Goal: Information Seeking & Learning: Learn about a topic

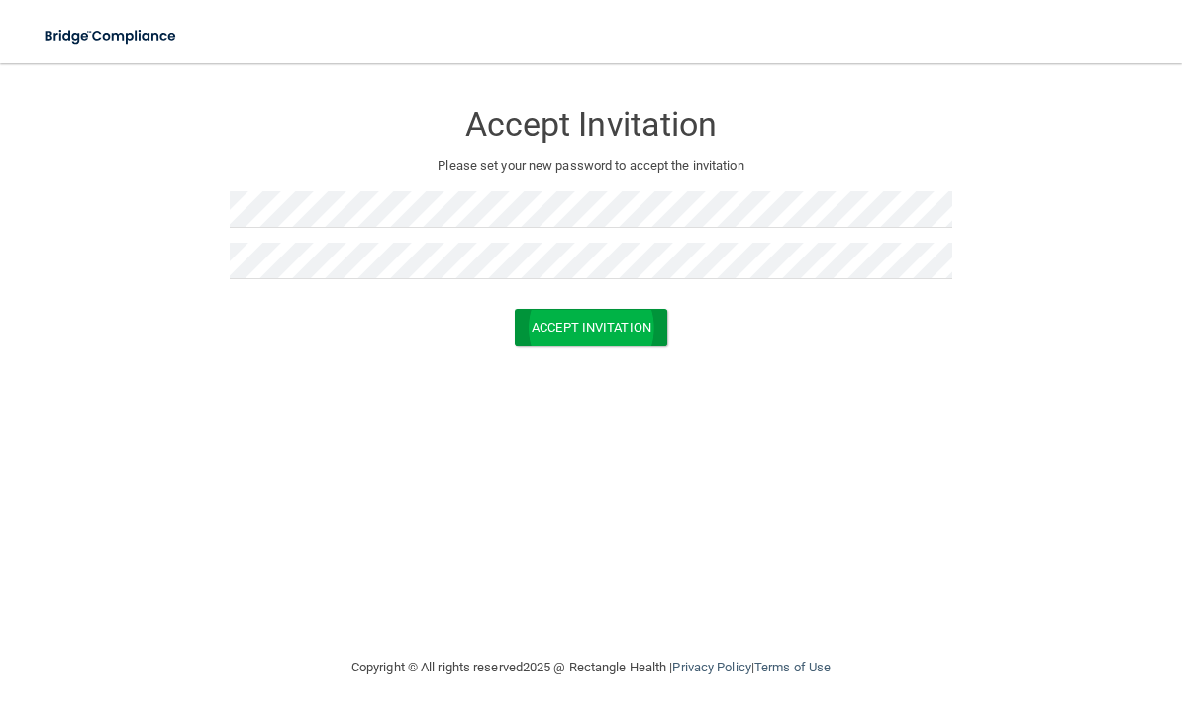
click at [638, 314] on button "Accept Invitation" at bounding box center [591, 327] width 152 height 37
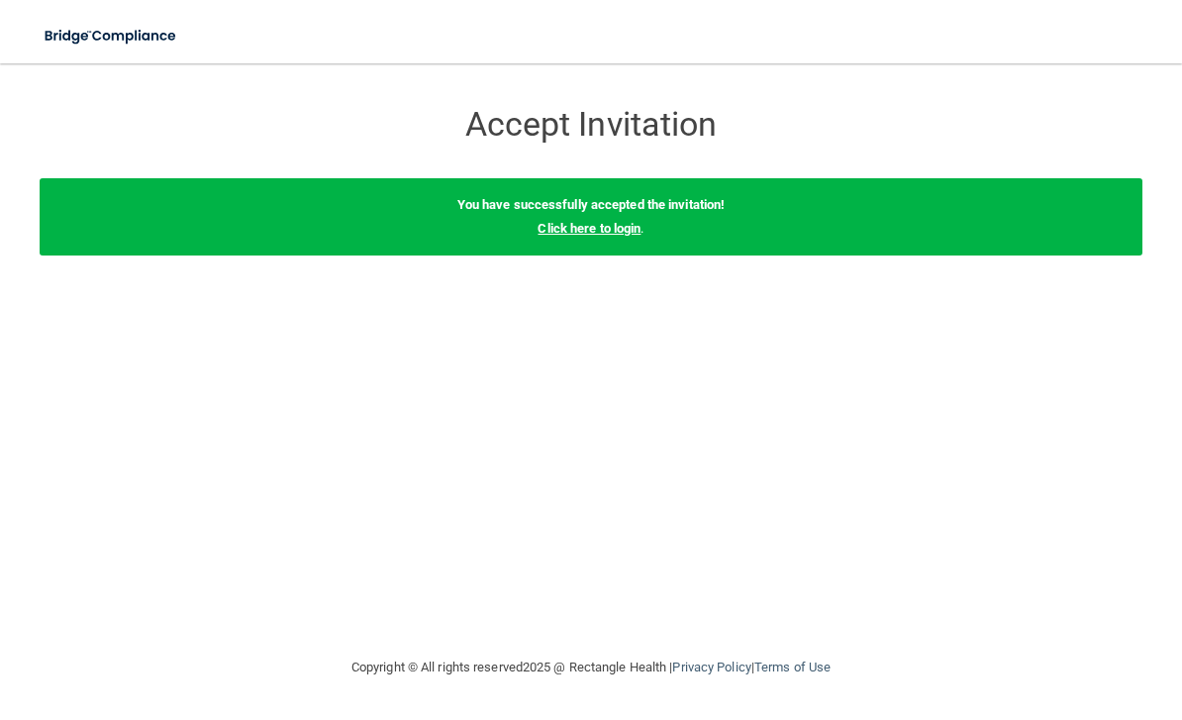
click at [593, 230] on link "Click here to login" at bounding box center [588, 228] width 103 height 15
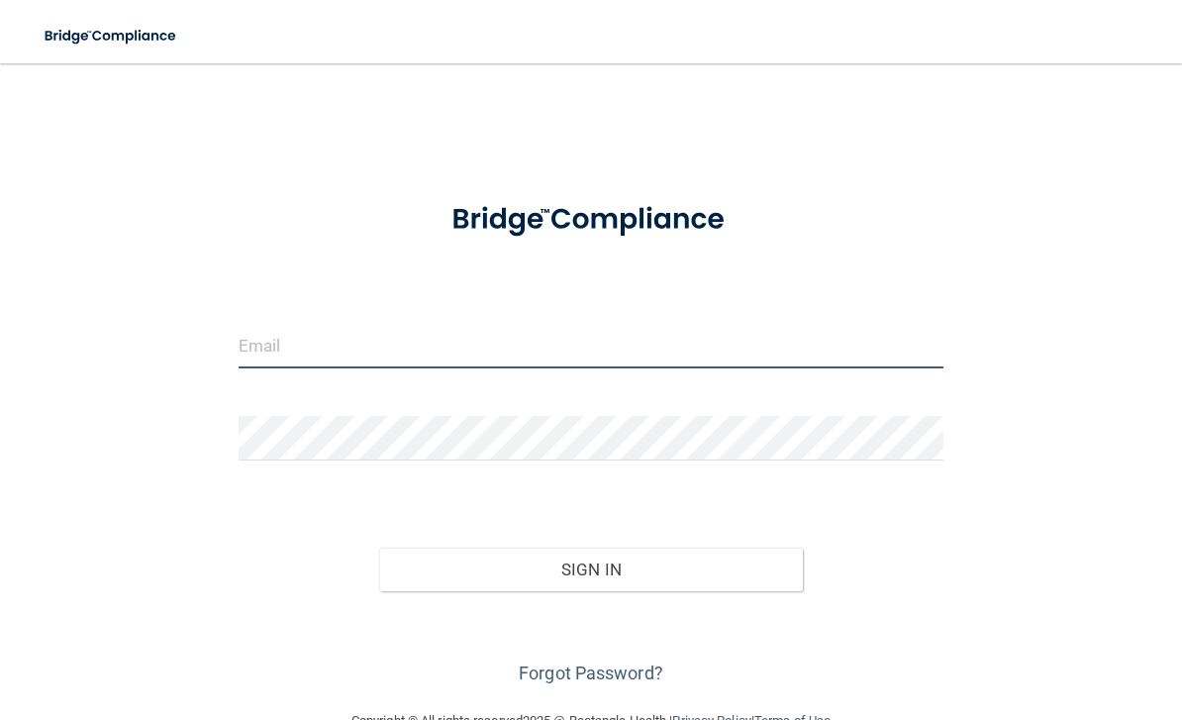
click at [303, 359] on input "email" at bounding box center [592, 346] width 706 height 45
type input "[EMAIL_ADDRESS][DOMAIN_NAME]"
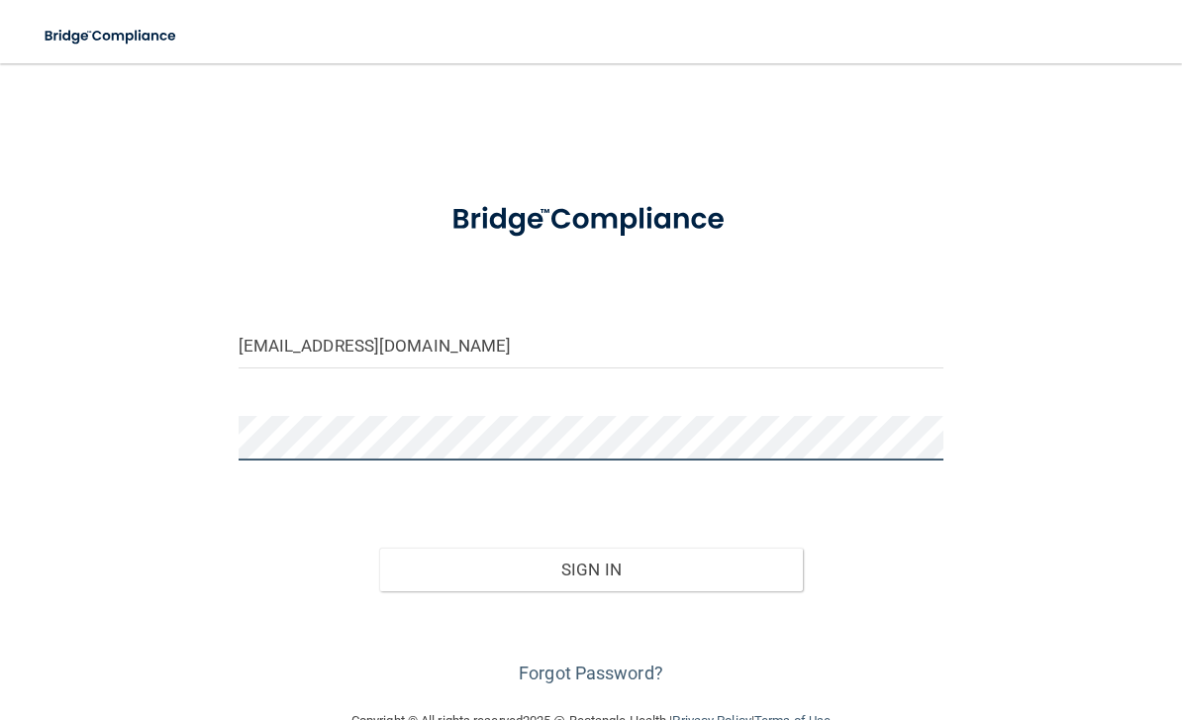
click at [591, 567] on button "Sign In" at bounding box center [591, 569] width 424 height 44
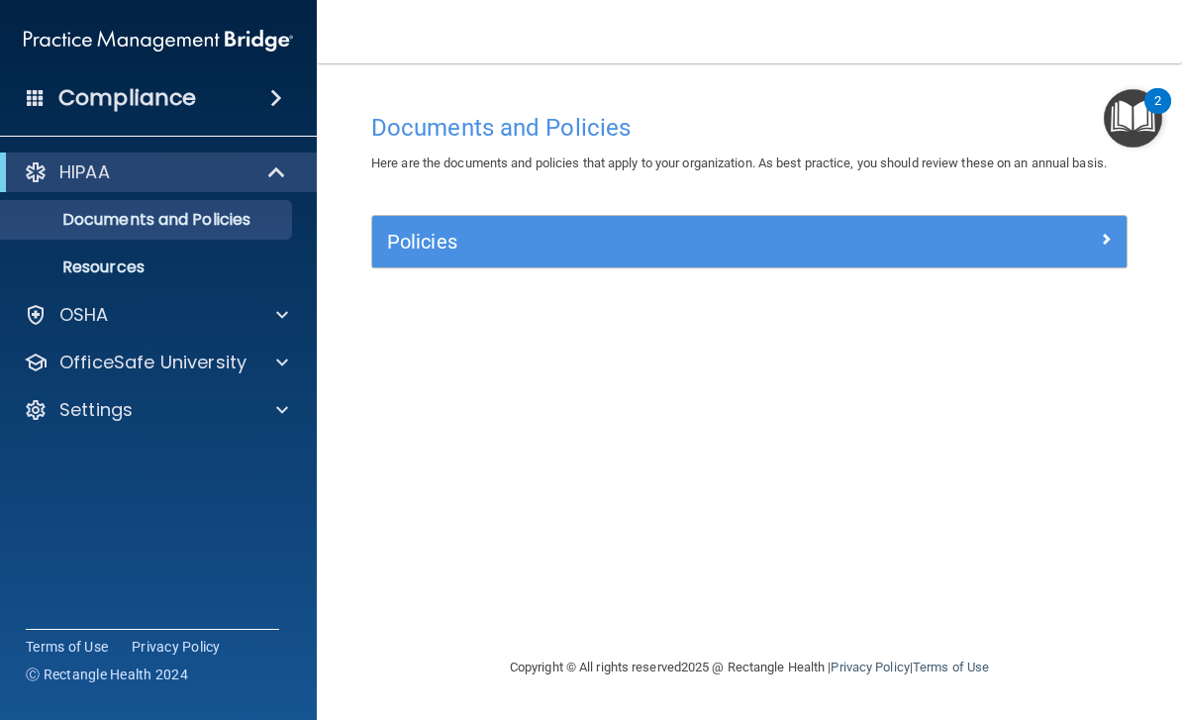
click at [1100, 216] on div "Policies" at bounding box center [749, 241] width 754 height 51
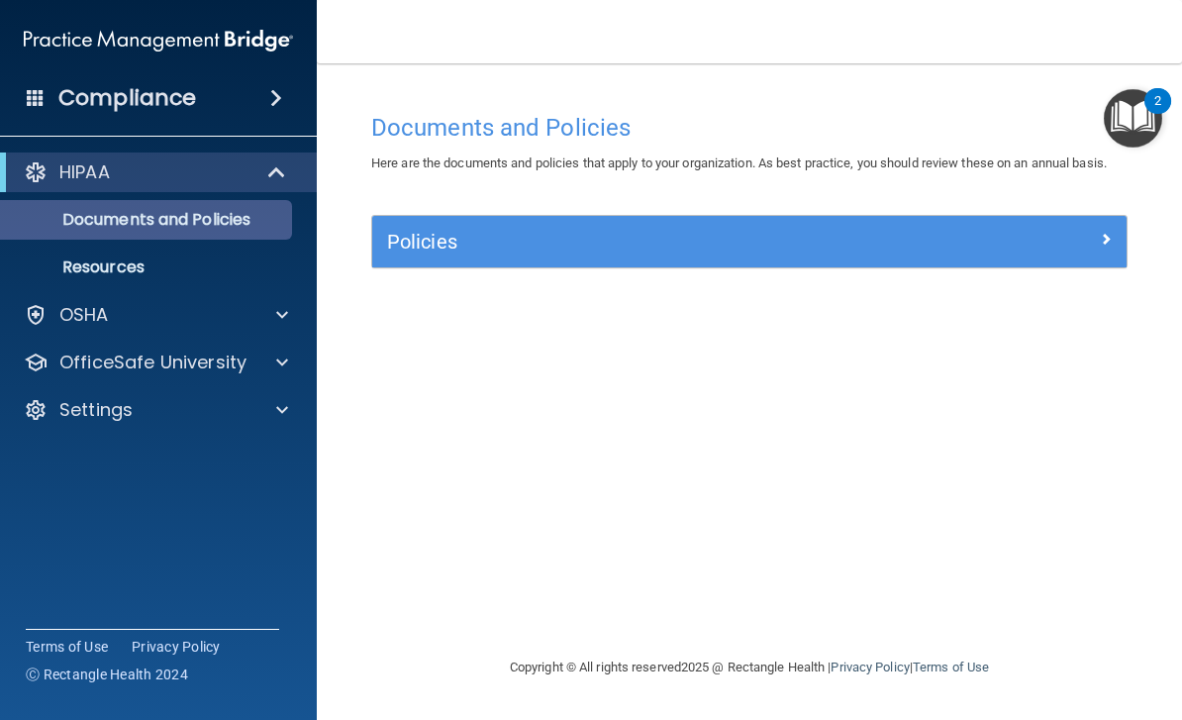
click at [99, 211] on p "Documents and Policies" at bounding box center [148, 220] width 270 height 20
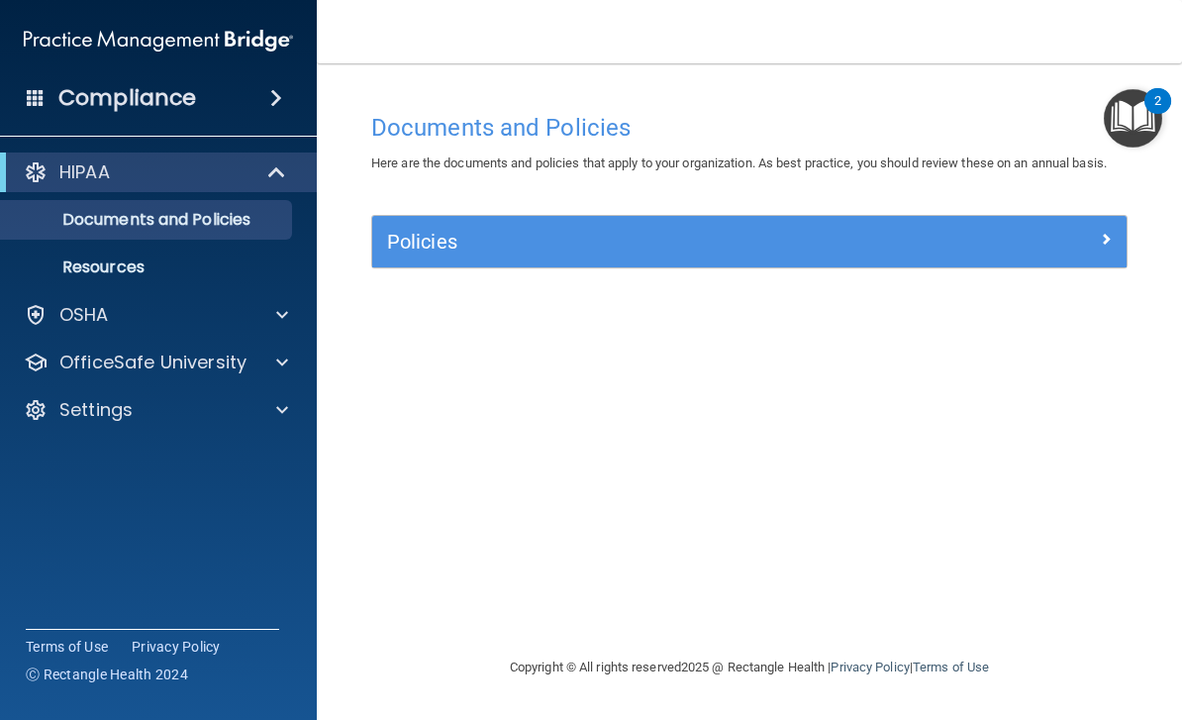
click at [547, 227] on div "Policies" at bounding box center [655, 242] width 566 height 32
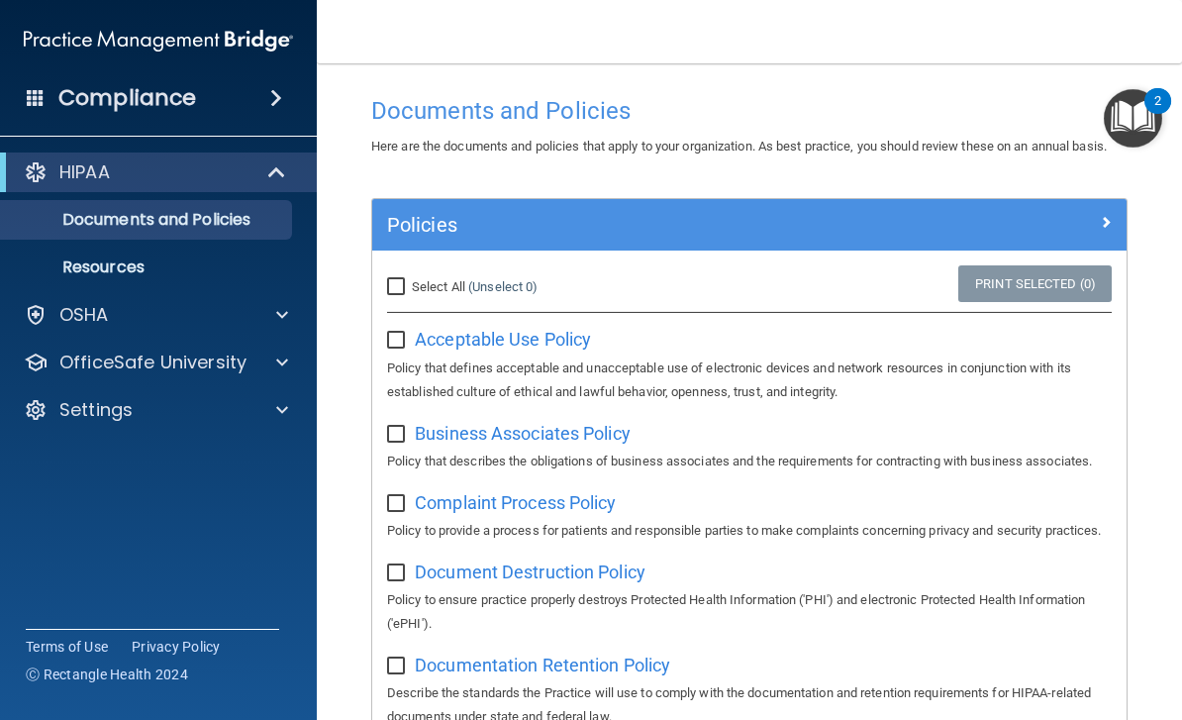
scroll to position [10, 0]
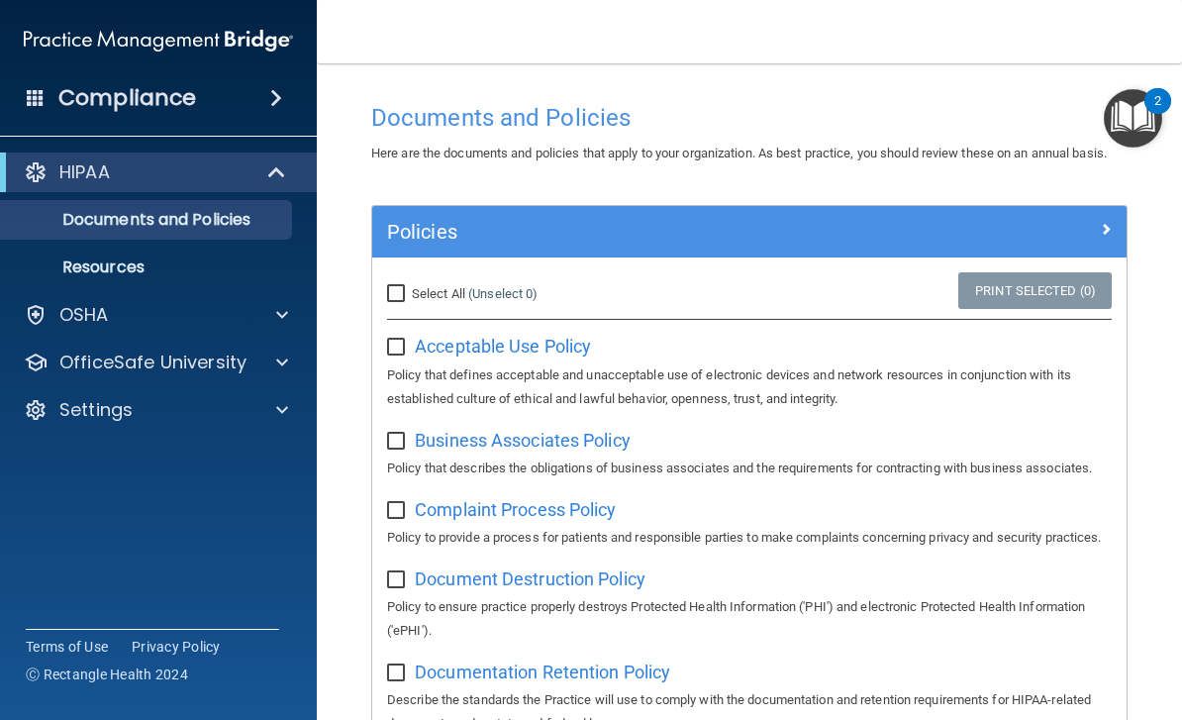
click at [387, 291] on input "Select All (Unselect 0) Unselect All" at bounding box center [398, 294] width 23 height 16
checkbox input "true"
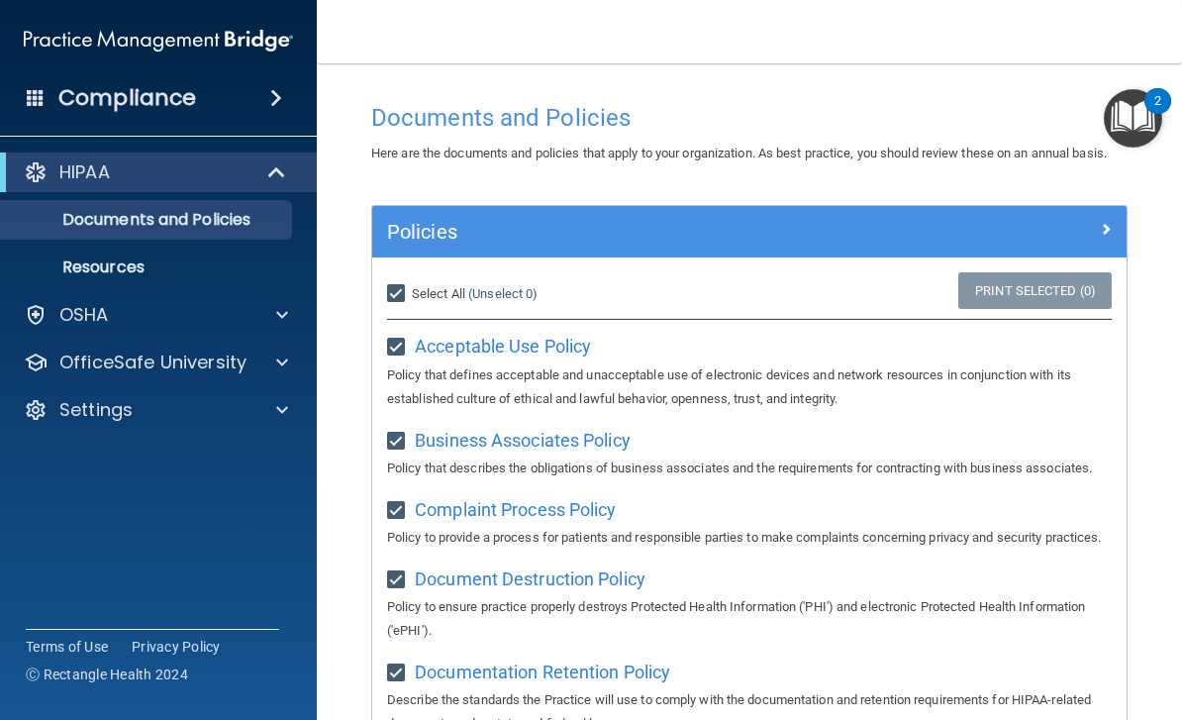
checkbox input "true"
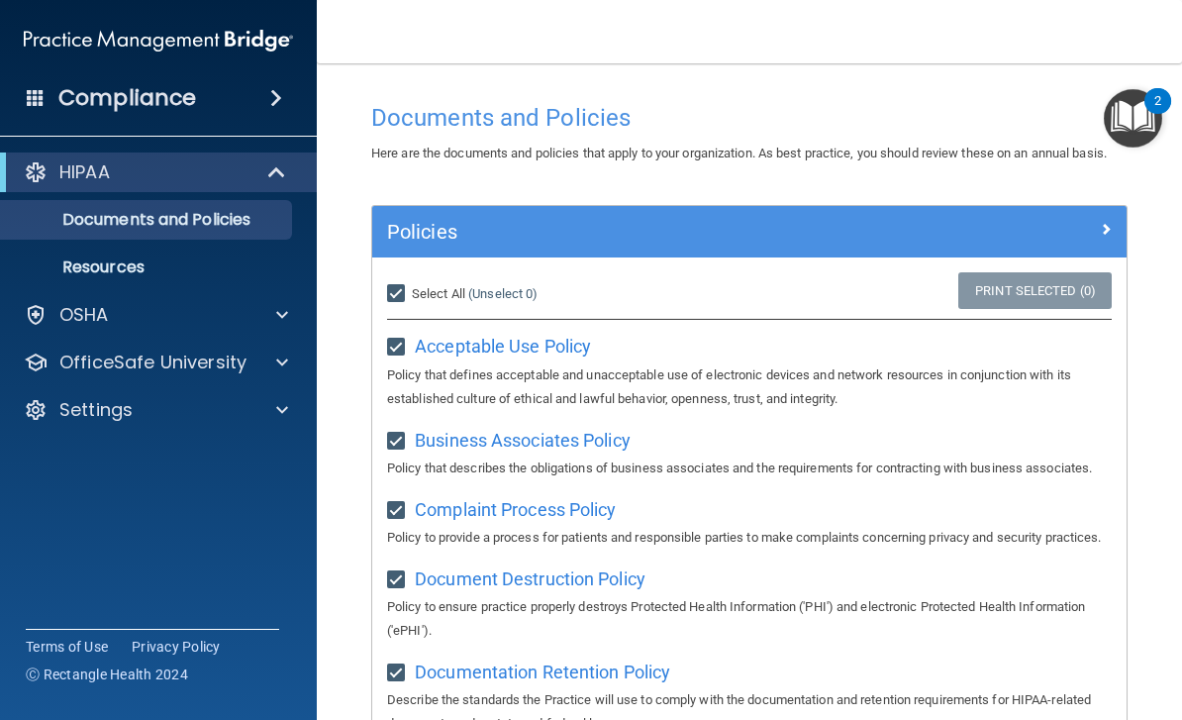
checkbox input "true"
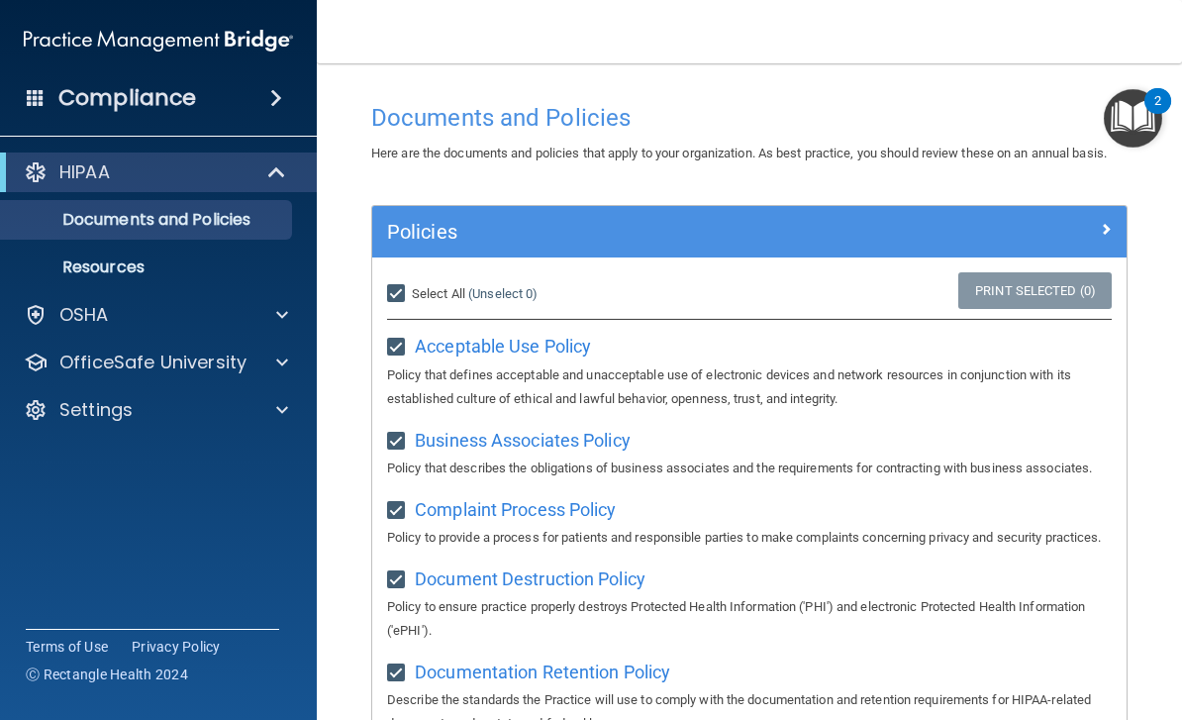
checkbox input "true"
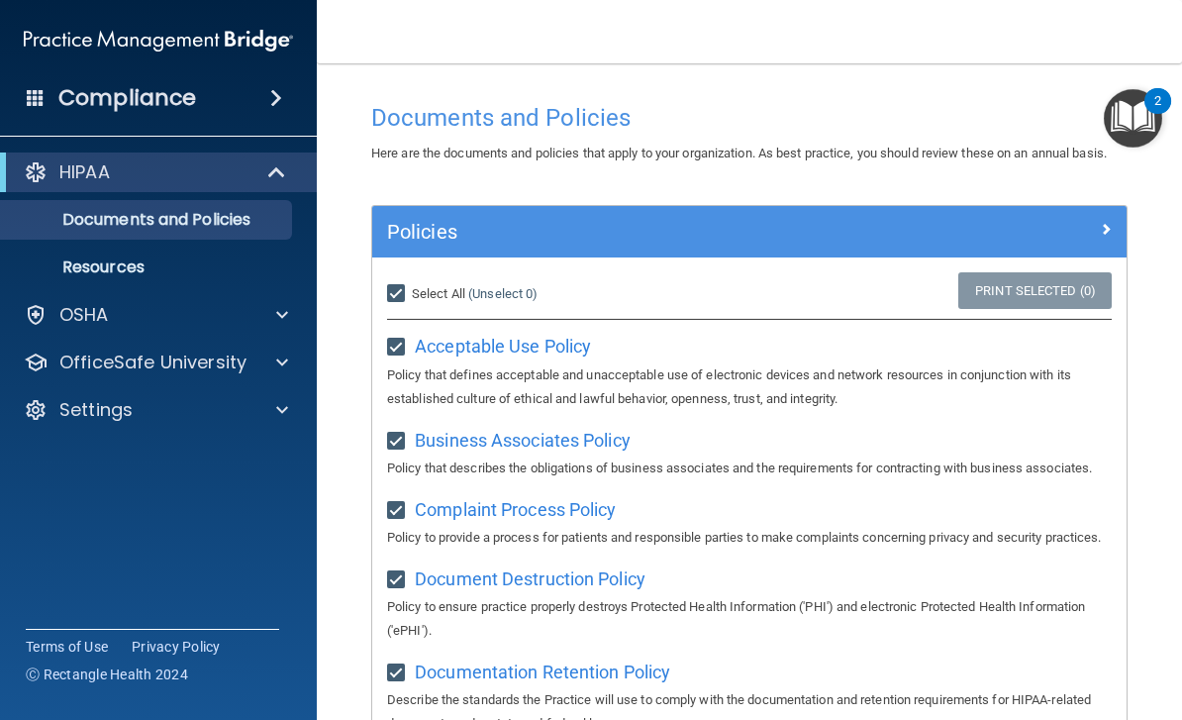
checkbox input "true"
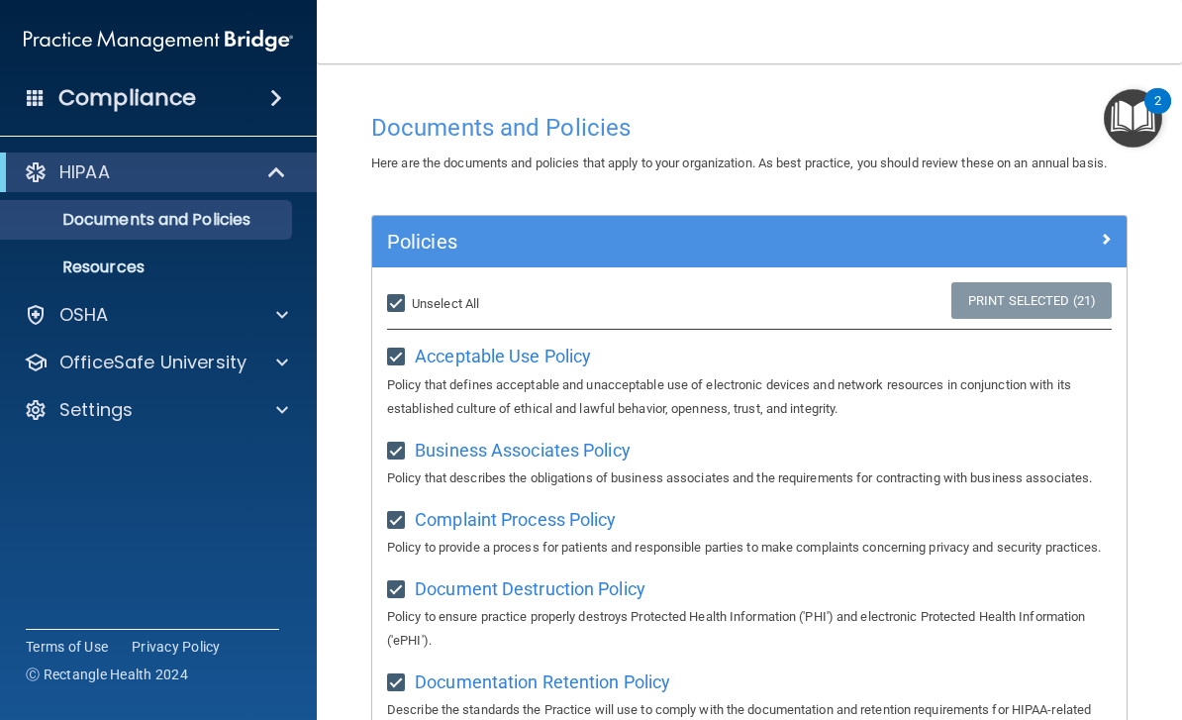
scroll to position [0, 0]
click at [1111, 238] on div at bounding box center [1032, 238] width 189 height 24
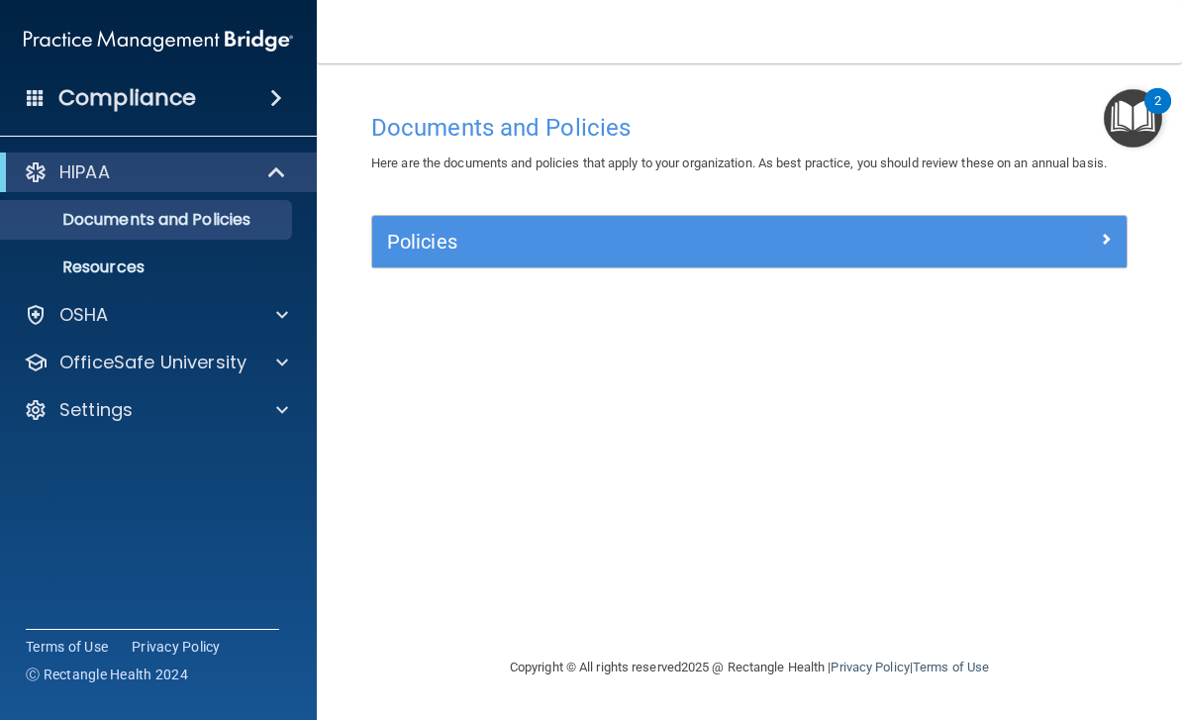
click at [1121, 103] on img "Open Resource Center, 2 new notifications" at bounding box center [1133, 118] width 58 height 58
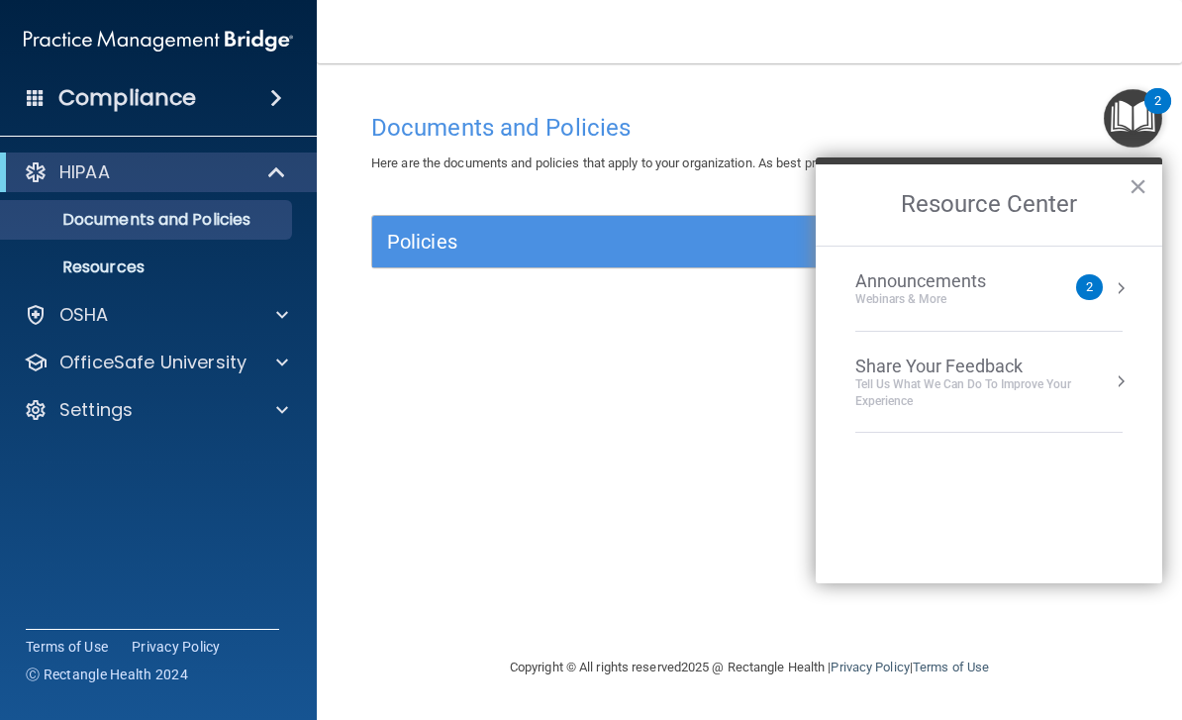
click at [1106, 297] on div "Announcements Webinars & More 2" at bounding box center [988, 288] width 267 height 37
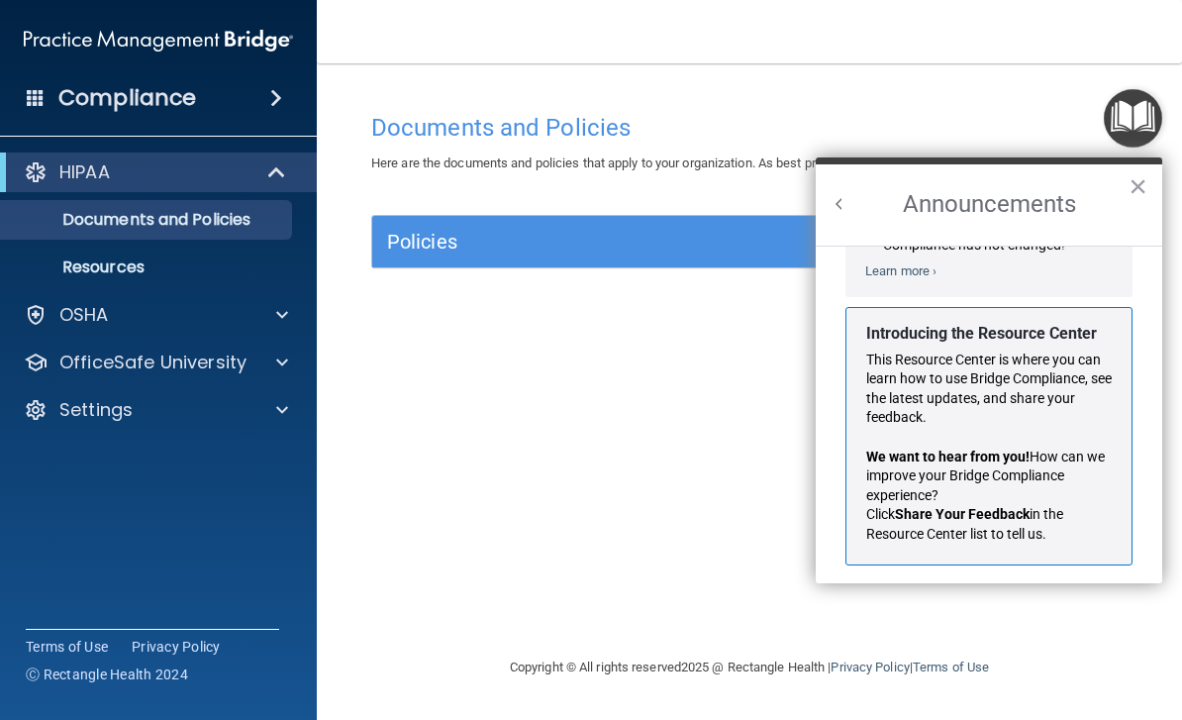
click at [1118, 214] on h2 "Announcements" at bounding box center [989, 204] width 346 height 81
click at [1138, 188] on button "×" at bounding box center [1137, 186] width 19 height 32
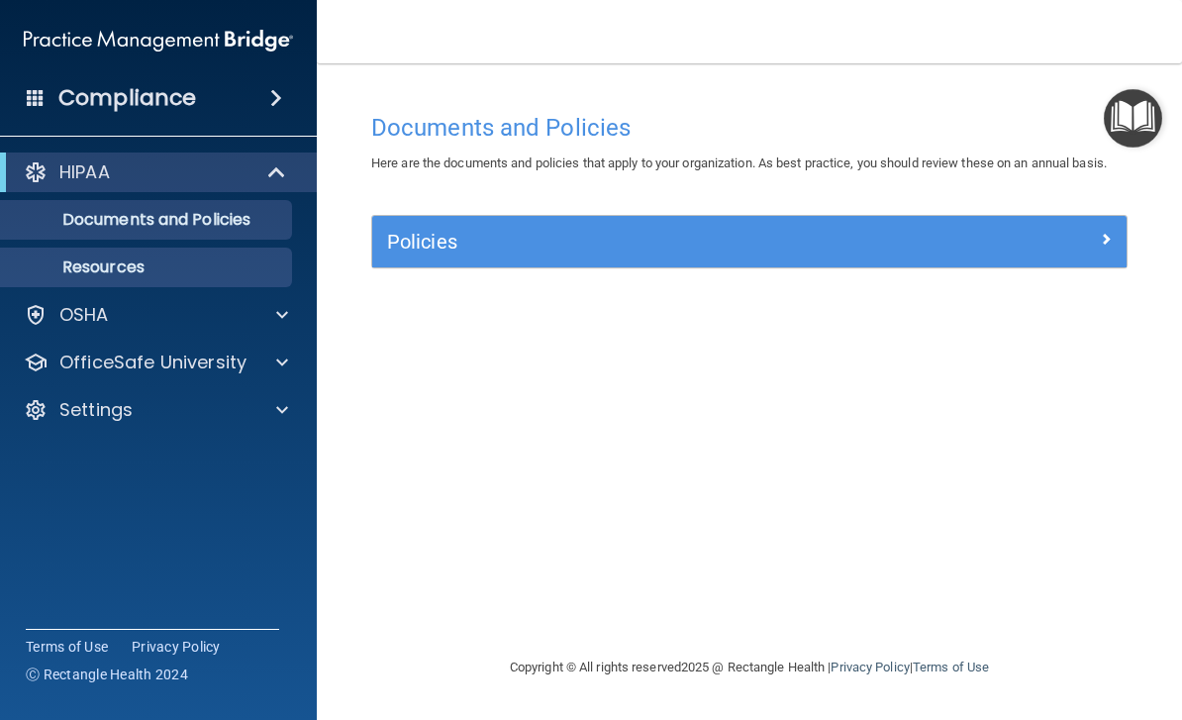
click at [106, 273] on p "Resources" at bounding box center [148, 267] width 270 height 20
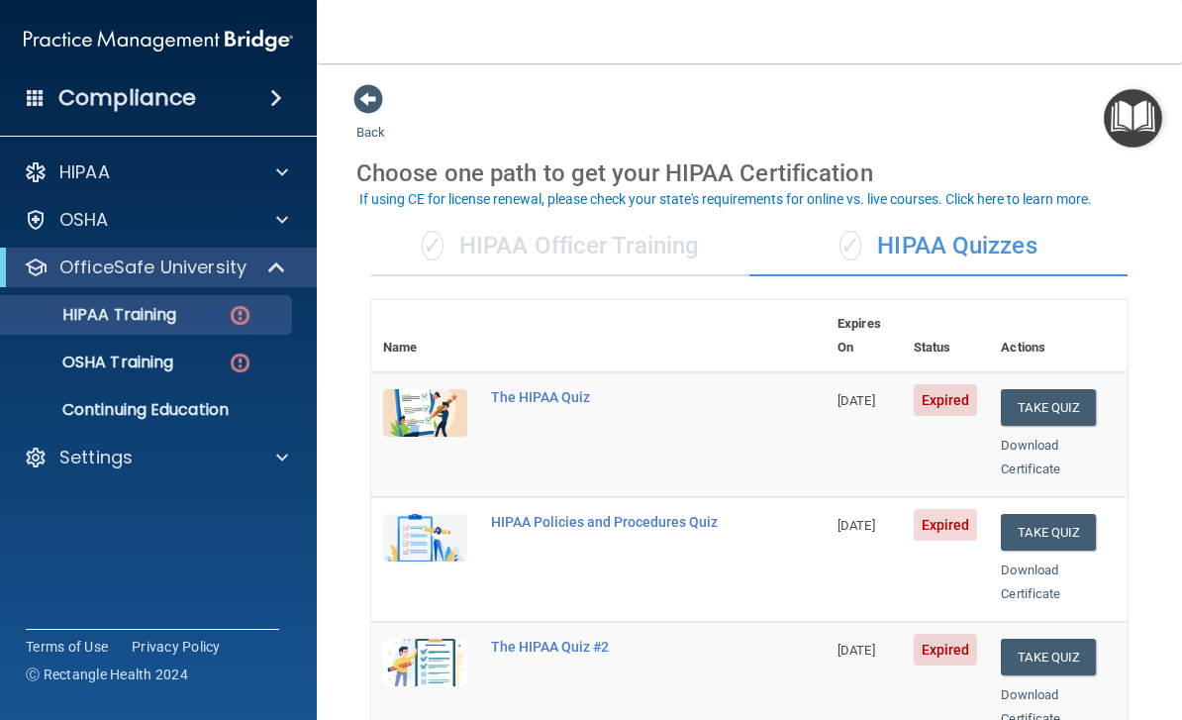
click at [648, 243] on div "✓ HIPAA Officer Training" at bounding box center [560, 246] width 378 height 59
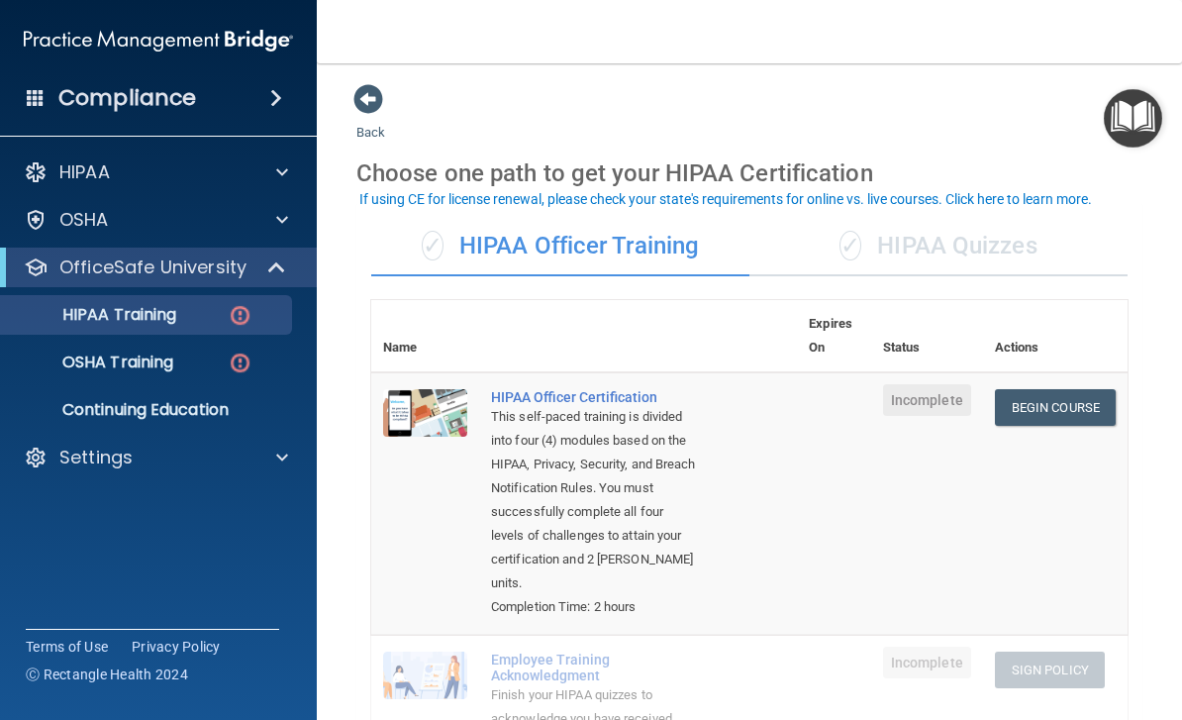
click at [989, 222] on div "✓ HIPAA Quizzes" at bounding box center [938, 246] width 378 height 59
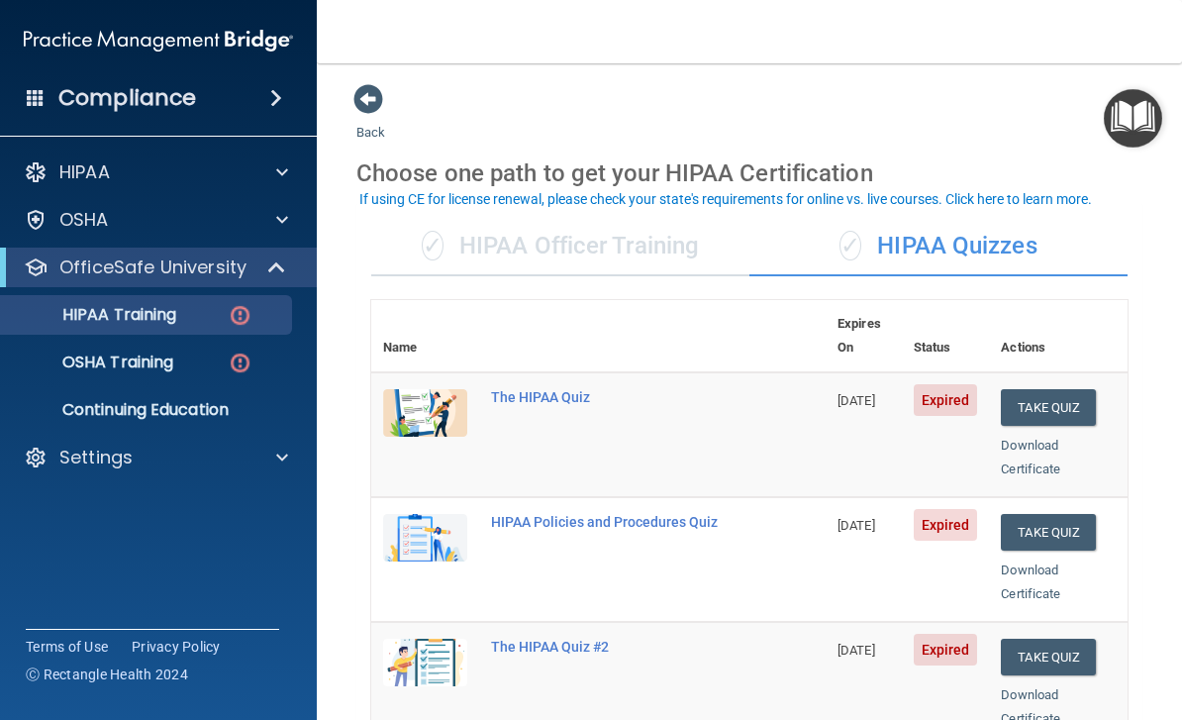
click at [634, 249] on div "✓ HIPAA Officer Training" at bounding box center [560, 246] width 378 height 59
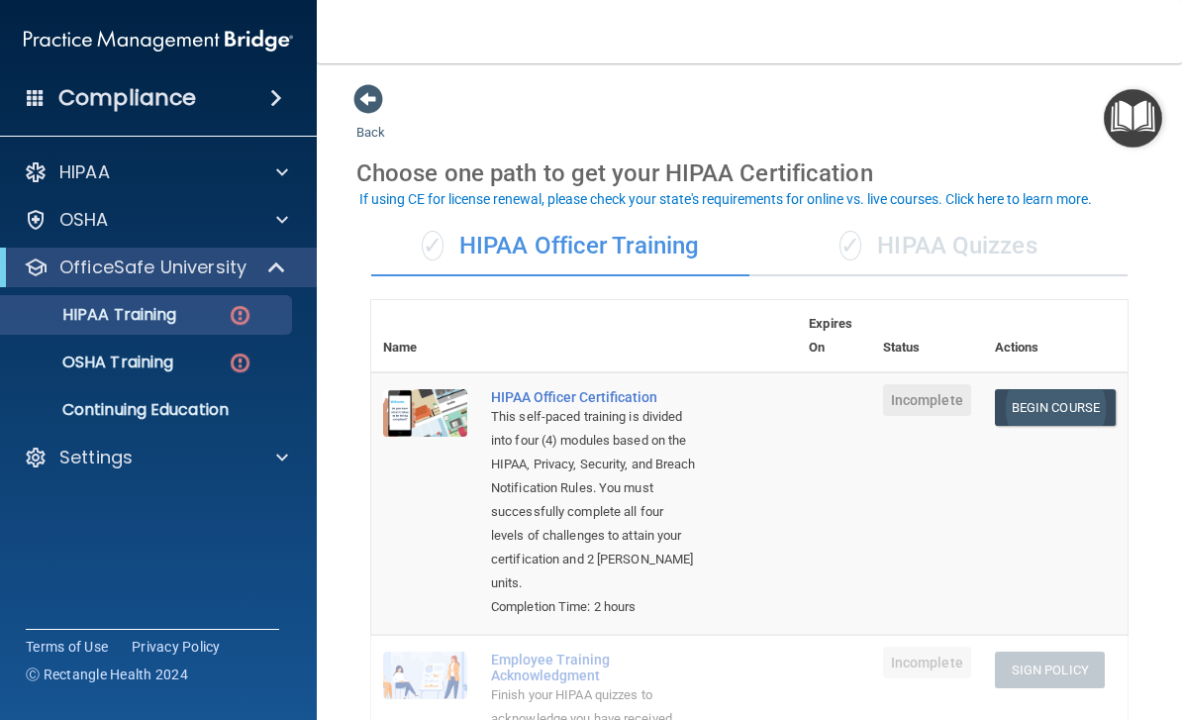
click at [1080, 407] on link "Begin Course" at bounding box center [1055, 407] width 121 height 37
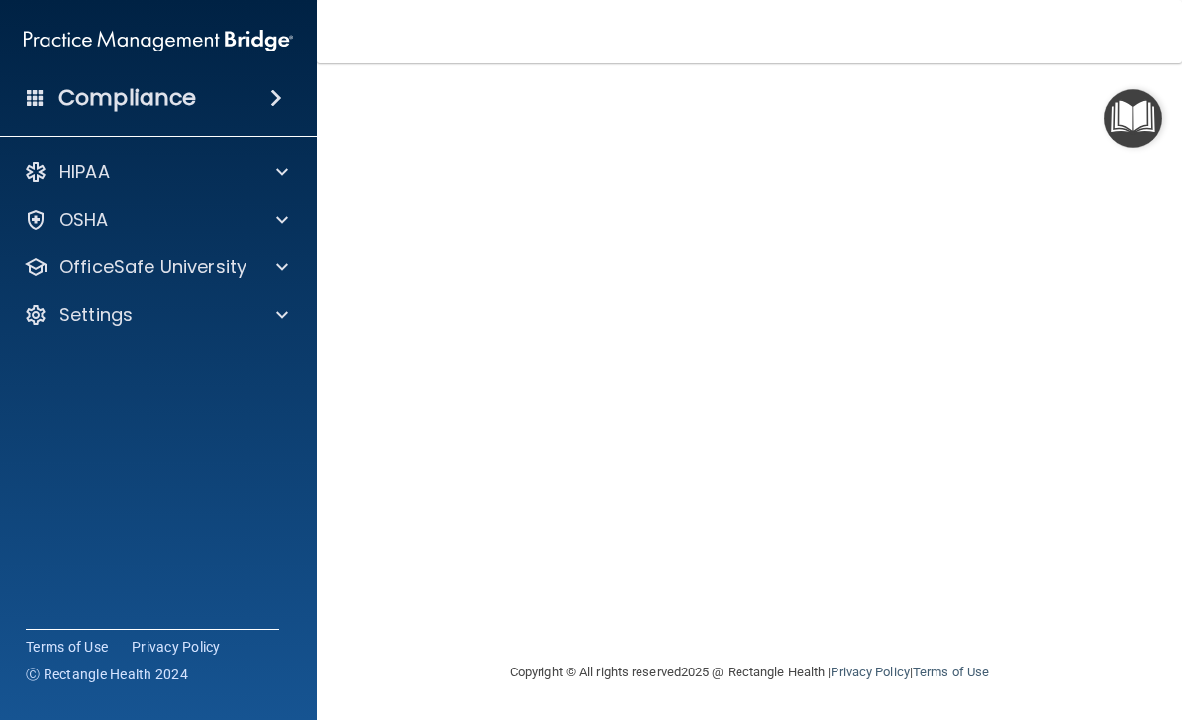
scroll to position [161, 0]
click at [1133, 612] on div "HIPAA Officer Certification This course doesn’t expire until . Are you sure you…" at bounding box center [749, 302] width 786 height 720
click at [1111, 634] on div "HIPAA Officer Certification This course doesn’t expire until . Are you sure you…" at bounding box center [749, 302] width 786 height 720
click at [1132, 133] on img "Open Resource Center" at bounding box center [1133, 118] width 58 height 58
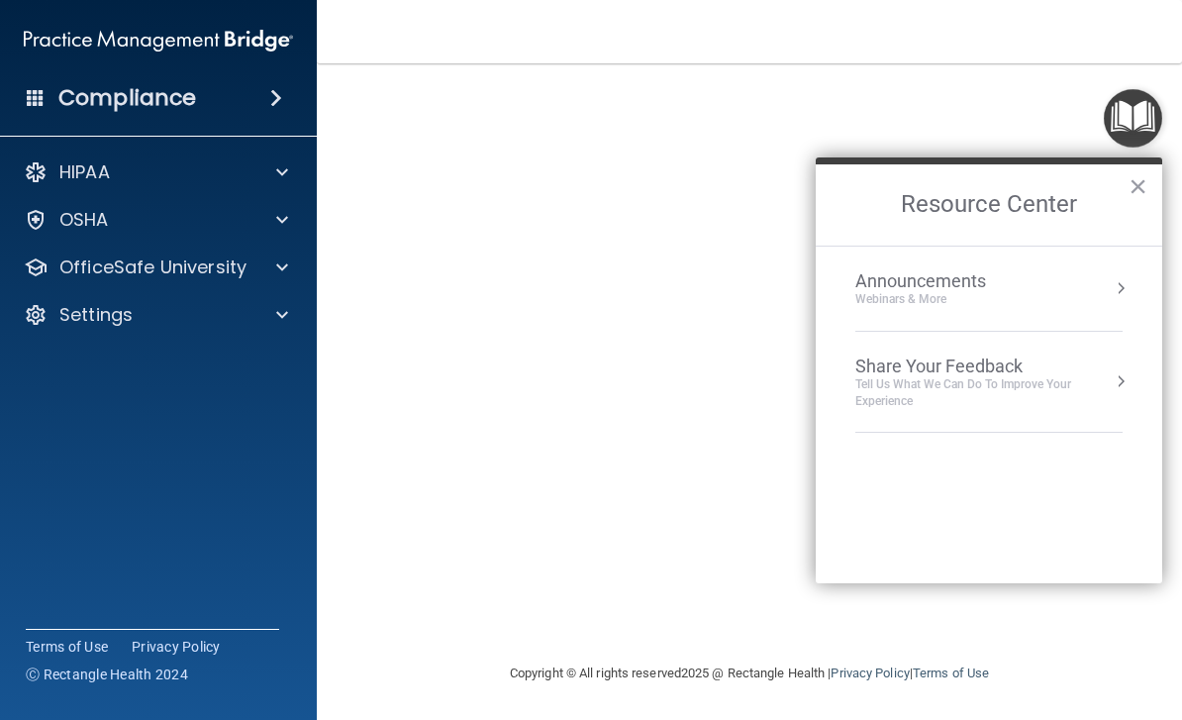
click at [1138, 117] on img "Open Resource Center" at bounding box center [1133, 118] width 58 height 58
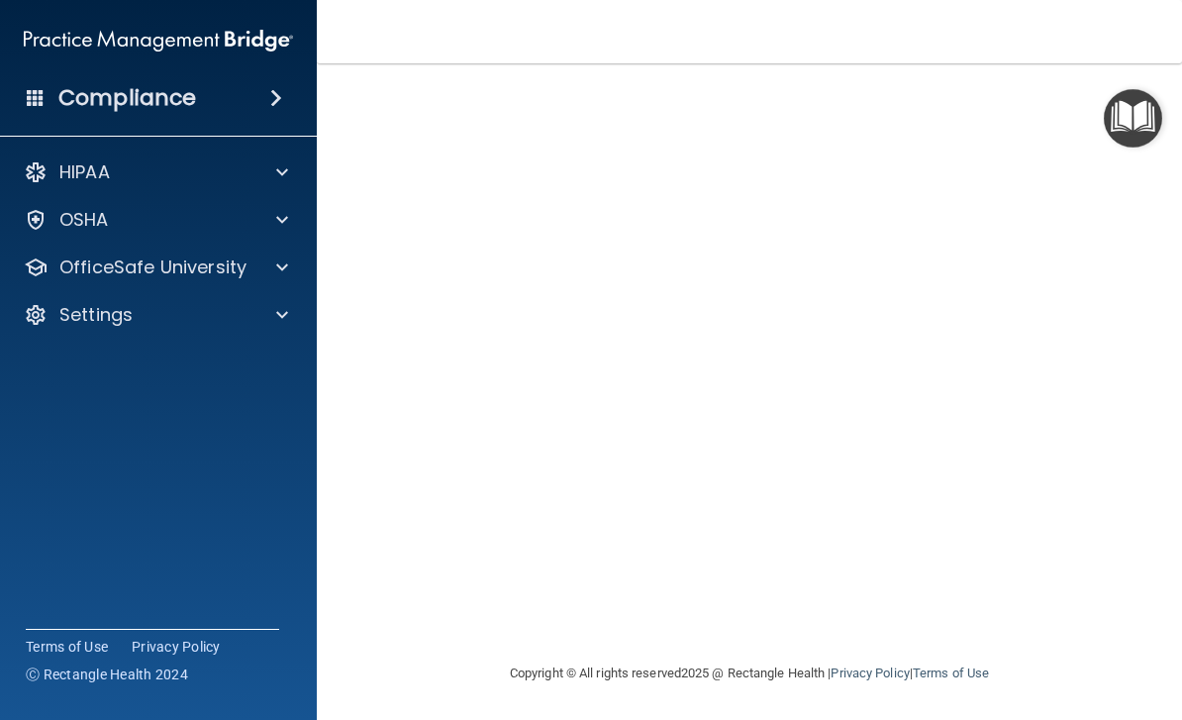
click at [1123, 108] on img "Open Resource Center" at bounding box center [1133, 118] width 58 height 58
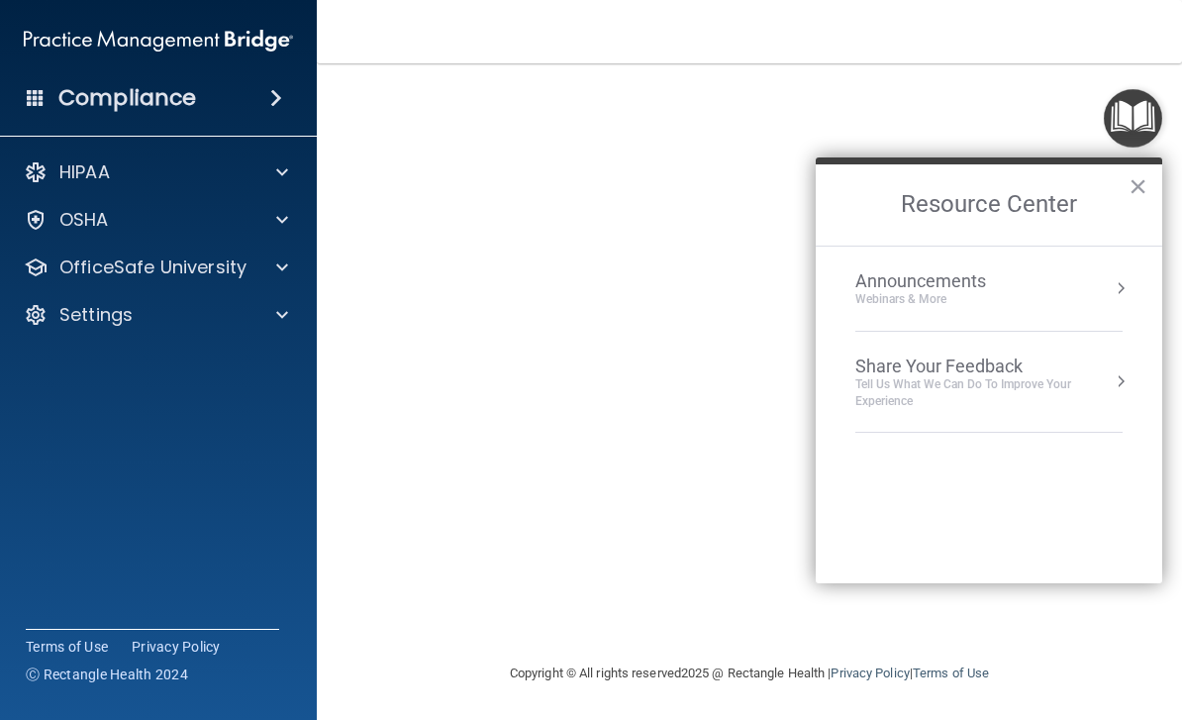
click at [1132, 109] on img "Open Resource Center" at bounding box center [1133, 118] width 58 height 58
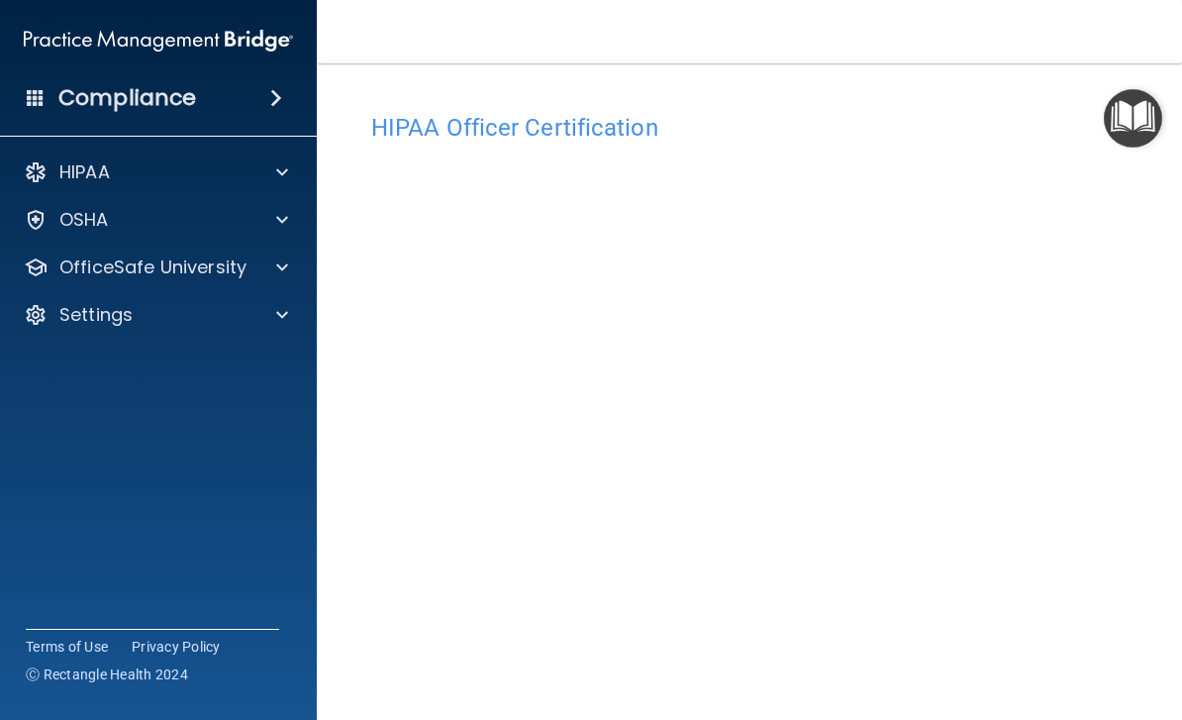
scroll to position [0, 0]
click at [276, 90] on span at bounding box center [276, 98] width 12 height 24
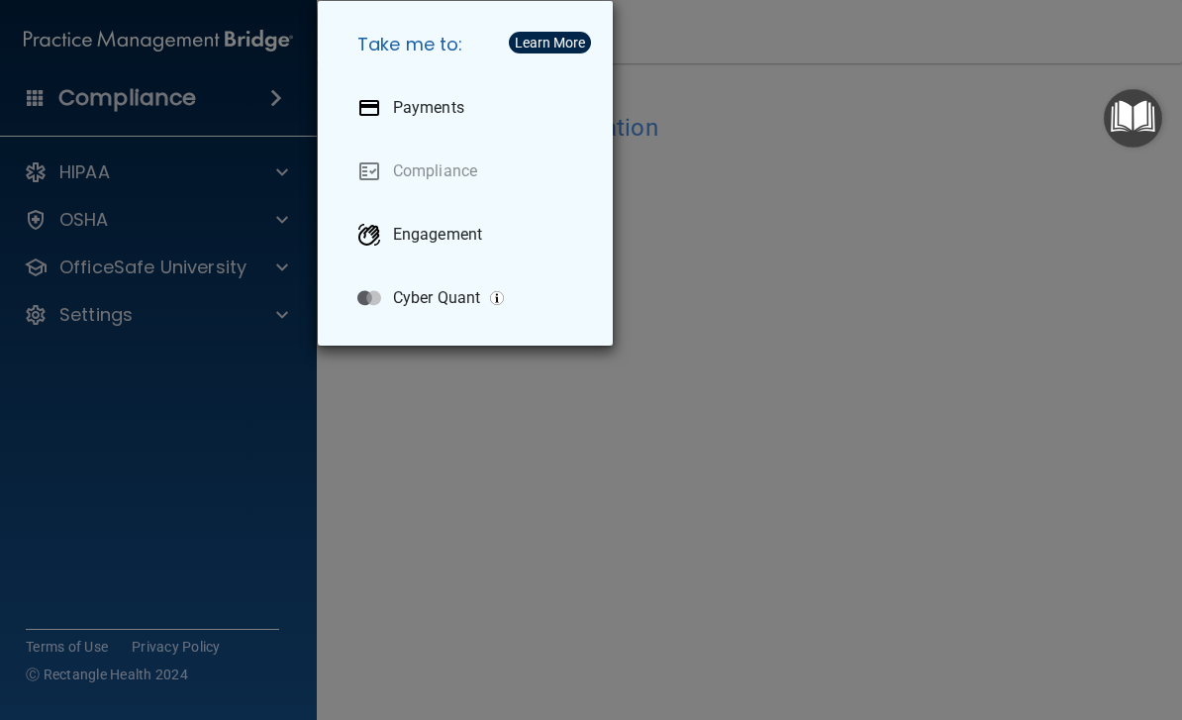
click at [154, 186] on div "Take me to: Payments Compliance Engagement Cyber Quant" at bounding box center [591, 360] width 1182 height 720
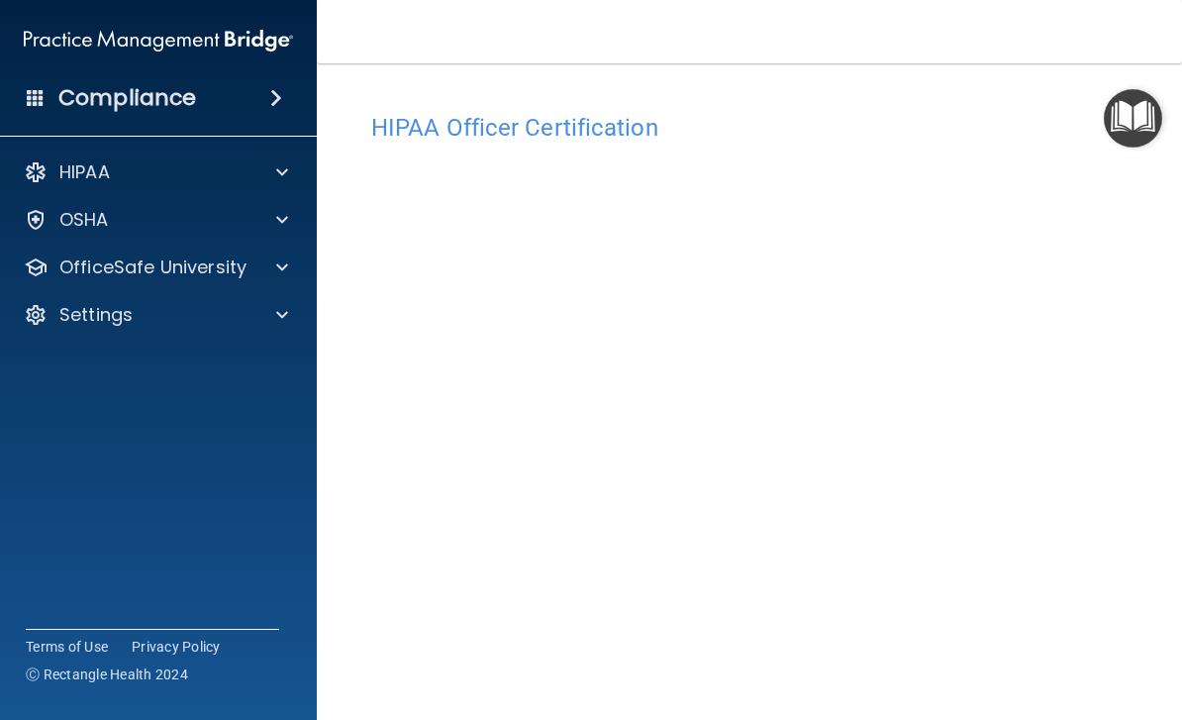
click at [285, 109] on div "Compliance" at bounding box center [158, 98] width 317 height 44
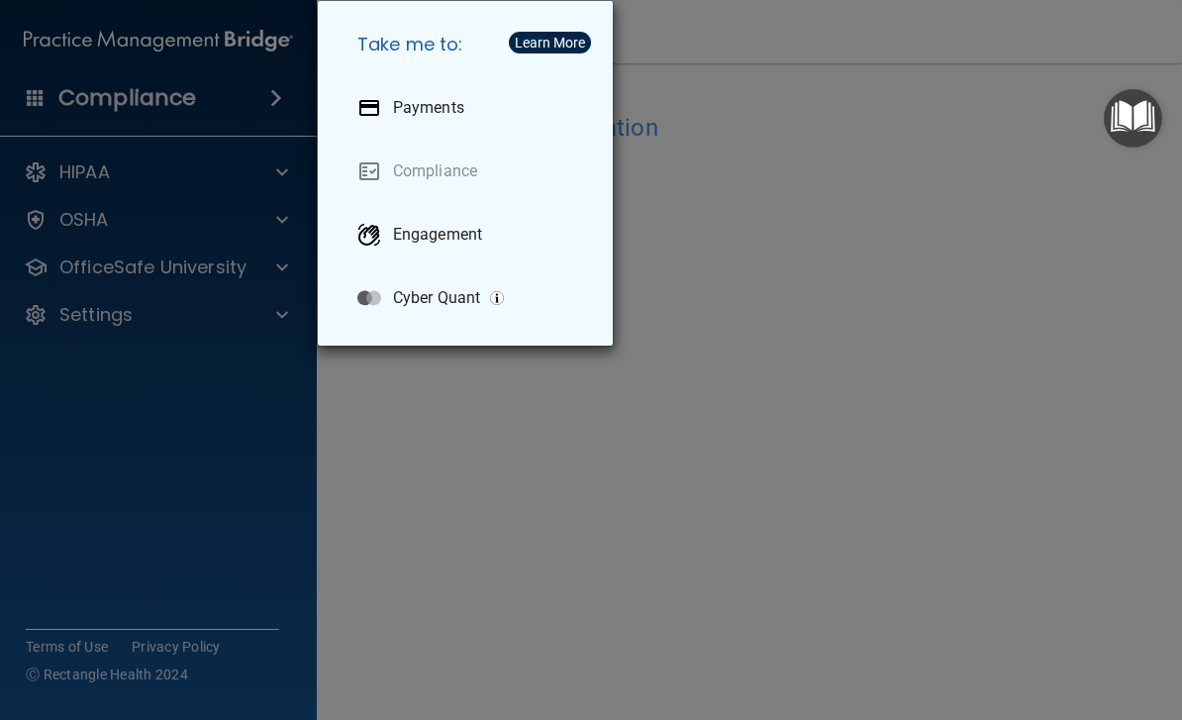
click at [285, 90] on div "Take me to: Payments Compliance Engagement Cyber Quant" at bounding box center [591, 360] width 1182 height 720
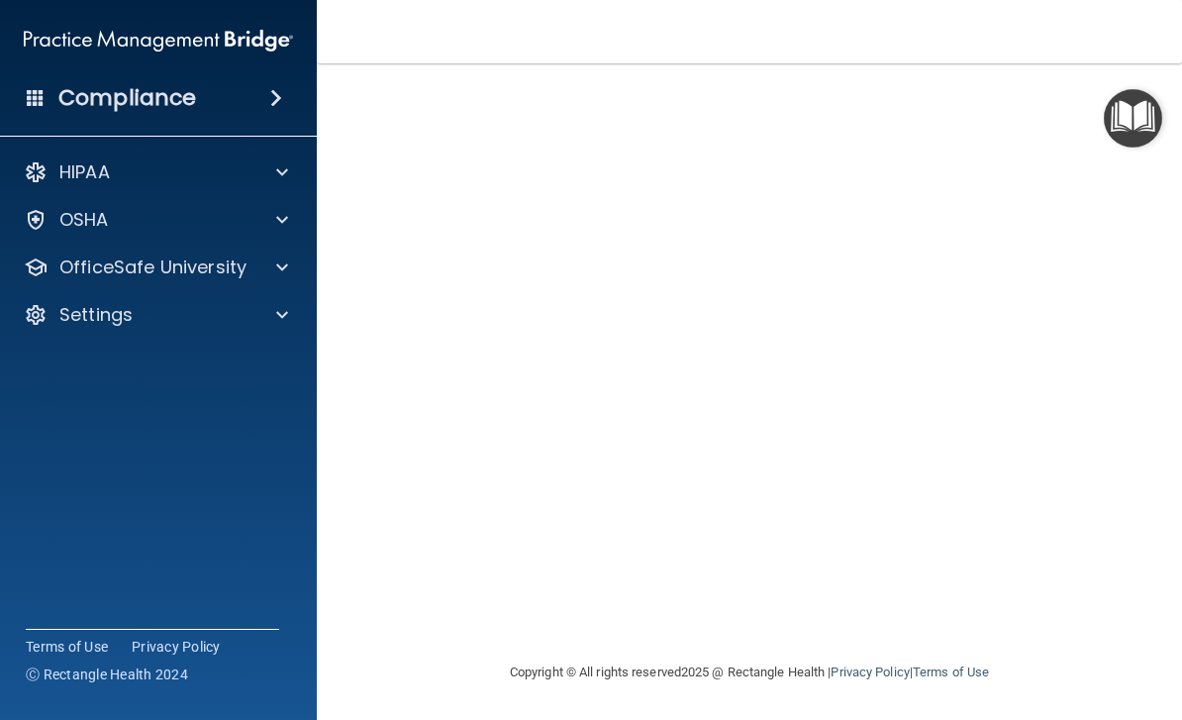
scroll to position [161, 0]
click at [302, 175] on div at bounding box center [278, 172] width 49 height 24
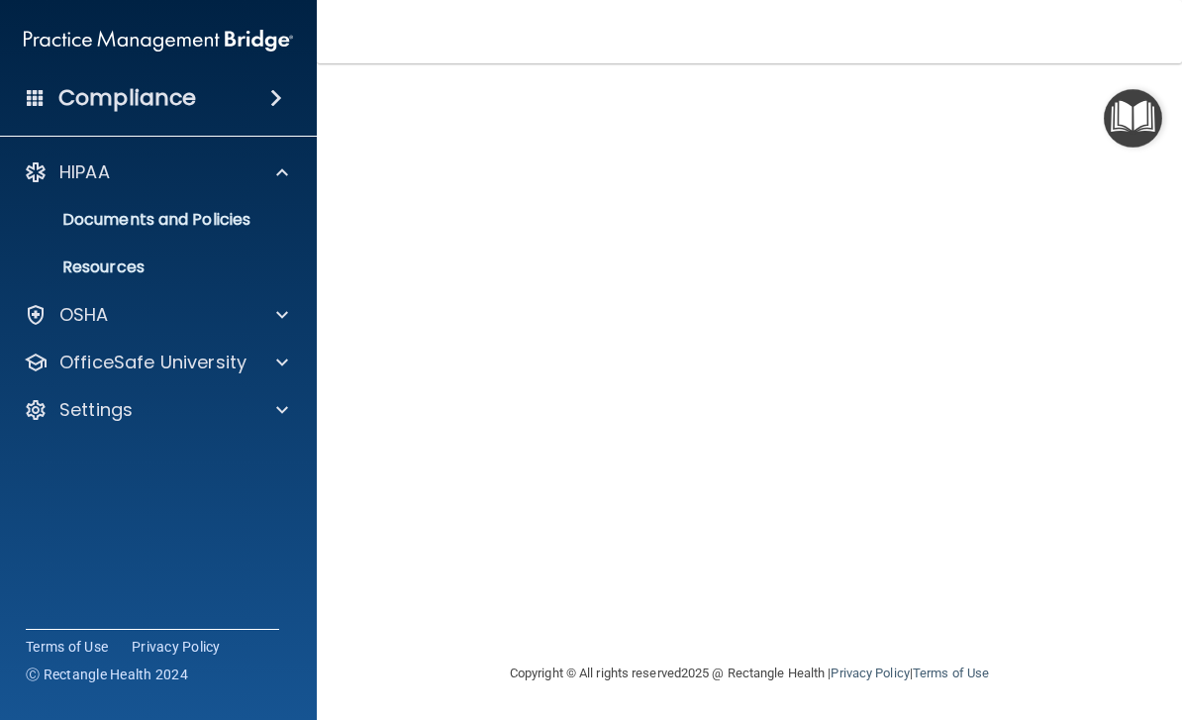
click at [272, 357] on div at bounding box center [278, 362] width 49 height 24
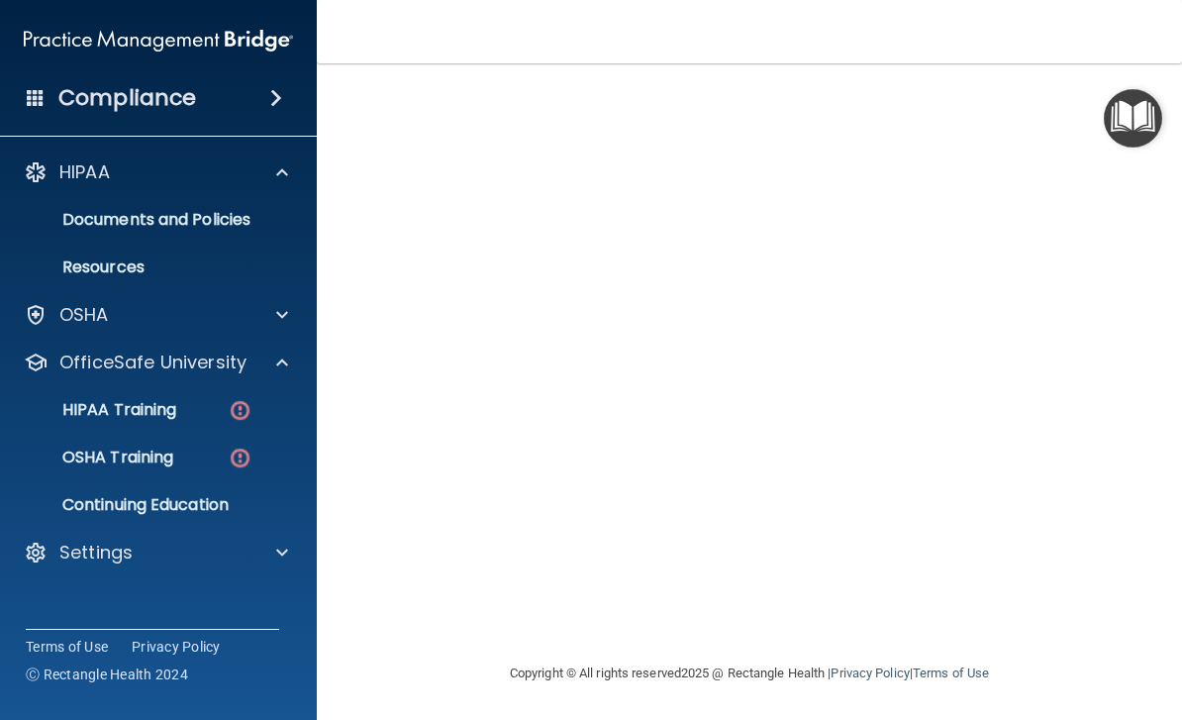
click at [119, 407] on p "HIPAA Training" at bounding box center [94, 410] width 163 height 20
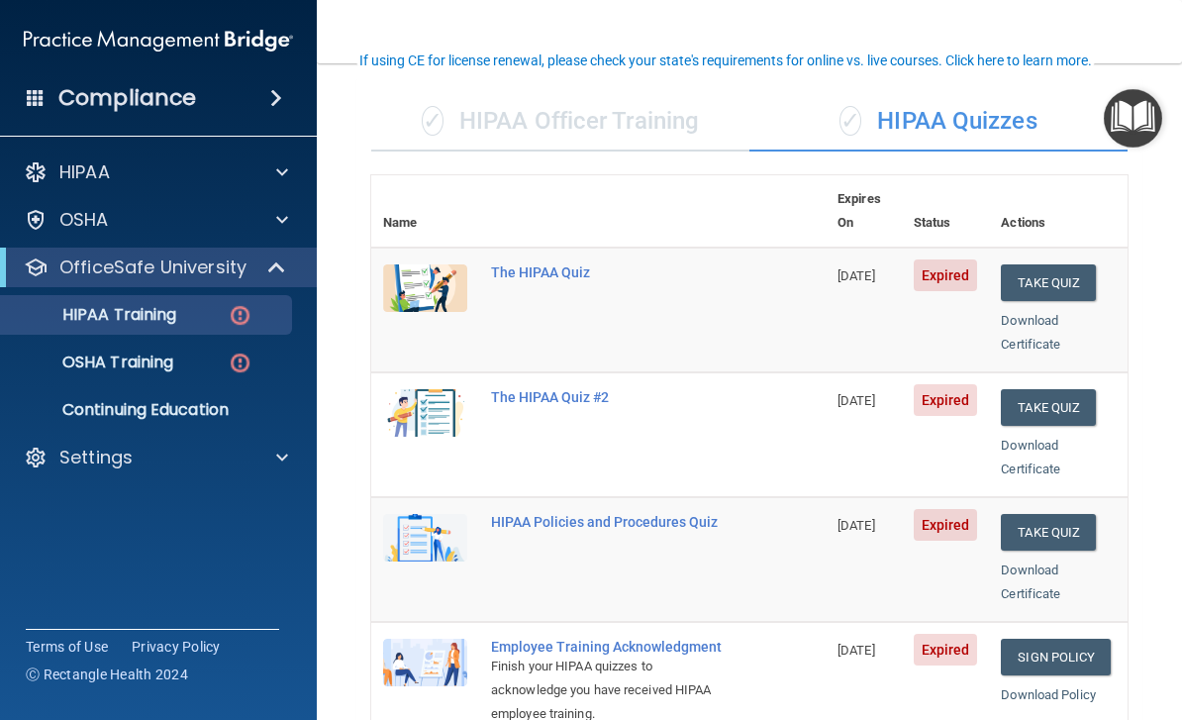
scroll to position [124, 0]
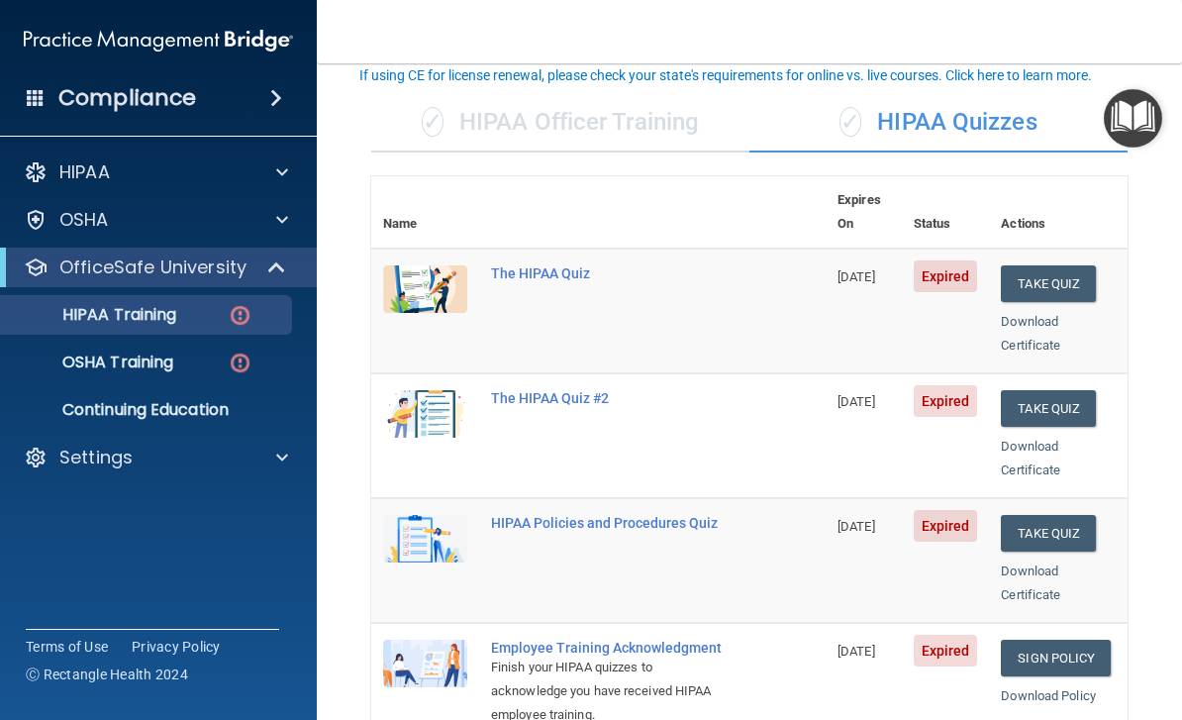
click at [1063, 265] on button "Take Quiz" at bounding box center [1048, 283] width 95 height 37
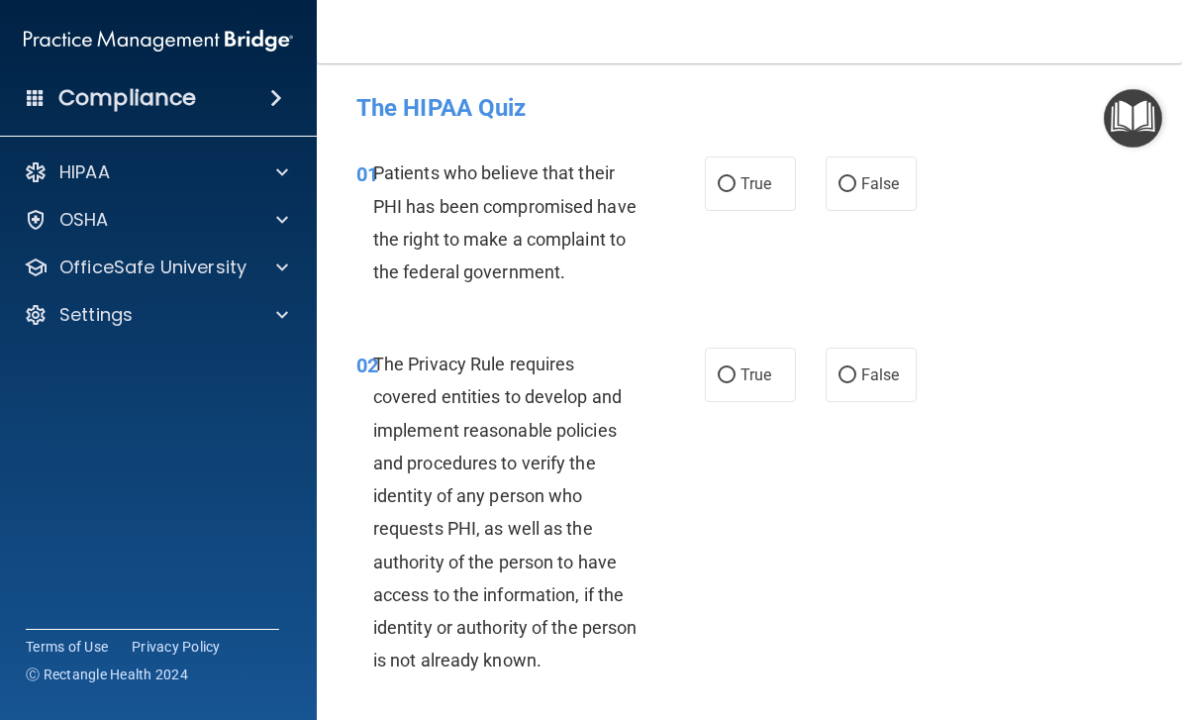
click at [723, 192] on input "True" at bounding box center [727, 184] width 18 height 15
radio input "true"
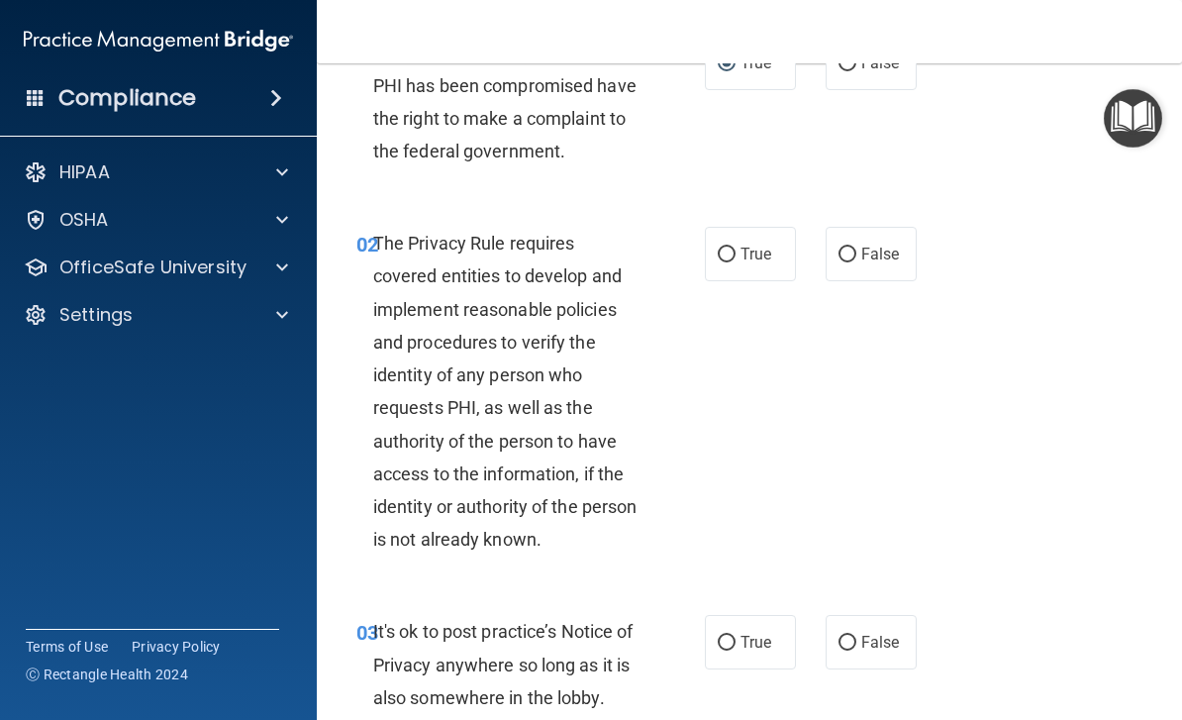
scroll to position [126, 0]
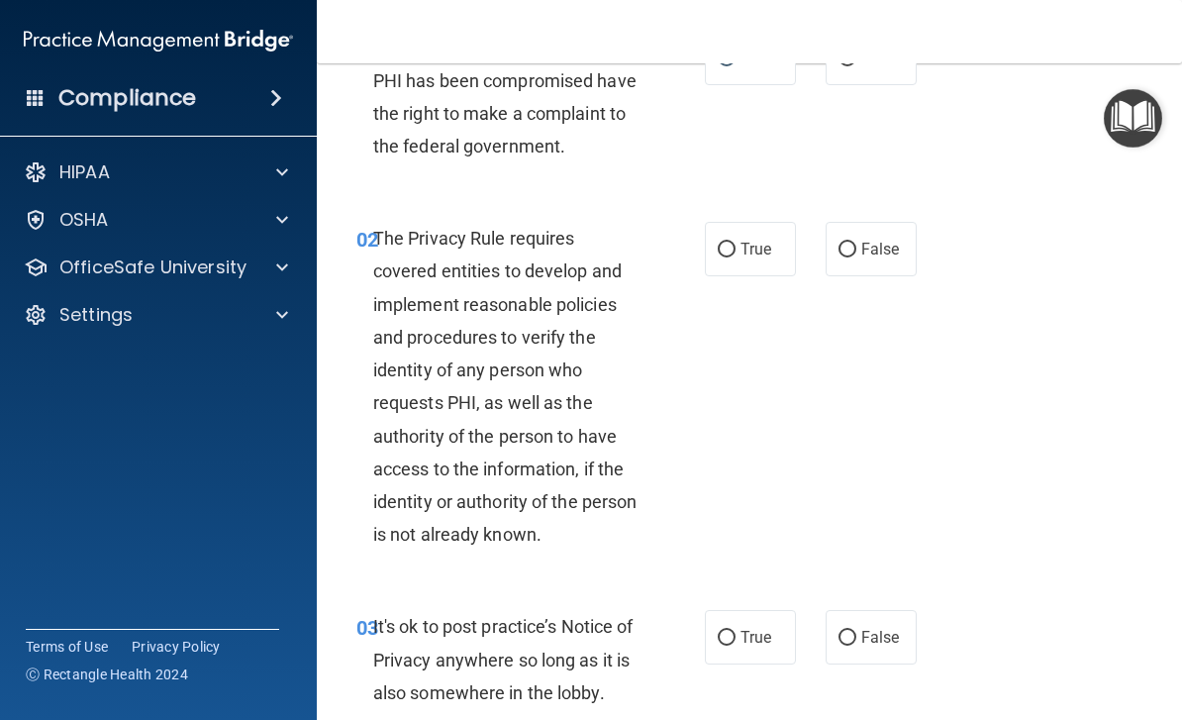
click at [760, 238] on label "True" at bounding box center [750, 249] width 91 height 54
click at [735, 242] on input "True" at bounding box center [727, 249] width 18 height 15
radio input "true"
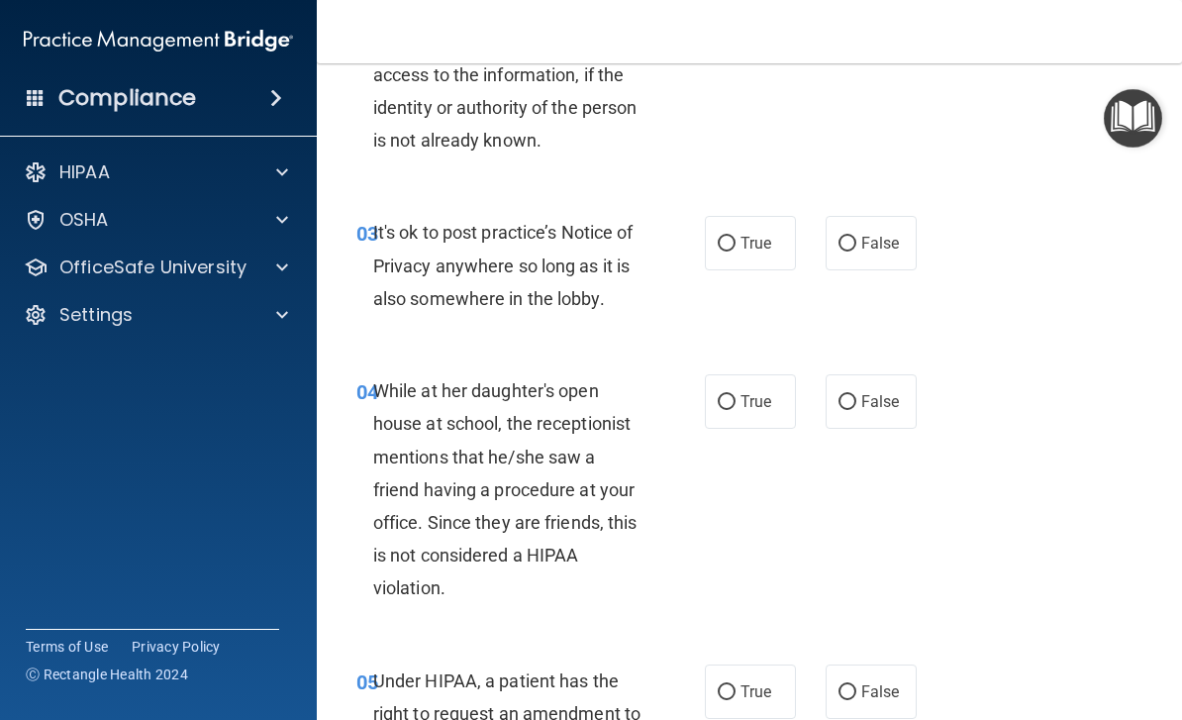
scroll to position [521, 0]
click at [865, 239] on span "False" at bounding box center [880, 242] width 39 height 19
click at [856, 239] on input "False" at bounding box center [847, 243] width 18 height 15
radio input "true"
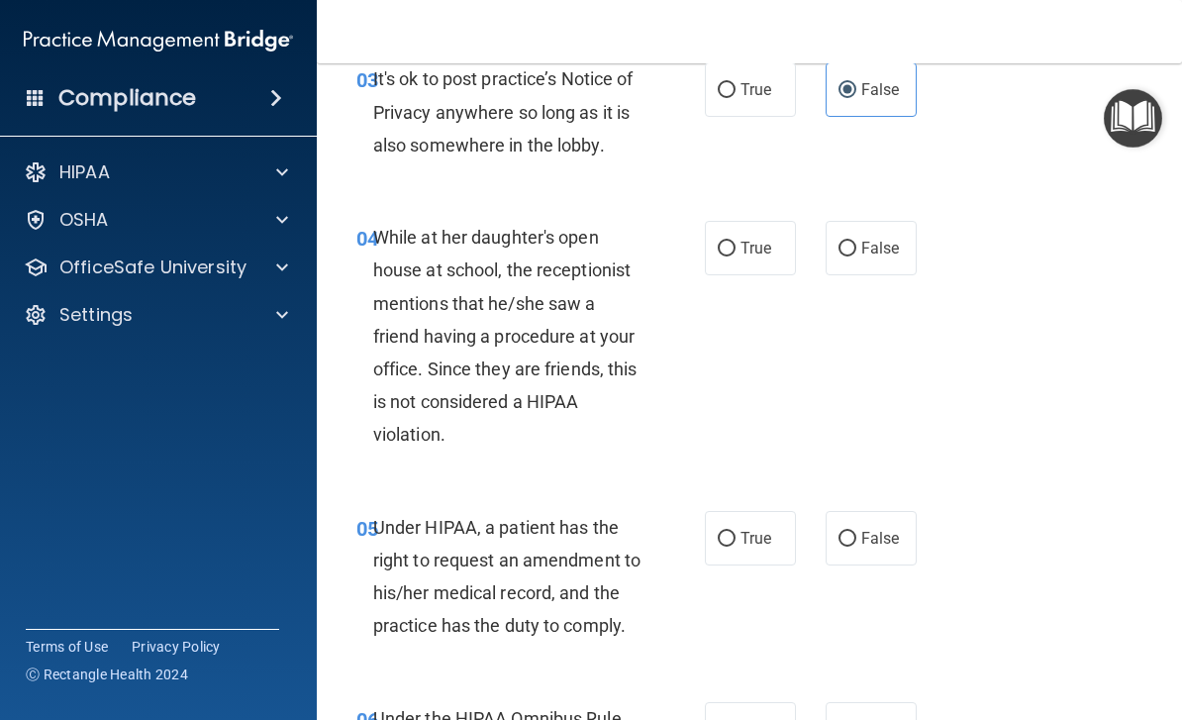
scroll to position [674, 0]
click at [845, 268] on label "False" at bounding box center [870, 247] width 91 height 54
click at [845, 255] on input "False" at bounding box center [847, 247] width 18 height 15
radio input "true"
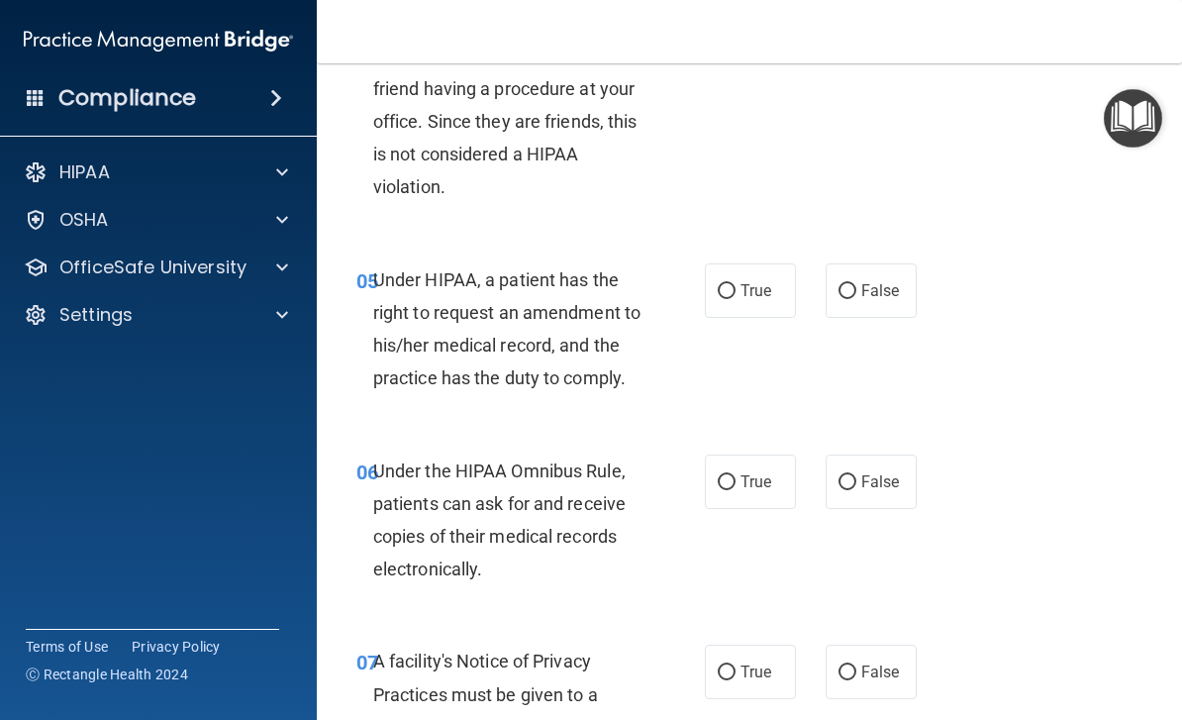
scroll to position [928, 0]
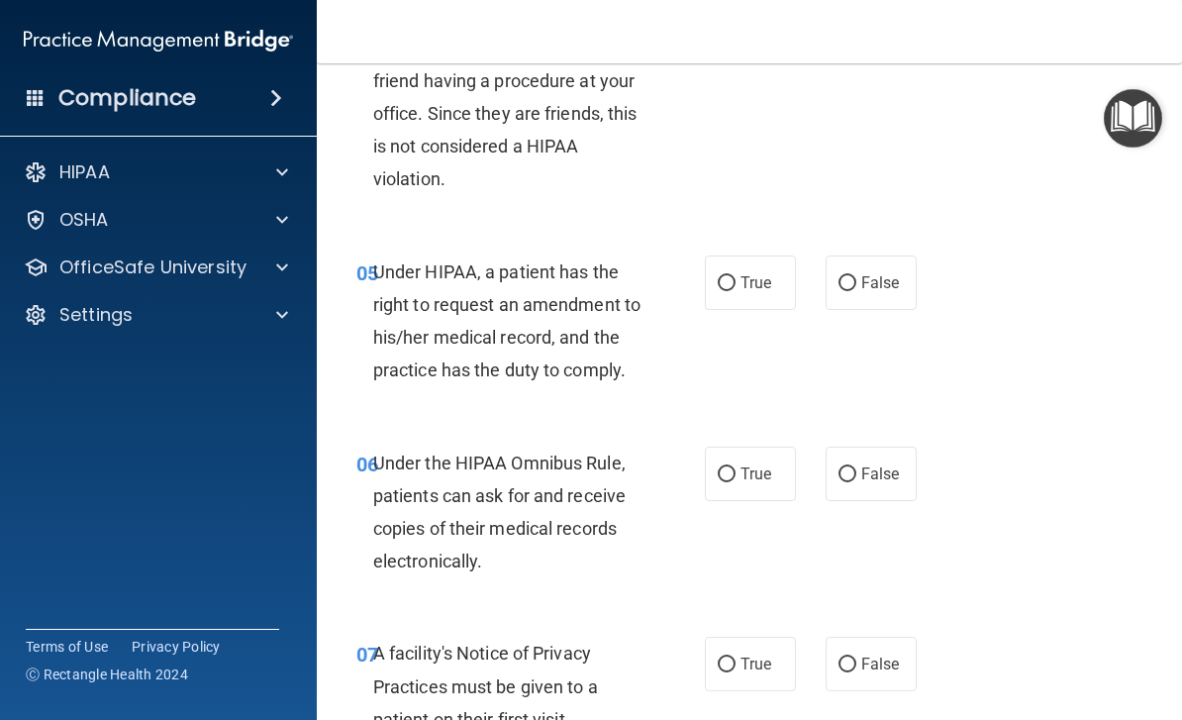
click at [726, 276] on input "True" at bounding box center [727, 283] width 18 height 15
radio input "true"
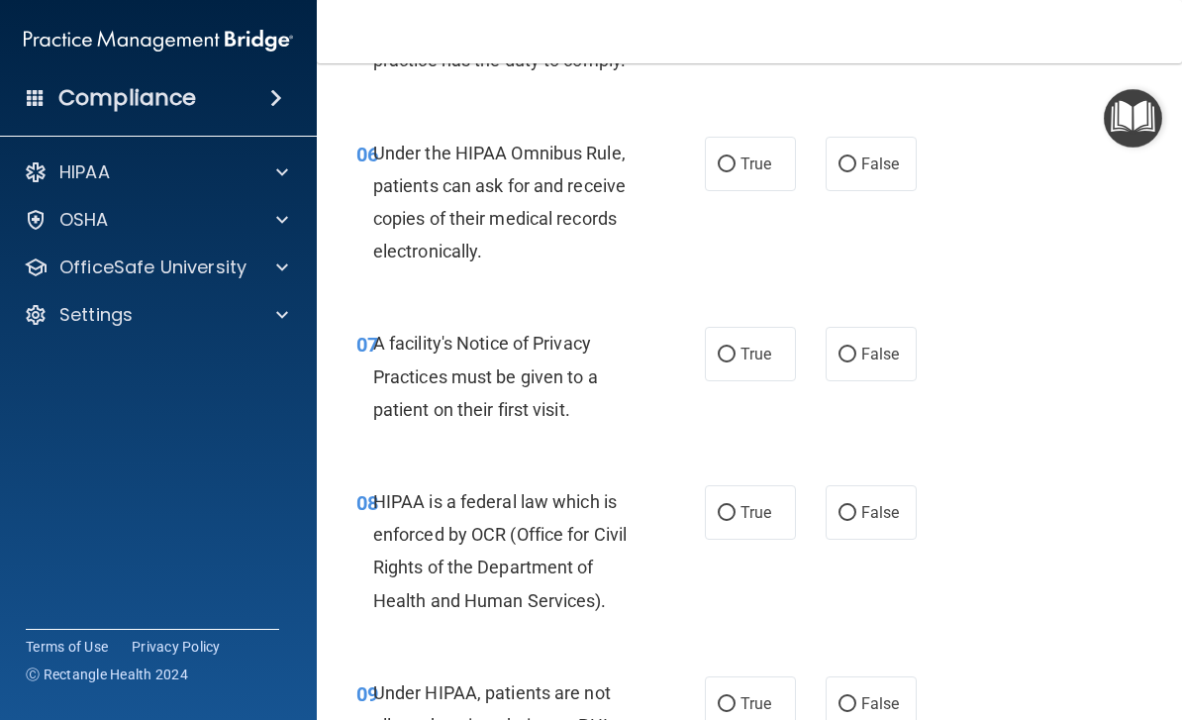
scroll to position [1251, 0]
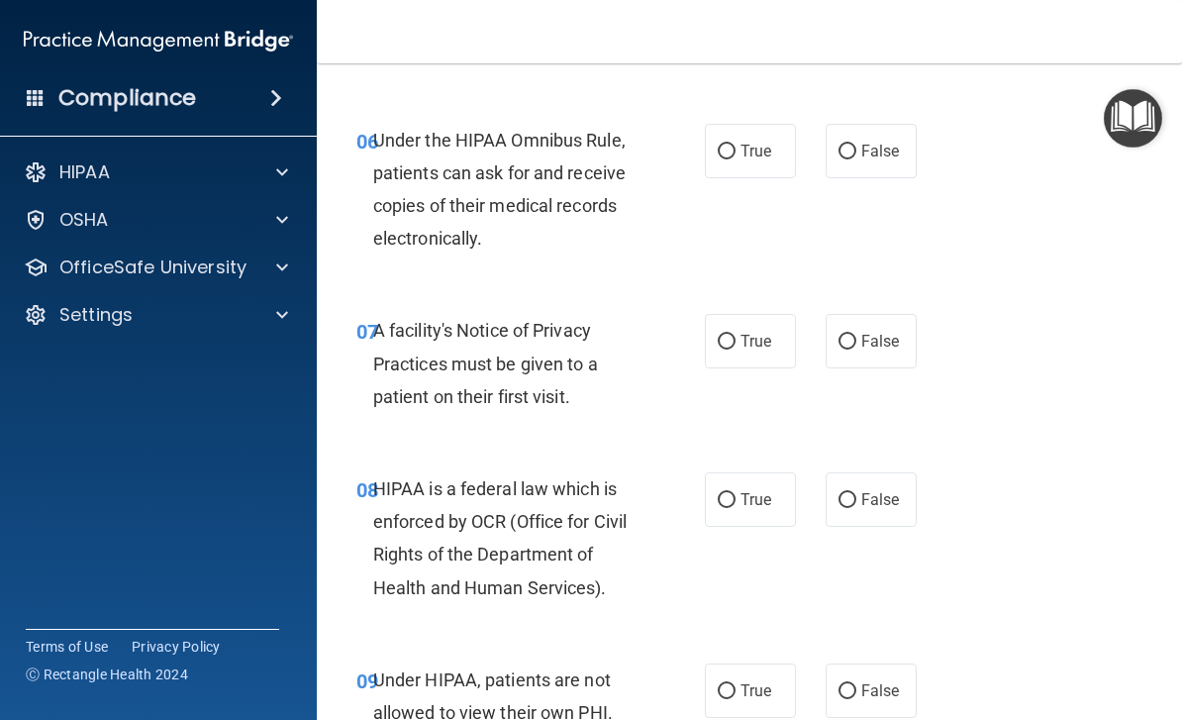
click at [725, 148] on input "True" at bounding box center [727, 151] width 18 height 15
radio input "true"
click at [740, 319] on label "True" at bounding box center [750, 341] width 91 height 54
click at [735, 335] on input "True" at bounding box center [727, 342] width 18 height 15
radio input "true"
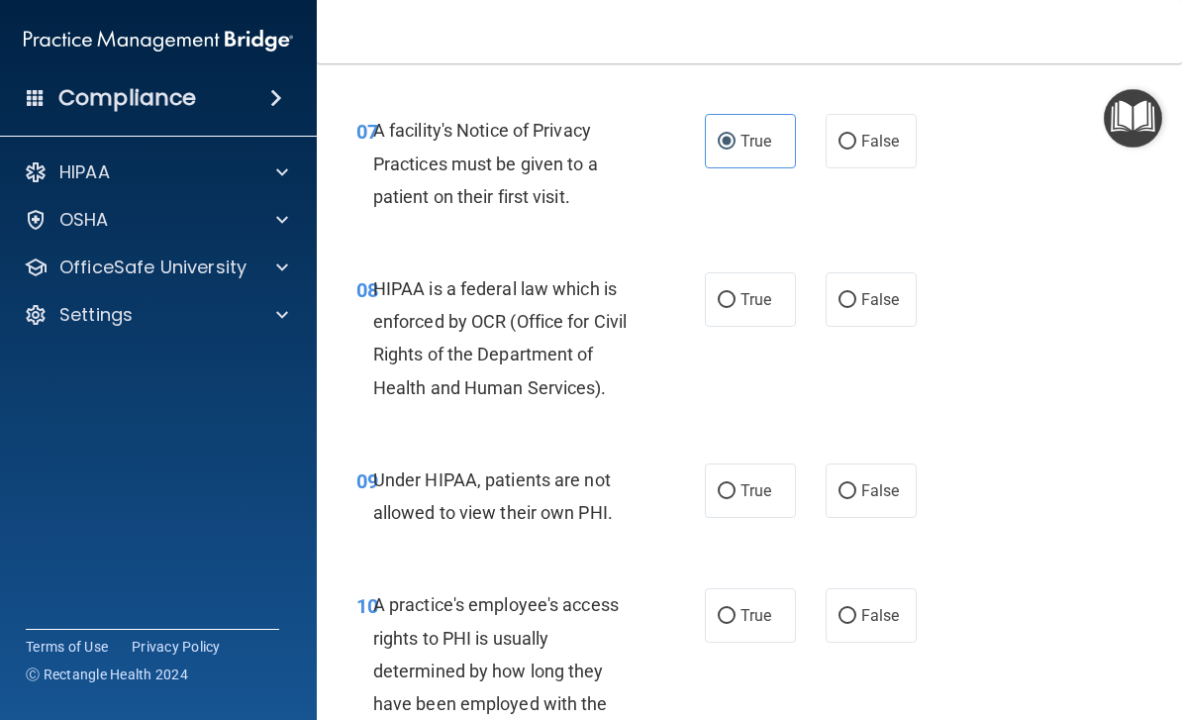
scroll to position [1453, 0]
click at [740, 288] on span "True" at bounding box center [755, 297] width 31 height 19
click at [735, 291] on input "True" at bounding box center [727, 298] width 18 height 15
radio input "true"
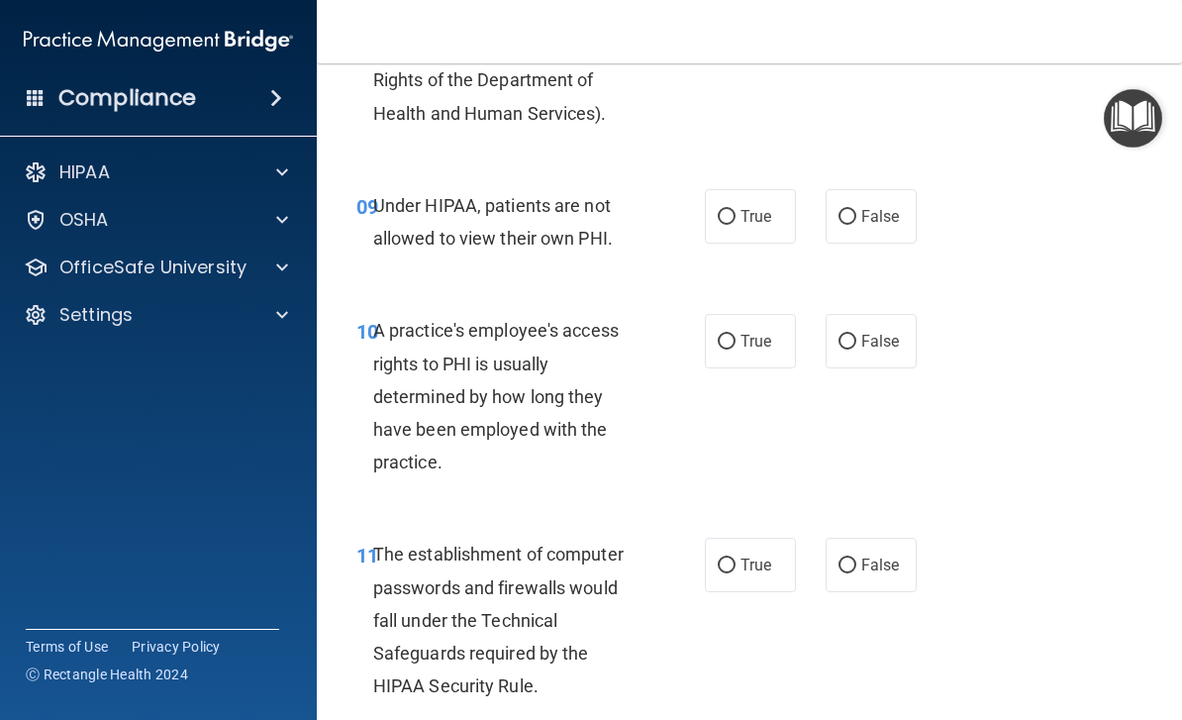
scroll to position [1734, 0]
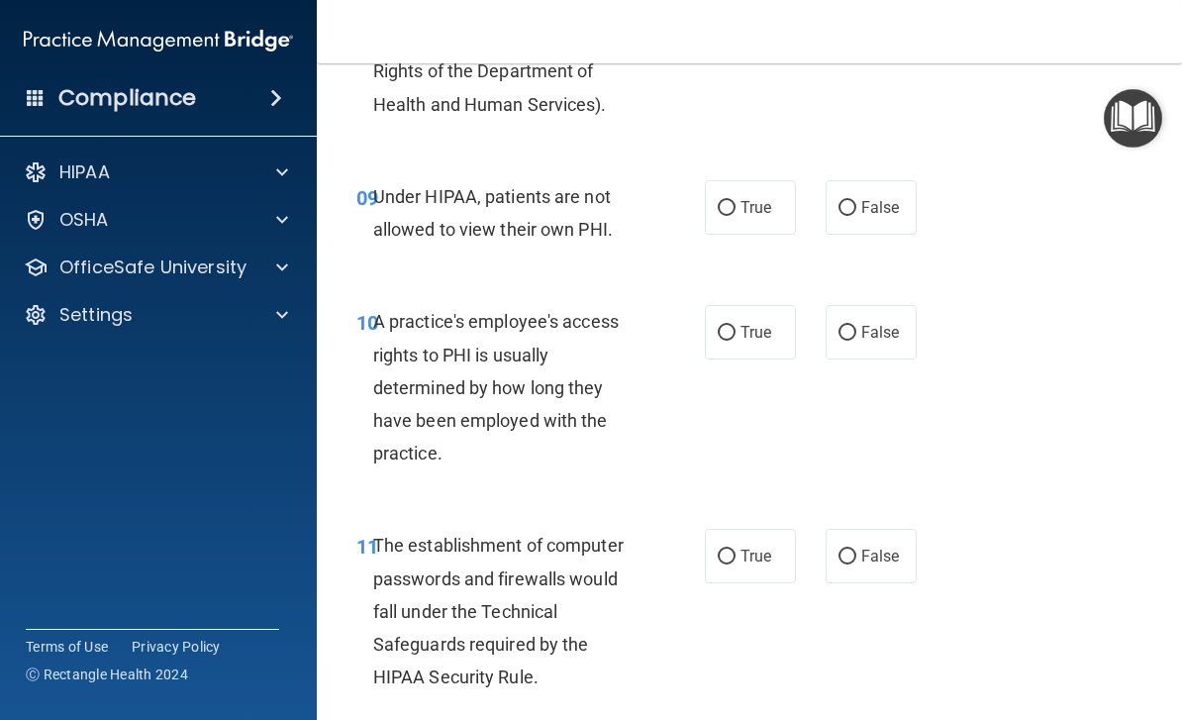
click at [850, 201] on input "False" at bounding box center [847, 208] width 18 height 15
radio input "true"
click at [733, 201] on input "True" at bounding box center [727, 208] width 18 height 15
radio input "true"
radio input "false"
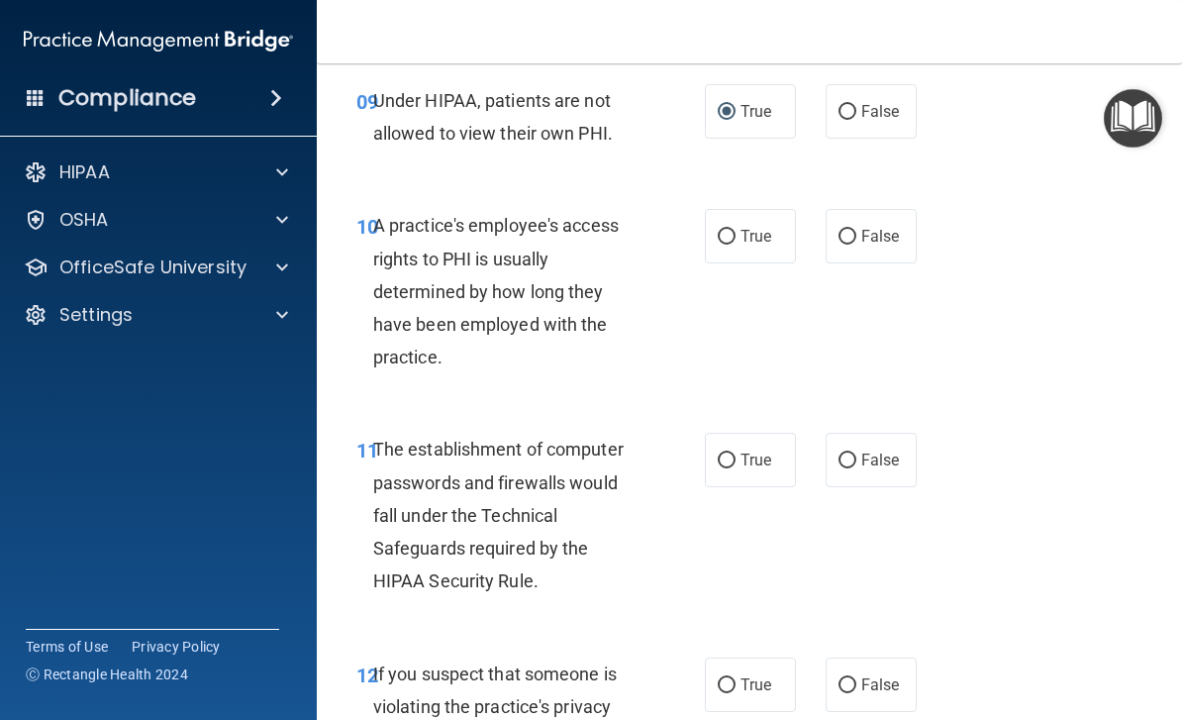
scroll to position [1831, 0]
click at [829, 214] on label "False" at bounding box center [870, 235] width 91 height 54
click at [838, 229] on input "False" at bounding box center [847, 236] width 18 height 15
radio input "true"
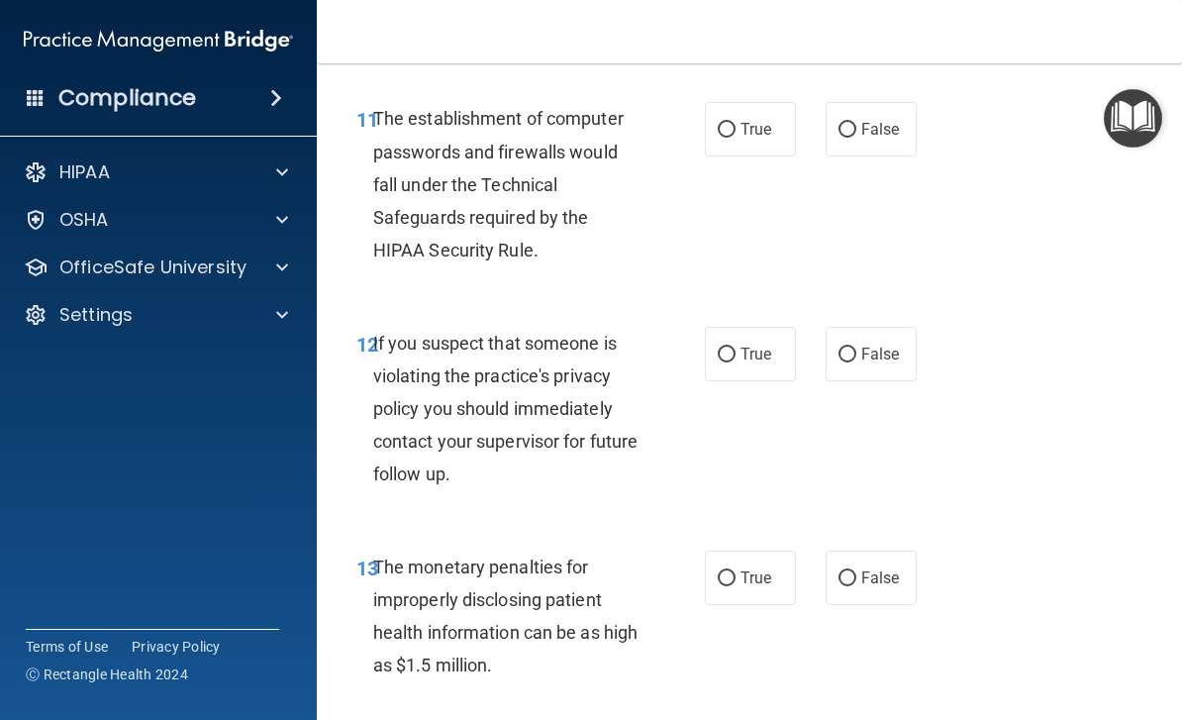
scroll to position [2173, 0]
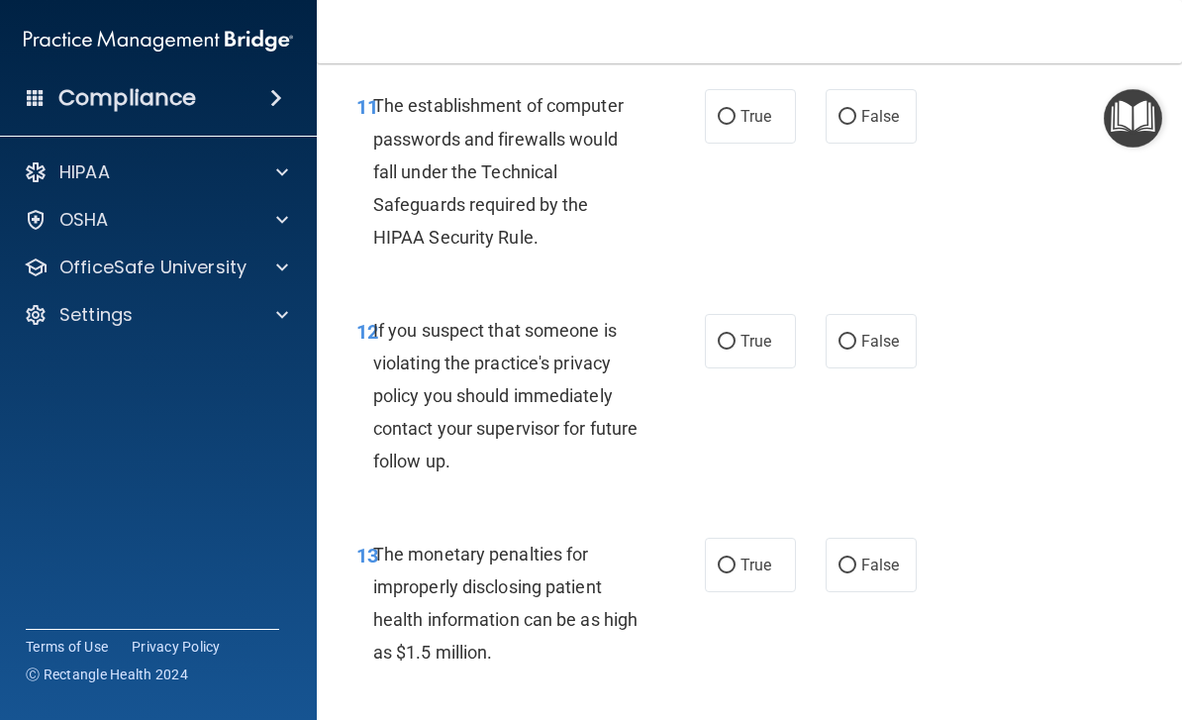
click at [732, 110] on input "True" at bounding box center [727, 117] width 18 height 15
radio input "true"
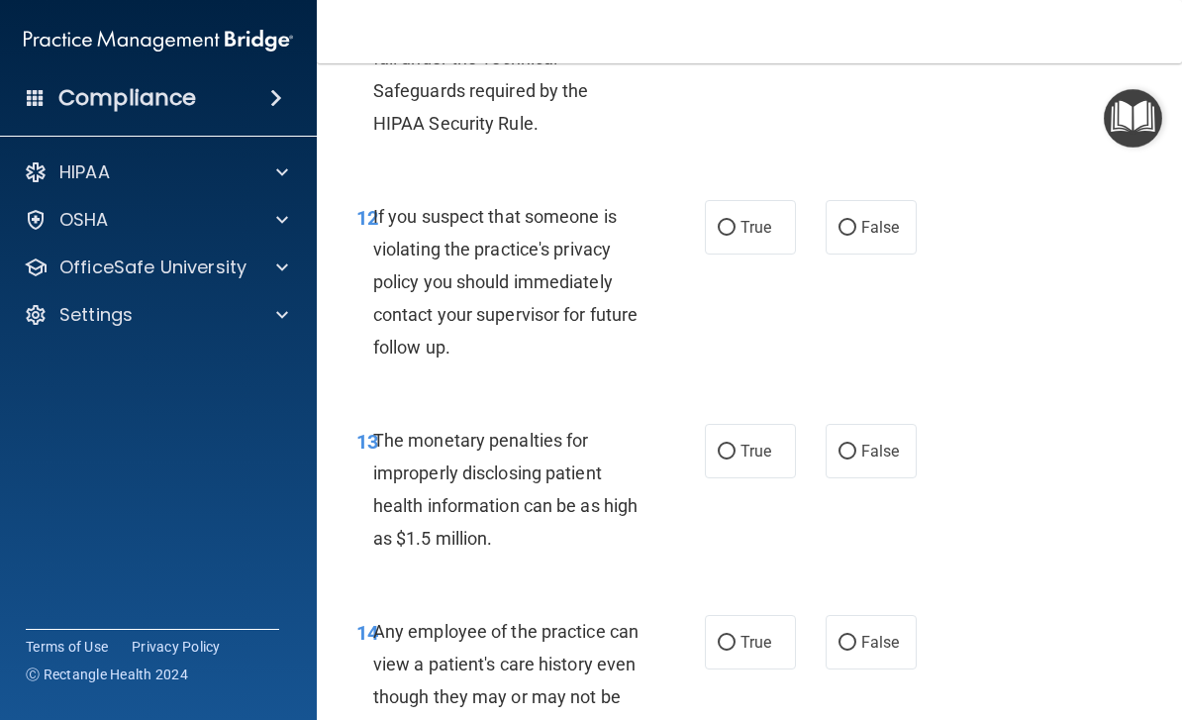
scroll to position [2304, 0]
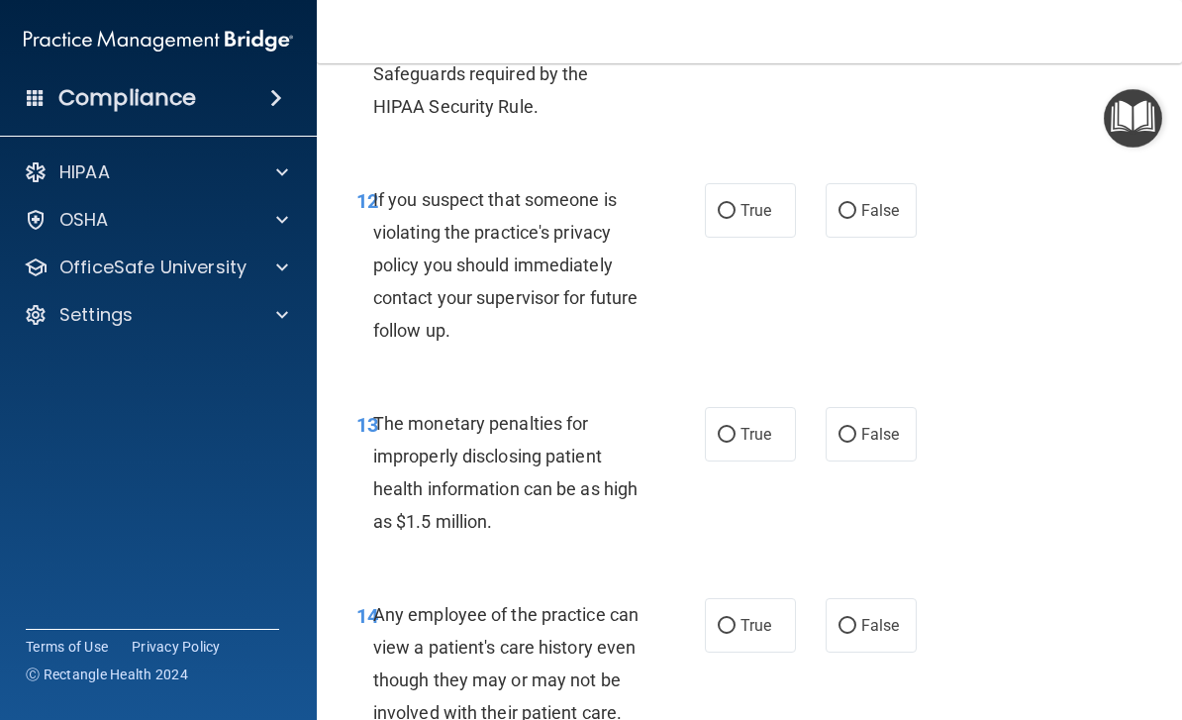
click at [728, 204] on input "True" at bounding box center [727, 211] width 18 height 15
radio input "true"
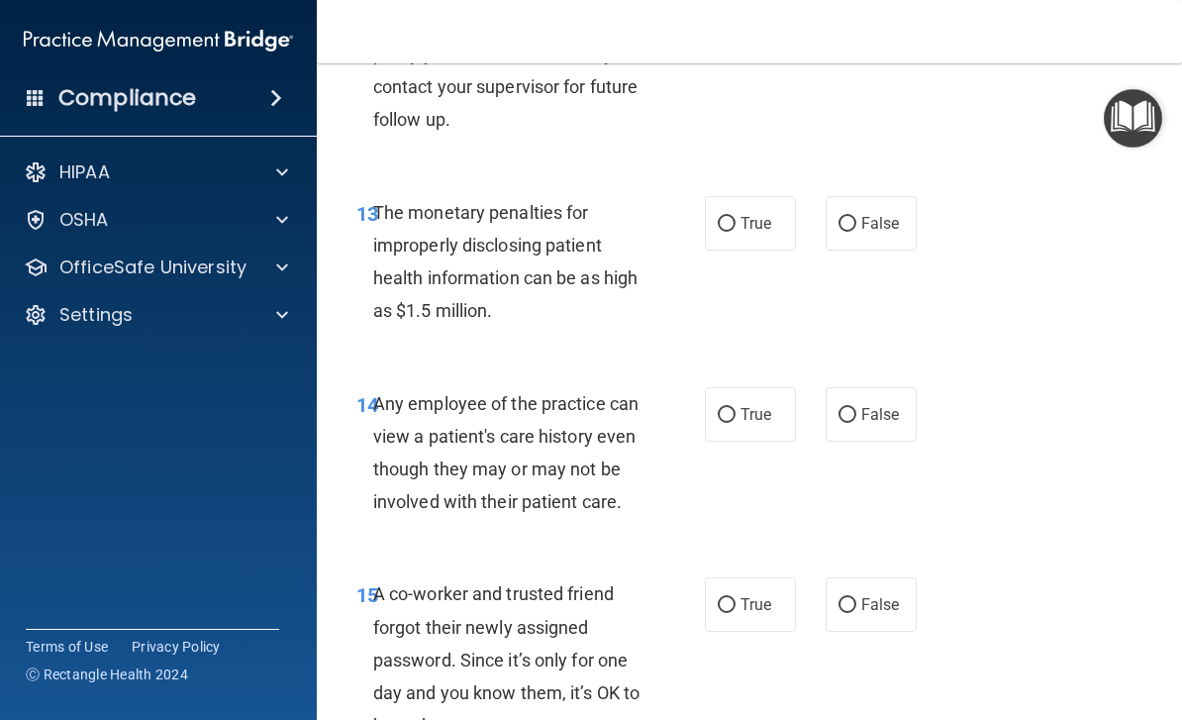
scroll to position [2519, 0]
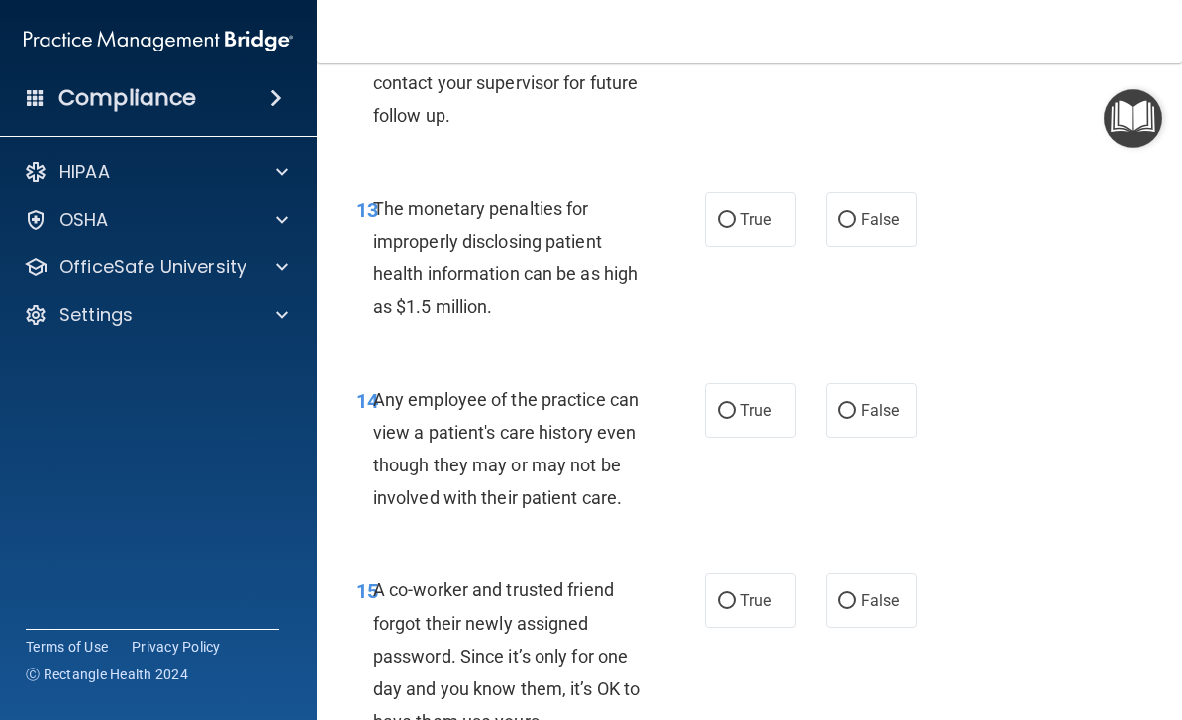
click at [753, 210] on span "True" at bounding box center [755, 219] width 31 height 19
click at [735, 213] on input "True" at bounding box center [727, 220] width 18 height 15
radio input "true"
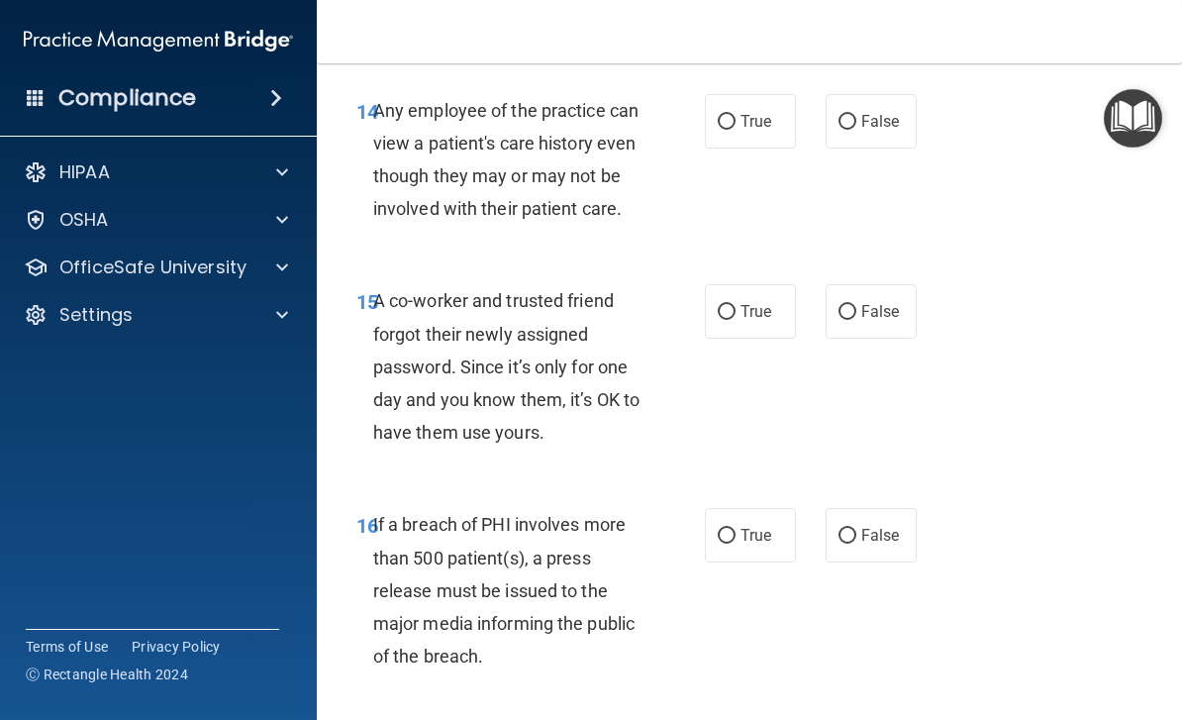
scroll to position [2821, 0]
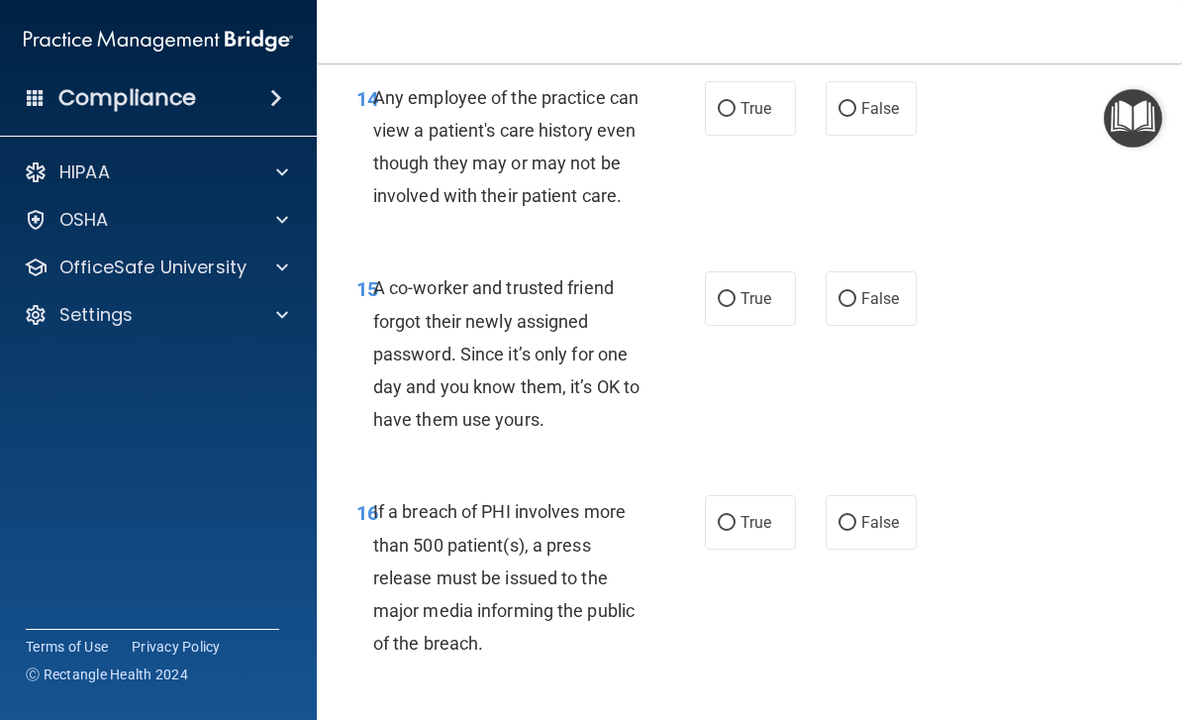
click at [743, 99] on span "True" at bounding box center [755, 108] width 31 height 19
click at [735, 102] on input "True" at bounding box center [727, 109] width 18 height 15
radio input "true"
click at [879, 271] on label "False" at bounding box center [870, 298] width 91 height 54
click at [856, 292] on input "False" at bounding box center [847, 299] width 18 height 15
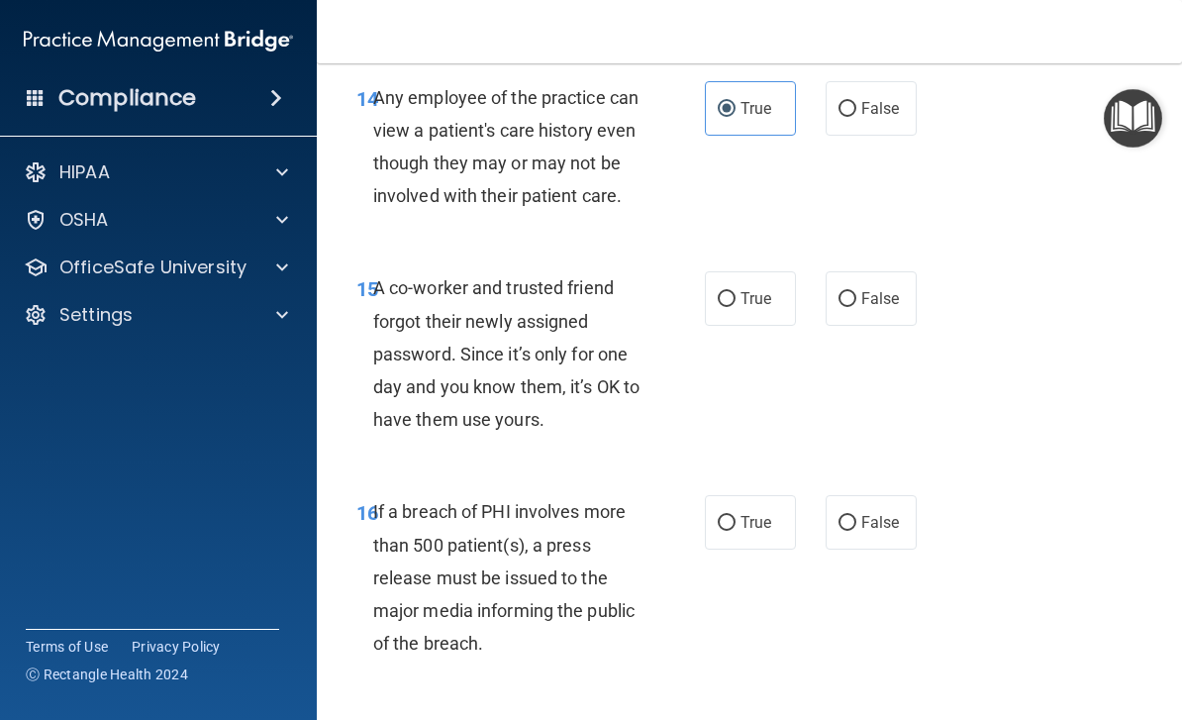
radio input "true"
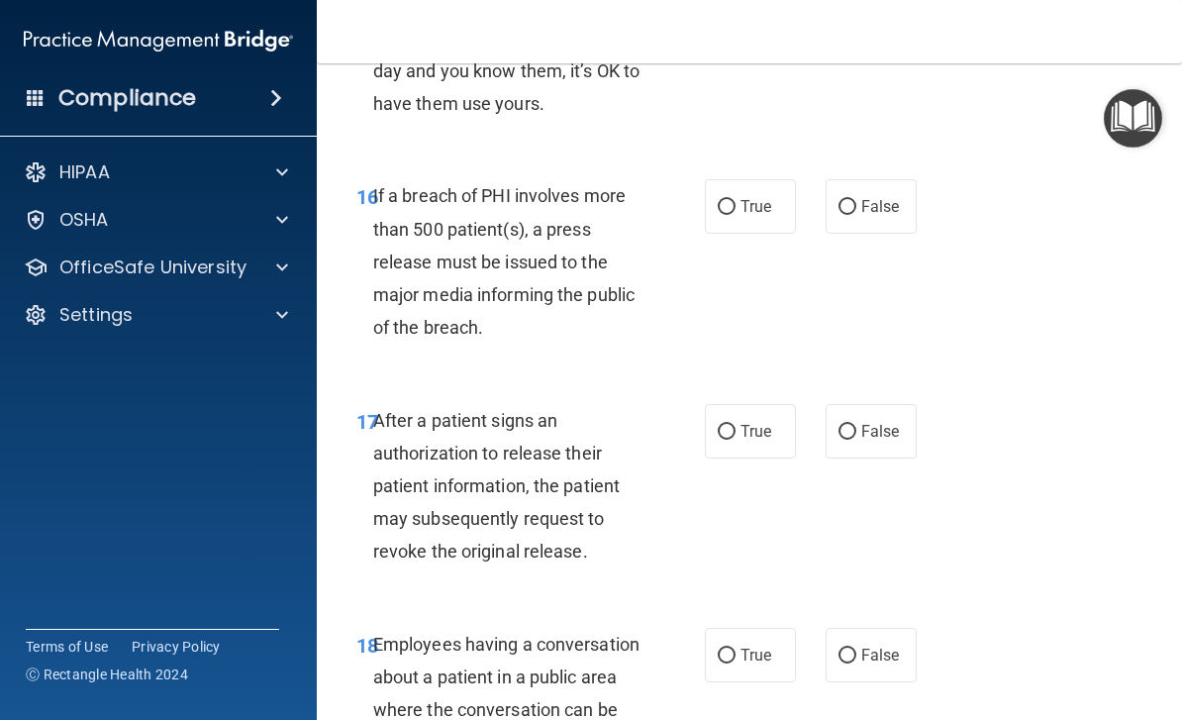
scroll to position [3138, 0]
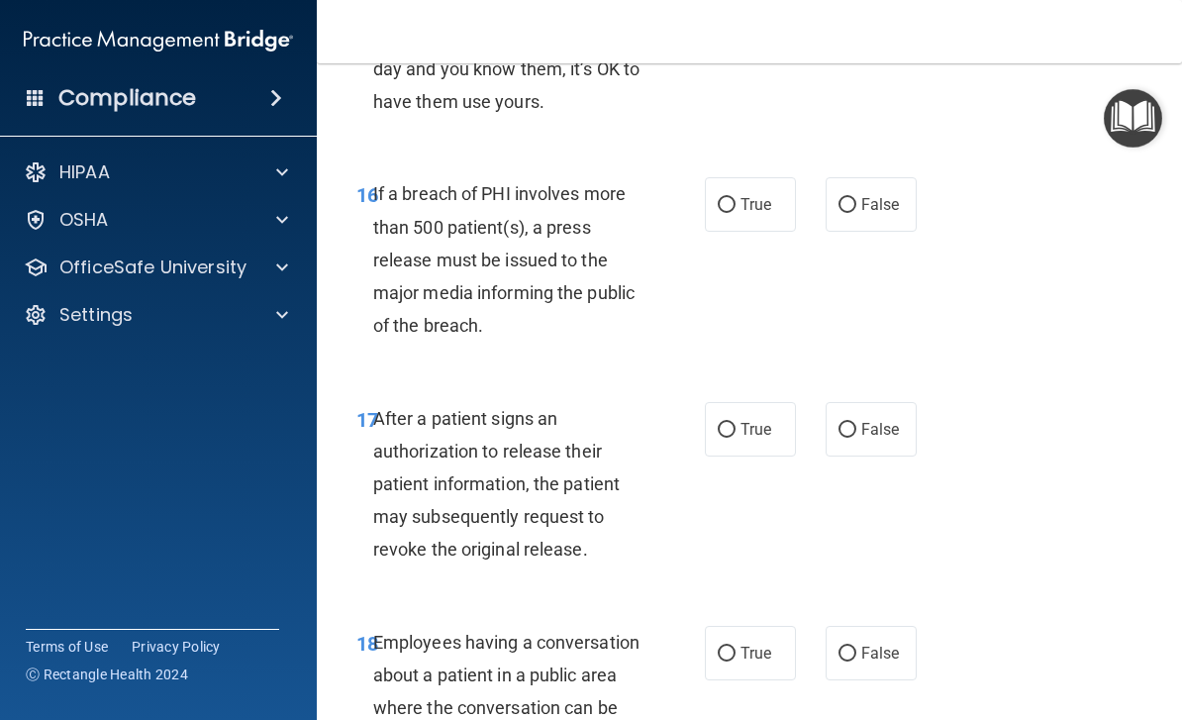
click at [854, 179] on label "False" at bounding box center [870, 204] width 91 height 54
click at [854, 198] on input "False" at bounding box center [847, 205] width 18 height 15
radio input "true"
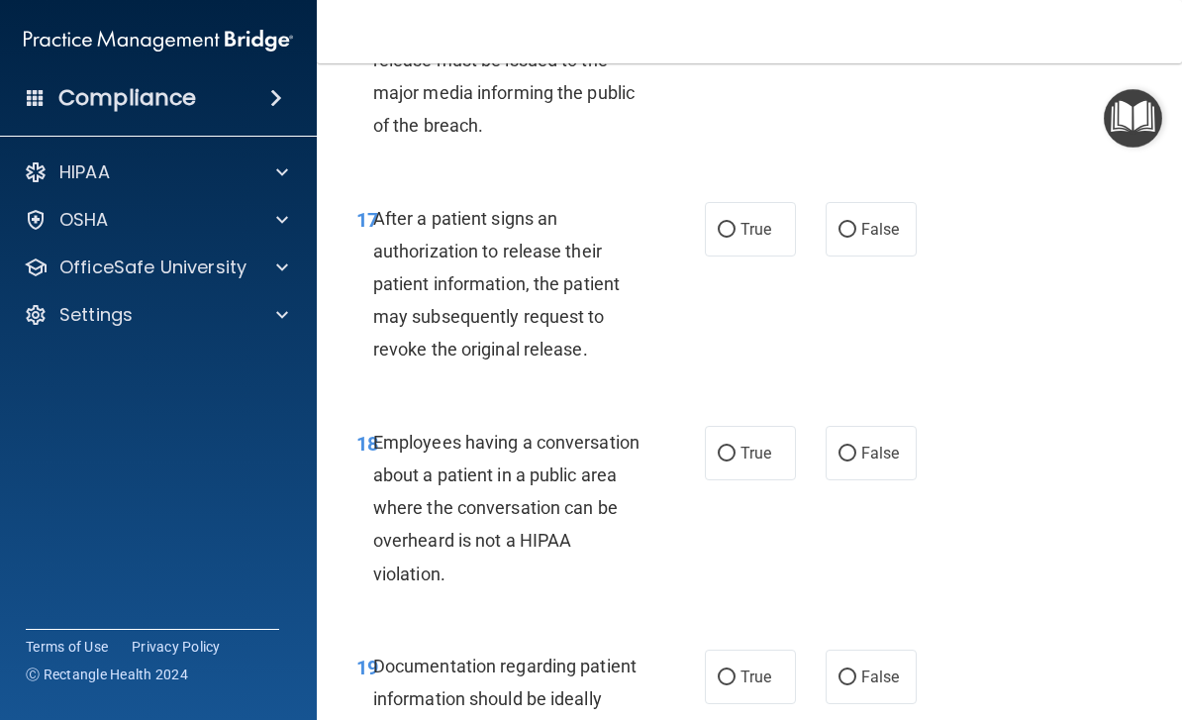
scroll to position [3342, 0]
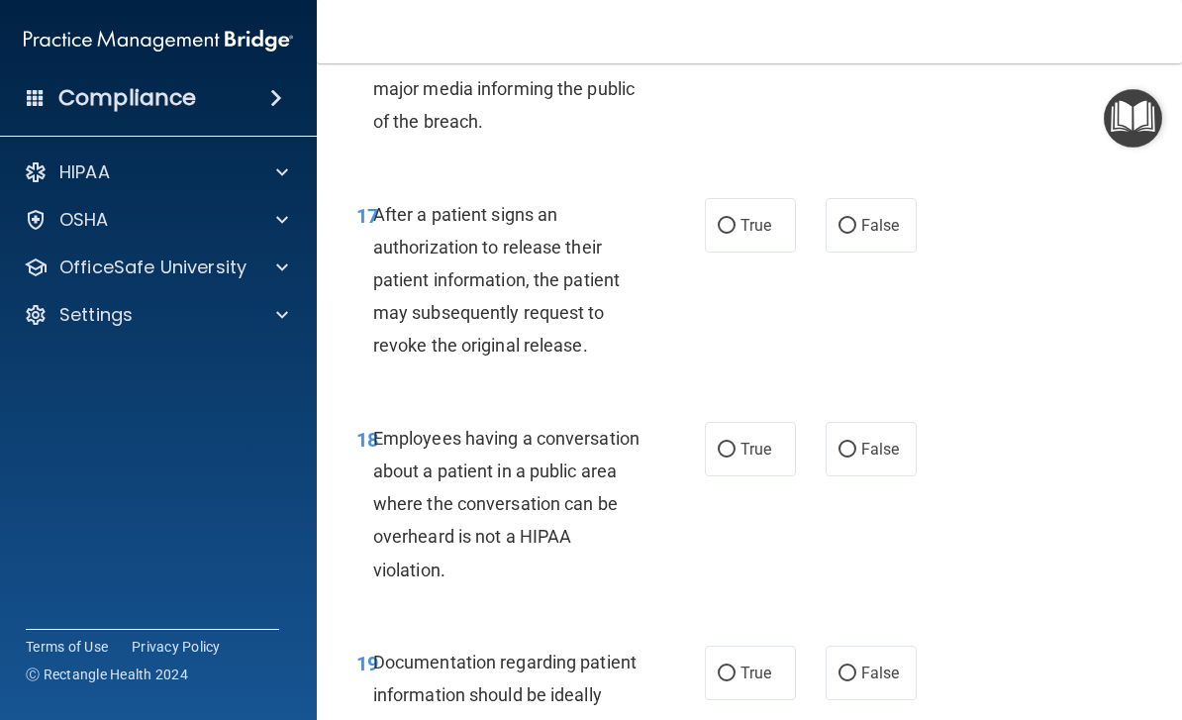
click at [854, 198] on label "False" at bounding box center [870, 225] width 91 height 54
click at [854, 219] on input "False" at bounding box center [847, 226] width 18 height 15
radio input "true"
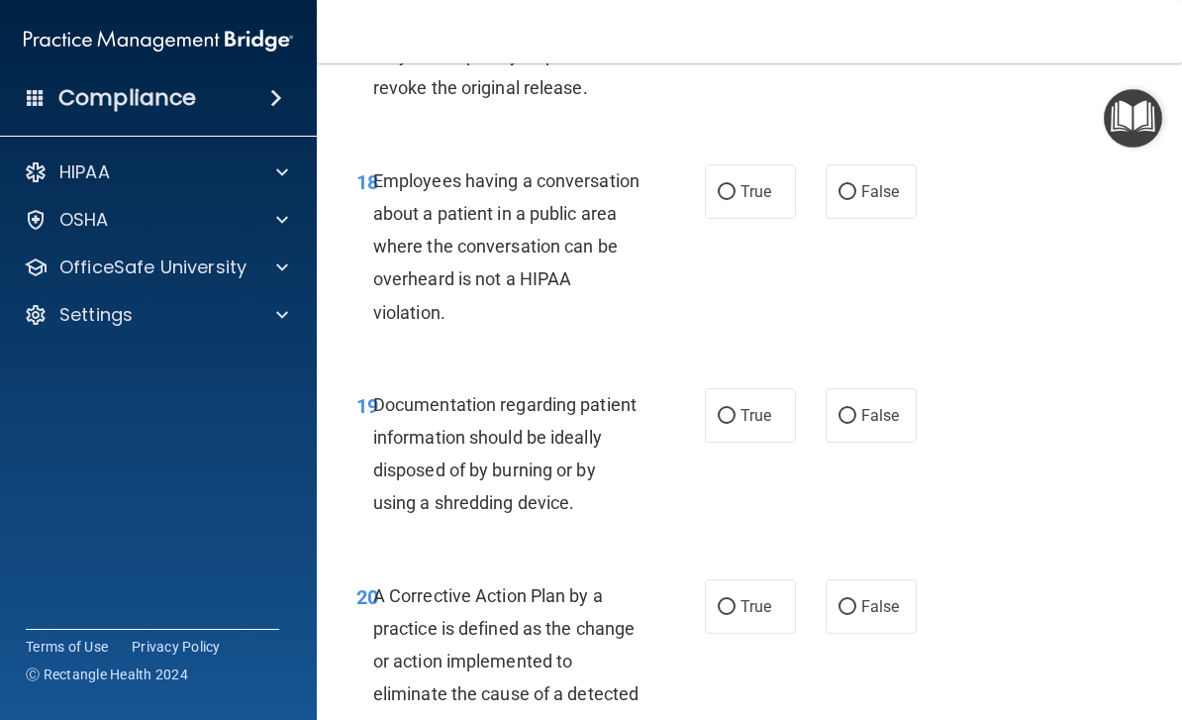
scroll to position [3613, 0]
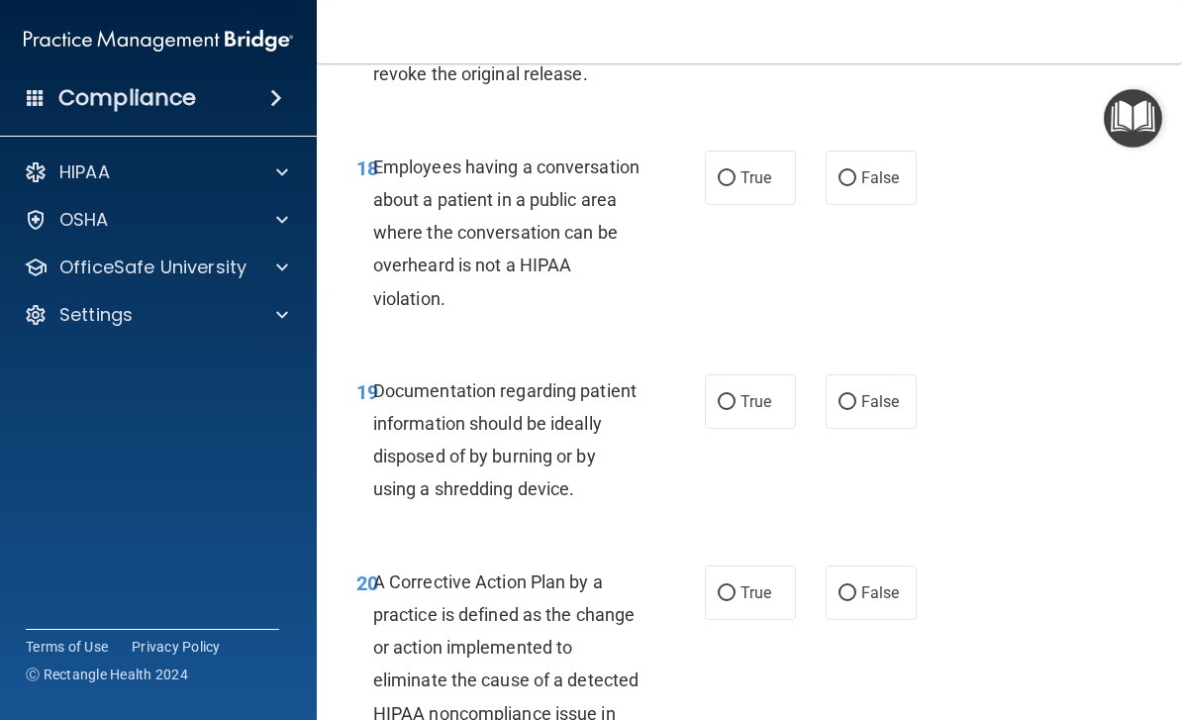
click at [892, 168] on span "False" at bounding box center [880, 177] width 39 height 19
click at [856, 171] on input "False" at bounding box center [847, 178] width 18 height 15
radio input "true"
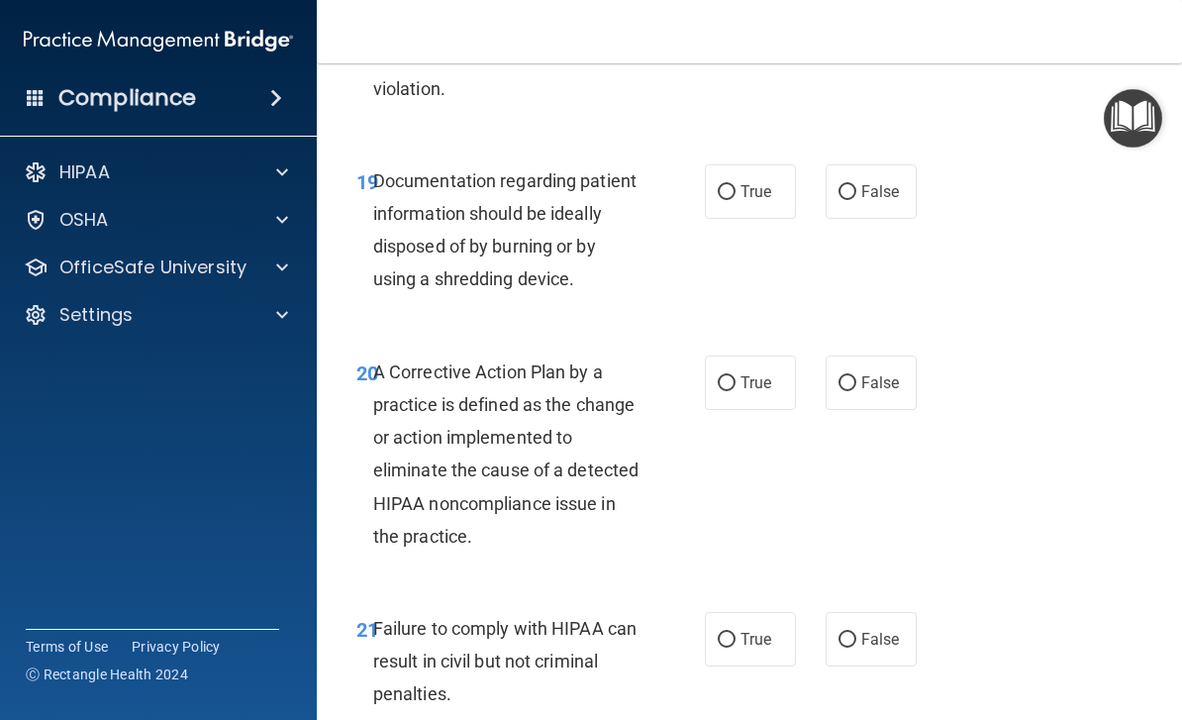
scroll to position [3826, 0]
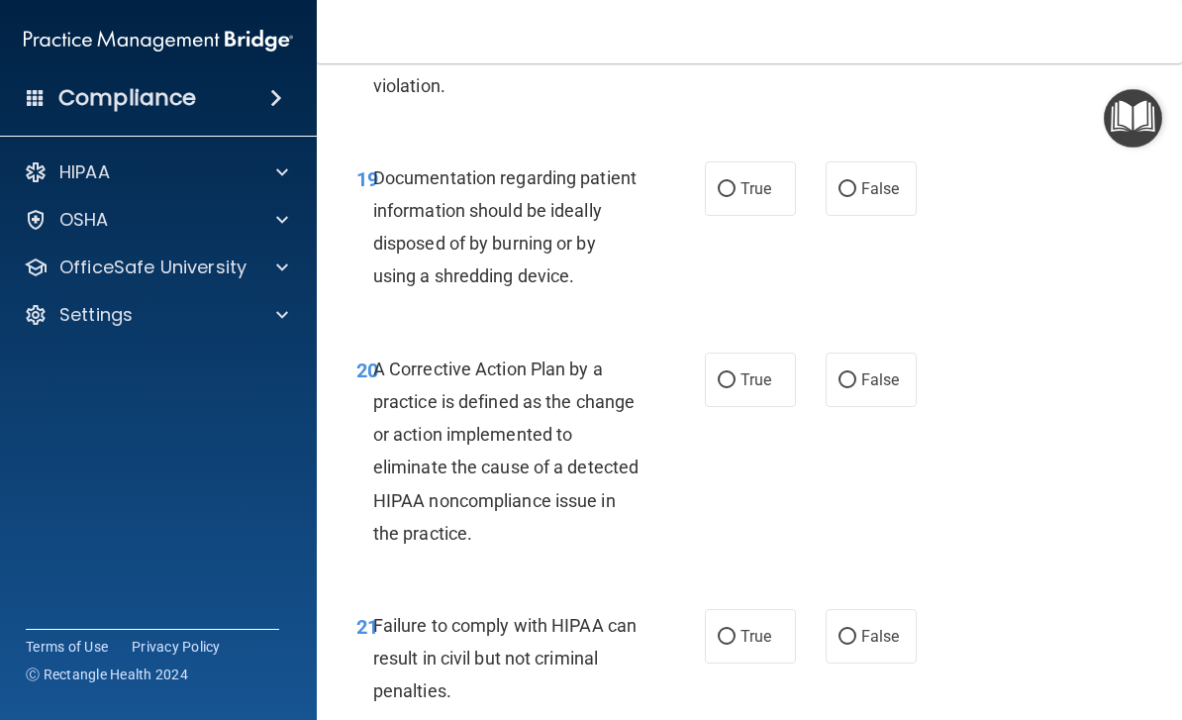
click at [750, 179] on span "True" at bounding box center [755, 188] width 31 height 19
click at [735, 182] on input "True" at bounding box center [727, 189] width 18 height 15
radio input "true"
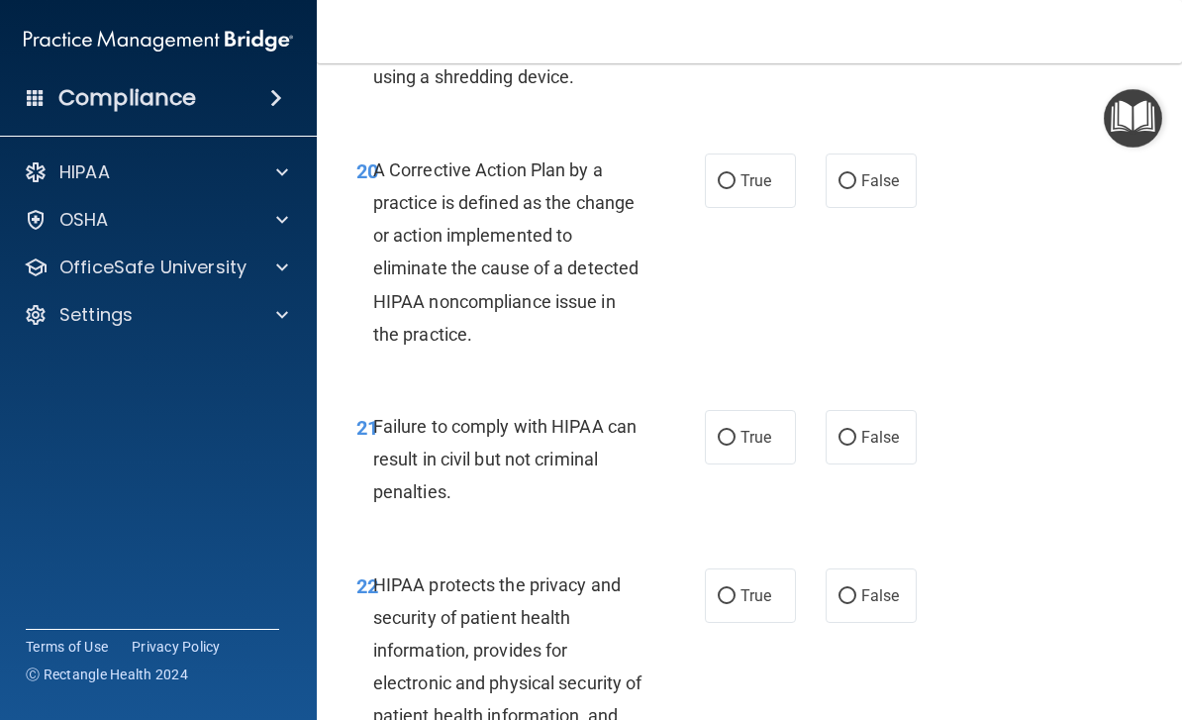
scroll to position [4021, 0]
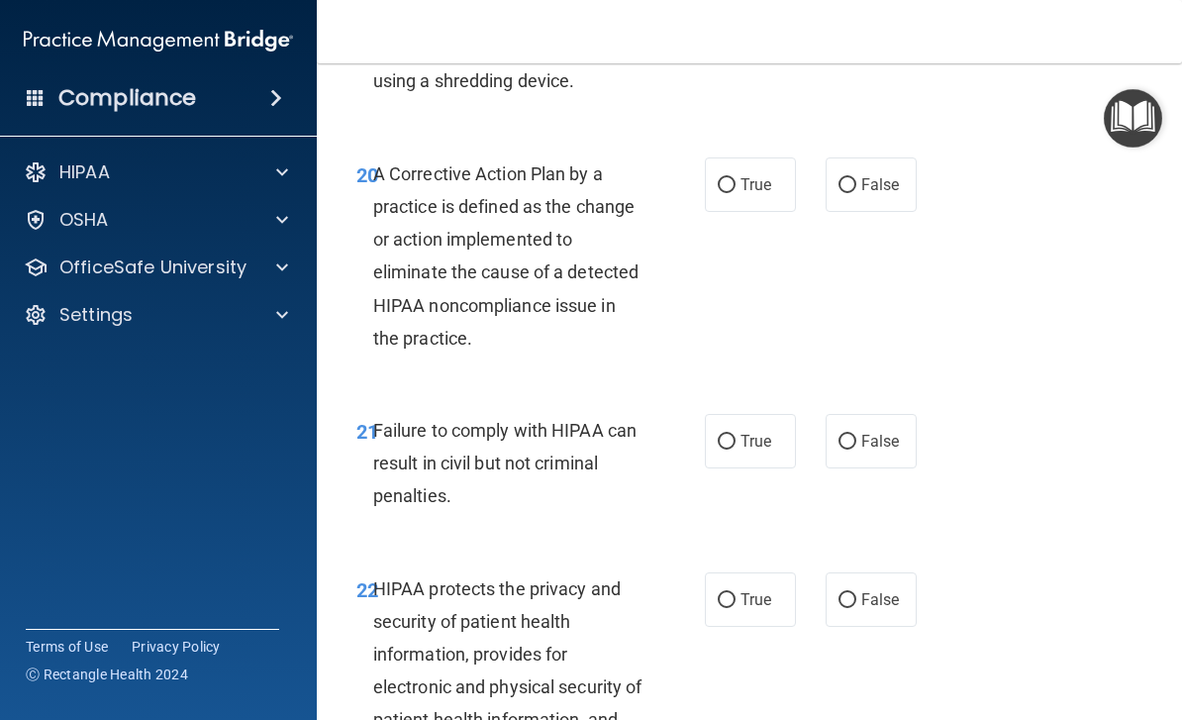
click at [751, 175] on span "True" at bounding box center [755, 184] width 31 height 19
click at [735, 178] on input "True" at bounding box center [727, 185] width 18 height 15
radio input "true"
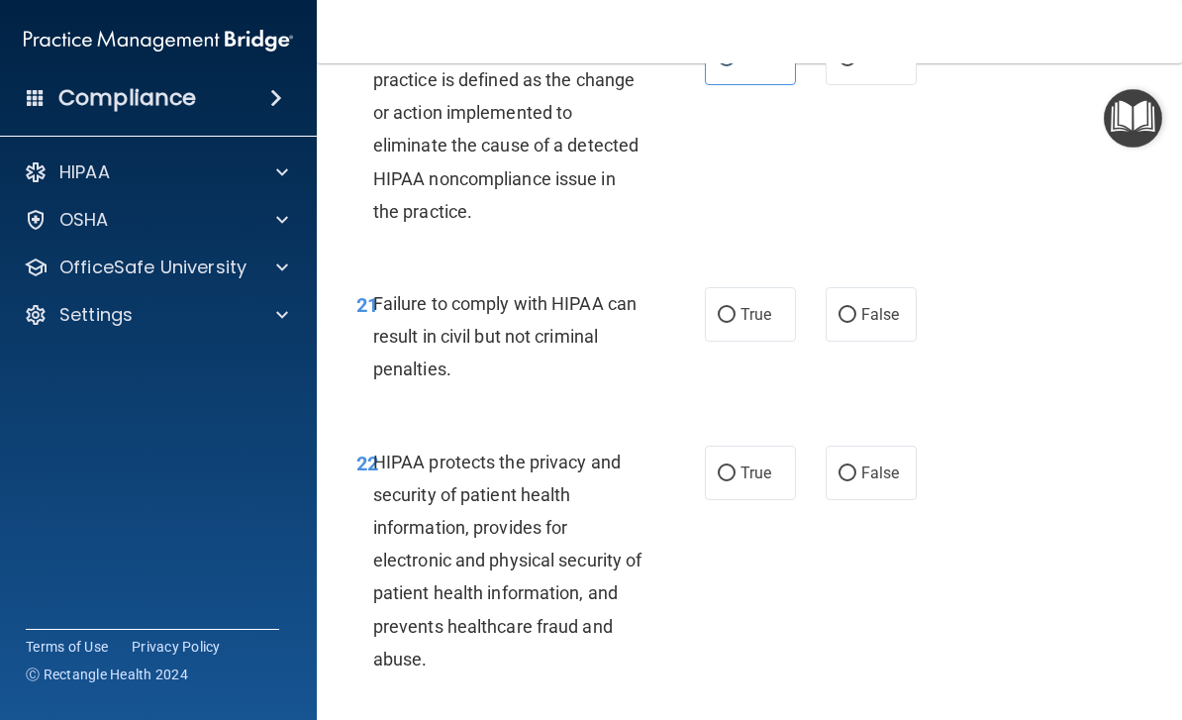
scroll to position [4160, 0]
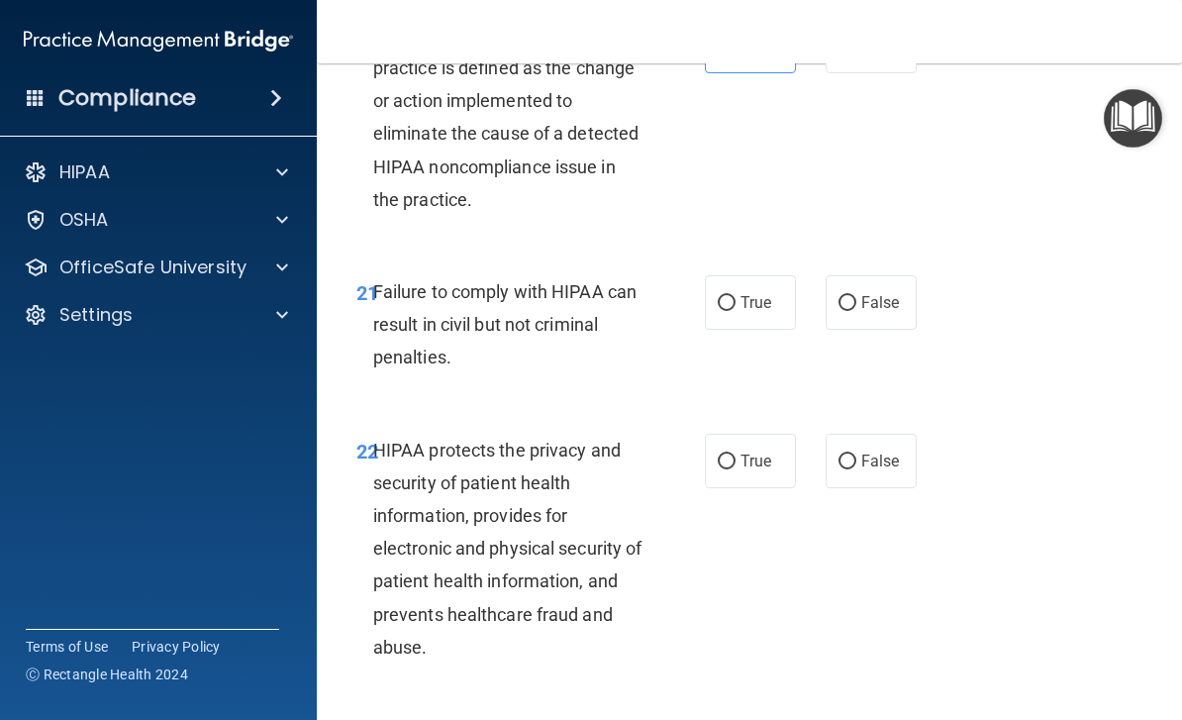
click at [879, 294] on label "False" at bounding box center [870, 302] width 91 height 54
click at [856, 296] on input "False" at bounding box center [847, 303] width 18 height 15
radio input "true"
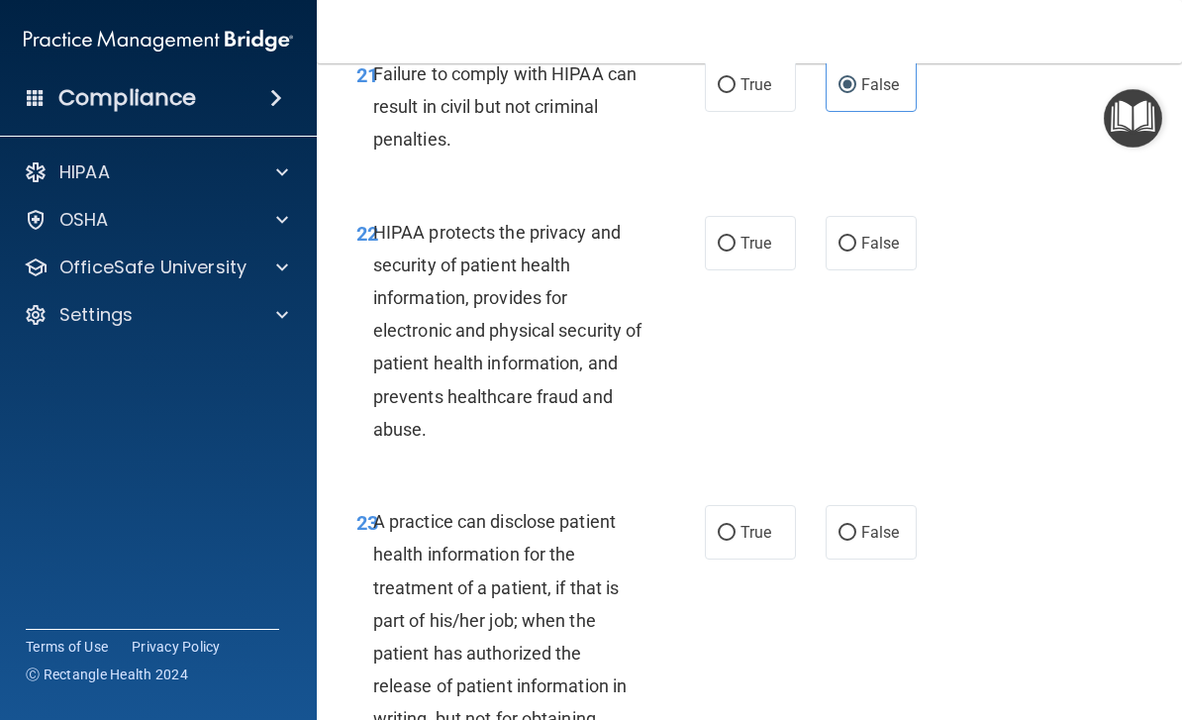
scroll to position [4378, 0]
click at [758, 233] on span "True" at bounding box center [755, 242] width 31 height 19
click at [735, 236] on input "True" at bounding box center [727, 243] width 18 height 15
radio input "true"
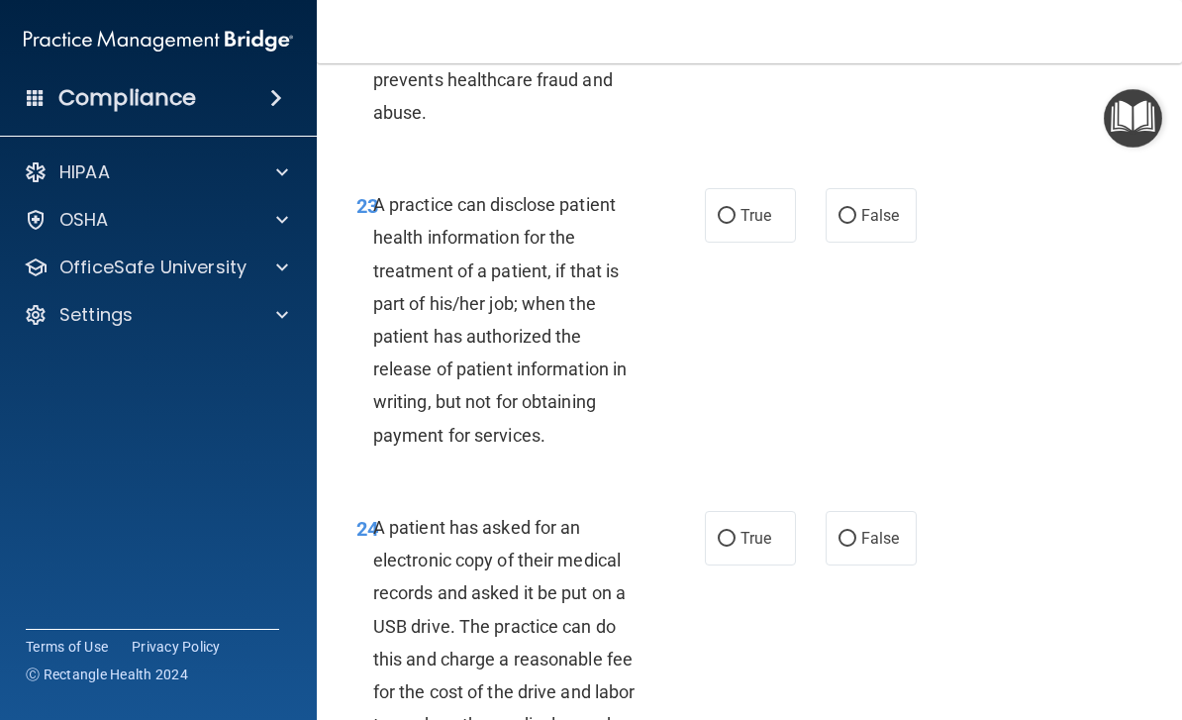
scroll to position [4699, 0]
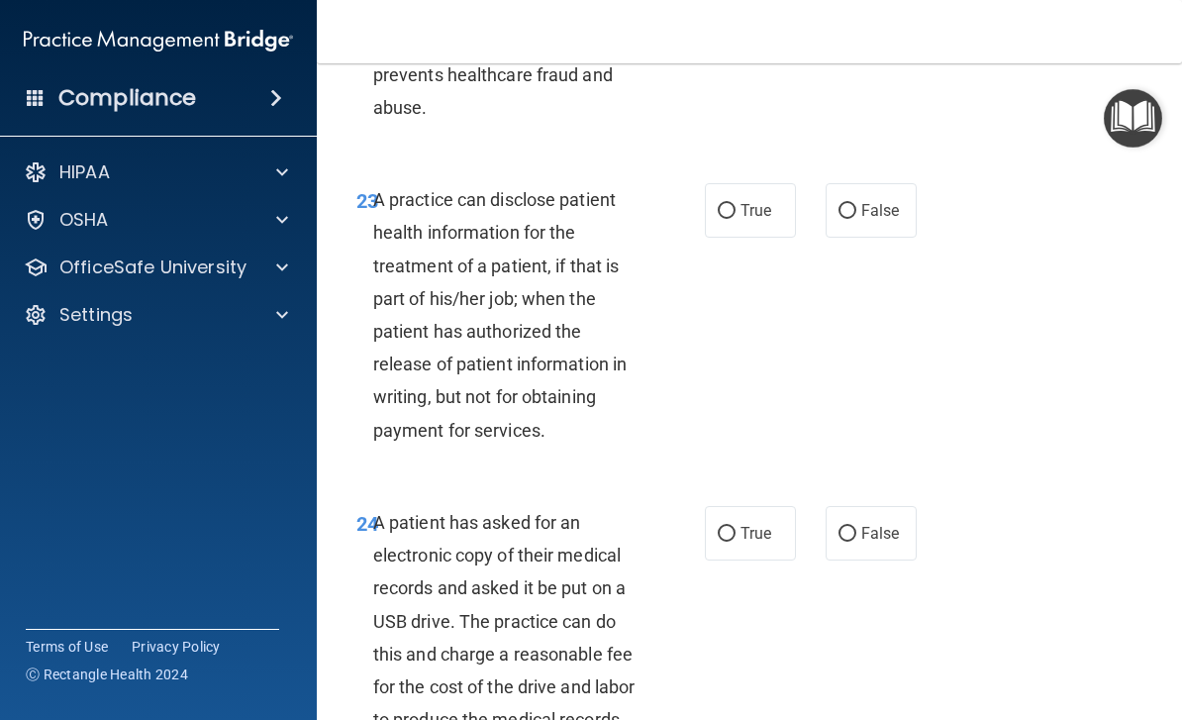
click at [760, 201] on span "True" at bounding box center [755, 210] width 31 height 19
click at [735, 204] on input "True" at bounding box center [727, 211] width 18 height 15
radio input "true"
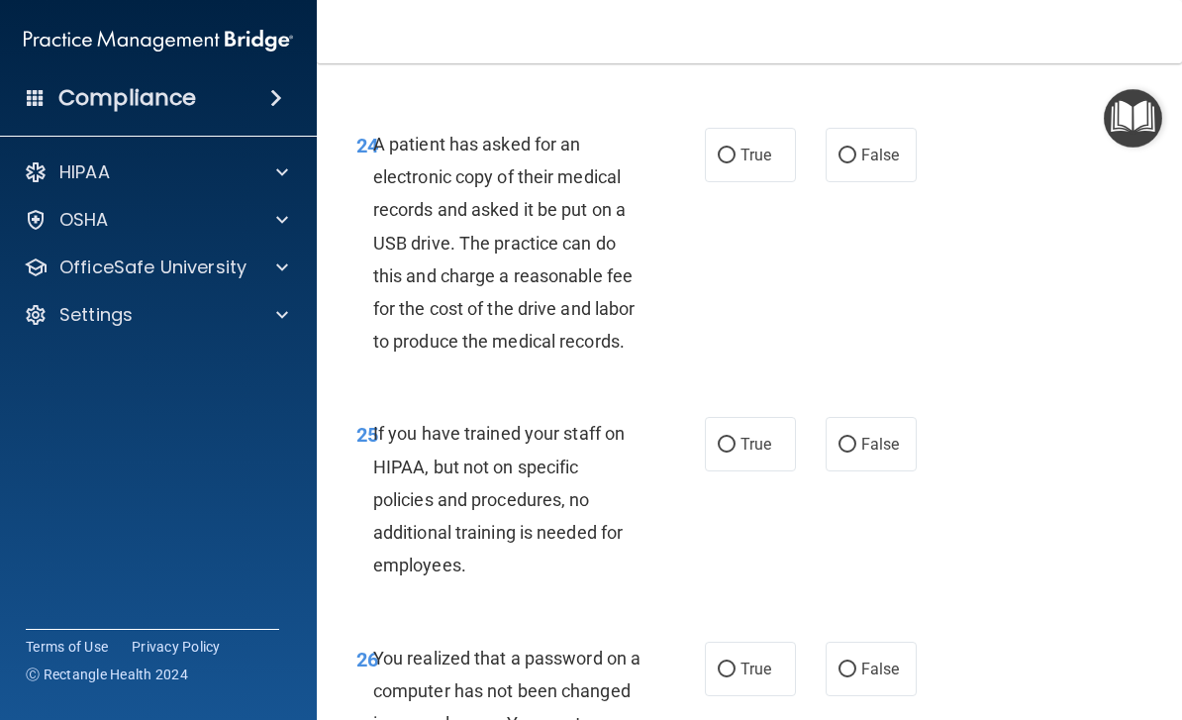
scroll to position [5048, 0]
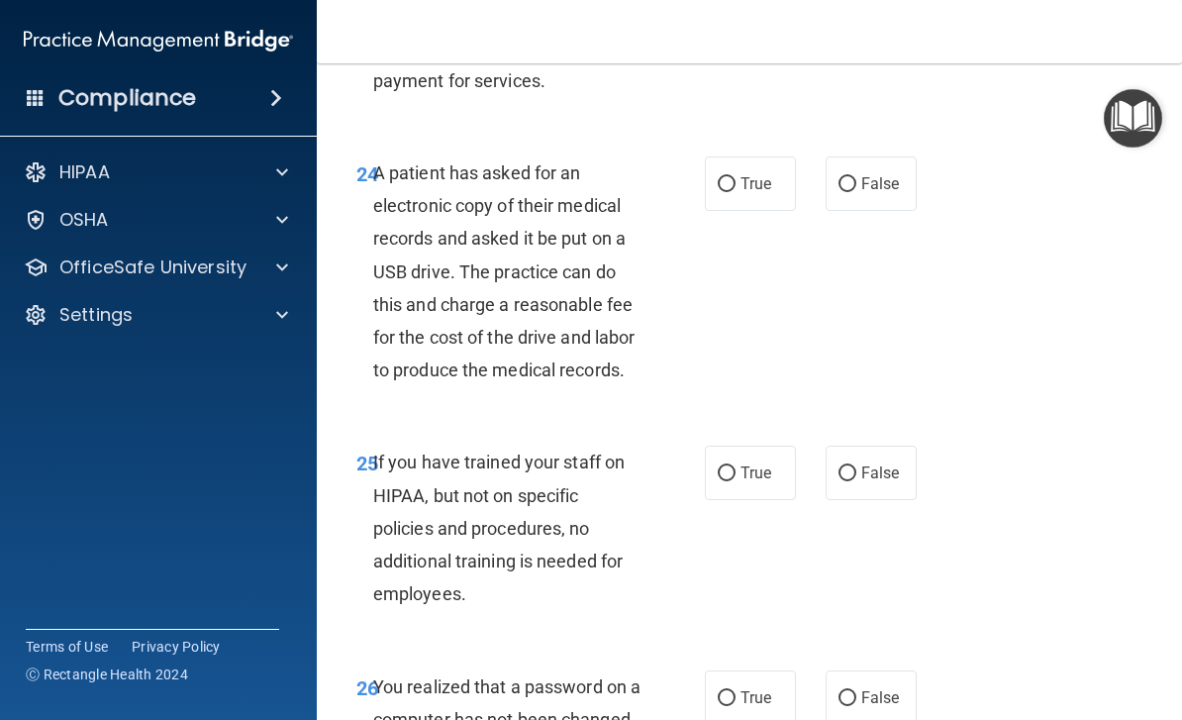
click at [842, 177] on input "False" at bounding box center [847, 184] width 18 height 15
radio input "true"
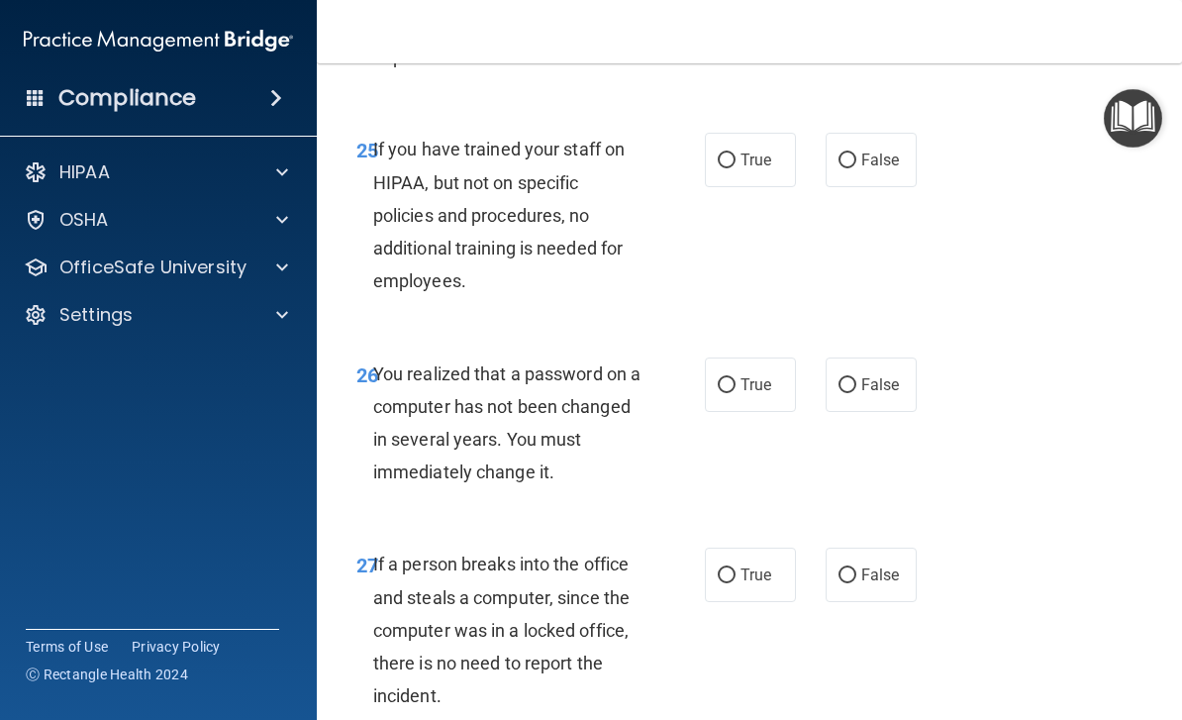
scroll to position [5362, 0]
click at [885, 143] on label "False" at bounding box center [870, 159] width 91 height 54
click at [856, 152] on input "False" at bounding box center [847, 159] width 18 height 15
radio input "true"
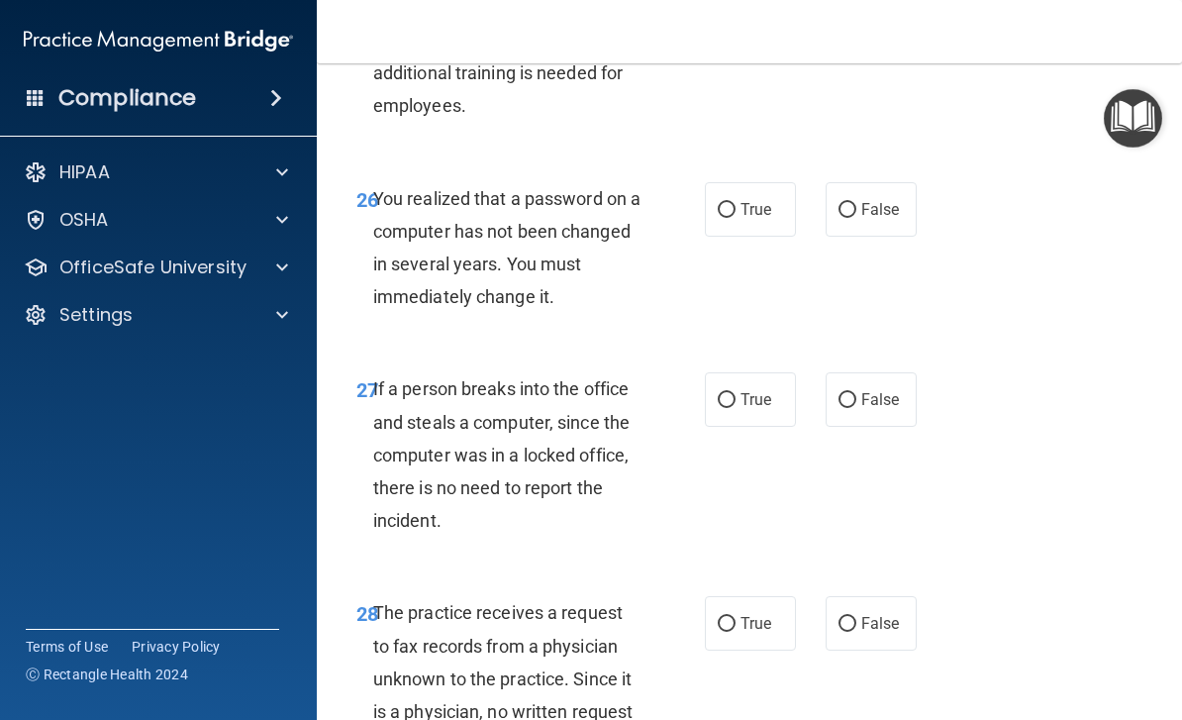
scroll to position [5552, 0]
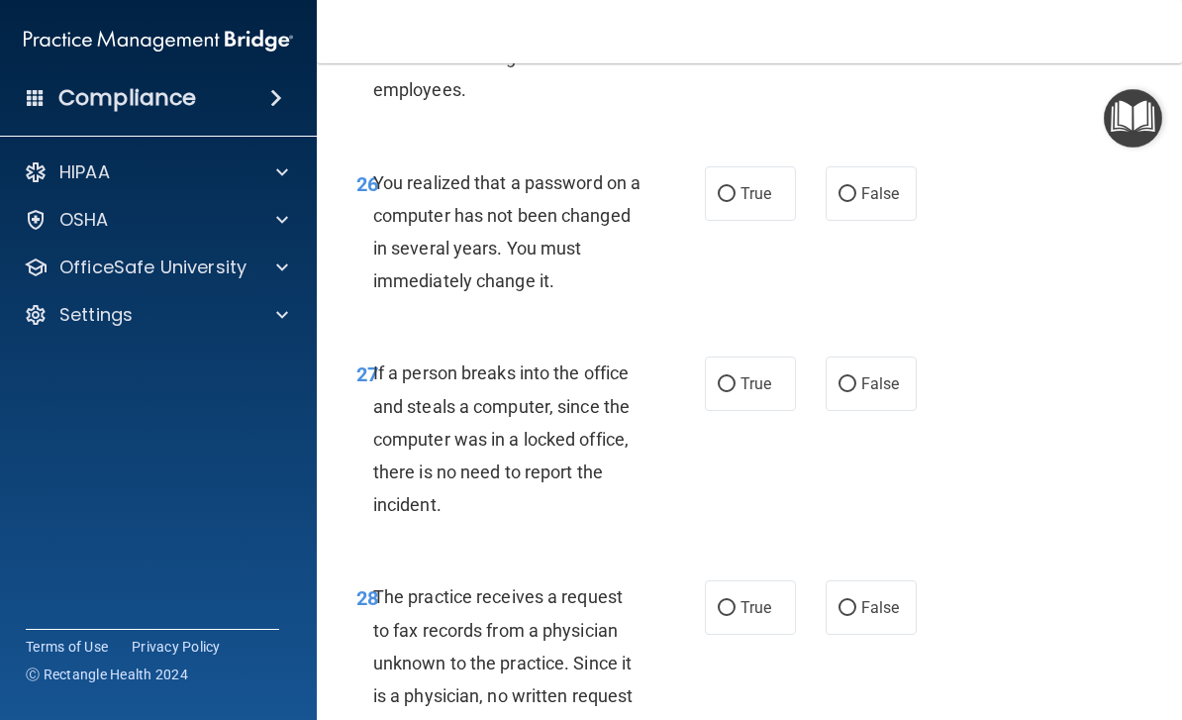
click at [754, 184] on span "True" at bounding box center [755, 193] width 31 height 19
click at [735, 187] on input "True" at bounding box center [727, 194] width 18 height 15
radio input "true"
click at [900, 361] on label "False" at bounding box center [870, 383] width 91 height 54
click at [856, 377] on input "False" at bounding box center [847, 384] width 18 height 15
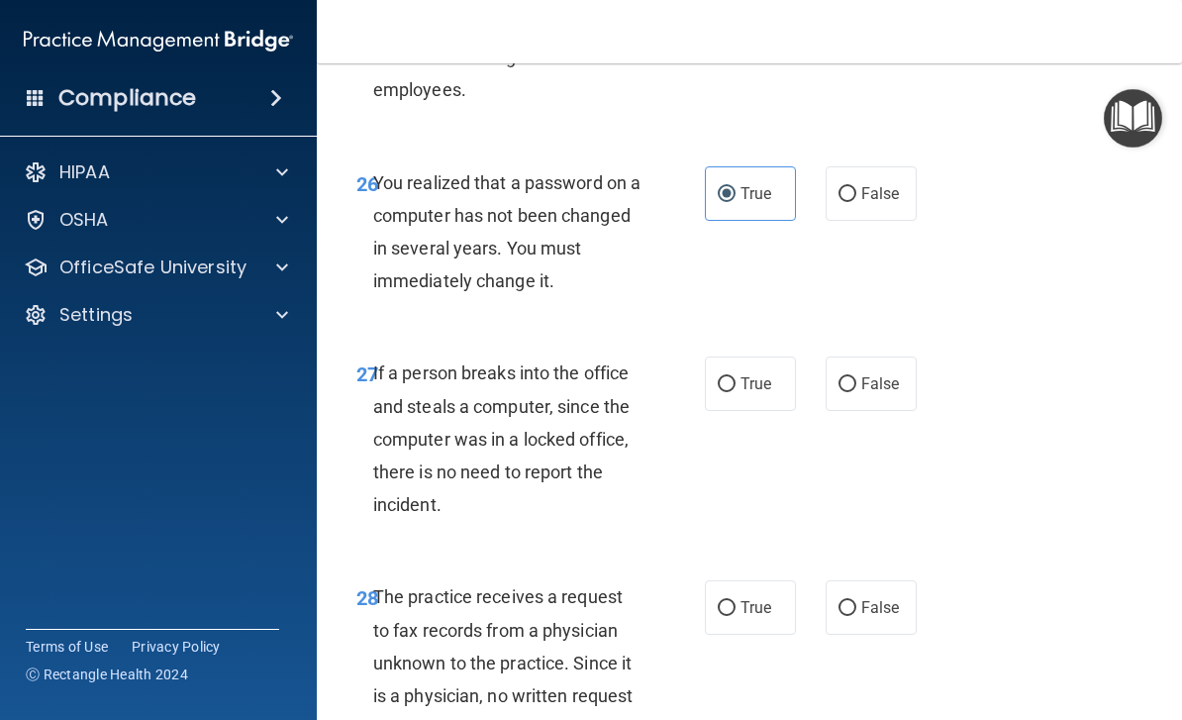
radio input "true"
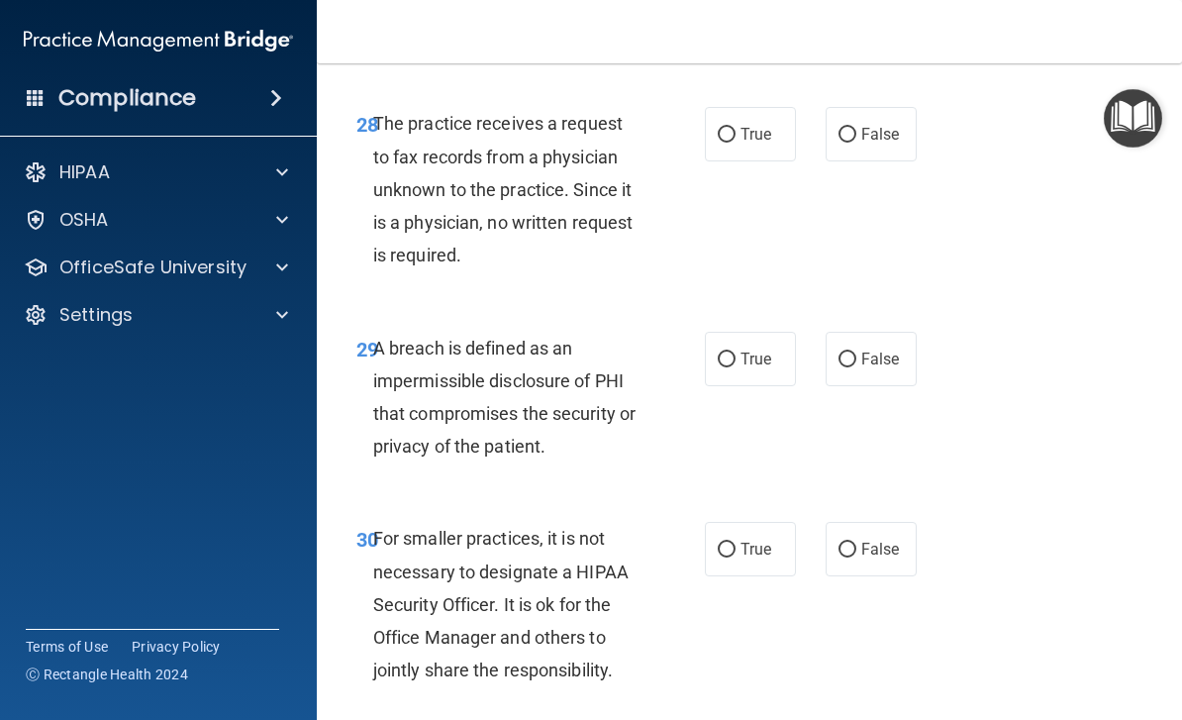
scroll to position [6021, 0]
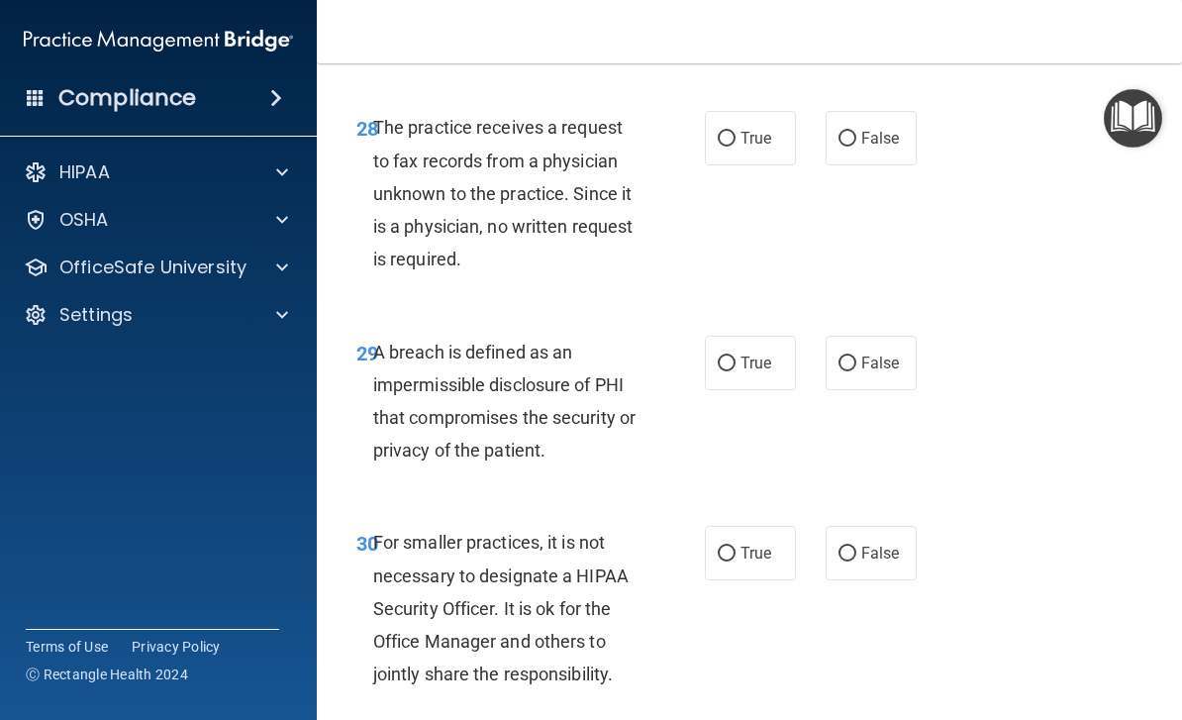
click at [915, 119] on label "False" at bounding box center [870, 138] width 91 height 54
click at [856, 132] on input "False" at bounding box center [847, 139] width 18 height 15
radio input "true"
click at [739, 336] on label "True" at bounding box center [750, 363] width 91 height 54
click at [735, 356] on input "True" at bounding box center [727, 363] width 18 height 15
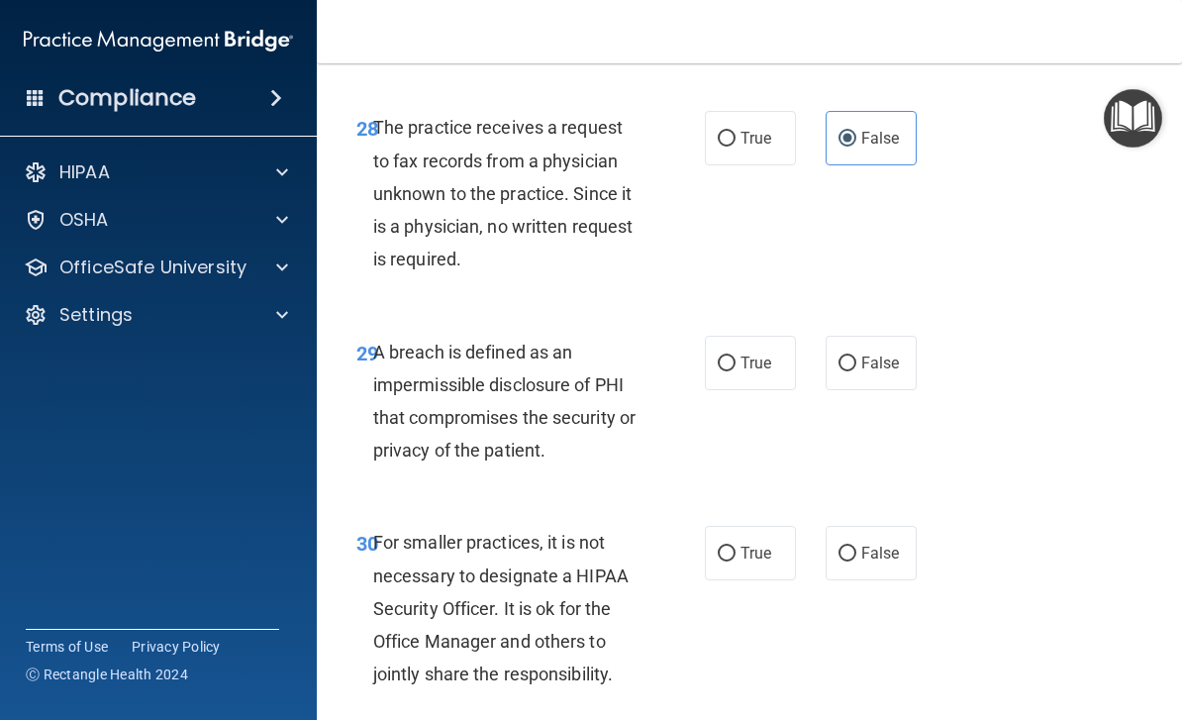
radio input "true"
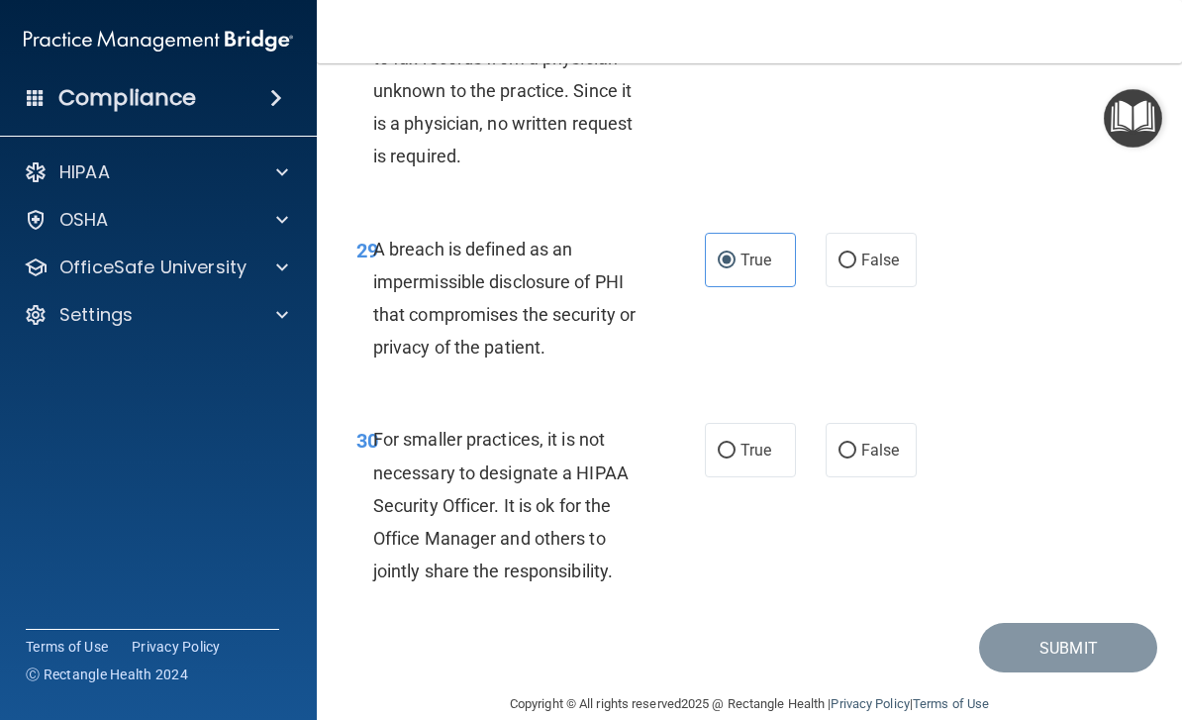
scroll to position [6123, 0]
click at [913, 441] on label "False" at bounding box center [870, 451] width 91 height 54
click at [856, 444] on input "False" at bounding box center [847, 451] width 18 height 15
radio input "true"
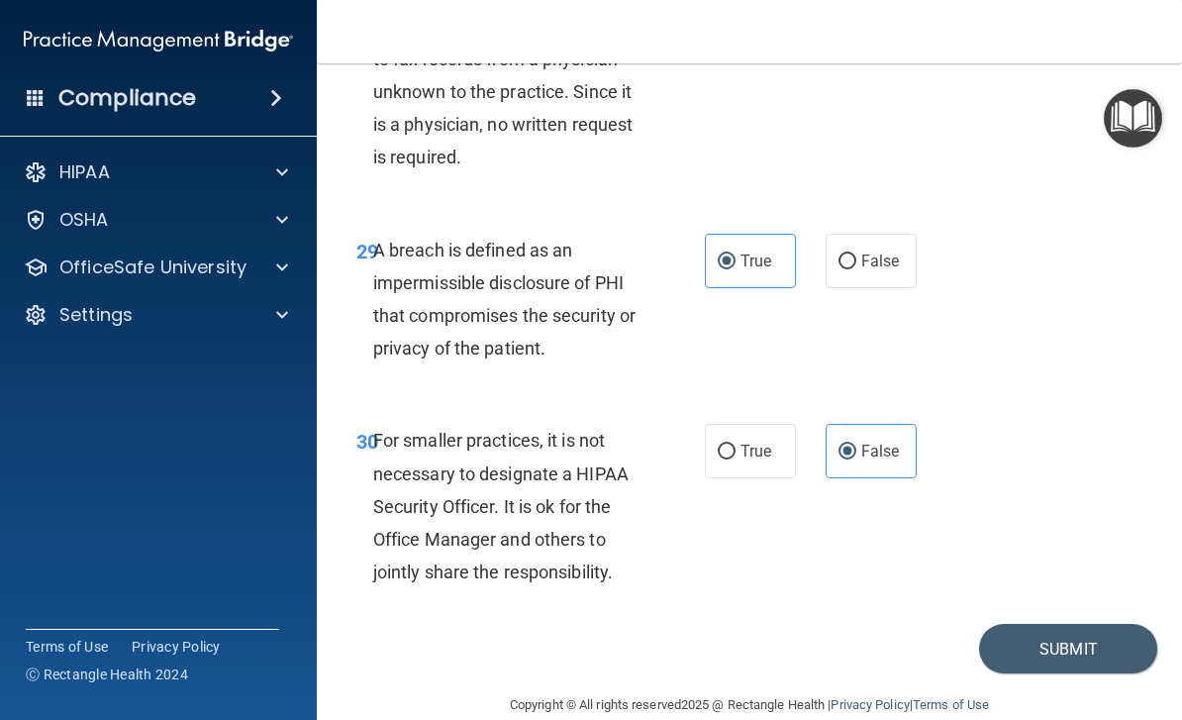
click at [1078, 624] on button "Submit" at bounding box center [1068, 649] width 178 height 50
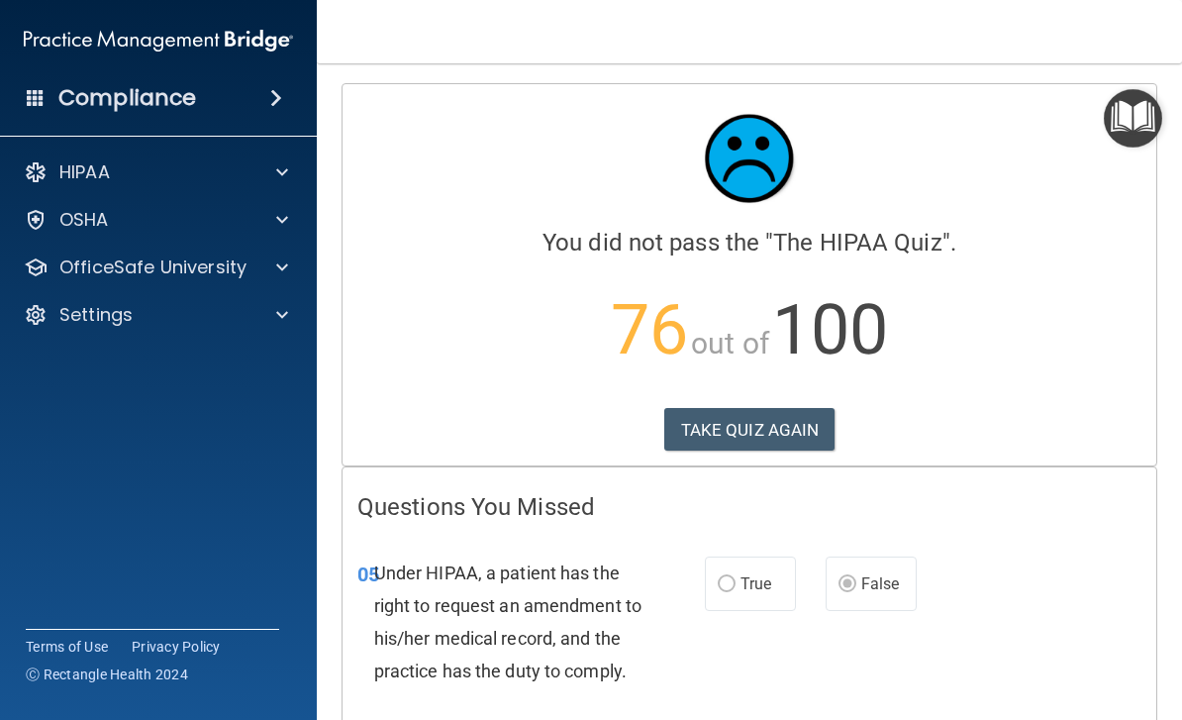
click at [781, 421] on button "TAKE QUIZ AGAIN" at bounding box center [749, 430] width 171 height 44
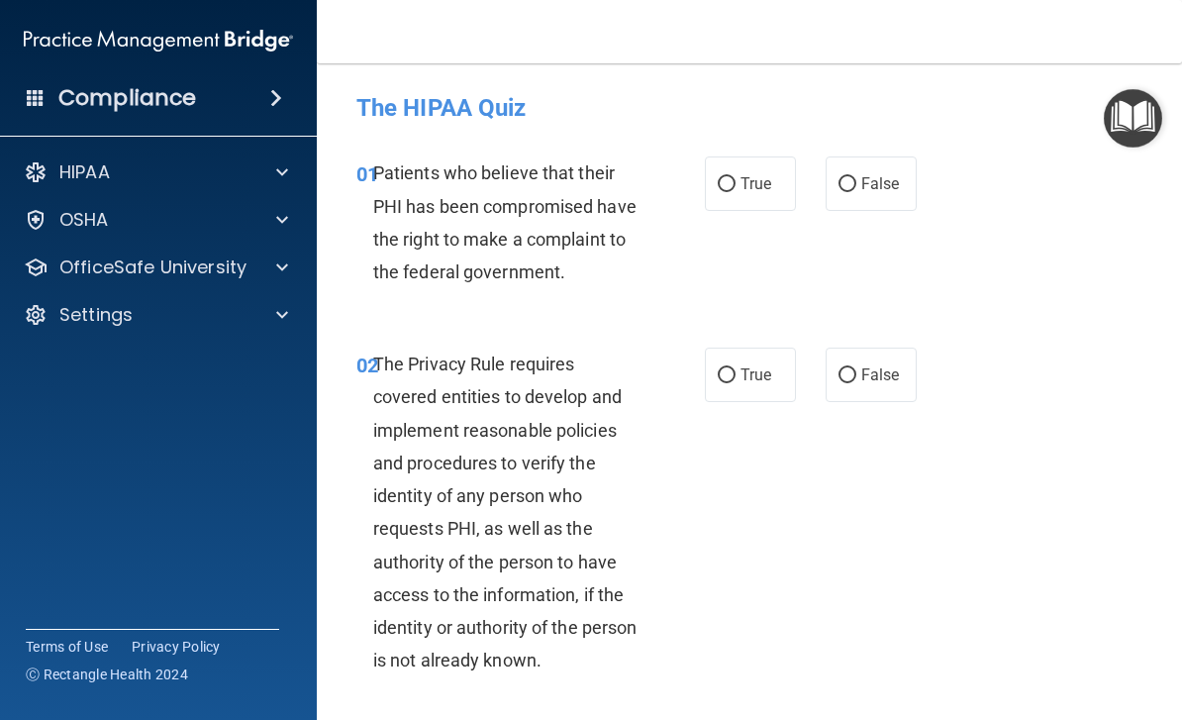
click at [762, 175] on span "True" at bounding box center [755, 183] width 31 height 19
click at [735, 177] on input "True" at bounding box center [727, 184] width 18 height 15
radio input "true"
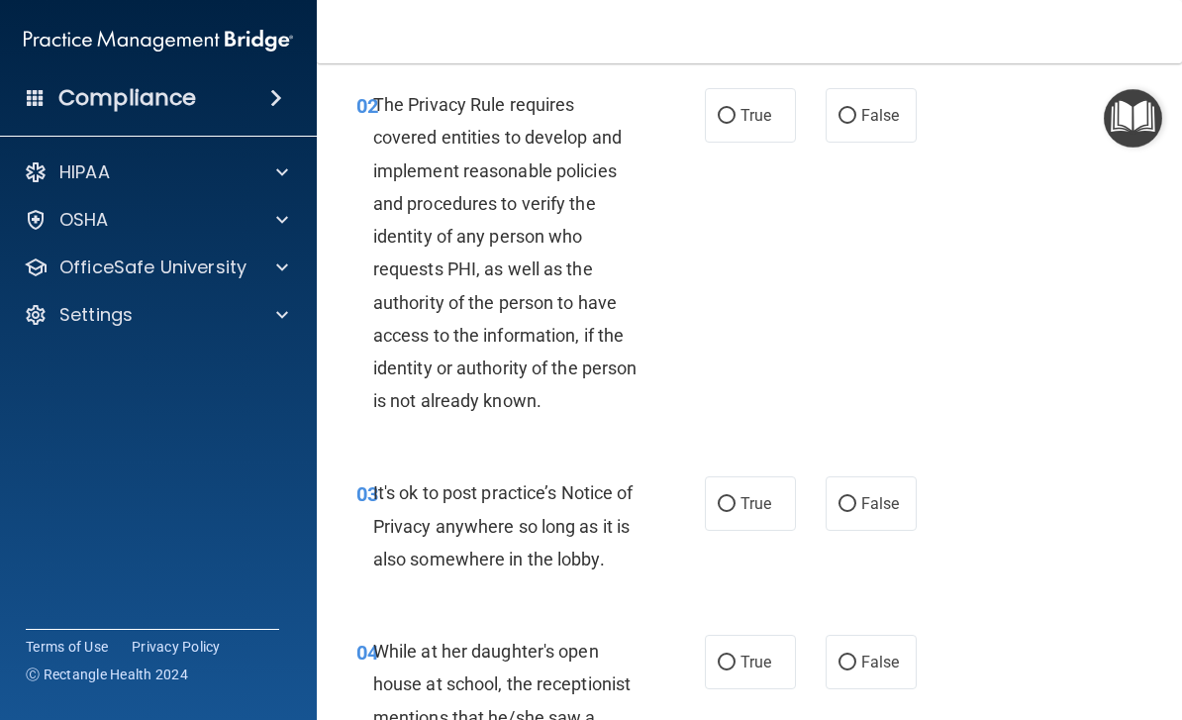
scroll to position [262, 0]
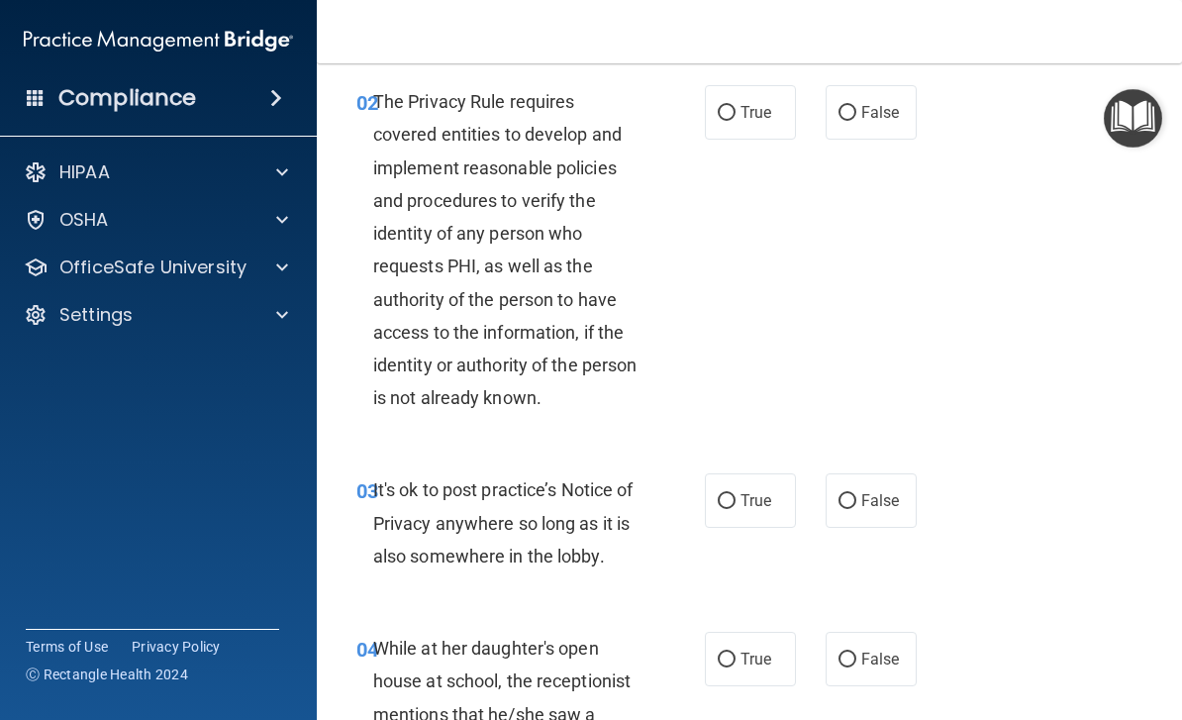
click at [745, 117] on span "True" at bounding box center [755, 112] width 31 height 19
click at [735, 117] on input "True" at bounding box center [727, 113] width 18 height 15
radio input "true"
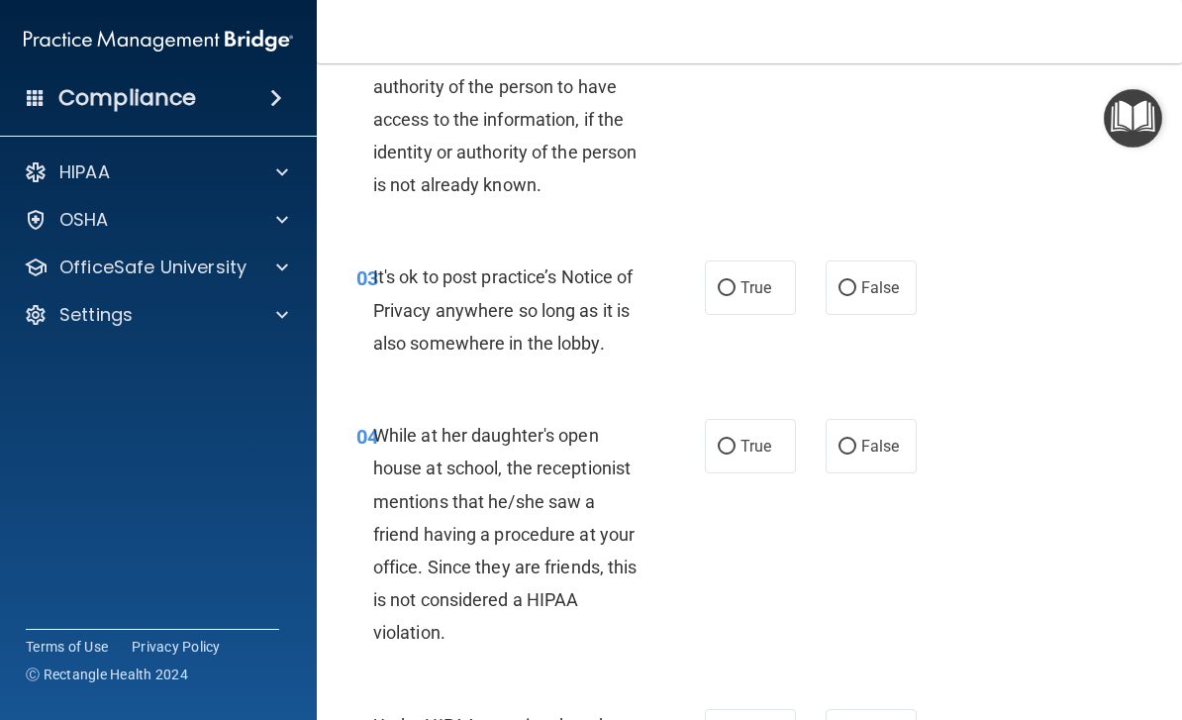
scroll to position [486, 0]
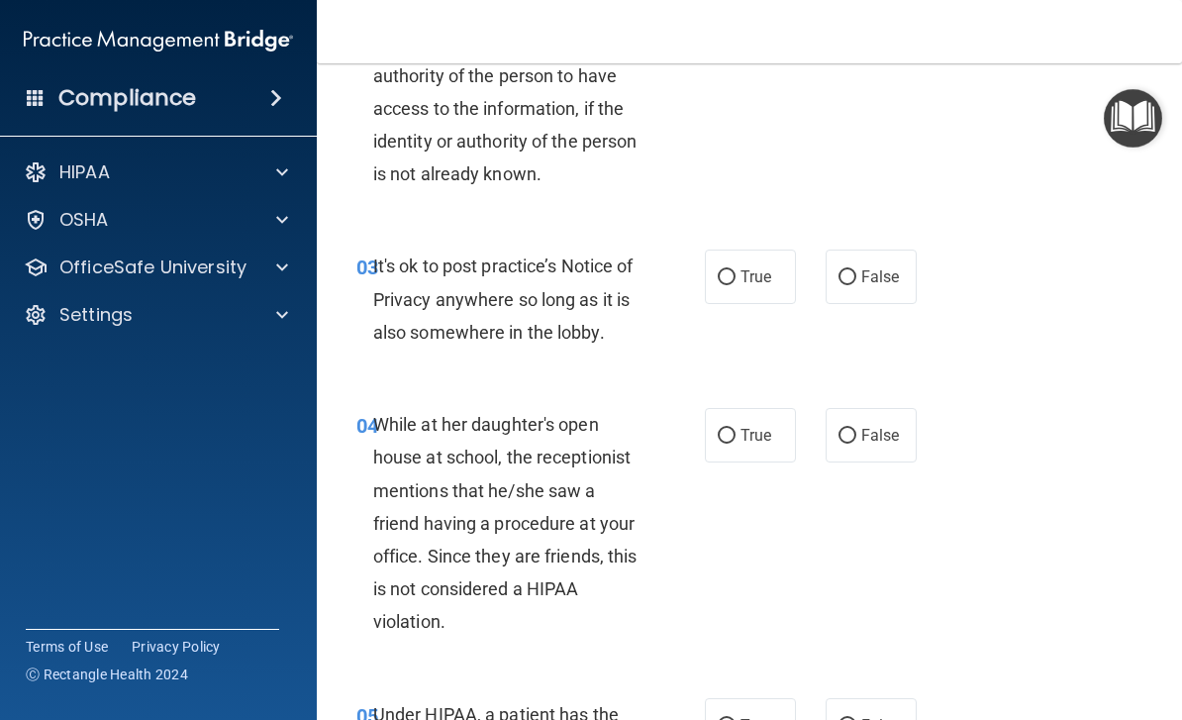
click at [872, 283] on label "False" at bounding box center [870, 276] width 91 height 54
click at [856, 283] on input "False" at bounding box center [847, 277] width 18 height 15
radio input "true"
click at [872, 432] on span "False" at bounding box center [880, 435] width 39 height 19
click at [856, 432] on input "False" at bounding box center [847, 436] width 18 height 15
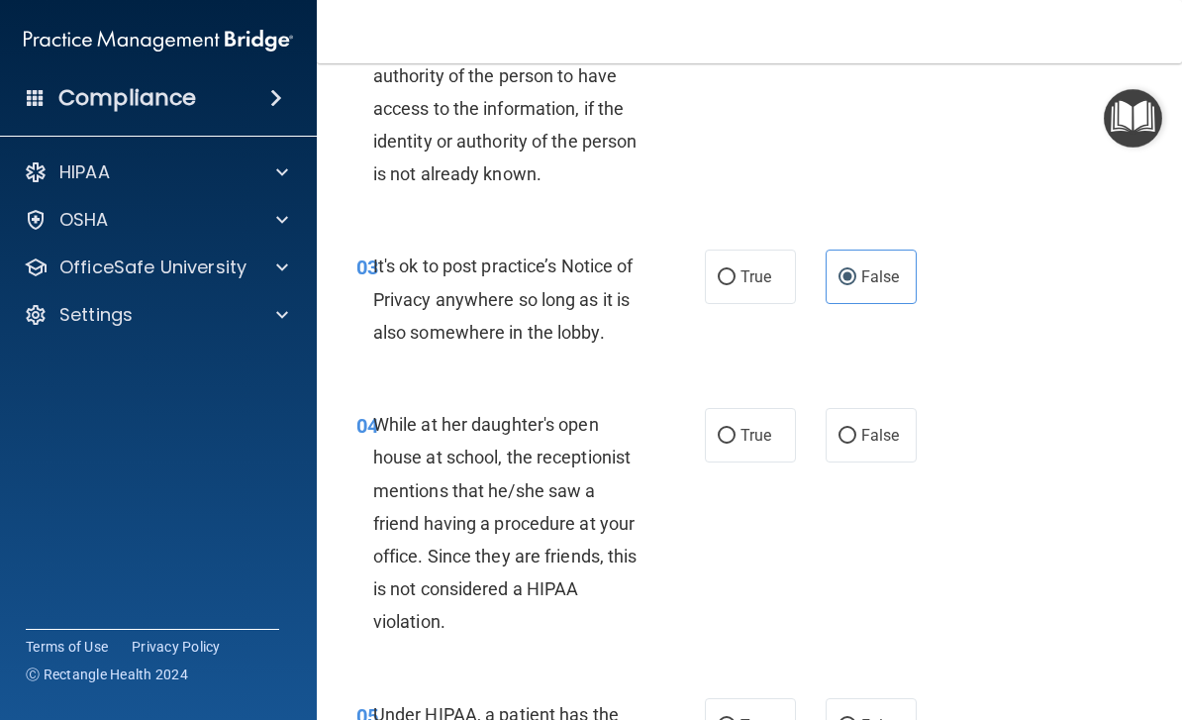
radio input "true"
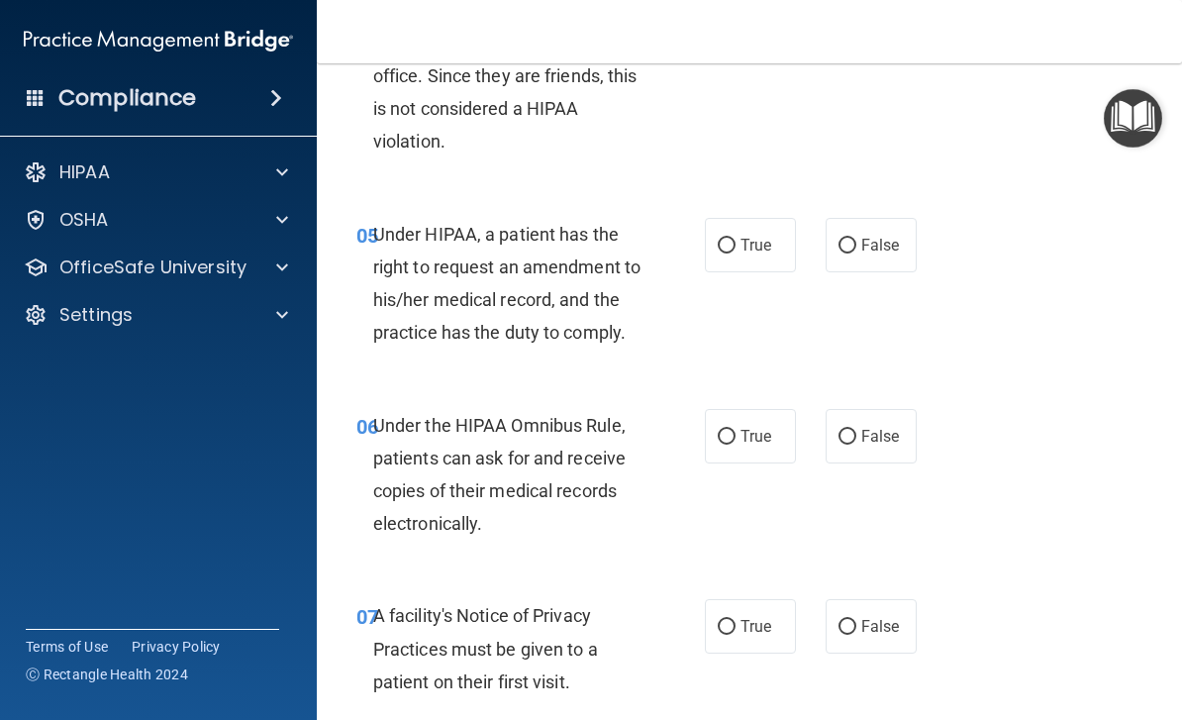
scroll to position [968, 0]
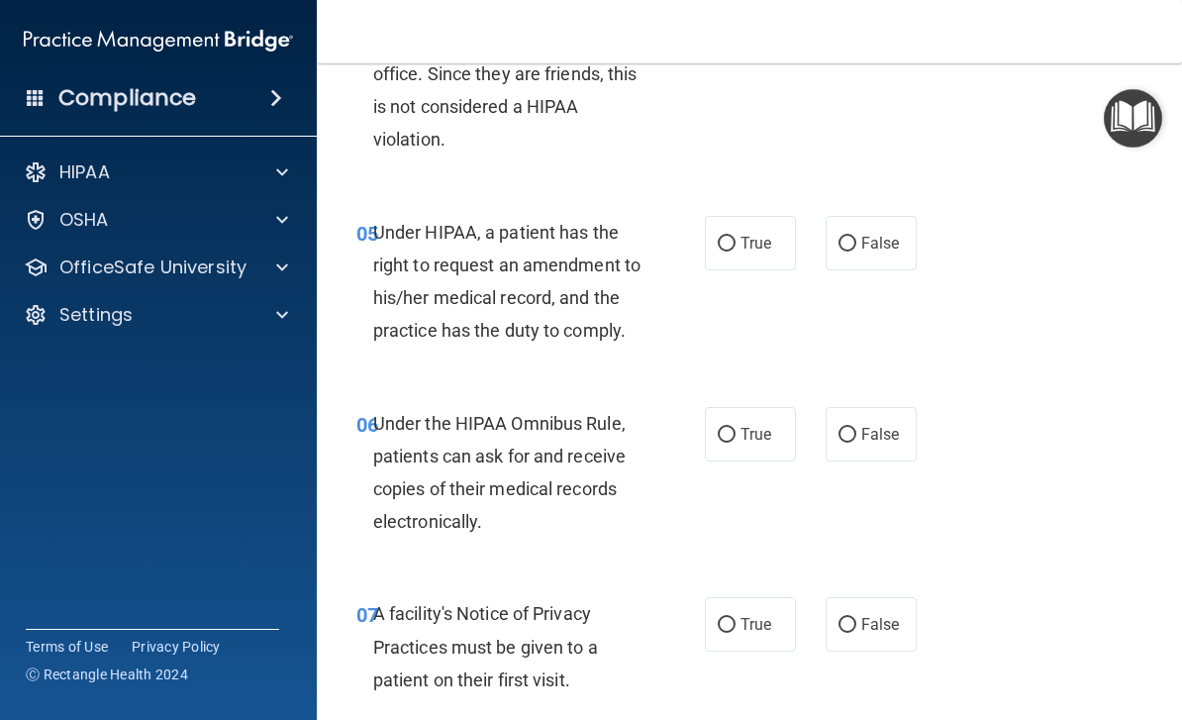
click at [745, 240] on span "True" at bounding box center [755, 243] width 31 height 19
click at [735, 240] on input "True" at bounding box center [727, 244] width 18 height 15
radio input "true"
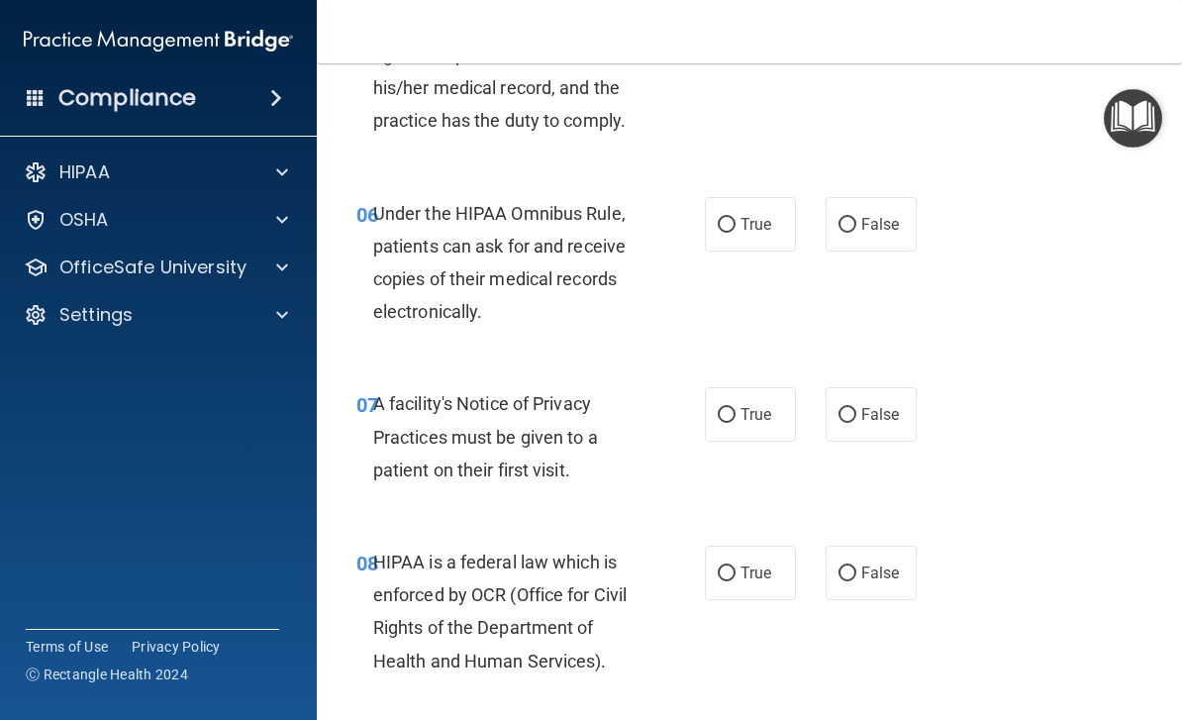
scroll to position [1211, 0]
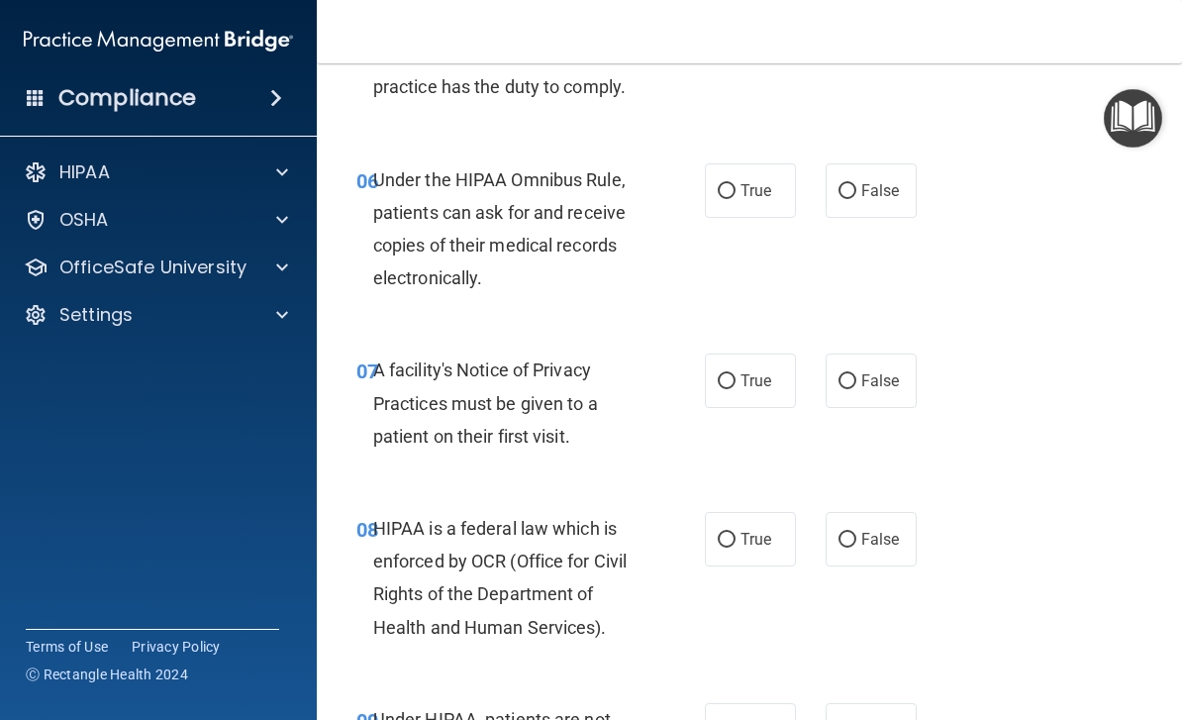
click at [718, 209] on label "True" at bounding box center [750, 190] width 91 height 54
click at [718, 199] on input "True" at bounding box center [727, 191] width 18 height 15
radio input "true"
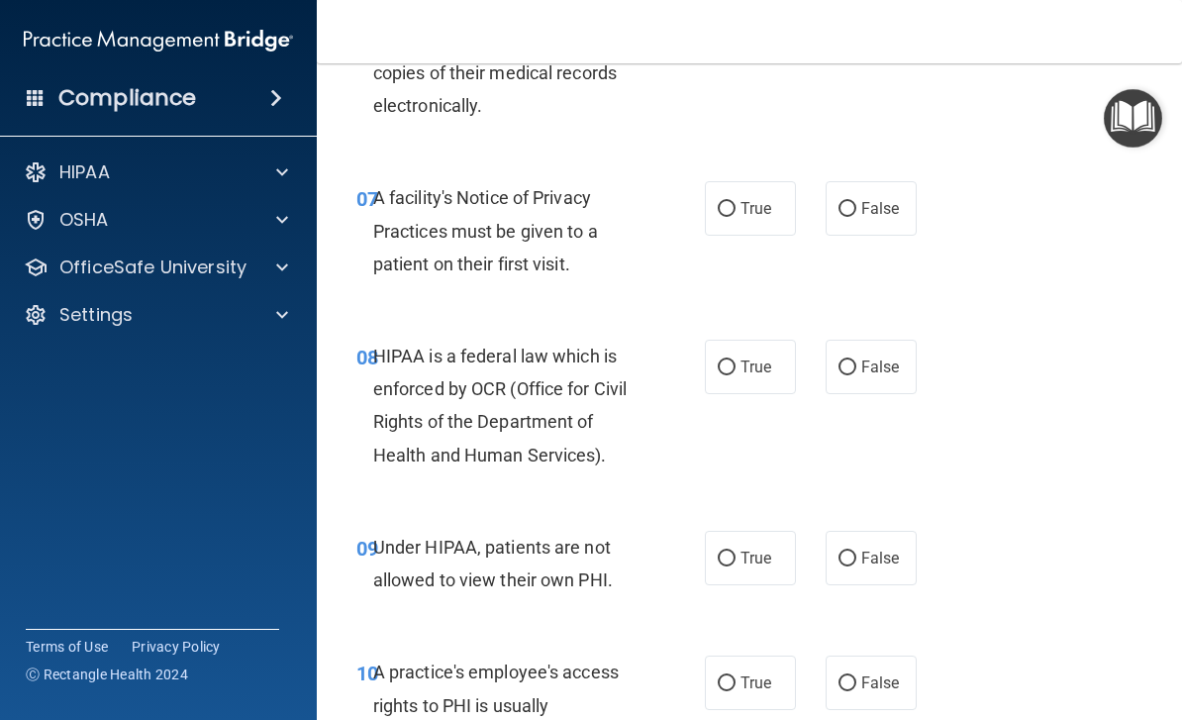
scroll to position [1390, 0]
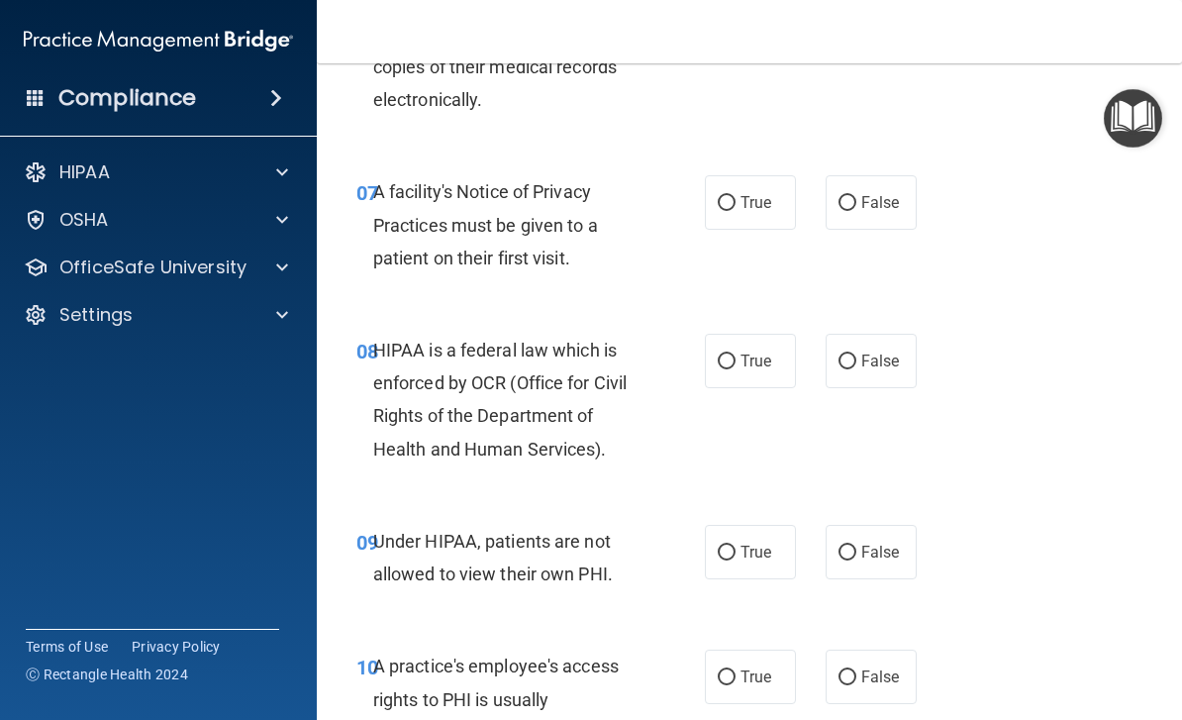
click at [731, 198] on input "True" at bounding box center [727, 203] width 18 height 15
radio input "true"
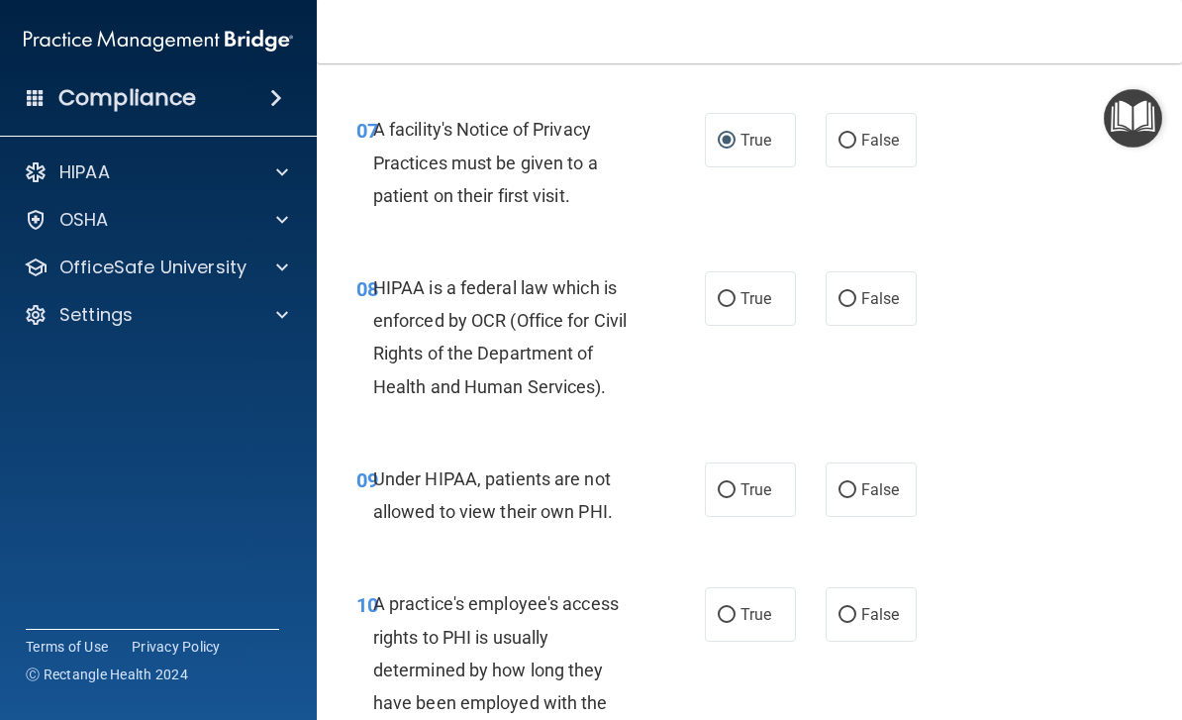
scroll to position [1530, 0]
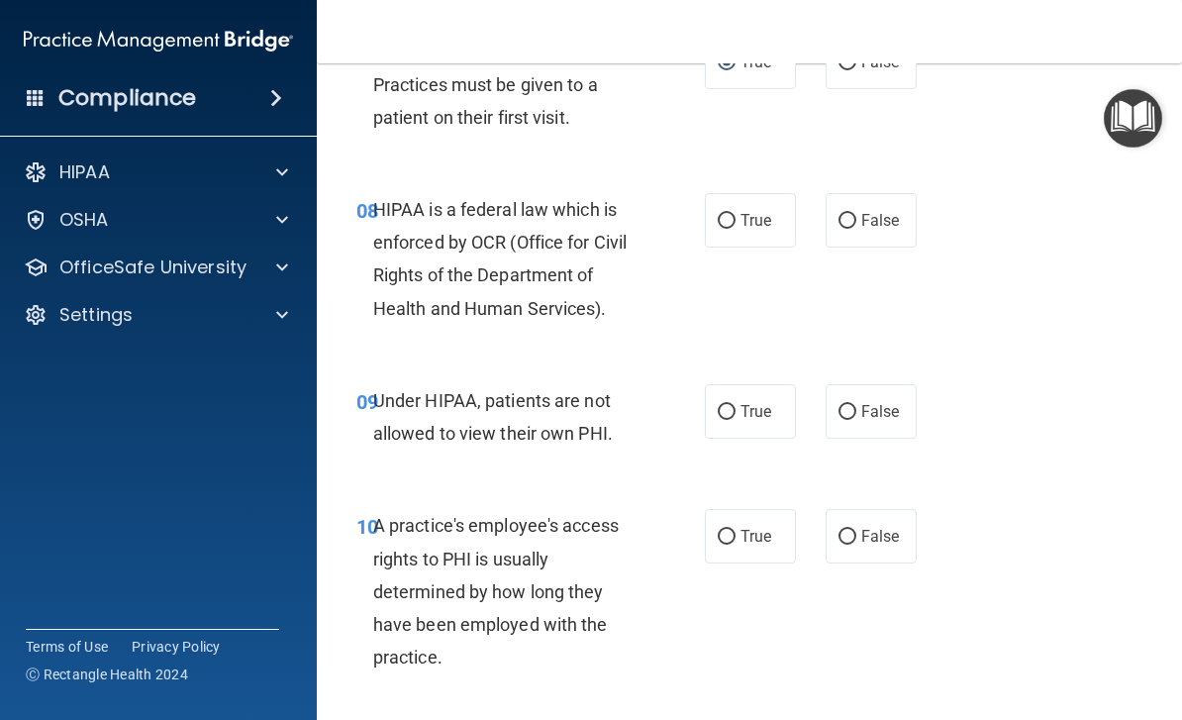
click at [767, 218] on span "True" at bounding box center [755, 220] width 31 height 19
click at [735, 218] on input "True" at bounding box center [727, 221] width 18 height 15
radio input "true"
click at [748, 405] on span "True" at bounding box center [755, 411] width 31 height 19
click at [735, 405] on input "True" at bounding box center [727, 412] width 18 height 15
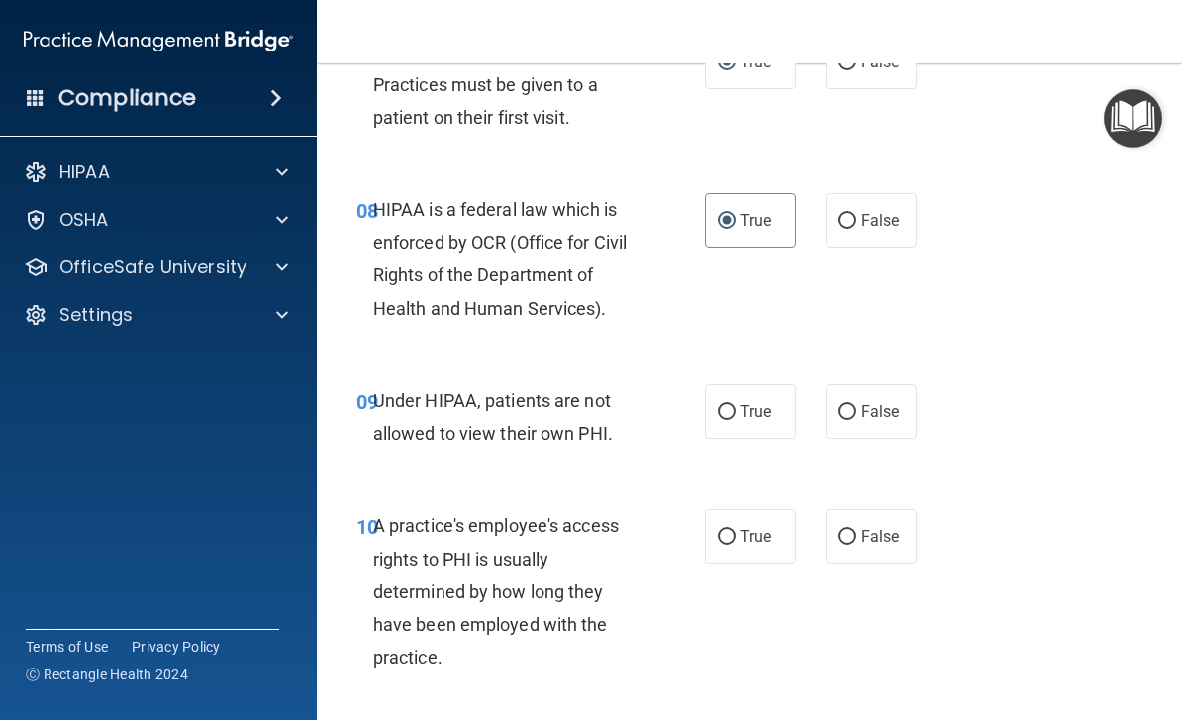
radio input "true"
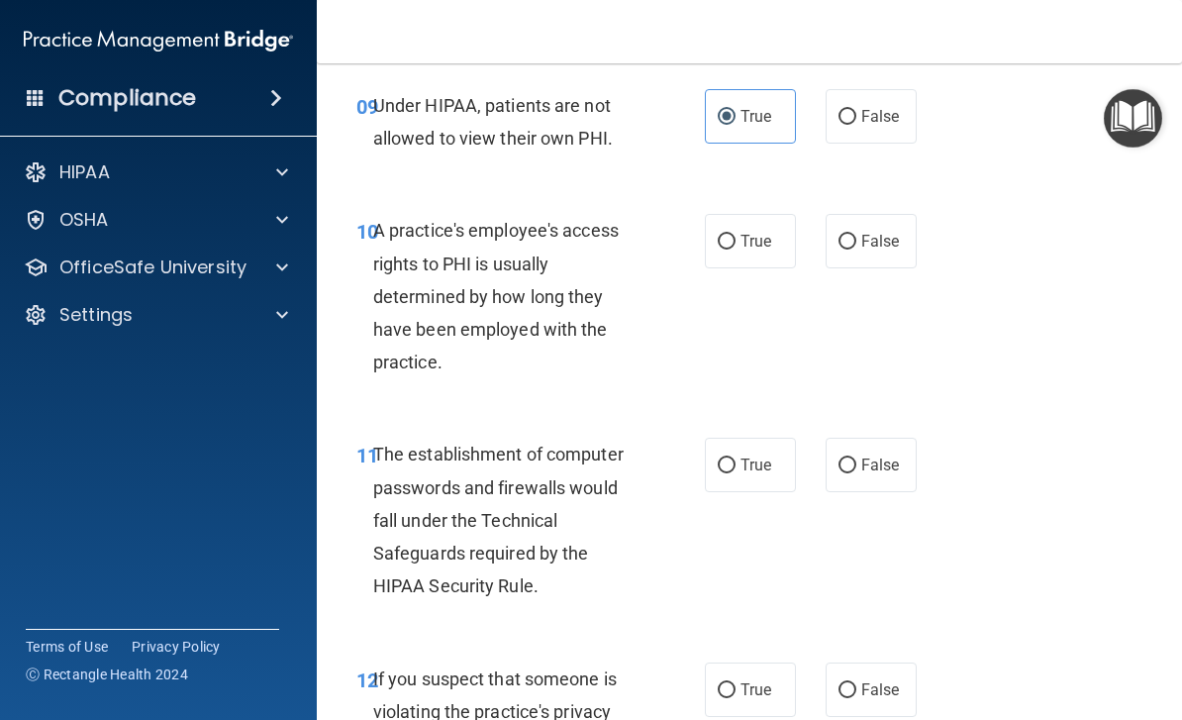
scroll to position [1826, 0]
click at [887, 231] on span "False" at bounding box center [880, 240] width 39 height 19
click at [856, 234] on input "False" at bounding box center [847, 241] width 18 height 15
radio input "true"
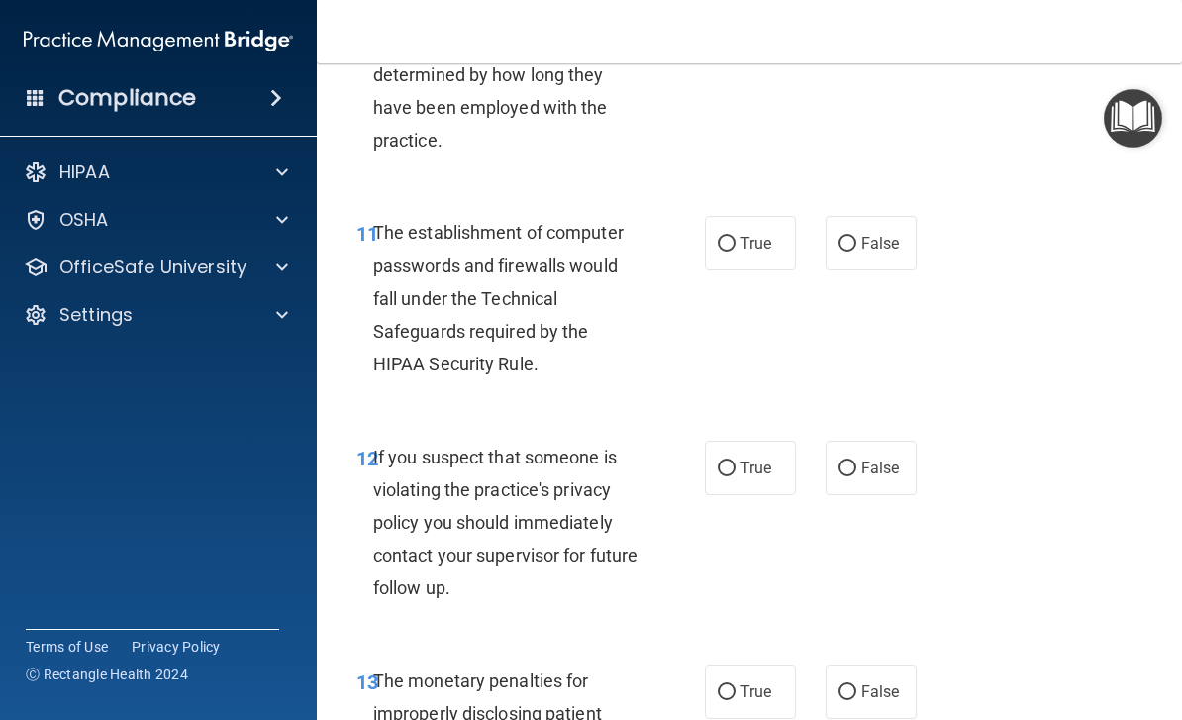
scroll to position [2050, 0]
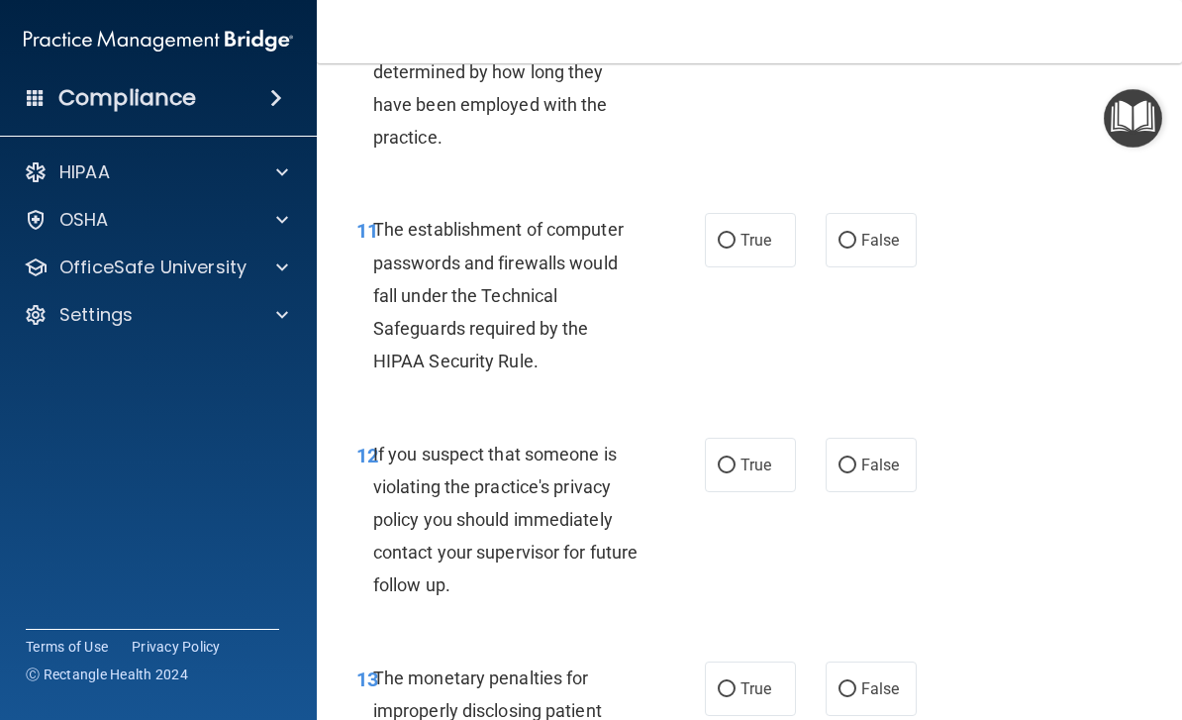
click at [747, 231] on span "True" at bounding box center [755, 240] width 31 height 19
click at [735, 234] on input "True" at bounding box center [727, 241] width 18 height 15
radio input "true"
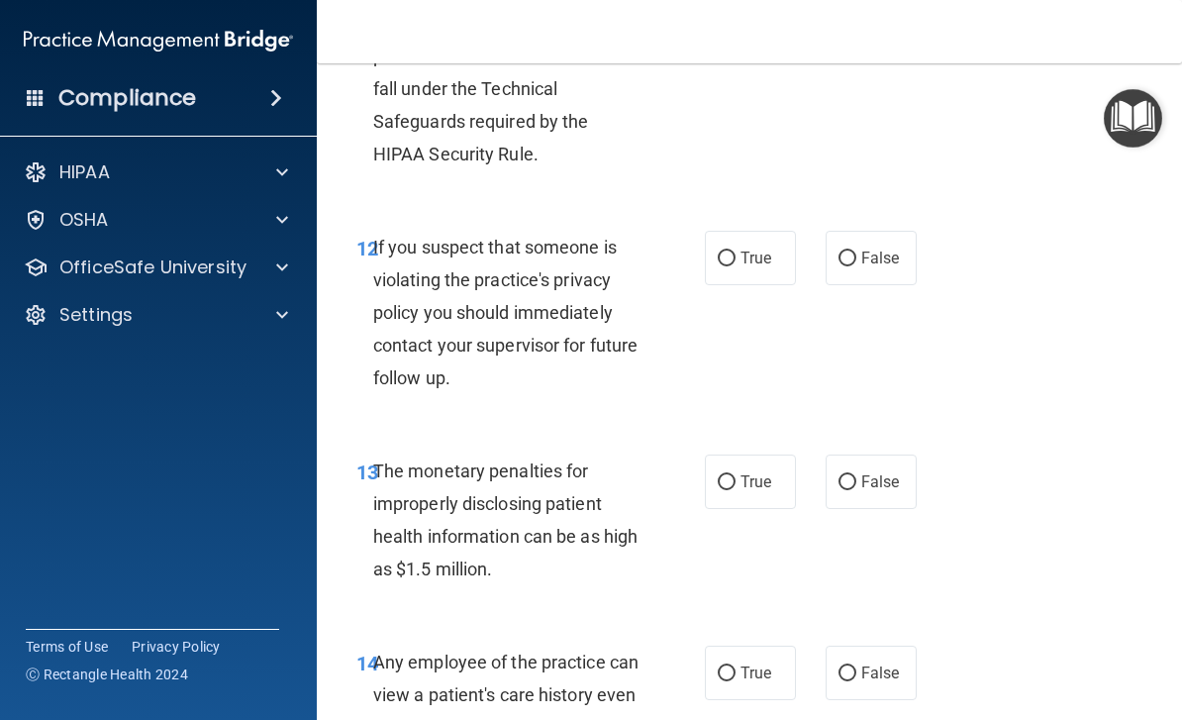
scroll to position [2253, 0]
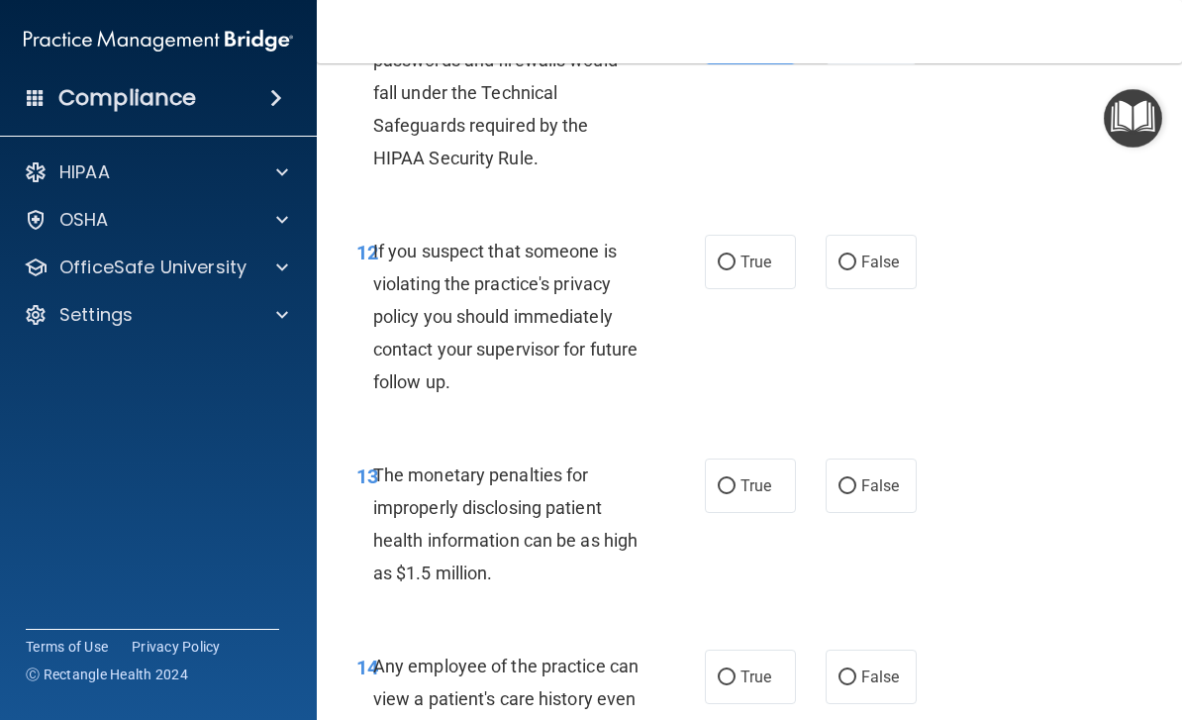
click at [761, 252] on span "True" at bounding box center [755, 261] width 31 height 19
click at [735, 255] on input "True" at bounding box center [727, 262] width 18 height 15
radio input "true"
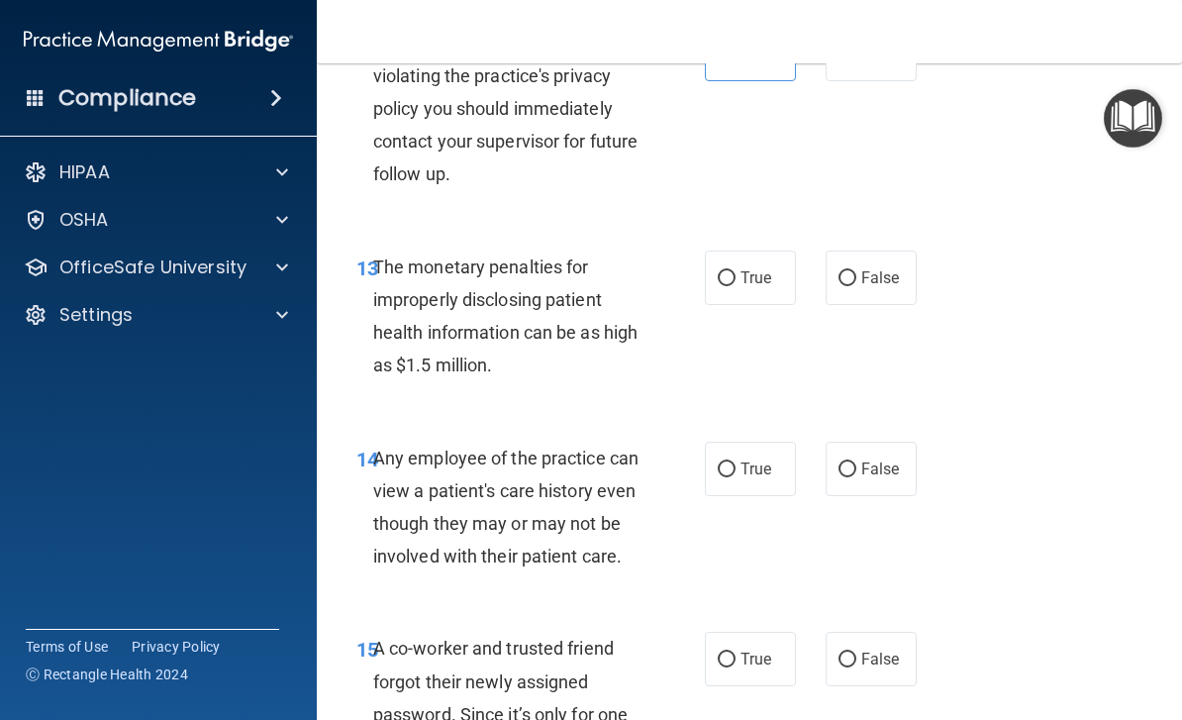
scroll to position [2461, 0]
click at [751, 267] on span "True" at bounding box center [755, 276] width 31 height 19
click at [735, 270] on input "True" at bounding box center [727, 277] width 18 height 15
radio input "true"
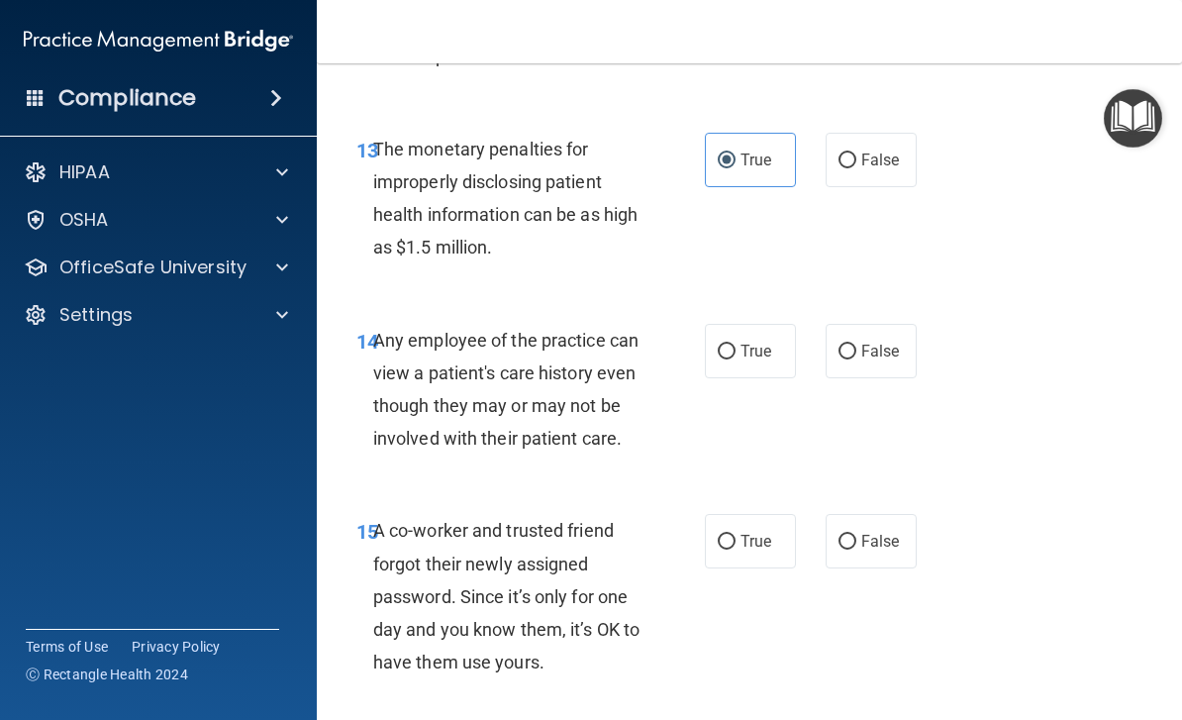
scroll to position [2588, 0]
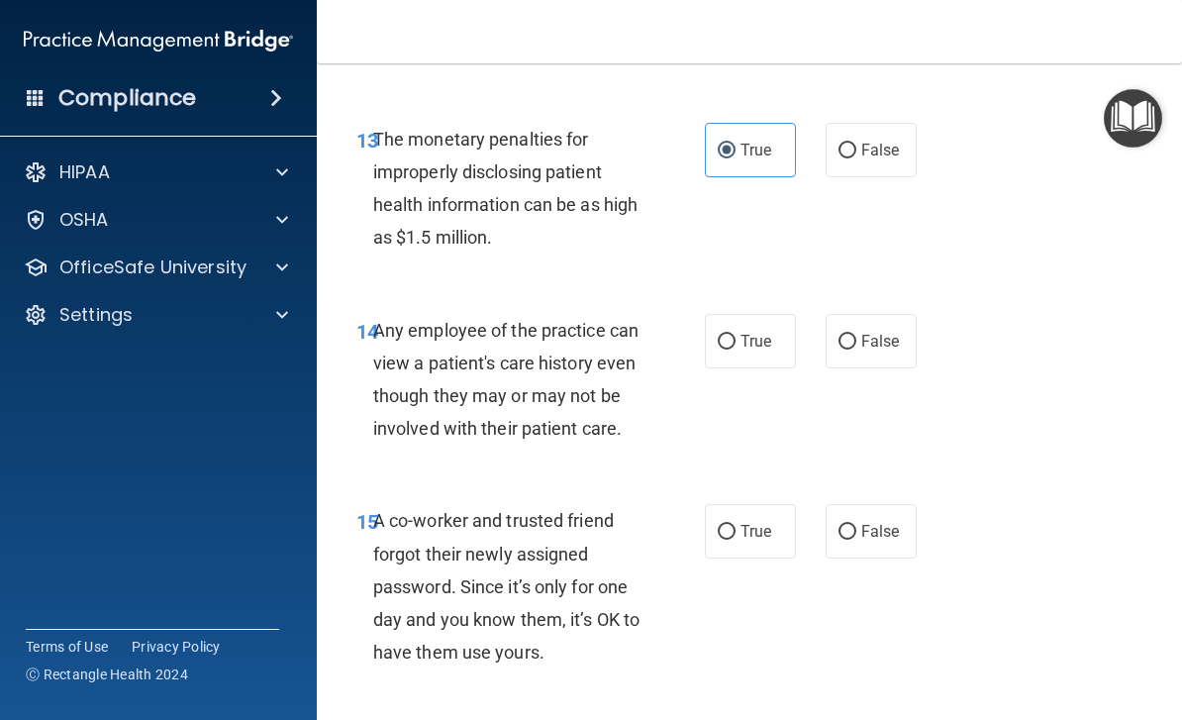
click at [762, 332] on span "True" at bounding box center [755, 341] width 31 height 19
click at [735, 335] on input "True" at bounding box center [727, 342] width 18 height 15
radio input "true"
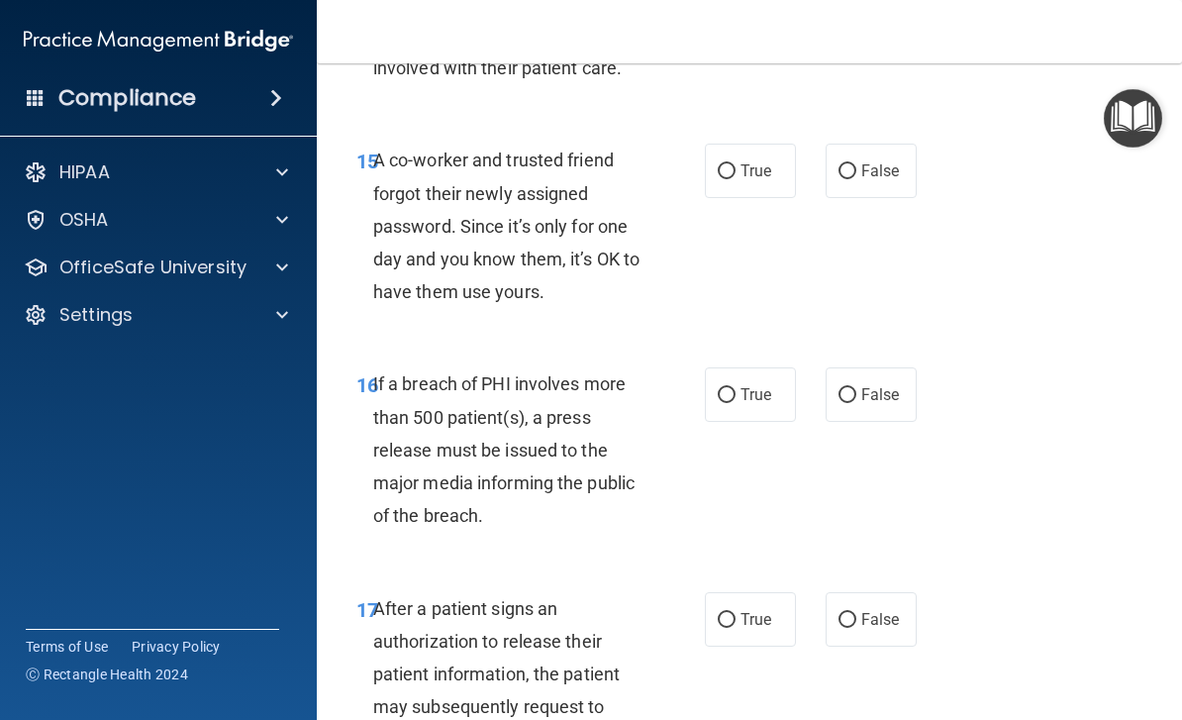
scroll to position [2949, 0]
click at [864, 160] on span "False" at bounding box center [880, 169] width 39 height 19
click at [856, 163] on input "False" at bounding box center [847, 170] width 18 height 15
radio input "true"
click at [876, 384] on span "False" at bounding box center [880, 393] width 39 height 19
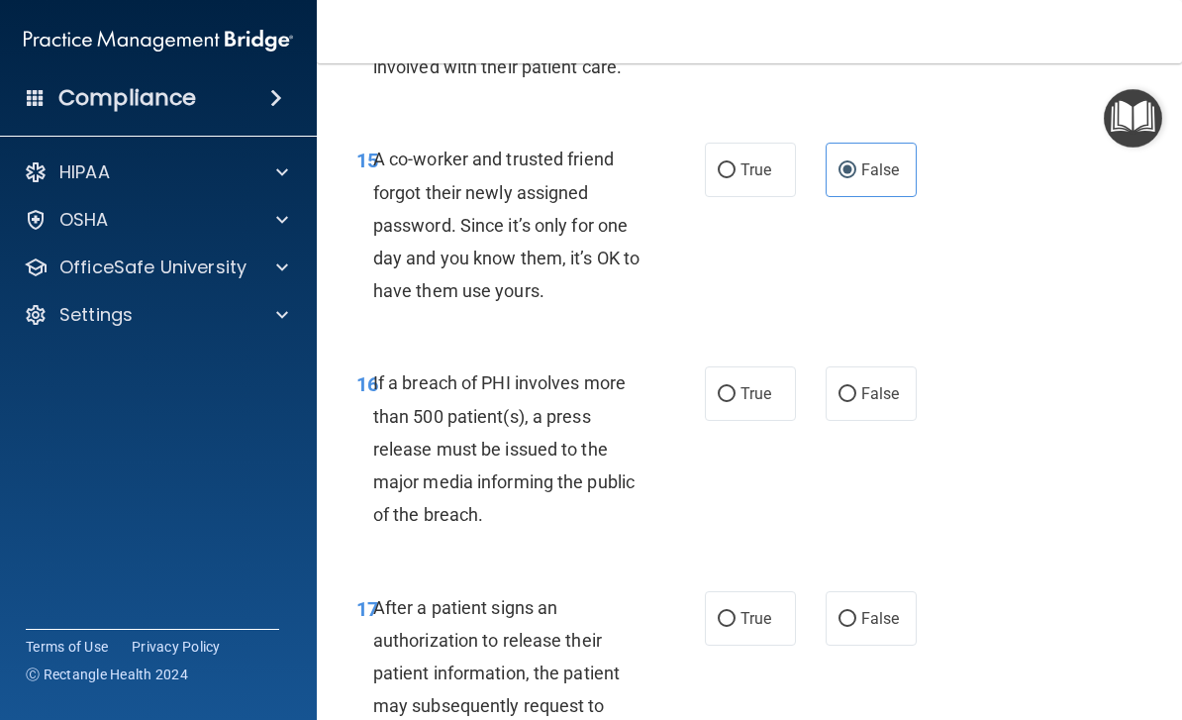
click at [856, 387] on input "False" at bounding box center [847, 394] width 18 height 15
radio input "true"
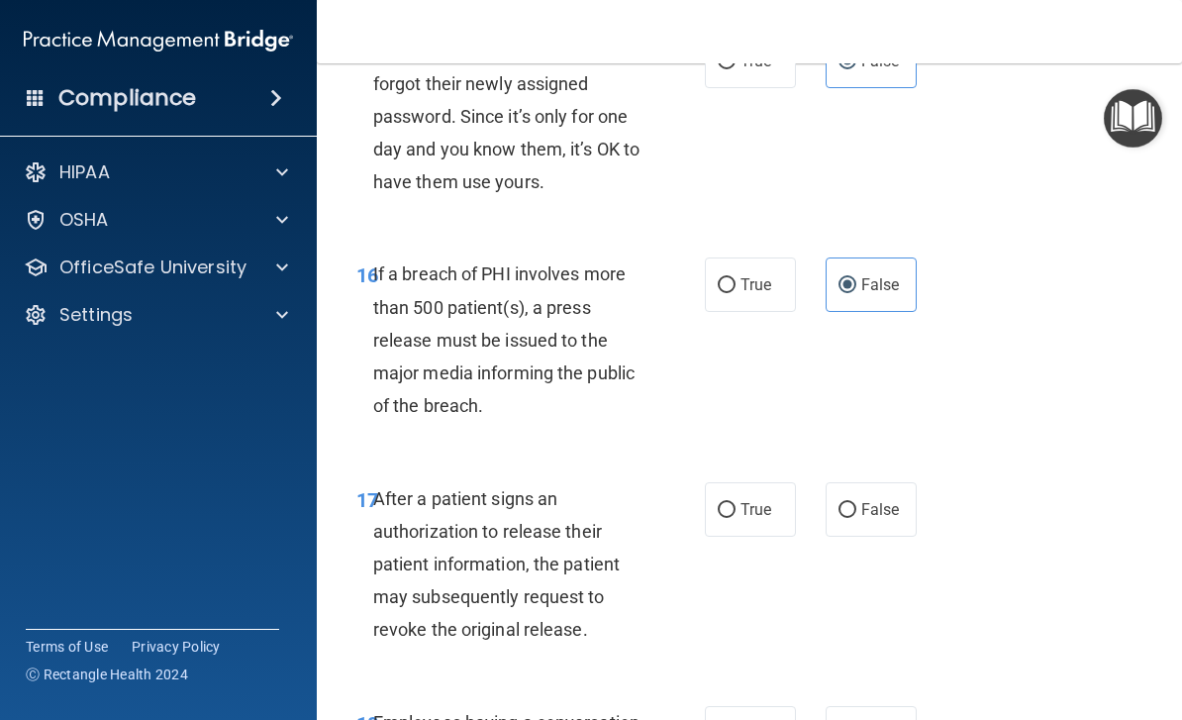
scroll to position [3108, 0]
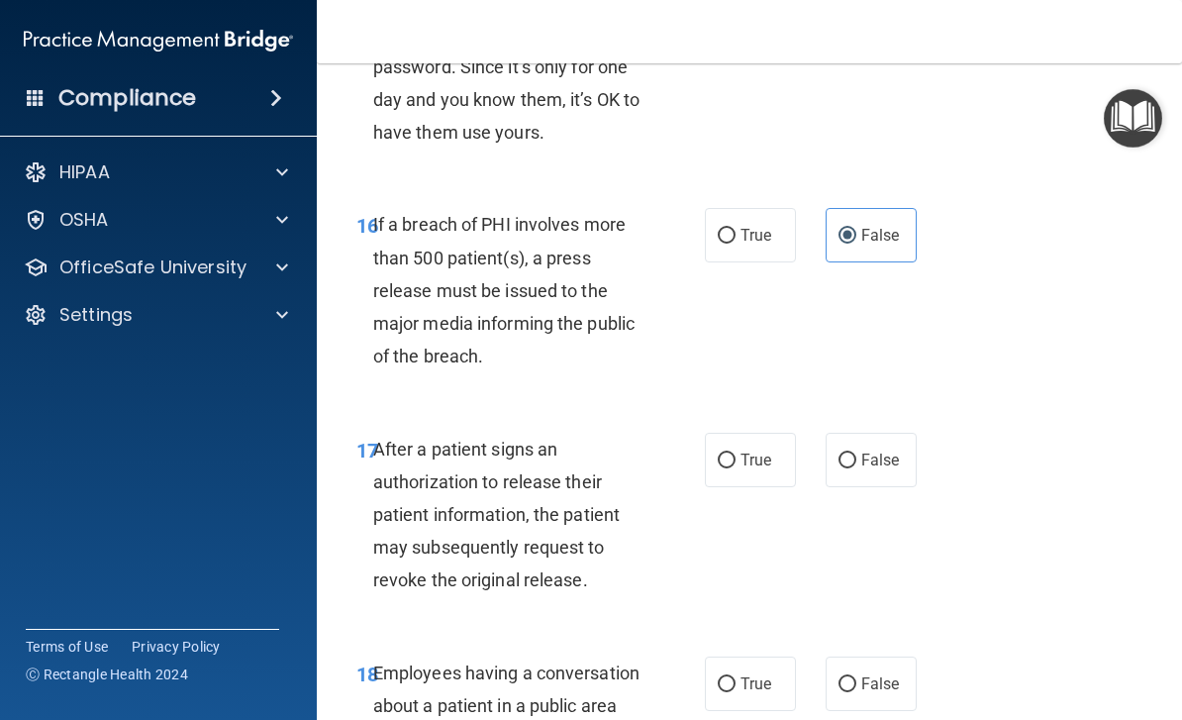
click at [859, 439] on label "False" at bounding box center [870, 459] width 91 height 54
click at [856, 453] on input "False" at bounding box center [847, 460] width 18 height 15
radio input "true"
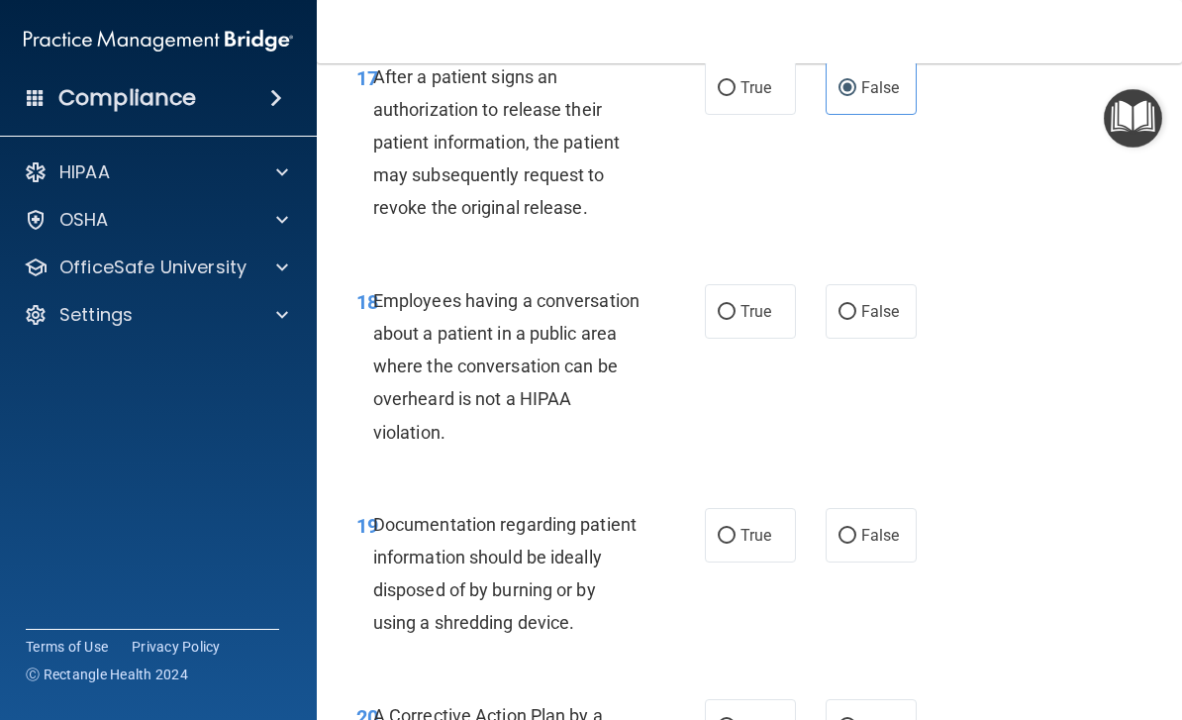
scroll to position [3484, 0]
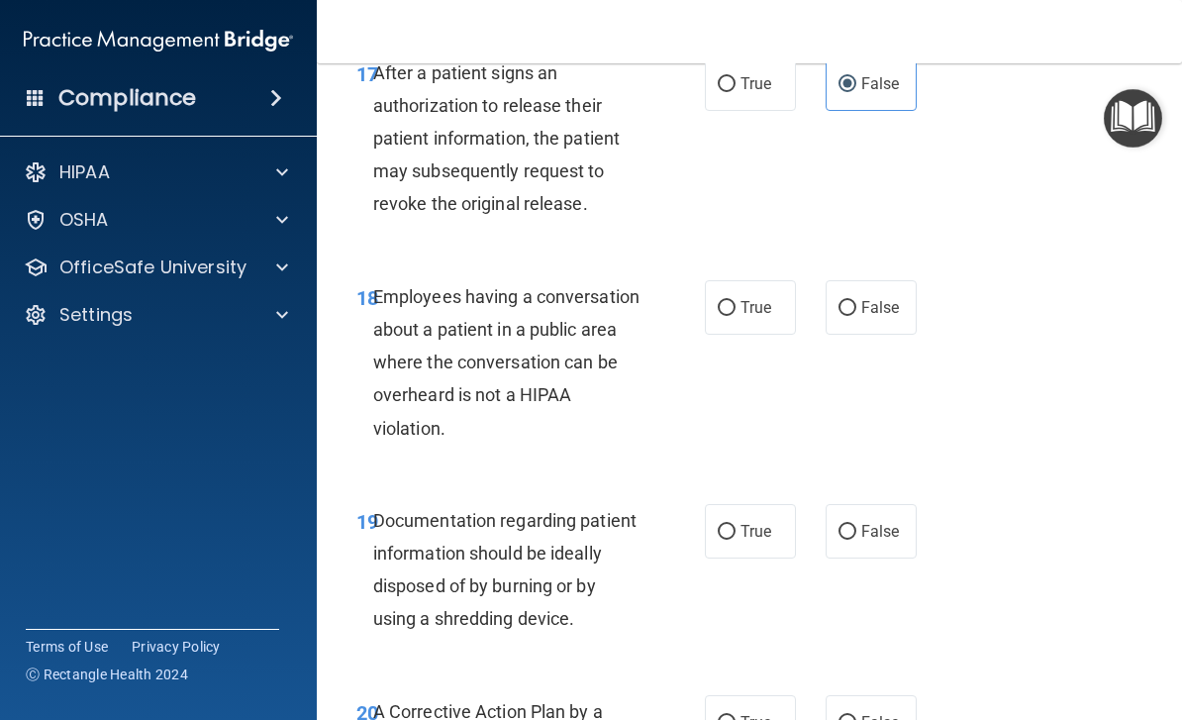
click at [895, 280] on label "False" at bounding box center [870, 307] width 91 height 54
click at [856, 301] on input "False" at bounding box center [847, 308] width 18 height 15
radio input "true"
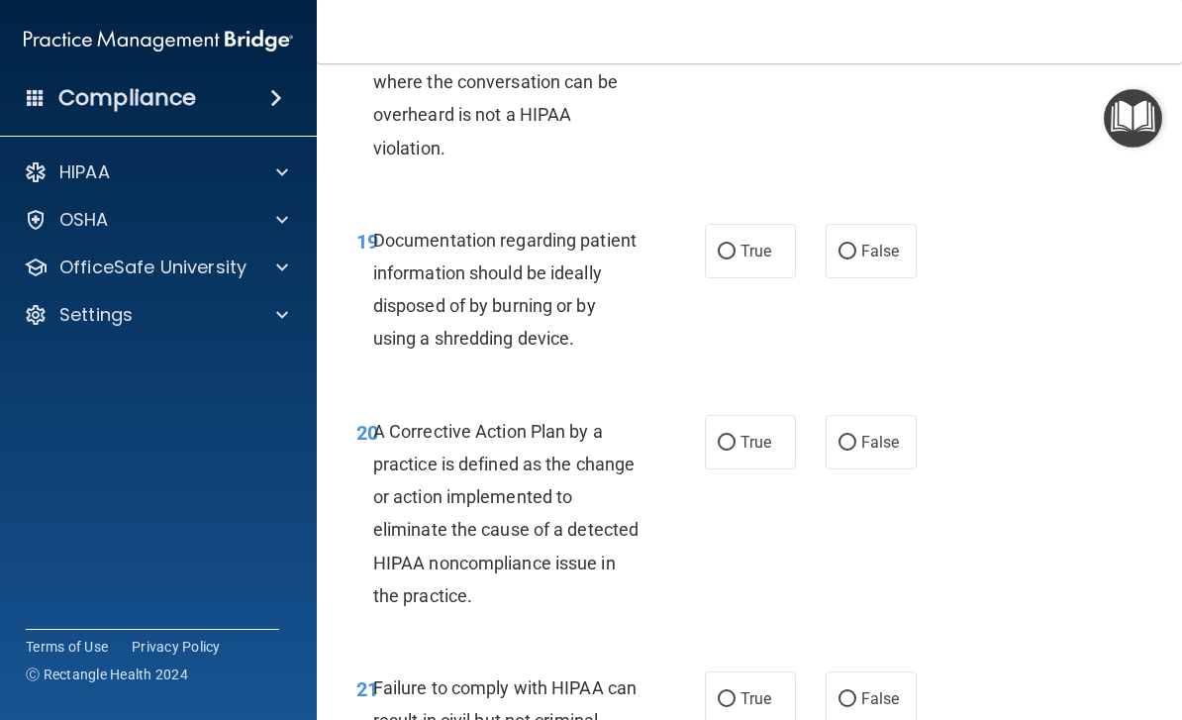
scroll to position [3766, 0]
click at [712, 230] on label "True" at bounding box center [750, 249] width 91 height 54
click at [718, 242] on input "True" at bounding box center [727, 249] width 18 height 15
radio input "true"
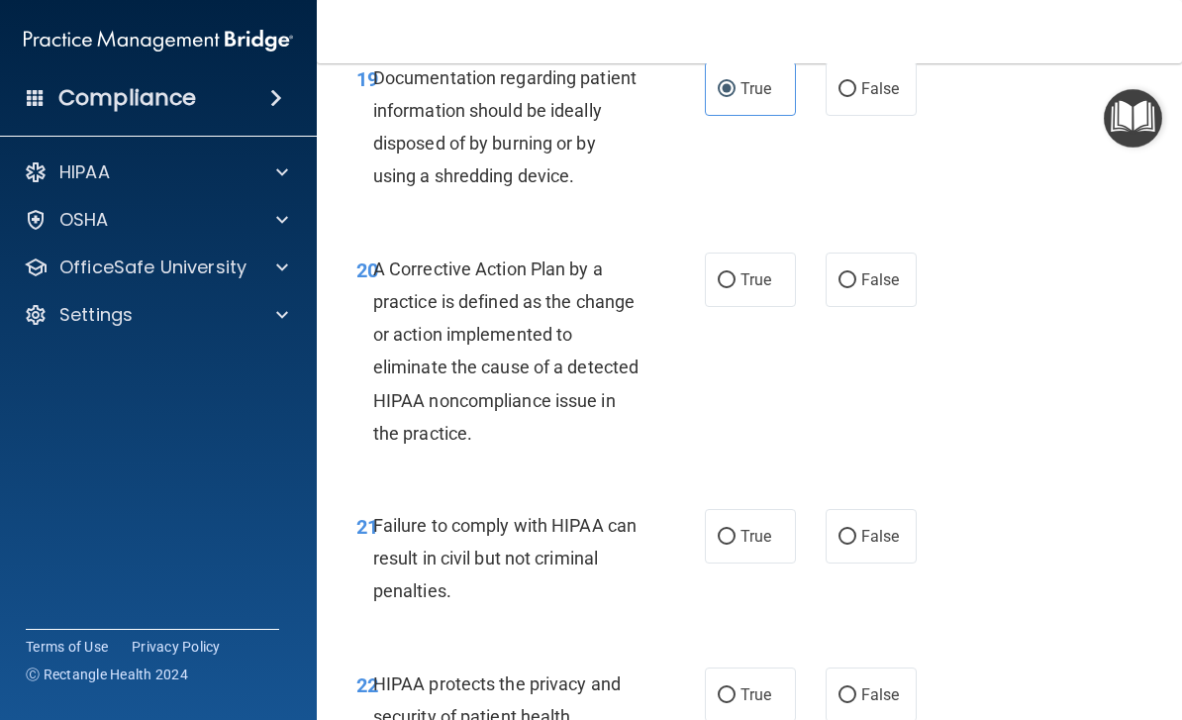
scroll to position [3927, 0]
click at [771, 269] on span "True" at bounding box center [755, 278] width 31 height 19
click at [735, 272] on input "True" at bounding box center [727, 279] width 18 height 15
radio input "true"
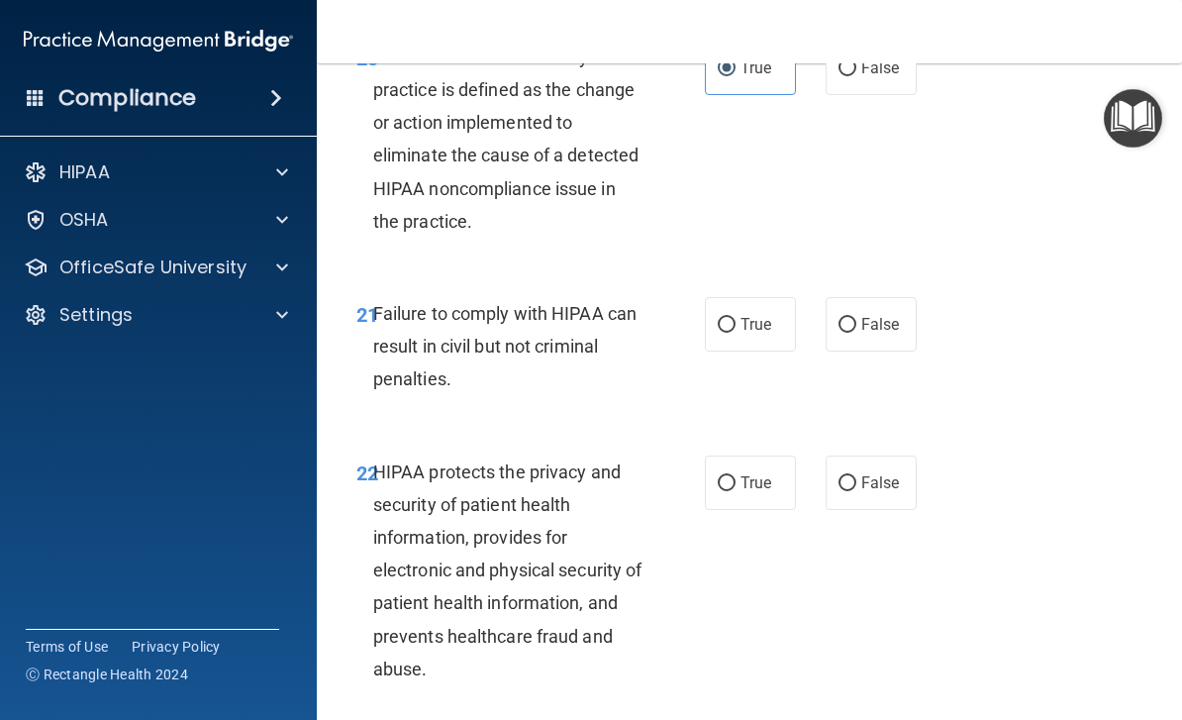
scroll to position [4139, 0]
click at [902, 306] on label "False" at bounding box center [870, 323] width 91 height 54
click at [856, 317] on input "False" at bounding box center [847, 324] width 18 height 15
radio input "true"
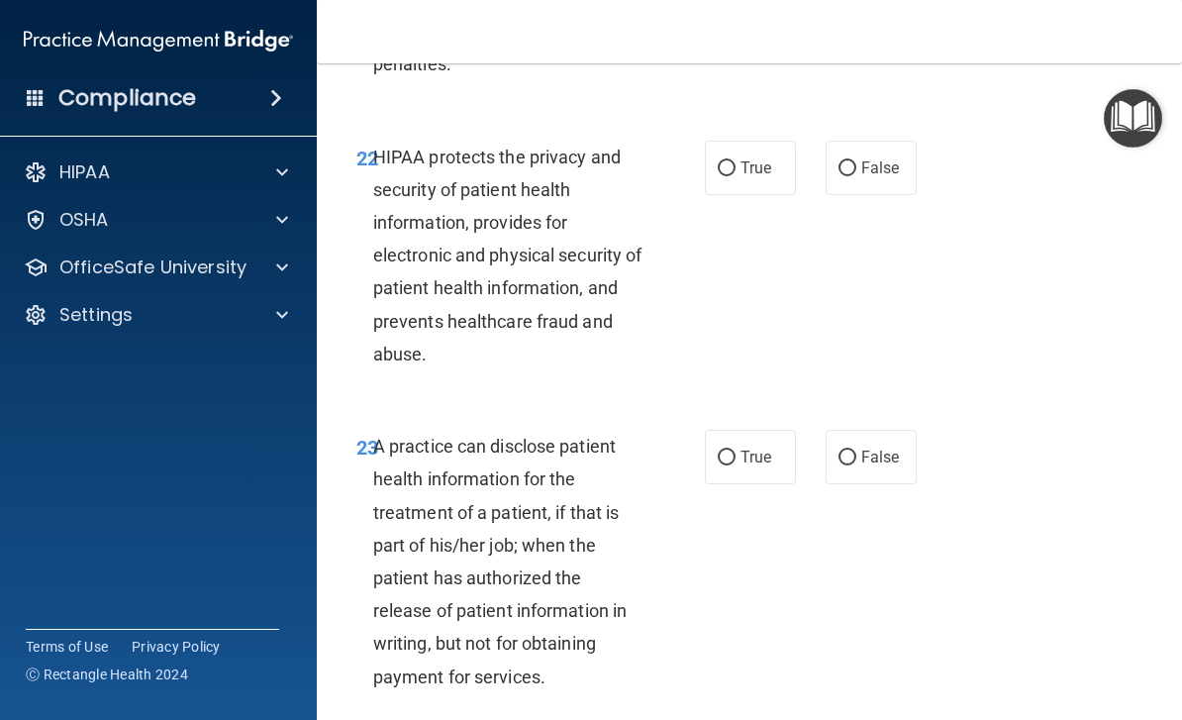
scroll to position [4457, 0]
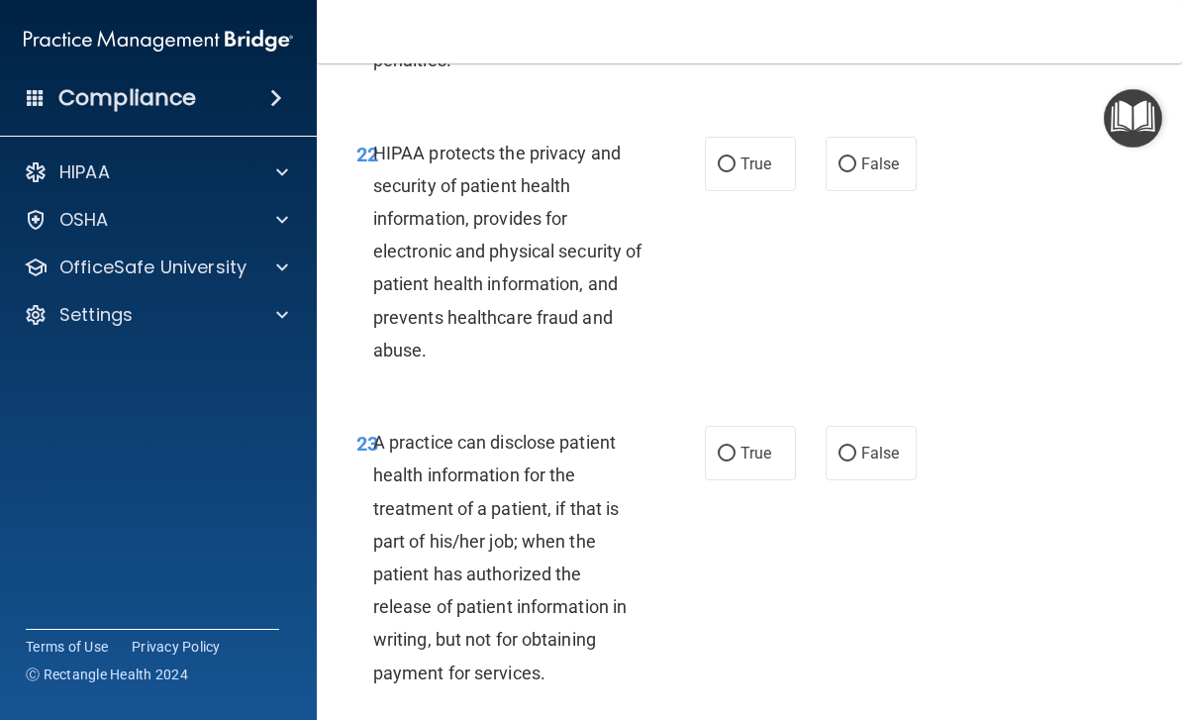
click at [752, 137] on label "True" at bounding box center [750, 164] width 91 height 54
click at [735, 157] on input "True" at bounding box center [727, 164] width 18 height 15
radio input "true"
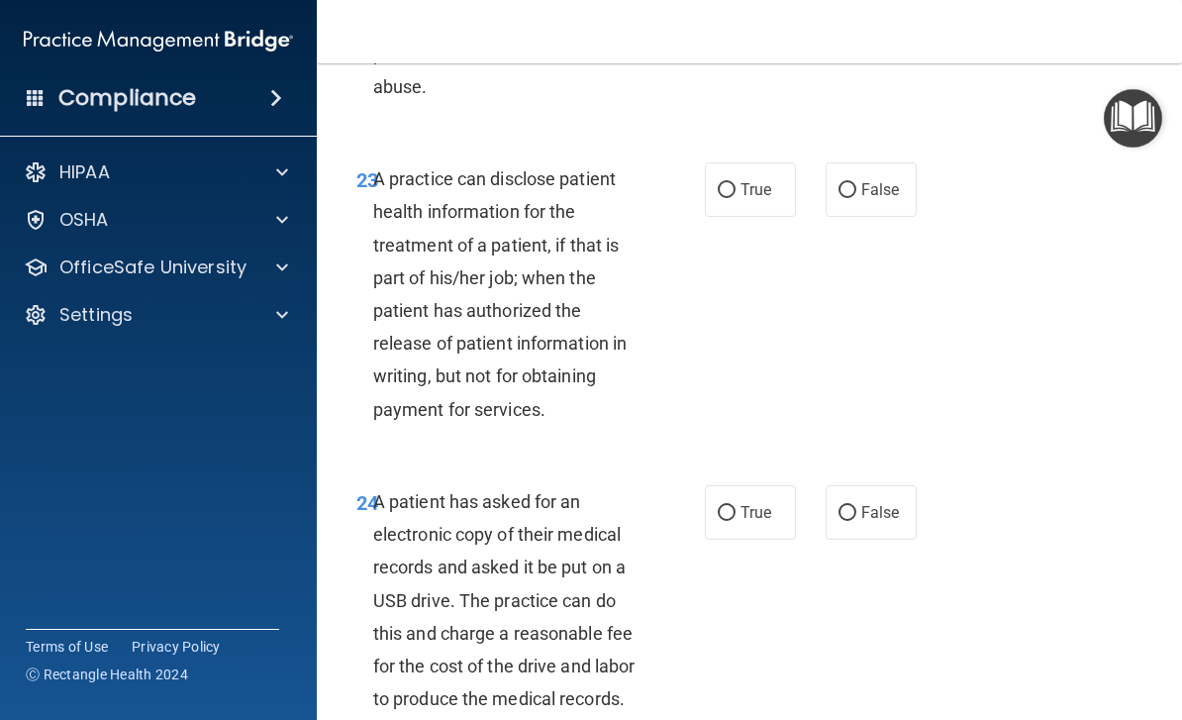
scroll to position [4727, 0]
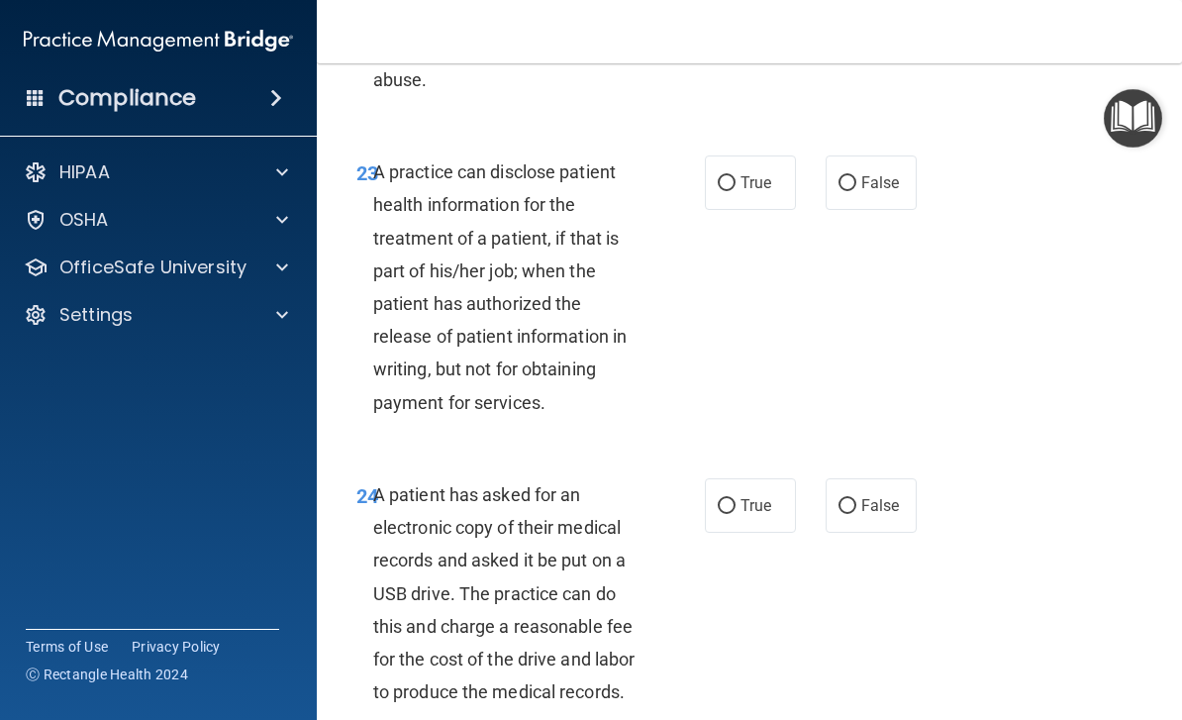
click at [734, 176] on input "True" at bounding box center [727, 183] width 18 height 15
radio input "true"
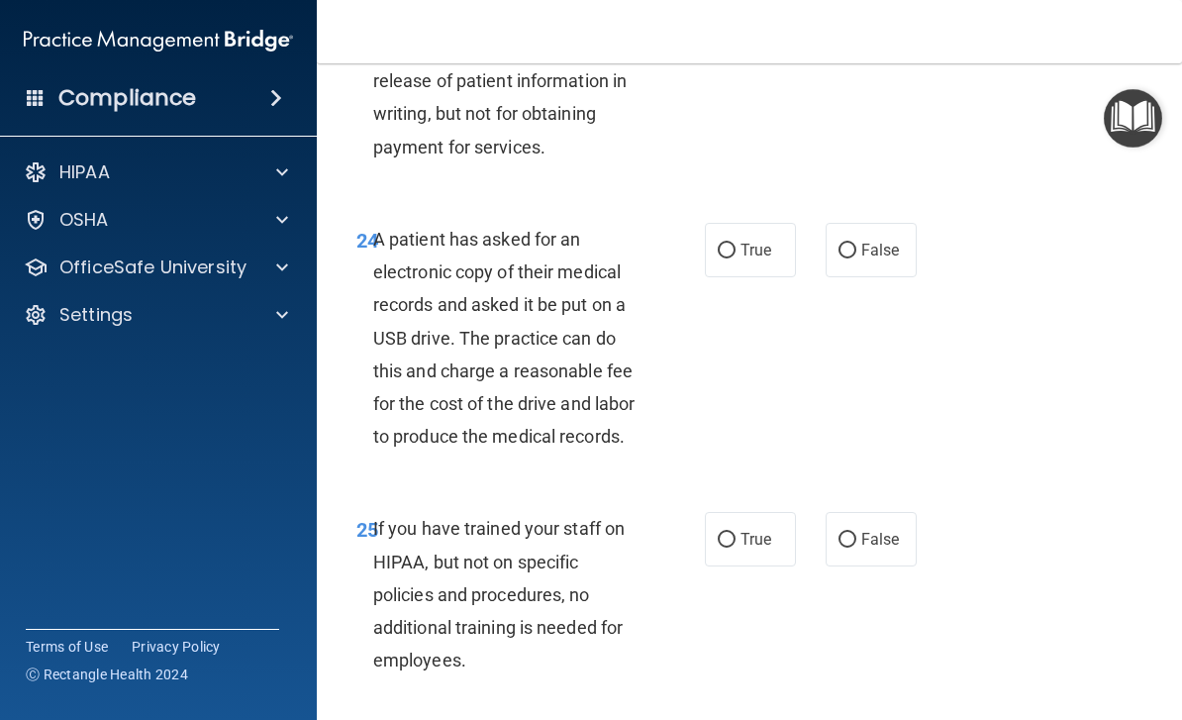
scroll to position [4983, 0]
click at [896, 240] on span "False" at bounding box center [880, 249] width 39 height 19
click at [856, 242] on input "False" at bounding box center [847, 249] width 18 height 15
radio input "true"
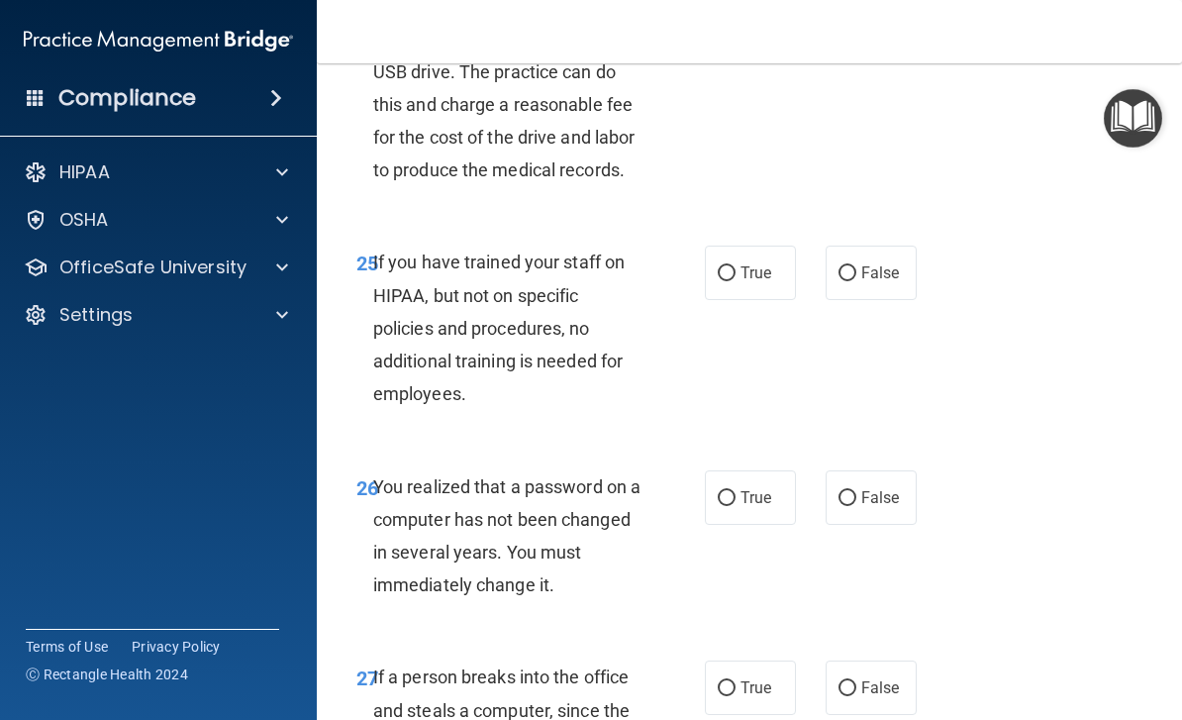
scroll to position [5263, 0]
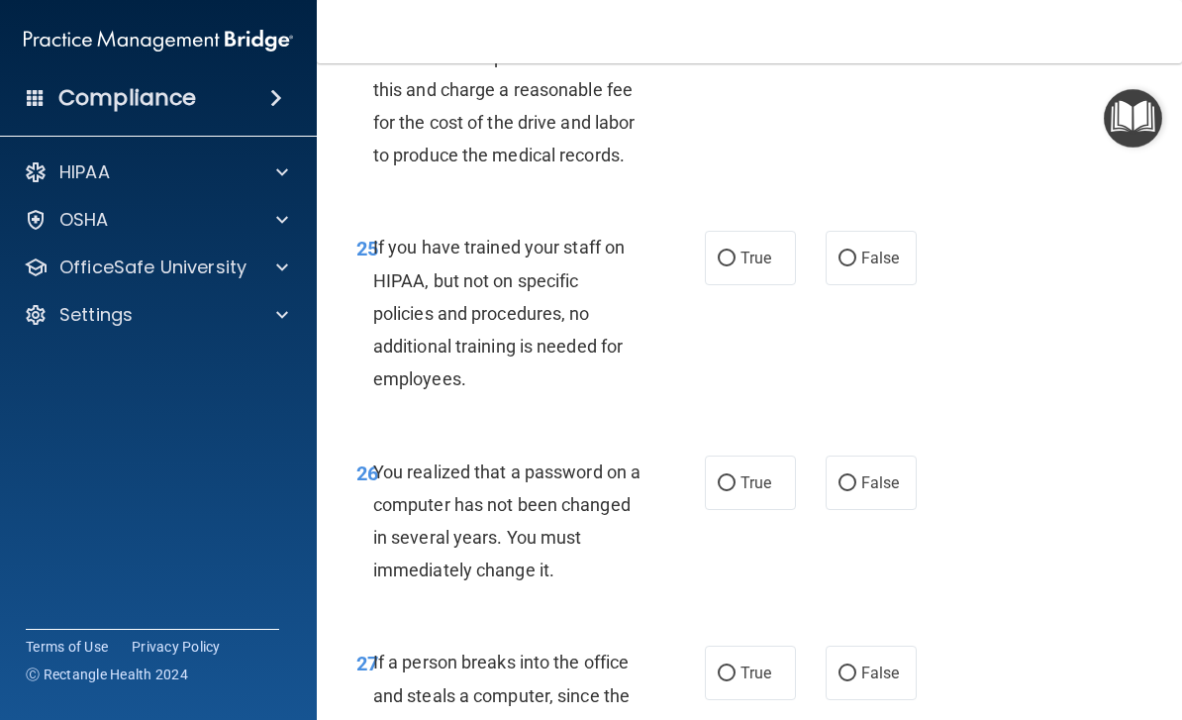
click at [898, 248] on span "False" at bounding box center [880, 257] width 39 height 19
click at [856, 251] on input "False" at bounding box center [847, 258] width 18 height 15
radio input "true"
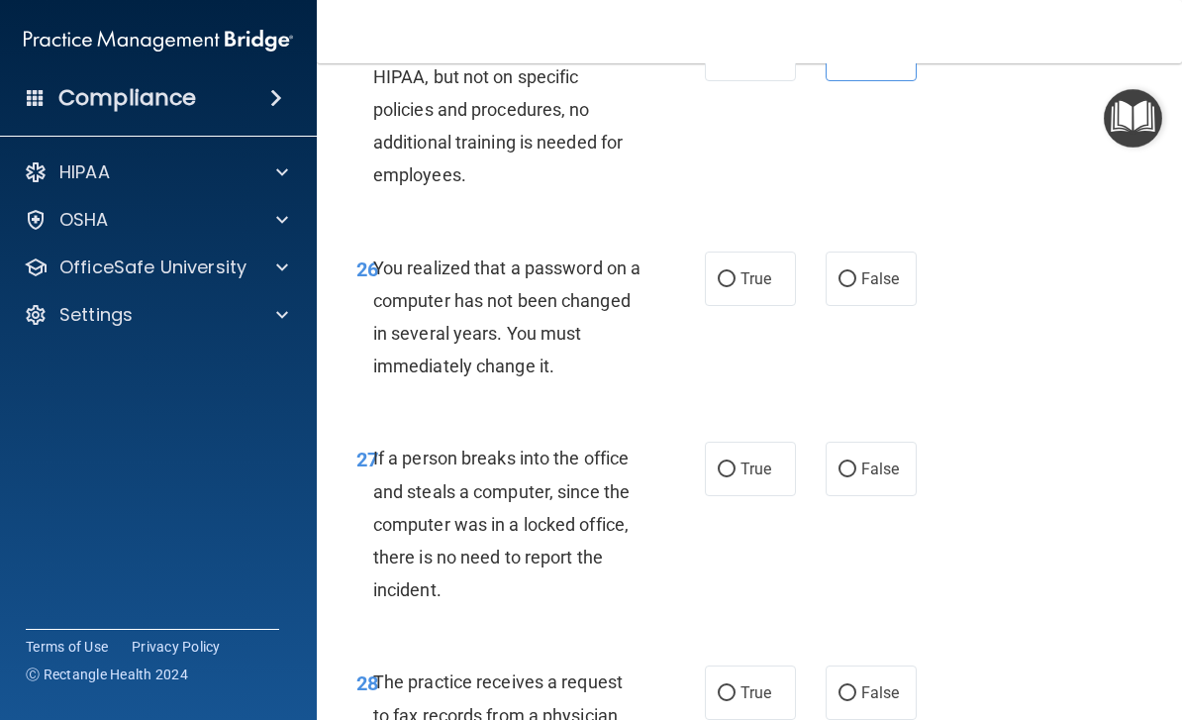
scroll to position [5492, 0]
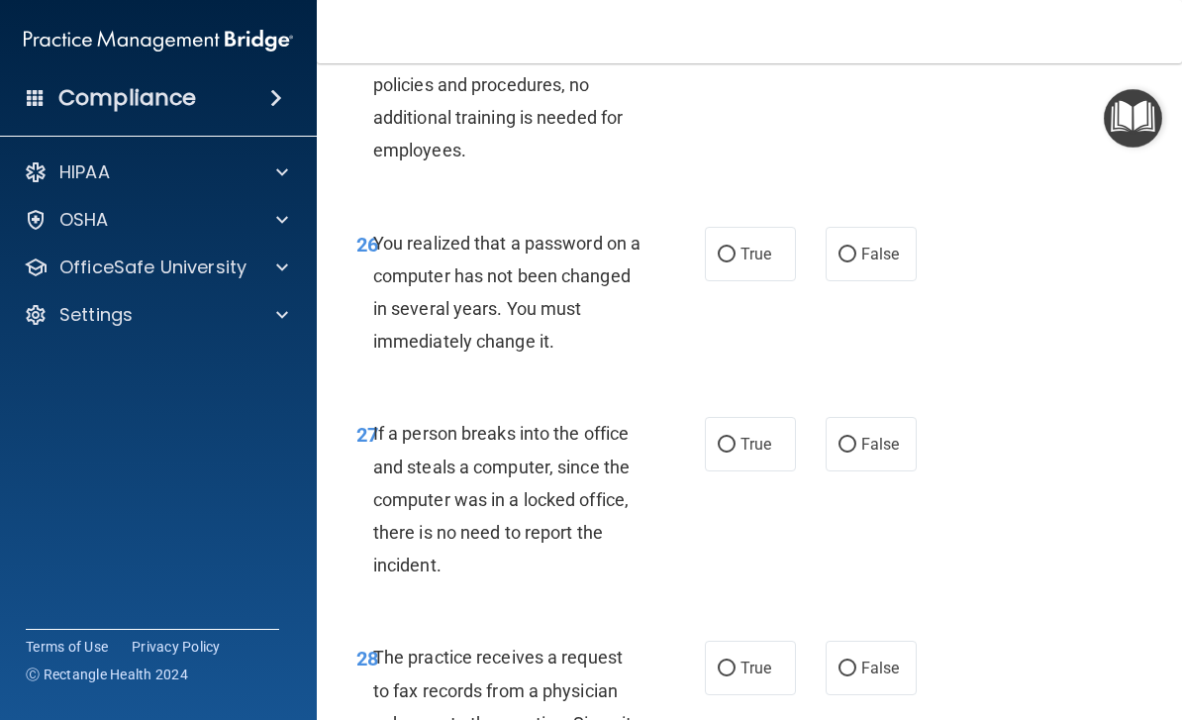
click at [734, 247] on input "True" at bounding box center [727, 254] width 18 height 15
radio input "true"
click at [901, 417] on label "False" at bounding box center [870, 444] width 91 height 54
click at [856, 437] on input "False" at bounding box center [847, 444] width 18 height 15
radio input "true"
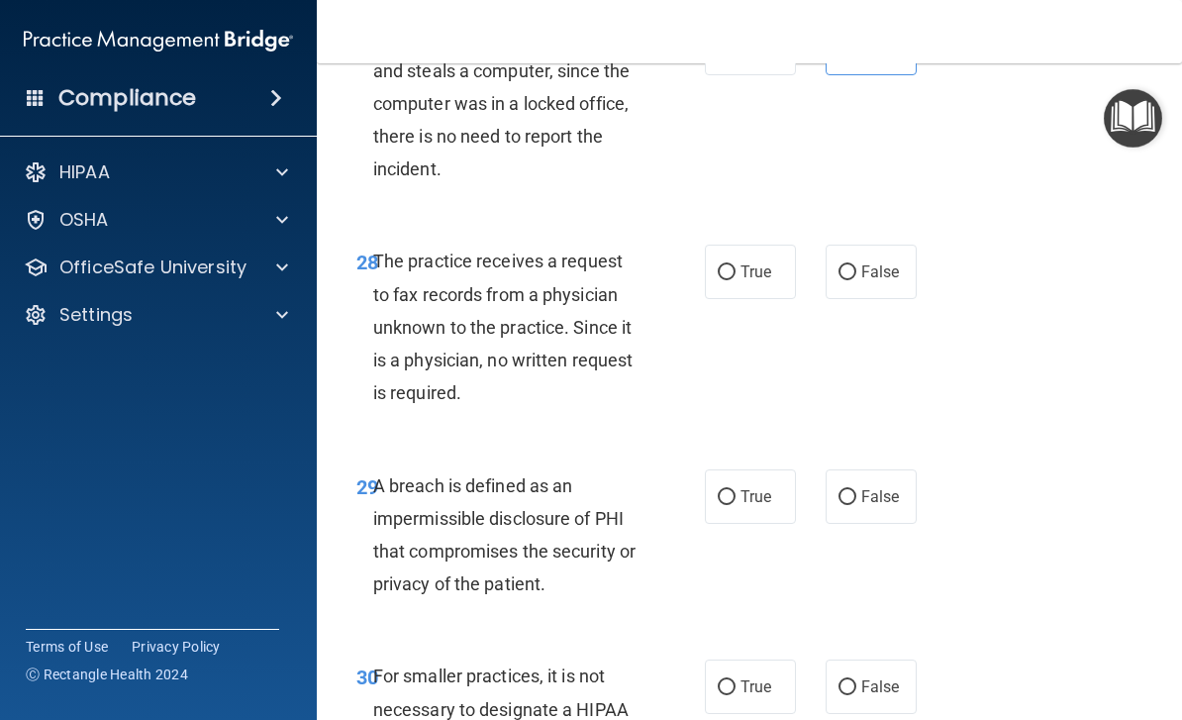
scroll to position [5885, 0]
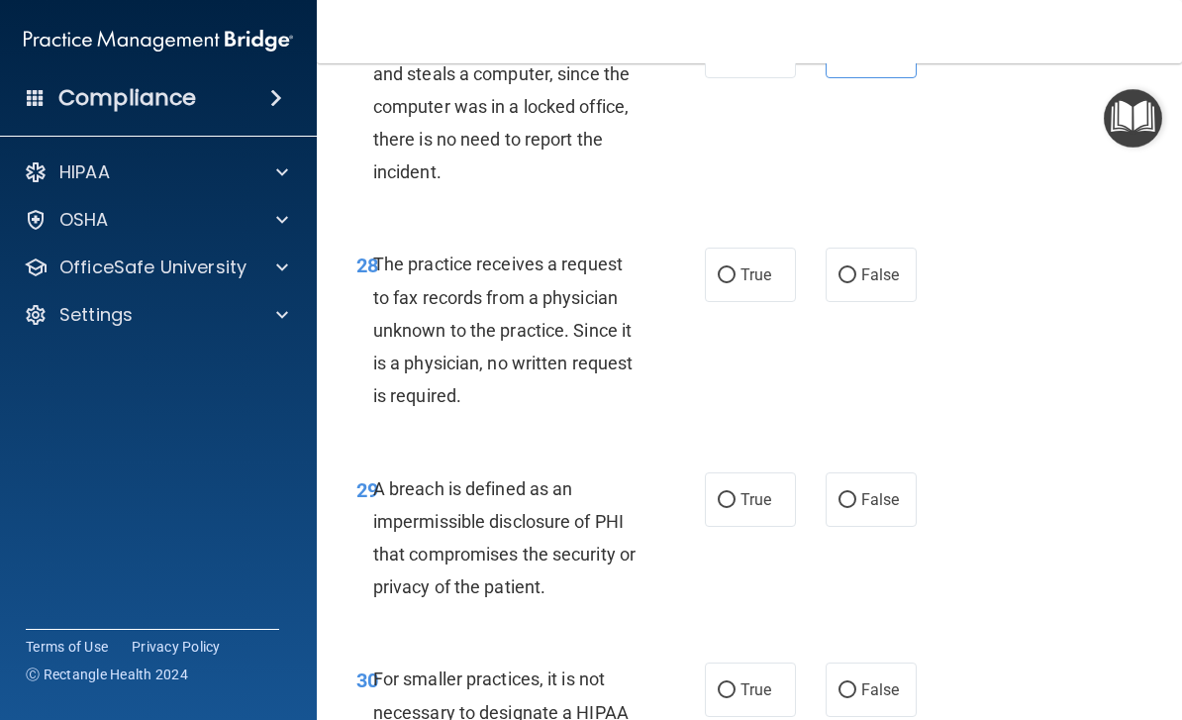
click at [879, 265] on span "False" at bounding box center [880, 274] width 39 height 19
click at [856, 268] on input "False" at bounding box center [847, 275] width 18 height 15
radio input "true"
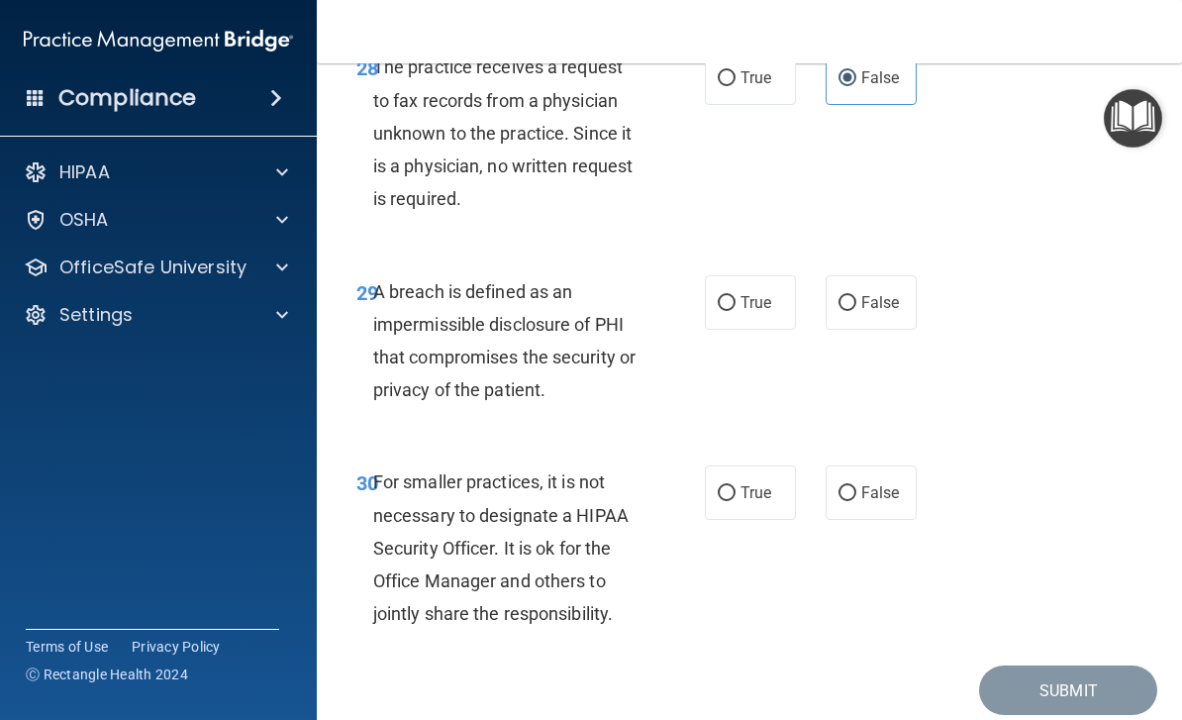
scroll to position [6083, 0]
click at [746, 289] on label "True" at bounding box center [750, 301] width 91 height 54
click at [735, 295] on input "True" at bounding box center [727, 302] width 18 height 15
radio input "true"
click at [864, 484] on label "False" at bounding box center [870, 491] width 91 height 54
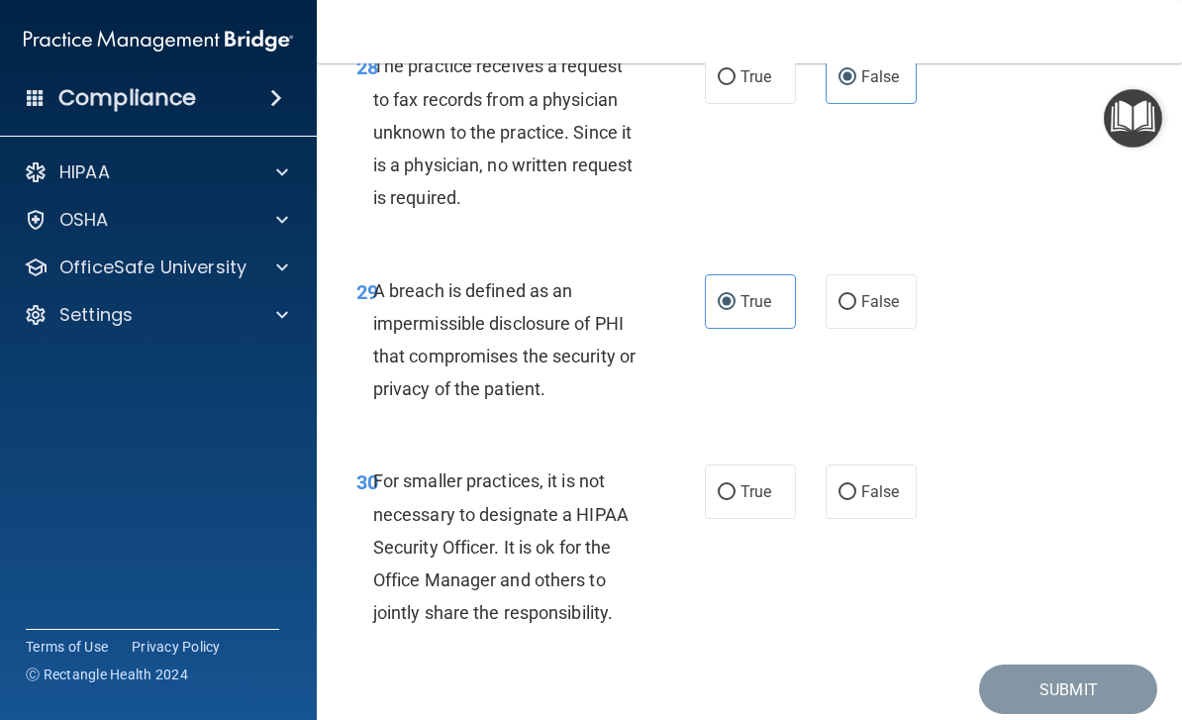
click at [856, 485] on input "False" at bounding box center [847, 492] width 18 height 15
radio input "true"
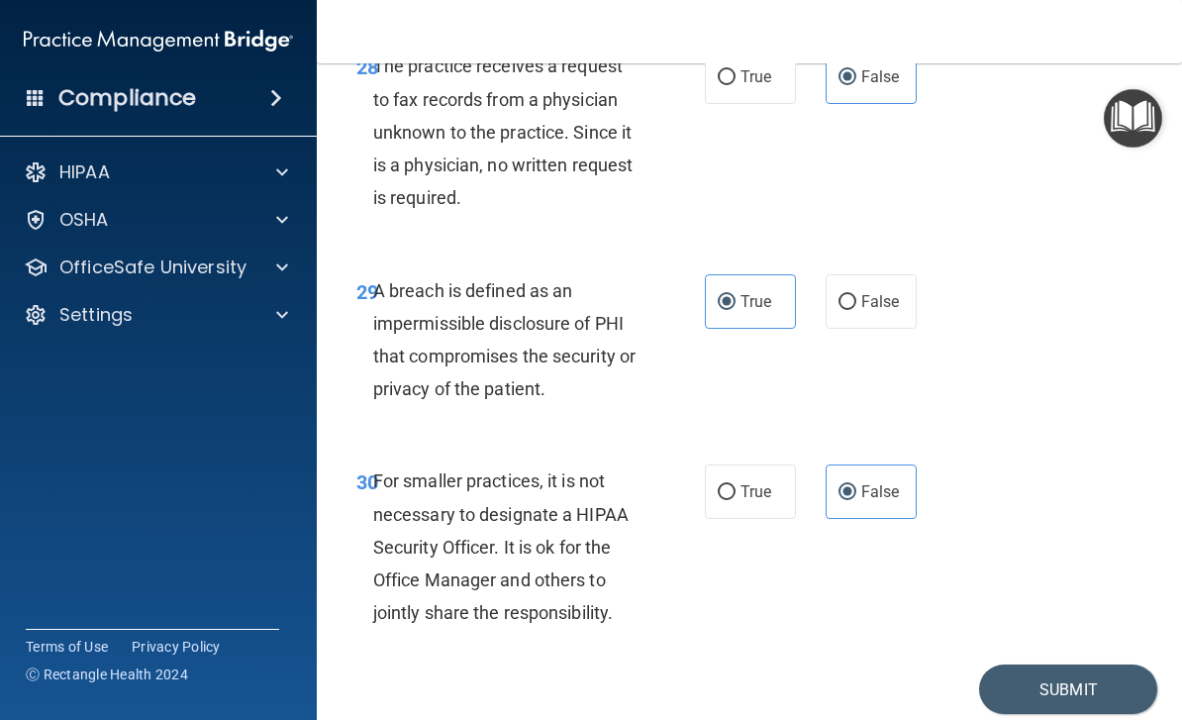
click at [1098, 664] on button "Submit" at bounding box center [1068, 689] width 178 height 50
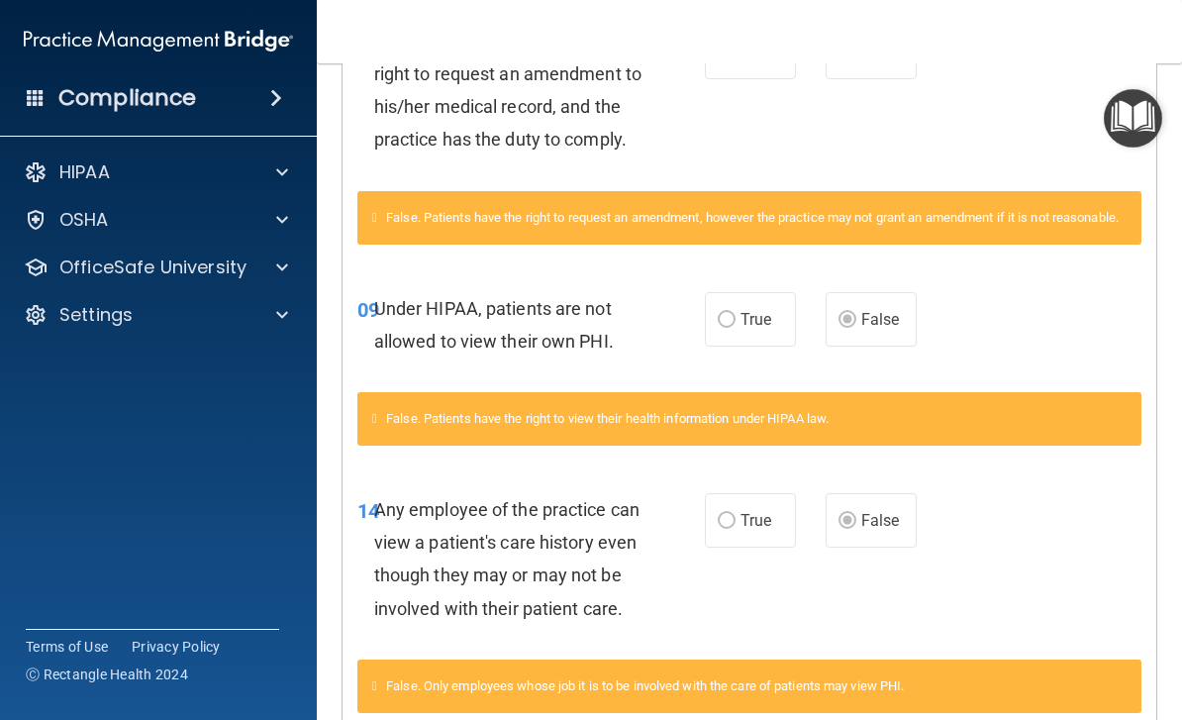
scroll to position [500, 0]
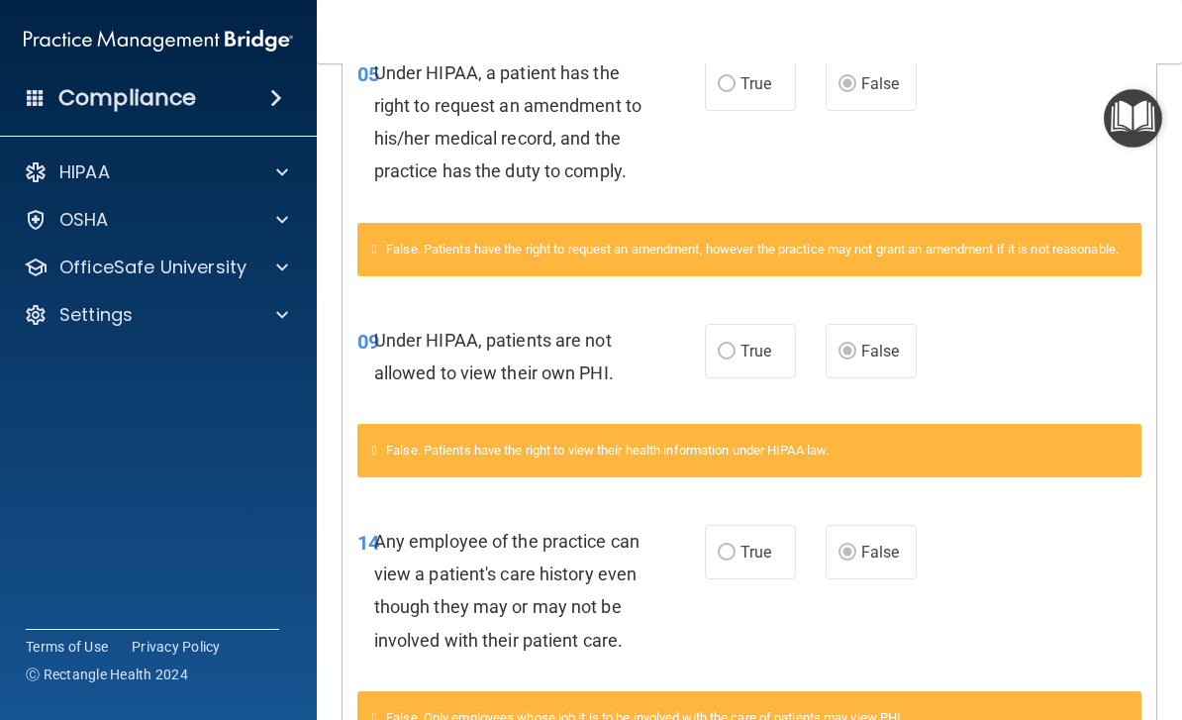
click at [748, 52] on nav "Toggle navigation Sochild Pacheco sochildpacheco95@gmail.com Manage My Enterpri…" at bounding box center [749, 31] width 865 height 63
click at [769, 88] on span "True" at bounding box center [755, 83] width 31 height 19
click at [717, 64] on label "True" at bounding box center [750, 83] width 91 height 54
click at [717, 81] on label "True" at bounding box center [750, 83] width 91 height 54
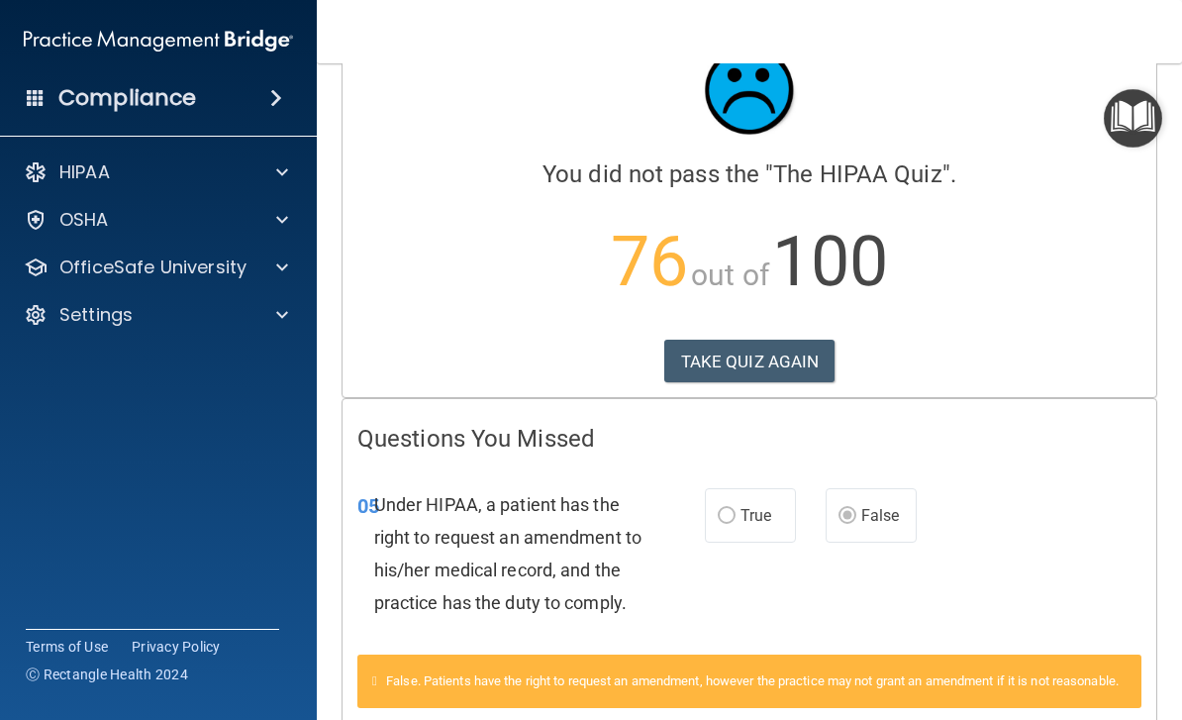
scroll to position [45, 0]
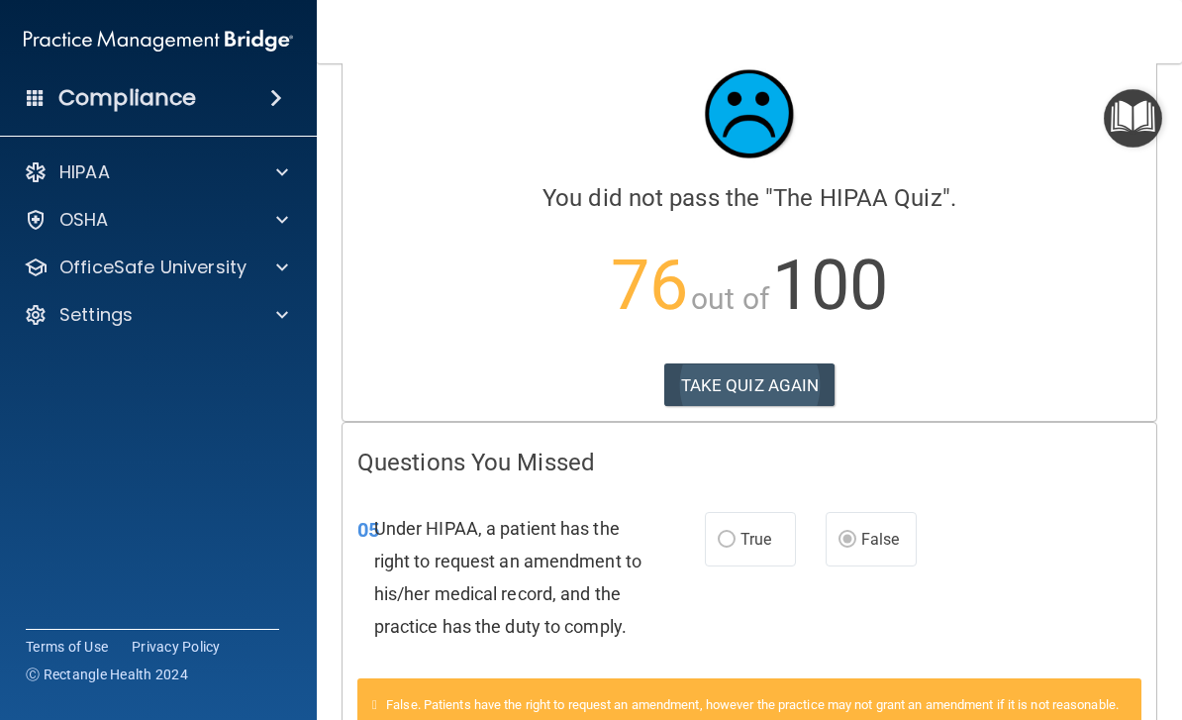
click at [805, 388] on button "TAKE QUIZ AGAIN" at bounding box center [749, 385] width 171 height 44
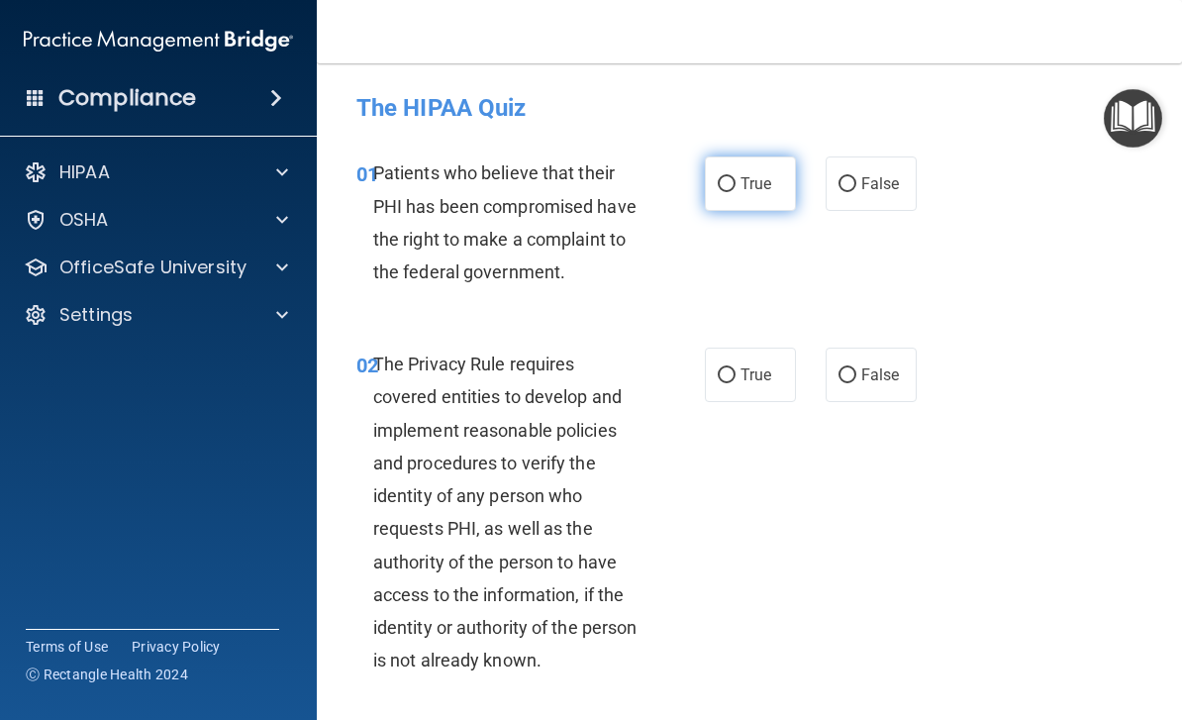
click at [752, 173] on label "True" at bounding box center [750, 183] width 91 height 54
click at [735, 177] on input "True" at bounding box center [727, 184] width 18 height 15
radio input "true"
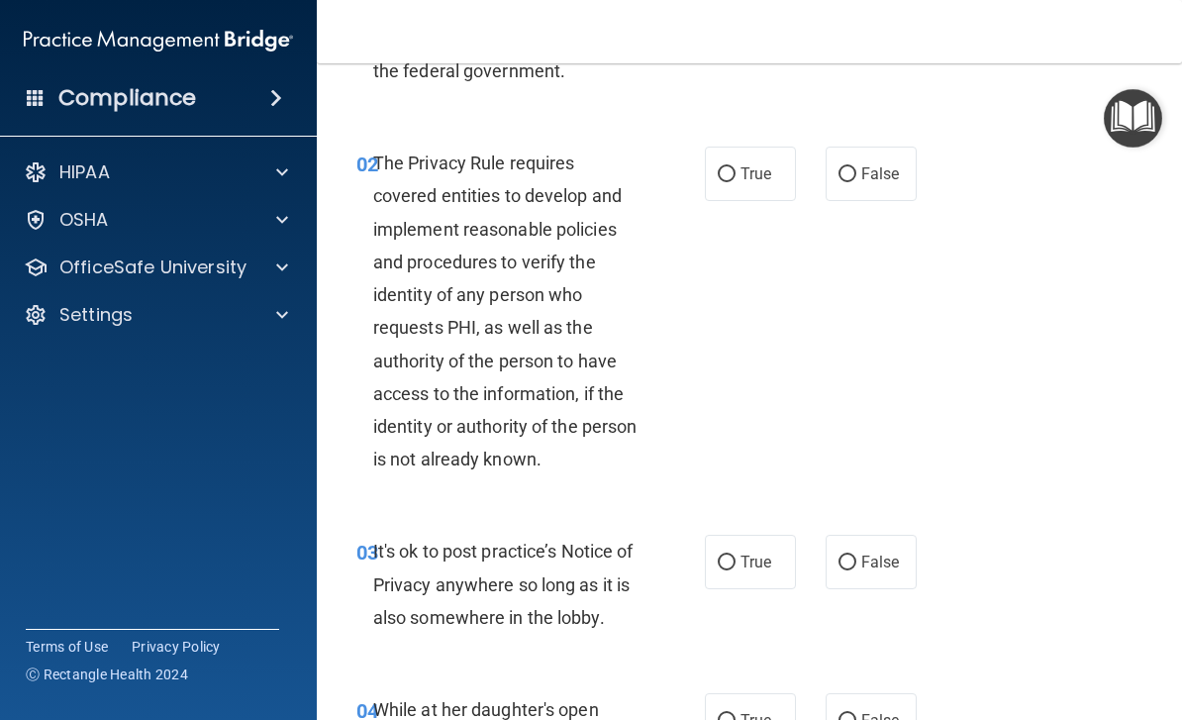
scroll to position [207, 0]
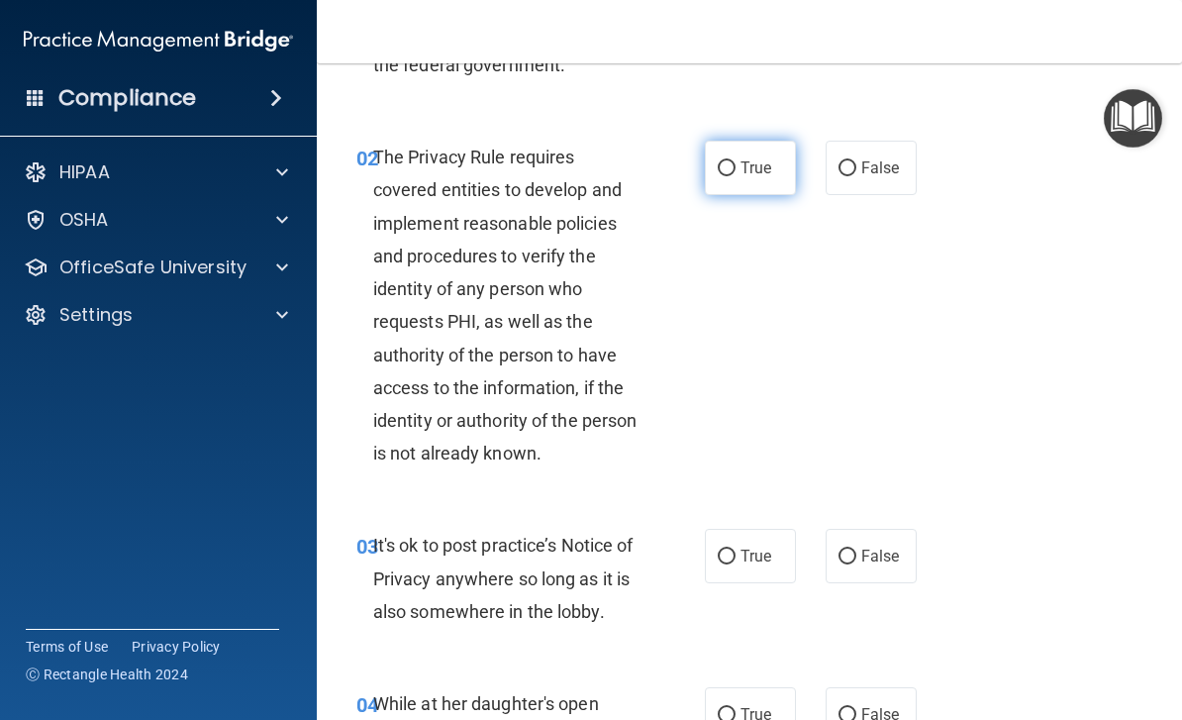
click at [734, 190] on label "True" at bounding box center [750, 168] width 91 height 54
click at [734, 176] on input "True" at bounding box center [727, 168] width 18 height 15
radio input "true"
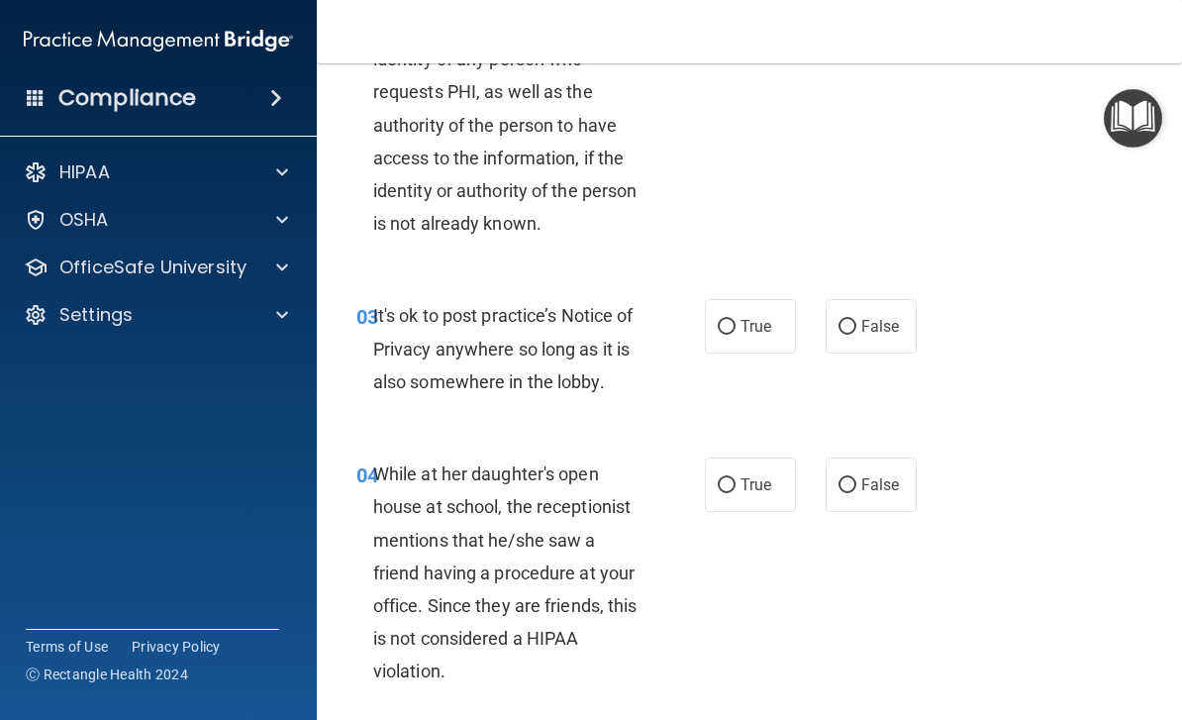
scroll to position [444, 0]
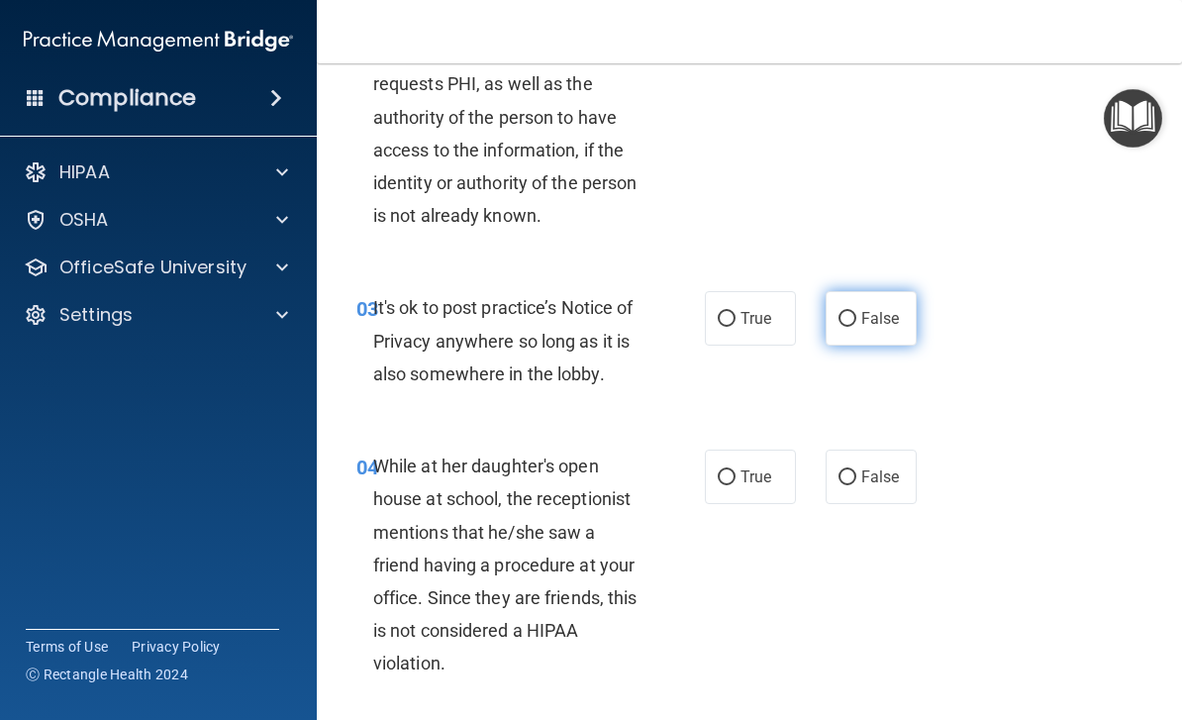
click at [875, 323] on span "False" at bounding box center [880, 318] width 39 height 19
click at [856, 323] on input "False" at bounding box center [847, 319] width 18 height 15
radio input "true"
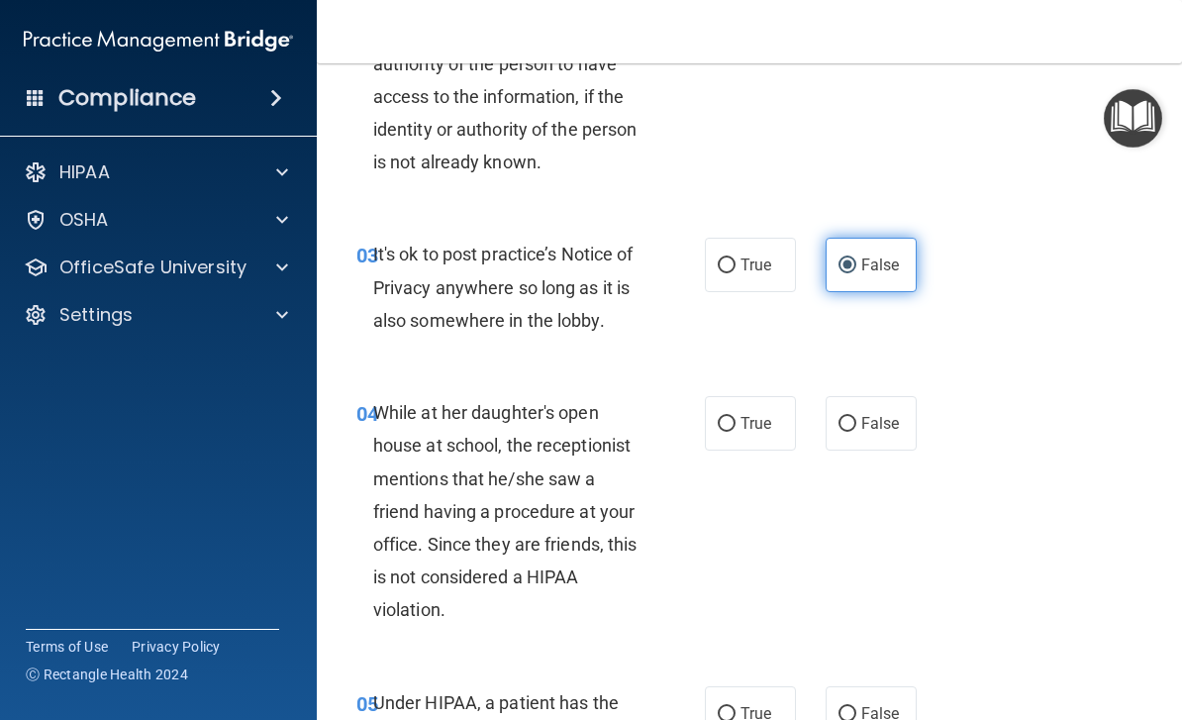
scroll to position [523, 0]
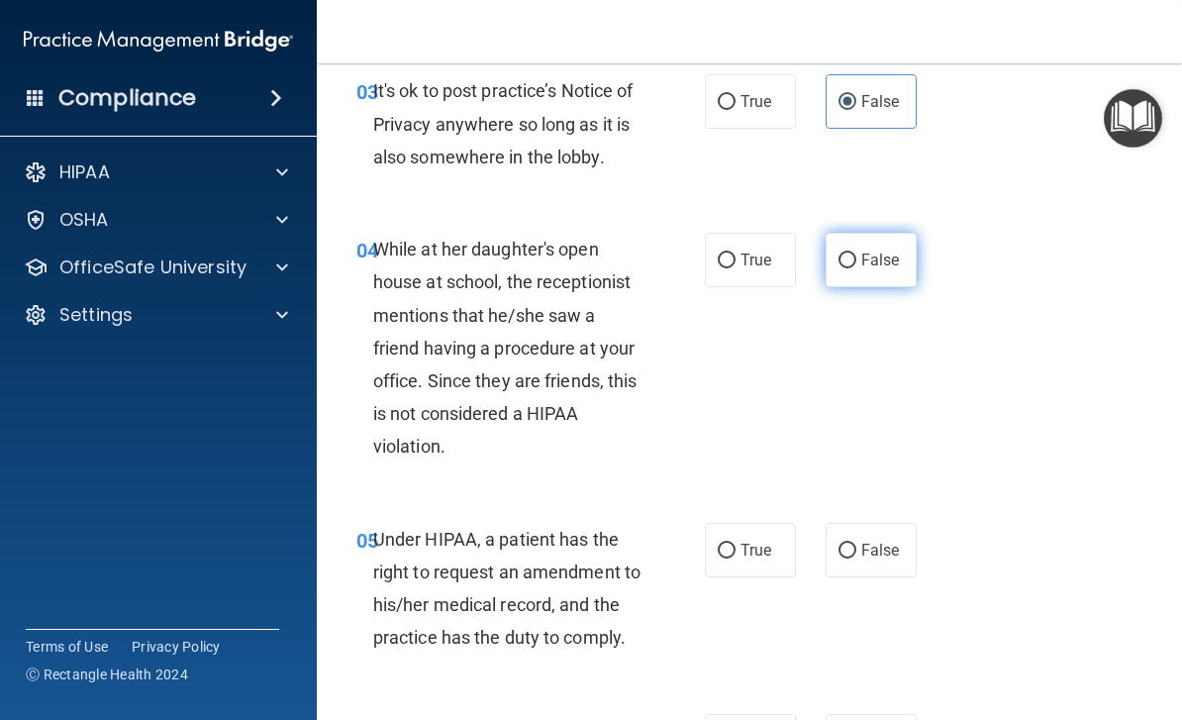
click at [884, 245] on label "False" at bounding box center [870, 260] width 91 height 54
click at [856, 253] on input "False" at bounding box center [847, 260] width 18 height 15
radio input "true"
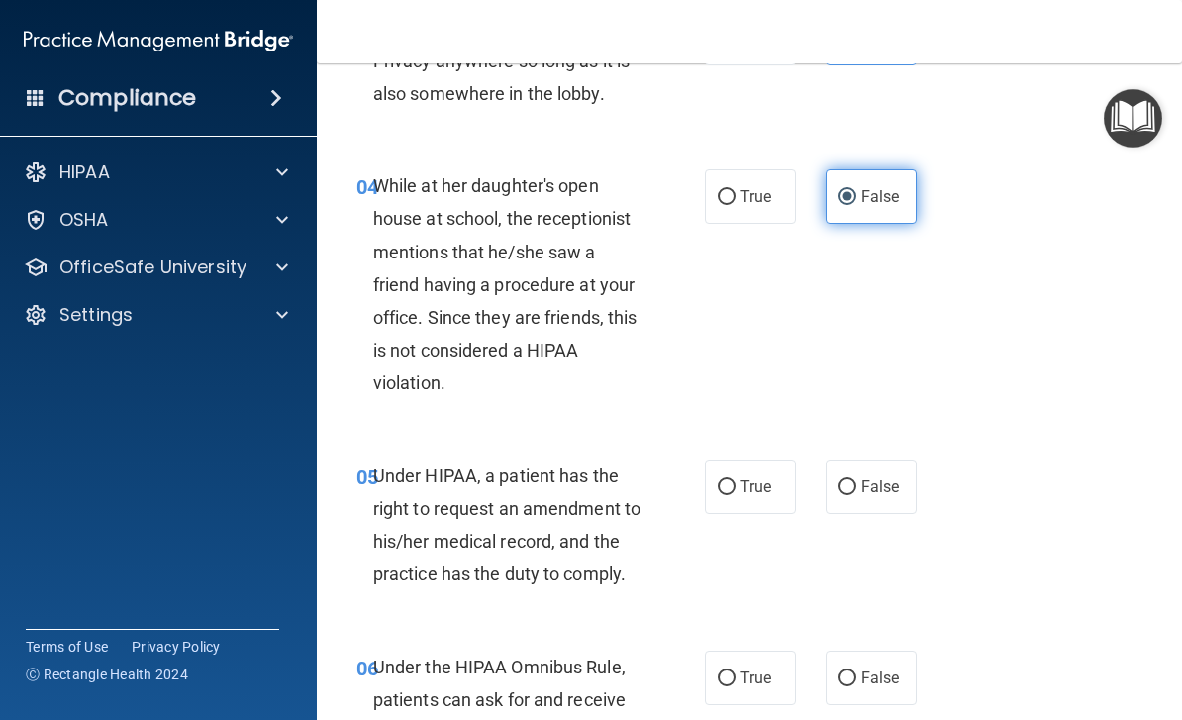
scroll to position [890, 0]
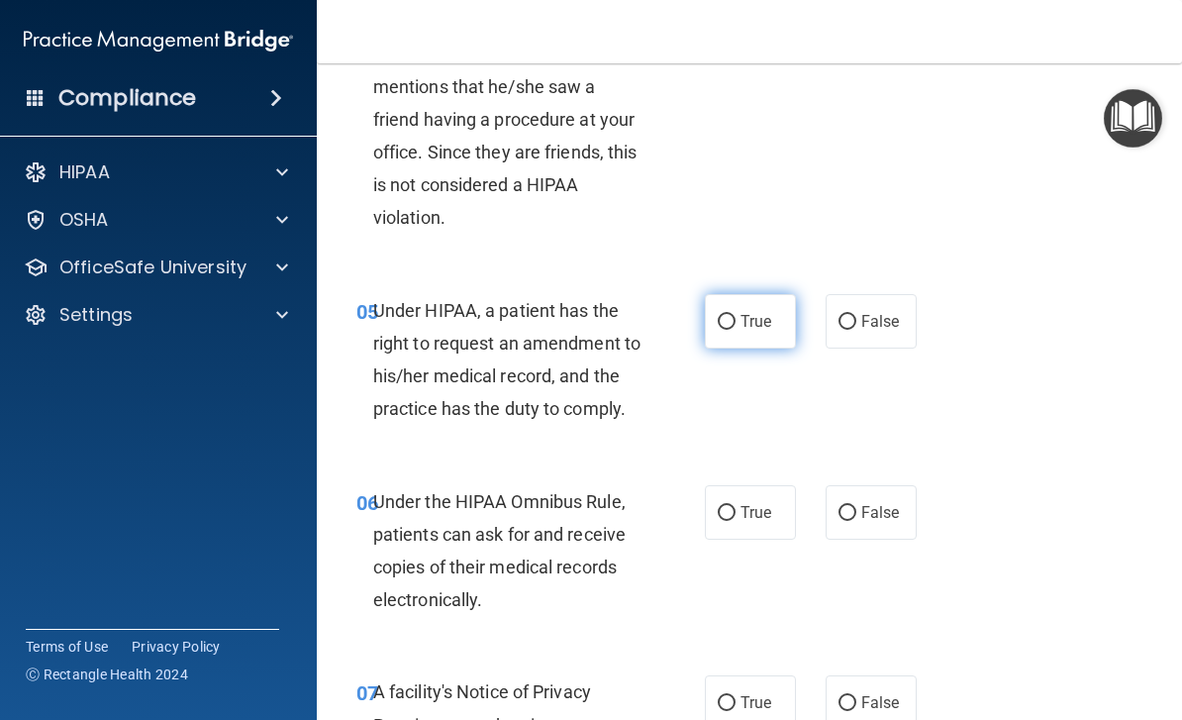
click at [711, 304] on label "True" at bounding box center [750, 321] width 91 height 54
click at [718, 315] on input "True" at bounding box center [727, 322] width 18 height 15
radio input "true"
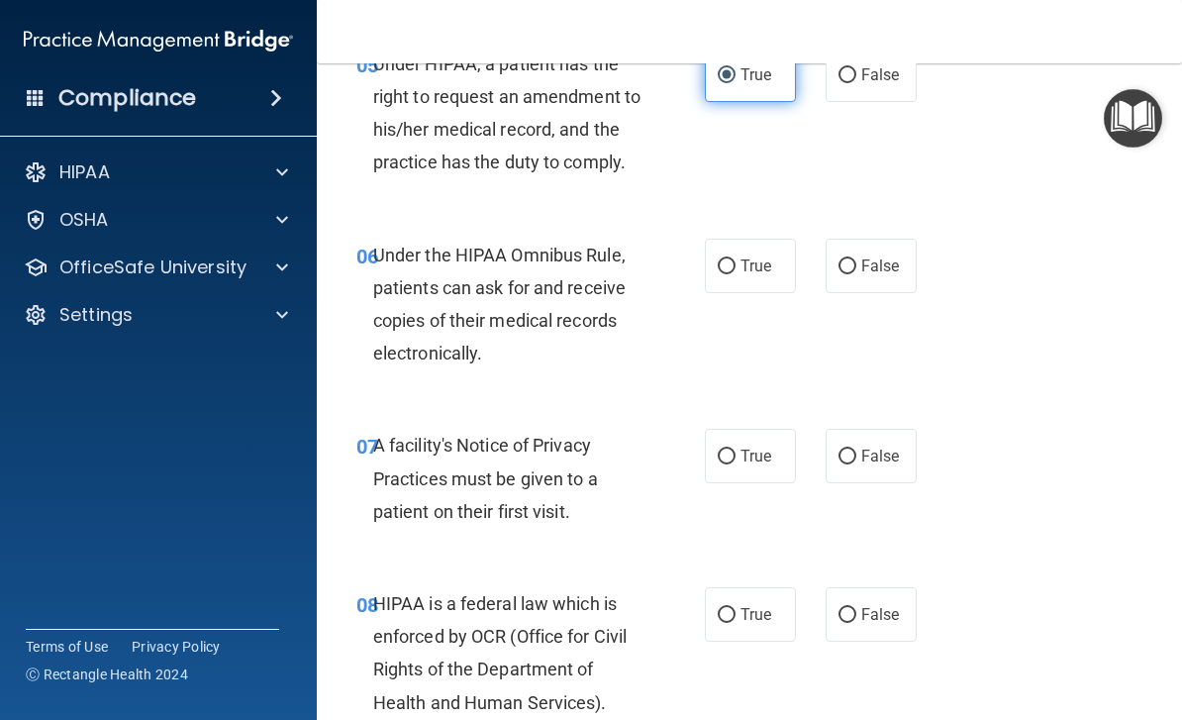
scroll to position [1140, 0]
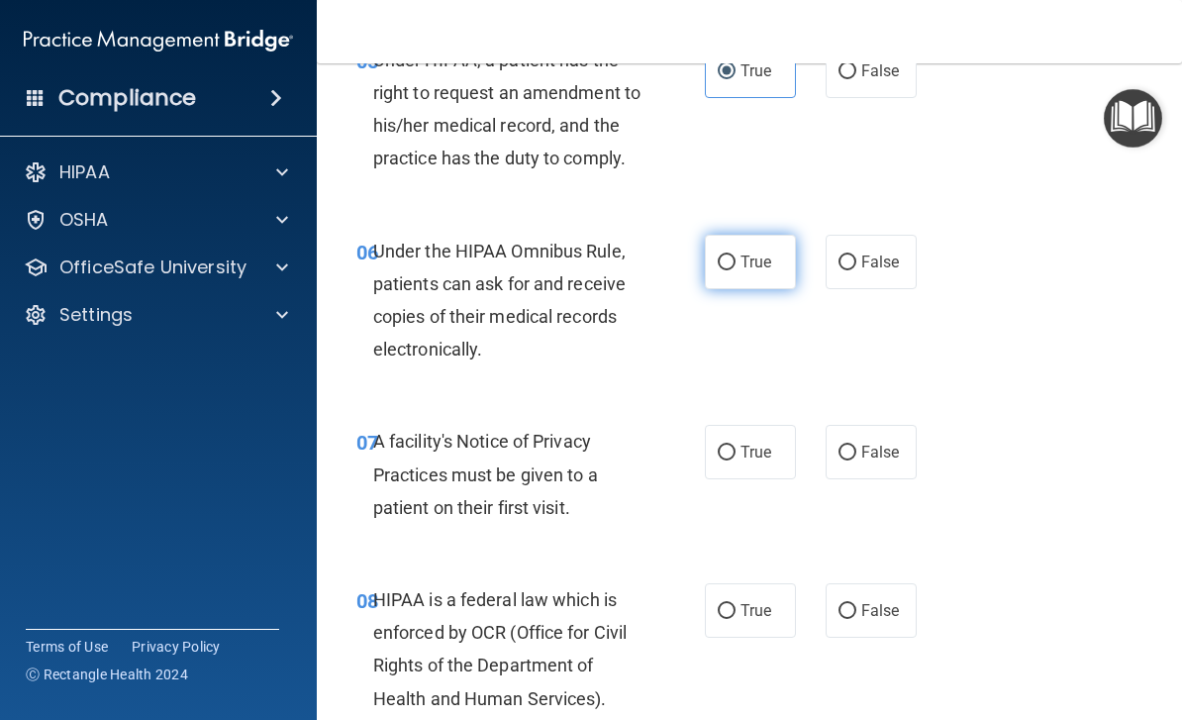
click at [722, 258] on input "True" at bounding box center [727, 262] width 18 height 15
radio input "true"
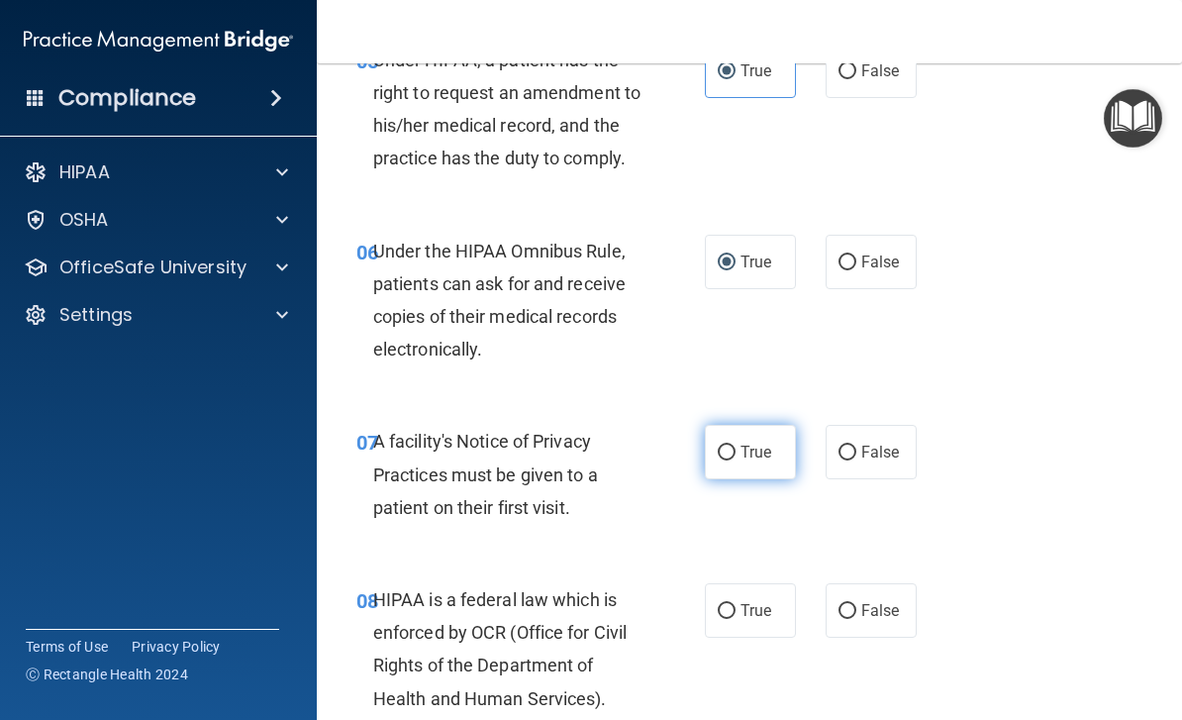
click at [720, 445] on input "True" at bounding box center [727, 452] width 18 height 15
radio input "true"
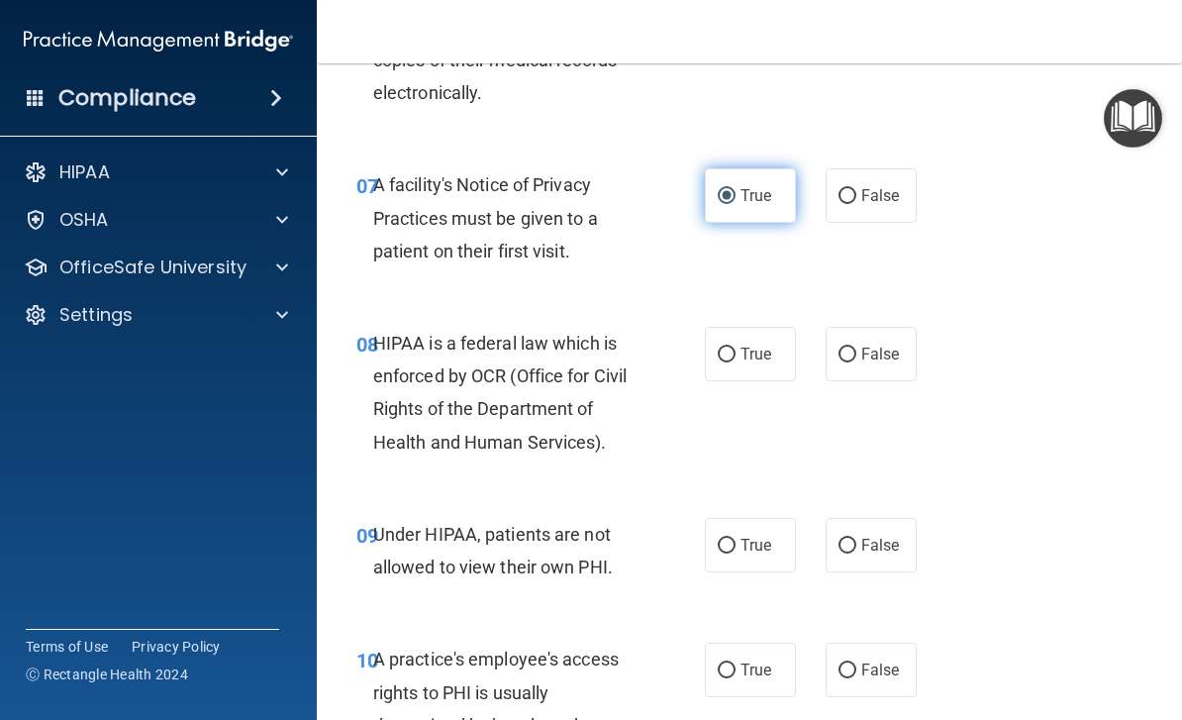
scroll to position [1398, 0]
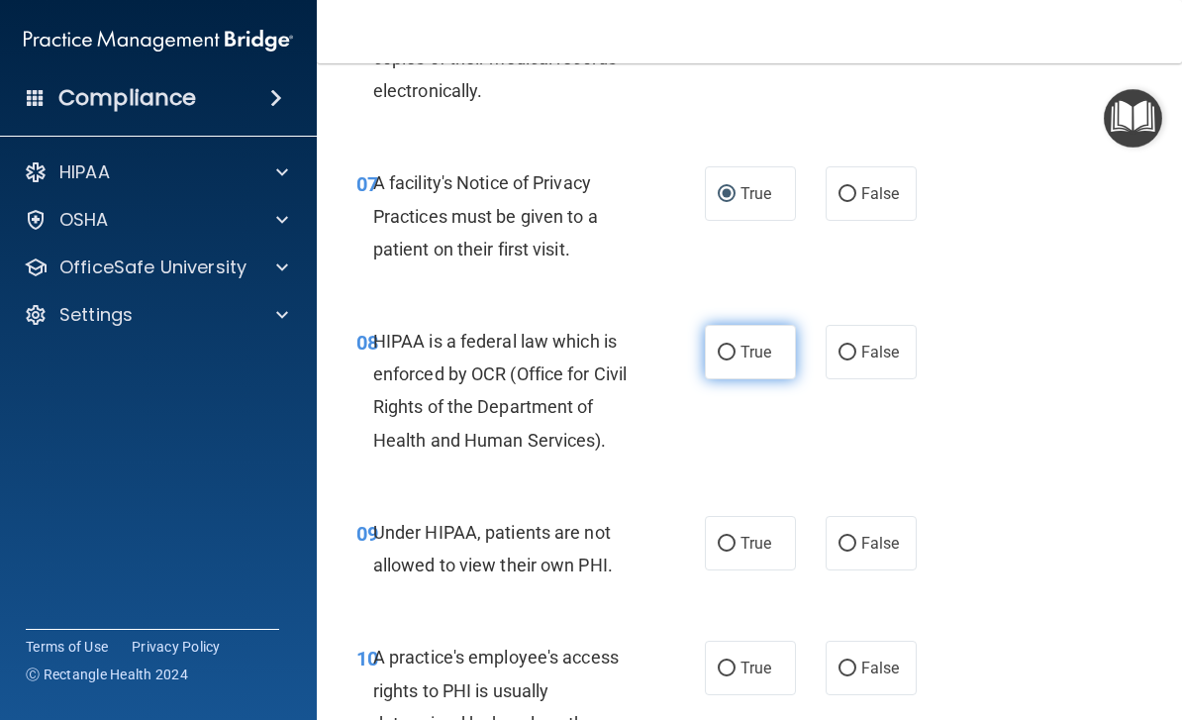
click at [755, 361] on label "True" at bounding box center [750, 352] width 91 height 54
click at [735, 360] on input "True" at bounding box center [727, 352] width 18 height 15
radio input "true"
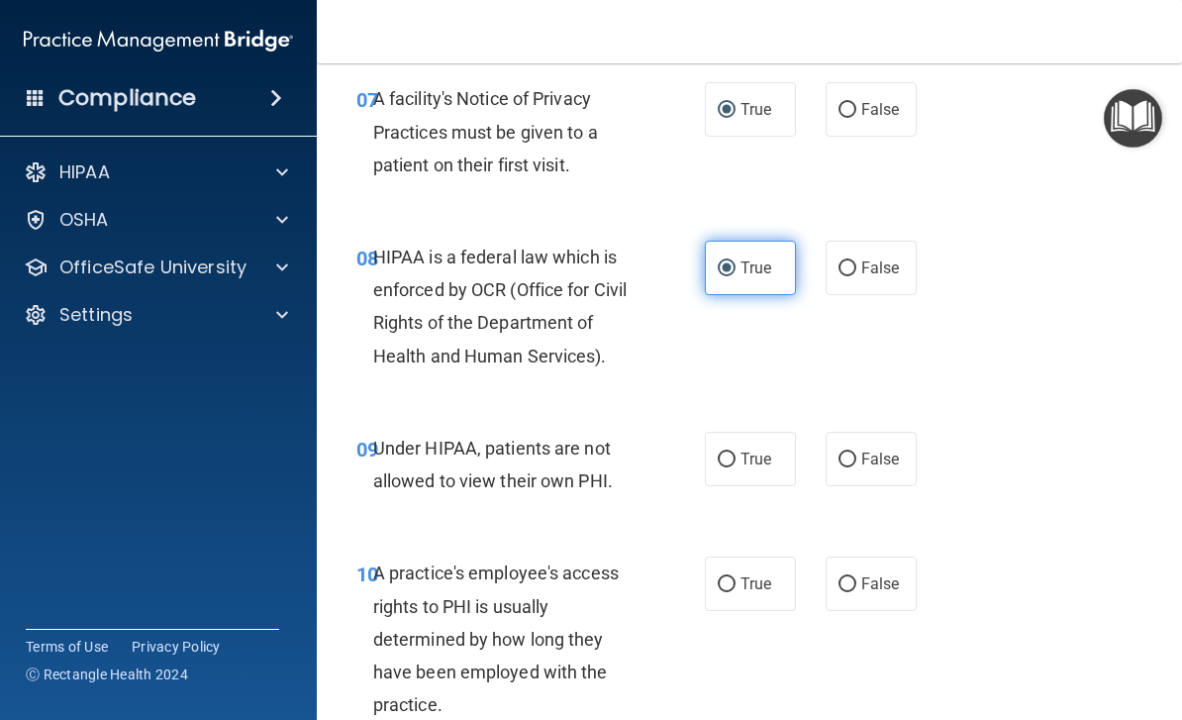
scroll to position [1530, 0]
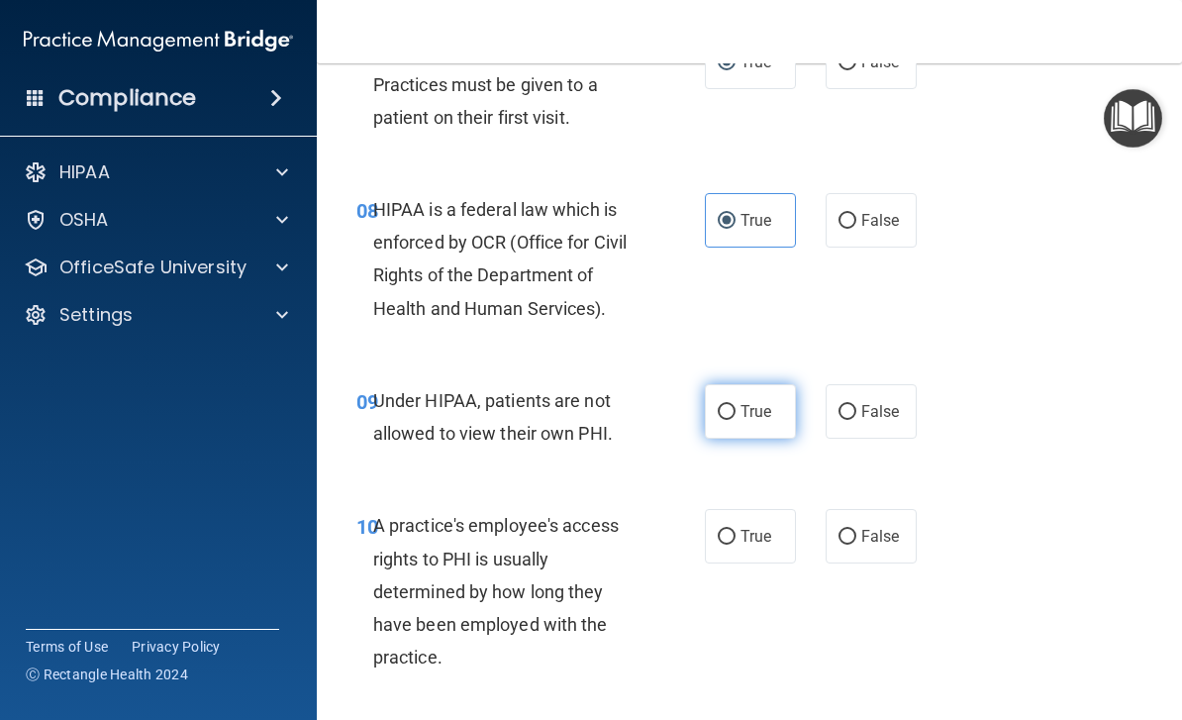
click at [751, 405] on span "True" at bounding box center [755, 411] width 31 height 19
click at [735, 405] on input "True" at bounding box center [727, 412] width 18 height 15
radio input "true"
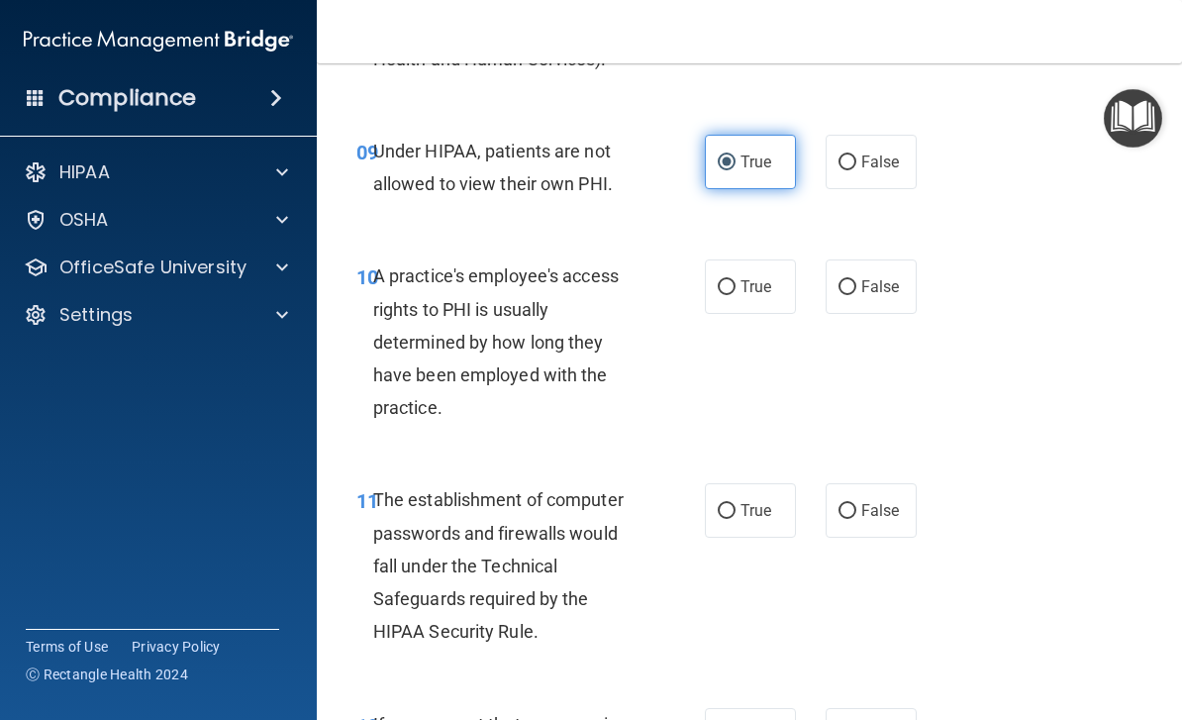
scroll to position [1776, 0]
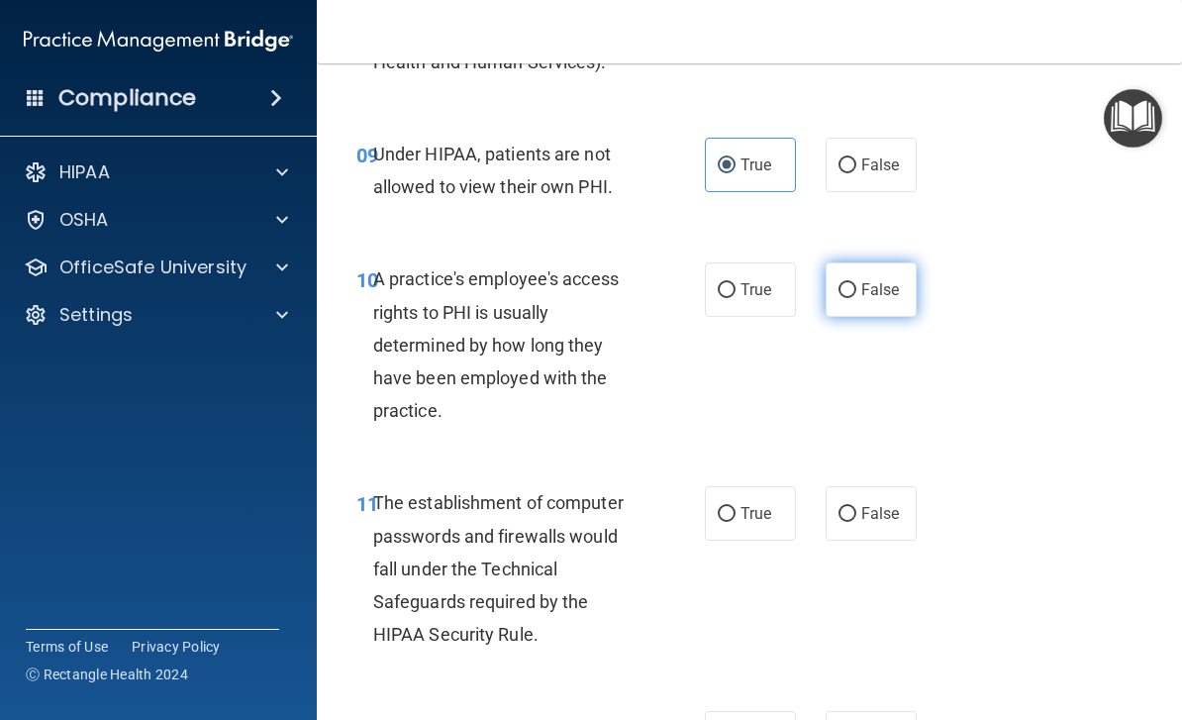
click at [854, 283] on input "False" at bounding box center [847, 290] width 18 height 15
radio input "true"
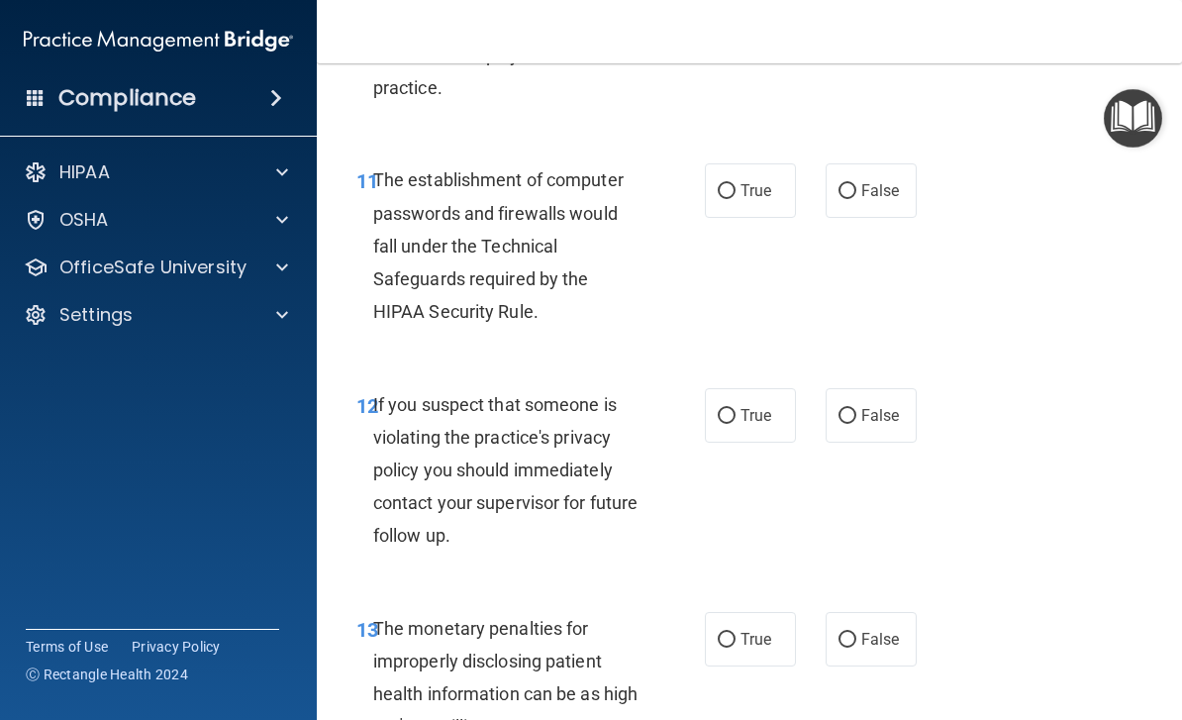
scroll to position [2100, 0]
click at [727, 183] on input "True" at bounding box center [727, 190] width 18 height 15
radio input "true"
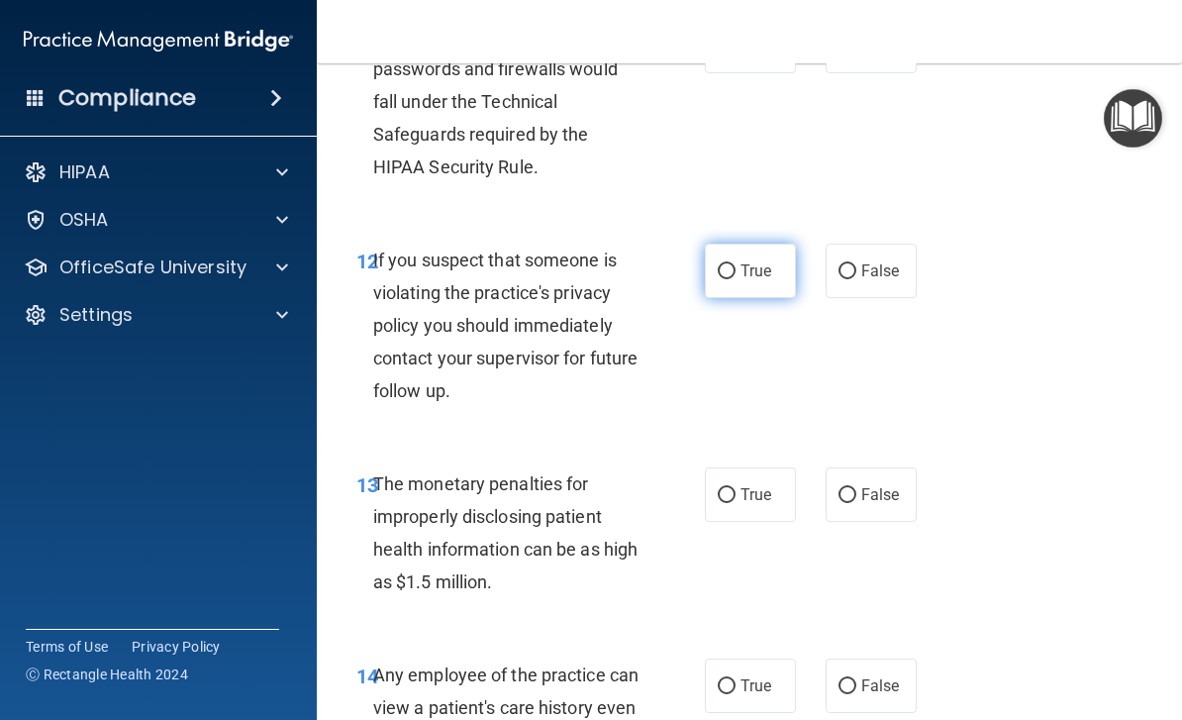
click at [754, 284] on label "True" at bounding box center [750, 270] width 91 height 54
click at [735, 279] on input "True" at bounding box center [727, 271] width 18 height 15
radio input "true"
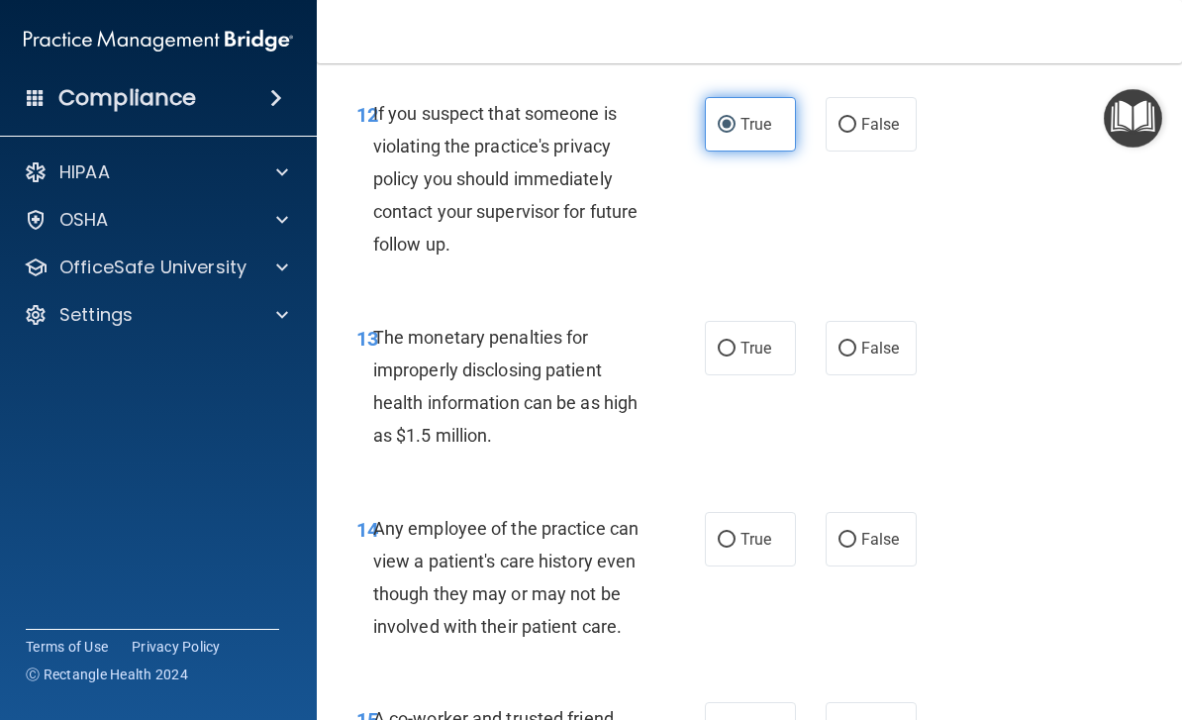
scroll to position [2398, 0]
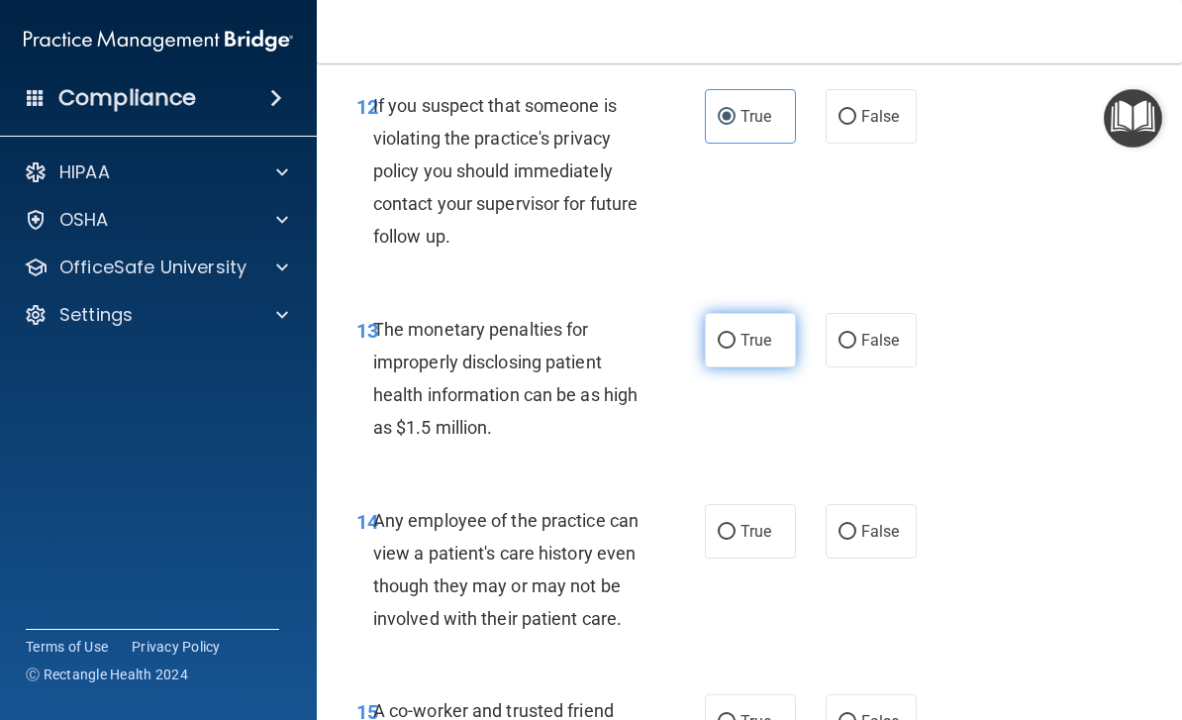
click at [749, 331] on span "True" at bounding box center [755, 340] width 31 height 19
click at [735, 334] on input "True" at bounding box center [727, 341] width 18 height 15
radio input "true"
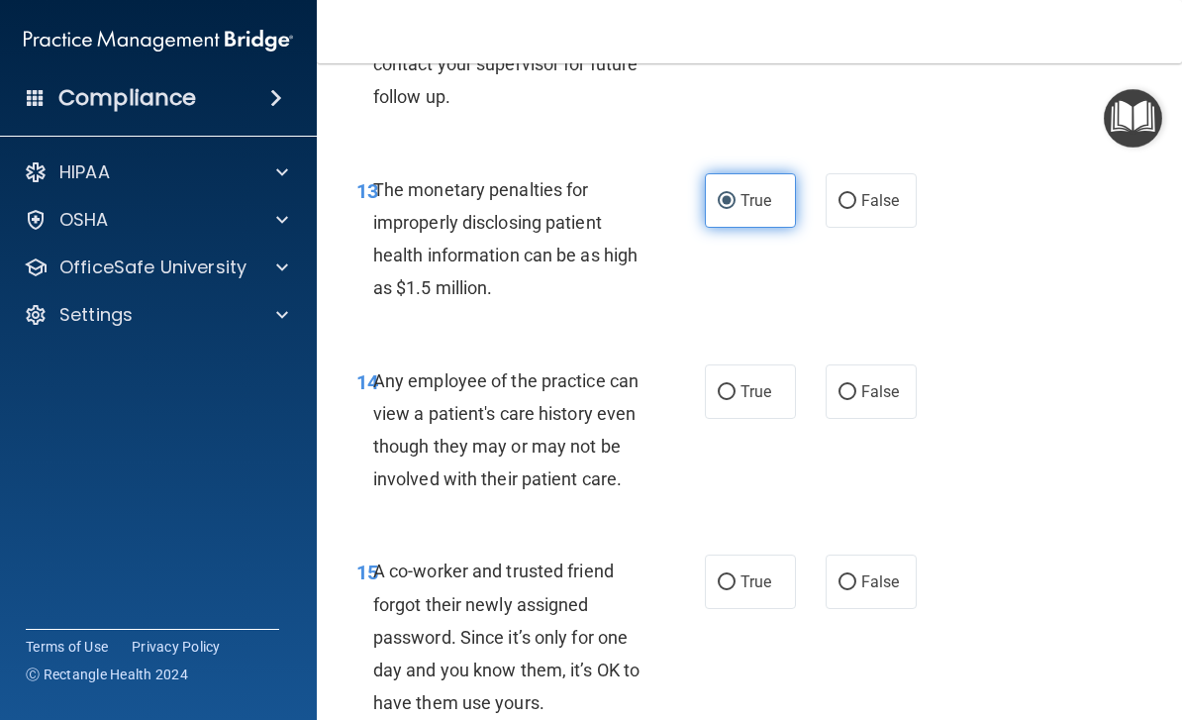
scroll to position [2547, 0]
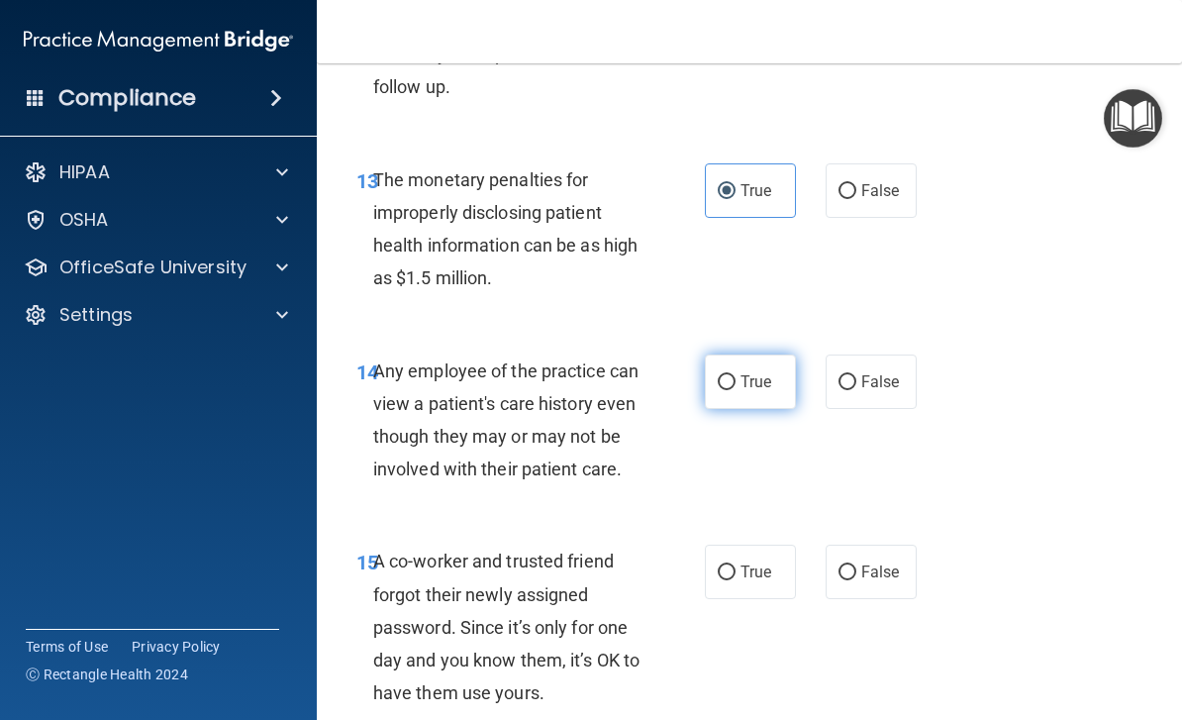
click at [705, 392] on label "True" at bounding box center [750, 381] width 91 height 54
click at [718, 390] on input "True" at bounding box center [727, 382] width 18 height 15
radio input "true"
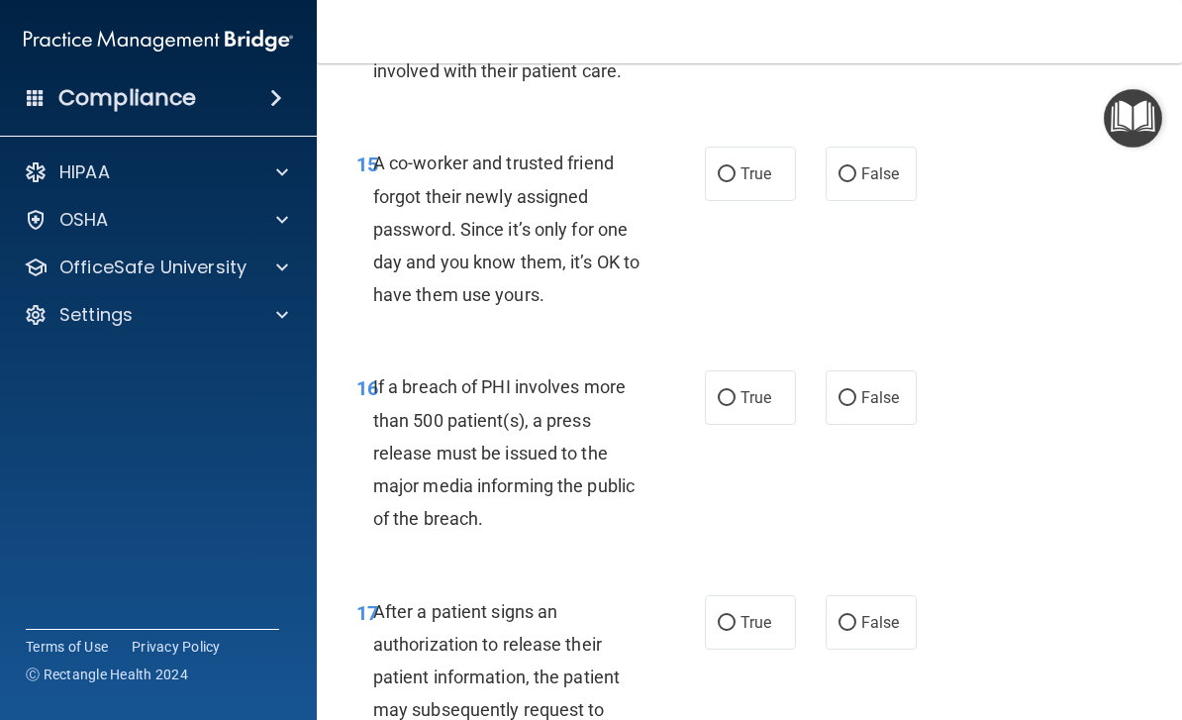
scroll to position [2944, 0]
click at [876, 165] on span "False" at bounding box center [880, 174] width 39 height 19
click at [856, 168] on input "False" at bounding box center [847, 175] width 18 height 15
radio input "true"
click at [843, 392] on input "False" at bounding box center [847, 399] width 18 height 15
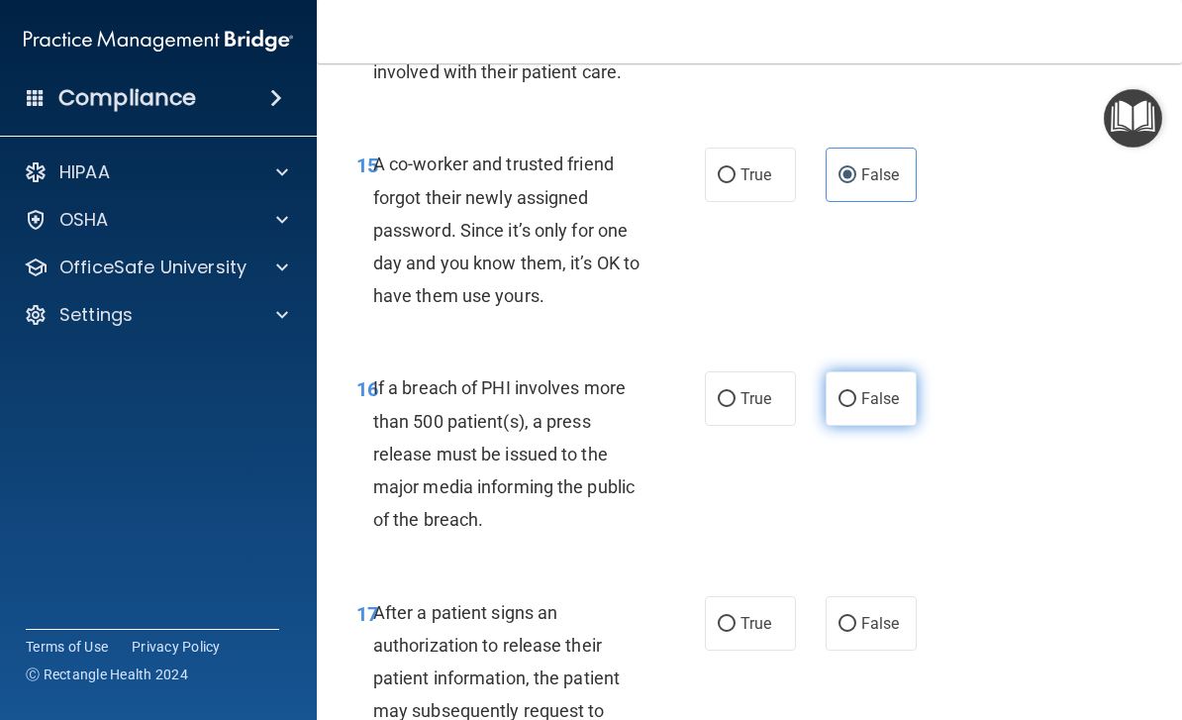
radio input "true"
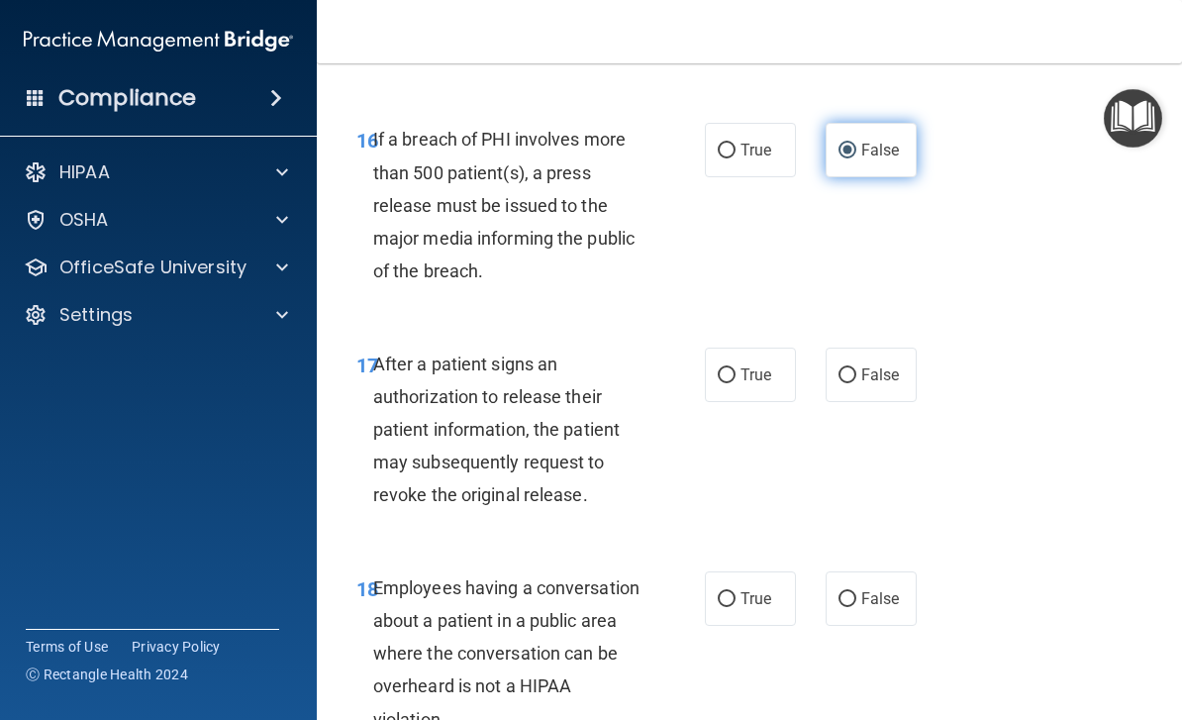
scroll to position [3190, 0]
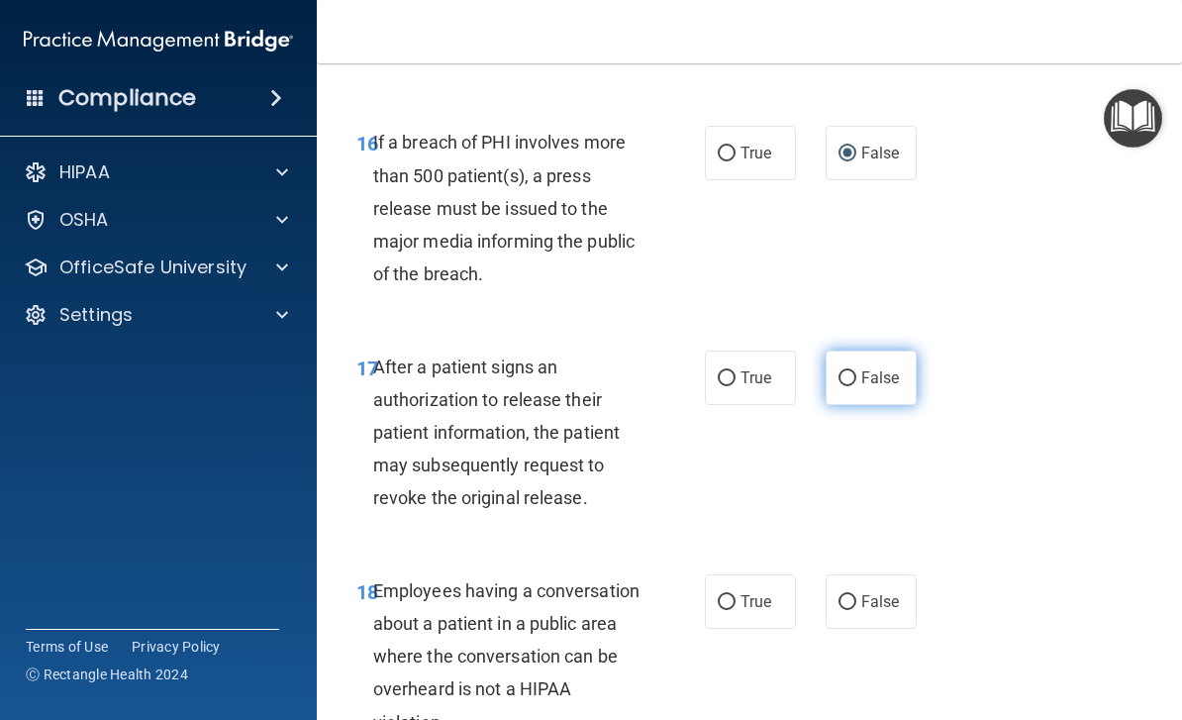
click at [838, 367] on label "False" at bounding box center [870, 377] width 91 height 54
click at [838, 371] on input "False" at bounding box center [847, 378] width 18 height 15
radio input "true"
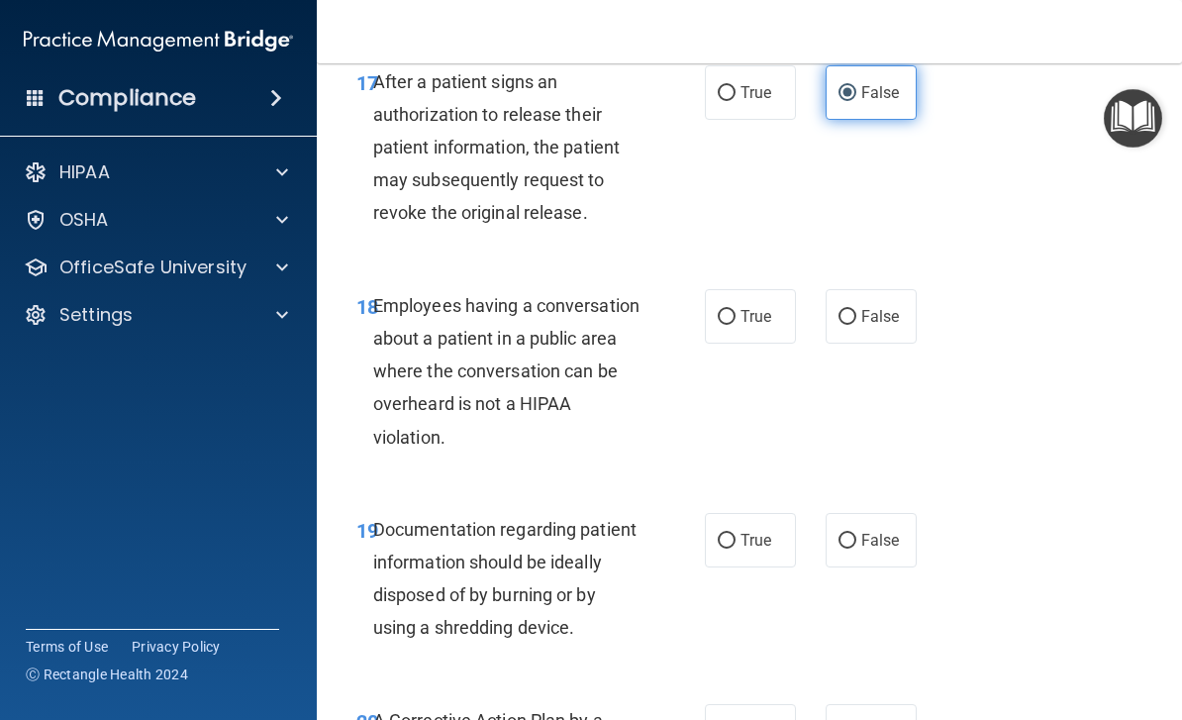
scroll to position [3488, 0]
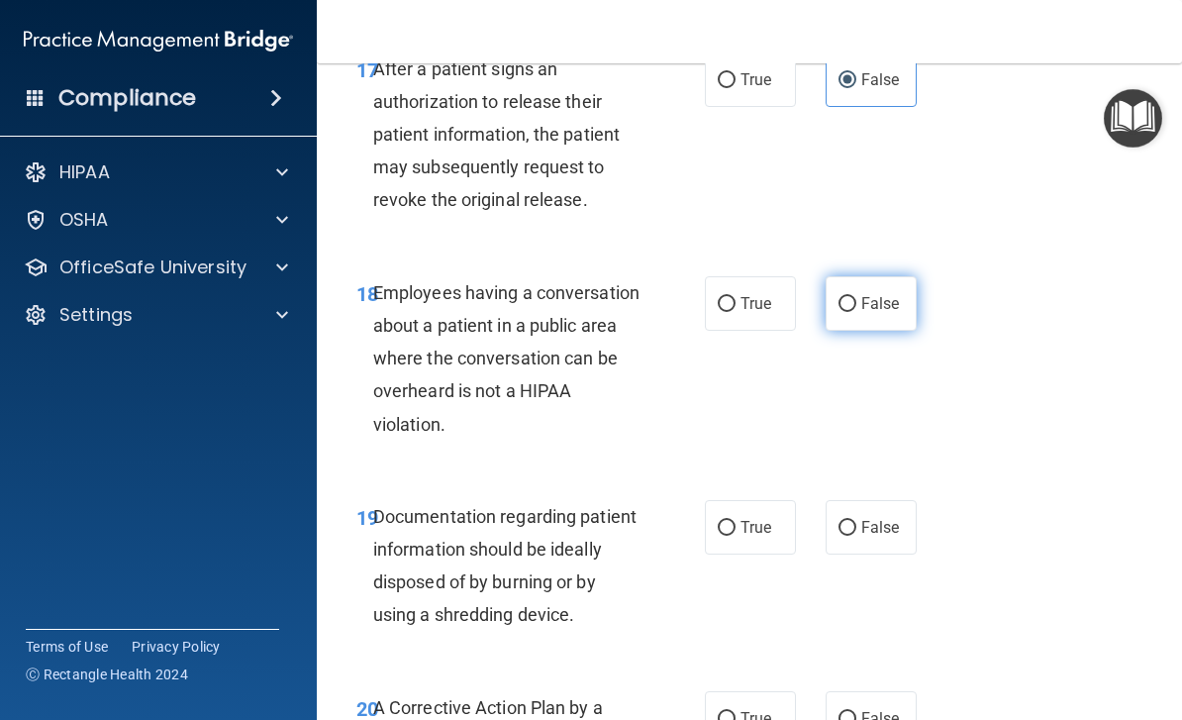
click at [855, 297] on input "False" at bounding box center [847, 304] width 18 height 15
radio input "true"
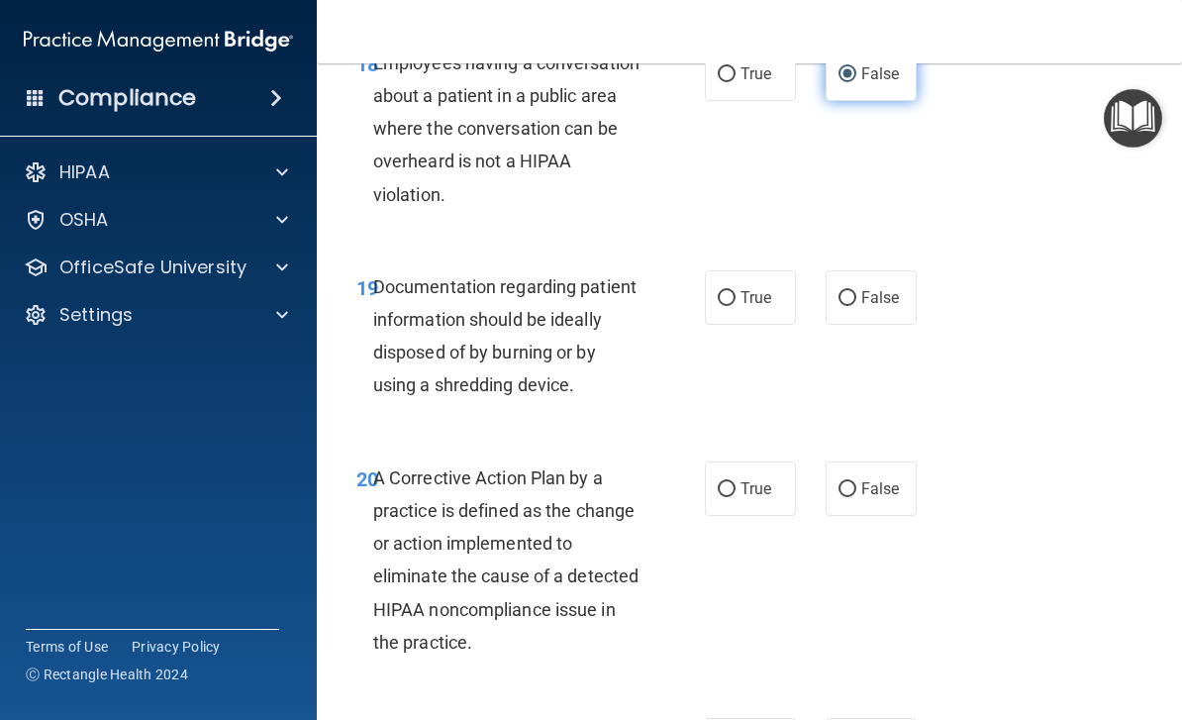
scroll to position [3716, 0]
click at [732, 292] on input "True" at bounding box center [727, 299] width 18 height 15
radio input "true"
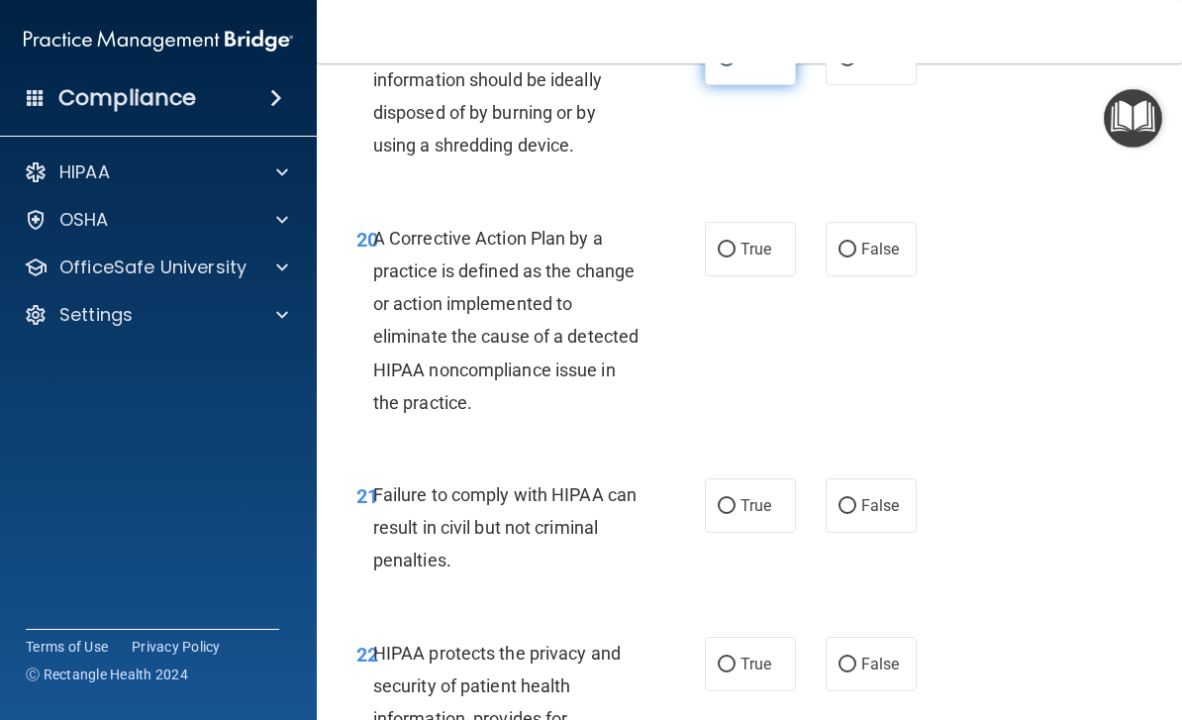
scroll to position [3959, 0]
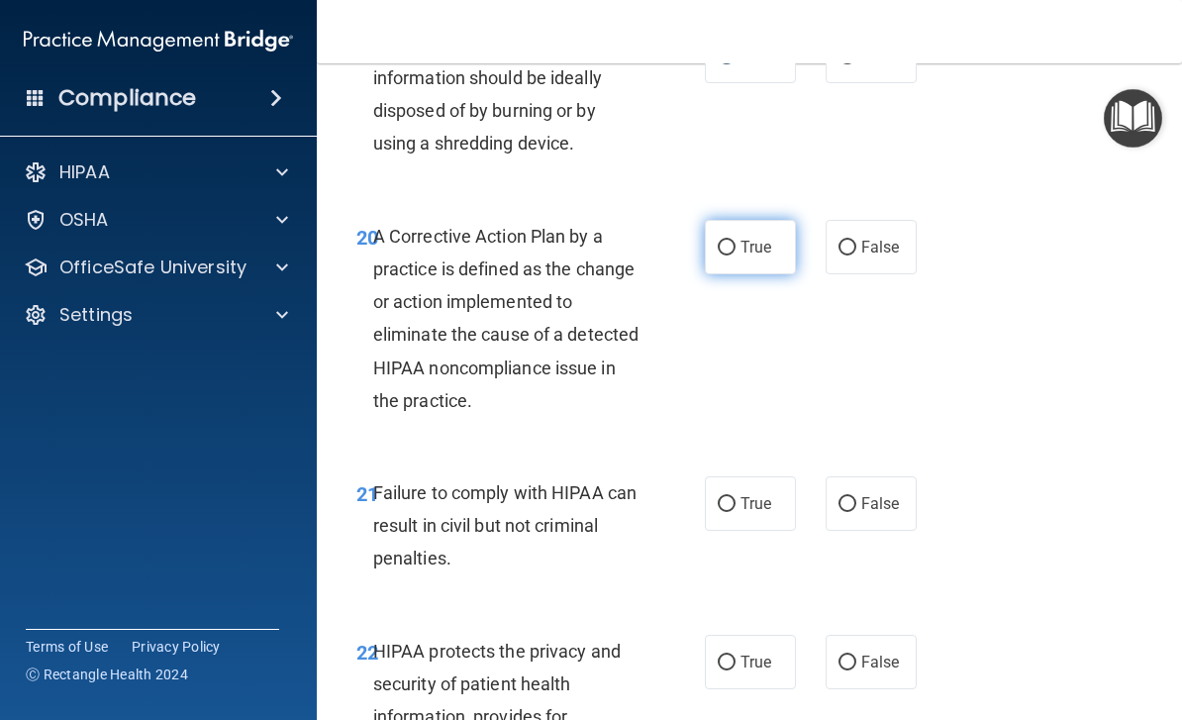
click at [764, 238] on span "True" at bounding box center [755, 247] width 31 height 19
click at [735, 240] on input "True" at bounding box center [727, 247] width 18 height 15
radio input "true"
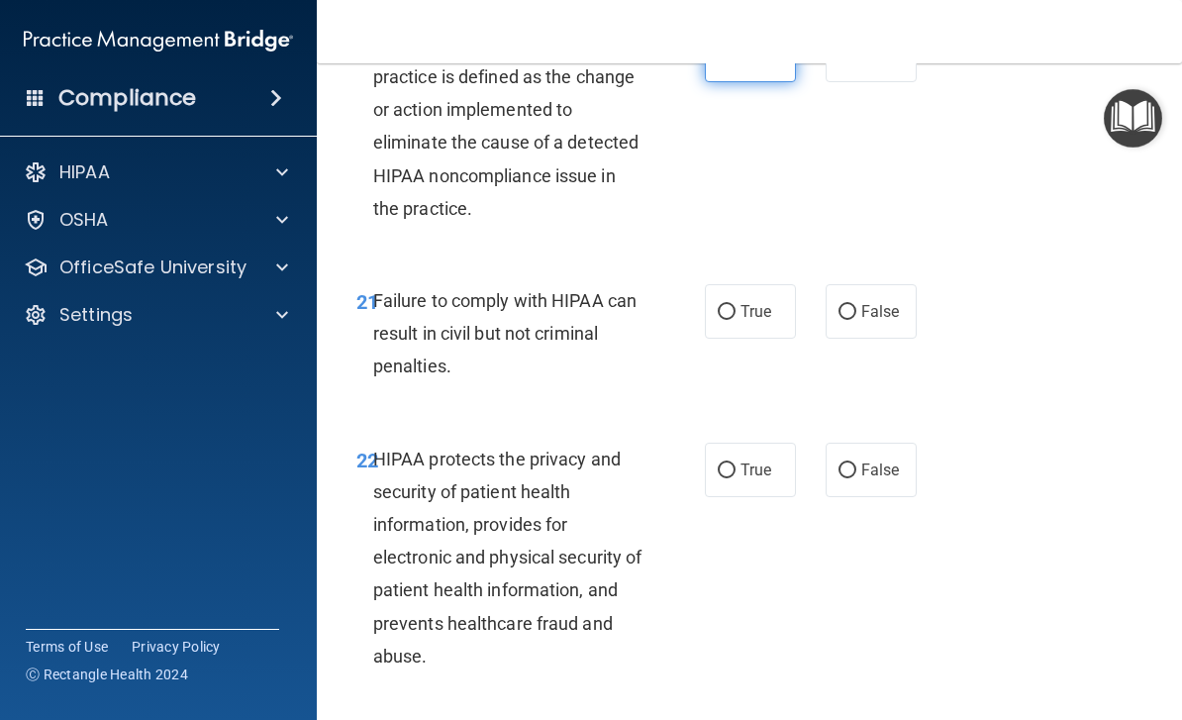
scroll to position [4176, 0]
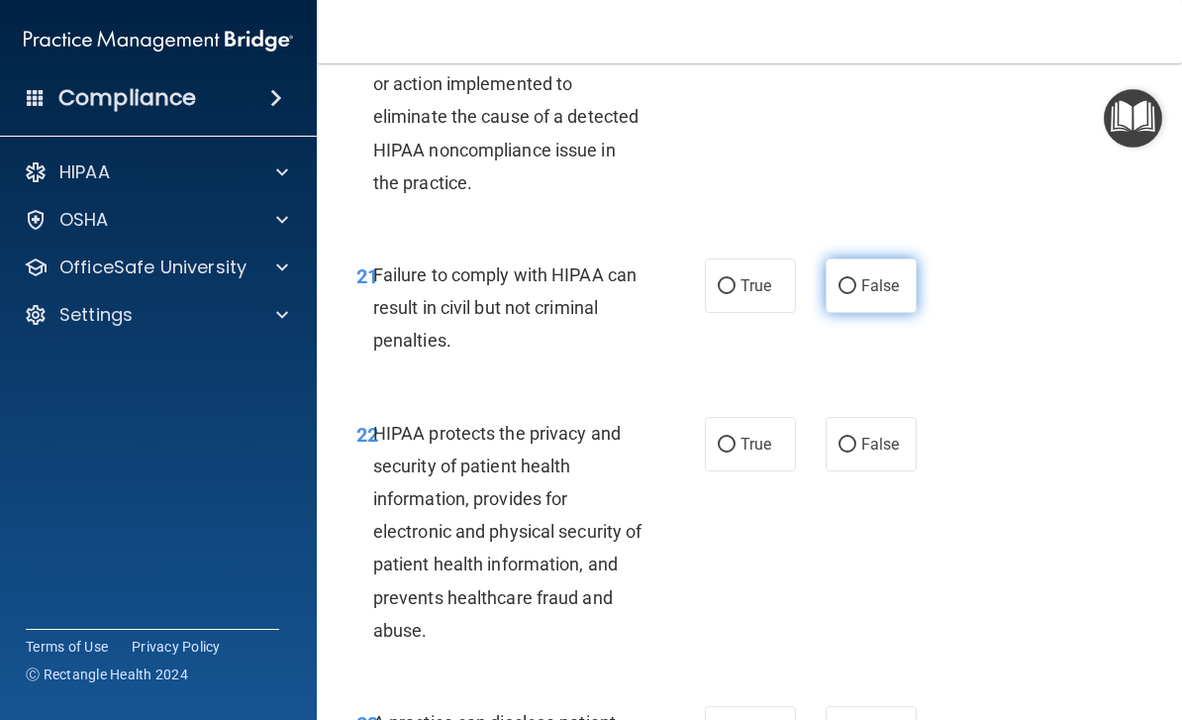
click at [878, 276] on span "False" at bounding box center [880, 285] width 39 height 19
click at [856, 279] on input "False" at bounding box center [847, 286] width 18 height 15
radio input "true"
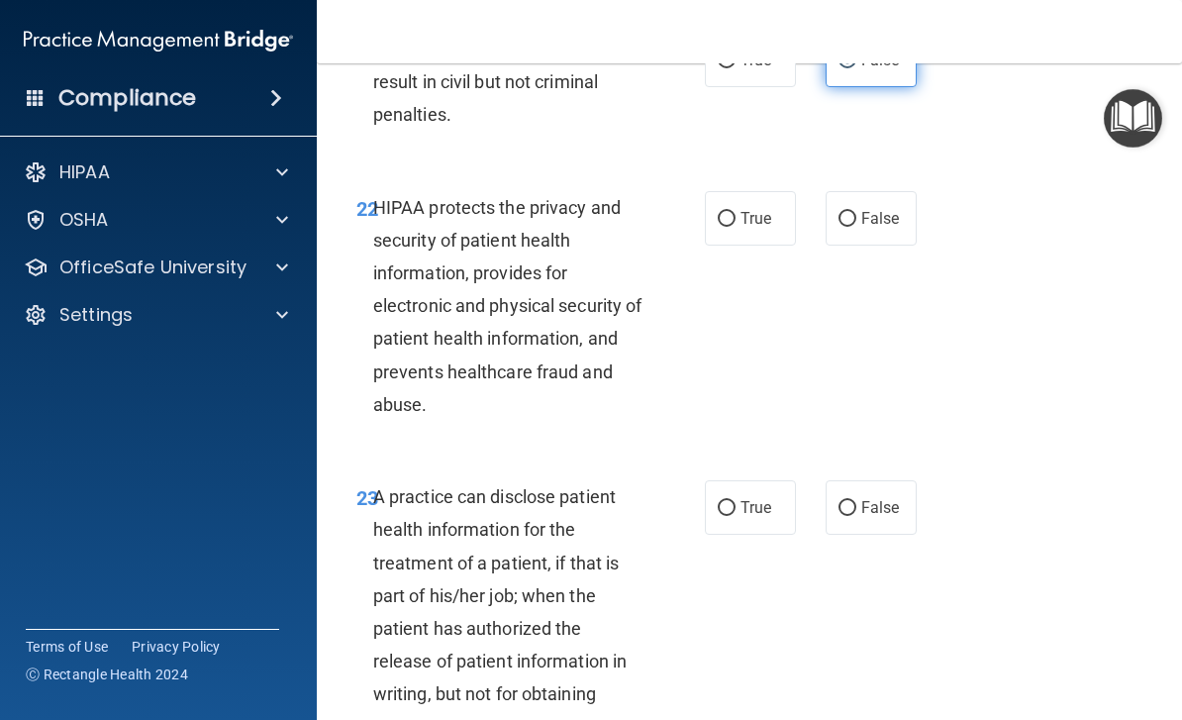
scroll to position [4406, 0]
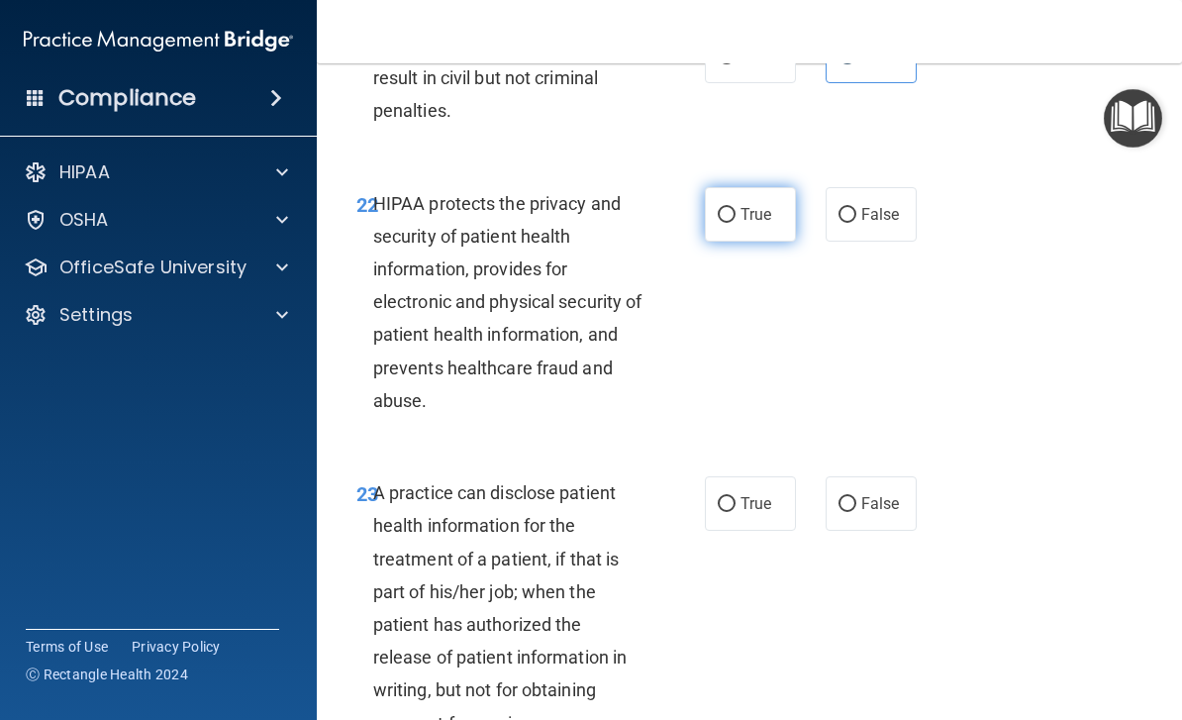
click at [733, 208] on input "True" at bounding box center [727, 215] width 18 height 15
radio input "true"
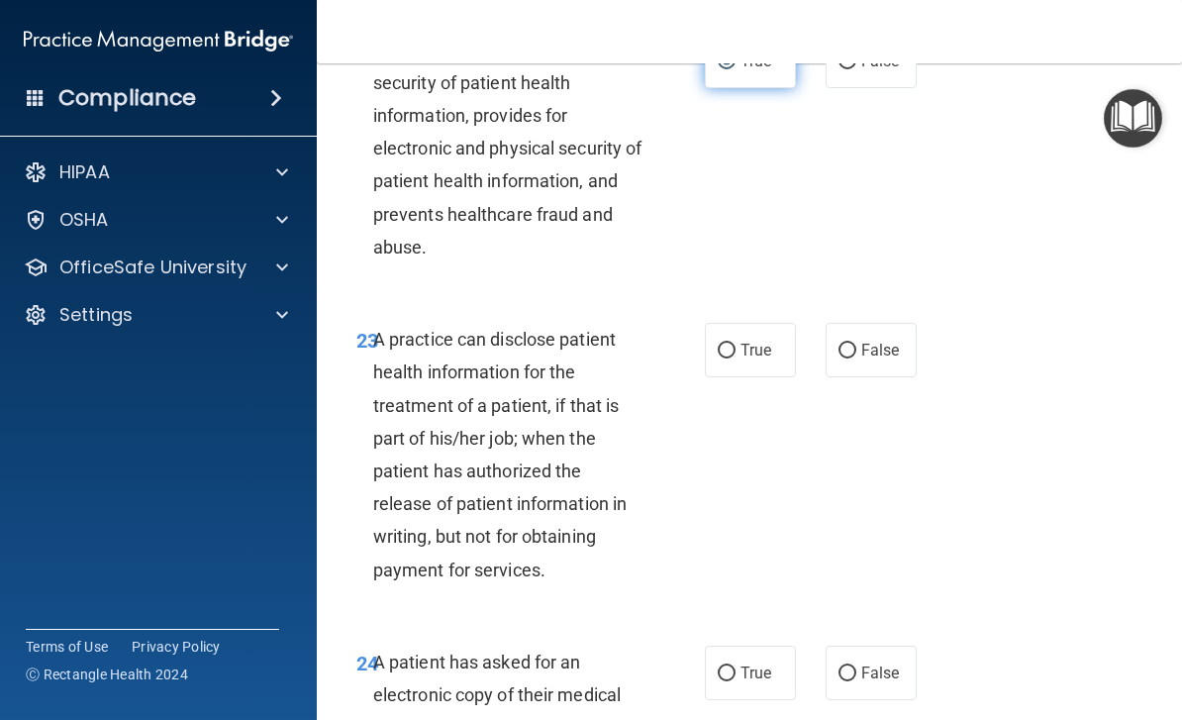
scroll to position [4562, 0]
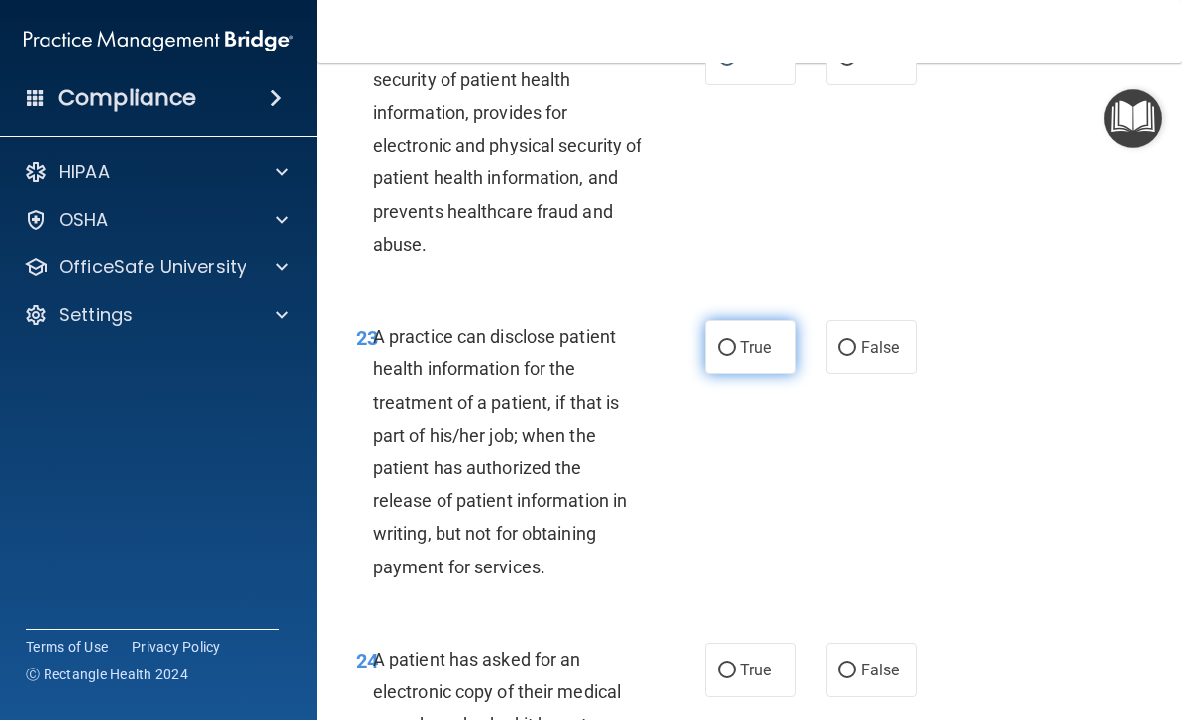
click at [729, 340] on input "True" at bounding box center [727, 347] width 18 height 15
radio input "true"
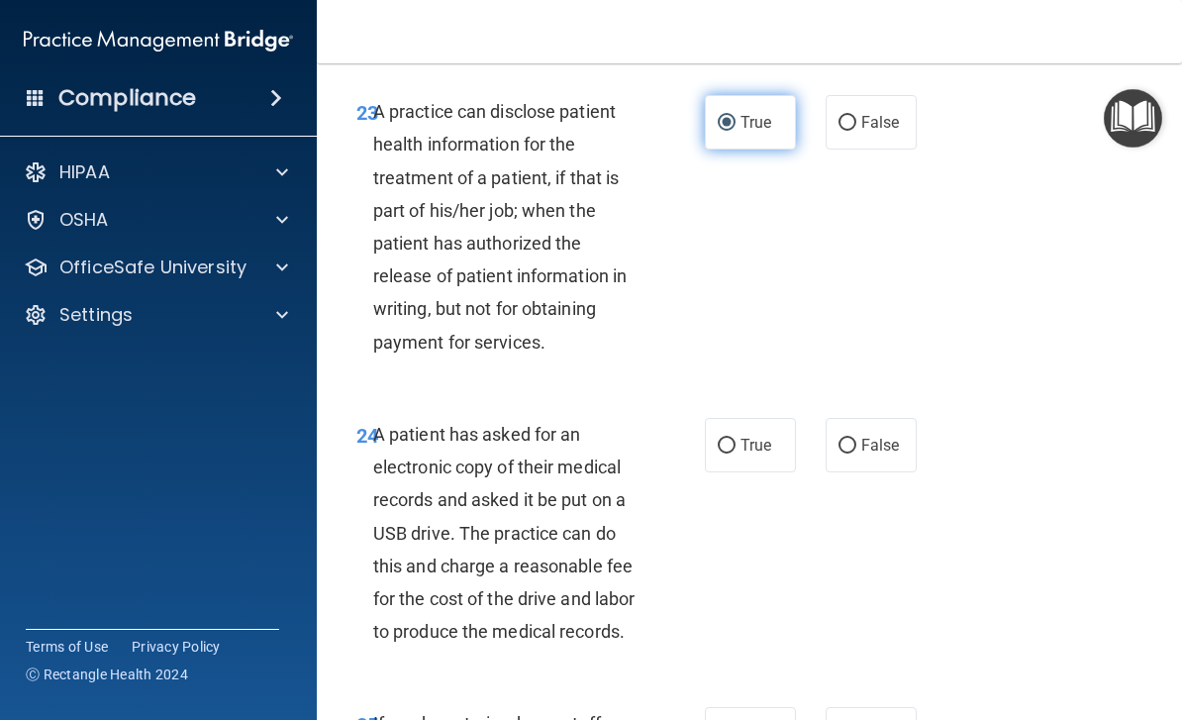
scroll to position [4792, 0]
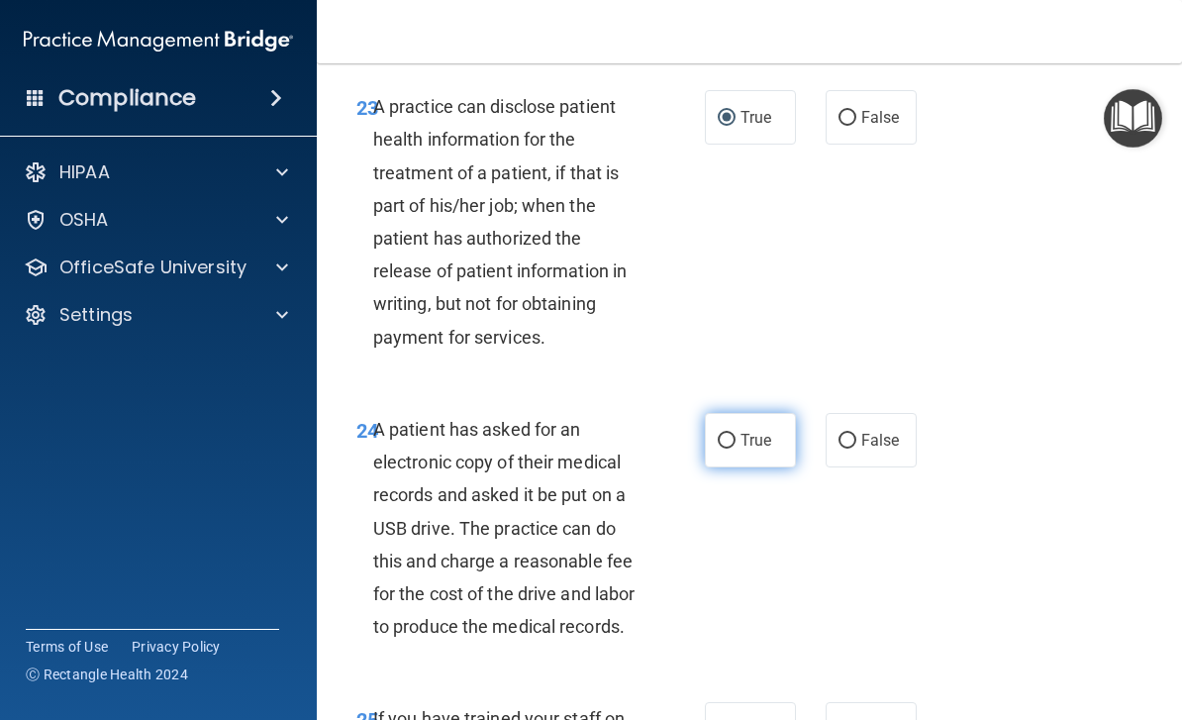
click at [751, 428] on label "True" at bounding box center [750, 440] width 91 height 54
click at [735, 433] on input "True" at bounding box center [727, 440] width 18 height 15
radio input "true"
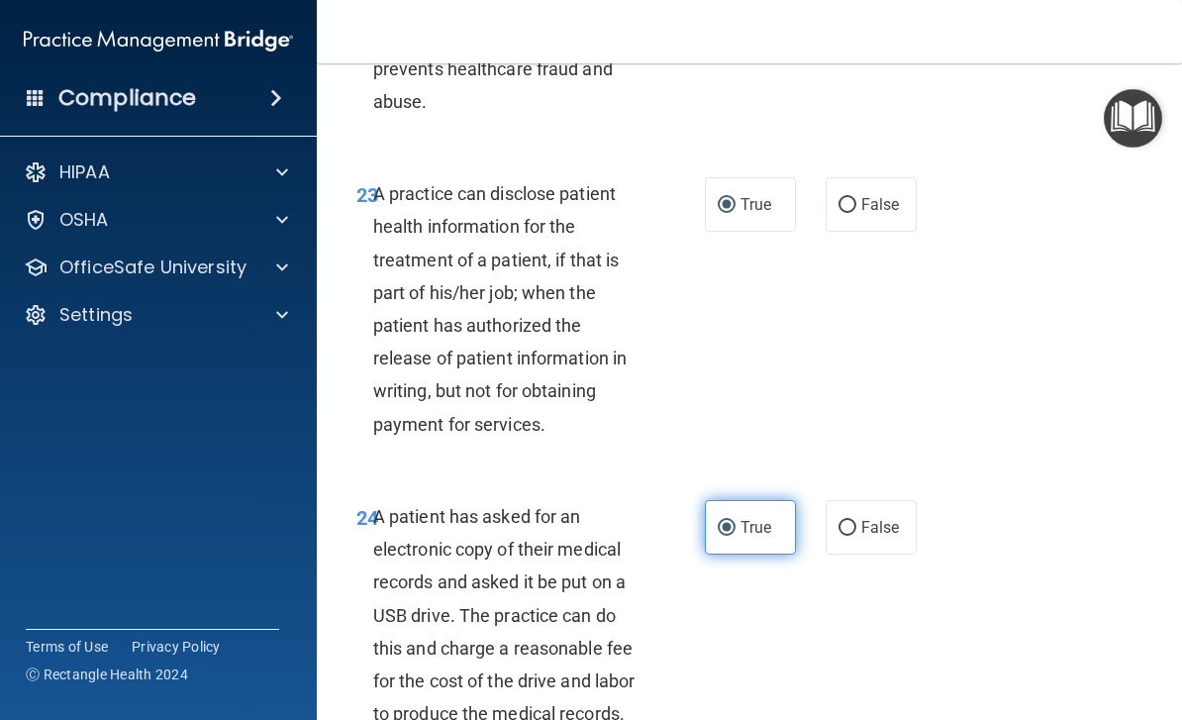
scroll to position [4704, 0]
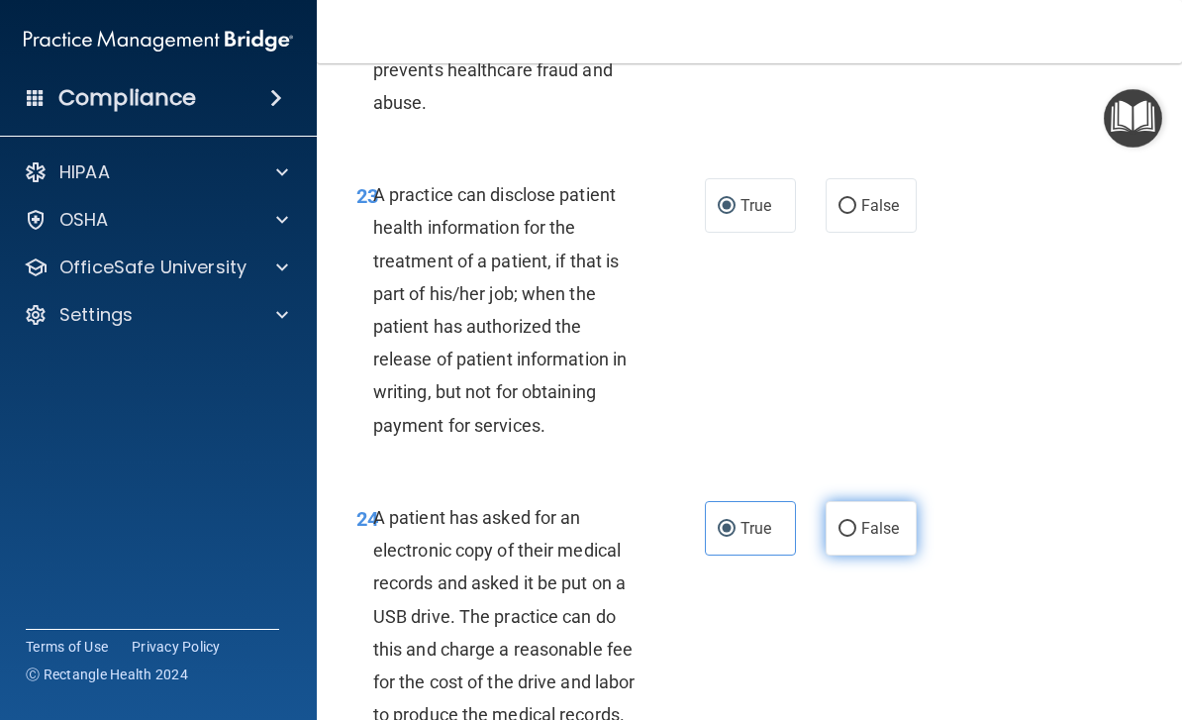
click at [891, 519] on span "False" at bounding box center [880, 528] width 39 height 19
click at [856, 522] on input "False" at bounding box center [847, 529] width 18 height 15
radio input "true"
radio input "false"
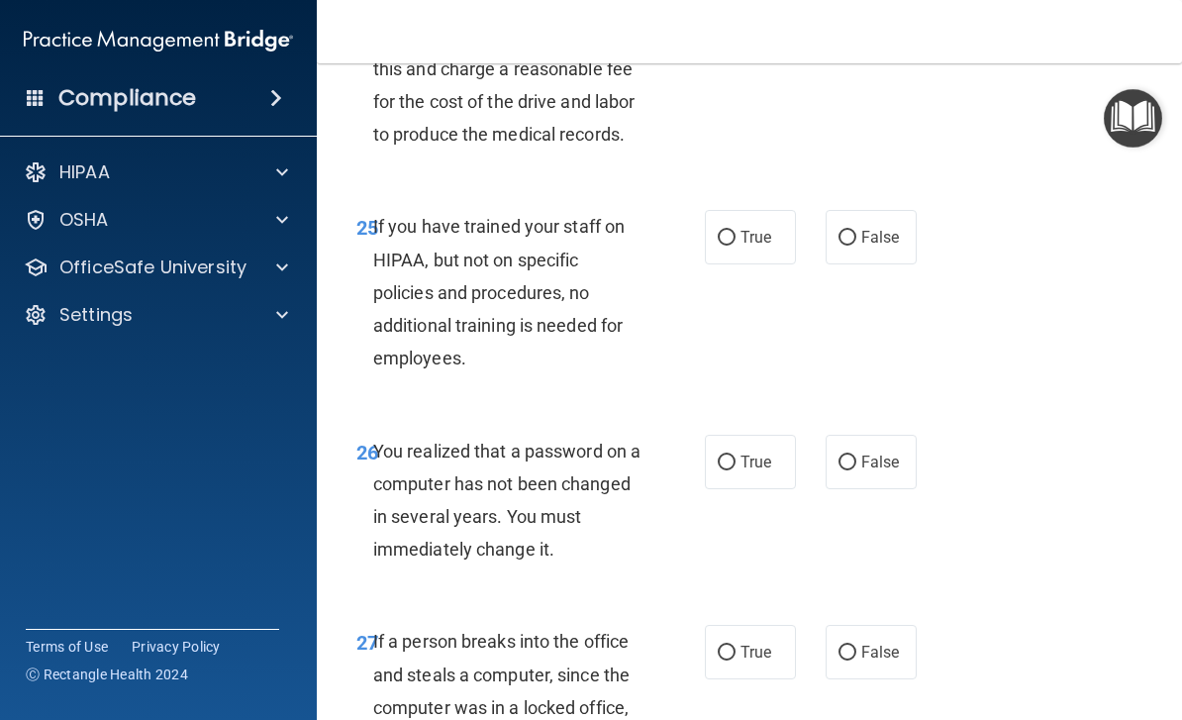
scroll to position [5289, 0]
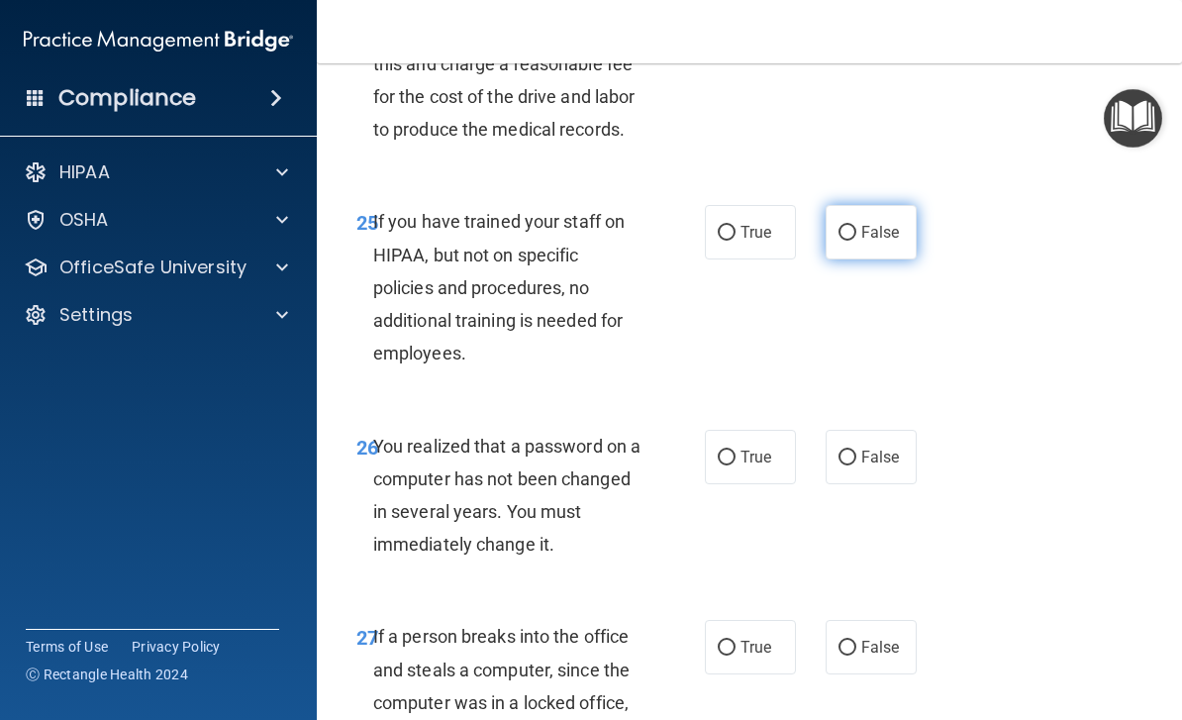
click at [867, 223] on span "False" at bounding box center [880, 232] width 39 height 19
click at [856, 226] on input "False" at bounding box center [847, 233] width 18 height 15
radio input "true"
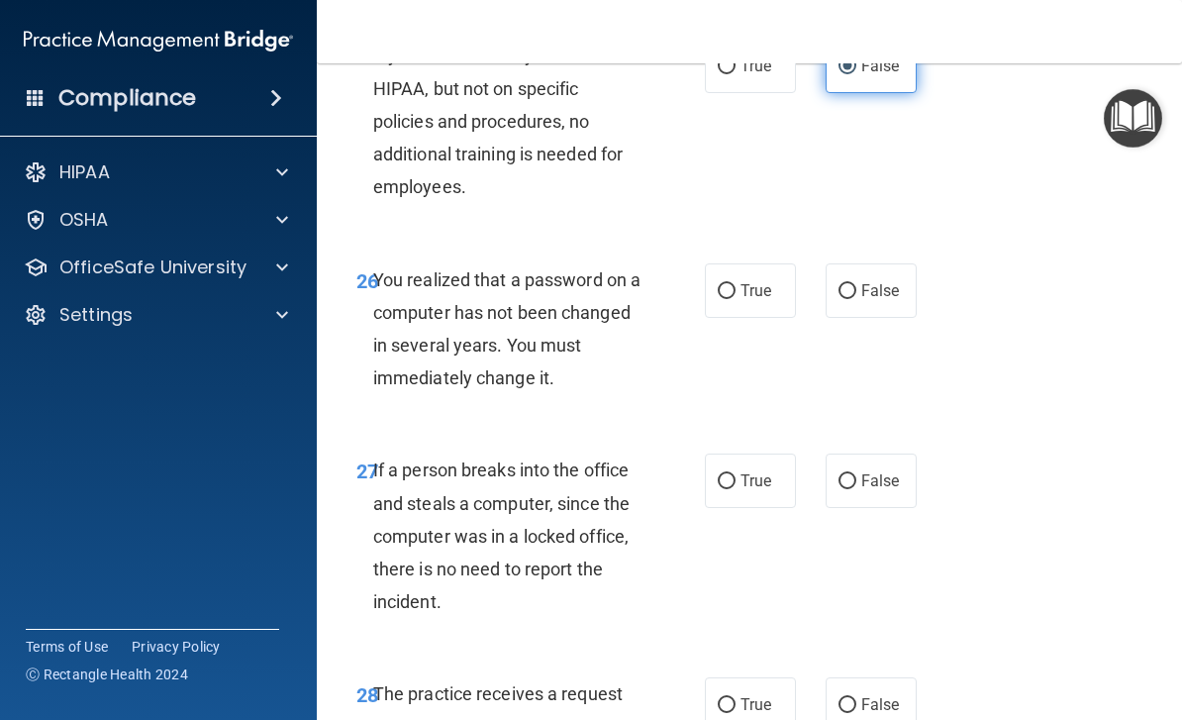
scroll to position [5458, 0]
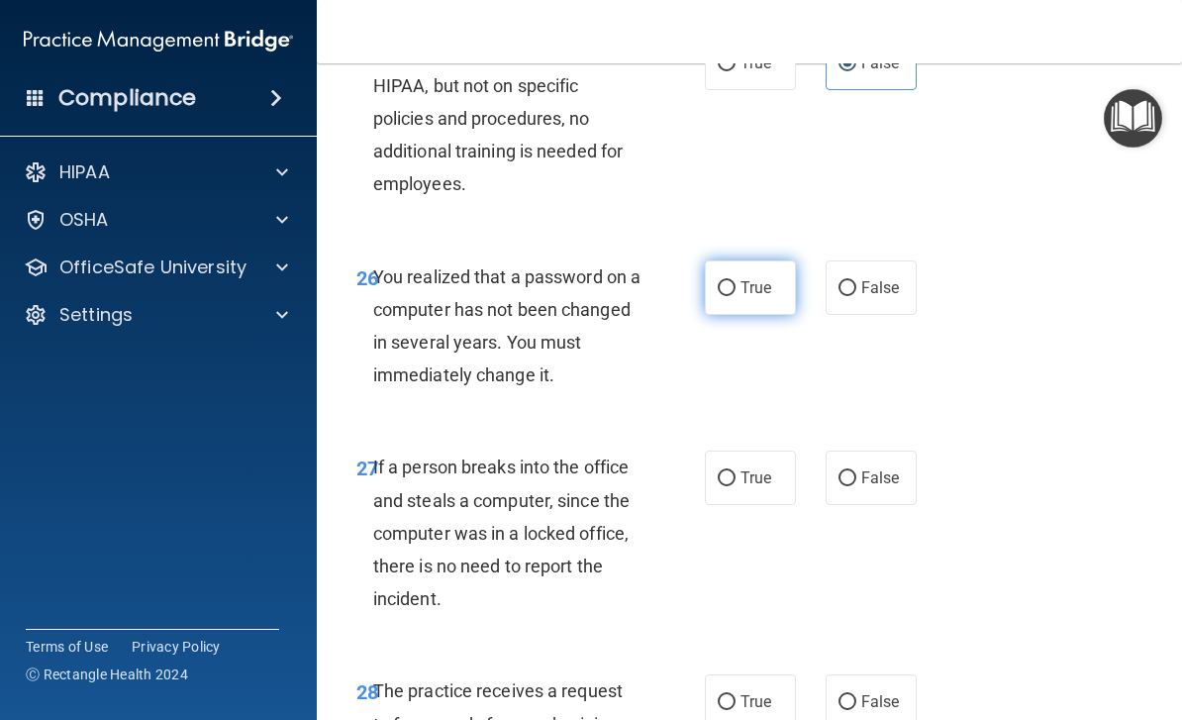
click at [760, 278] on span "True" at bounding box center [755, 287] width 31 height 19
click at [735, 281] on input "True" at bounding box center [727, 288] width 18 height 15
radio input "true"
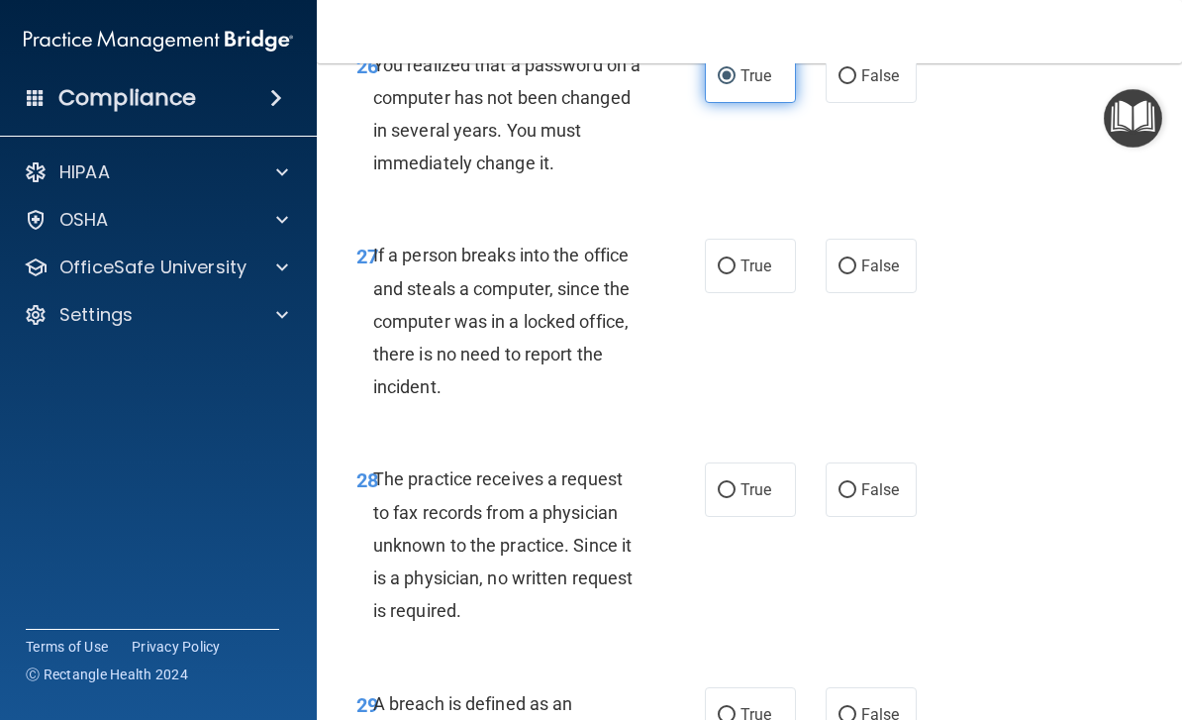
scroll to position [5675, 0]
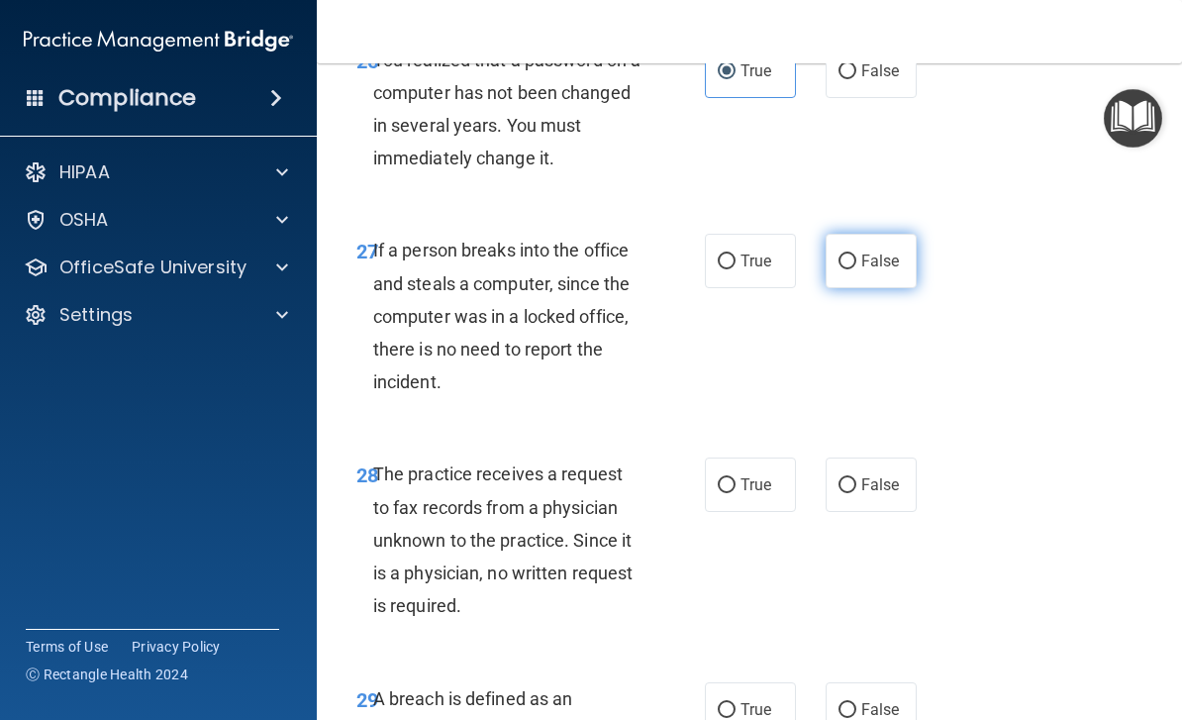
click at [848, 254] on input "False" at bounding box center [847, 261] width 18 height 15
radio input "true"
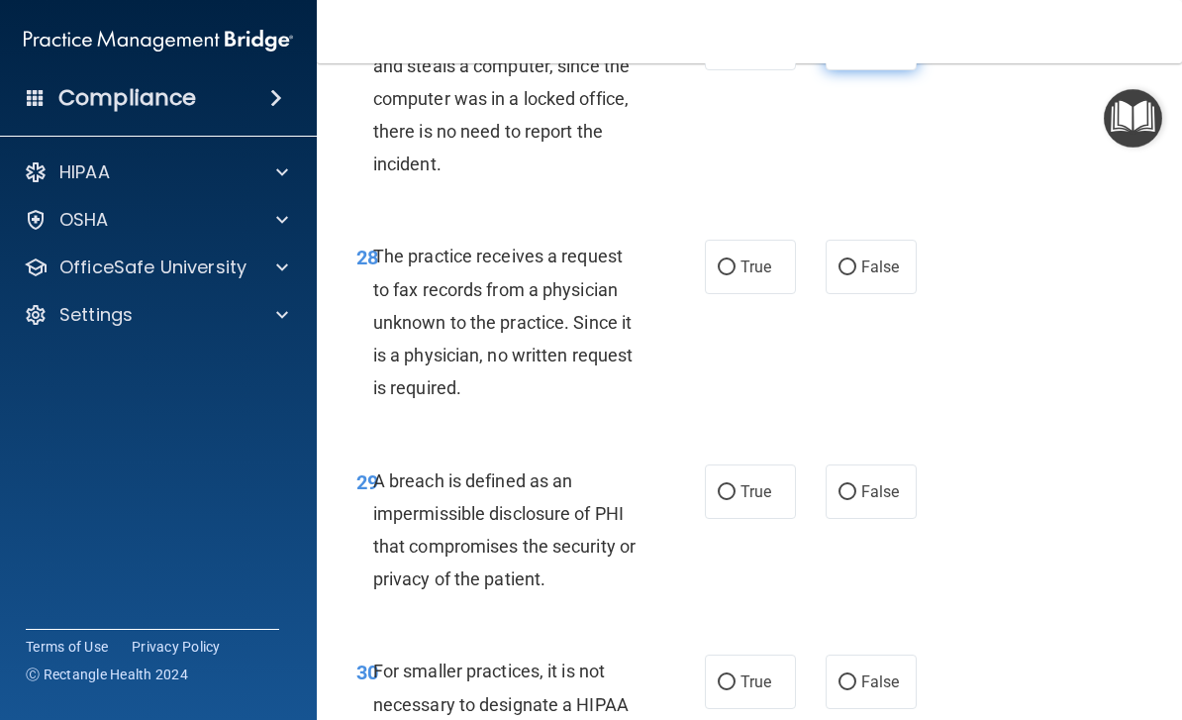
scroll to position [5901, 0]
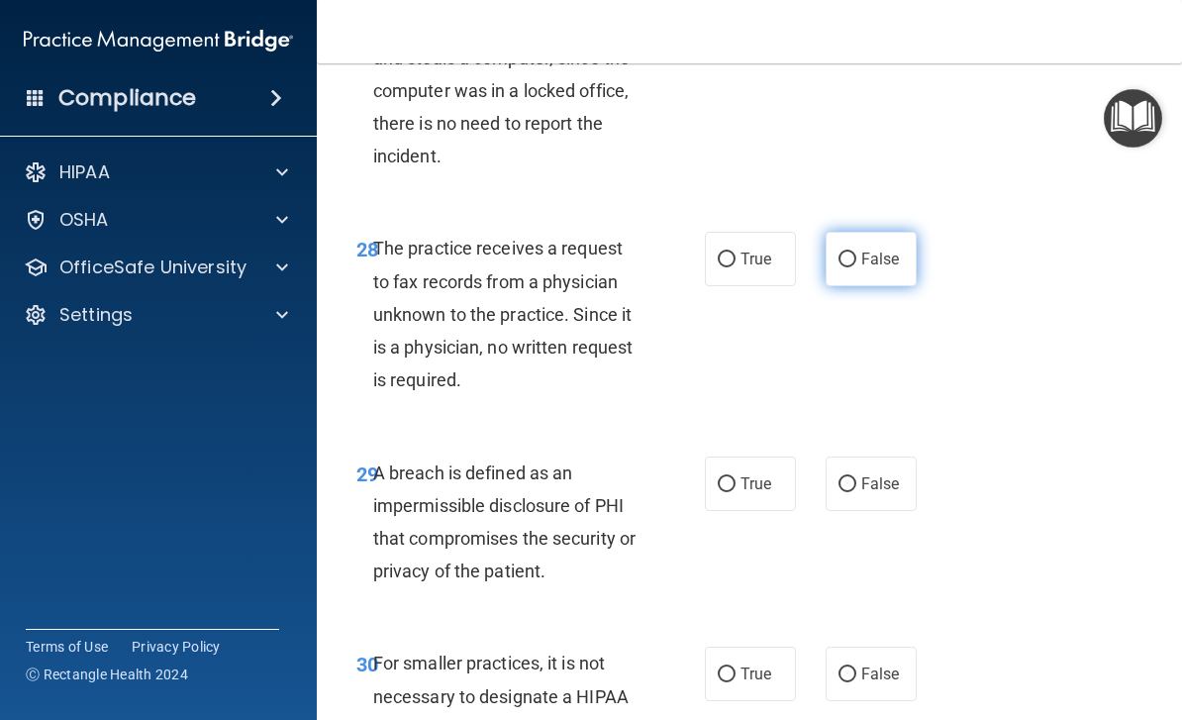
click at [898, 232] on label "False" at bounding box center [870, 259] width 91 height 54
click at [856, 252] on input "False" at bounding box center [847, 259] width 18 height 15
radio input "true"
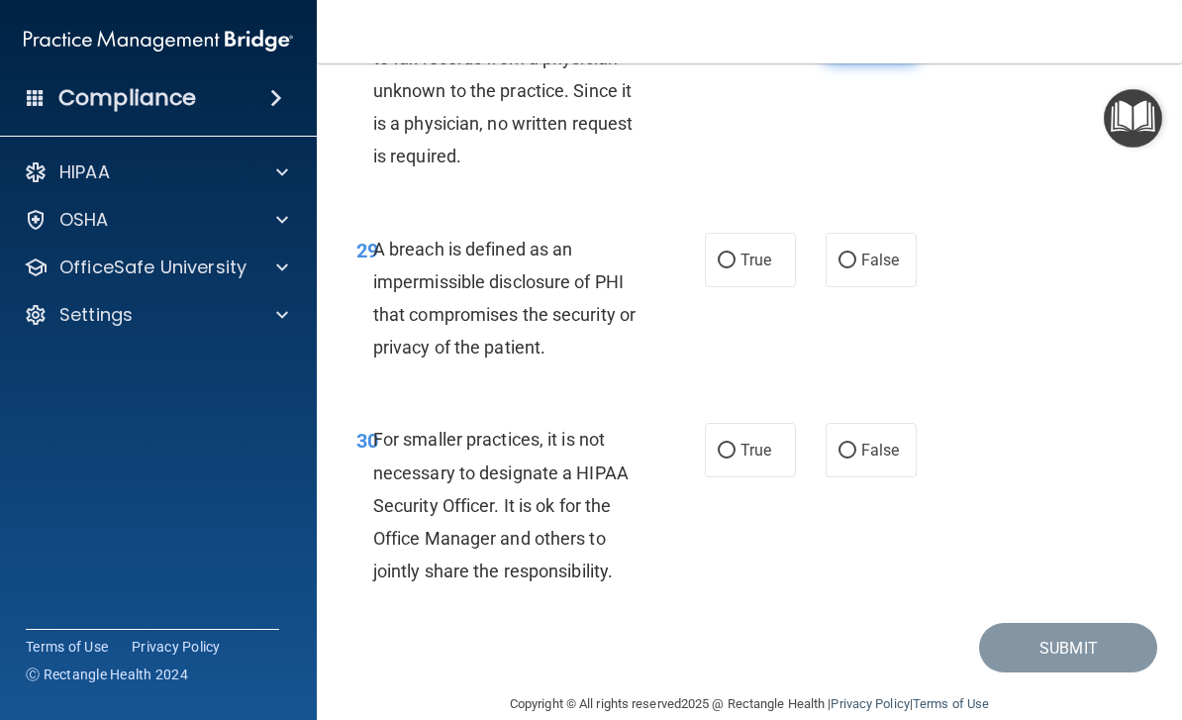
scroll to position [6123, 0]
click at [751, 234] on label "True" at bounding box center [750, 261] width 91 height 54
click at [735, 254] on input "True" at bounding box center [727, 261] width 18 height 15
radio input "true"
click at [866, 424] on label "False" at bounding box center [870, 451] width 91 height 54
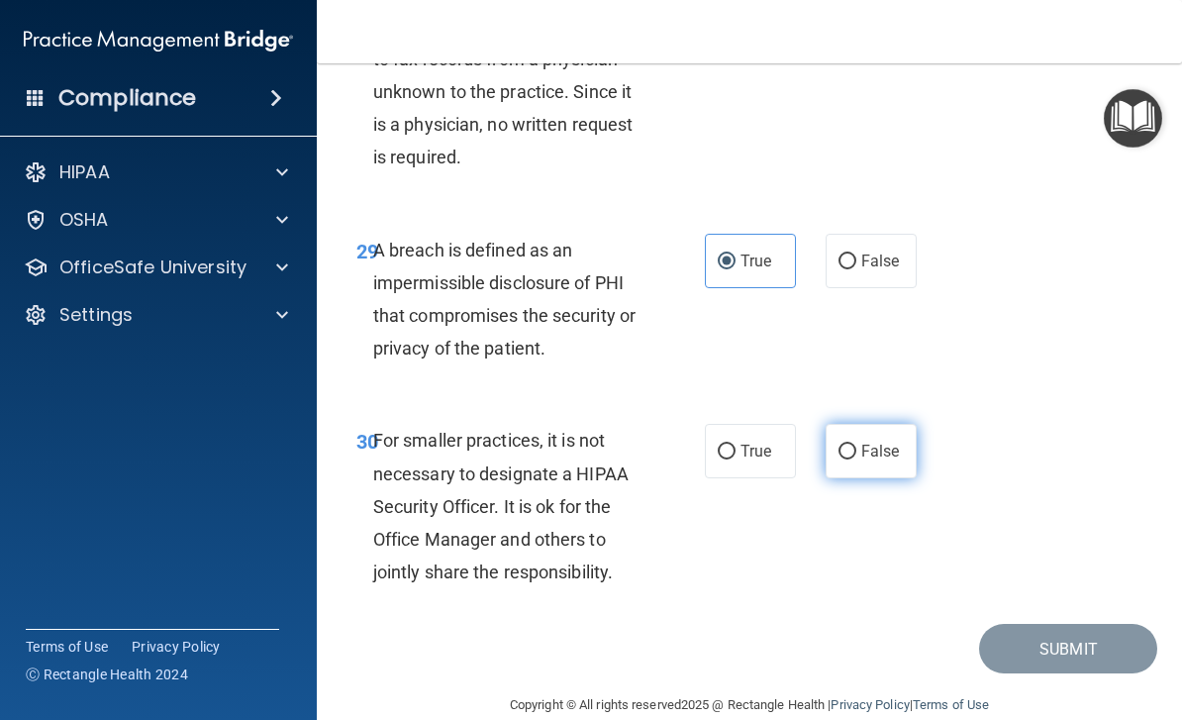
click at [856, 444] on input "False" at bounding box center [847, 451] width 18 height 15
radio input "true"
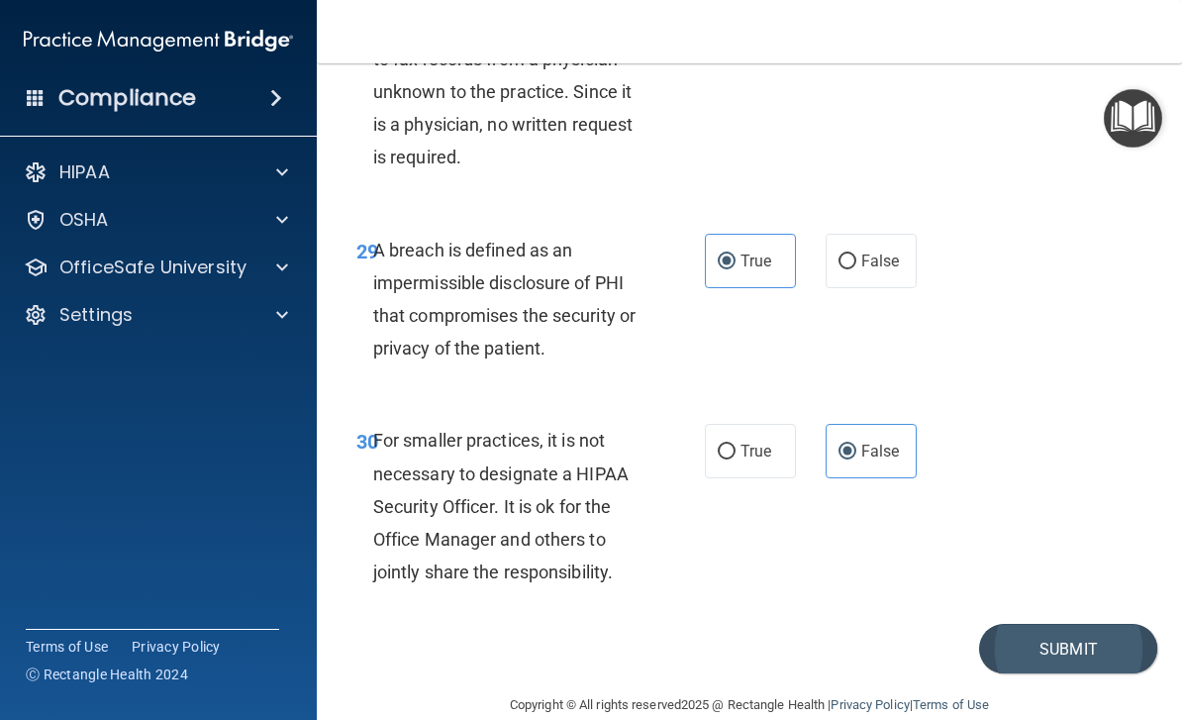
click at [1098, 624] on button "Submit" at bounding box center [1068, 649] width 178 height 50
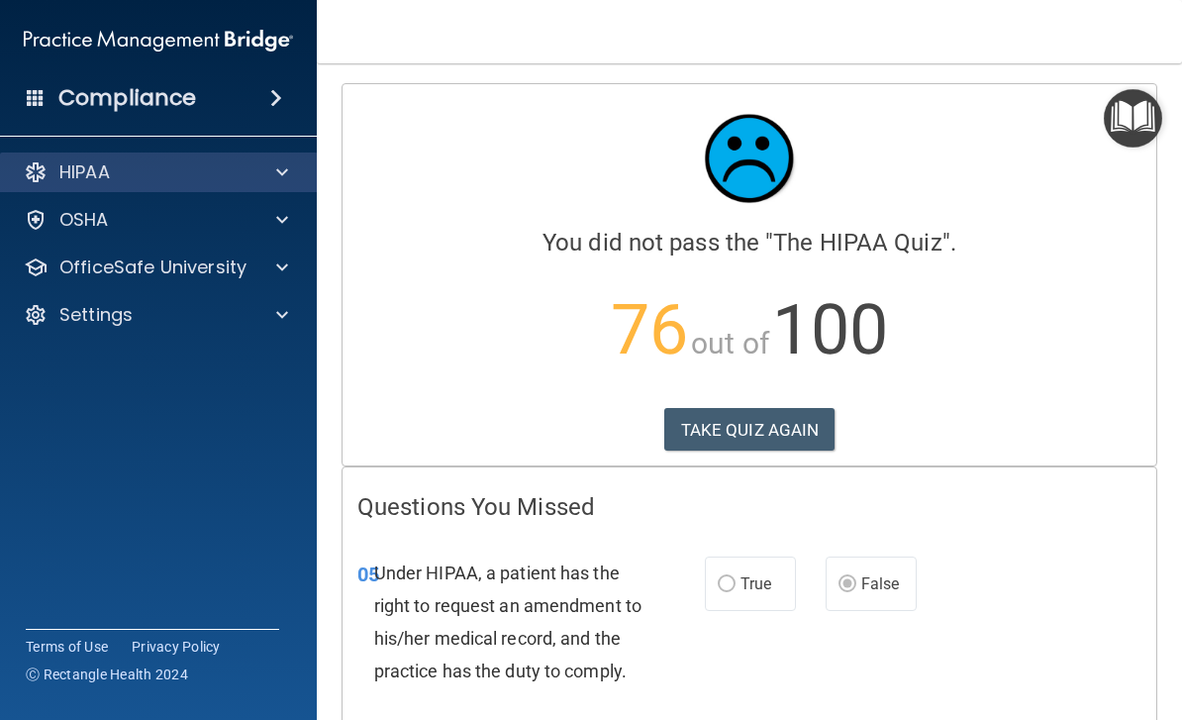
click at [285, 170] on span at bounding box center [282, 172] width 12 height 24
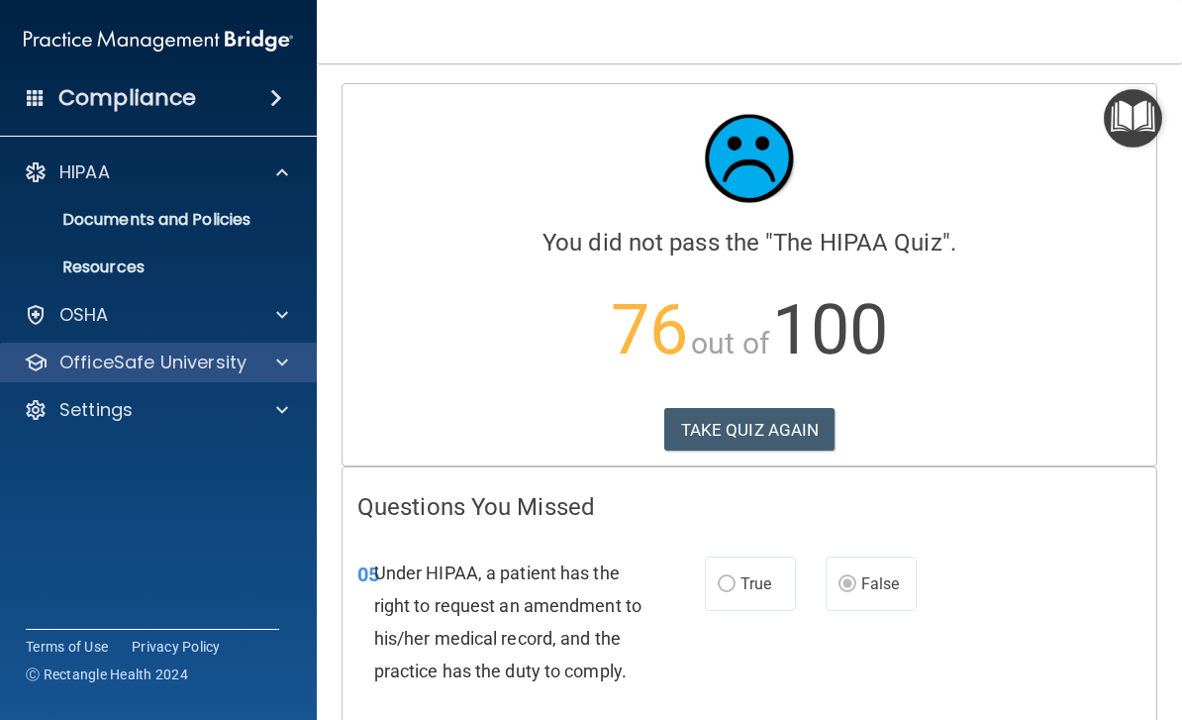
click at [287, 350] on span at bounding box center [282, 362] width 12 height 24
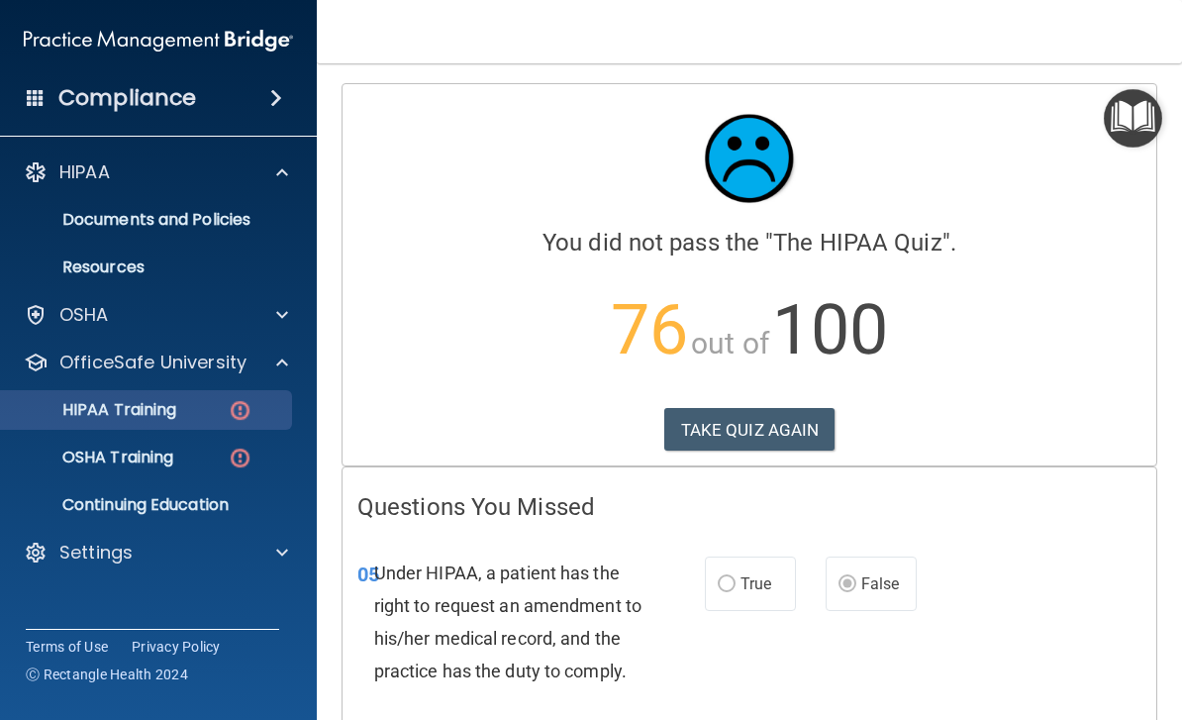
click at [126, 413] on p "HIPAA Training" at bounding box center [94, 410] width 163 height 20
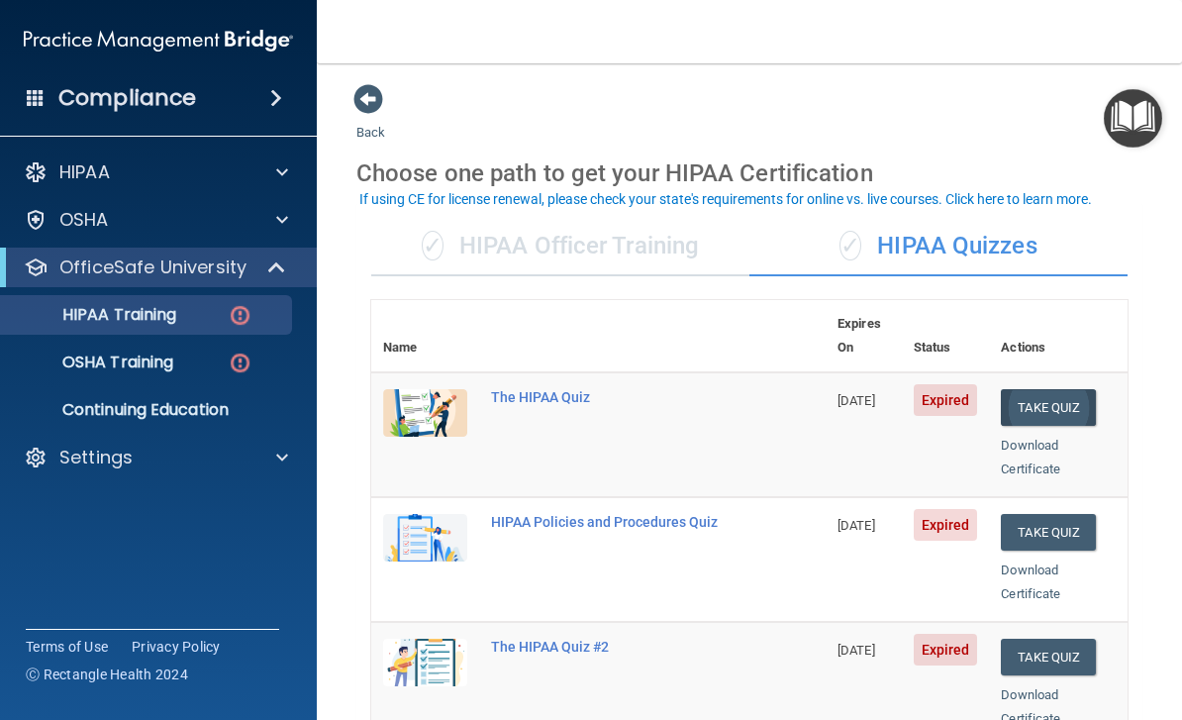
click at [1071, 389] on button "Take Quiz" at bounding box center [1048, 407] width 95 height 37
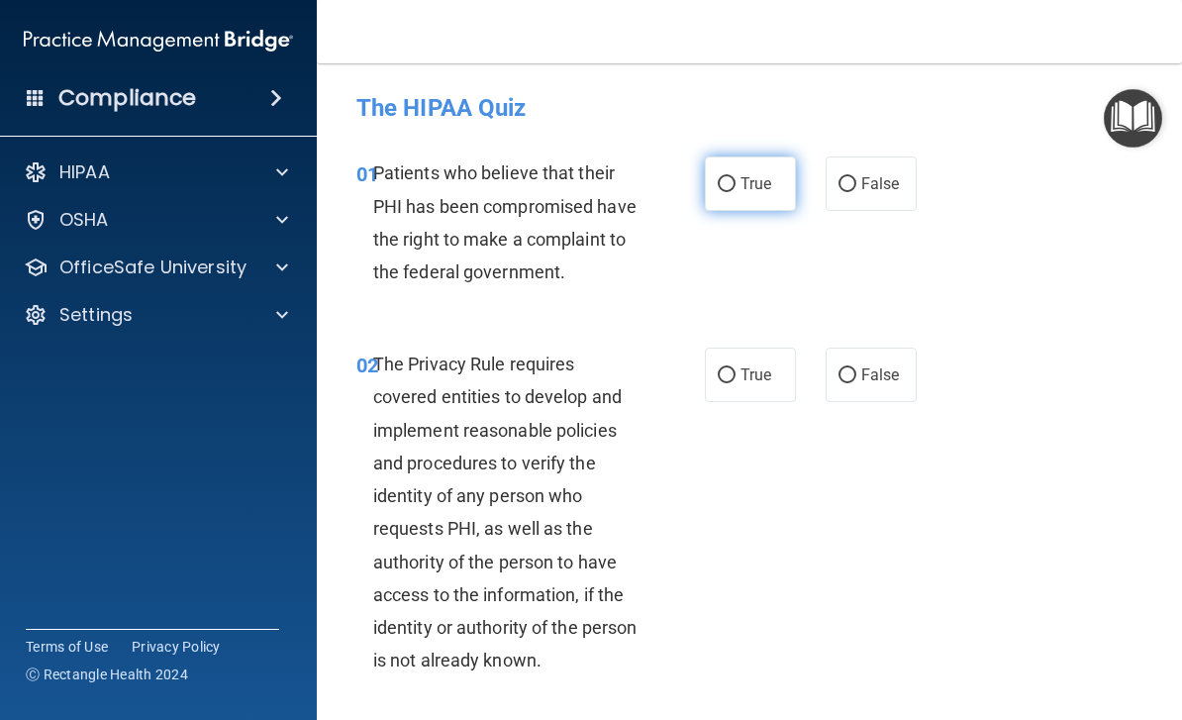
click at [746, 196] on label "True" at bounding box center [750, 183] width 91 height 54
click at [735, 192] on input "True" at bounding box center [727, 184] width 18 height 15
radio input "true"
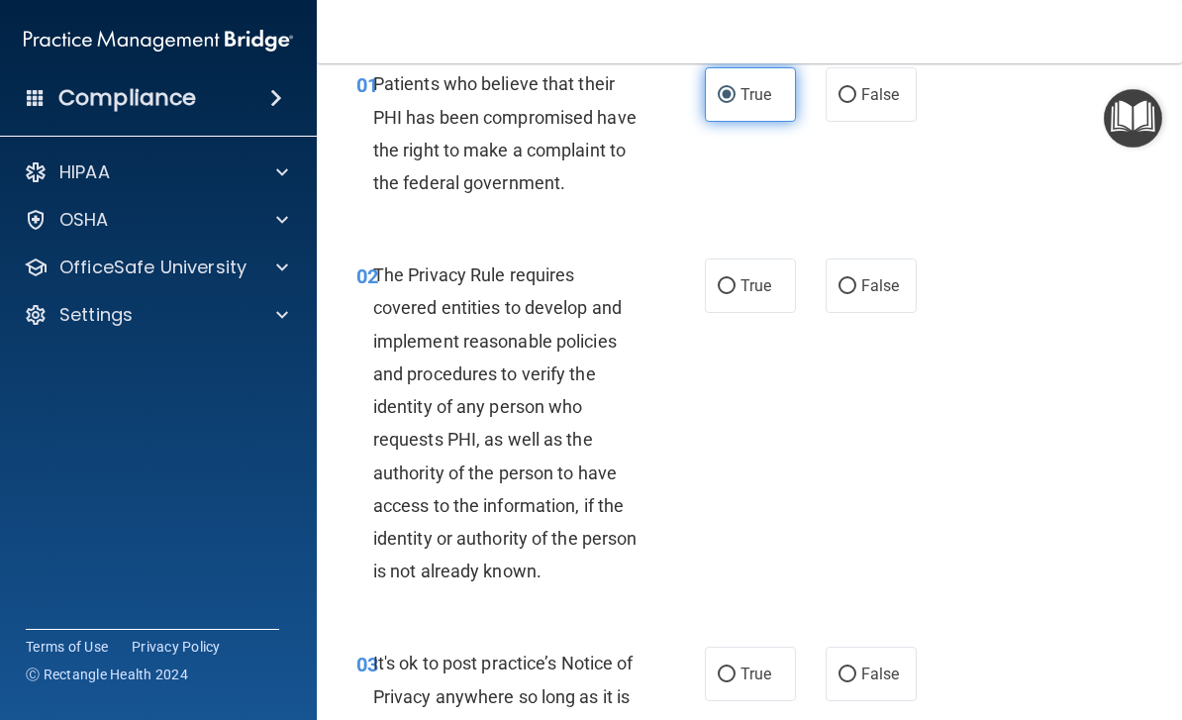
scroll to position [93, 0]
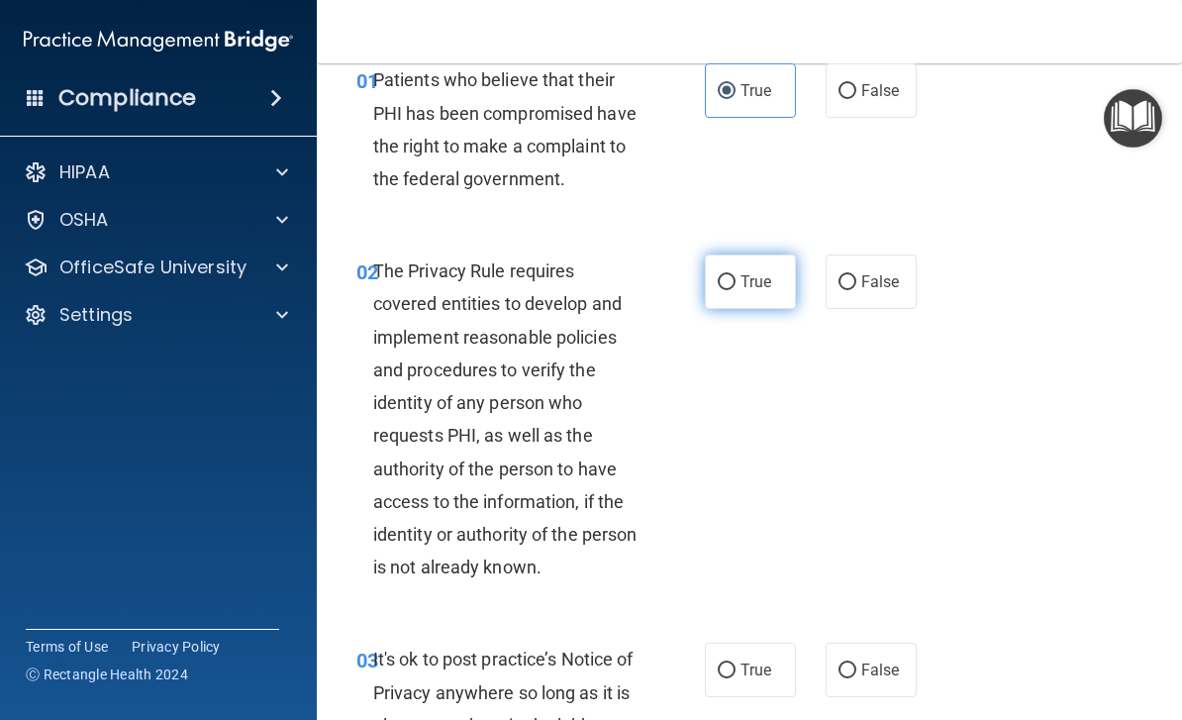
click at [729, 275] on input "True" at bounding box center [727, 282] width 18 height 15
radio input "true"
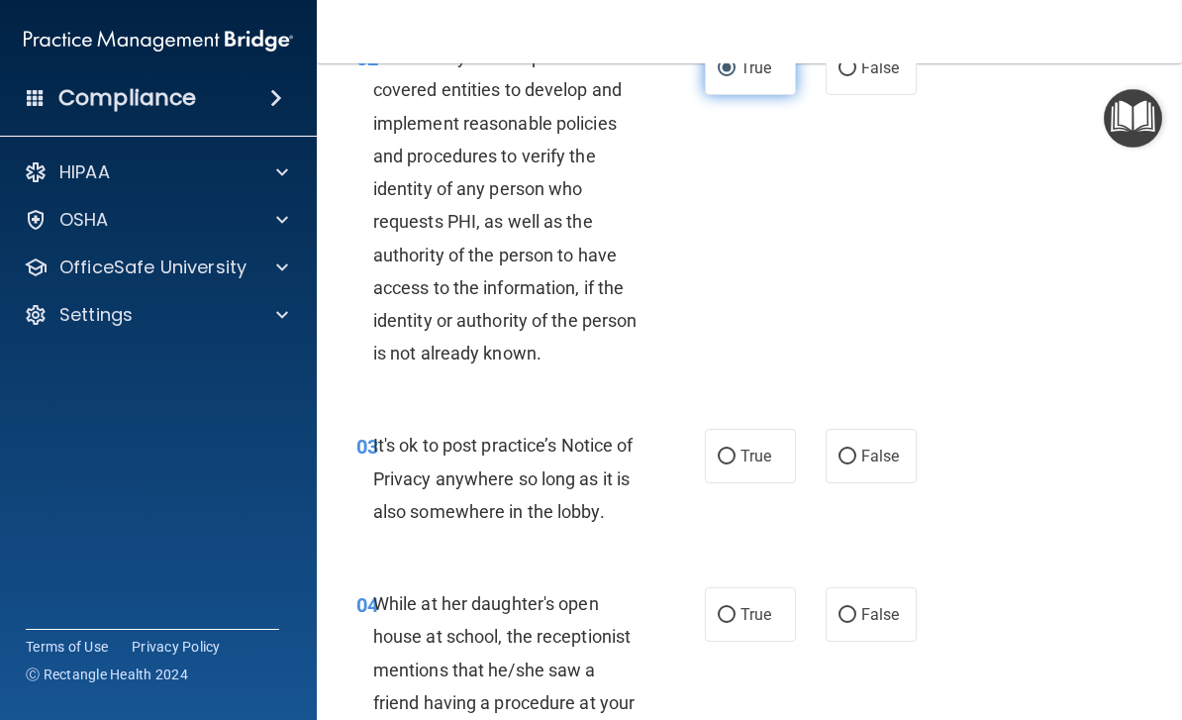
scroll to position [332, 0]
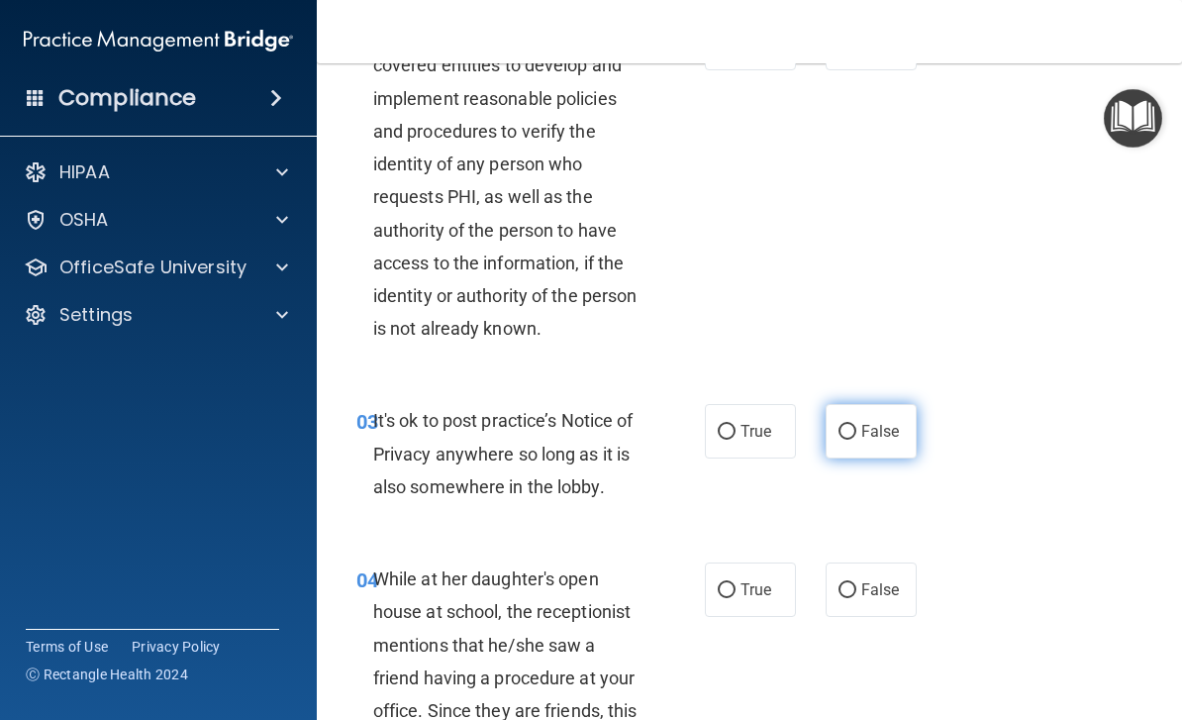
click at [898, 415] on label "False" at bounding box center [870, 431] width 91 height 54
click at [856, 425] on input "False" at bounding box center [847, 432] width 18 height 15
radio input "true"
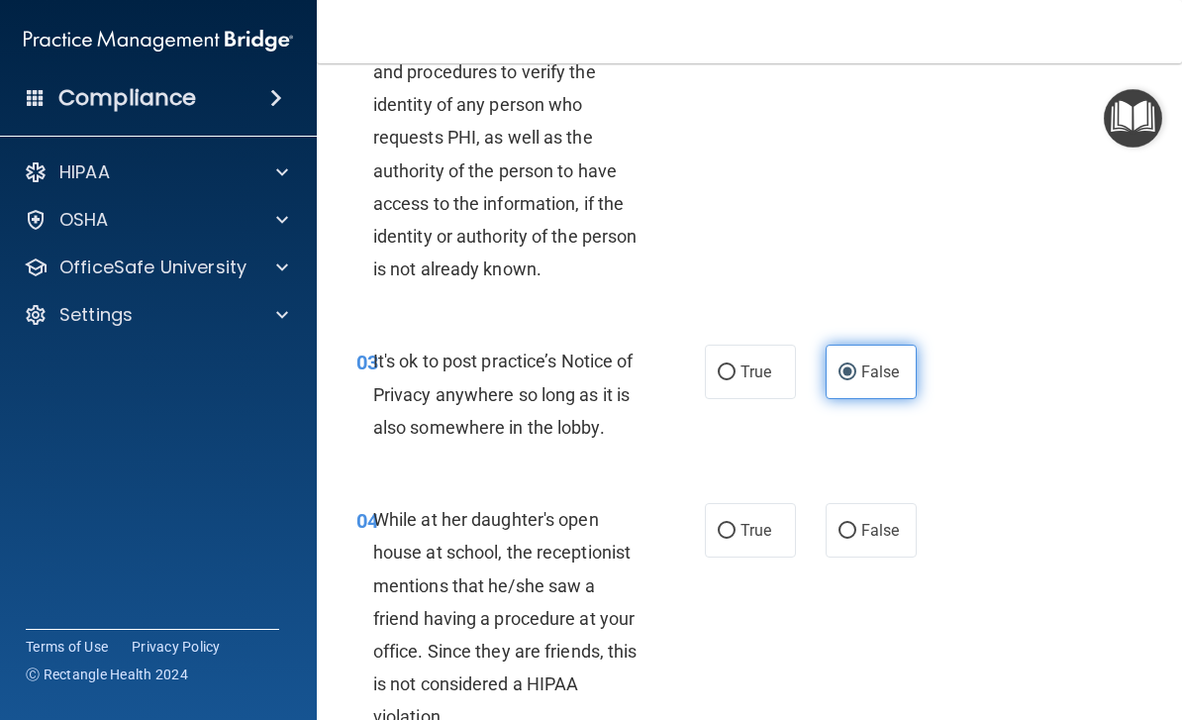
scroll to position [510, 0]
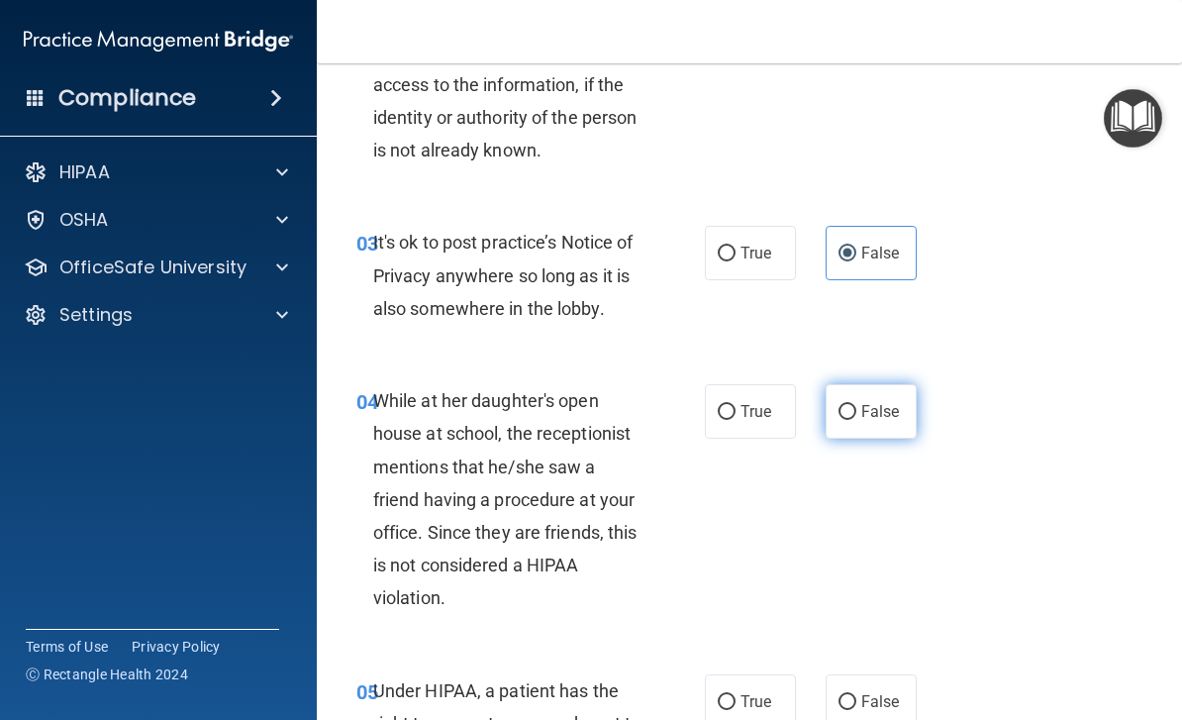
click at [886, 402] on span "False" at bounding box center [880, 411] width 39 height 19
click at [856, 405] on input "False" at bounding box center [847, 412] width 18 height 15
radio input "true"
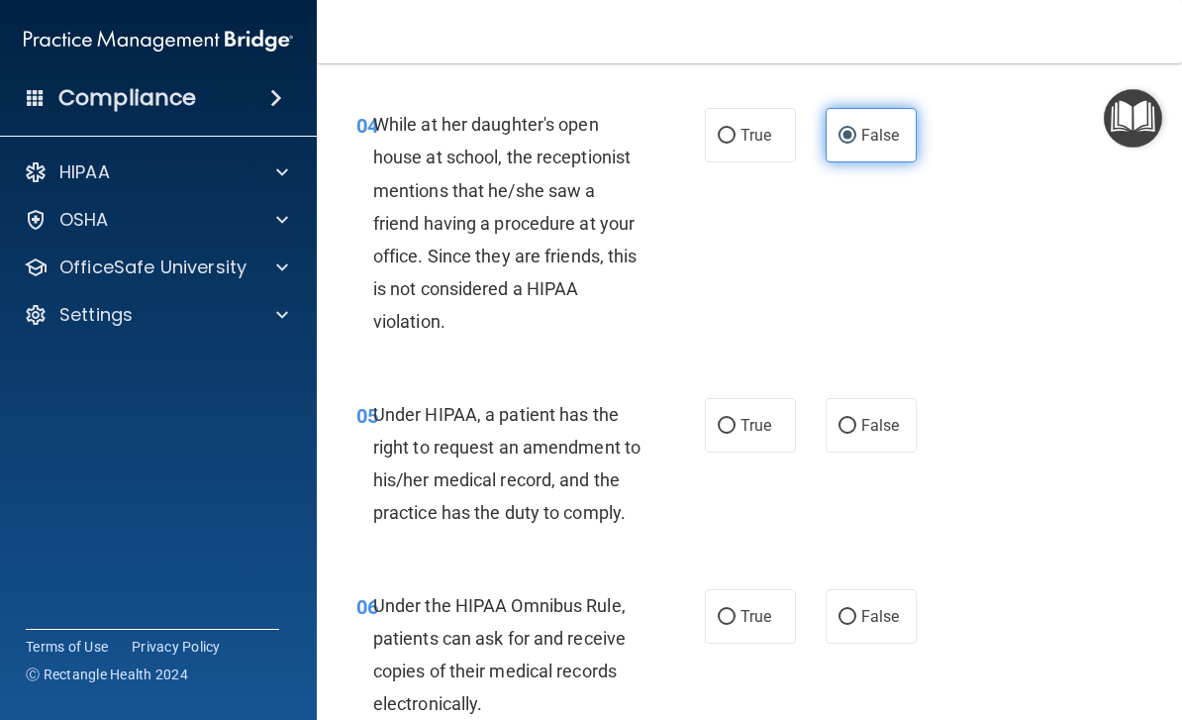
scroll to position [787, 0]
click at [760, 397] on label "True" at bounding box center [750, 424] width 91 height 54
click at [735, 418] on input "True" at bounding box center [727, 425] width 18 height 15
radio input "true"
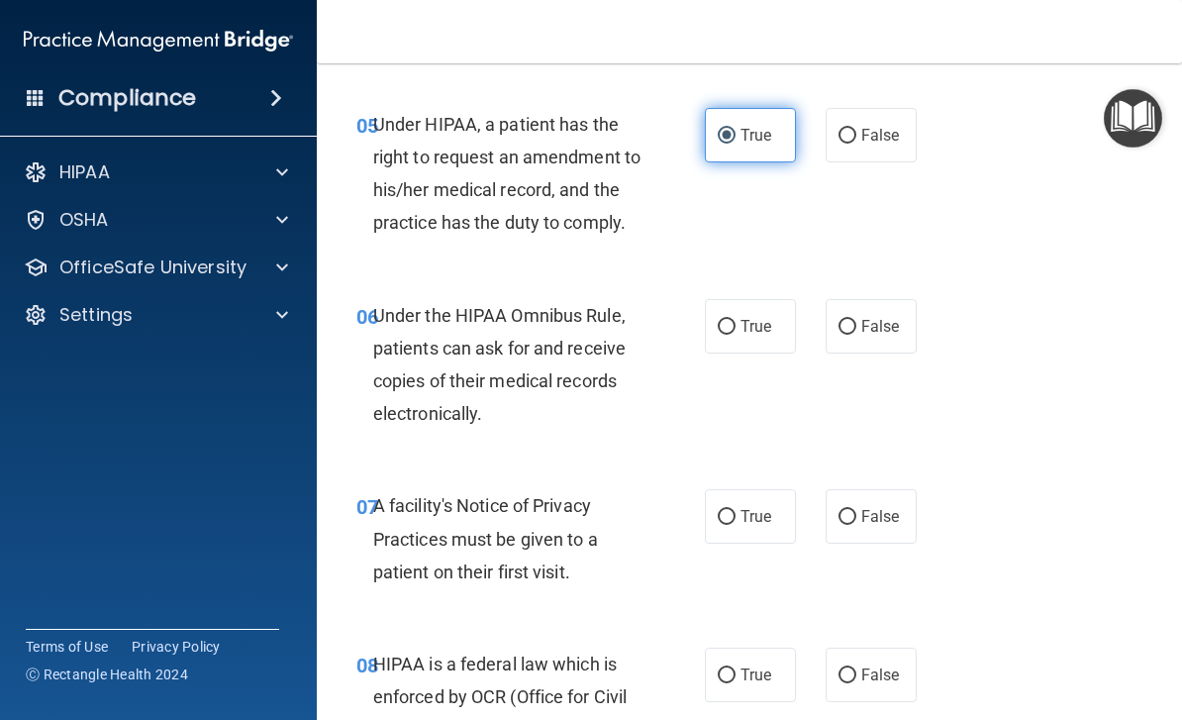
scroll to position [1078, 0]
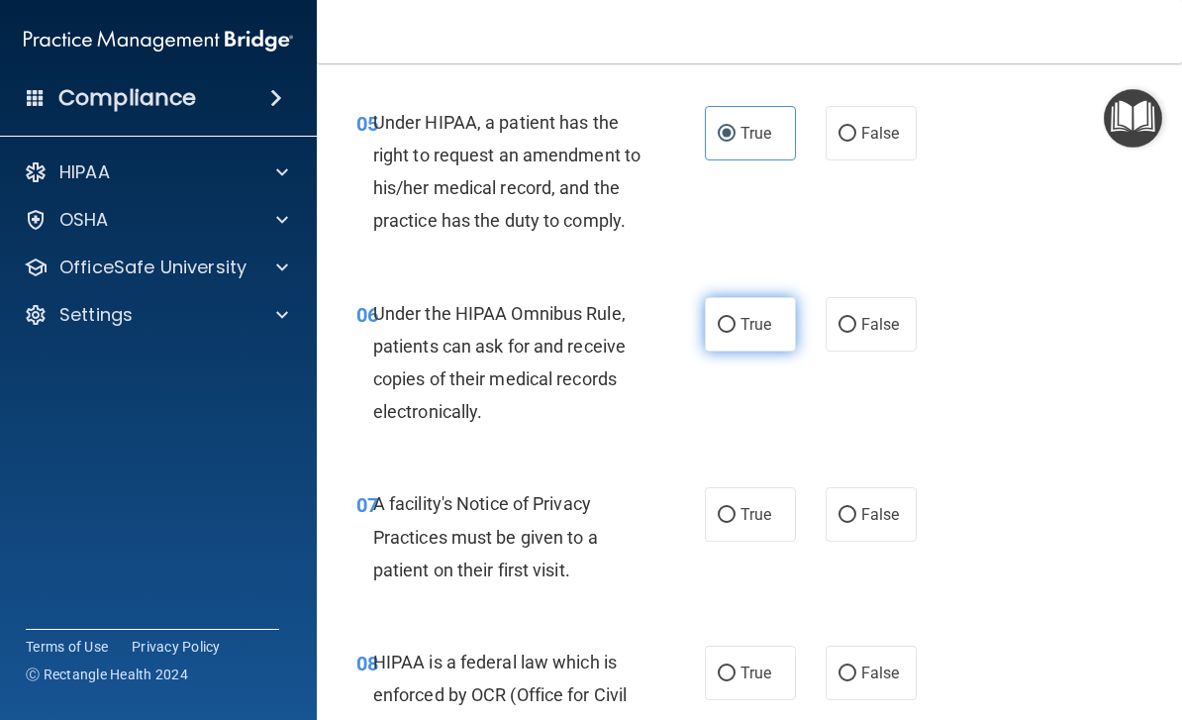
click at [742, 301] on label "True" at bounding box center [750, 324] width 91 height 54
click at [735, 318] on input "True" at bounding box center [727, 325] width 18 height 15
radio input "true"
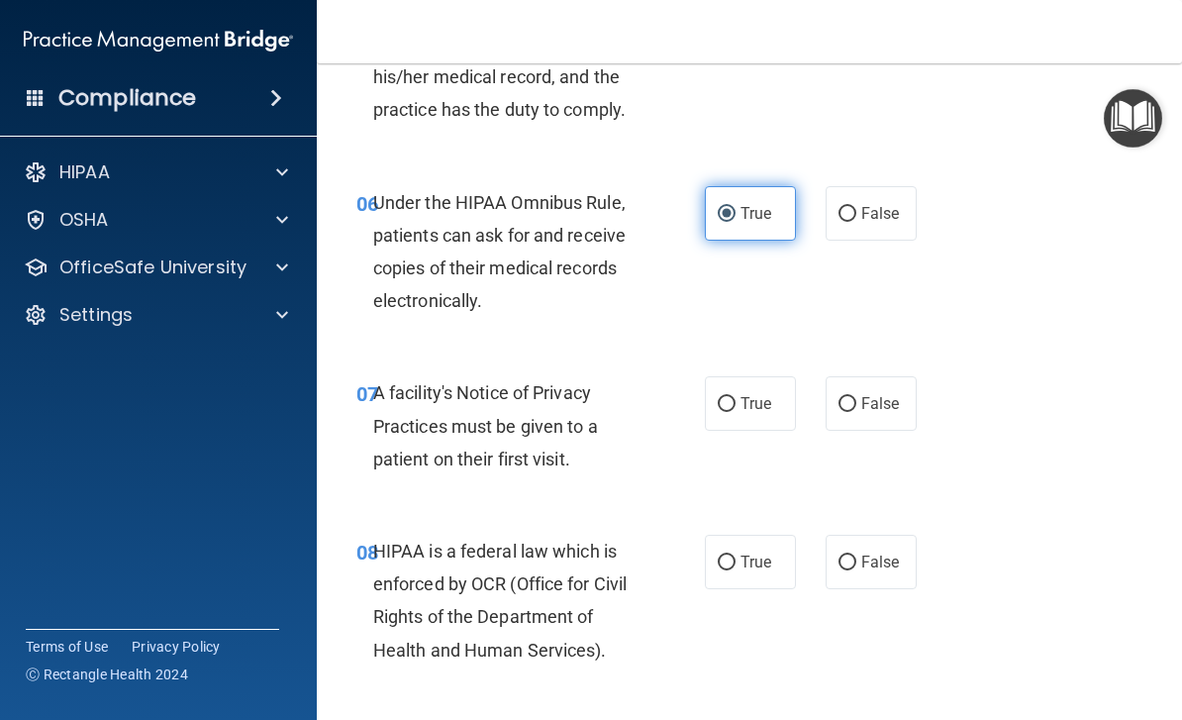
scroll to position [1189, 0]
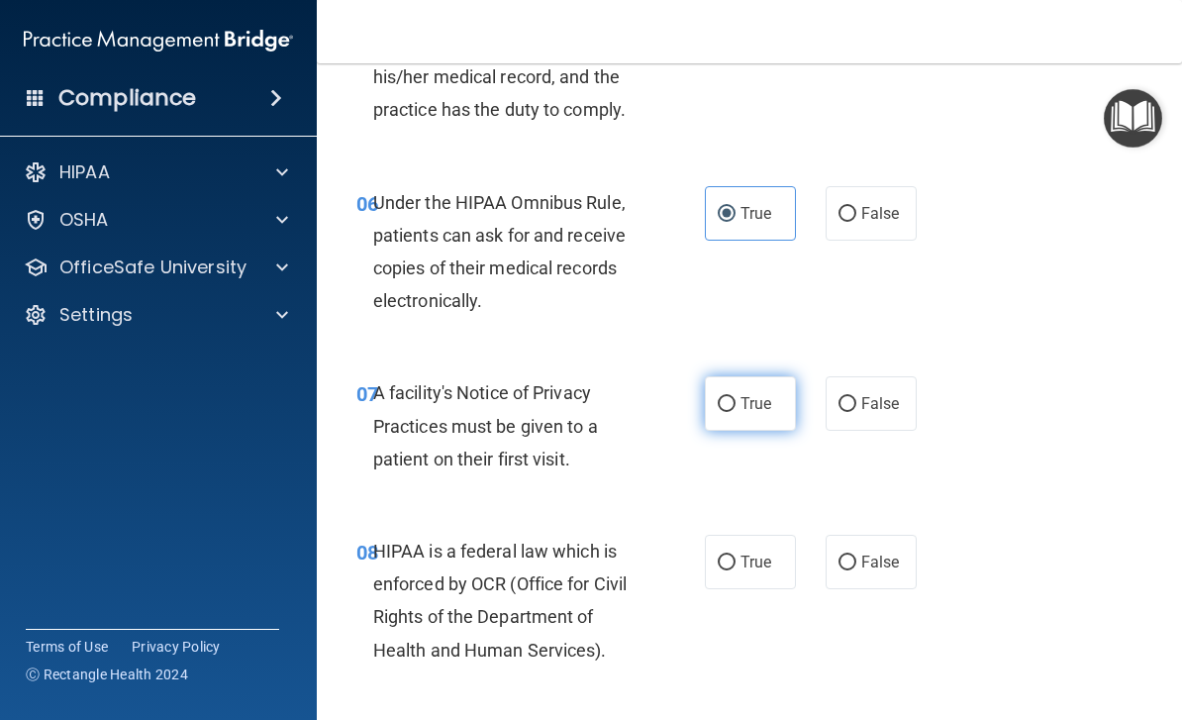
click at [774, 390] on label "True" at bounding box center [750, 403] width 91 height 54
click at [735, 397] on input "True" at bounding box center [727, 404] width 18 height 15
radio input "true"
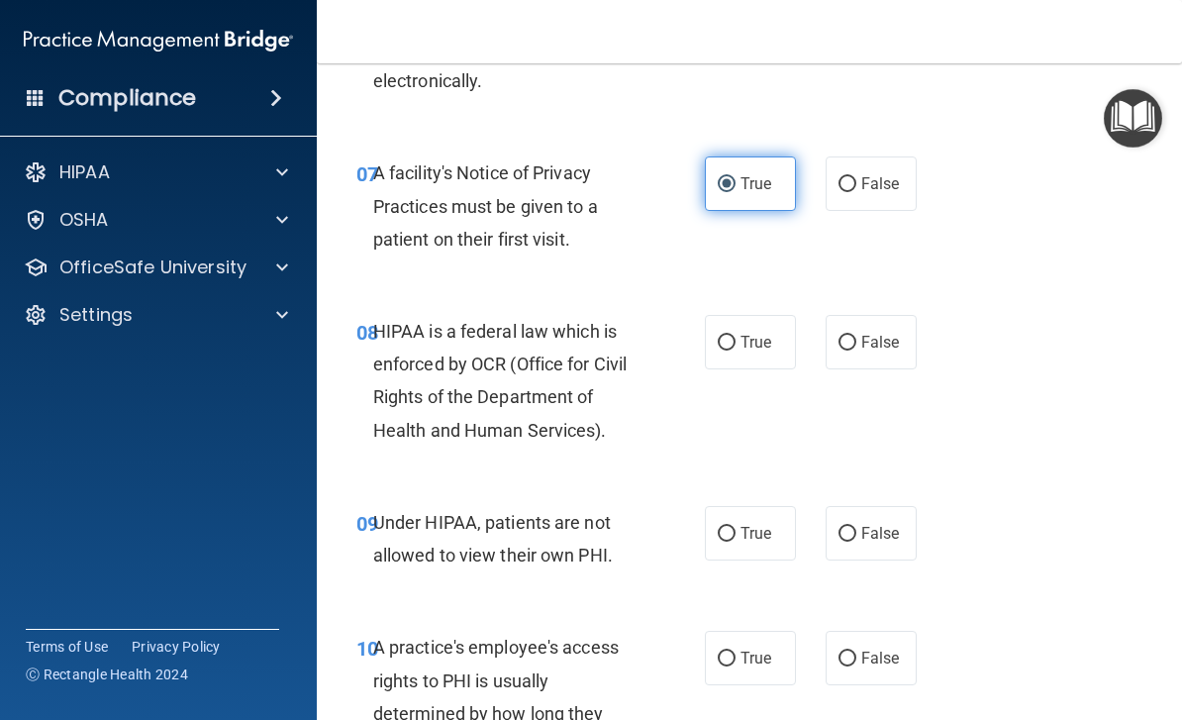
scroll to position [1410, 0]
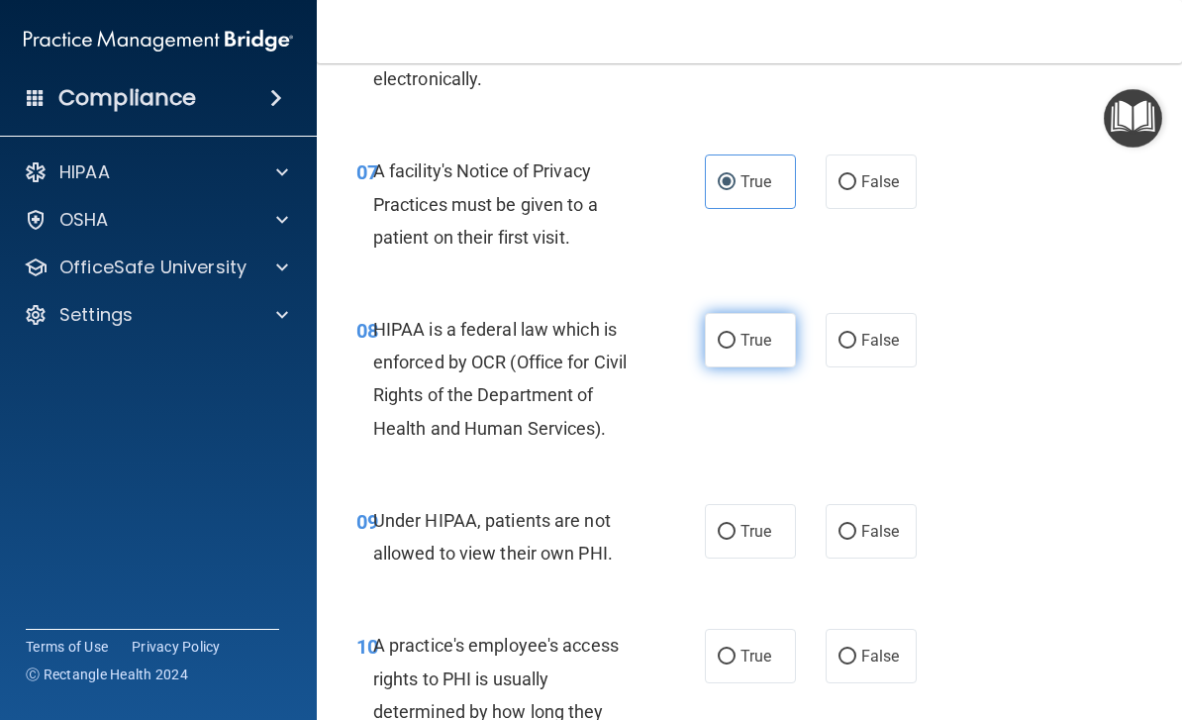
click at [761, 342] on label "True" at bounding box center [750, 340] width 91 height 54
click at [735, 342] on input "True" at bounding box center [727, 341] width 18 height 15
radio input "true"
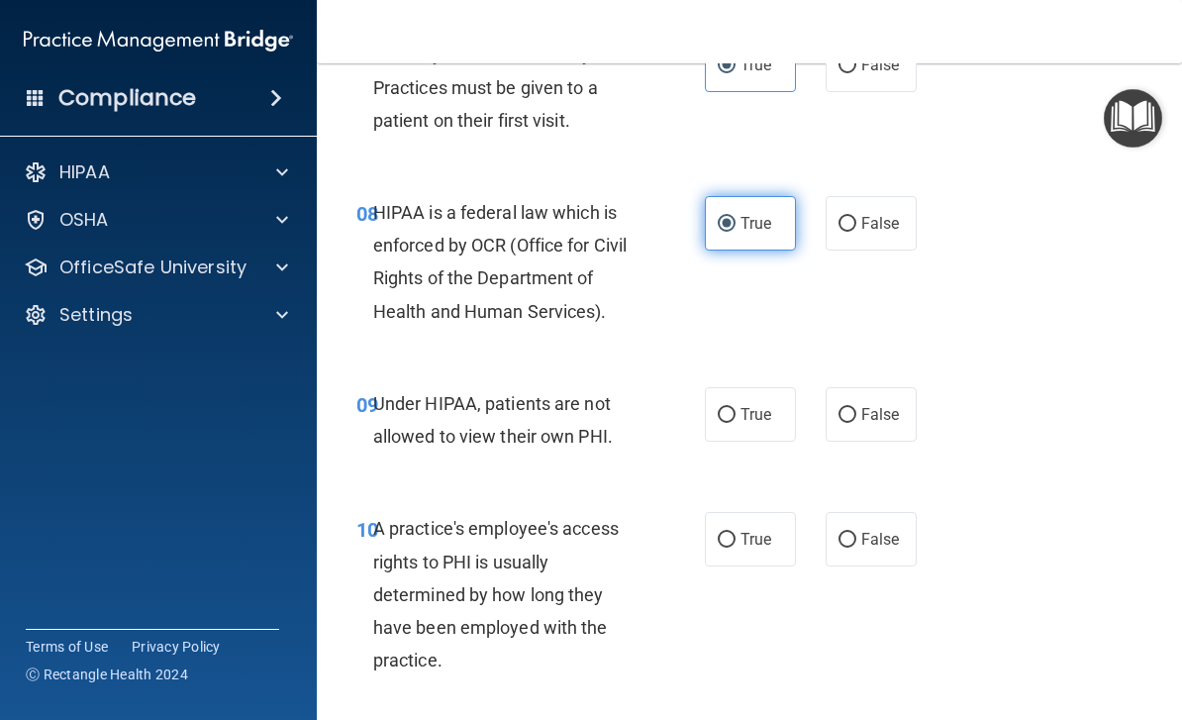
scroll to position [1529, 0]
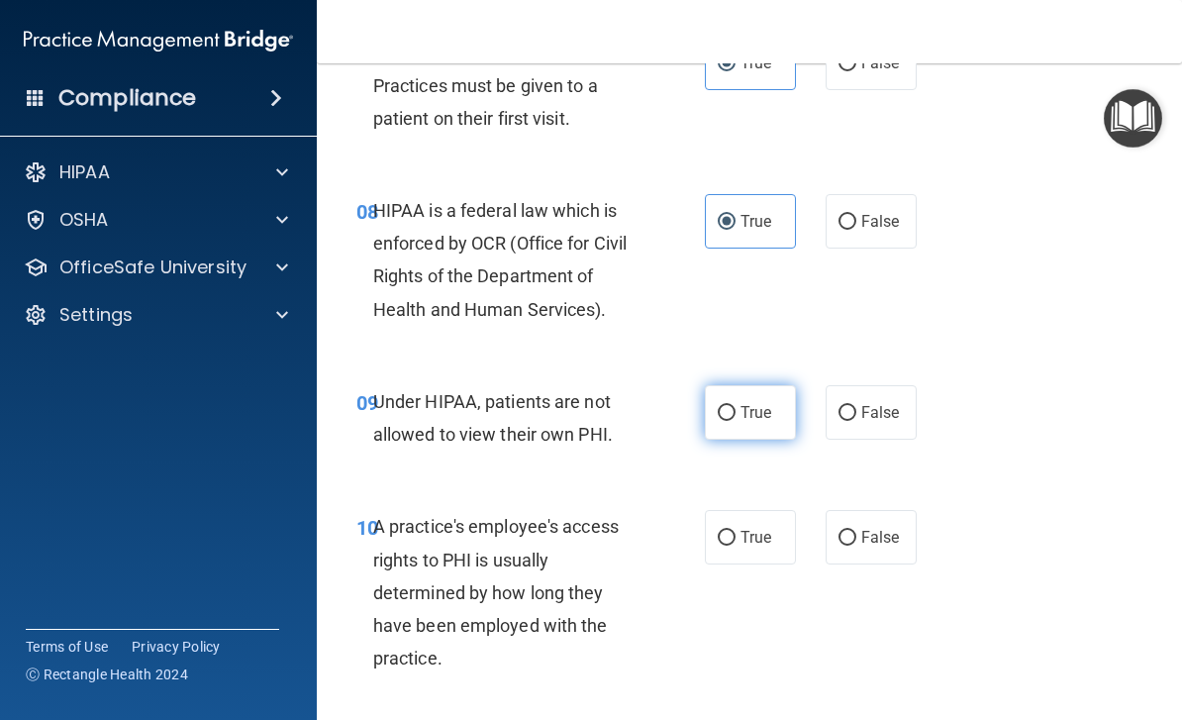
click at [750, 403] on span "True" at bounding box center [755, 412] width 31 height 19
click at [735, 406] on input "True" at bounding box center [727, 413] width 18 height 15
radio input "true"
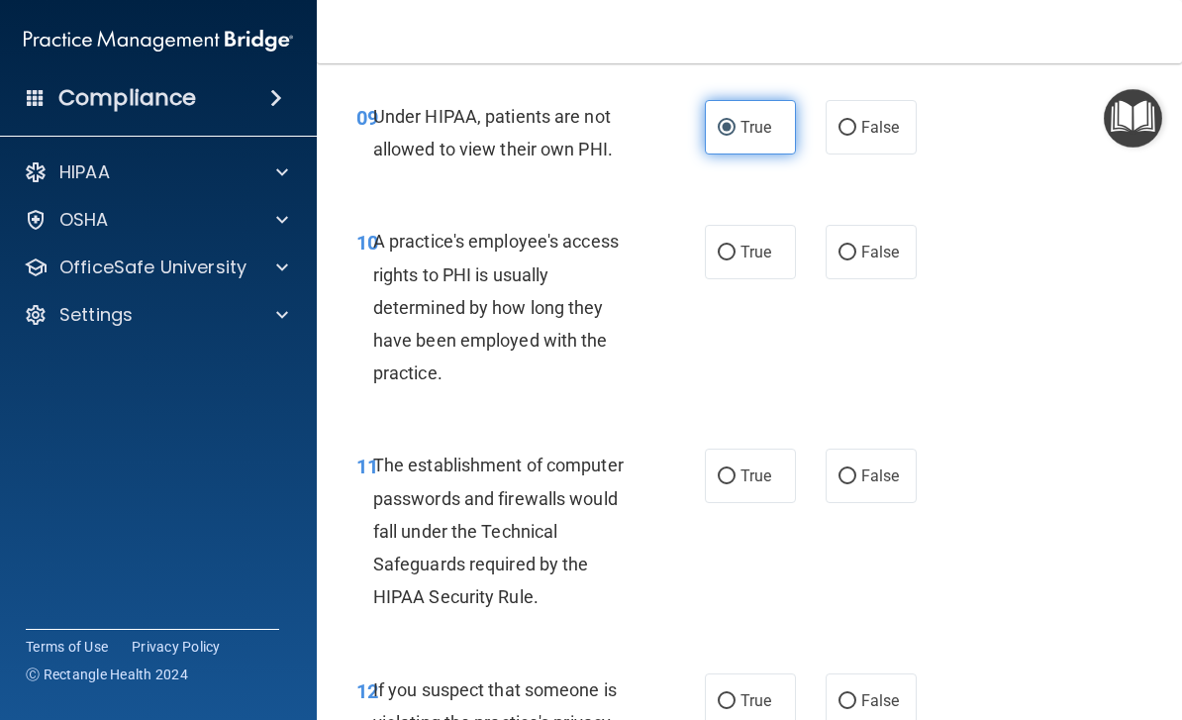
scroll to position [1815, 0]
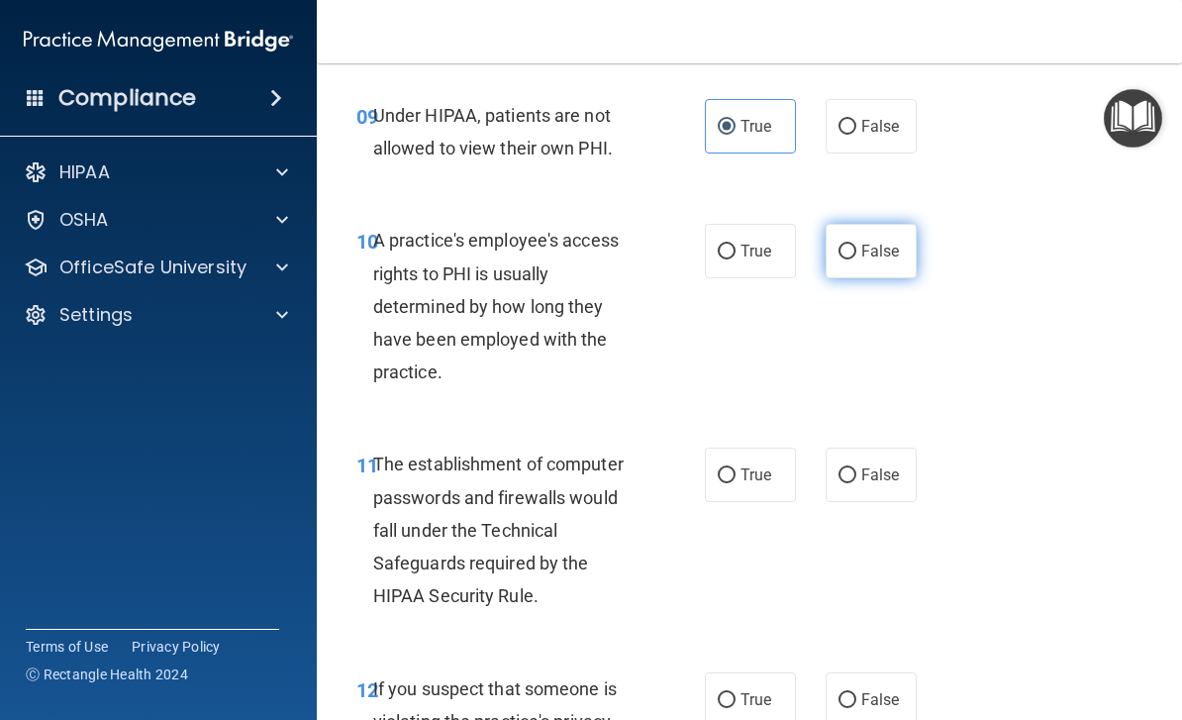
click at [854, 244] on input "False" at bounding box center [847, 251] width 18 height 15
radio input "true"
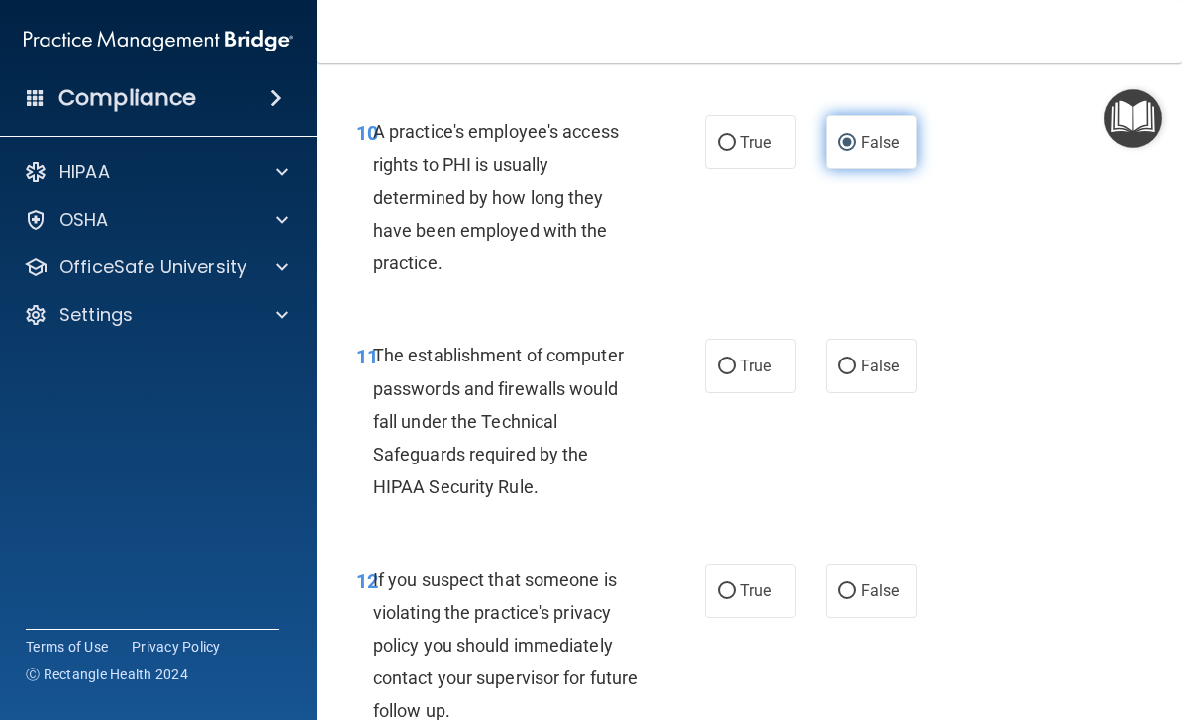
scroll to position [1926, 0]
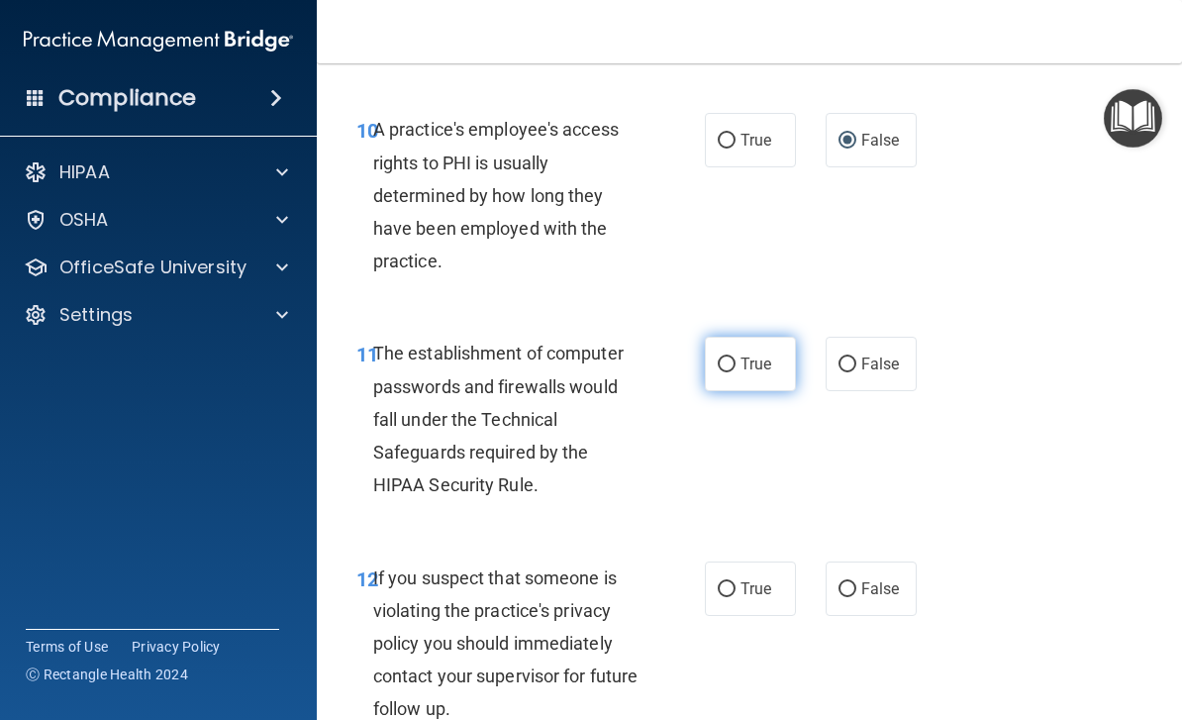
click at [750, 362] on span "True" at bounding box center [755, 363] width 31 height 19
click at [735, 362] on input "True" at bounding box center [727, 364] width 18 height 15
radio input "true"
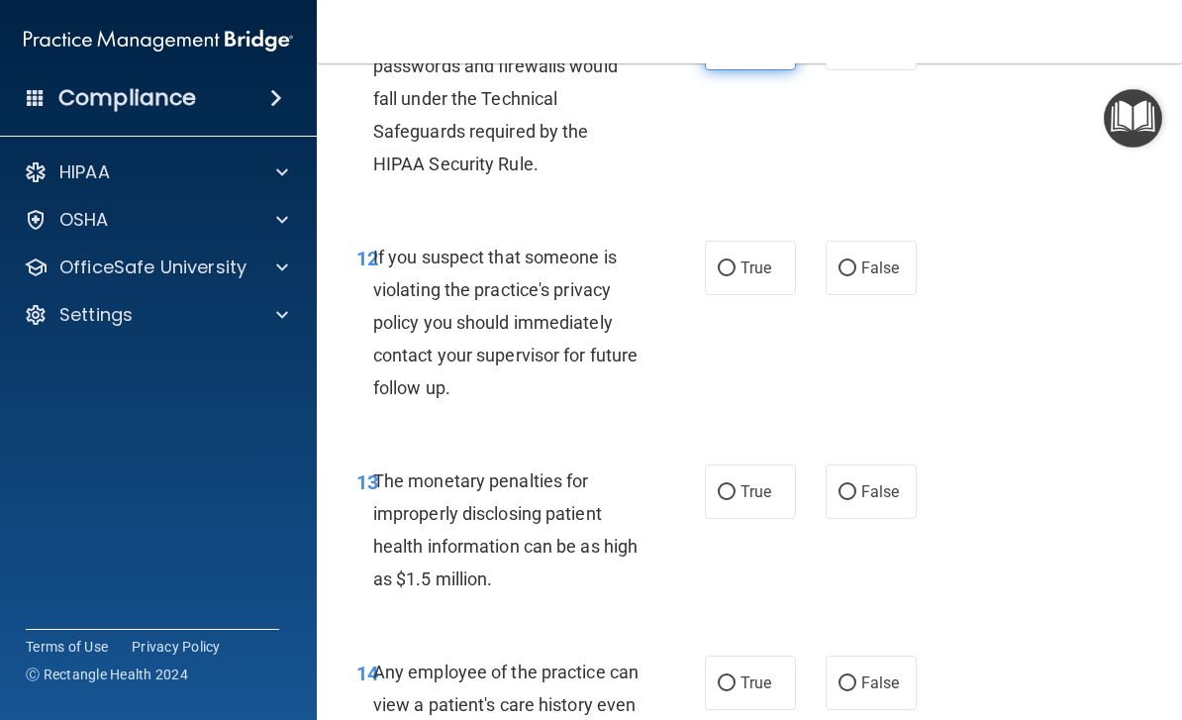
scroll to position [2248, 0]
click at [765, 257] on span "True" at bounding box center [755, 266] width 31 height 19
click at [735, 260] on input "True" at bounding box center [727, 267] width 18 height 15
radio input "true"
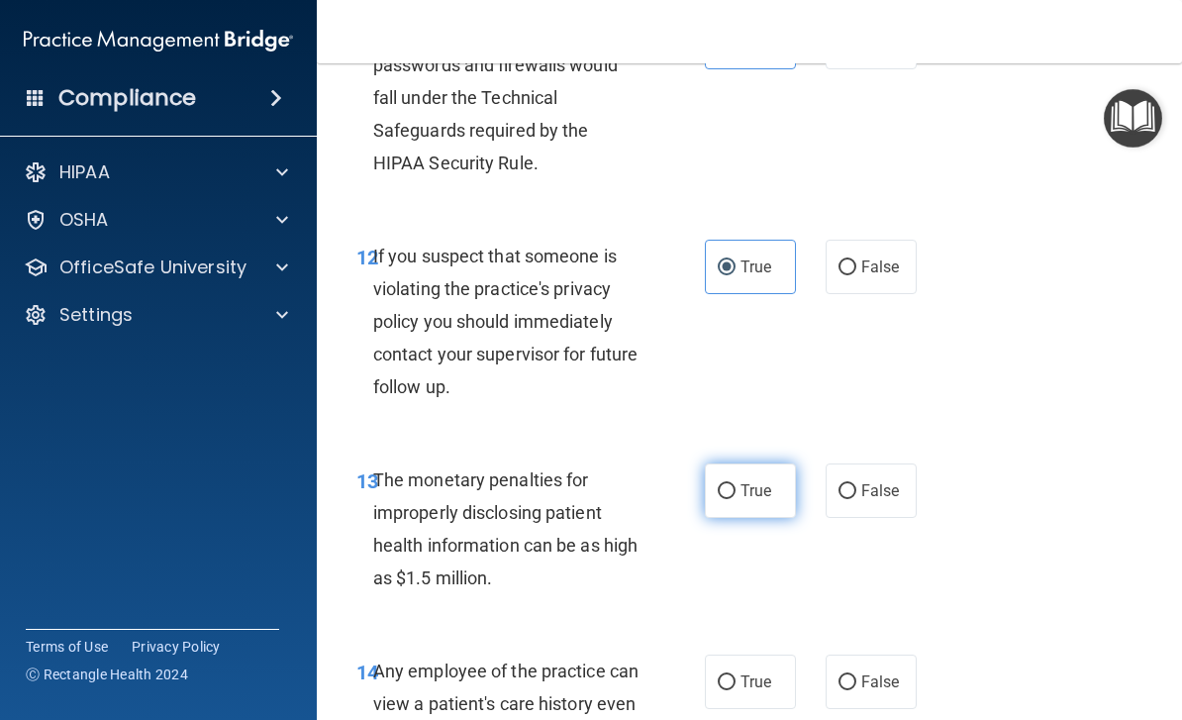
click at [769, 481] on span "True" at bounding box center [755, 490] width 31 height 19
click at [735, 484] on input "True" at bounding box center [727, 491] width 18 height 15
radio input "true"
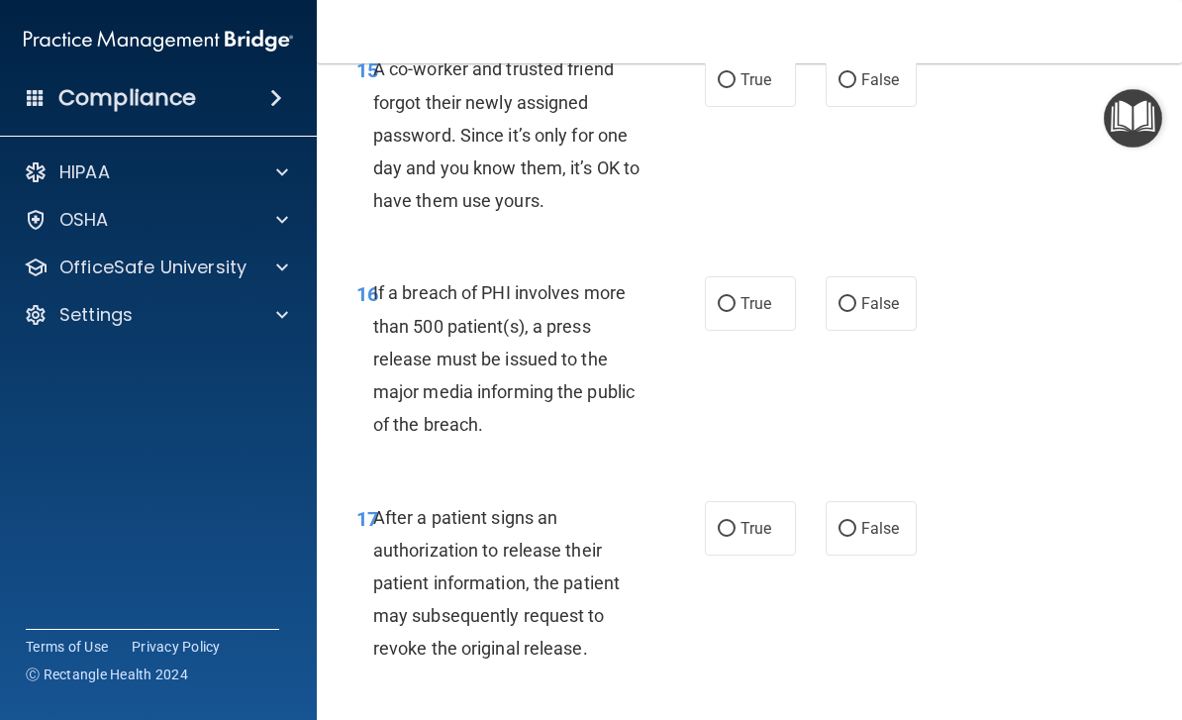
scroll to position [3041, 0]
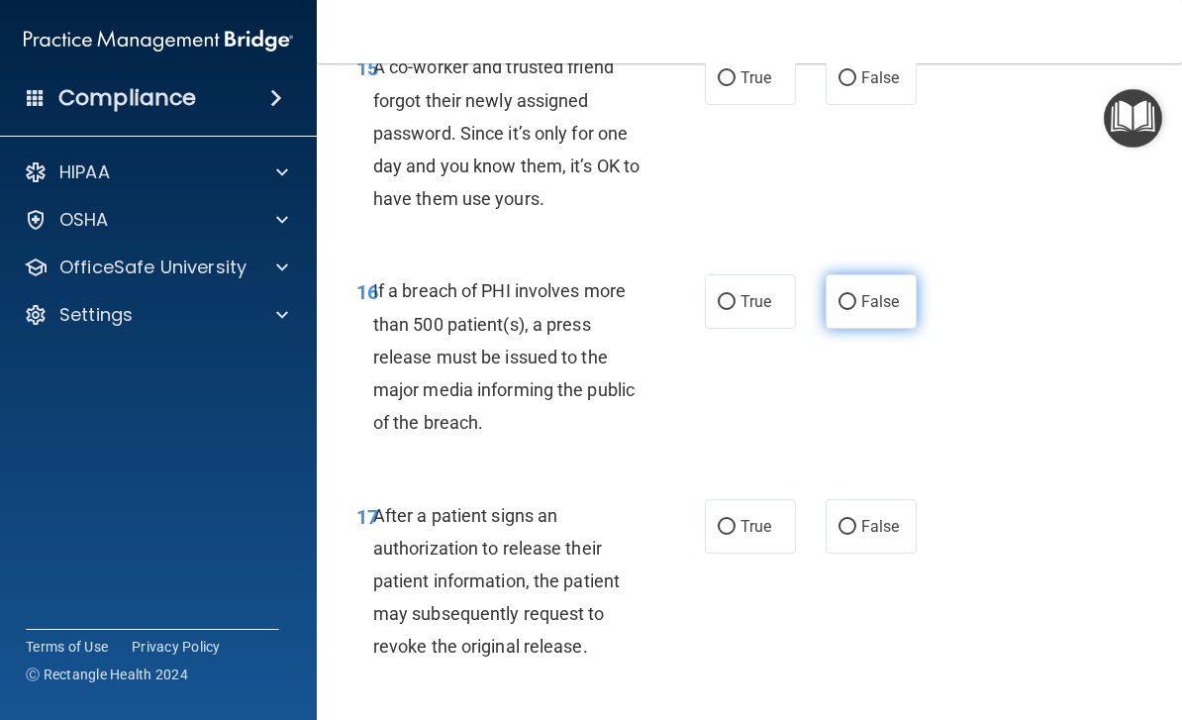
click at [852, 295] on input "False" at bounding box center [847, 302] width 18 height 15
radio input "true"
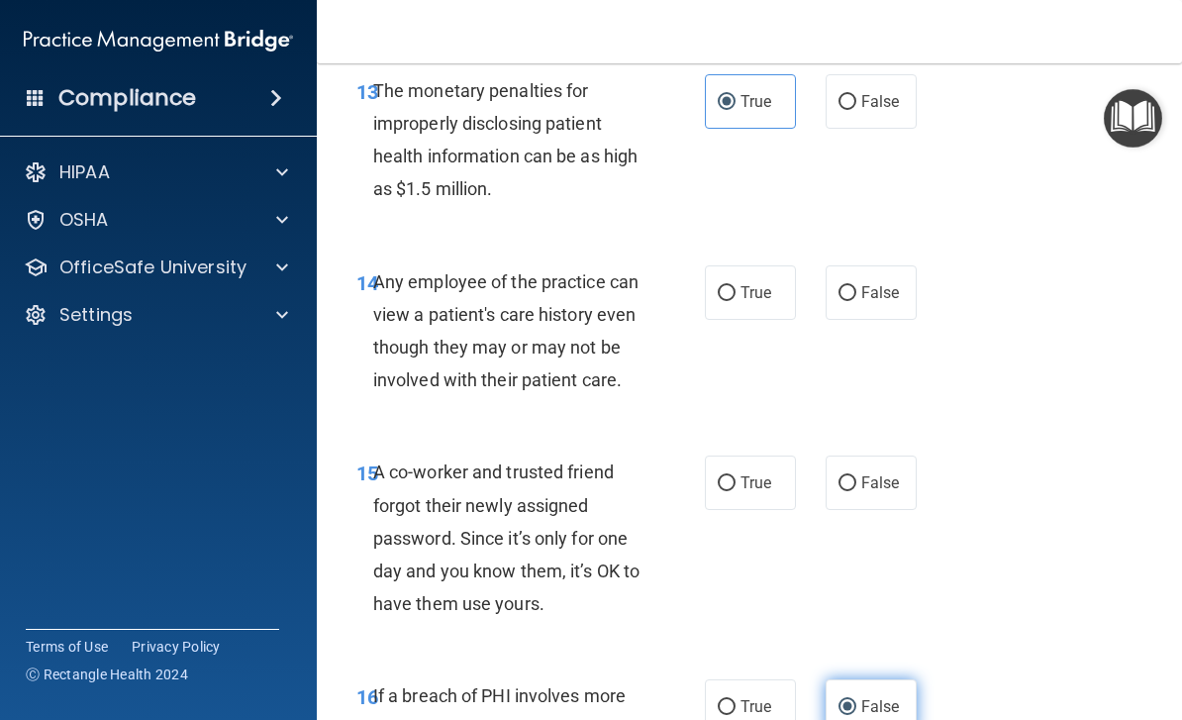
scroll to position [2636, 0]
click at [731, 287] on input "True" at bounding box center [727, 294] width 18 height 15
radio input "true"
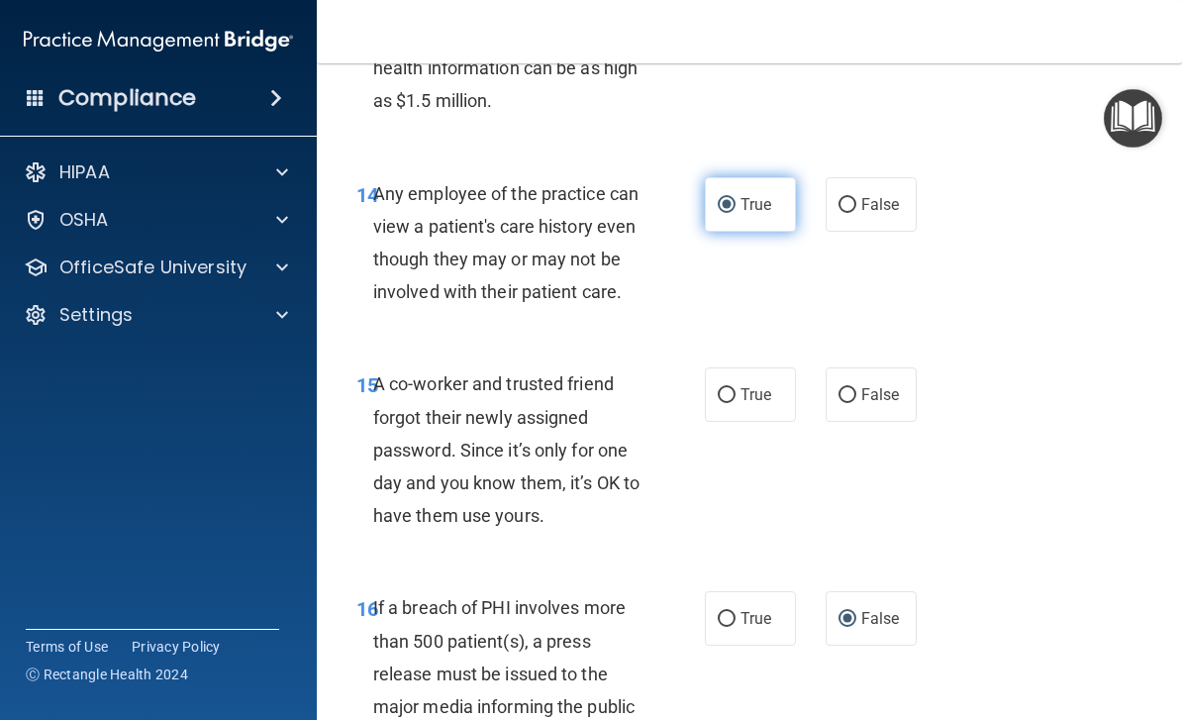
scroll to position [2748, 0]
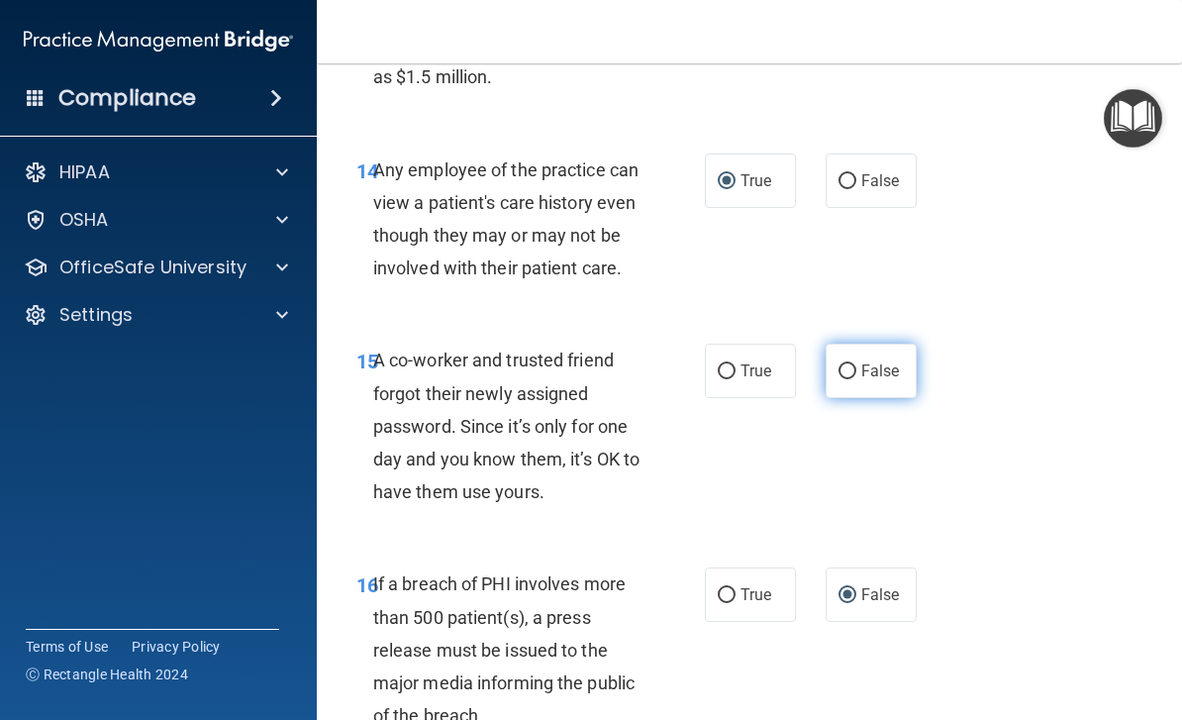
click at [878, 364] on span "False" at bounding box center [880, 370] width 39 height 19
click at [856, 364] on input "False" at bounding box center [847, 371] width 18 height 15
radio input "true"
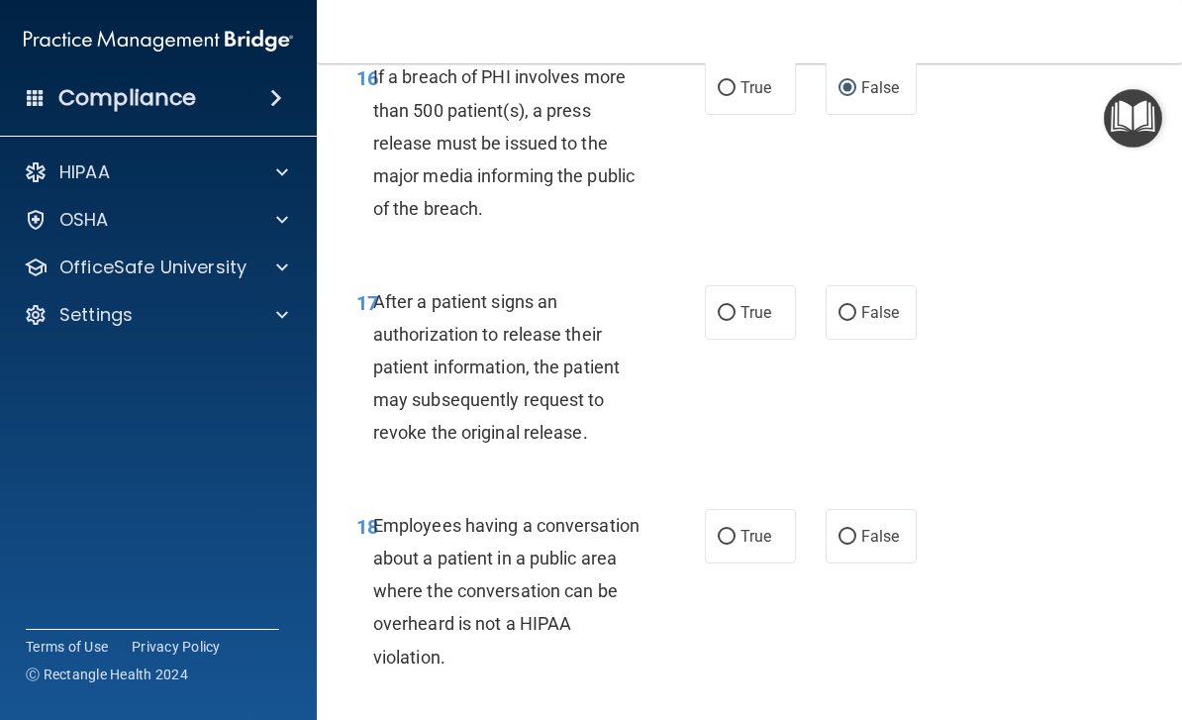
scroll to position [3315, 0]
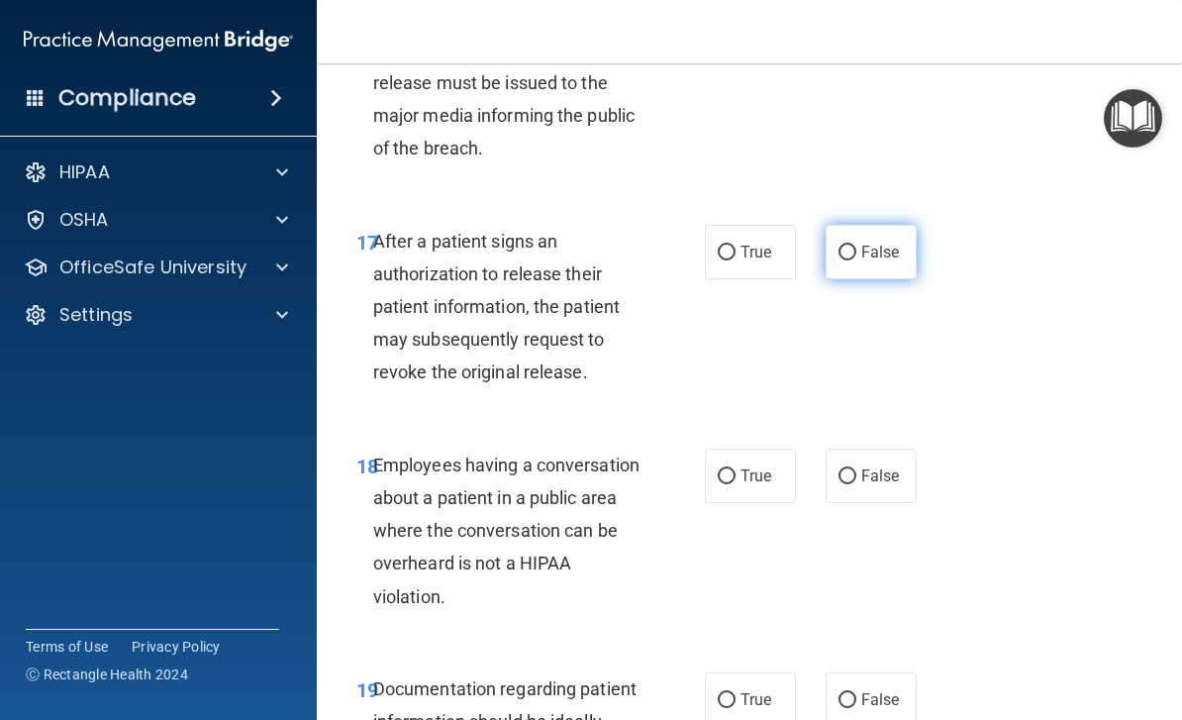
click at [860, 234] on label "False" at bounding box center [870, 252] width 91 height 54
click at [856, 245] on input "False" at bounding box center [847, 252] width 18 height 15
radio input "true"
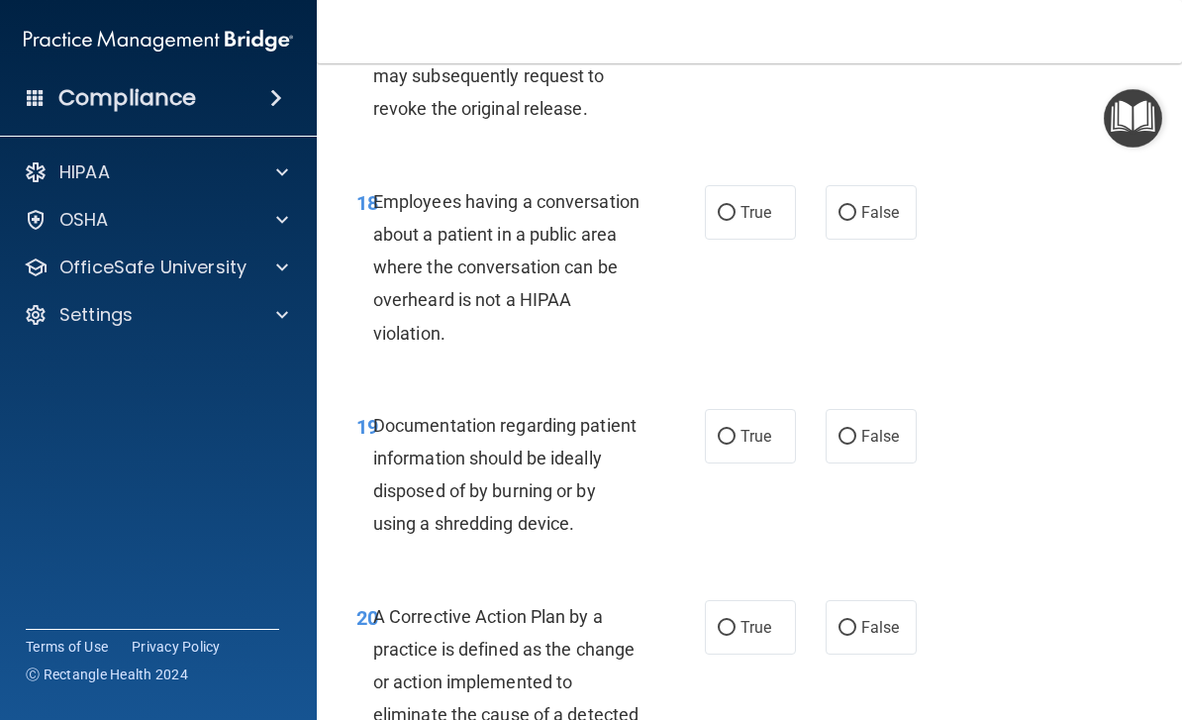
scroll to position [3592, 0]
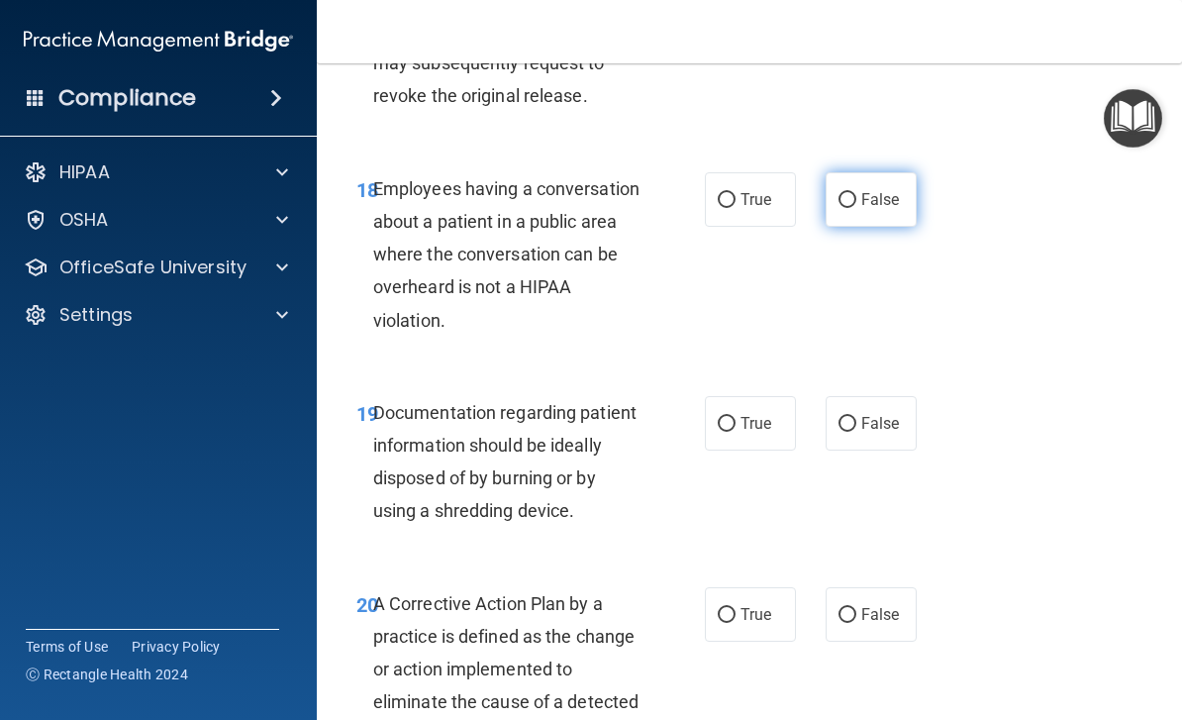
click at [879, 190] on span "False" at bounding box center [880, 199] width 39 height 19
click at [856, 193] on input "False" at bounding box center [847, 200] width 18 height 15
radio input "true"
click at [732, 417] on input "True" at bounding box center [727, 424] width 18 height 15
radio input "true"
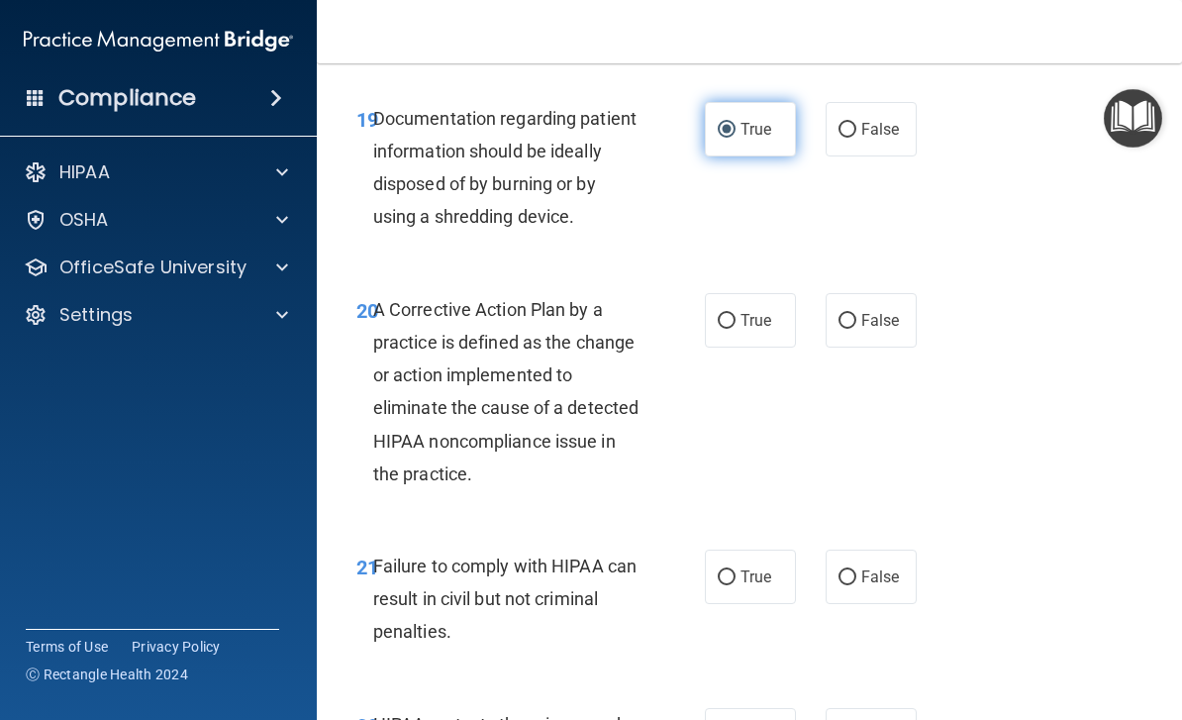
scroll to position [3890, 0]
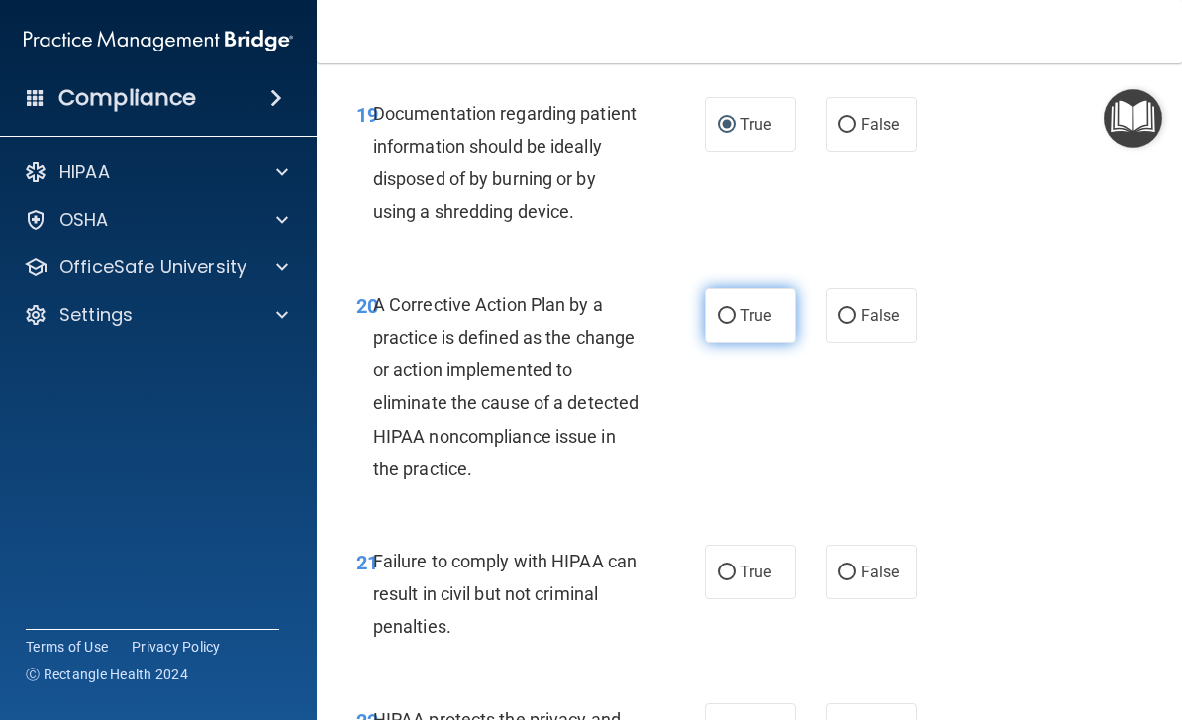
click at [744, 306] on span "True" at bounding box center [755, 315] width 31 height 19
click at [735, 309] on input "True" at bounding box center [727, 316] width 18 height 15
radio input "true"
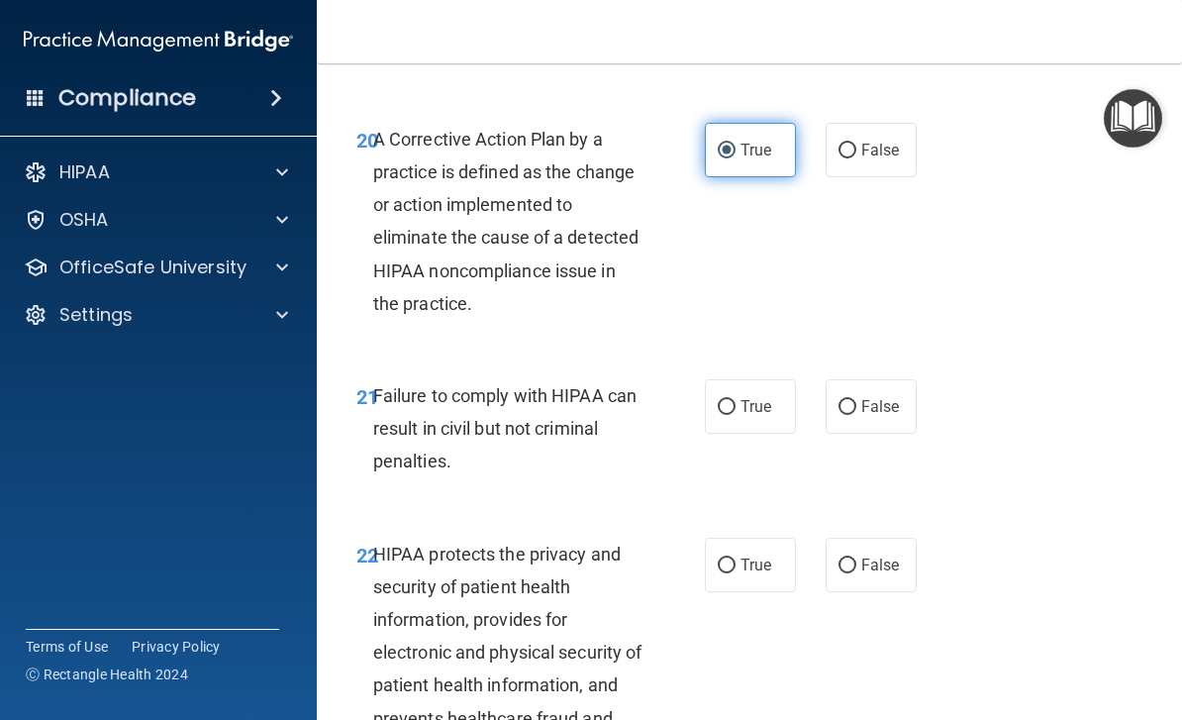
scroll to position [4064, 0]
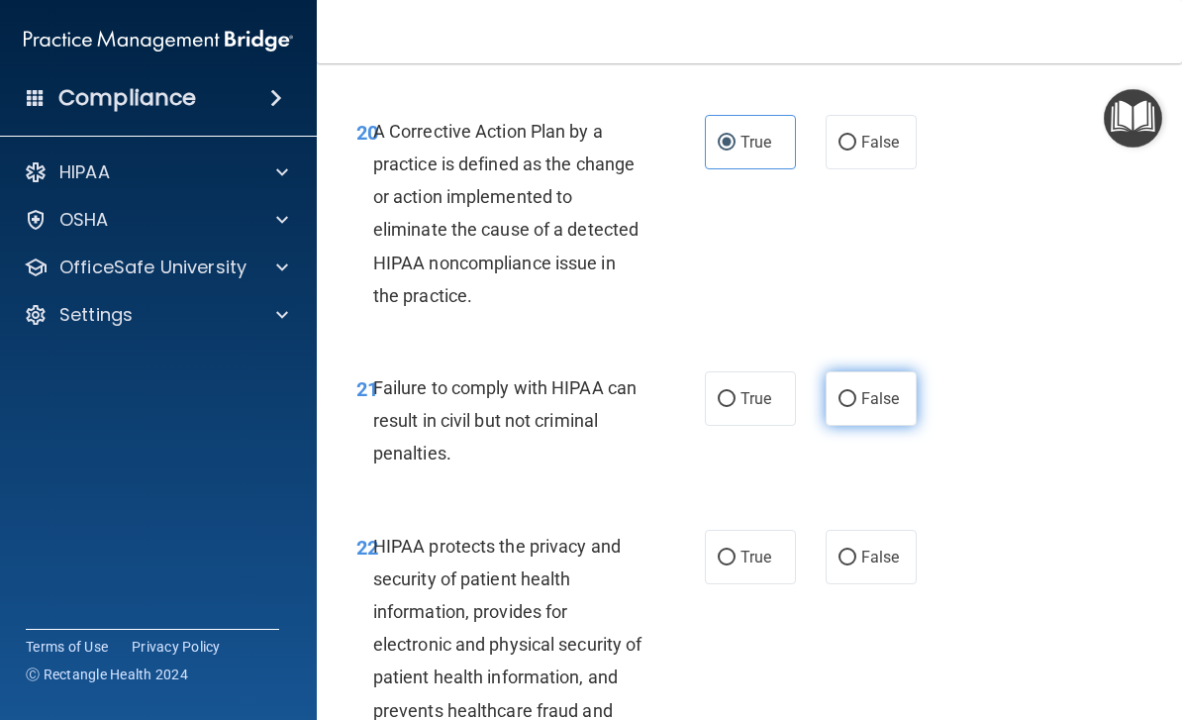
click at [889, 389] on span "False" at bounding box center [880, 398] width 39 height 19
click at [856, 392] on input "False" at bounding box center [847, 399] width 18 height 15
radio input "true"
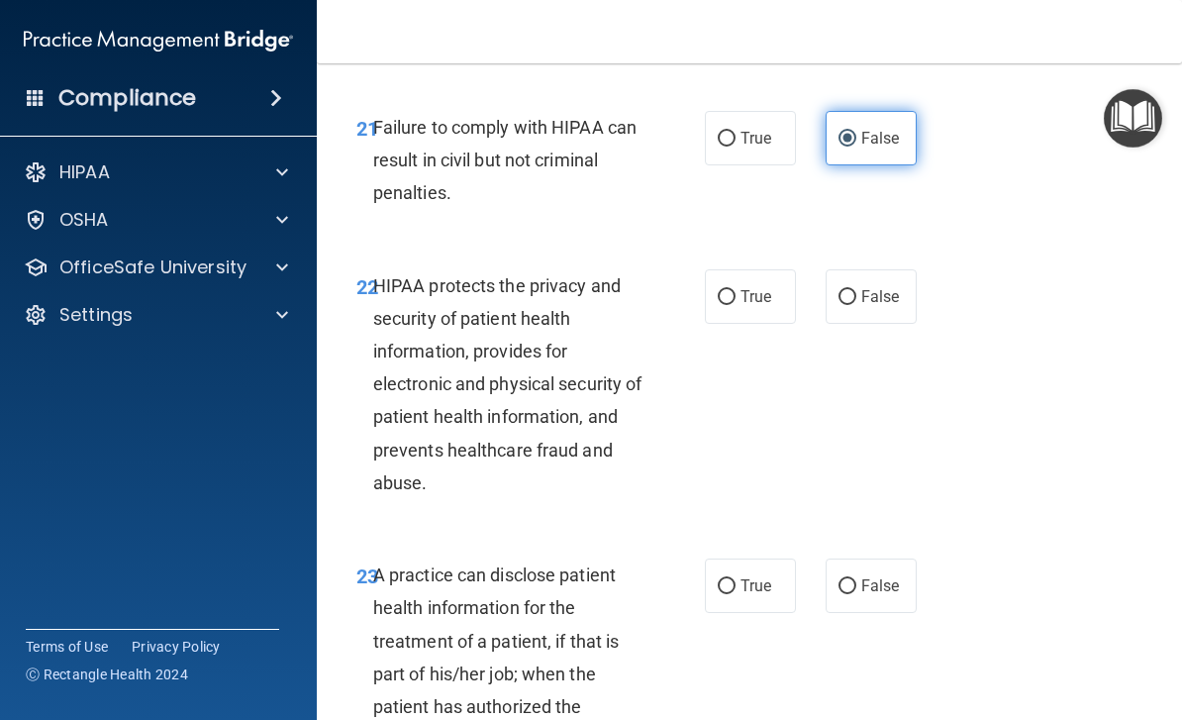
scroll to position [4332, 0]
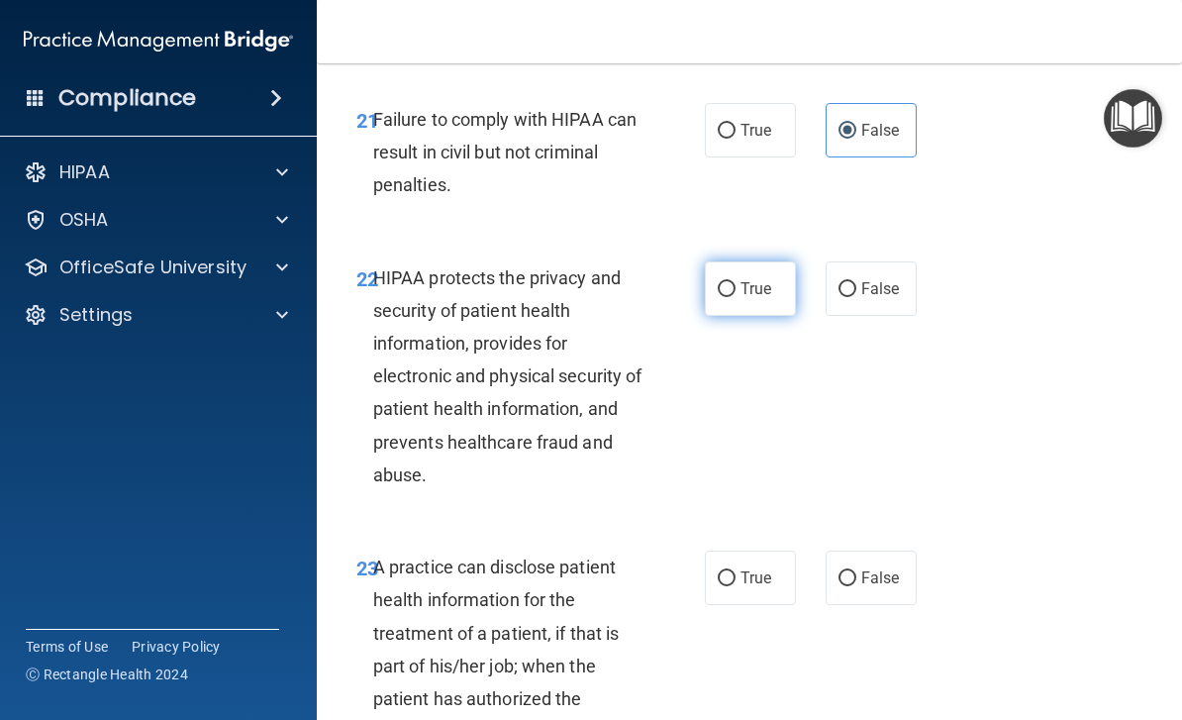
click at [734, 282] on input "True" at bounding box center [727, 289] width 18 height 15
radio input "true"
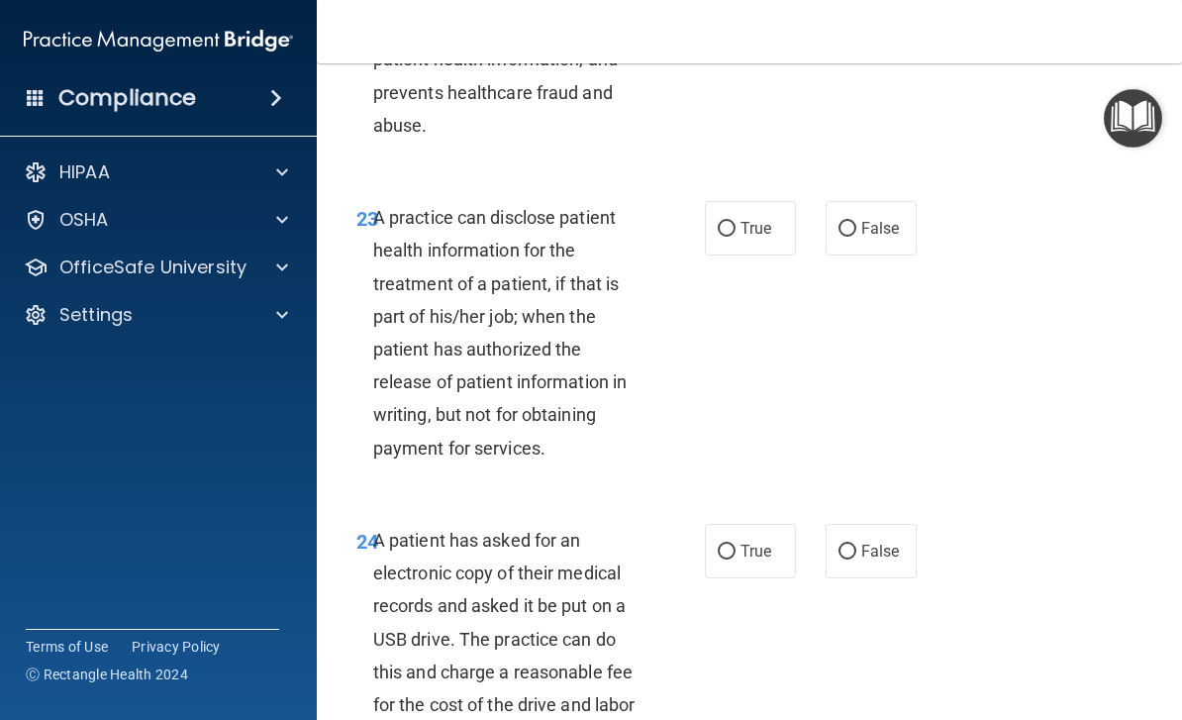
scroll to position [4693, 0]
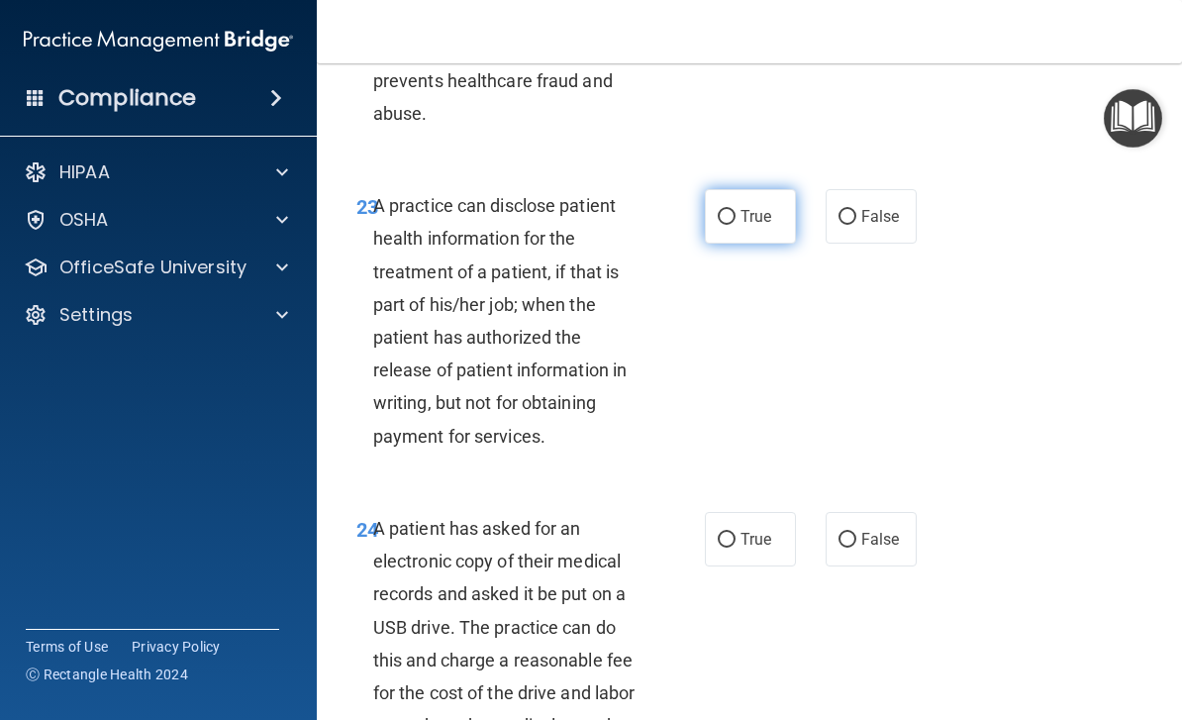
click at [746, 207] on span "True" at bounding box center [755, 216] width 31 height 19
click at [735, 210] on input "True" at bounding box center [727, 217] width 18 height 15
radio input "true"
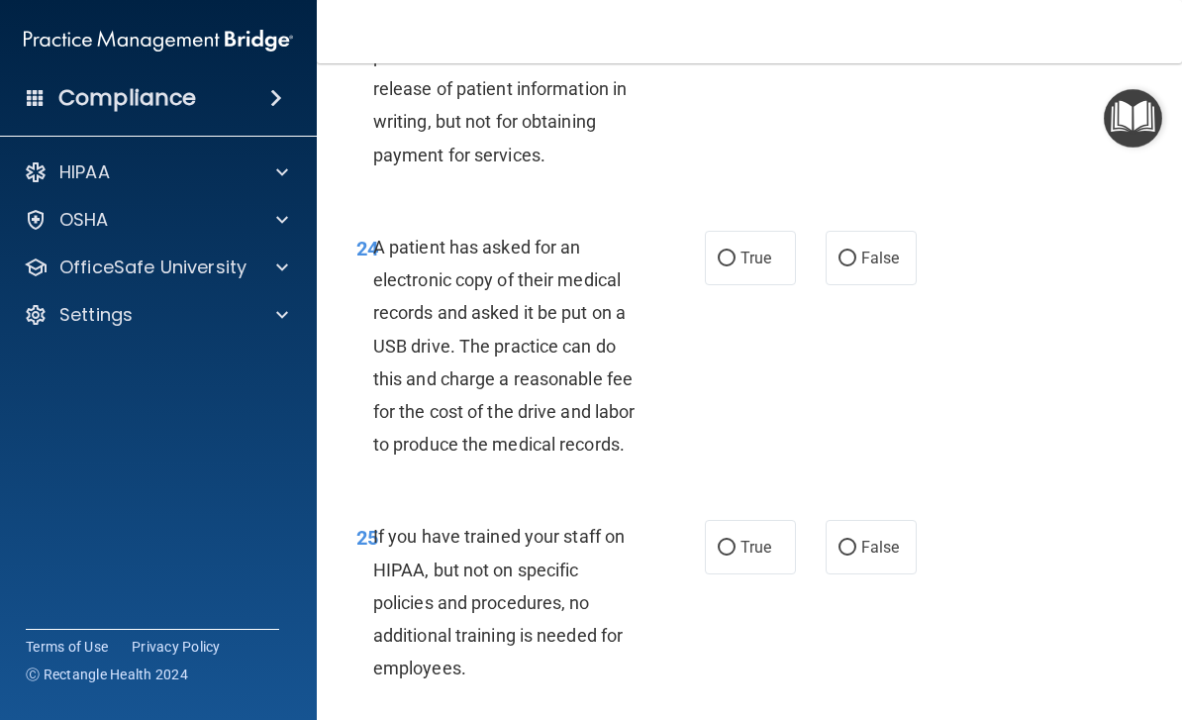
scroll to position [4987, 0]
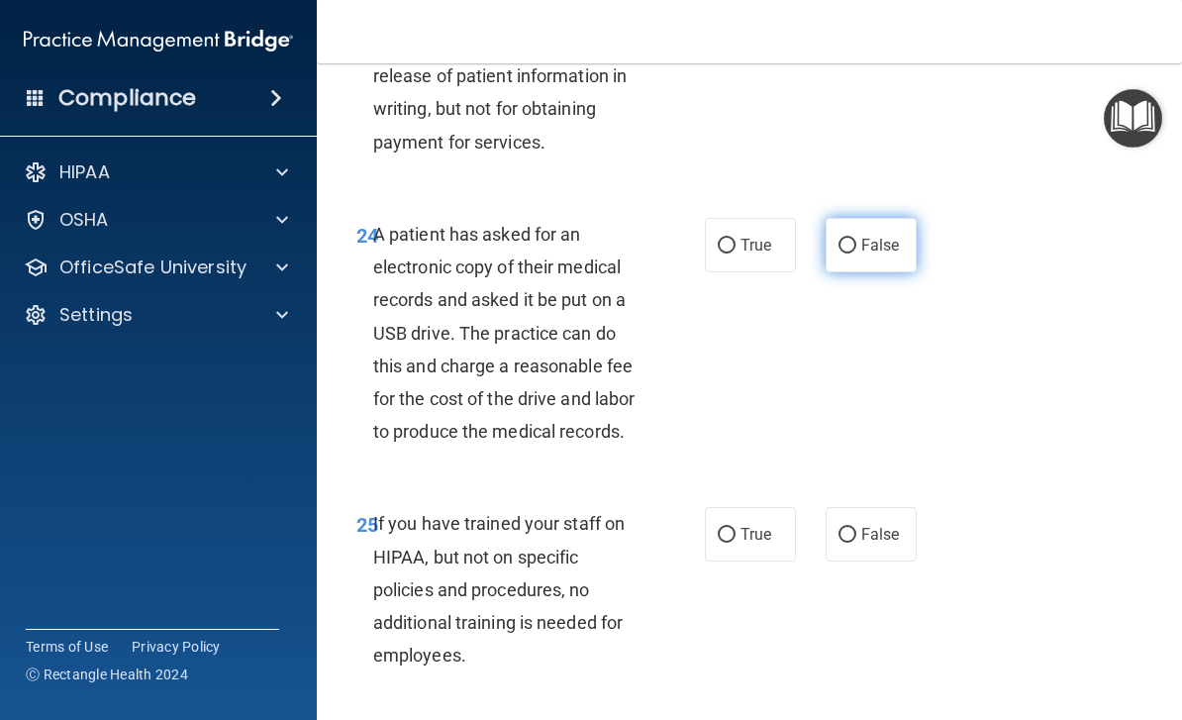
click at [852, 239] on input "False" at bounding box center [847, 246] width 18 height 15
radio input "true"
click at [862, 525] on span "False" at bounding box center [880, 534] width 39 height 19
click at [856, 528] on input "False" at bounding box center [847, 535] width 18 height 15
radio input "true"
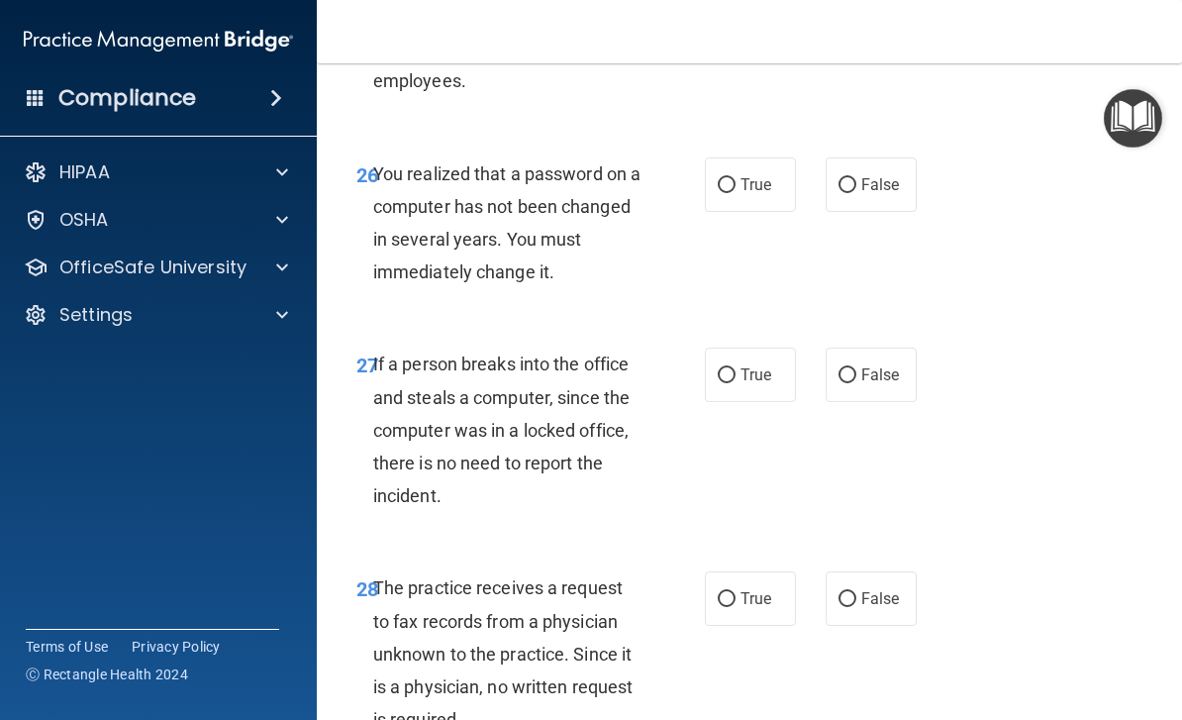
scroll to position [5556, 0]
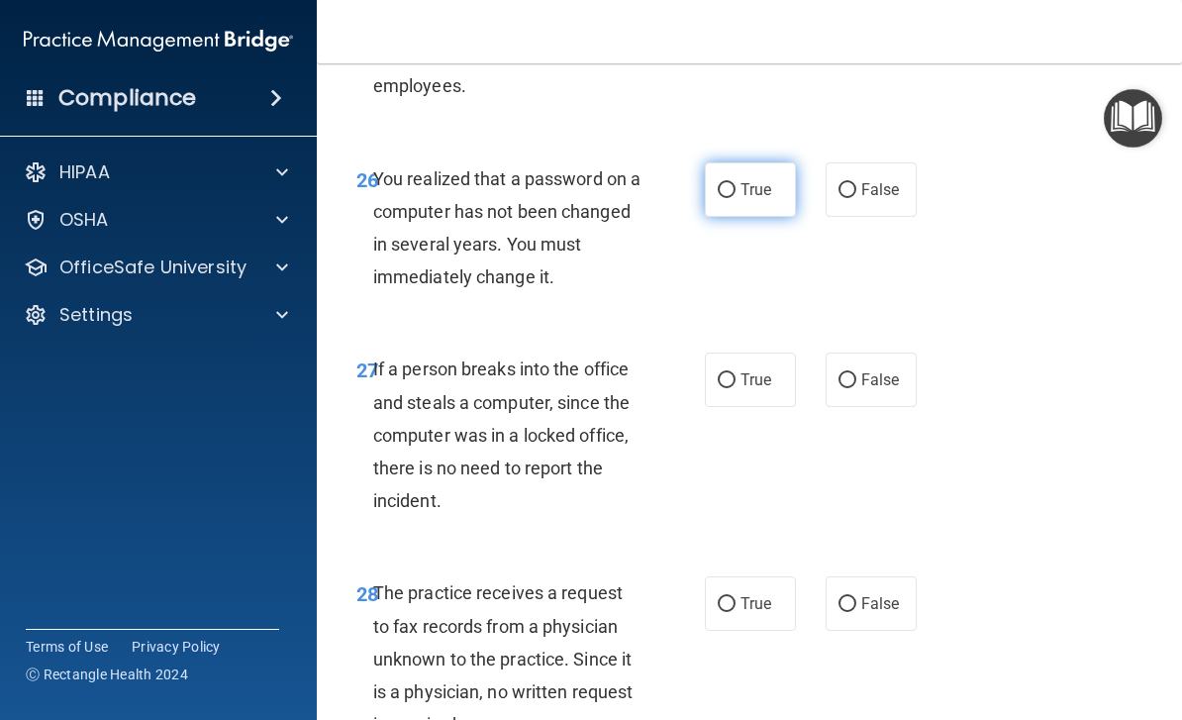
click at [717, 173] on label "True" at bounding box center [750, 189] width 91 height 54
click at [718, 183] on input "True" at bounding box center [727, 190] width 18 height 15
radio input "true"
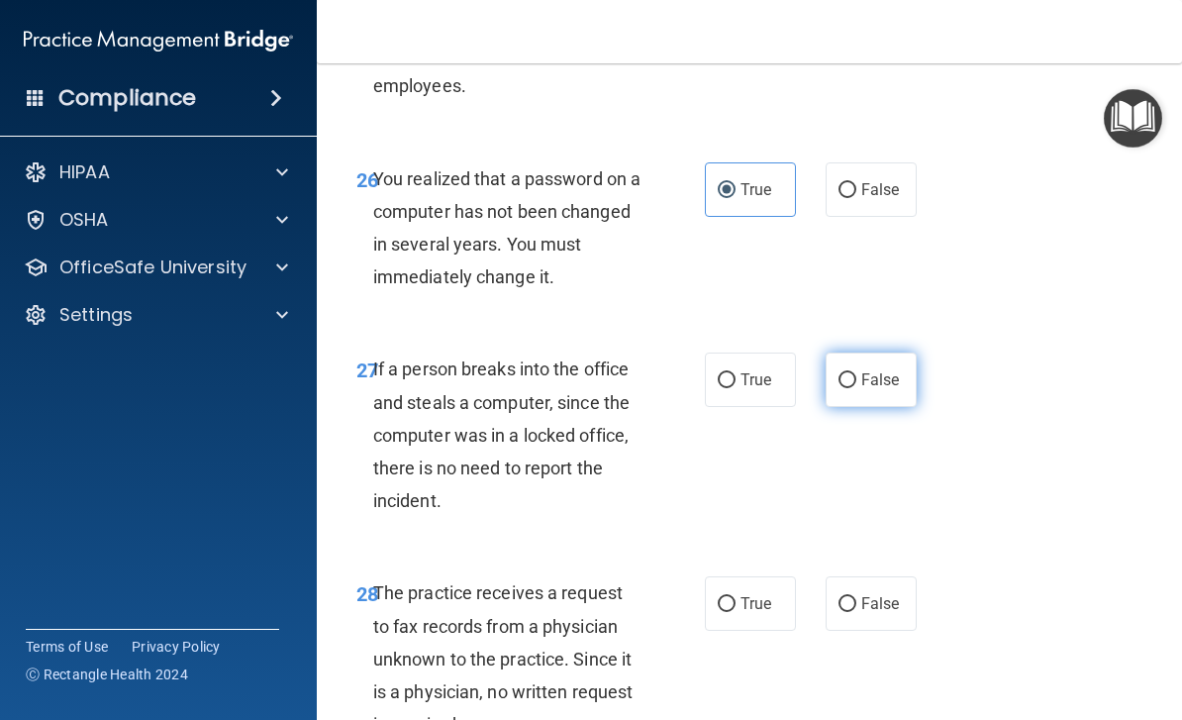
click at [881, 363] on label "False" at bounding box center [870, 379] width 91 height 54
click at [856, 373] on input "False" at bounding box center [847, 380] width 18 height 15
radio input "true"
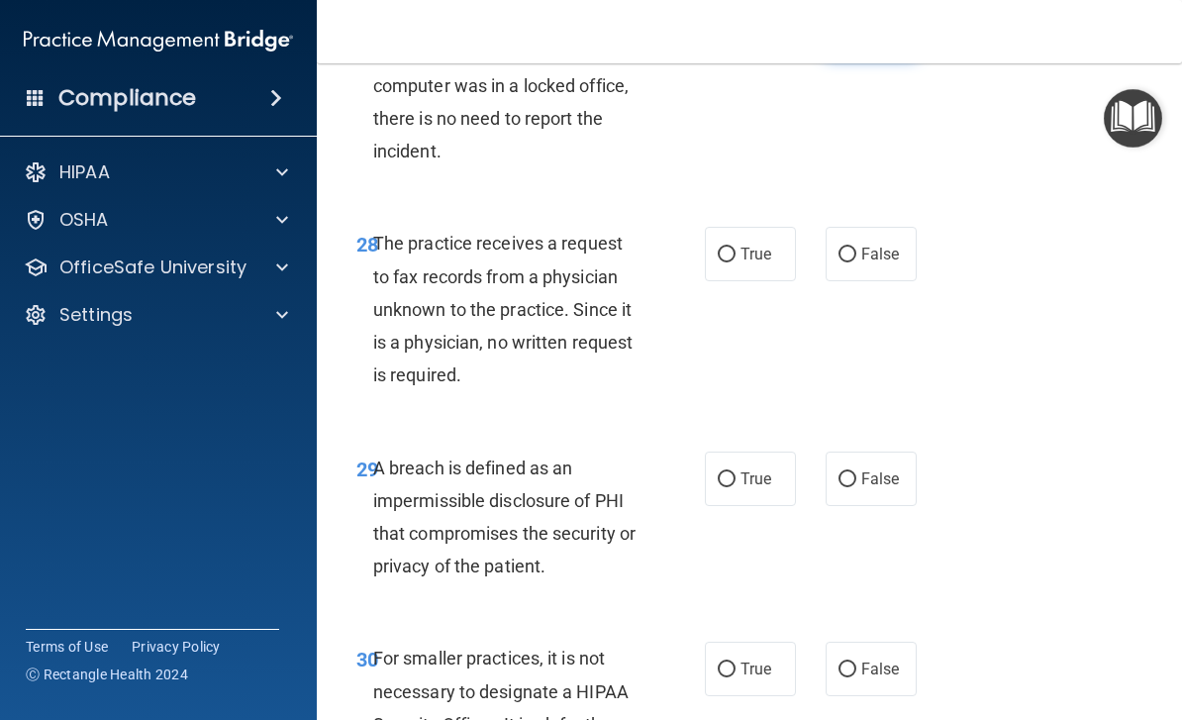
scroll to position [5910, 0]
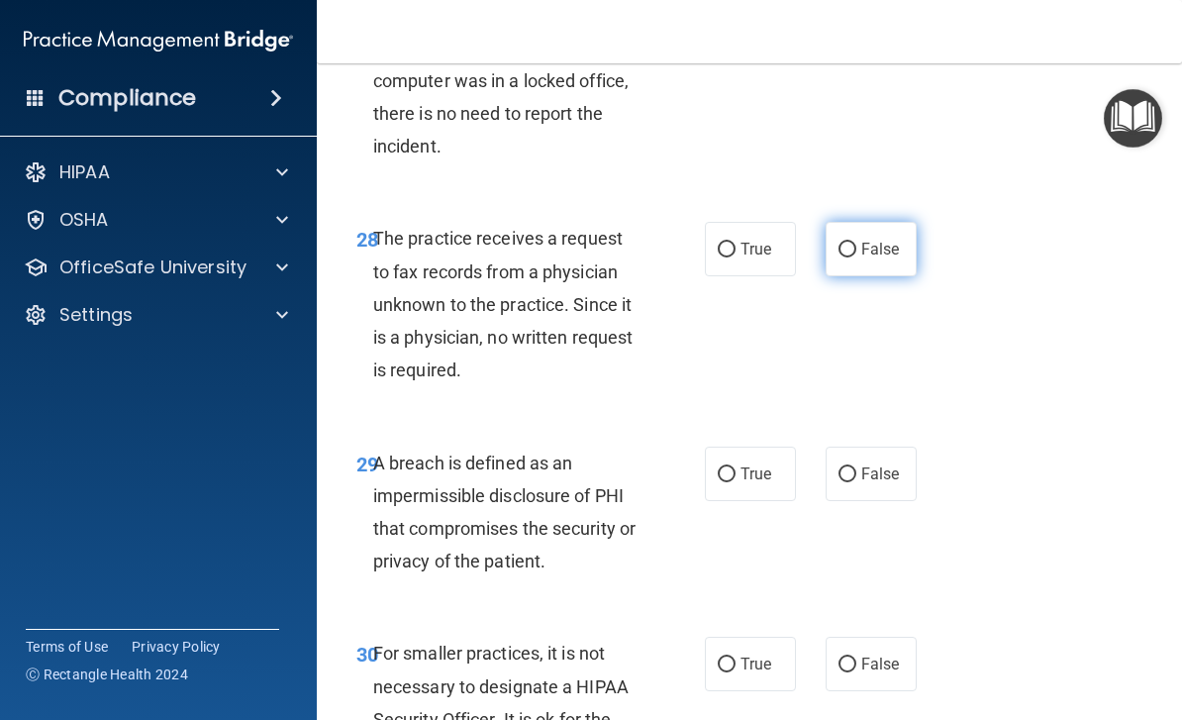
click at [890, 240] on span "False" at bounding box center [880, 249] width 39 height 19
click at [856, 242] on input "False" at bounding box center [847, 249] width 18 height 15
radio input "true"
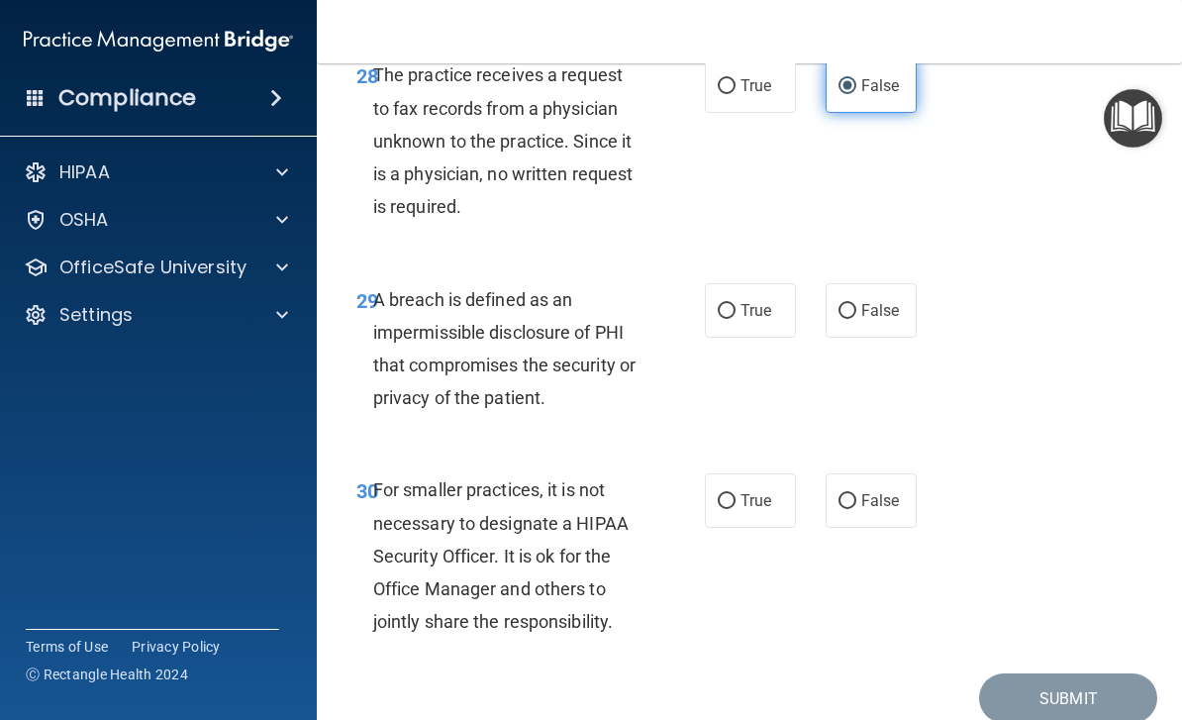
scroll to position [6079, 0]
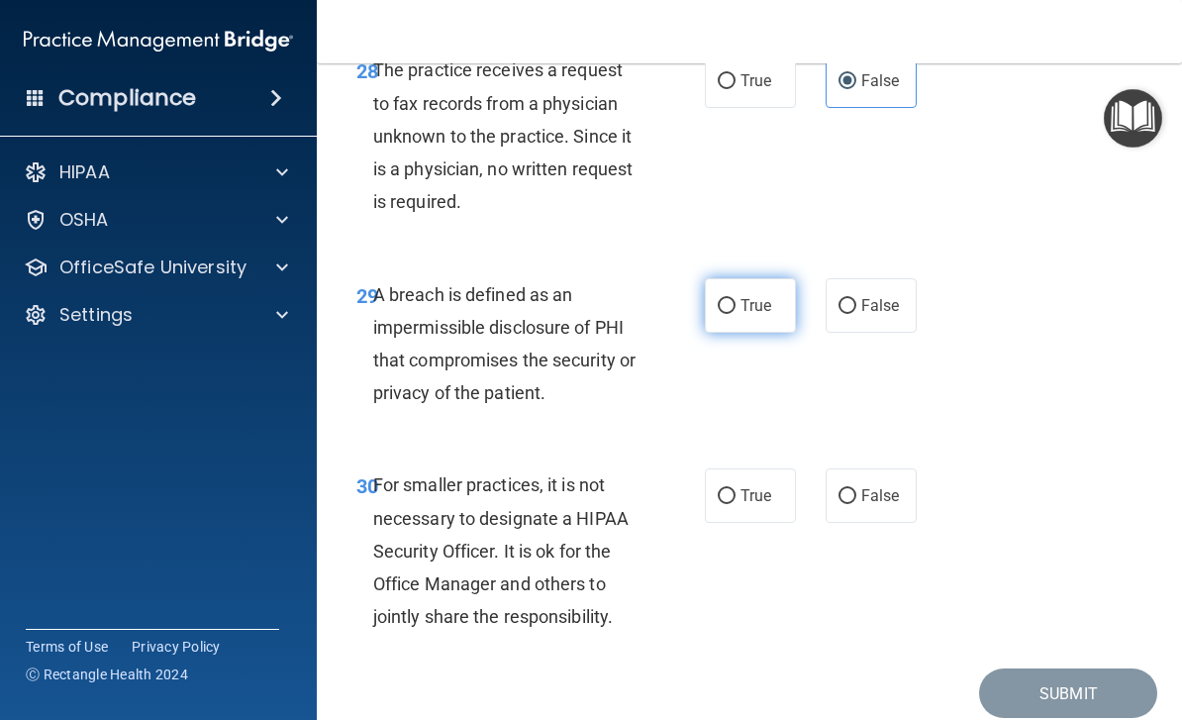
click at [745, 296] on span "True" at bounding box center [755, 305] width 31 height 19
click at [735, 299] on input "True" at bounding box center [727, 306] width 18 height 15
radio input "true"
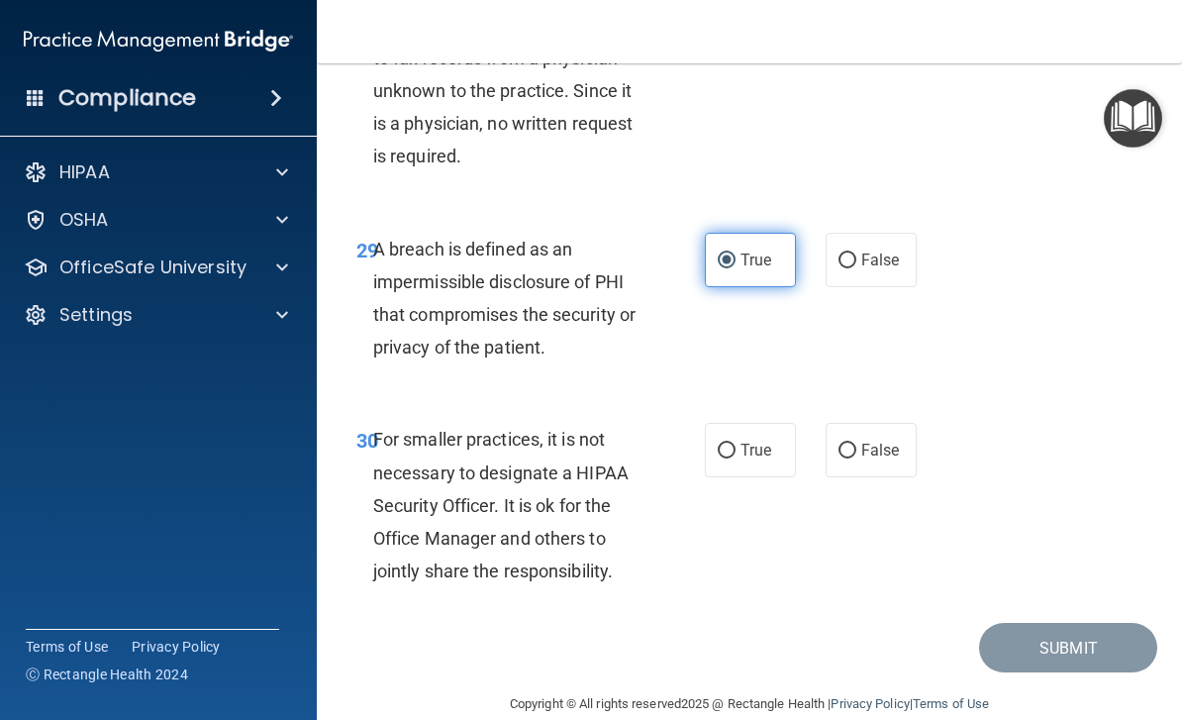
scroll to position [6123, 0]
click at [890, 441] on span "False" at bounding box center [880, 450] width 39 height 19
click at [856, 444] on input "False" at bounding box center [847, 451] width 18 height 15
radio input "true"
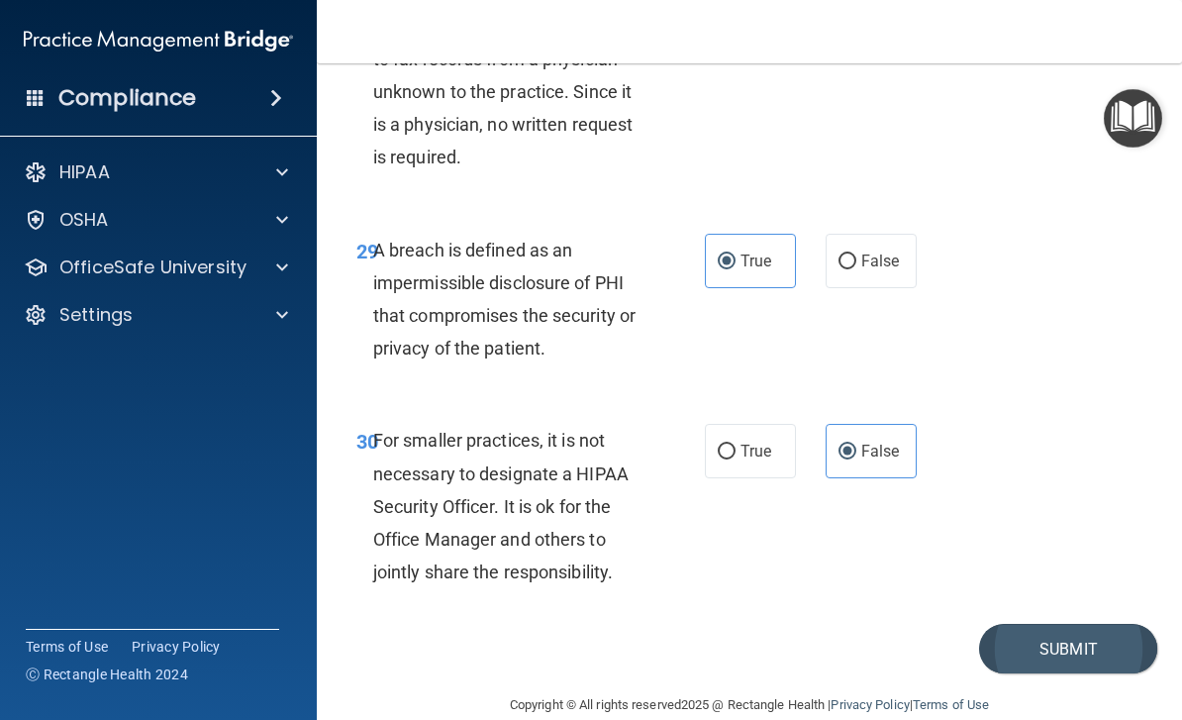
click at [1083, 624] on button "Submit" at bounding box center [1068, 649] width 178 height 50
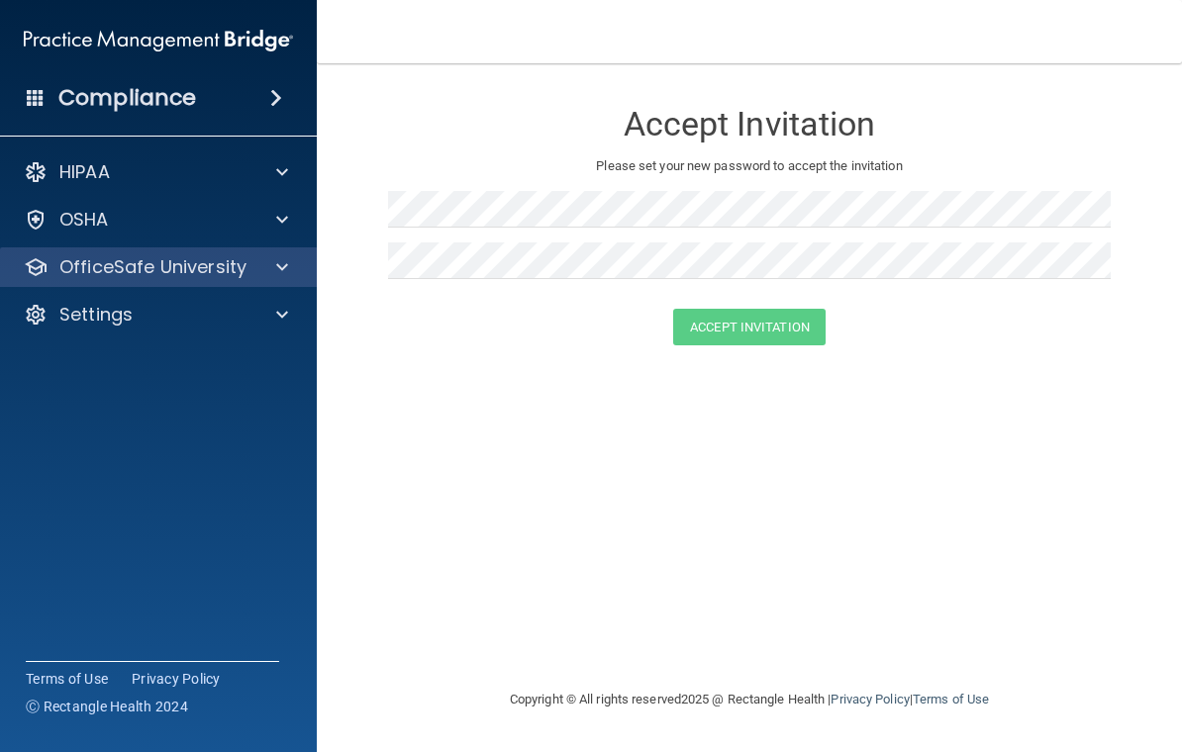
click at [92, 258] on p "OfficeSafe University" at bounding box center [152, 267] width 187 height 24
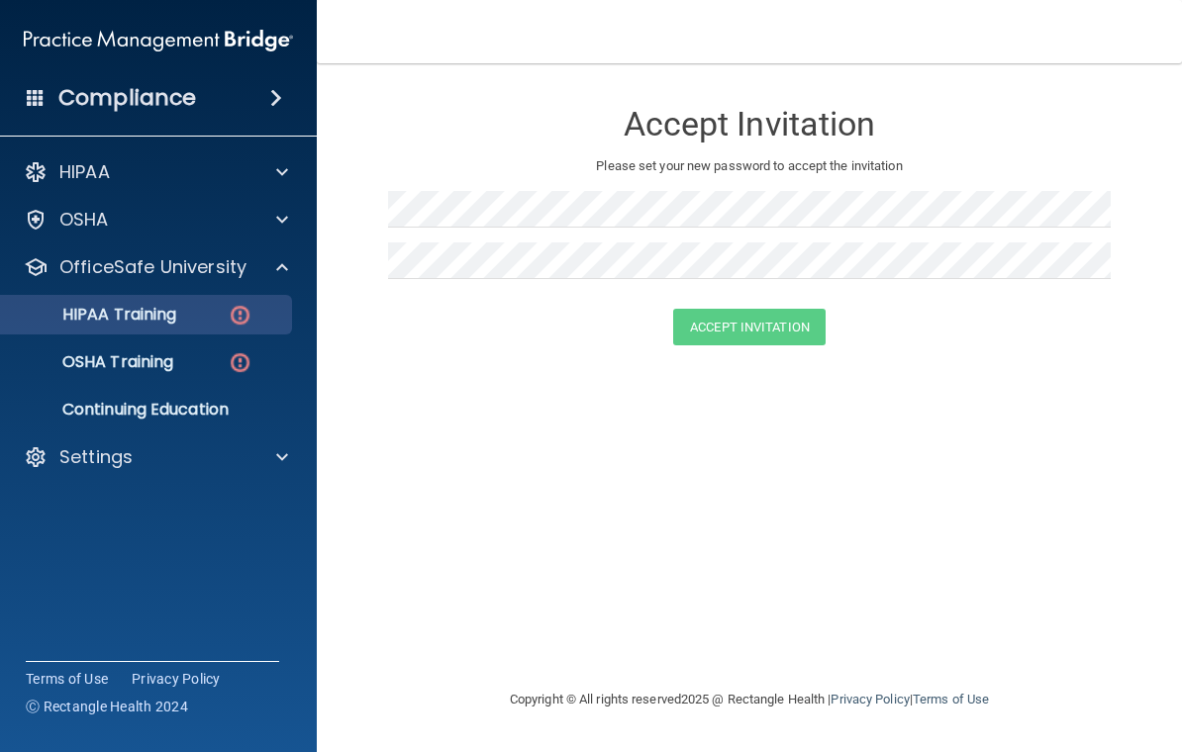
click at [106, 332] on link "HIPAA Training" at bounding box center [136, 315] width 312 height 40
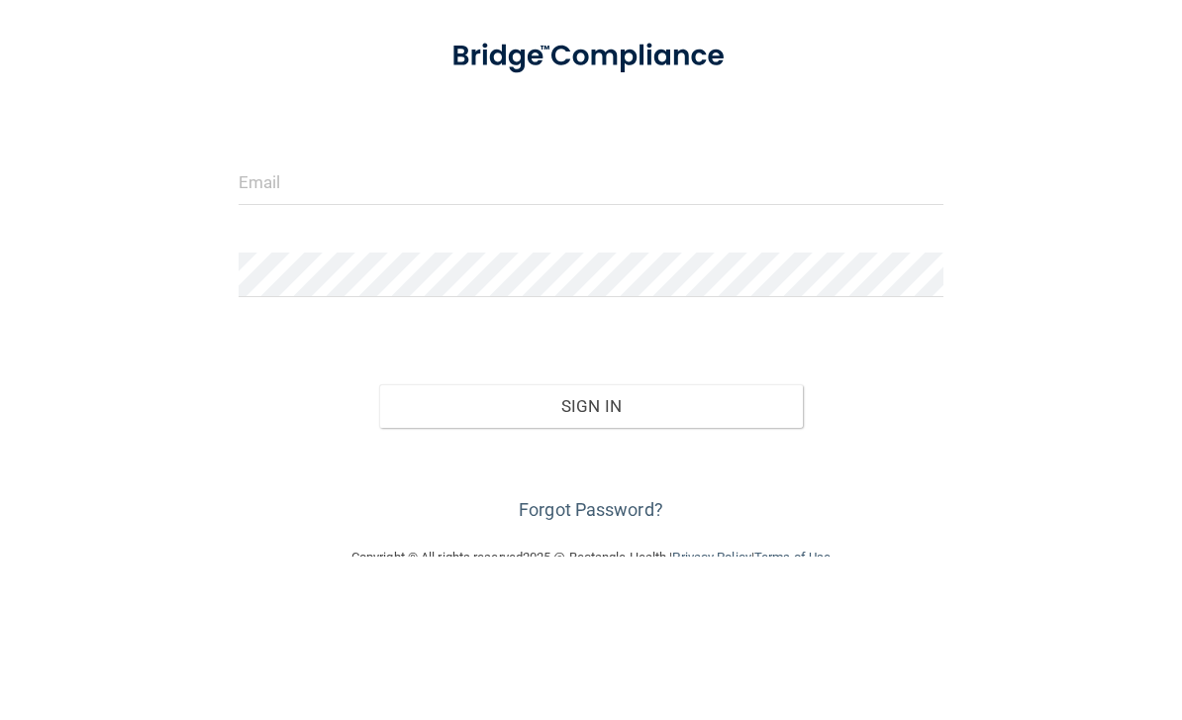
scroll to position [163, 0]
type input "[EMAIL_ADDRESS][DOMAIN_NAME]"
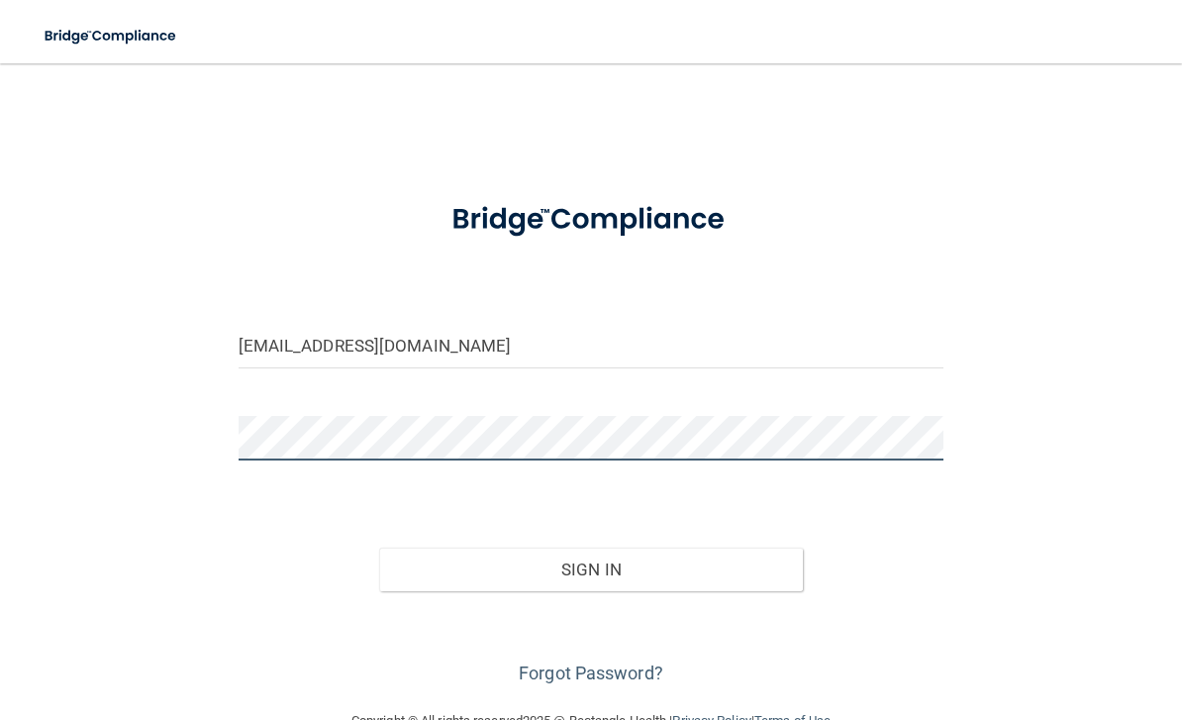
click at [591, 567] on button "Sign In" at bounding box center [591, 569] width 424 height 44
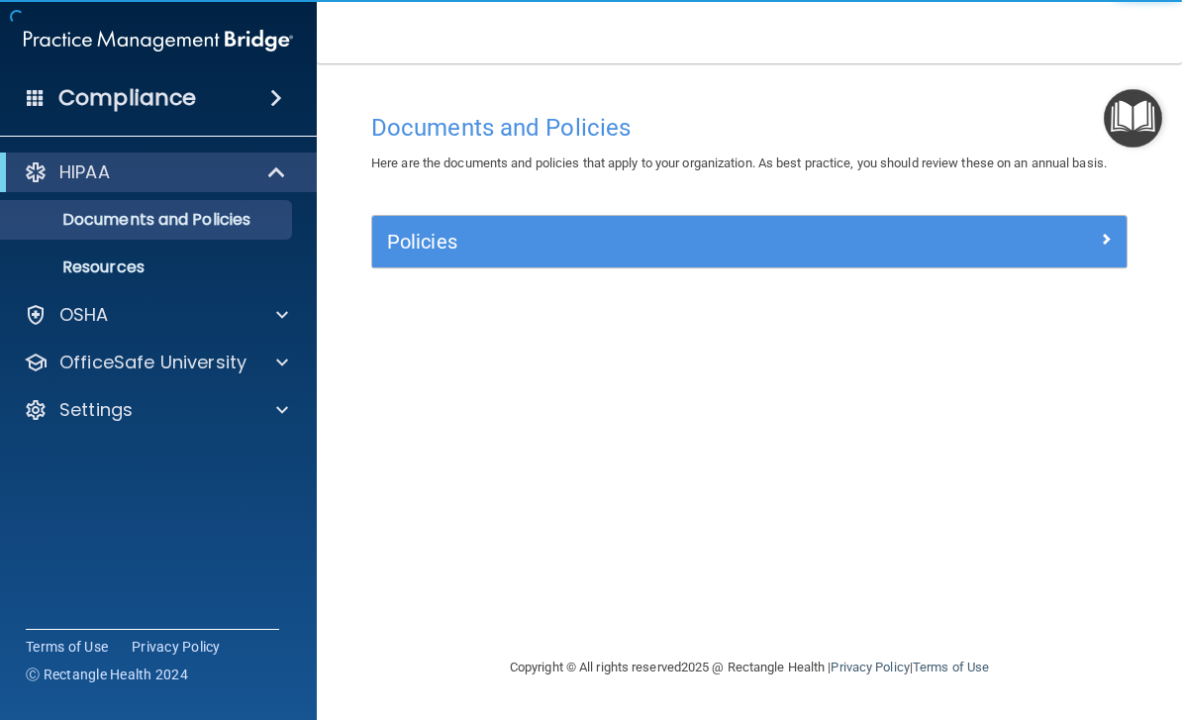
click at [266, 169] on div at bounding box center [277, 172] width 48 height 24
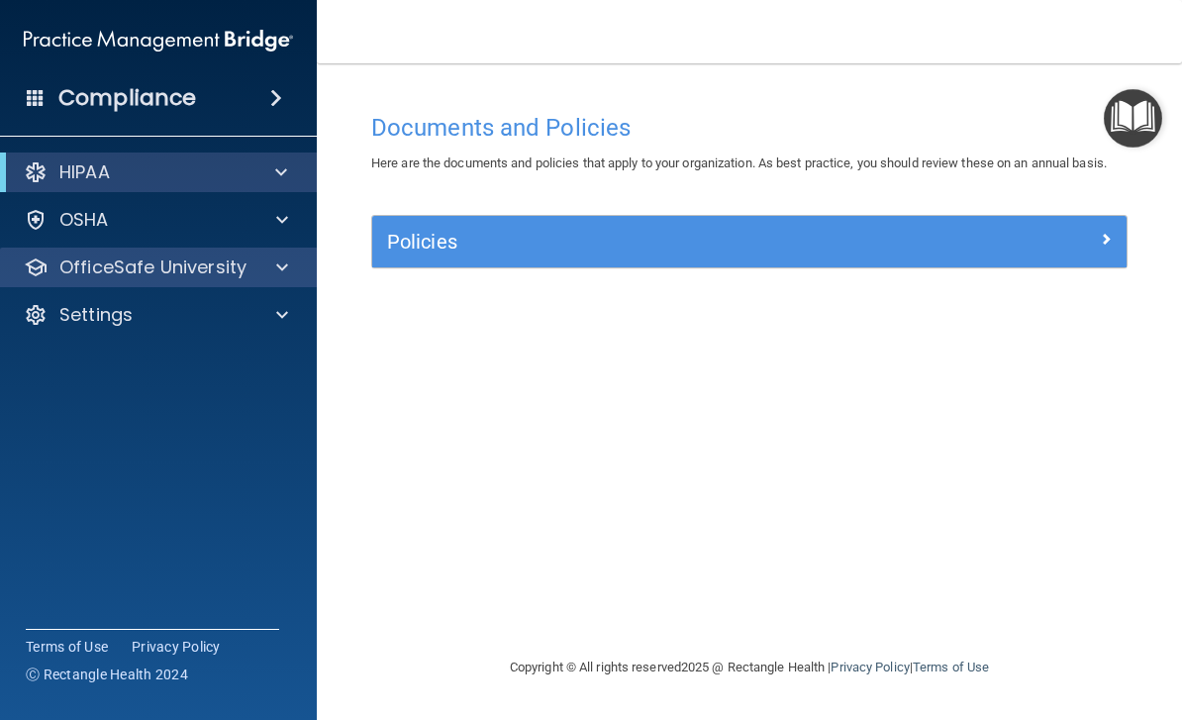
click at [294, 266] on div at bounding box center [278, 267] width 49 height 24
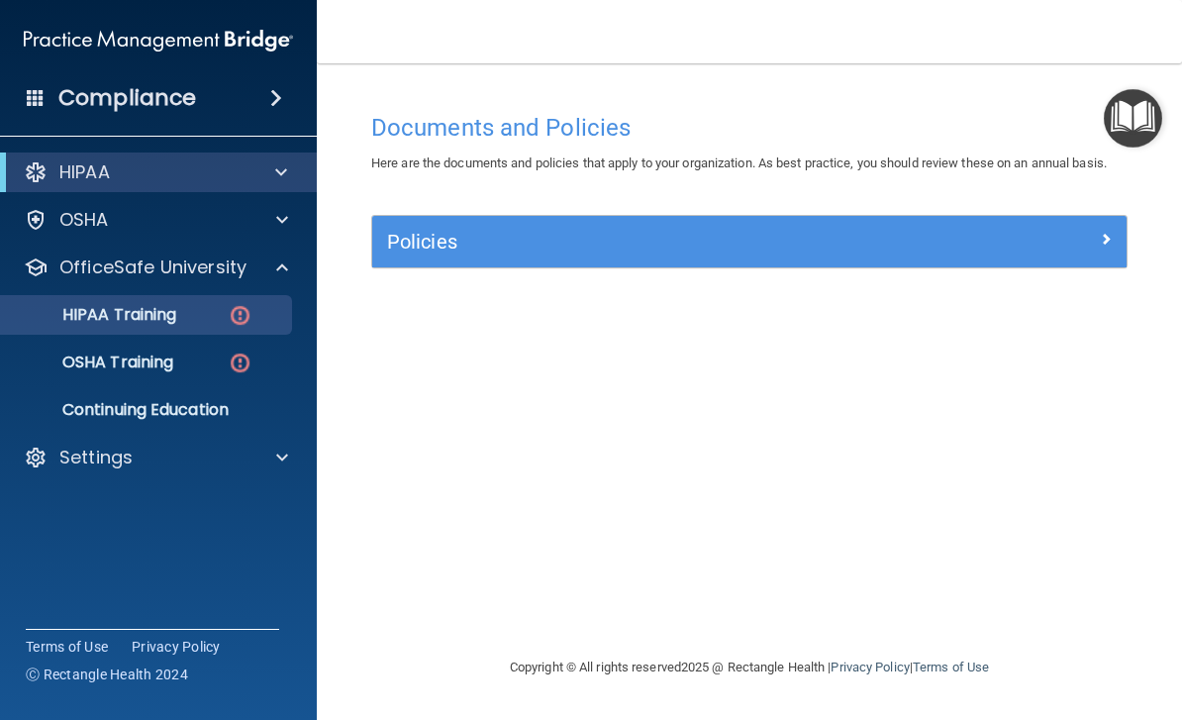
click at [93, 321] on p "HIPAA Training" at bounding box center [94, 315] width 163 height 20
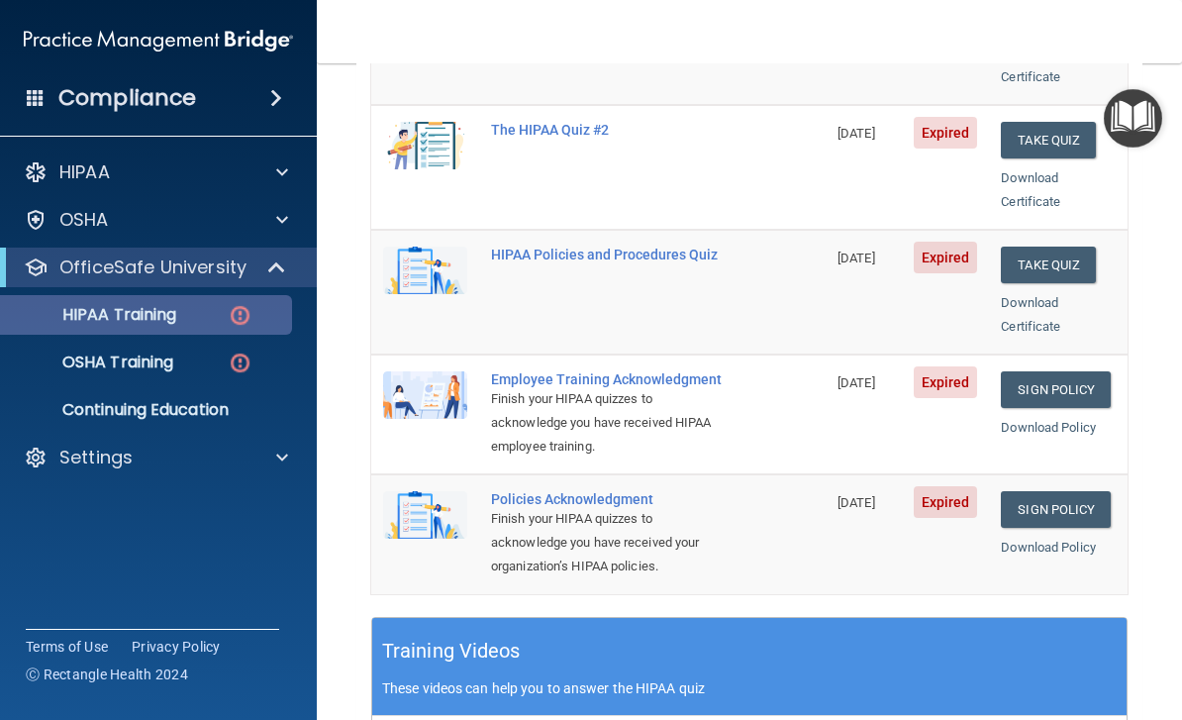
scroll to position [403, 0]
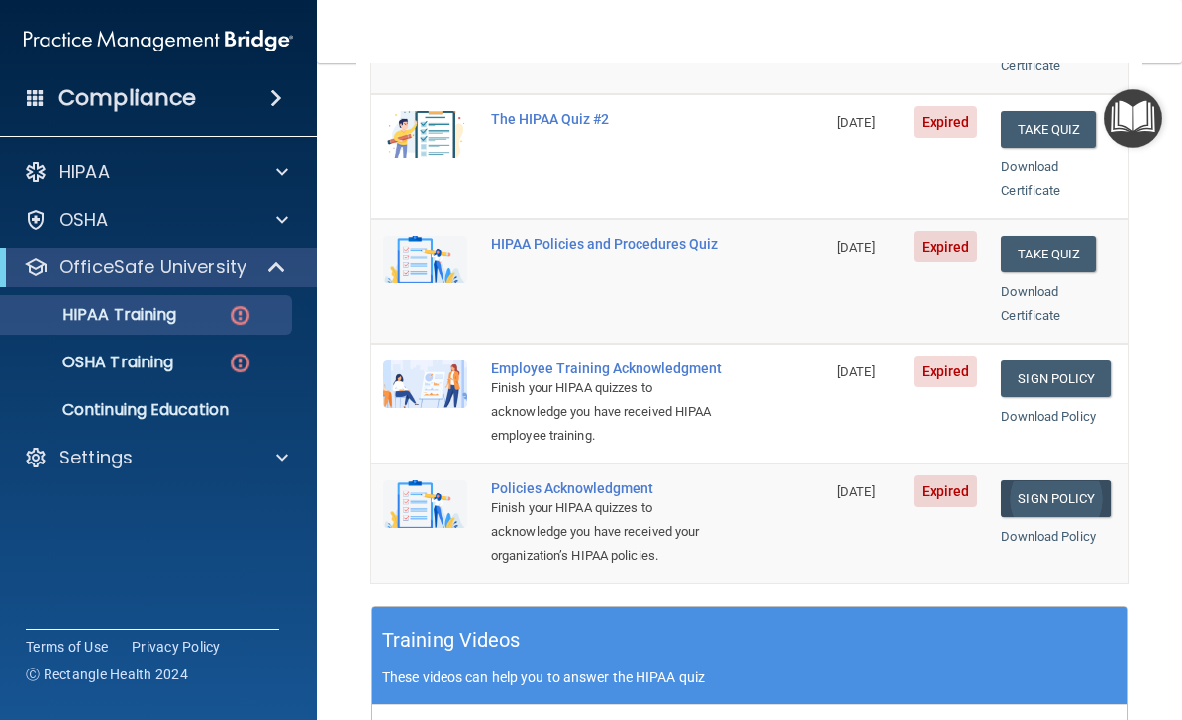
click at [1083, 480] on link "Sign Policy" at bounding box center [1056, 498] width 110 height 37
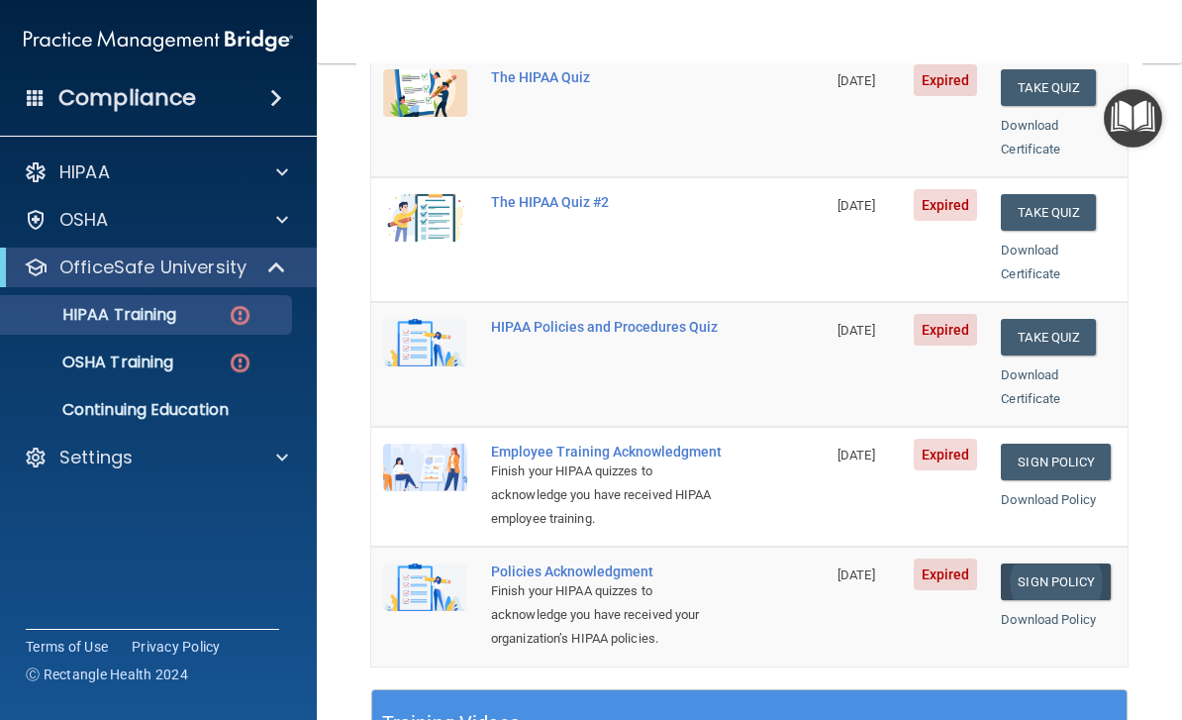
scroll to position [306, 0]
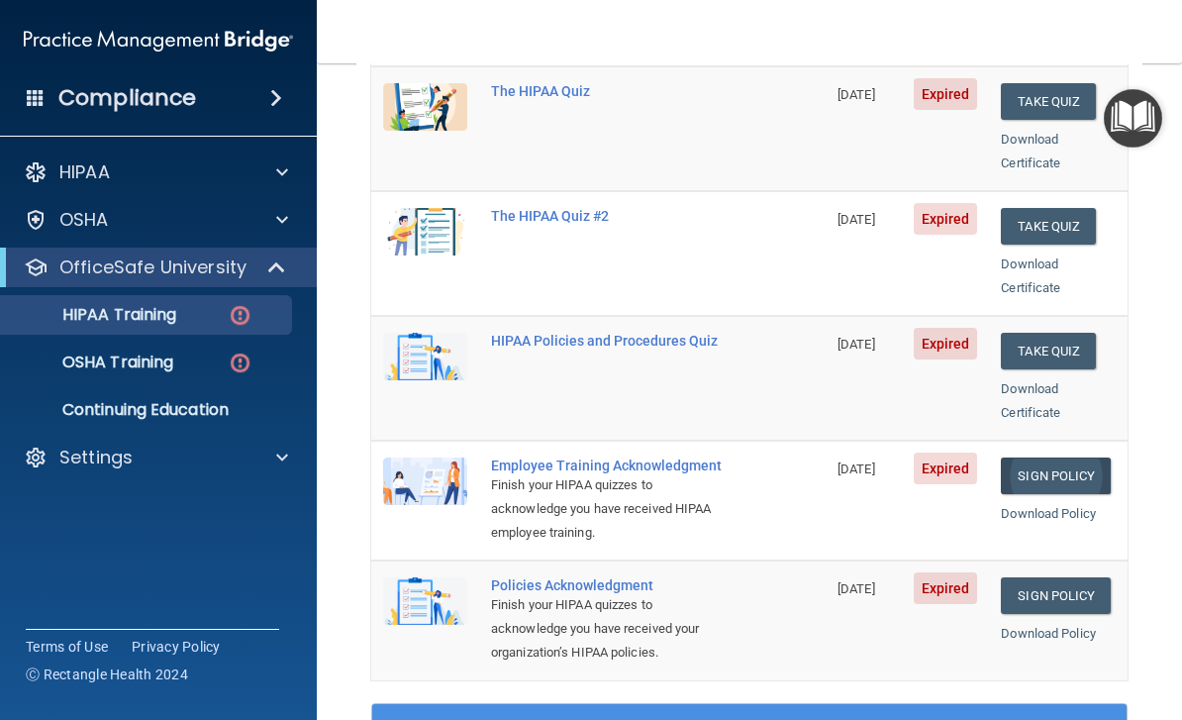
click at [1086, 457] on link "Sign Policy" at bounding box center [1056, 475] width 110 height 37
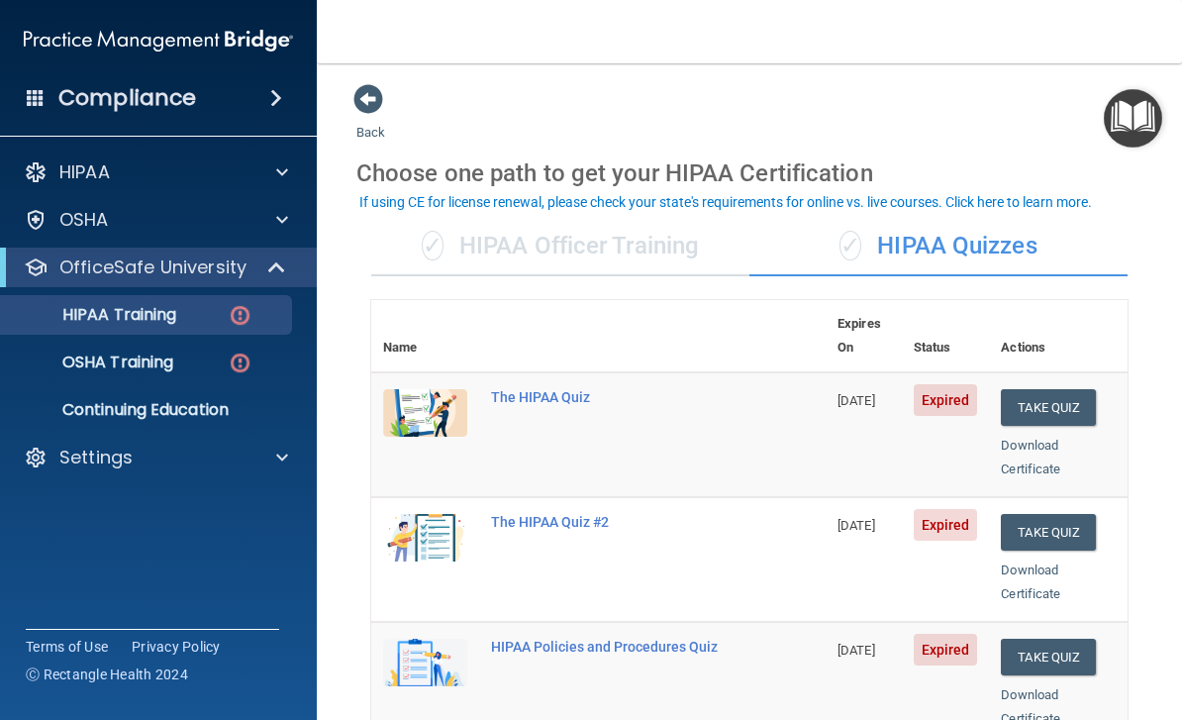
scroll to position [-1, 0]
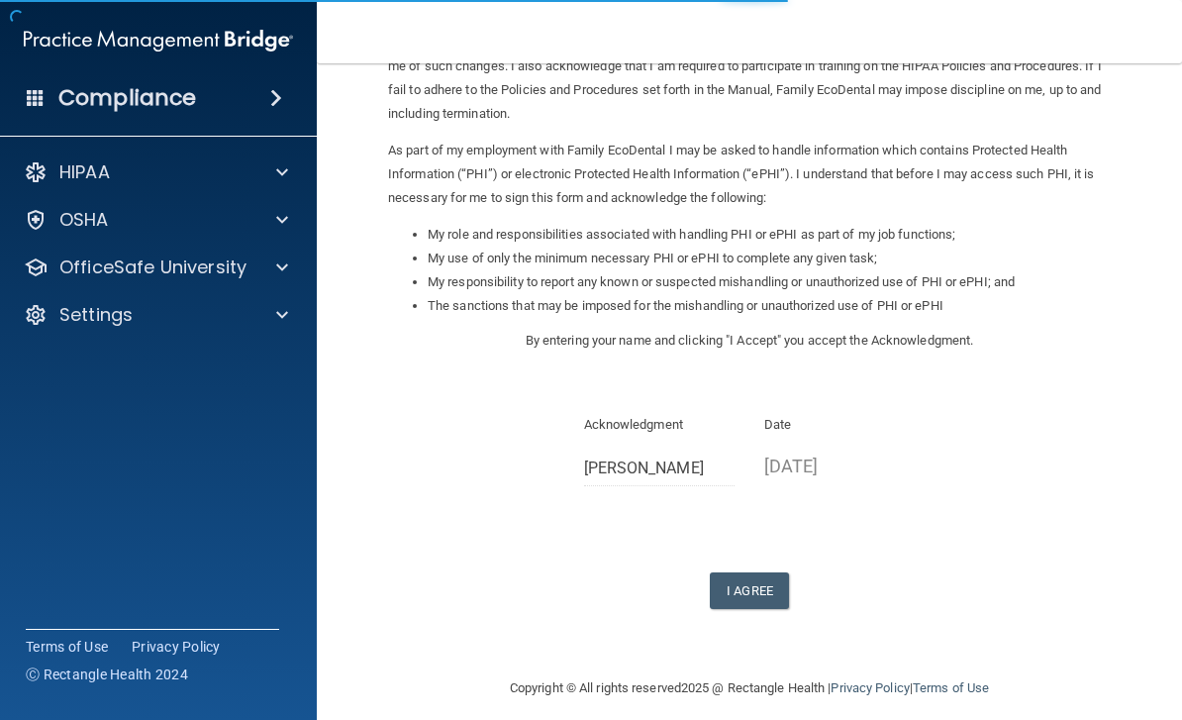
scroll to position [168, 0]
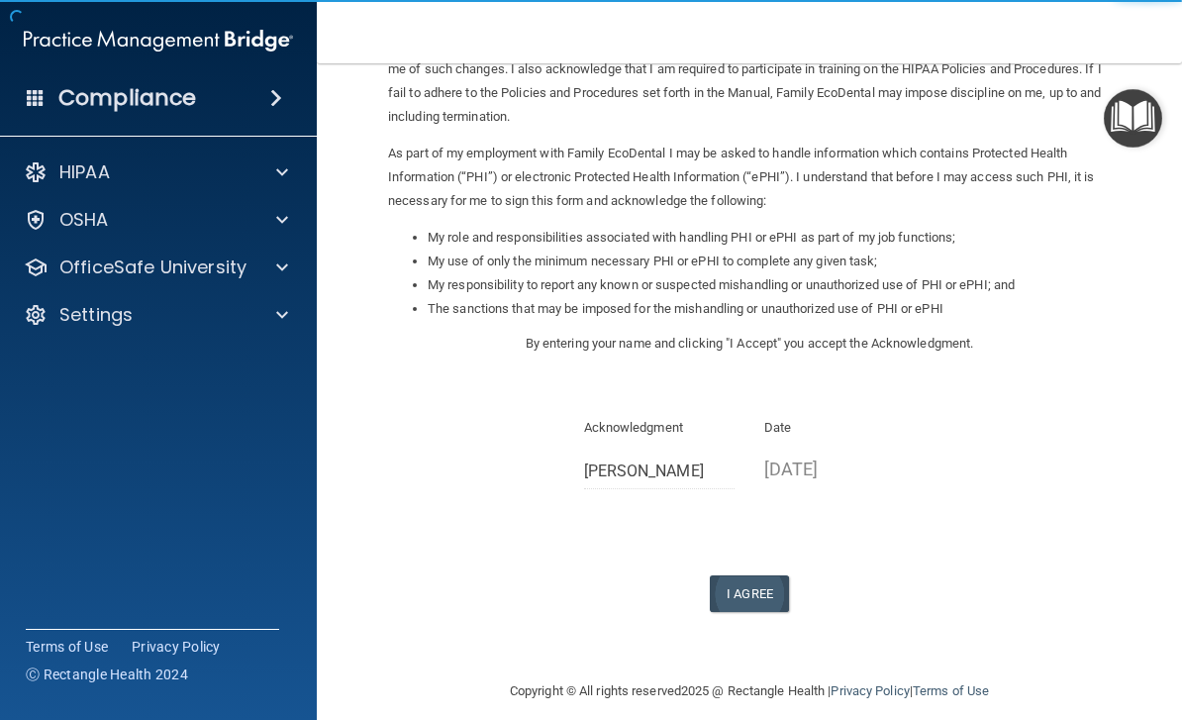
click at [756, 575] on button "I Agree" at bounding box center [749, 593] width 79 height 37
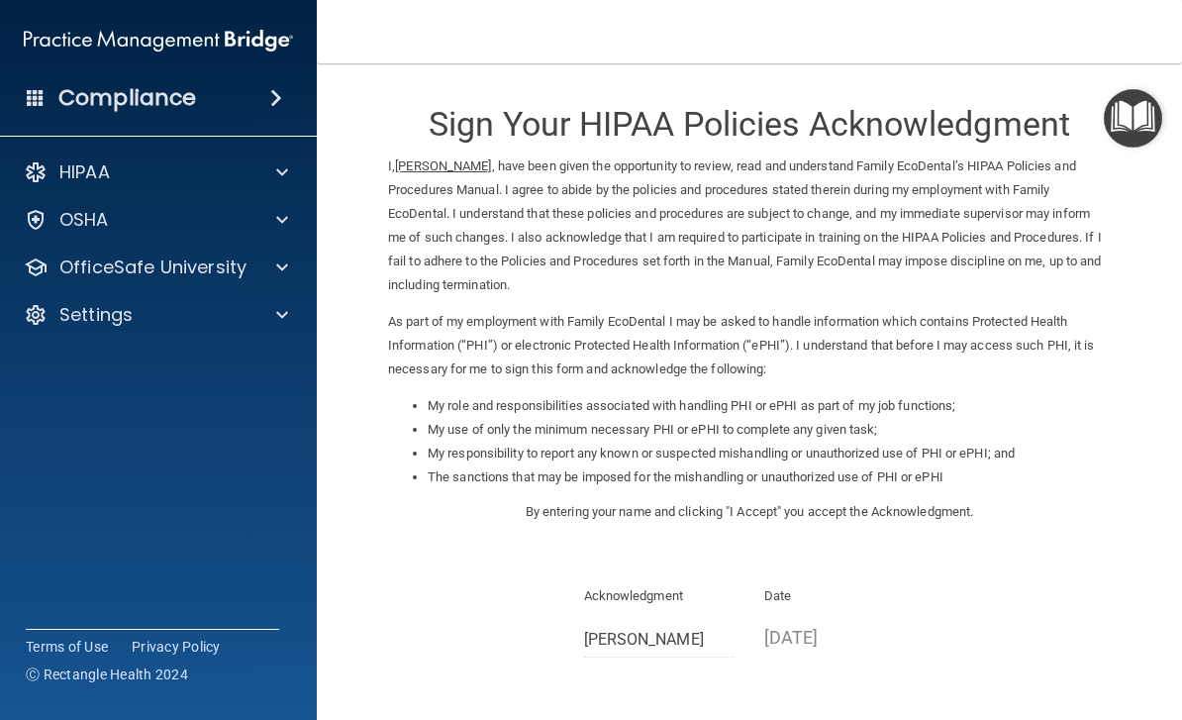
scroll to position [0, 0]
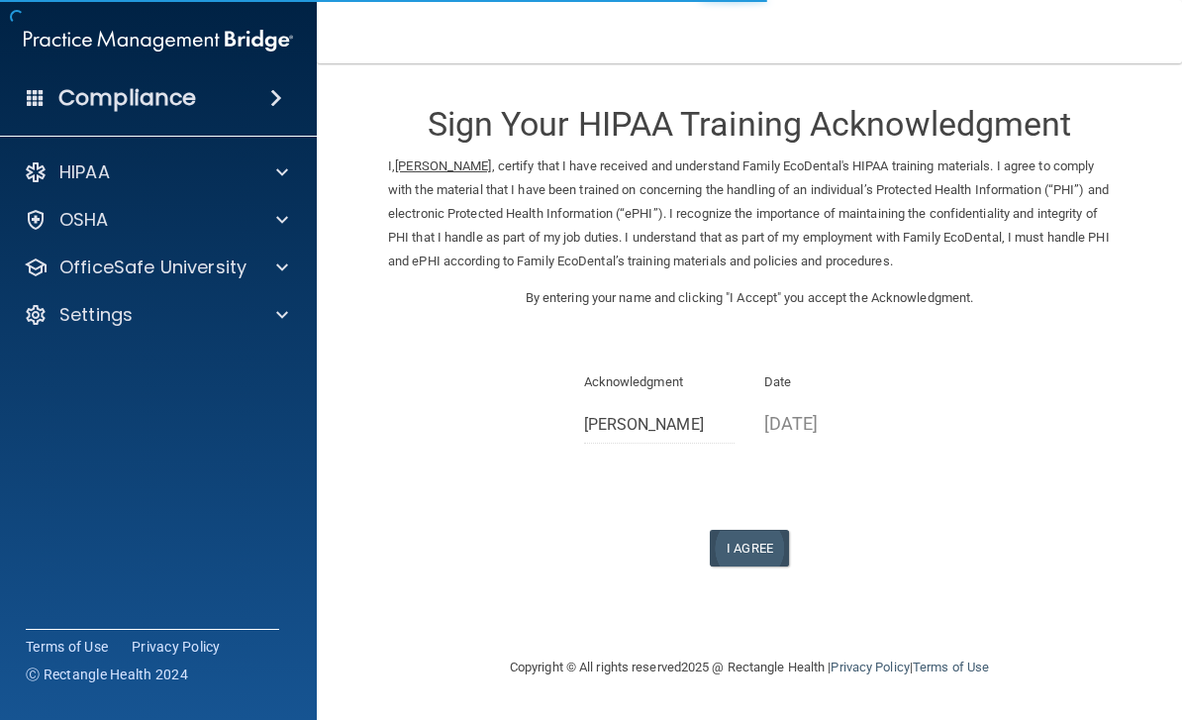
click at [751, 533] on button "I Agree" at bounding box center [749, 547] width 79 height 37
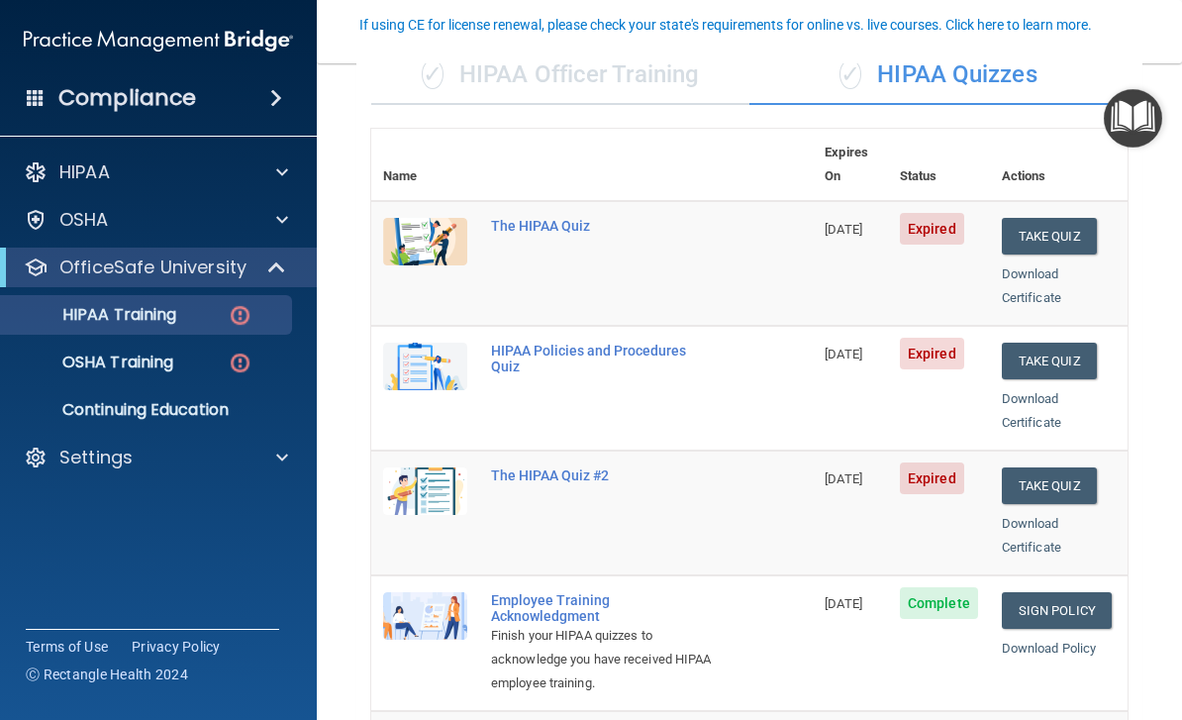
scroll to position [159, 0]
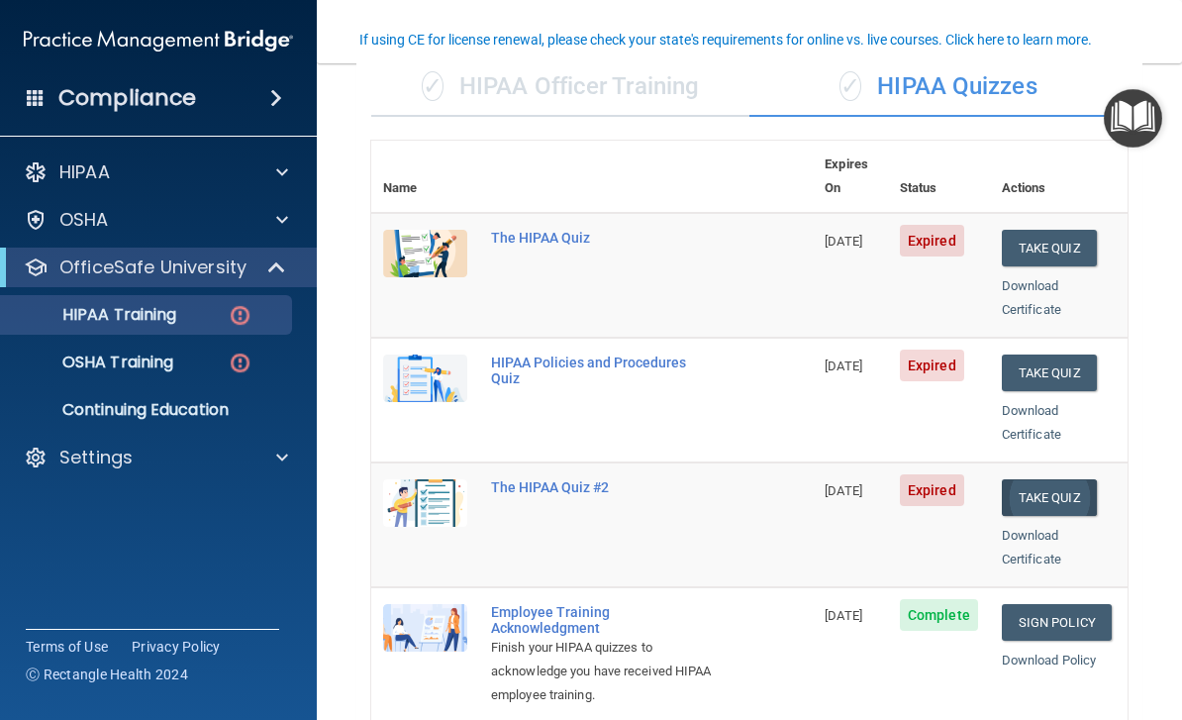
click at [1057, 479] on button "Take Quiz" at bounding box center [1049, 497] width 95 height 37
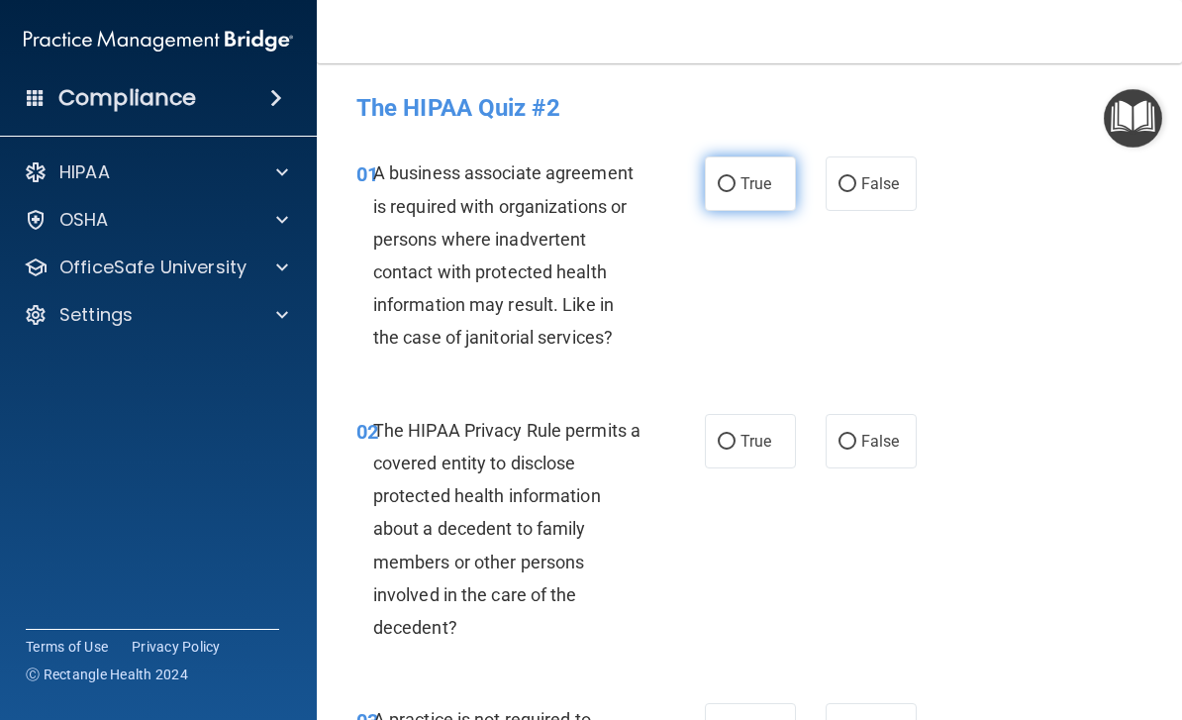
click at [739, 167] on label "True" at bounding box center [750, 183] width 91 height 54
click at [735, 177] on input "True" at bounding box center [727, 184] width 18 height 15
radio input "true"
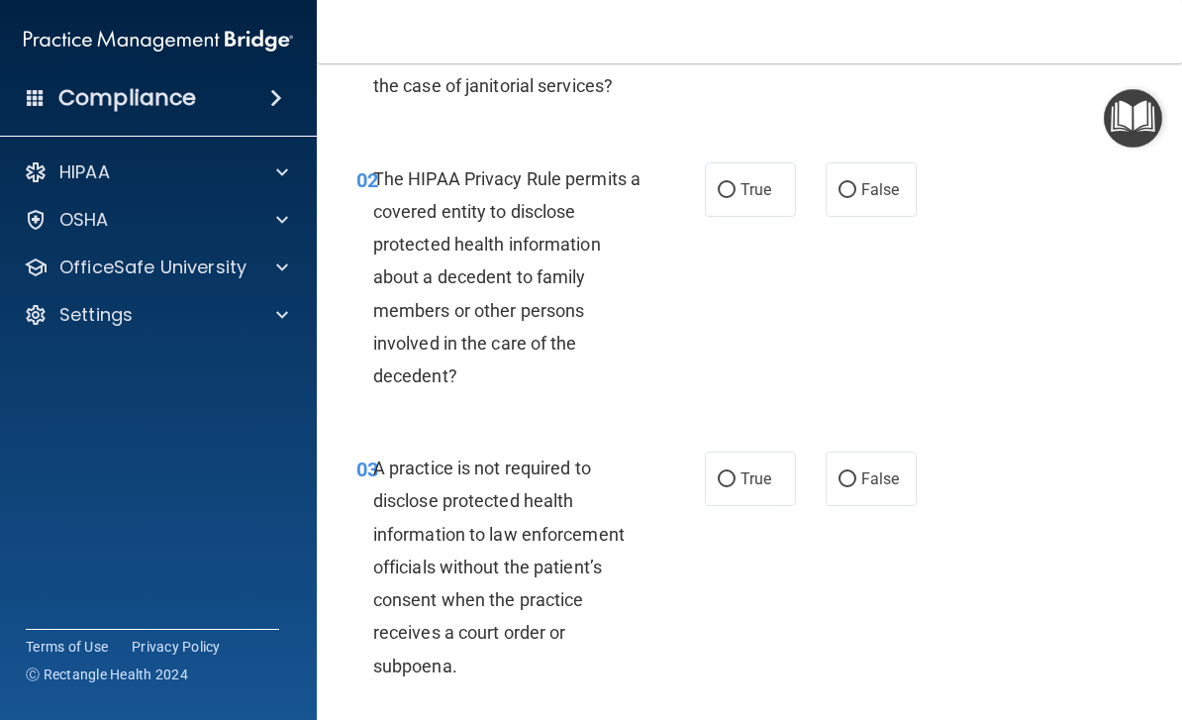
scroll to position [268, 0]
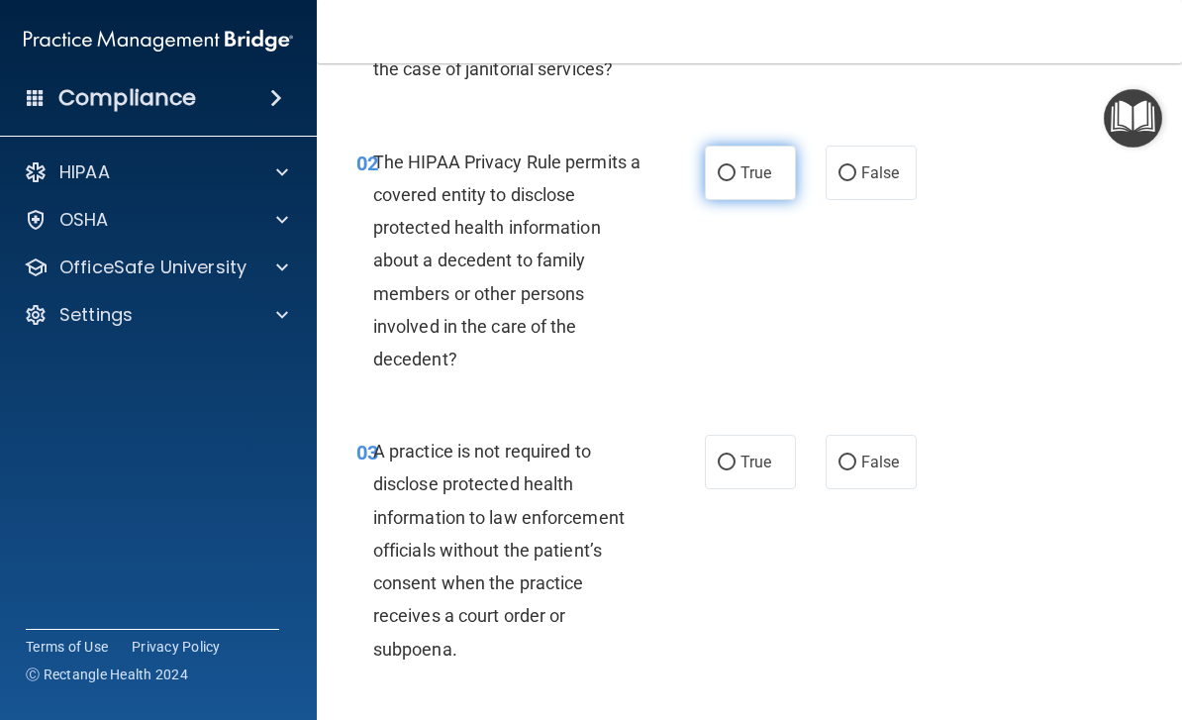
click at [731, 173] on input "True" at bounding box center [727, 173] width 18 height 15
radio input "true"
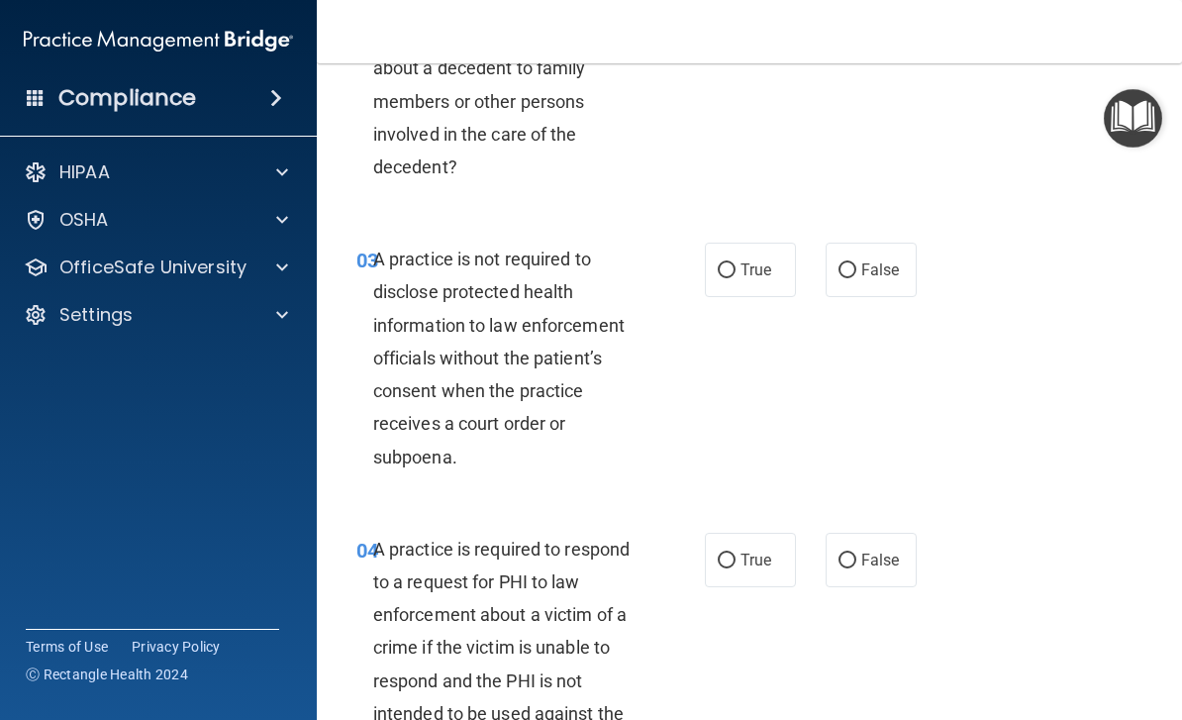
scroll to position [475, 0]
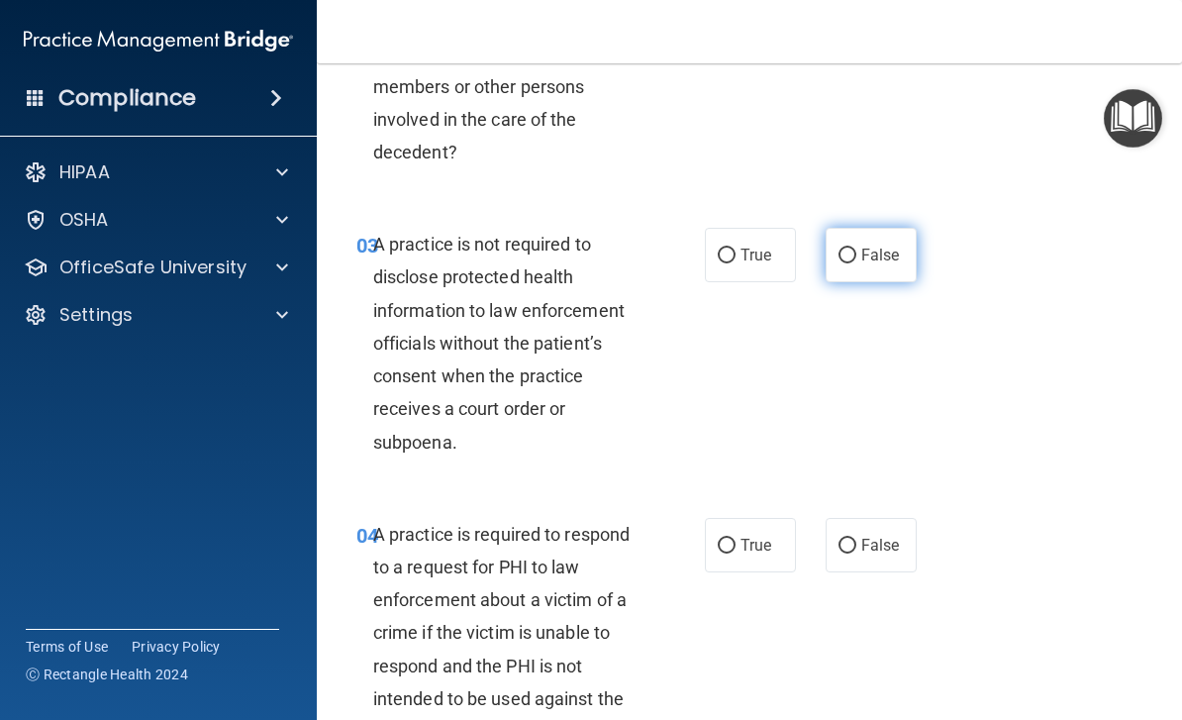
click at [865, 248] on span "False" at bounding box center [880, 254] width 39 height 19
click at [856, 248] on input "False" at bounding box center [847, 255] width 18 height 15
radio input "true"
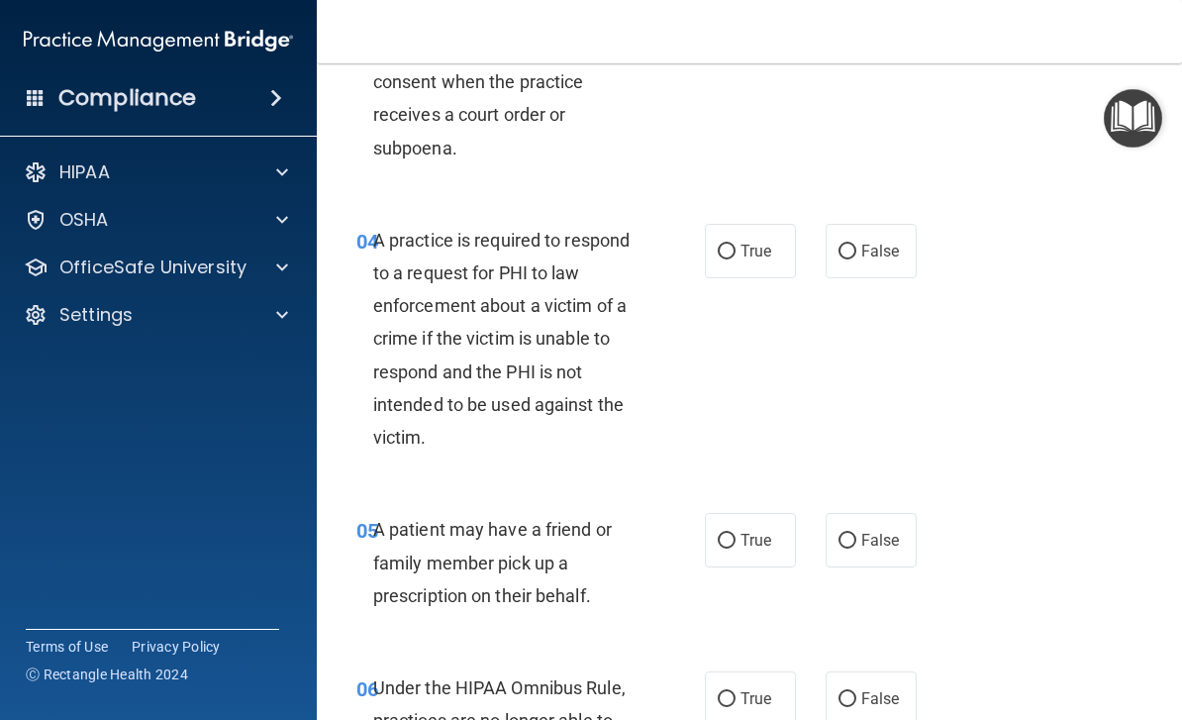
scroll to position [781, 0]
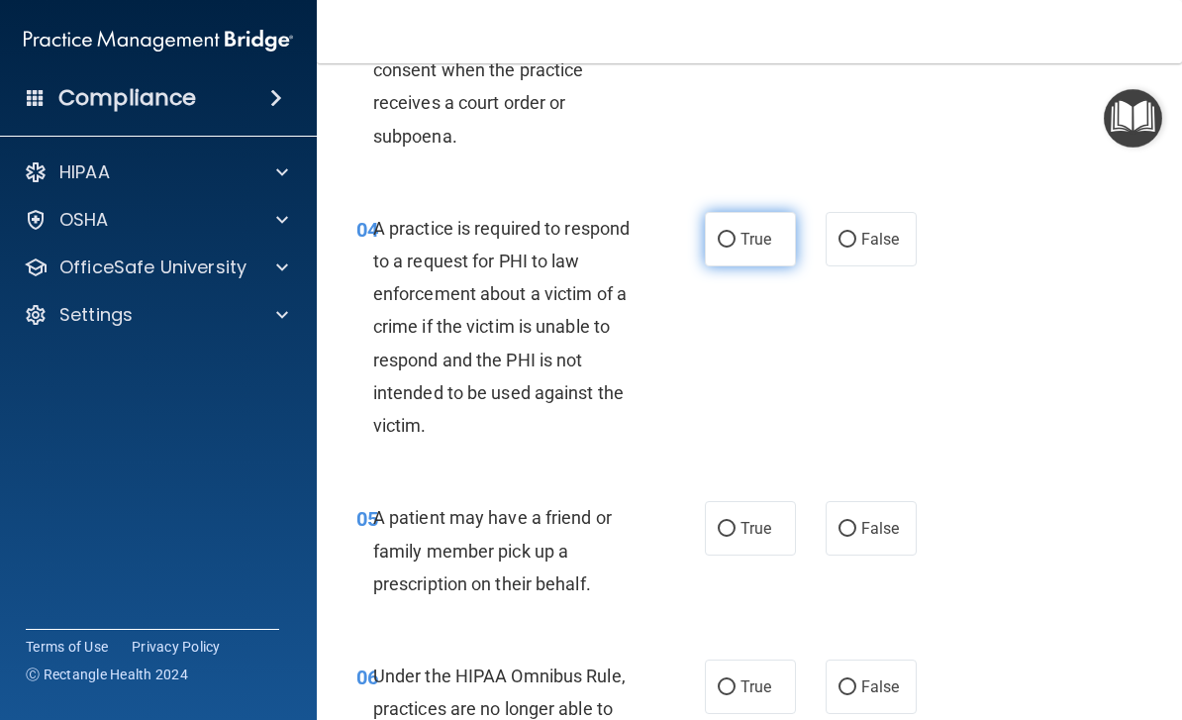
click at [757, 230] on span "True" at bounding box center [755, 239] width 31 height 19
click at [735, 233] on input "True" at bounding box center [727, 240] width 18 height 15
radio input "true"
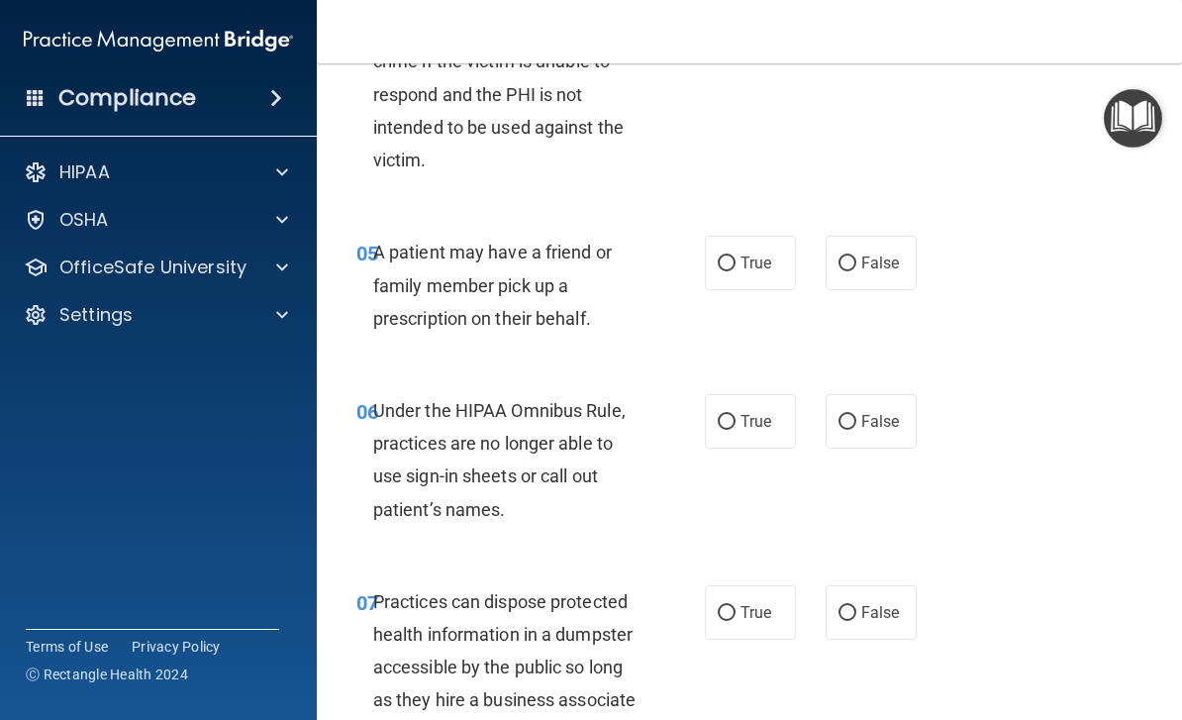
scroll to position [1067, 0]
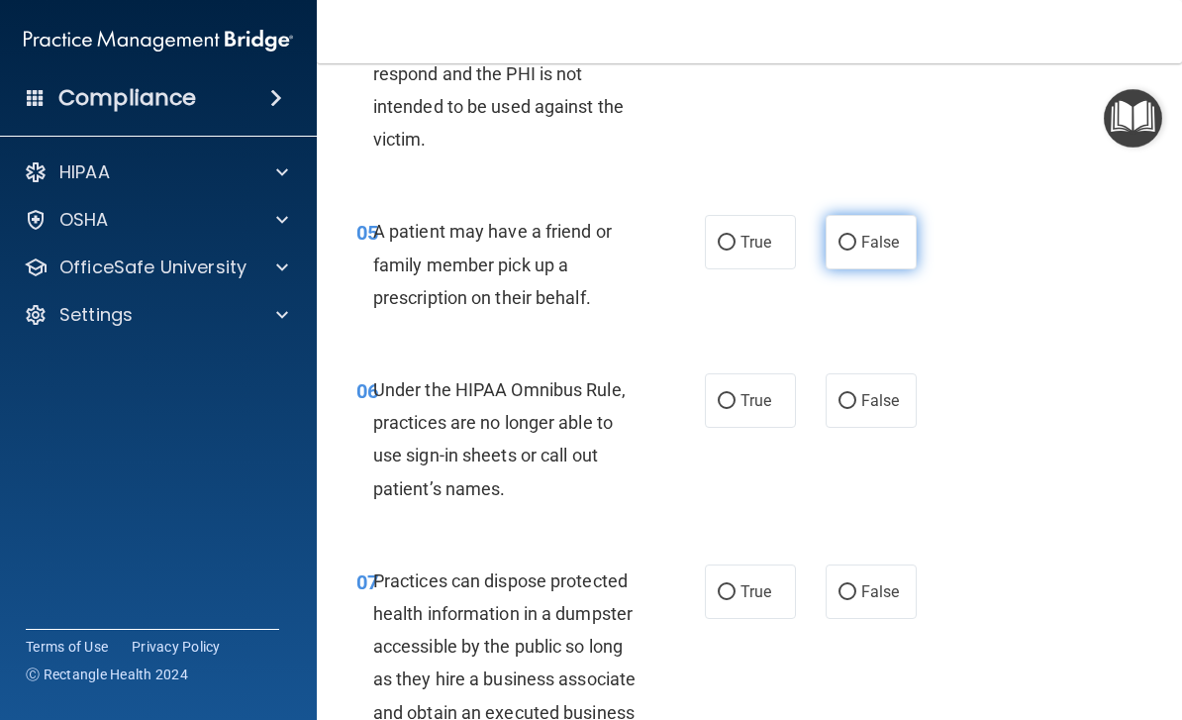
click at [840, 243] on input "False" at bounding box center [847, 243] width 18 height 15
radio input "true"
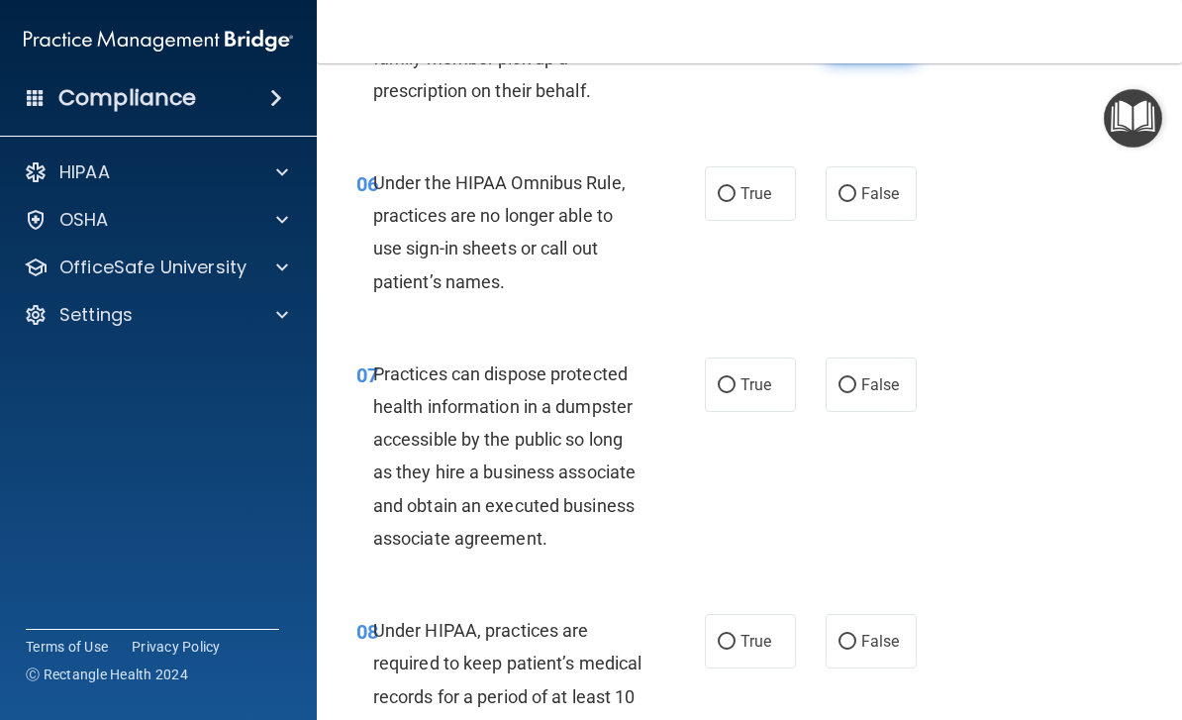
scroll to position [1288, 0]
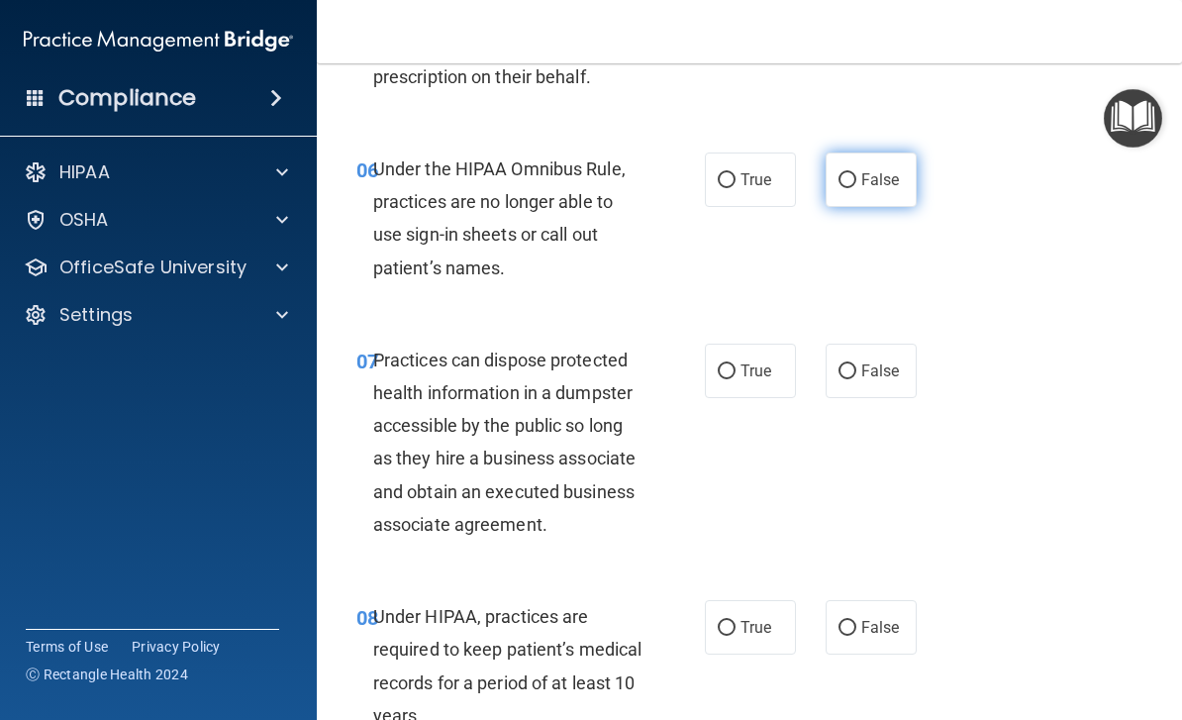
click at [884, 179] on span "False" at bounding box center [880, 179] width 39 height 19
click at [856, 179] on input "False" at bounding box center [847, 180] width 18 height 15
radio input "true"
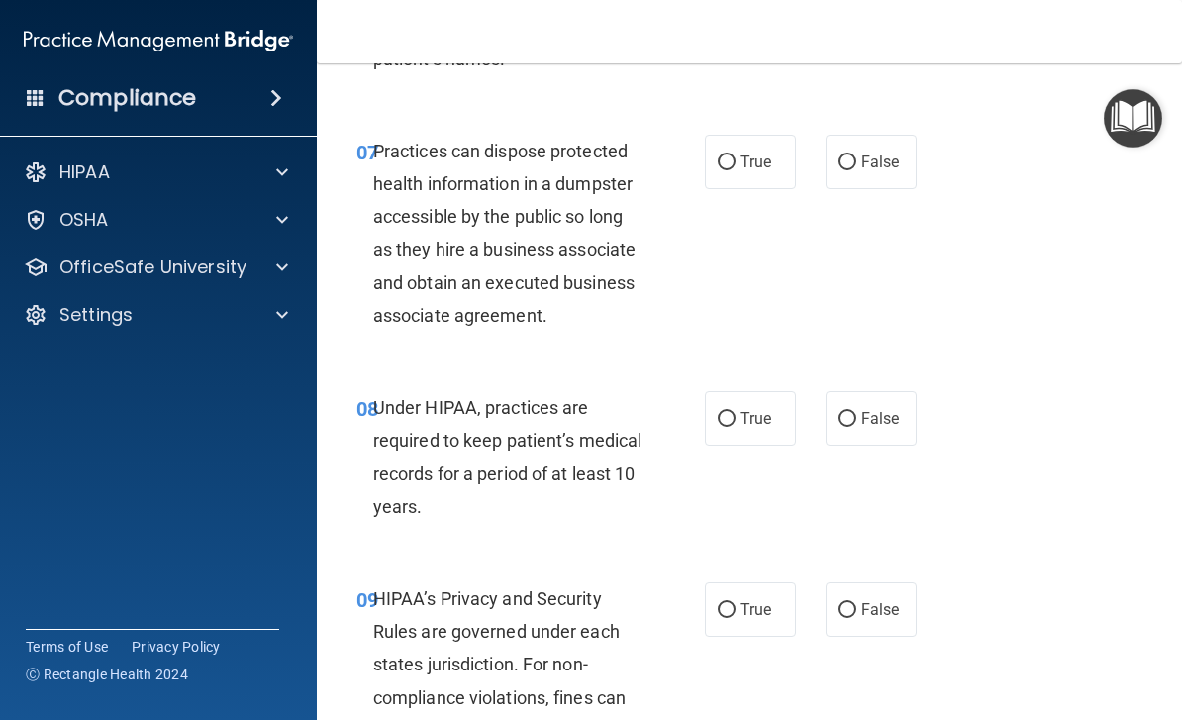
scroll to position [1498, 0]
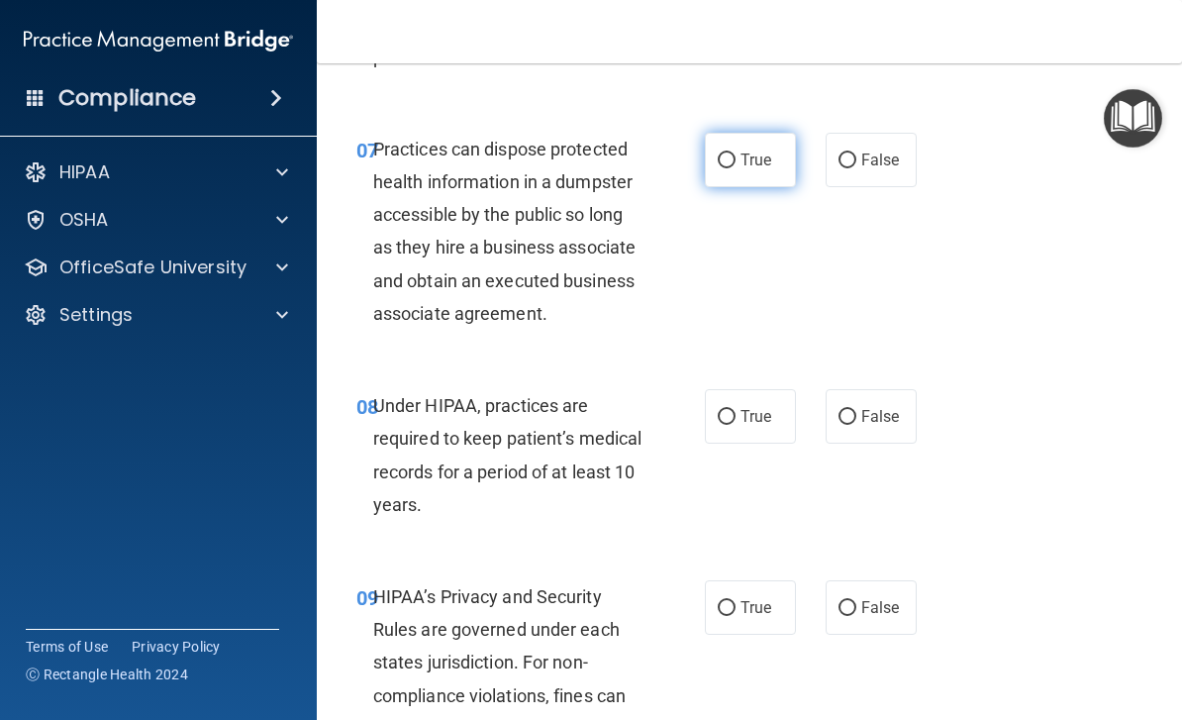
click at [724, 160] on input "True" at bounding box center [727, 160] width 18 height 15
radio input "true"
click at [867, 150] on span "False" at bounding box center [880, 159] width 39 height 19
click at [856, 153] on input "False" at bounding box center [847, 160] width 18 height 15
radio input "true"
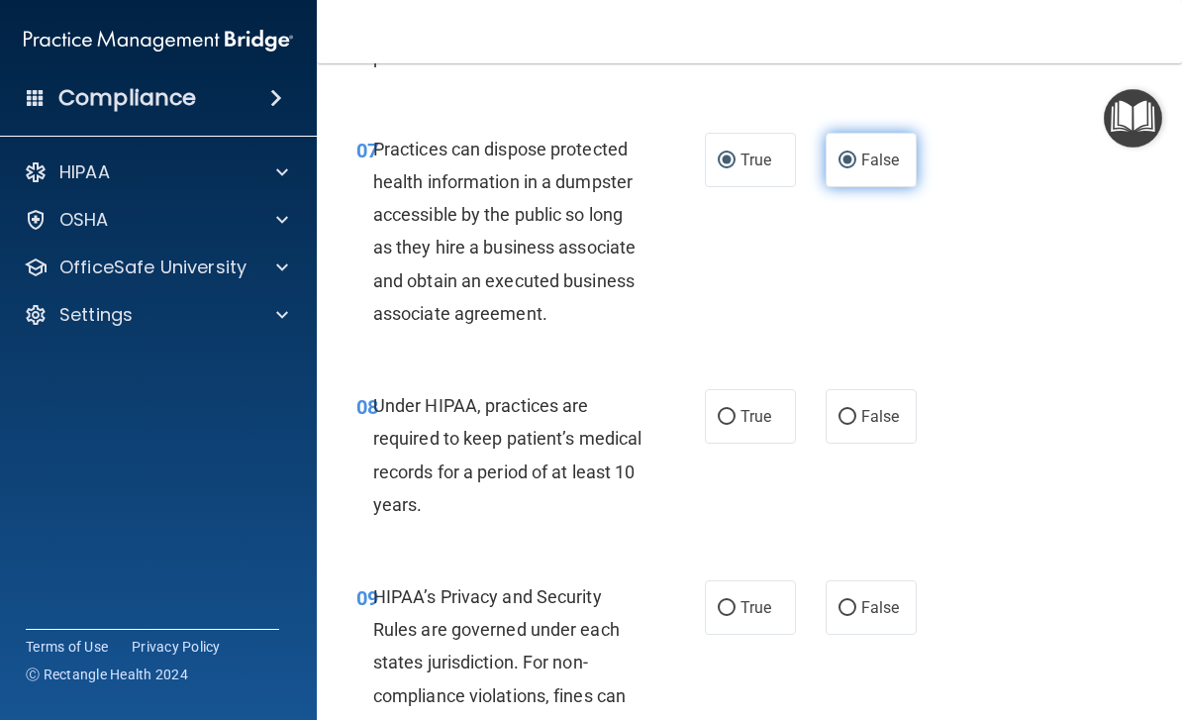
radio input "false"
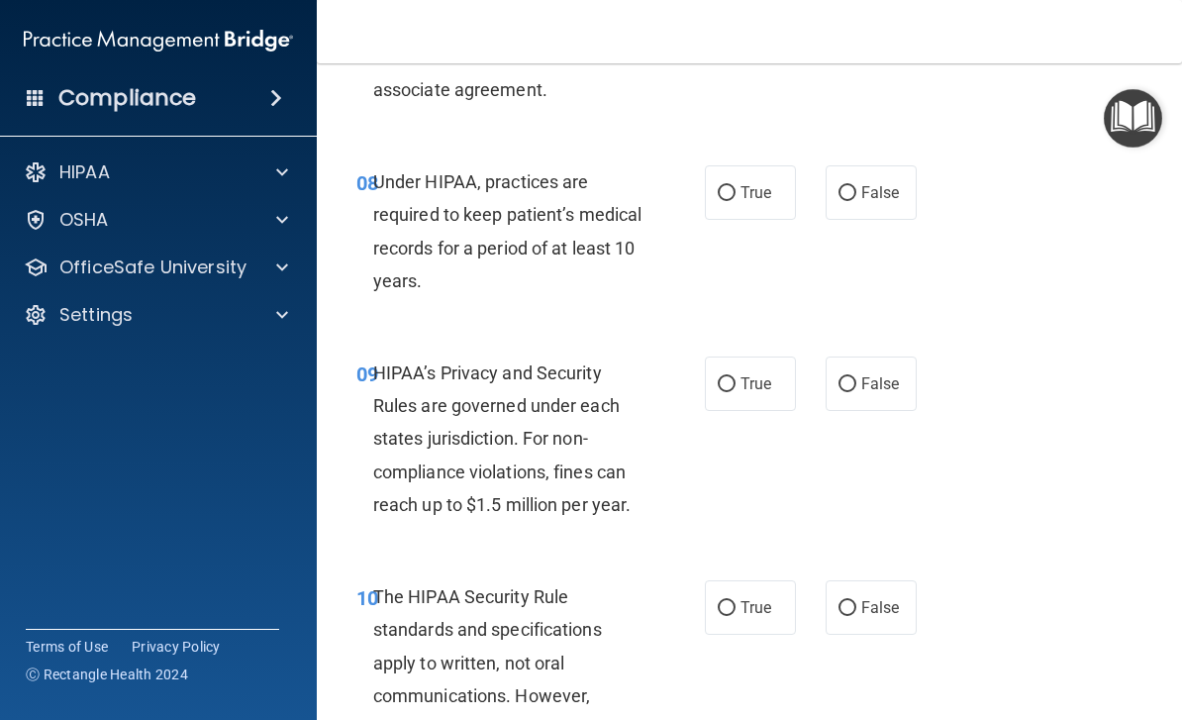
scroll to position [1725, 0]
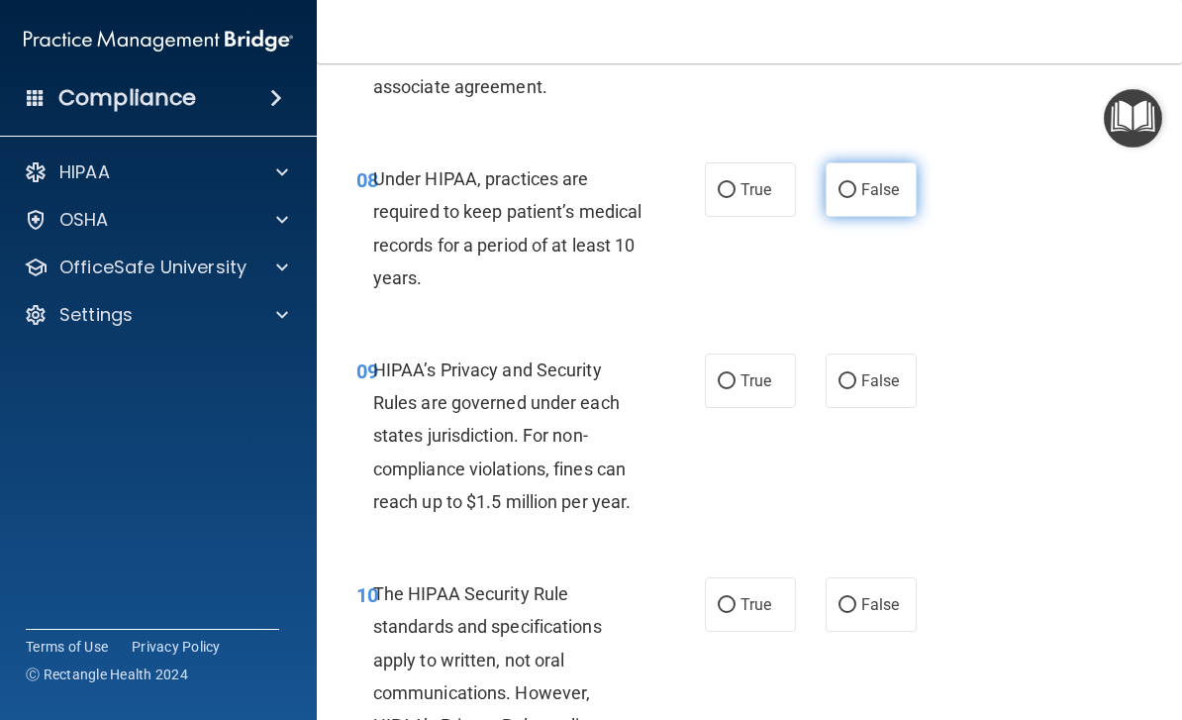
click at [876, 180] on span "False" at bounding box center [880, 189] width 39 height 19
click at [856, 183] on input "False" at bounding box center [847, 190] width 18 height 15
radio input "true"
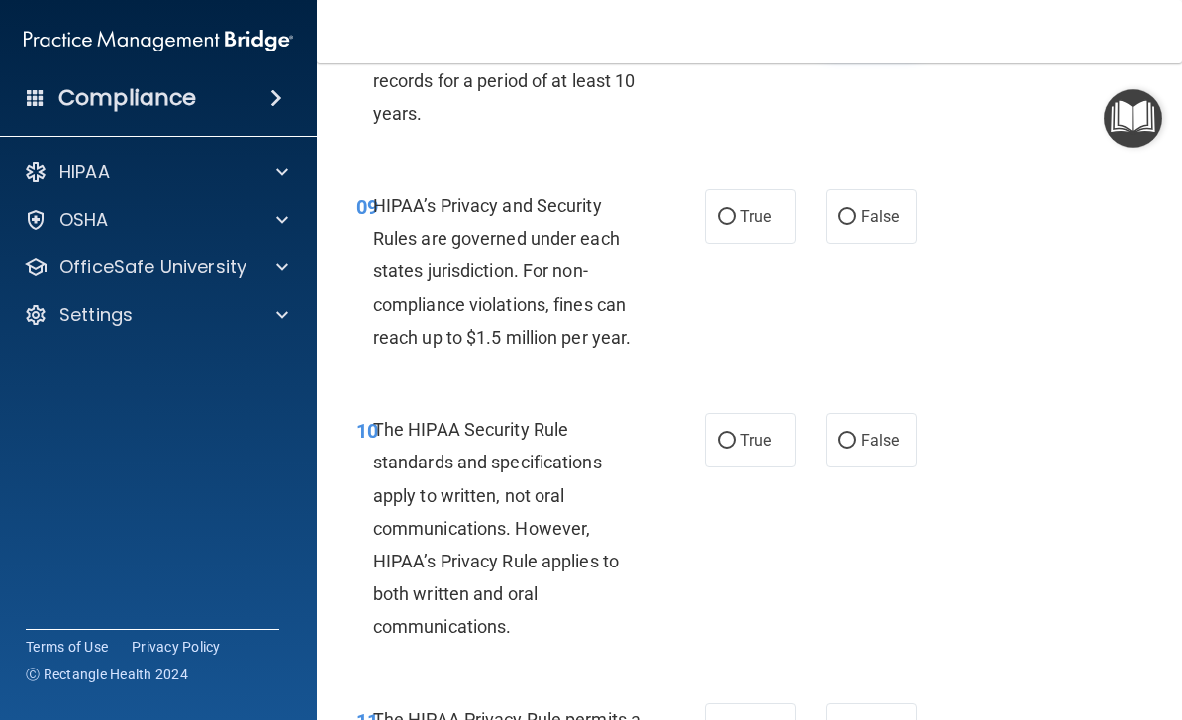
scroll to position [1893, 0]
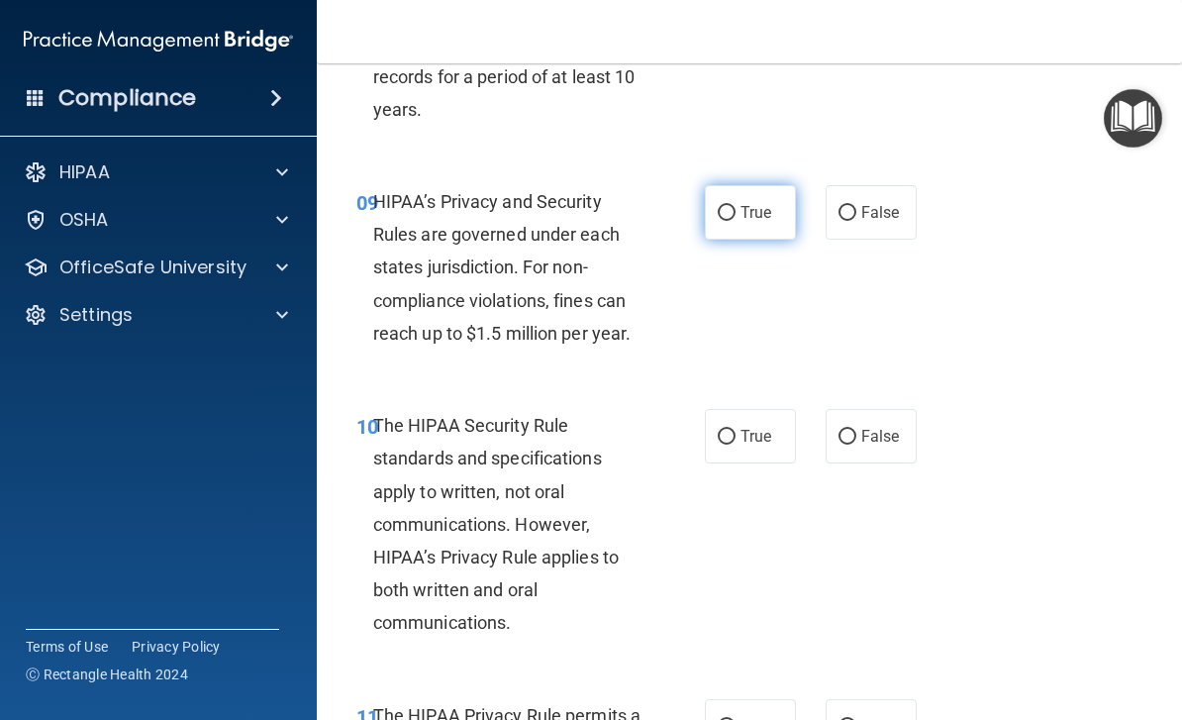
click at [755, 204] on span "True" at bounding box center [755, 212] width 31 height 19
click at [735, 206] on input "True" at bounding box center [727, 213] width 18 height 15
radio input "true"
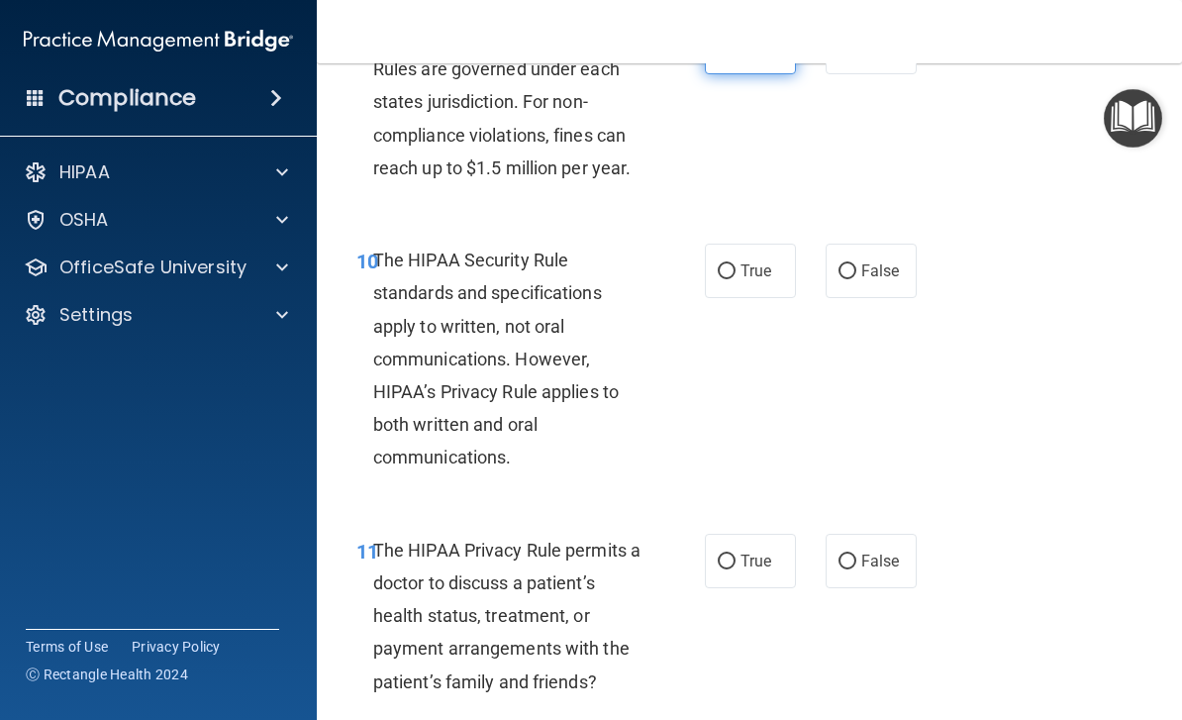
scroll to position [2064, 0]
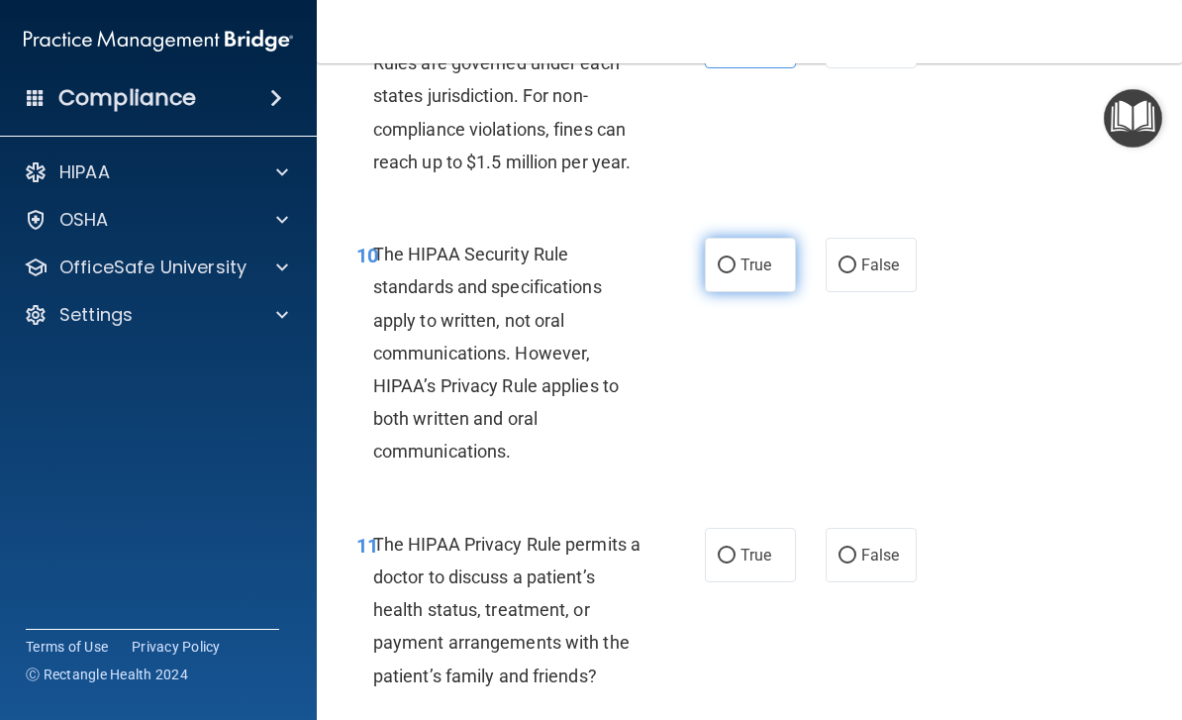
click at [761, 255] on span "True" at bounding box center [755, 264] width 31 height 19
click at [735, 258] on input "True" at bounding box center [727, 265] width 18 height 15
radio input "true"
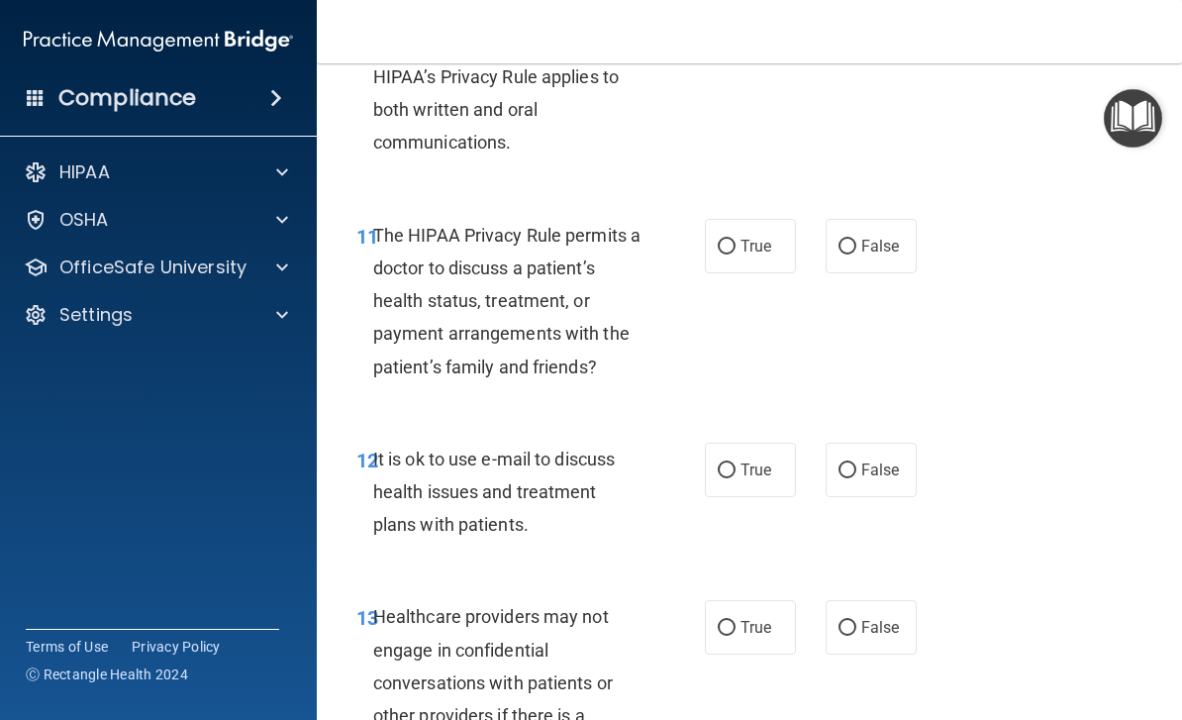
scroll to position [2401, 0]
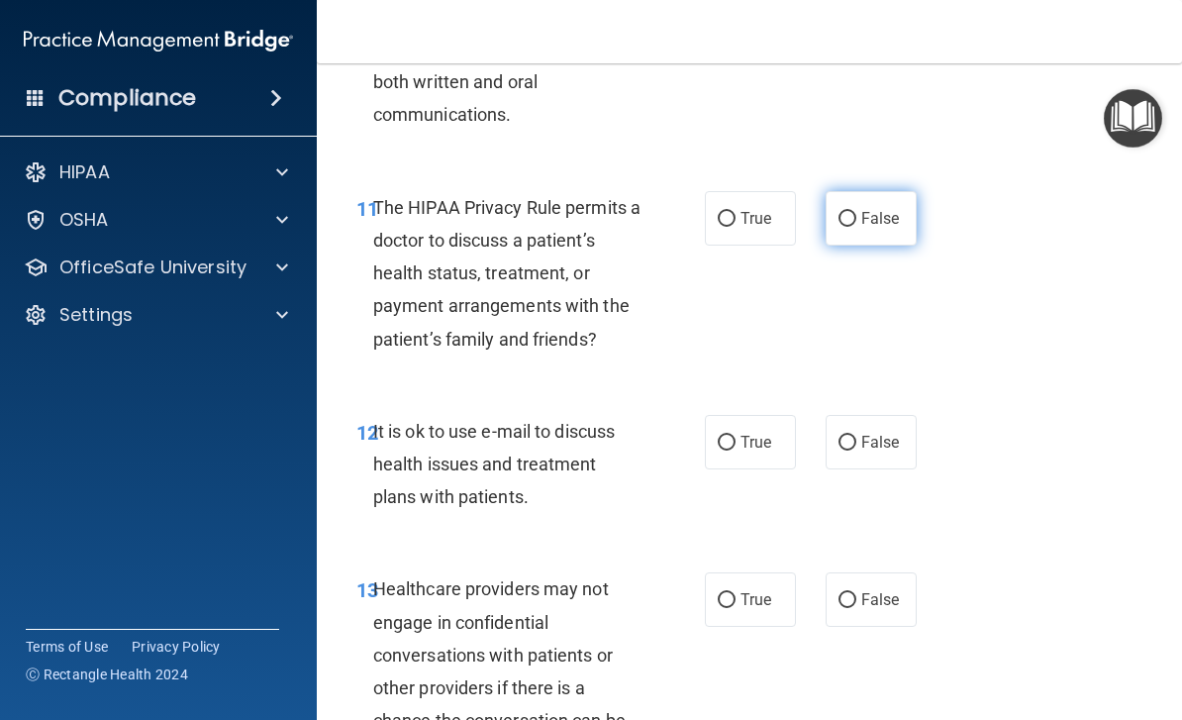
click at [875, 209] on span "False" at bounding box center [880, 218] width 39 height 19
click at [856, 212] on input "False" at bounding box center [847, 219] width 18 height 15
radio input "true"
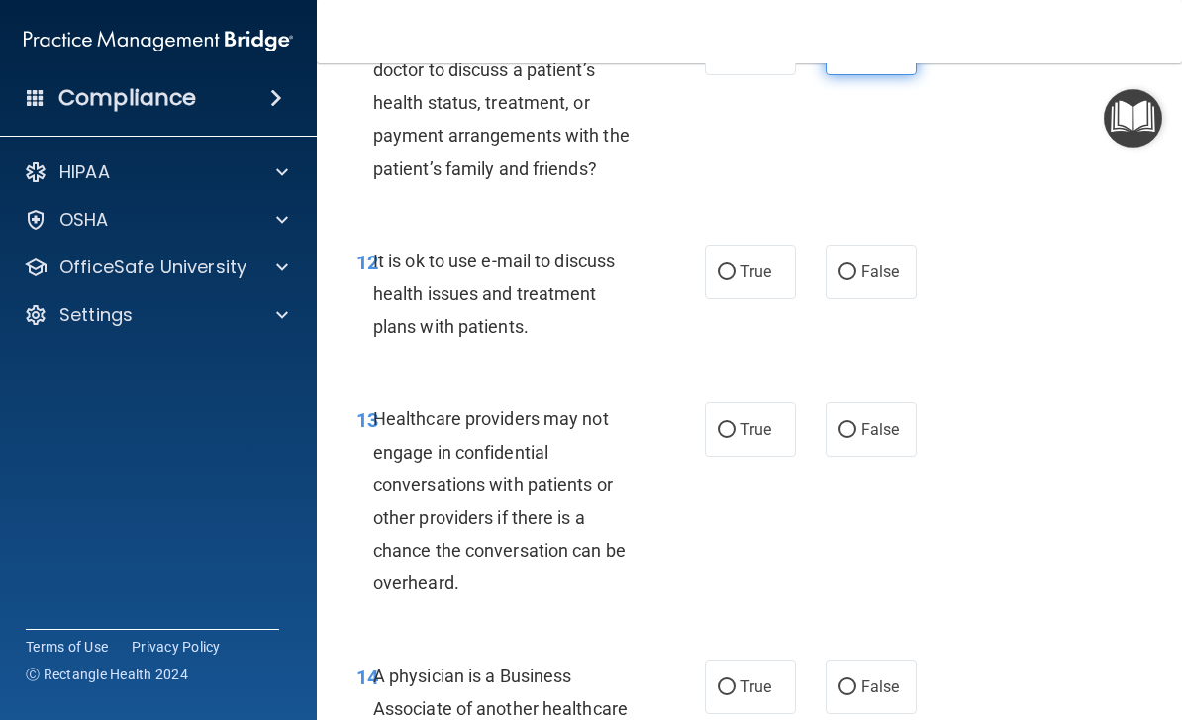
scroll to position [2574, 0]
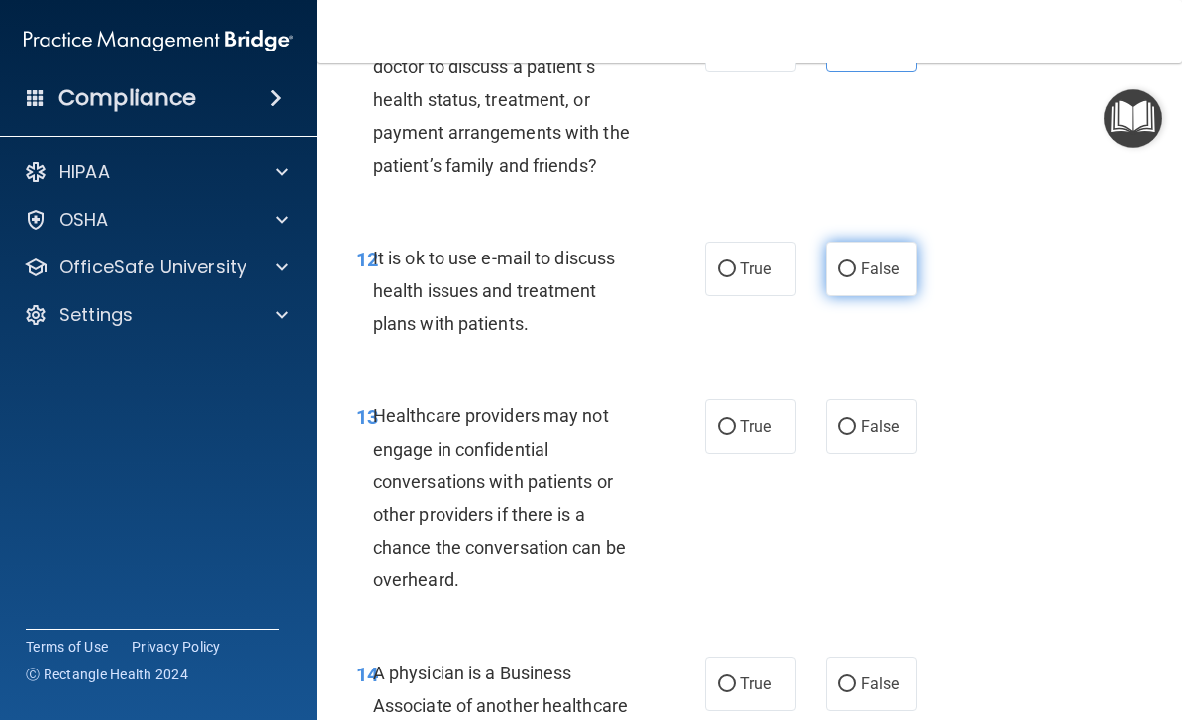
click at [882, 281] on label "False" at bounding box center [870, 268] width 91 height 54
click at [856, 277] on input "False" at bounding box center [847, 269] width 18 height 15
radio input "true"
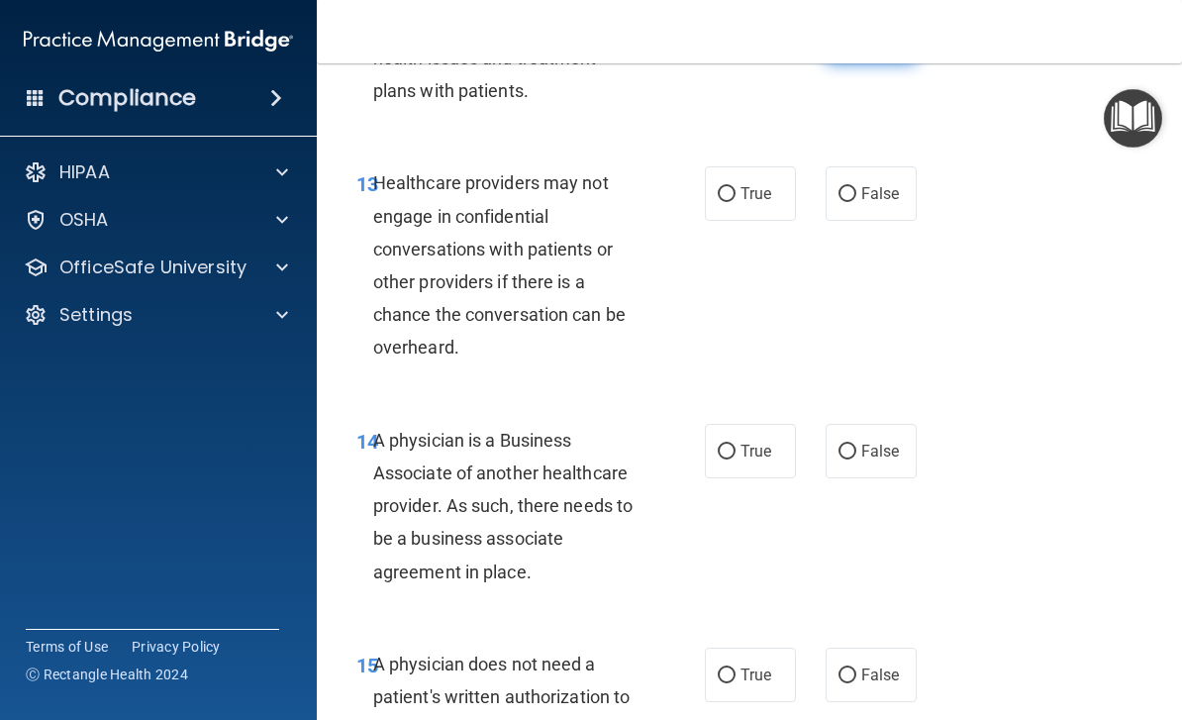
scroll to position [2808, 0]
click at [777, 194] on label "True" at bounding box center [750, 192] width 91 height 54
click at [735, 194] on input "True" at bounding box center [727, 193] width 18 height 15
radio input "true"
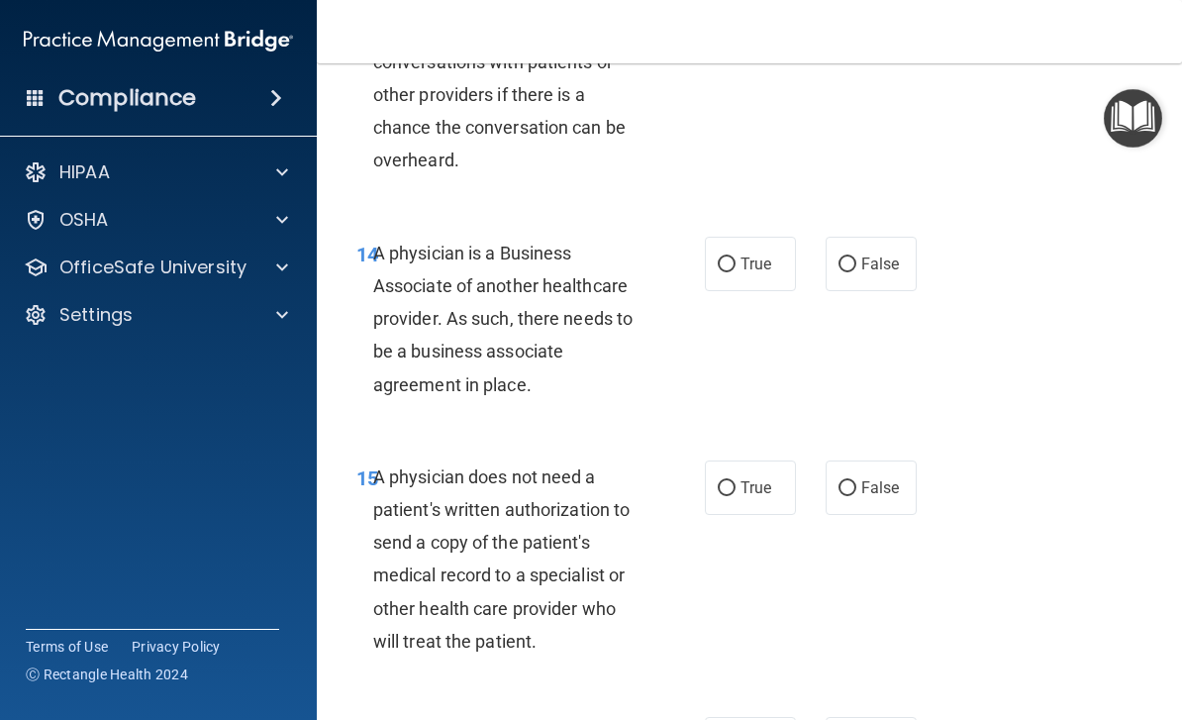
scroll to position [2993, 0]
click at [734, 238] on label "True" at bounding box center [750, 265] width 91 height 54
click at [734, 258] on input "True" at bounding box center [727, 265] width 18 height 15
radio input "true"
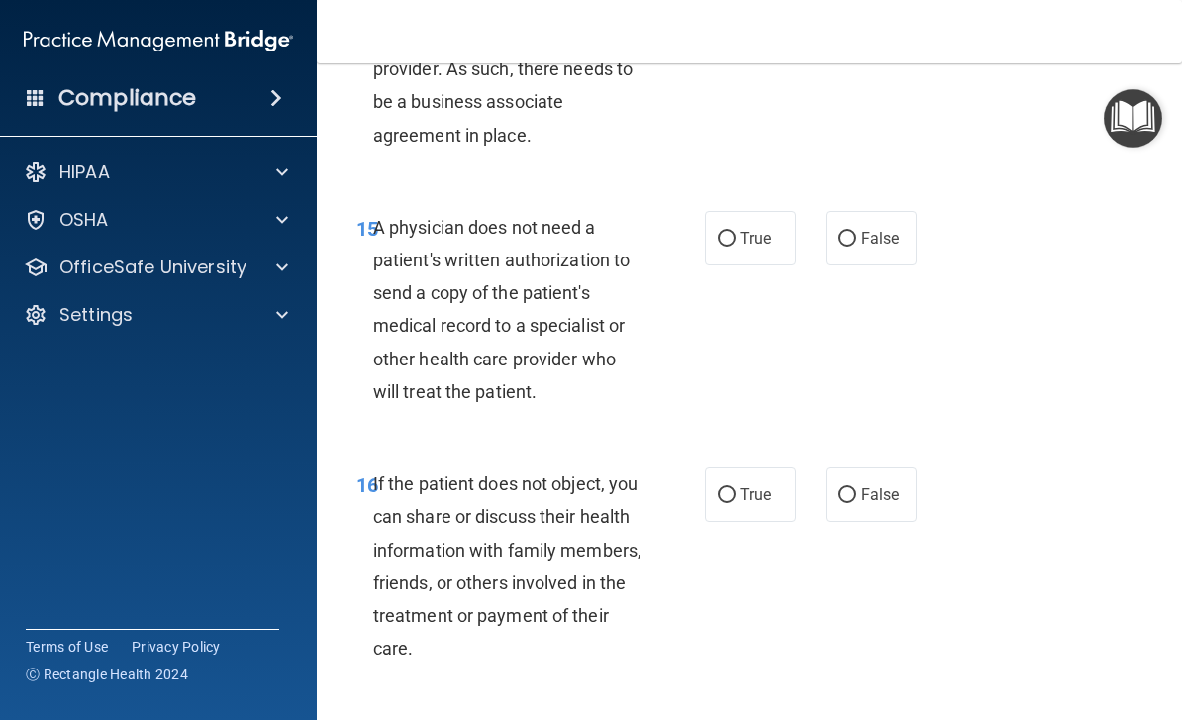
scroll to position [3252, 0]
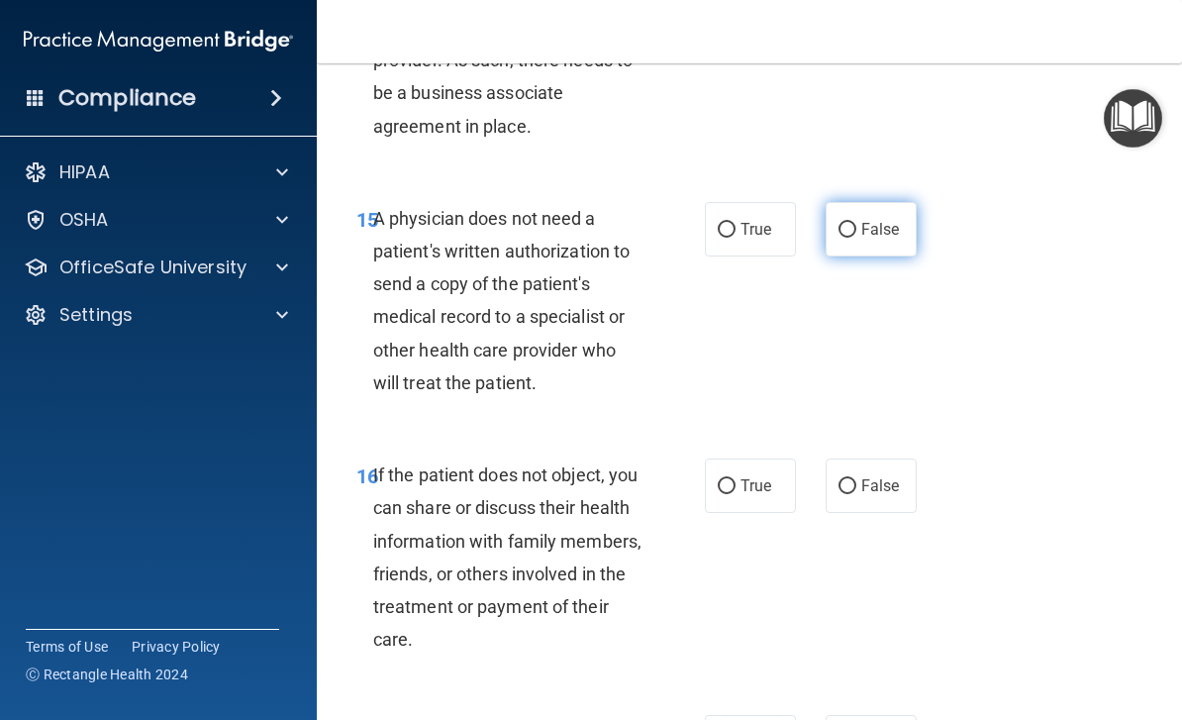
click at [879, 220] on span "False" at bounding box center [880, 229] width 39 height 19
click at [856, 223] on input "False" at bounding box center [847, 230] width 18 height 15
radio input "true"
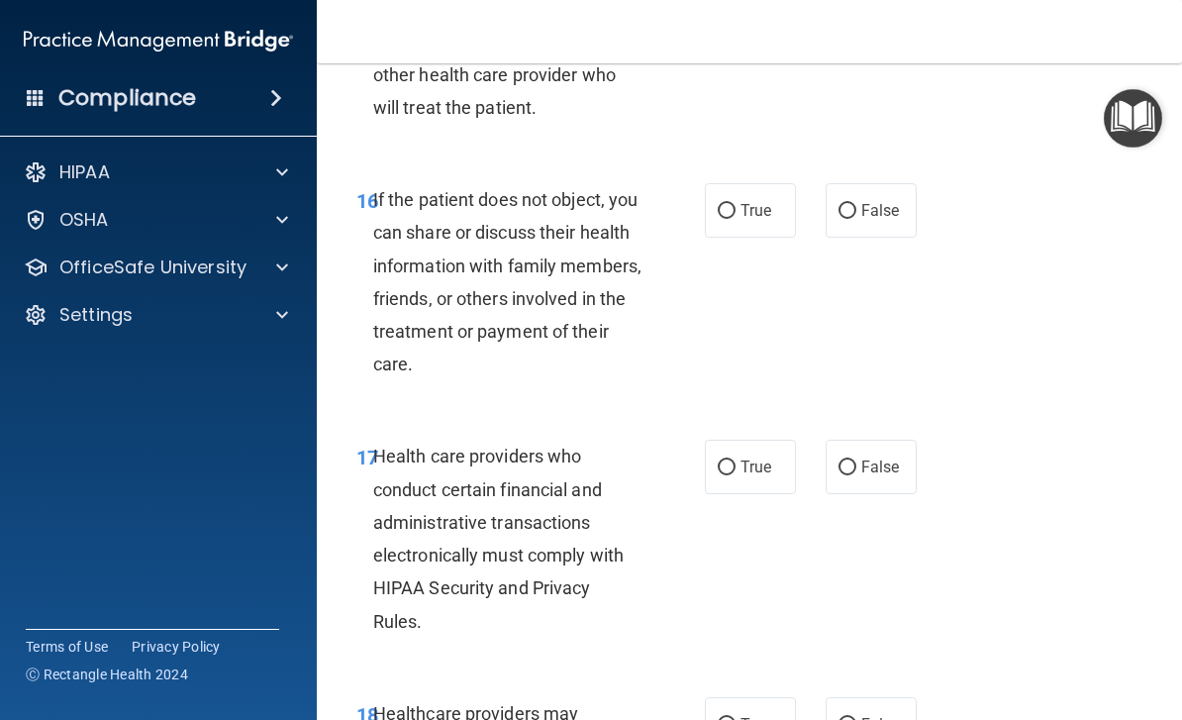
scroll to position [3529, 0]
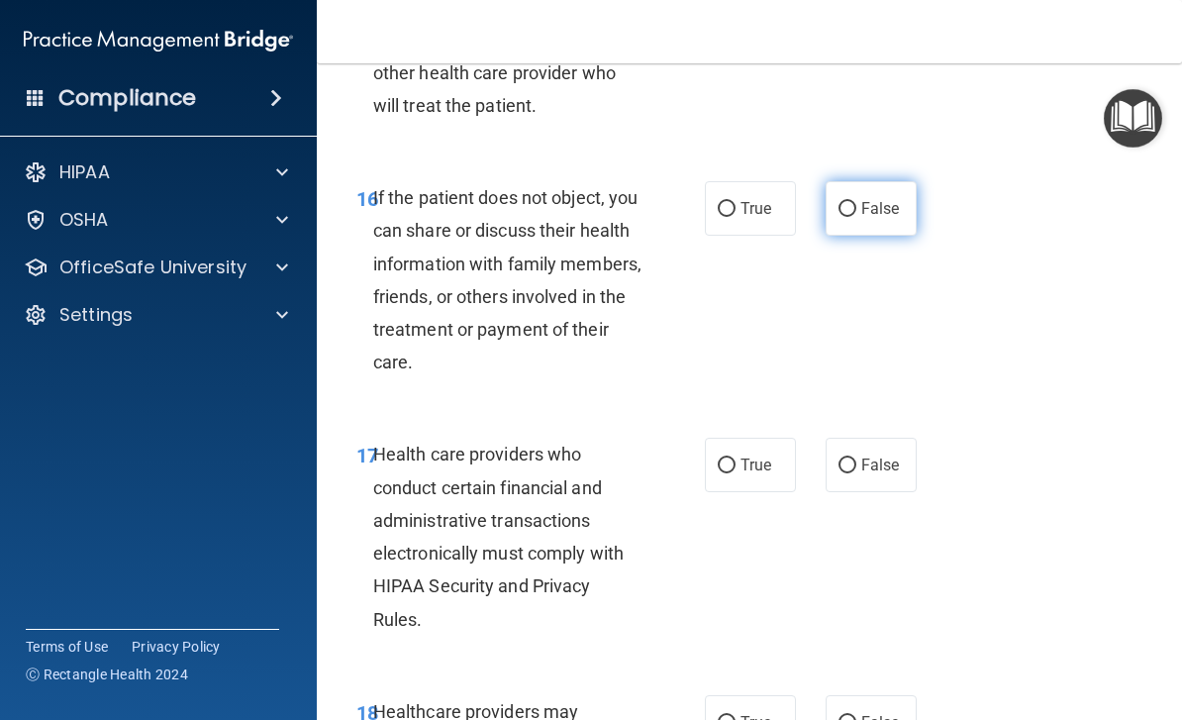
click at [910, 181] on label "False" at bounding box center [870, 208] width 91 height 54
click at [856, 202] on input "False" at bounding box center [847, 209] width 18 height 15
radio input "true"
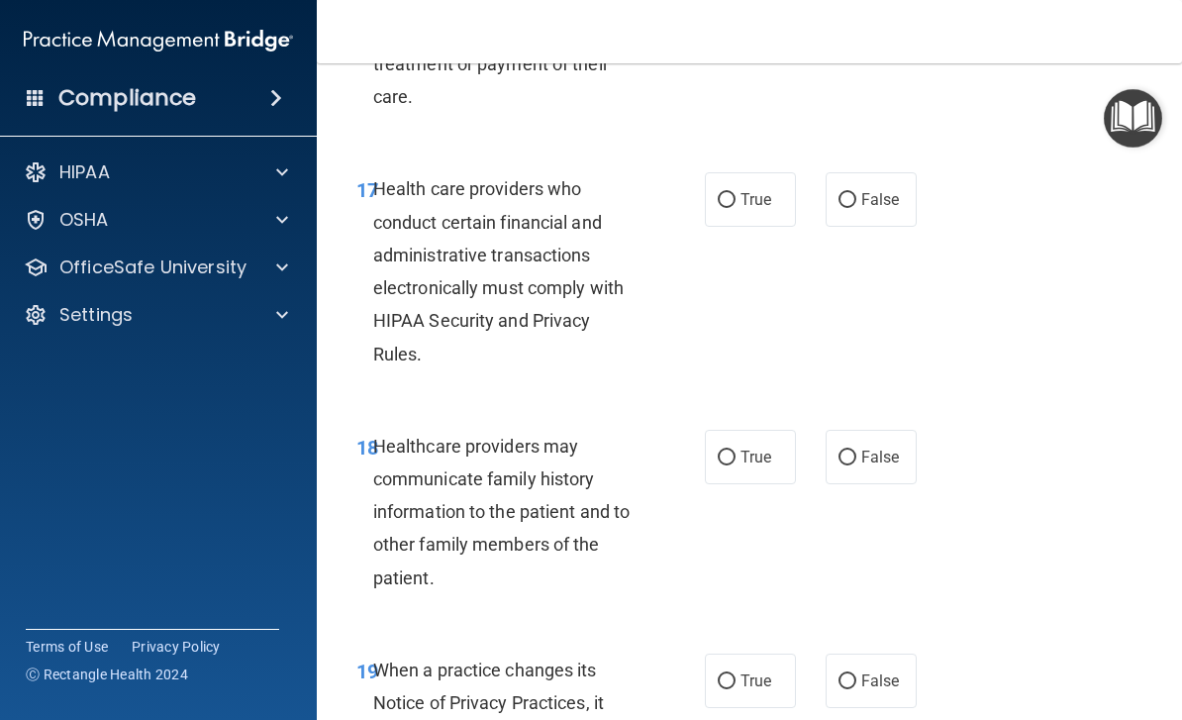
scroll to position [3795, 0]
click at [728, 192] on input "True" at bounding box center [727, 199] width 18 height 15
radio input "true"
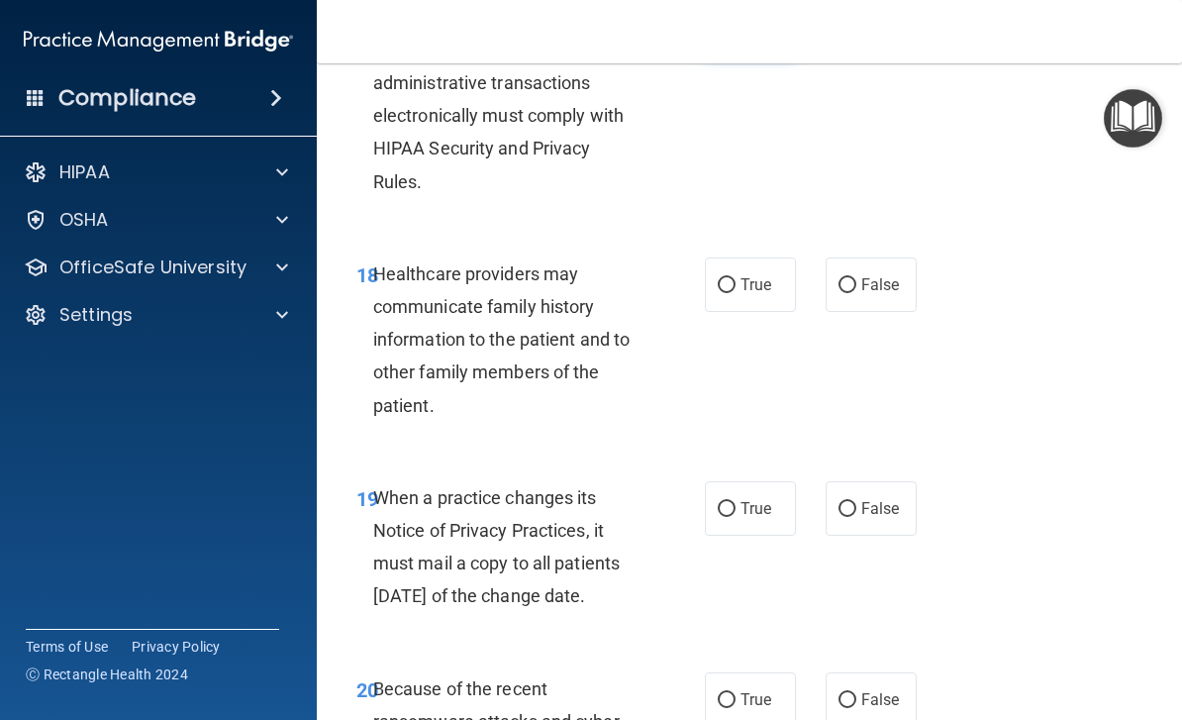
scroll to position [3973, 0]
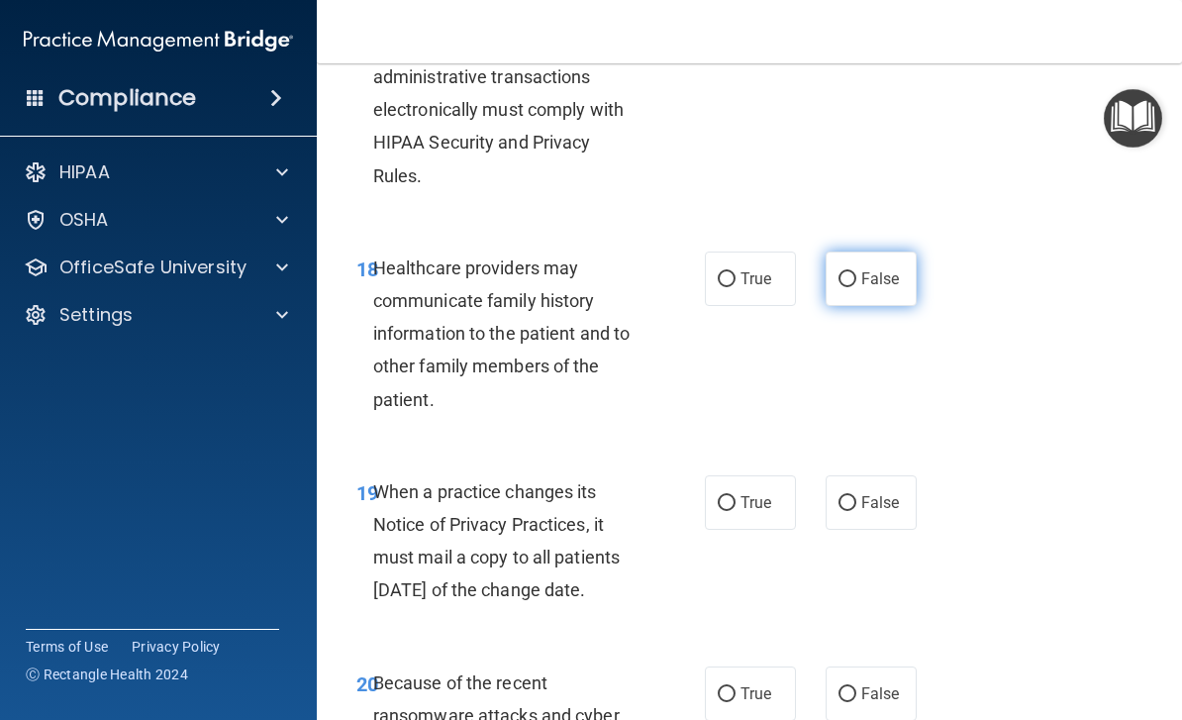
click at [855, 272] on input "False" at bounding box center [847, 279] width 18 height 15
radio input "true"
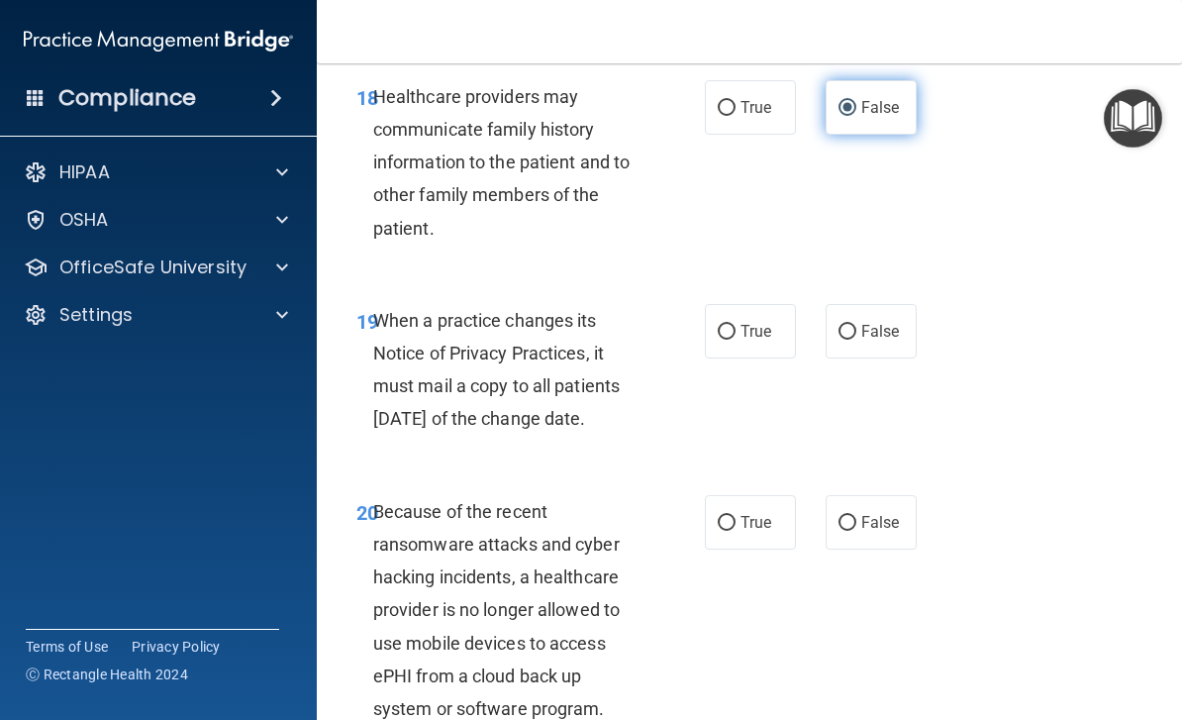
scroll to position [4192, 0]
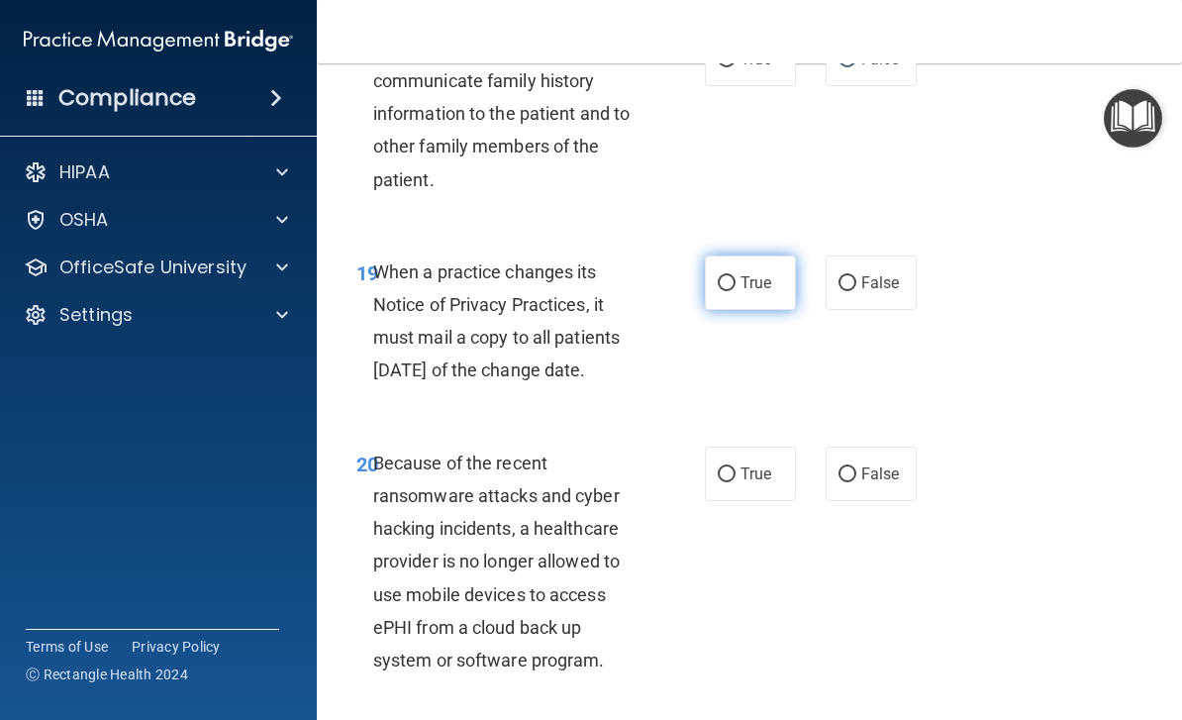
click at [748, 255] on label "True" at bounding box center [750, 282] width 91 height 54
click at [735, 276] on input "True" at bounding box center [727, 283] width 18 height 15
radio input "true"
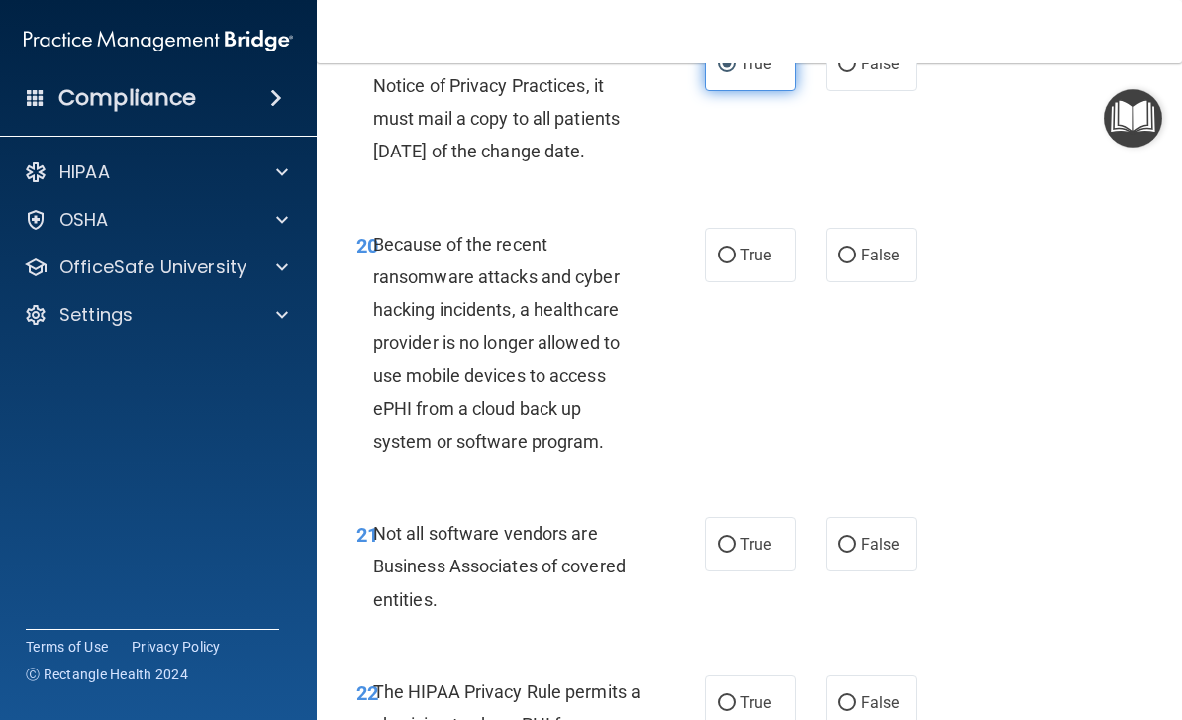
scroll to position [4430, 0]
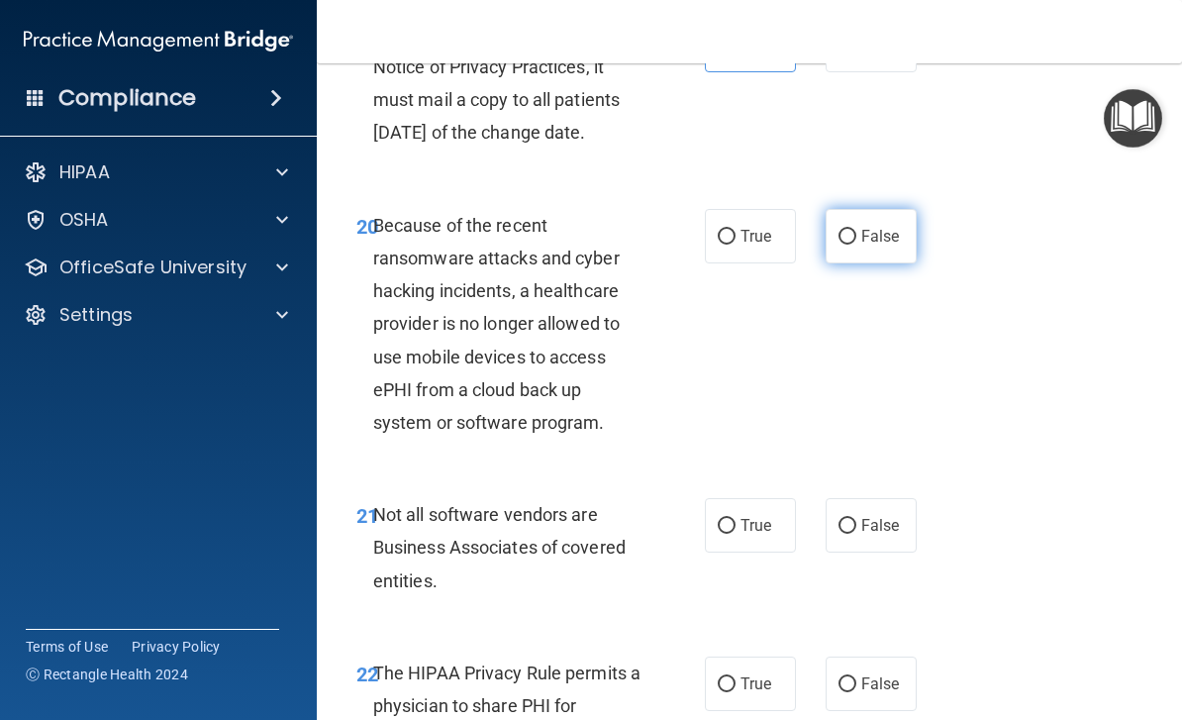
click at [862, 263] on label "False" at bounding box center [870, 236] width 91 height 54
click at [856, 244] on input "False" at bounding box center [847, 237] width 18 height 15
radio input "true"
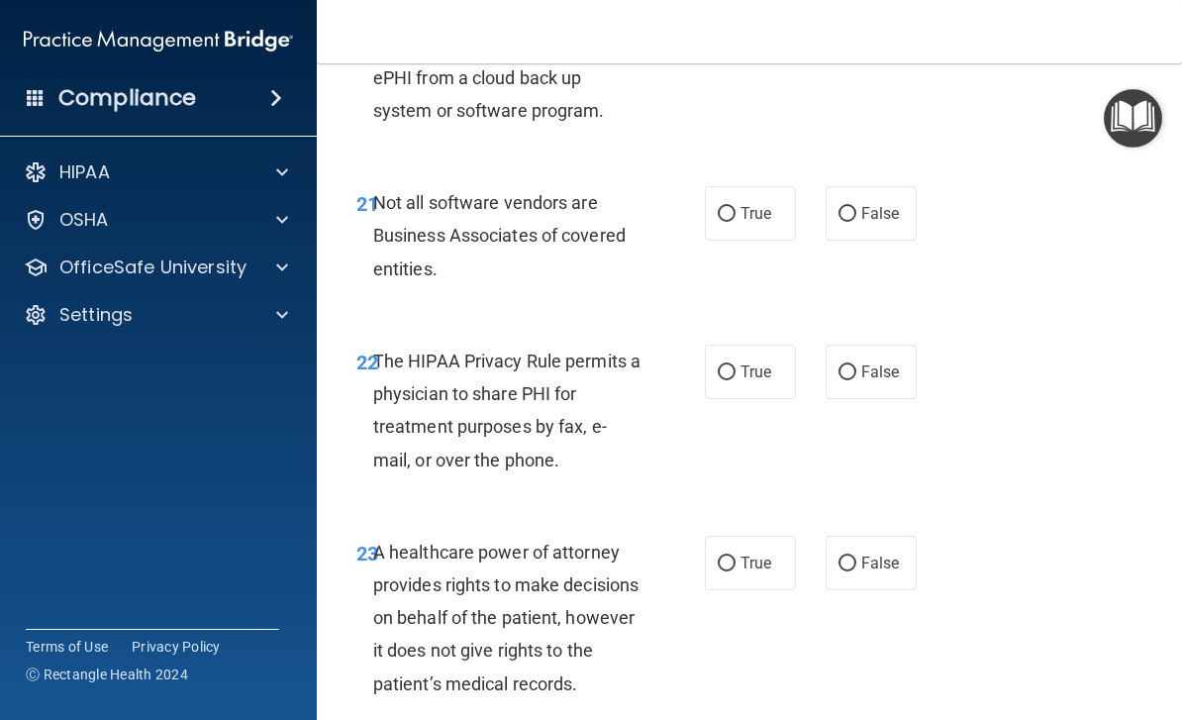
scroll to position [4748, 0]
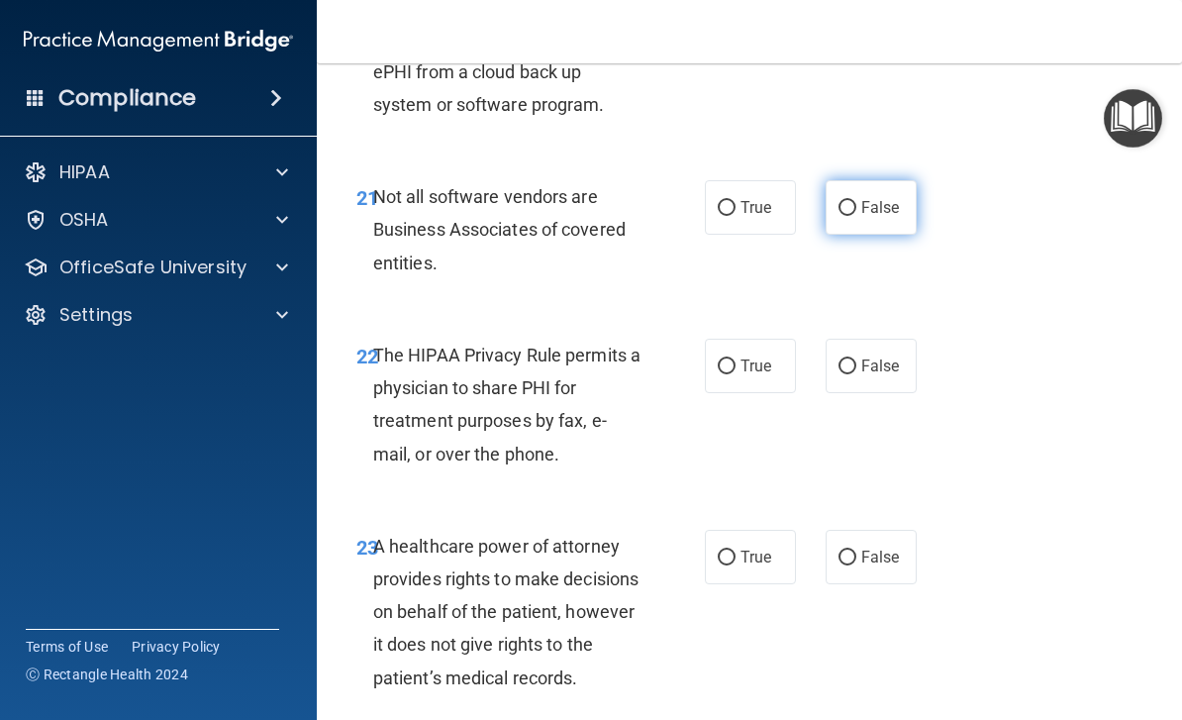
click at [898, 235] on label "False" at bounding box center [870, 207] width 91 height 54
click at [856, 216] on input "False" at bounding box center [847, 208] width 18 height 15
radio input "true"
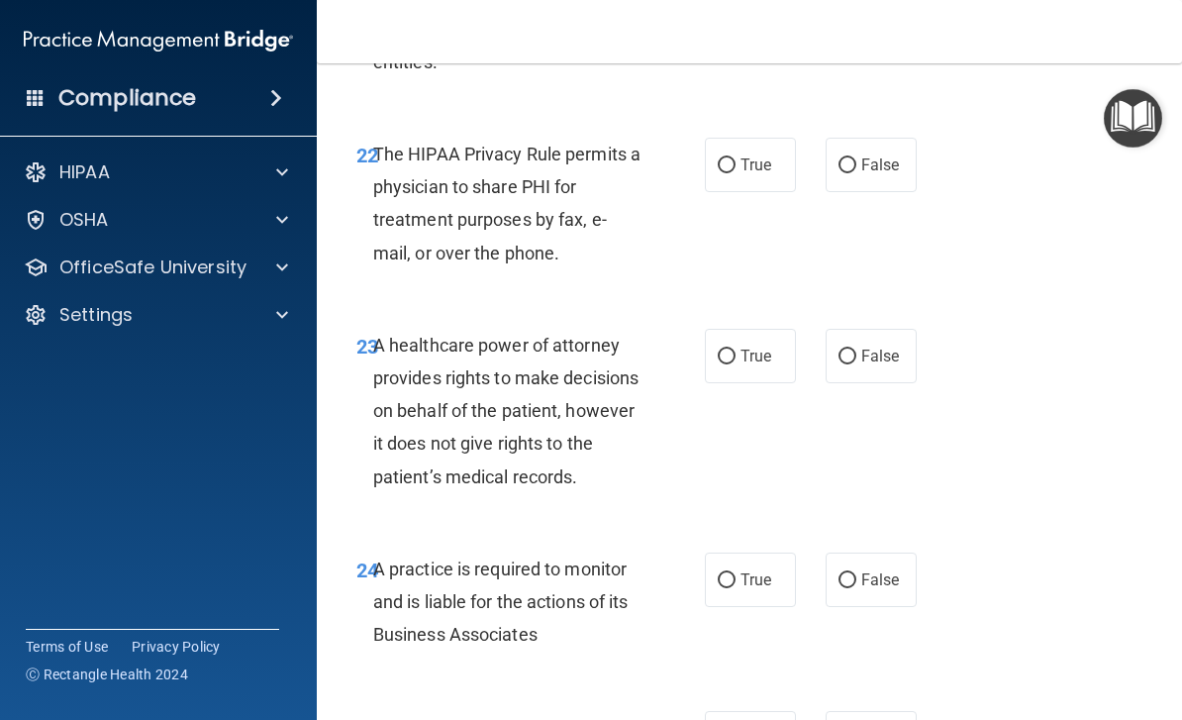
scroll to position [4949, 0]
click at [883, 173] on span "False" at bounding box center [880, 163] width 39 height 19
click at [856, 172] on input "False" at bounding box center [847, 164] width 18 height 15
radio input "true"
click at [751, 159] on label "True" at bounding box center [750, 164] width 91 height 54
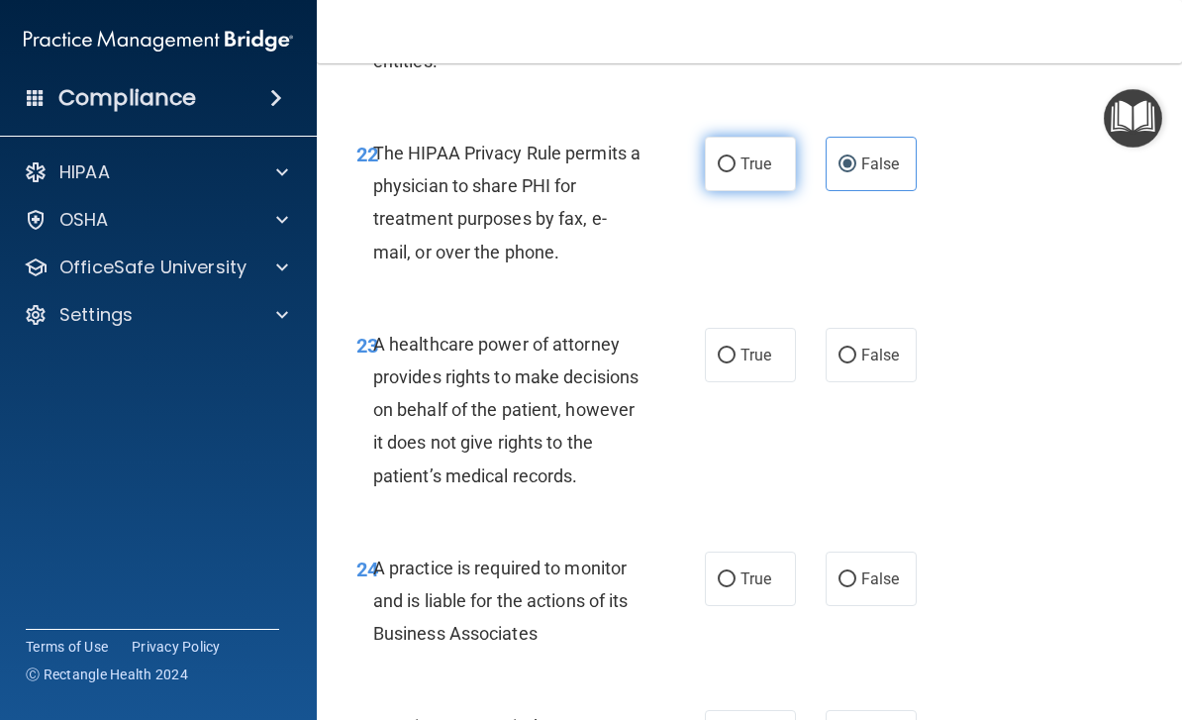
click at [735, 159] on input "True" at bounding box center [727, 164] width 18 height 15
radio input "true"
radio input "false"
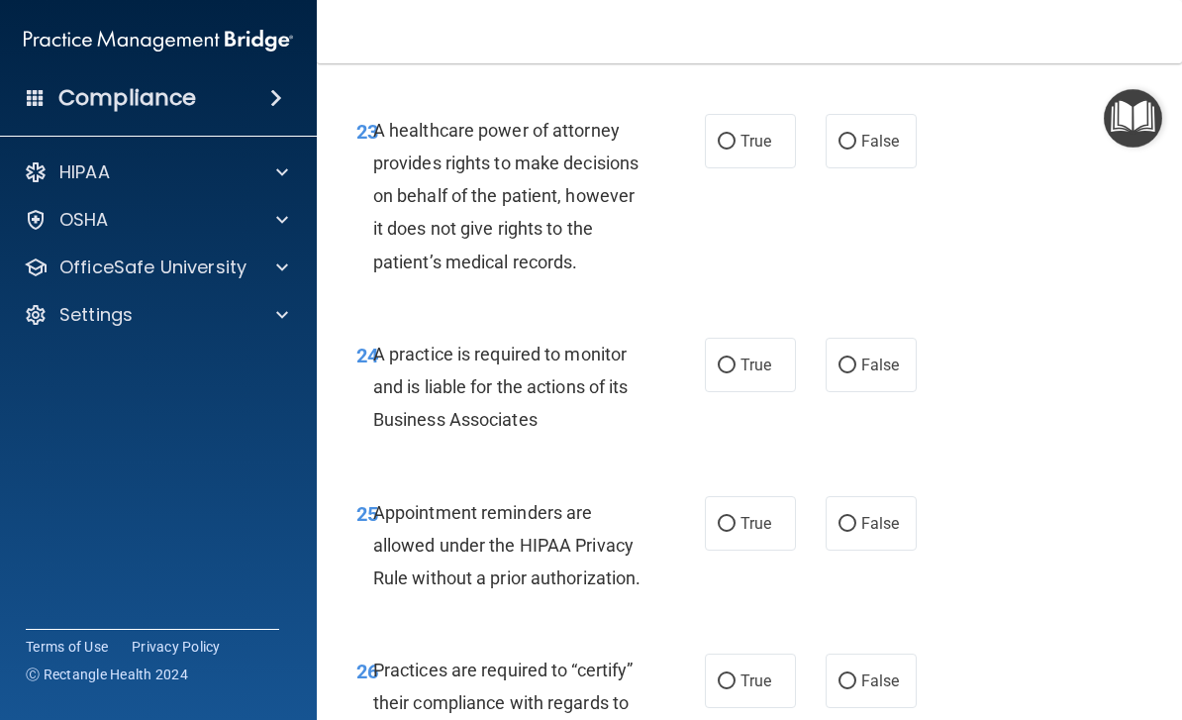
scroll to position [5167, 0]
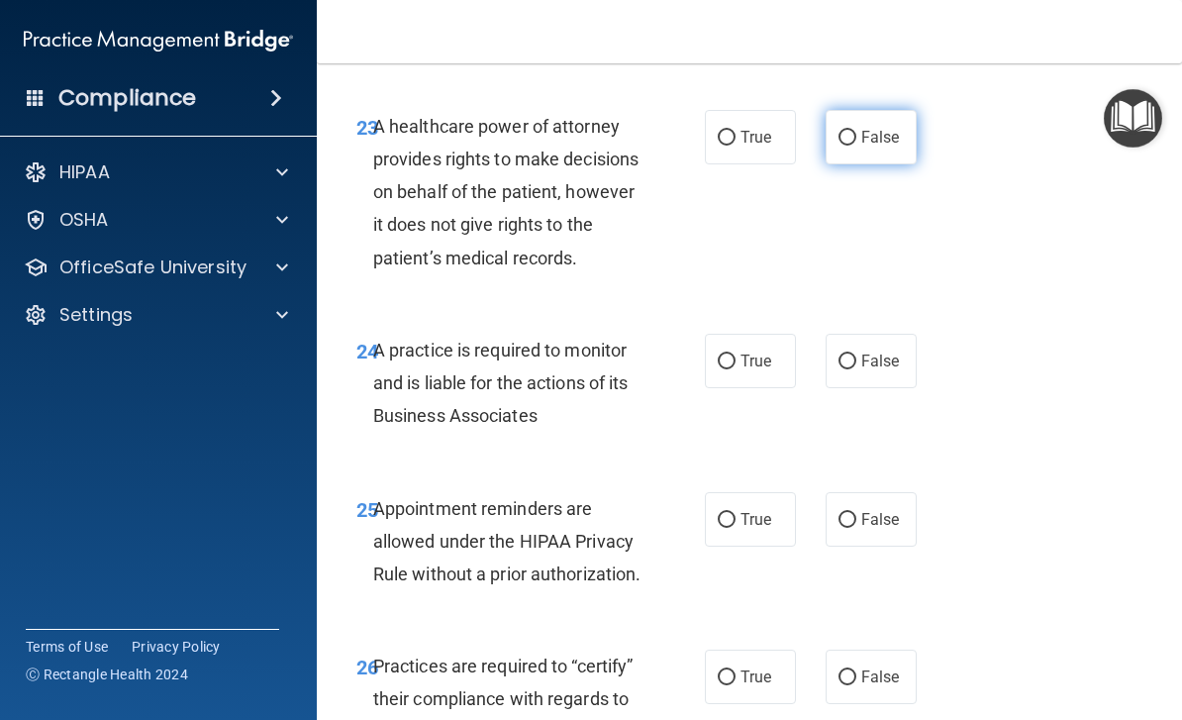
click at [854, 138] on input "False" at bounding box center [847, 138] width 18 height 15
radio input "true"
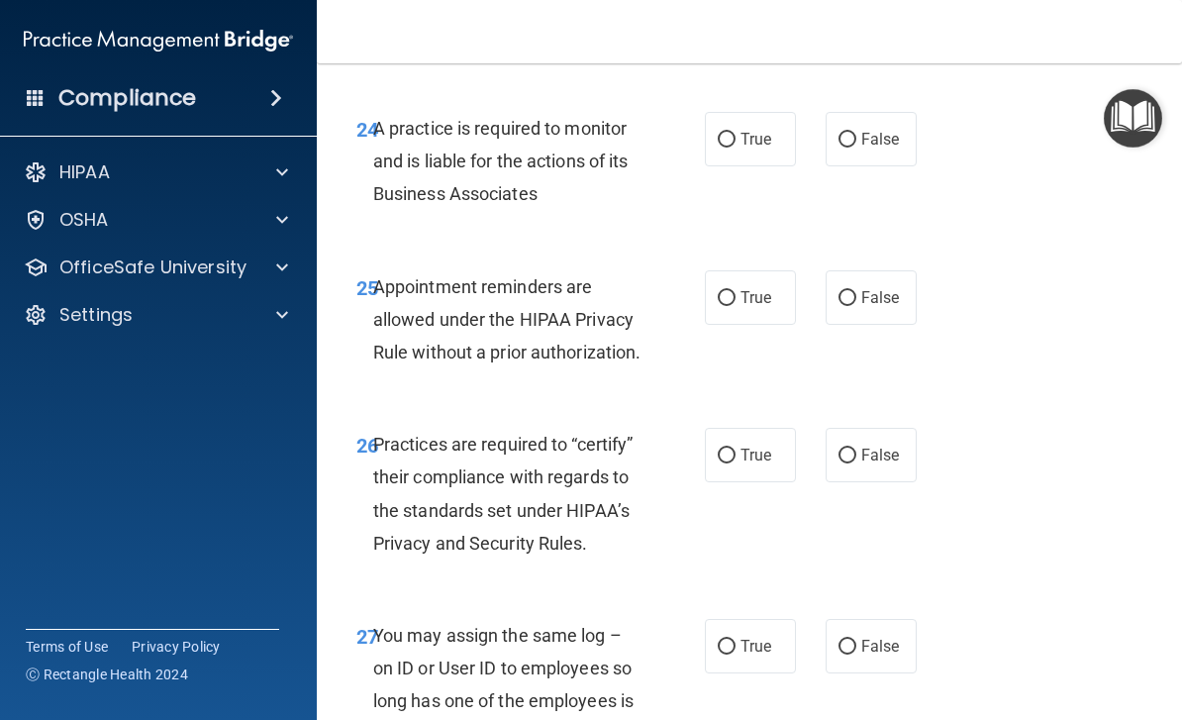
scroll to position [5411, 0]
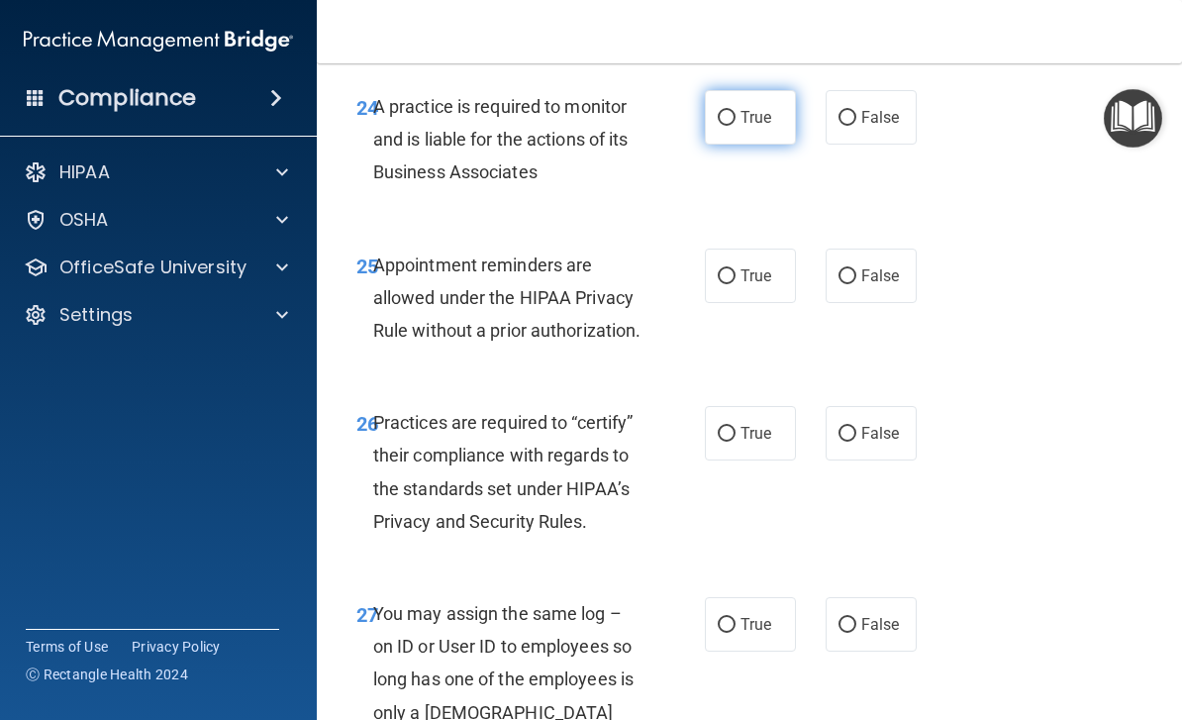
click at [752, 144] on label "True" at bounding box center [750, 117] width 91 height 54
click at [735, 126] on input "True" at bounding box center [727, 118] width 18 height 15
radio input "true"
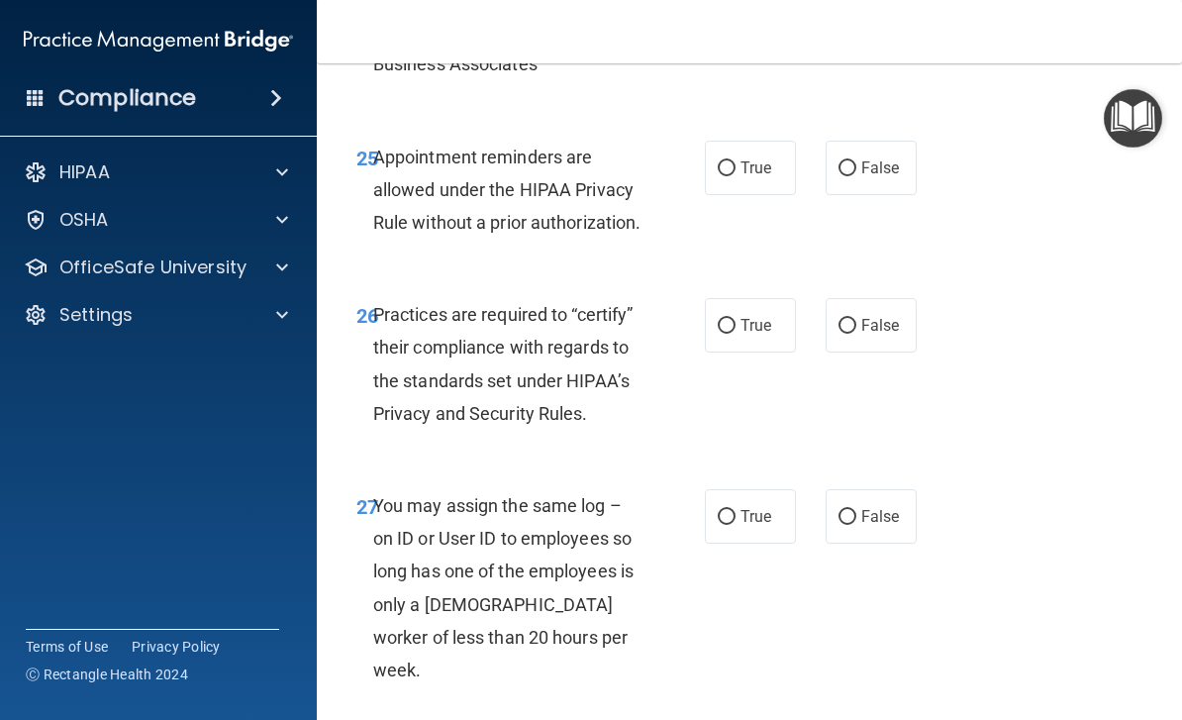
scroll to position [5519, 0]
click at [772, 193] on label "True" at bounding box center [750, 167] width 91 height 54
click at [735, 175] on input "True" at bounding box center [727, 167] width 18 height 15
radio input "true"
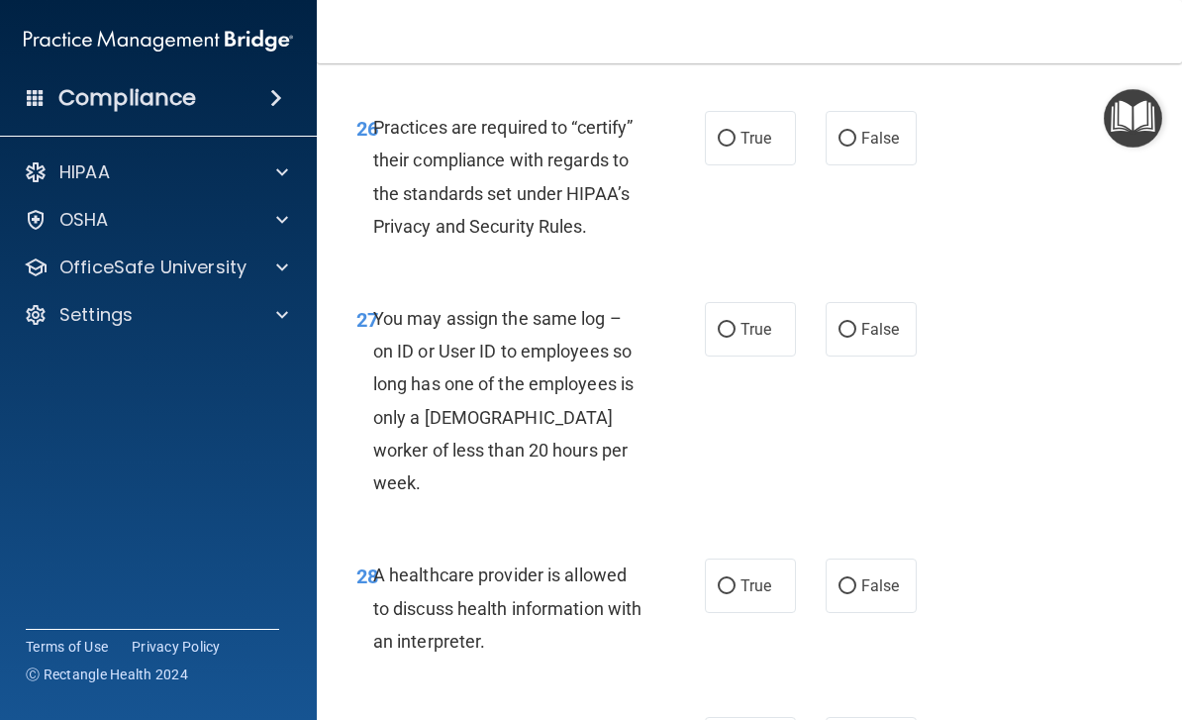
scroll to position [5709, 0]
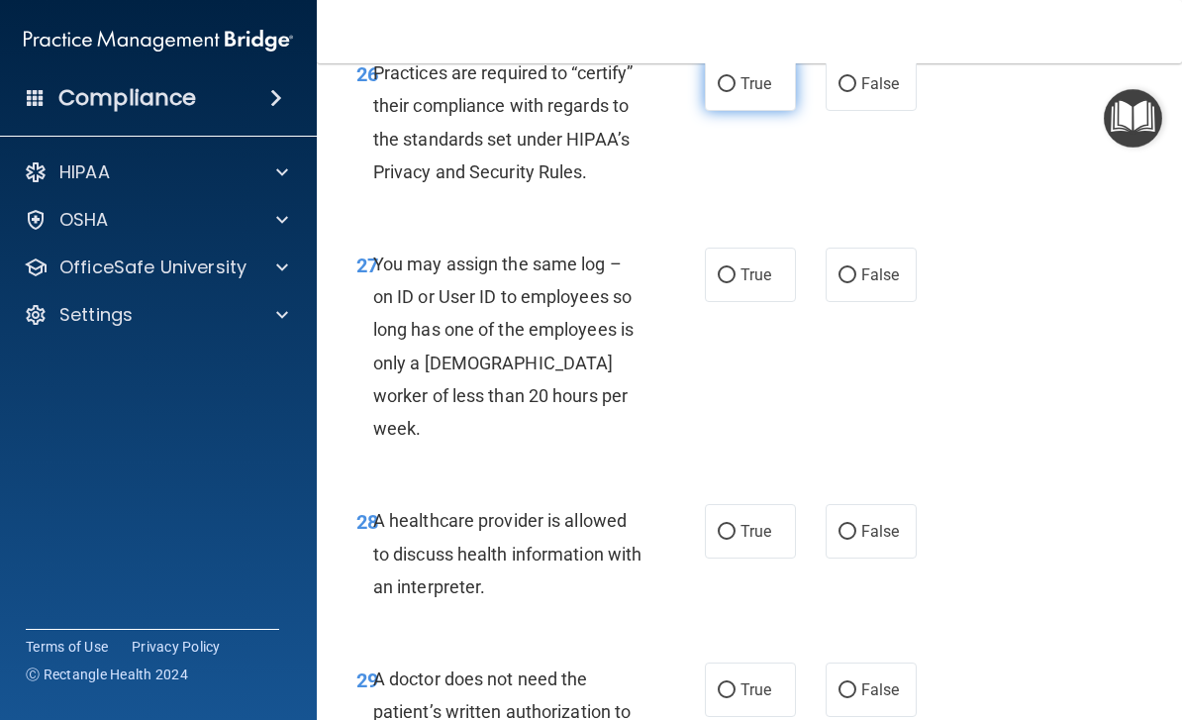
click at [755, 93] on span "True" at bounding box center [755, 83] width 31 height 19
click at [735, 92] on input "True" at bounding box center [727, 84] width 18 height 15
radio input "true"
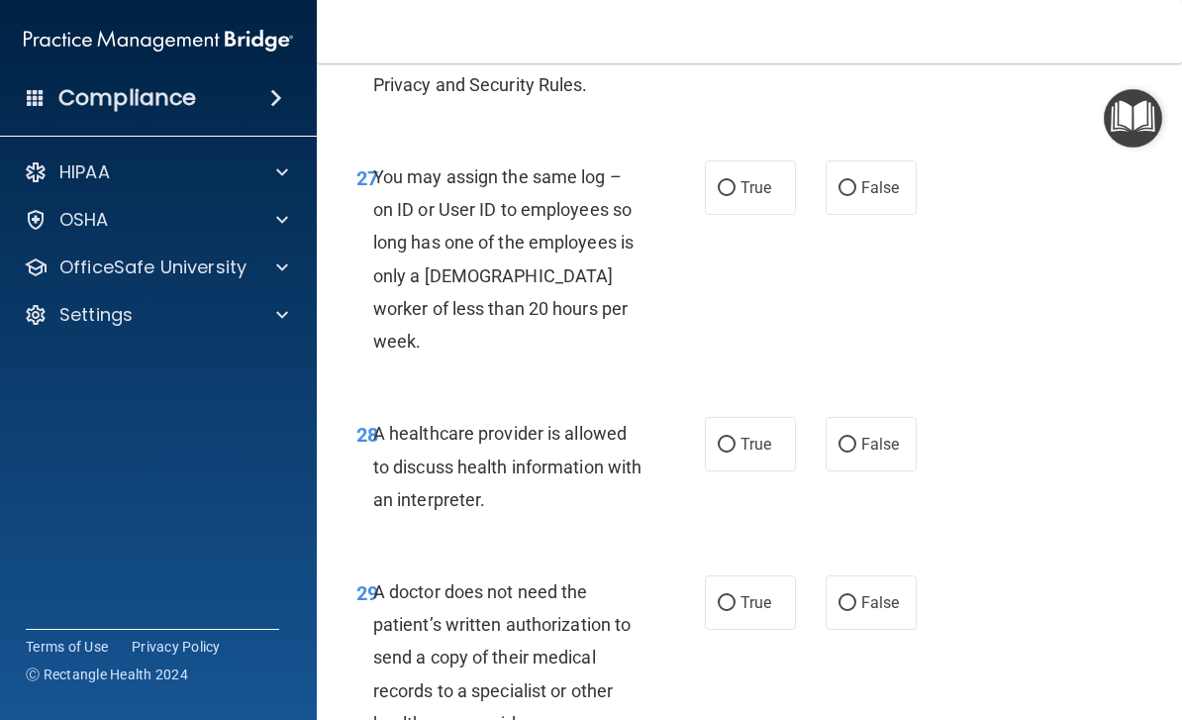
scroll to position [5849, 0]
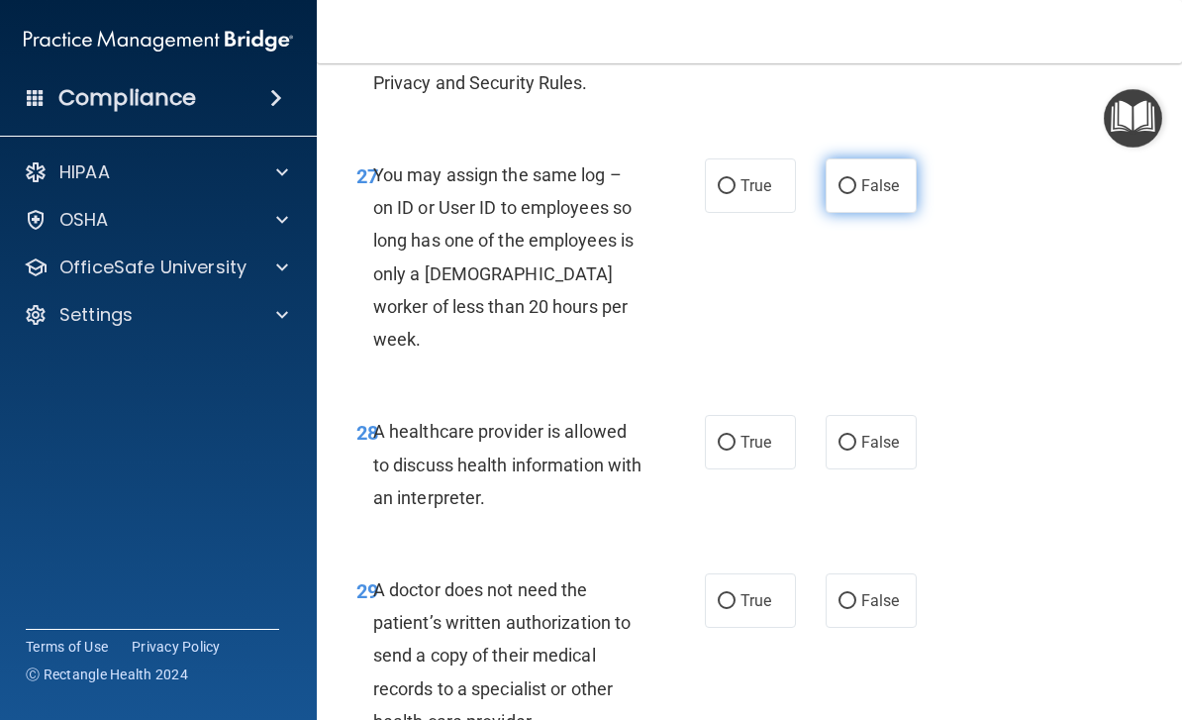
click at [909, 213] on label "False" at bounding box center [870, 185] width 91 height 54
click at [856, 194] on input "False" at bounding box center [847, 186] width 18 height 15
radio input "true"
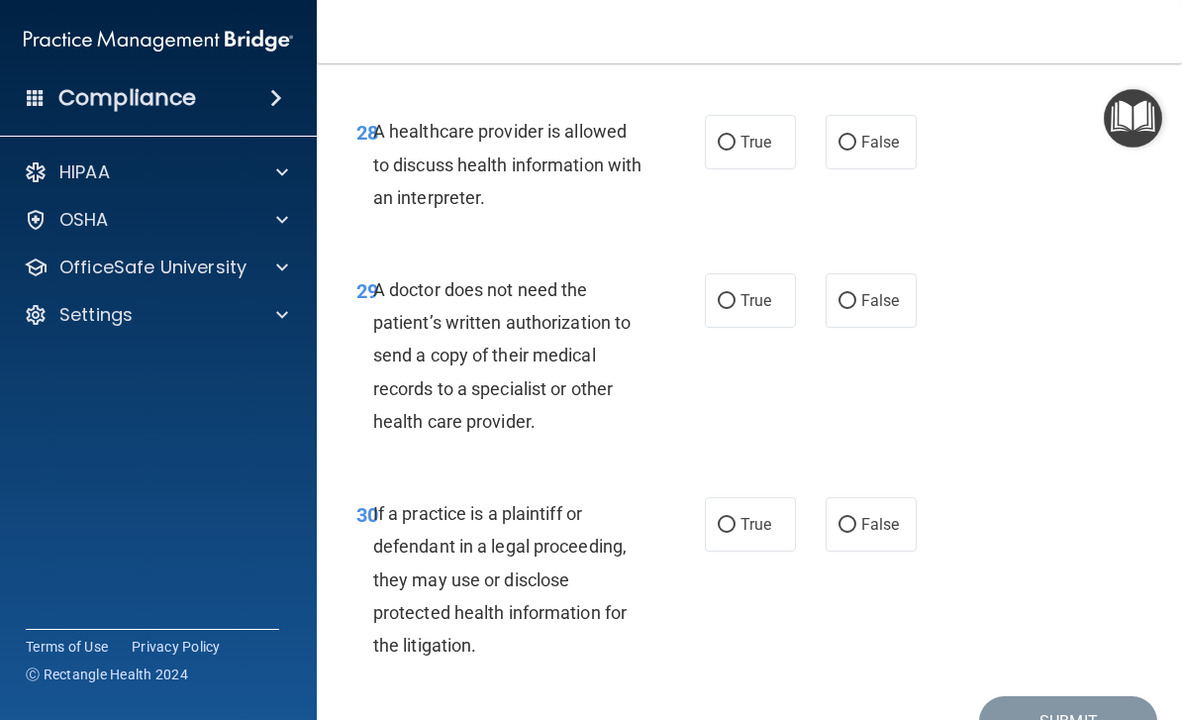
scroll to position [6152, 0]
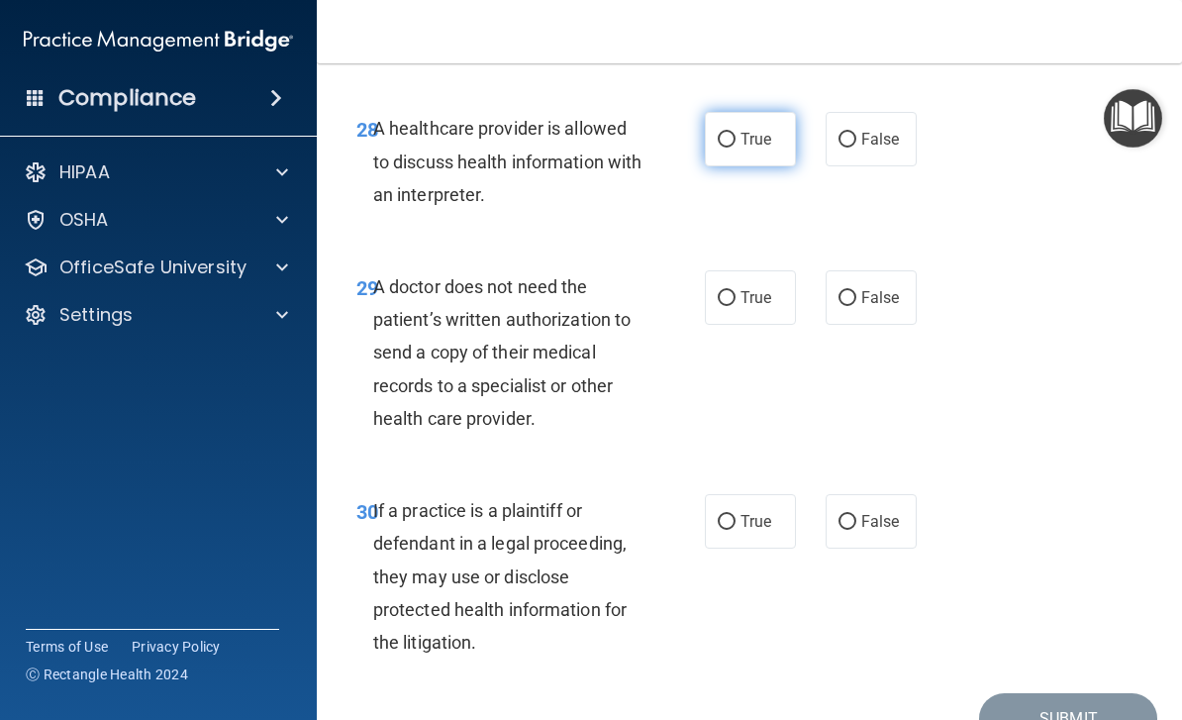
click at [751, 148] on span "True" at bounding box center [755, 139] width 31 height 19
click at [735, 147] on input "True" at bounding box center [727, 140] width 18 height 15
radio input "true"
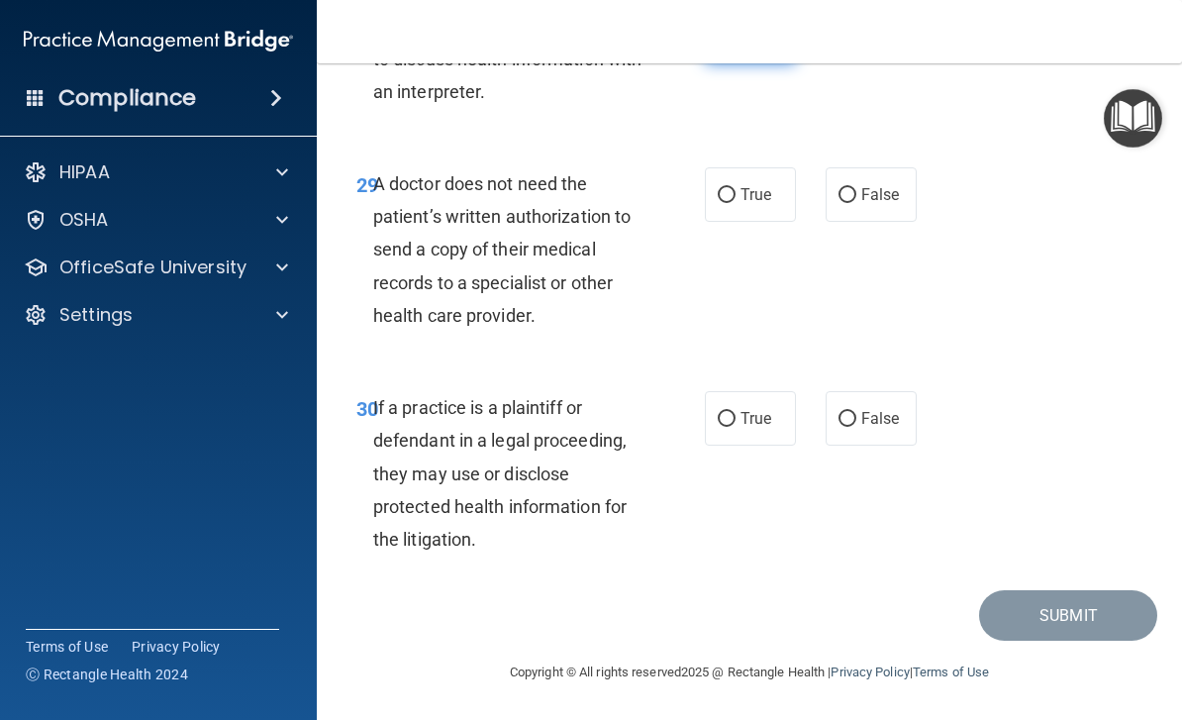
scroll to position [6286, 0]
click at [891, 211] on label "False" at bounding box center [870, 194] width 91 height 54
click at [856, 203] on input "False" at bounding box center [847, 195] width 18 height 15
radio input "true"
click at [767, 414] on span "True" at bounding box center [755, 418] width 31 height 19
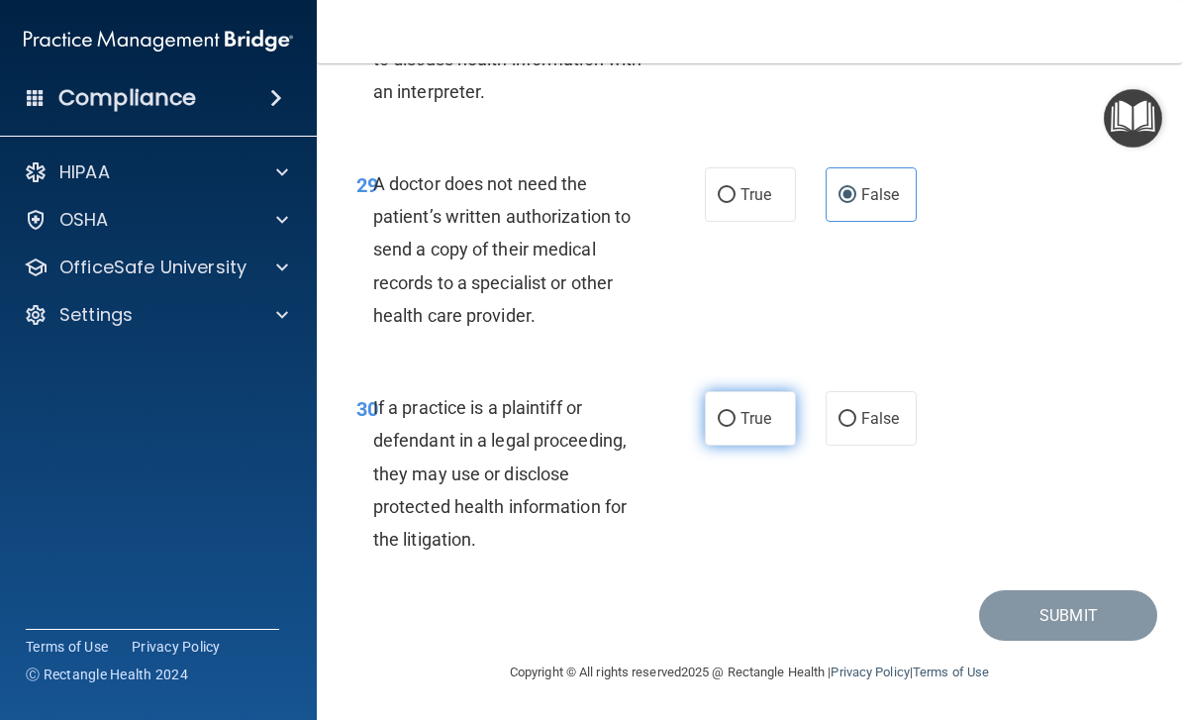
click at [735, 414] on input "True" at bounding box center [727, 419] width 18 height 15
radio input "true"
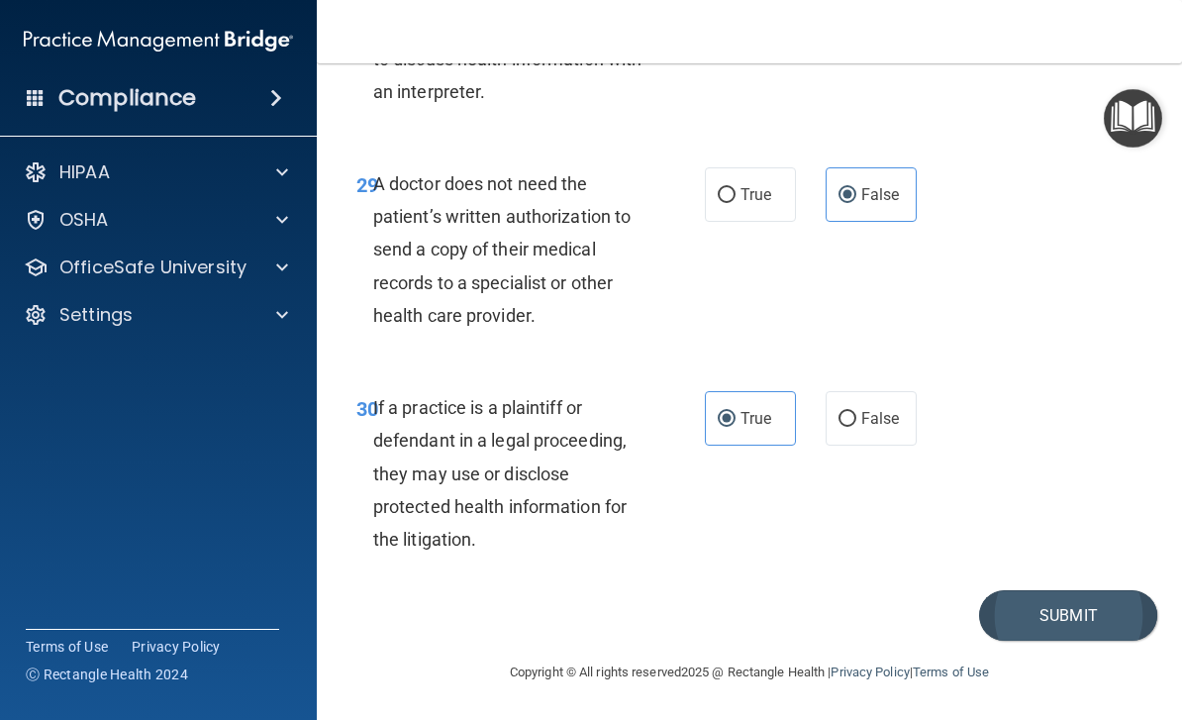
click at [1111, 623] on button "Submit" at bounding box center [1068, 615] width 178 height 50
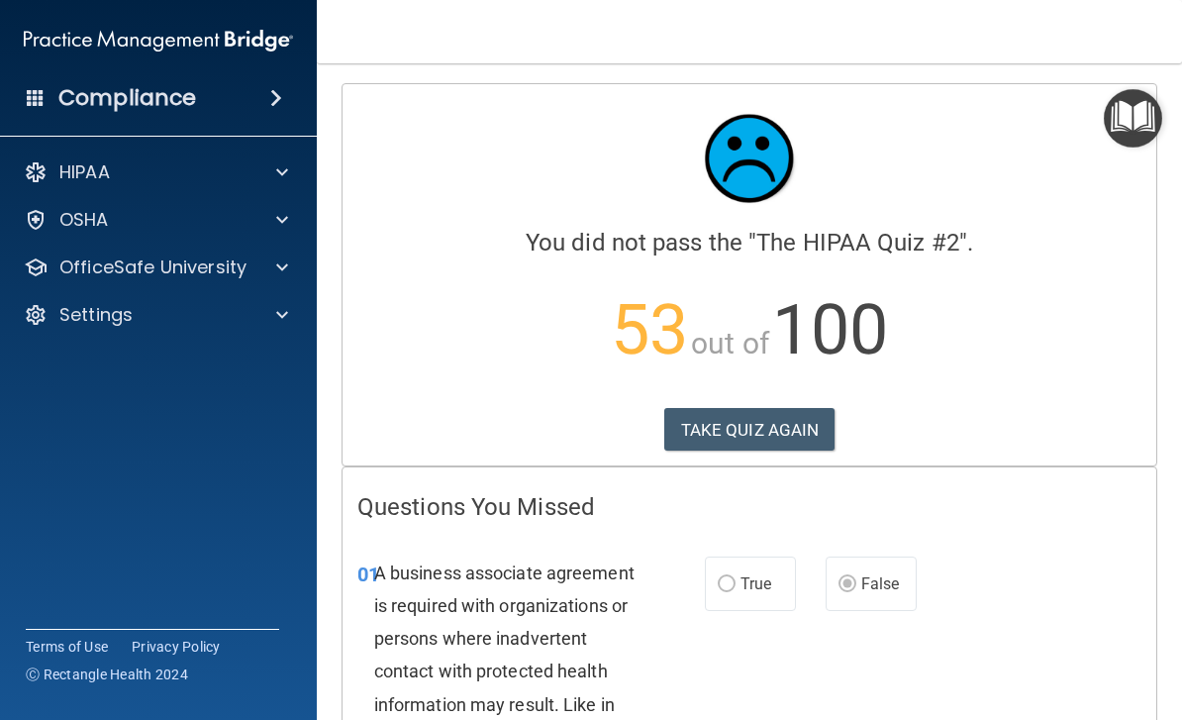
scroll to position [-1, 0]
click at [784, 435] on button "TAKE QUIZ AGAIN" at bounding box center [749, 430] width 171 height 44
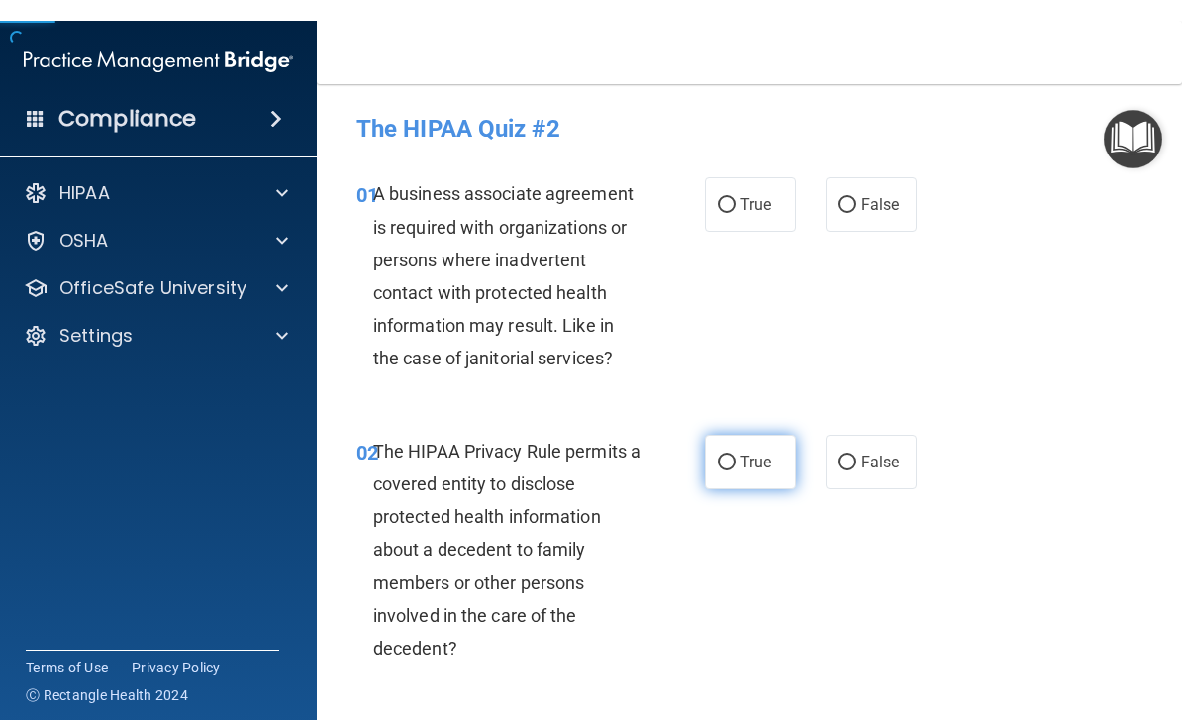
click at [783, 449] on label "True" at bounding box center [750, 441] width 91 height 54
click at [735, 449] on input "True" at bounding box center [727, 441] width 18 height 15
radio input "true"
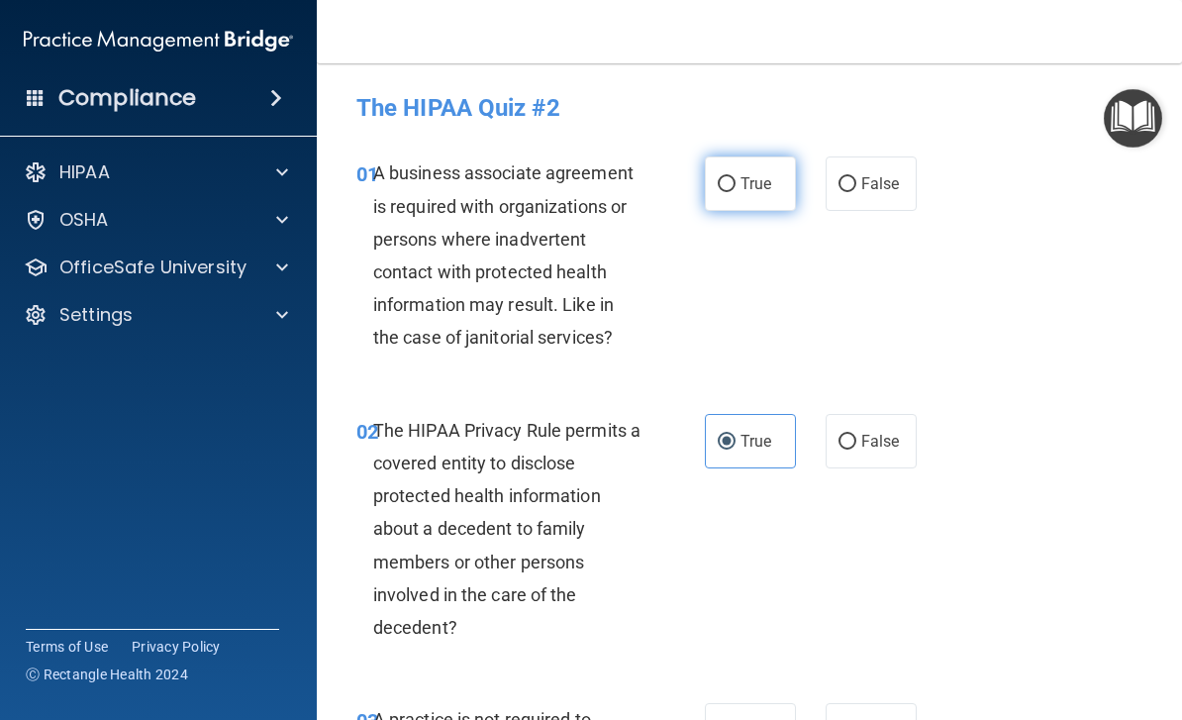
click at [718, 184] on input "True" at bounding box center [727, 184] width 18 height 15
radio input "true"
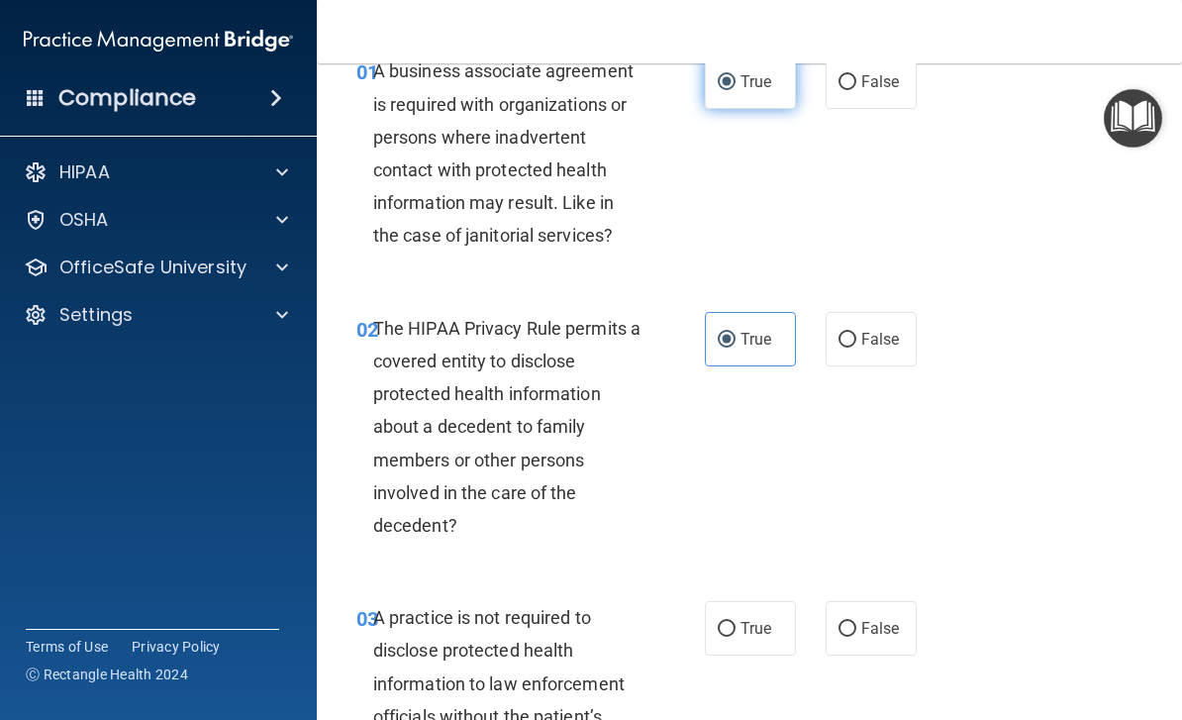
scroll to position [154, 0]
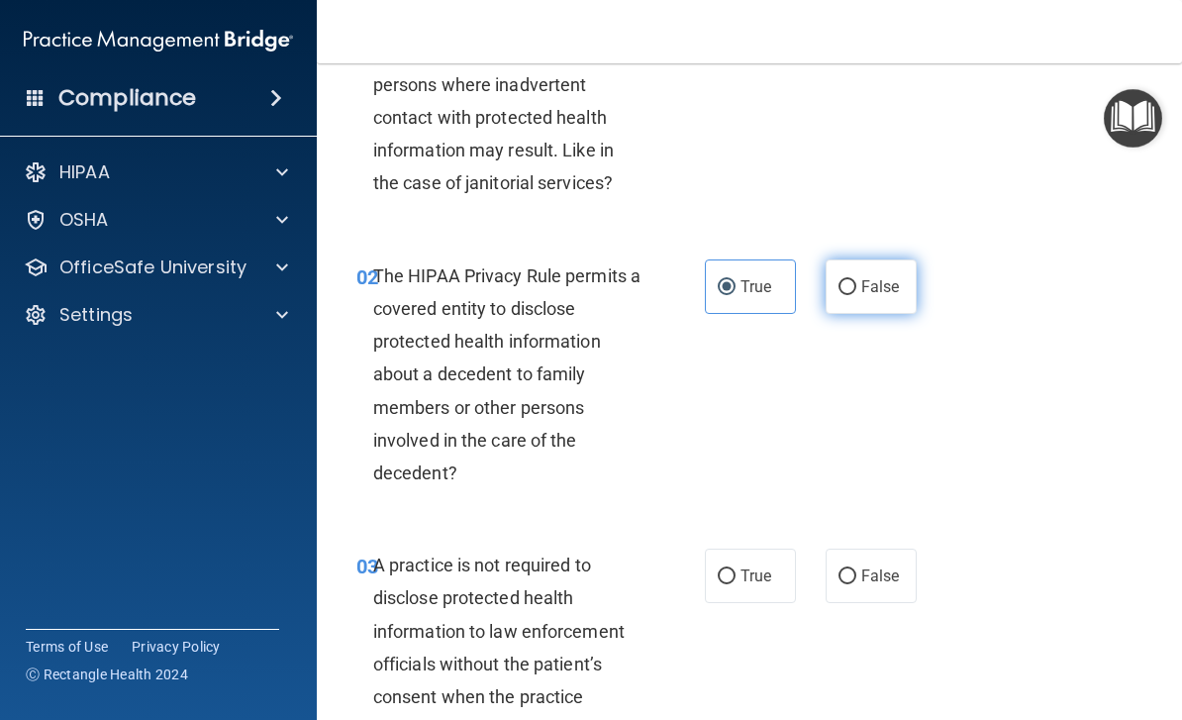
click at [845, 281] on input "False" at bounding box center [847, 287] width 18 height 15
radio input "true"
radio input "false"
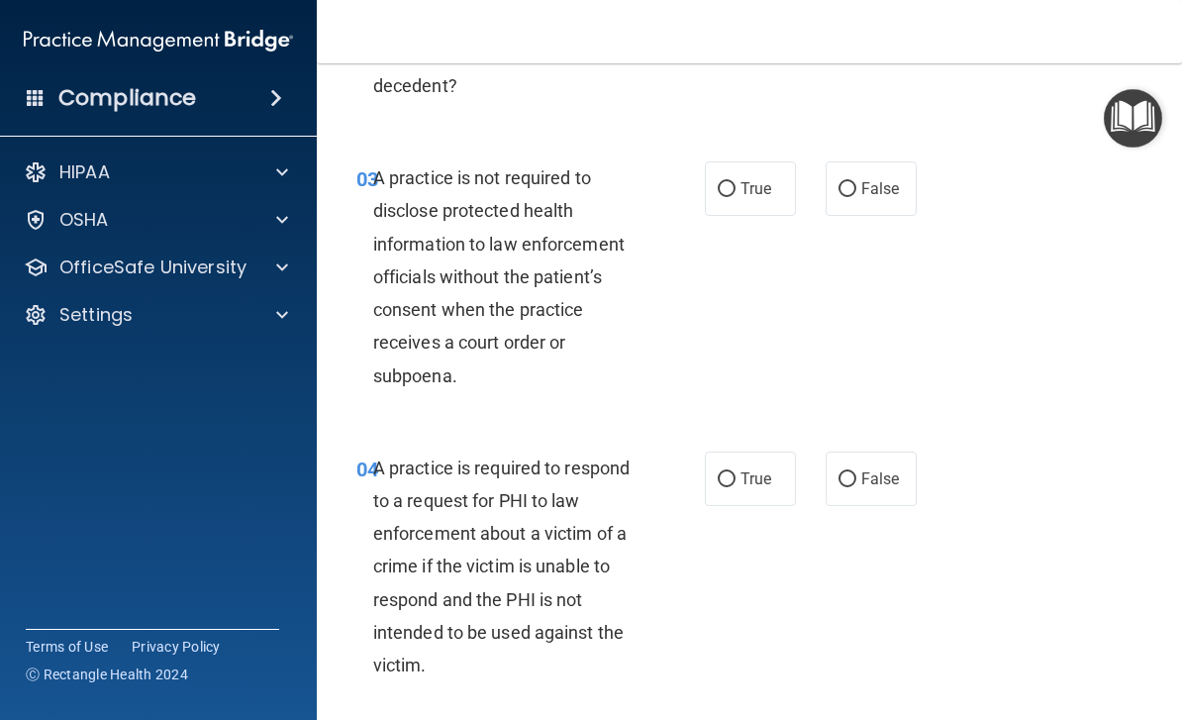
scroll to position [542, 0]
click at [732, 160] on label "True" at bounding box center [750, 187] width 91 height 54
click at [732, 181] on input "True" at bounding box center [727, 188] width 18 height 15
radio input "true"
click at [968, 388] on div "03 A practice is not required to disclose protected health information to law e…" at bounding box center [749, 281] width 816 height 290
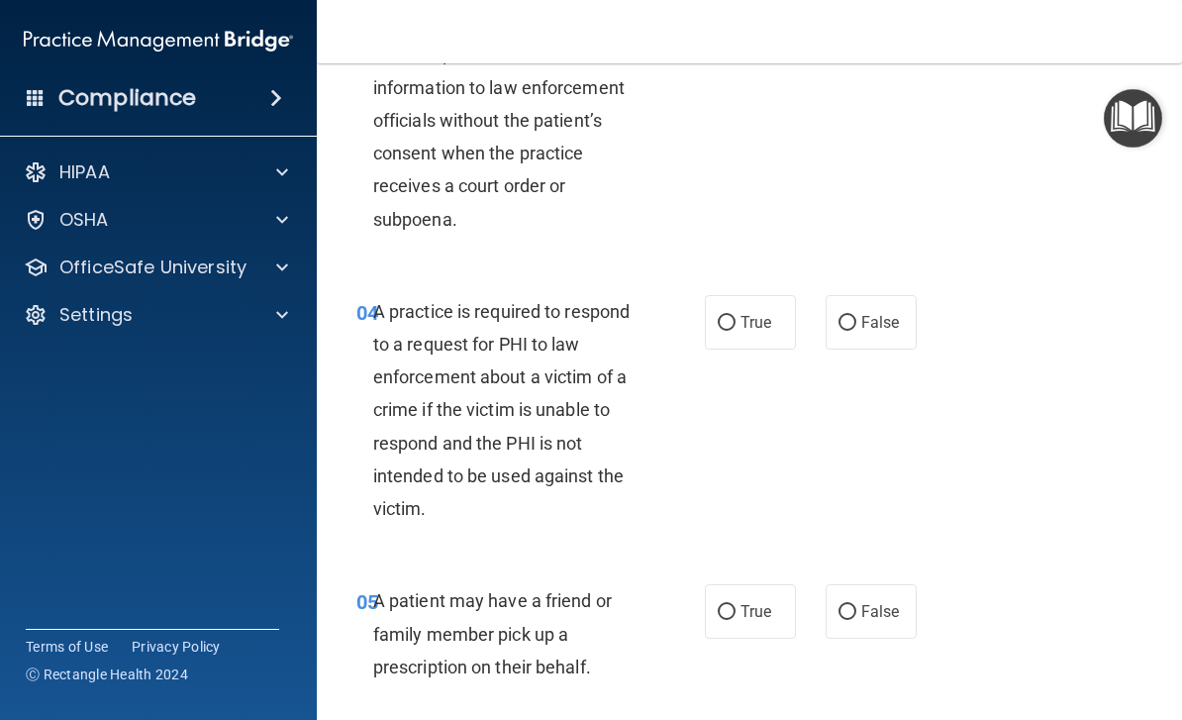
scroll to position [700, 0]
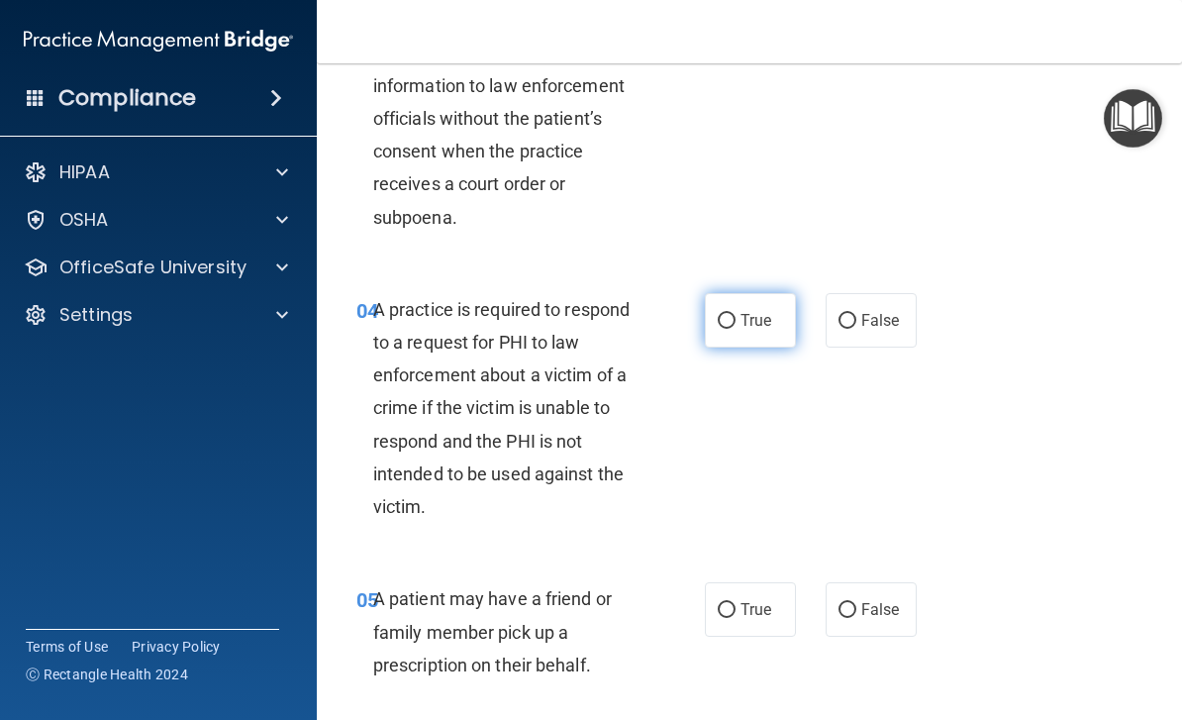
click at [730, 337] on label "True" at bounding box center [750, 320] width 91 height 54
click at [730, 329] on input "True" at bounding box center [727, 321] width 18 height 15
radio input "true"
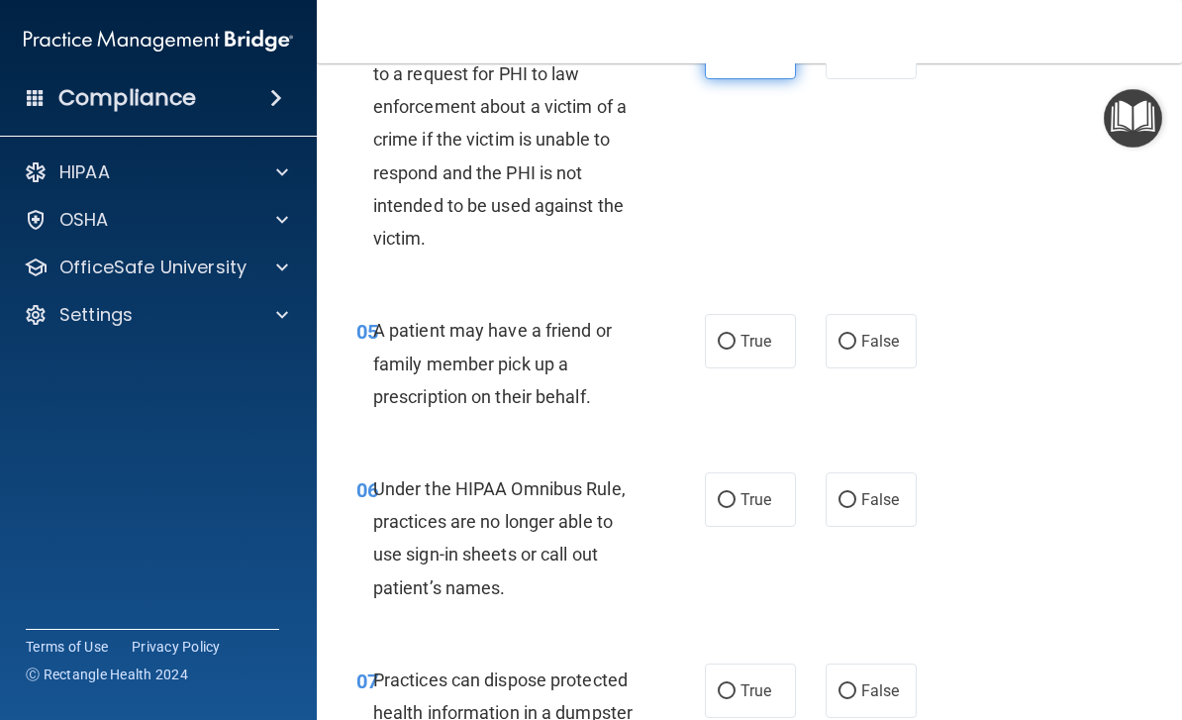
scroll to position [1049, 0]
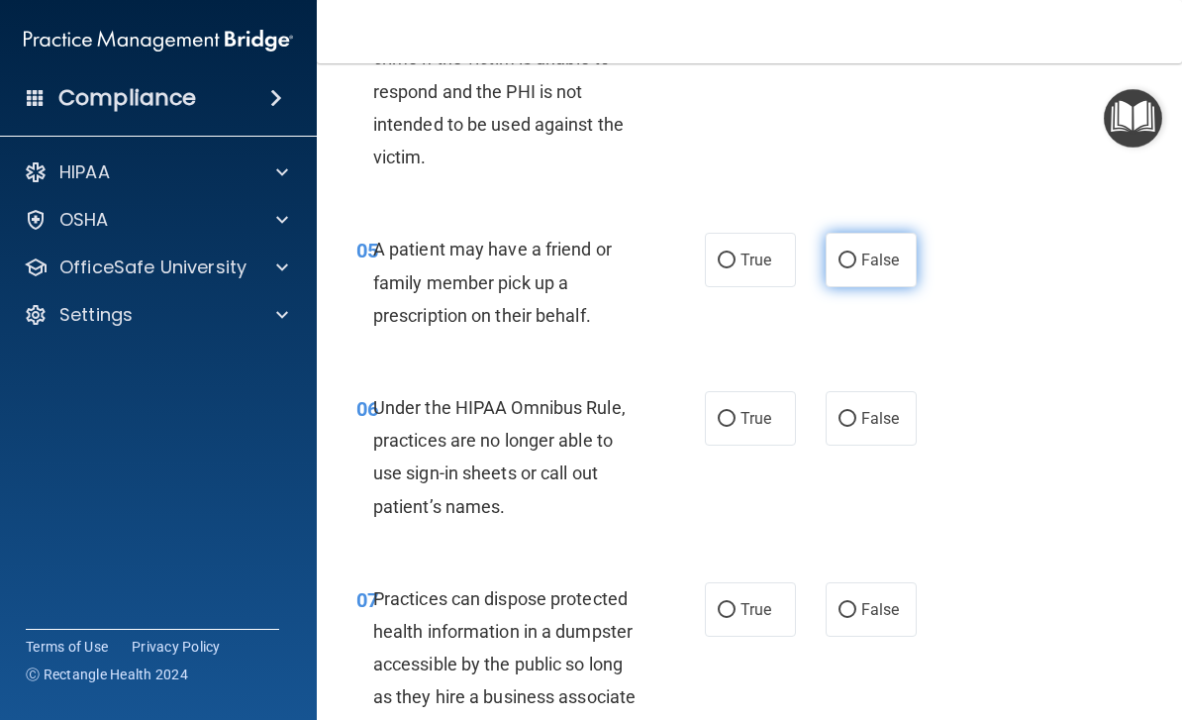
click at [852, 256] on input "False" at bounding box center [847, 260] width 18 height 15
radio input "true"
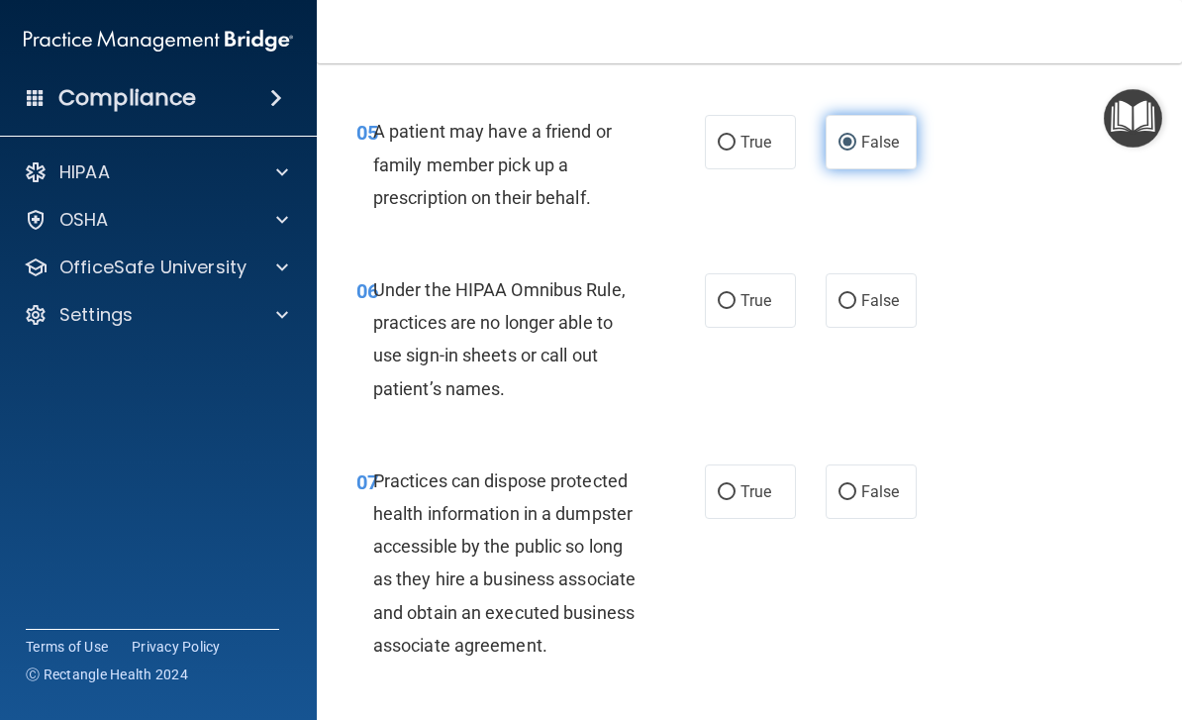
scroll to position [1168, 0]
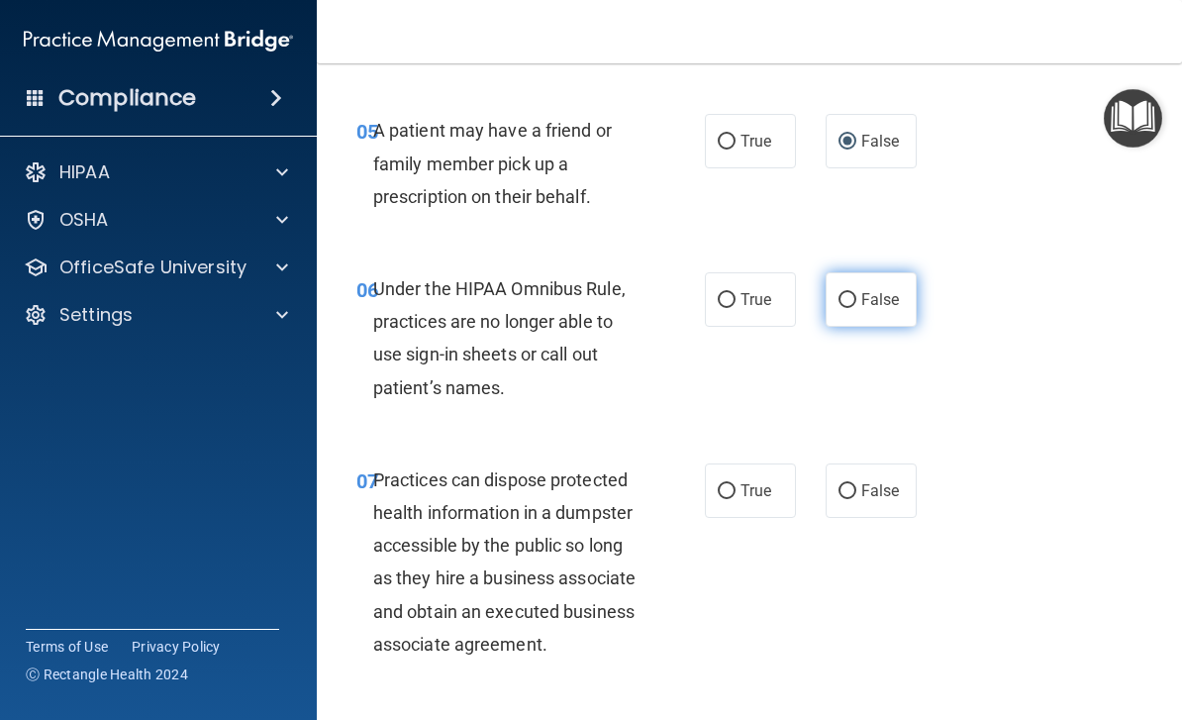
click at [876, 290] on span "False" at bounding box center [880, 299] width 39 height 19
click at [856, 293] on input "False" at bounding box center [847, 300] width 18 height 15
radio input "true"
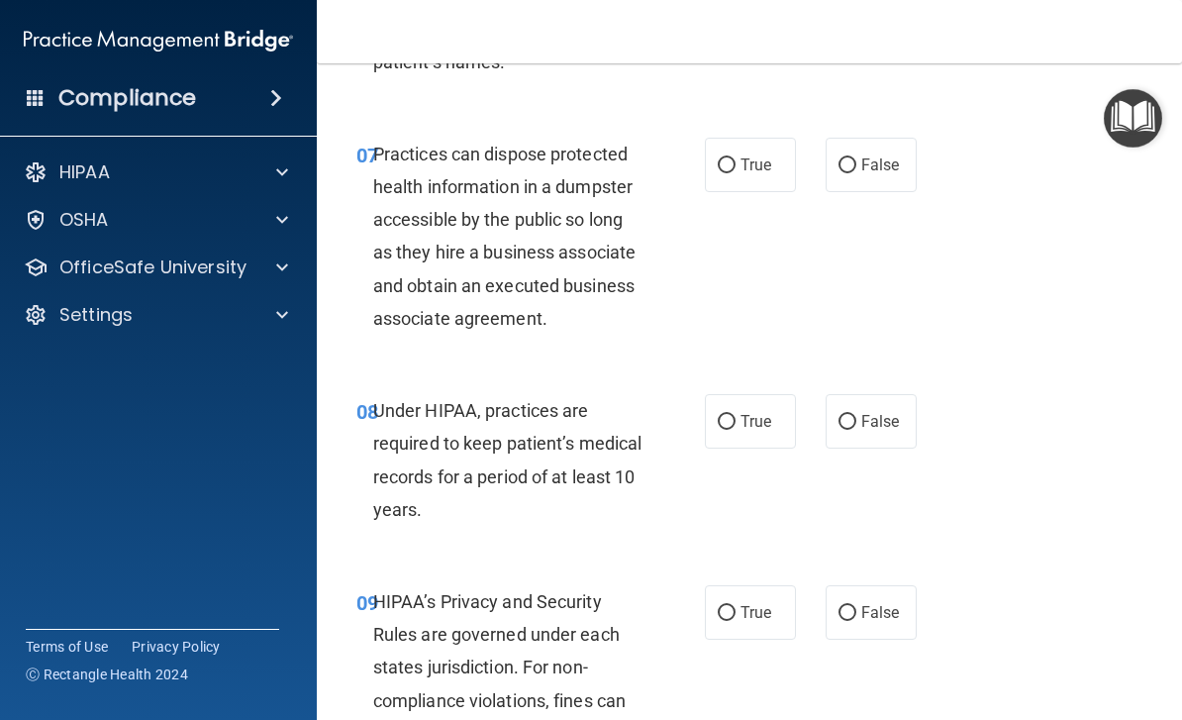
scroll to position [1495, 0]
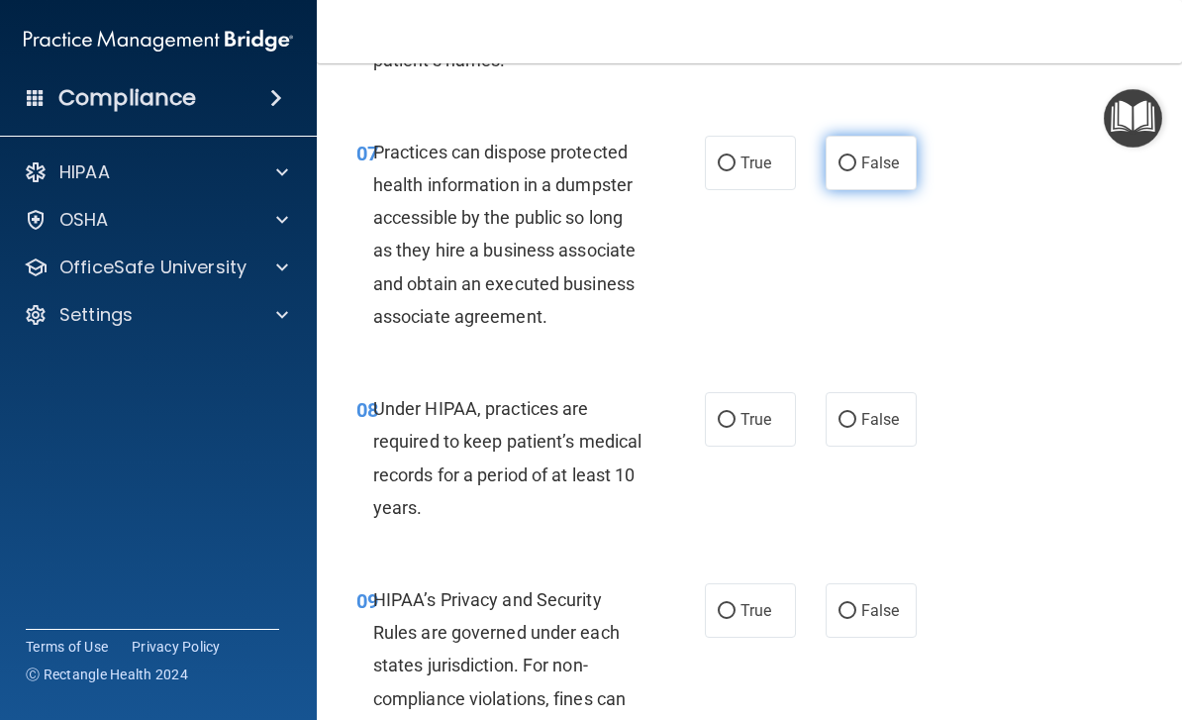
click at [845, 171] on label "False" at bounding box center [870, 163] width 91 height 54
click at [845, 171] on input "False" at bounding box center [847, 163] width 18 height 15
radio input "true"
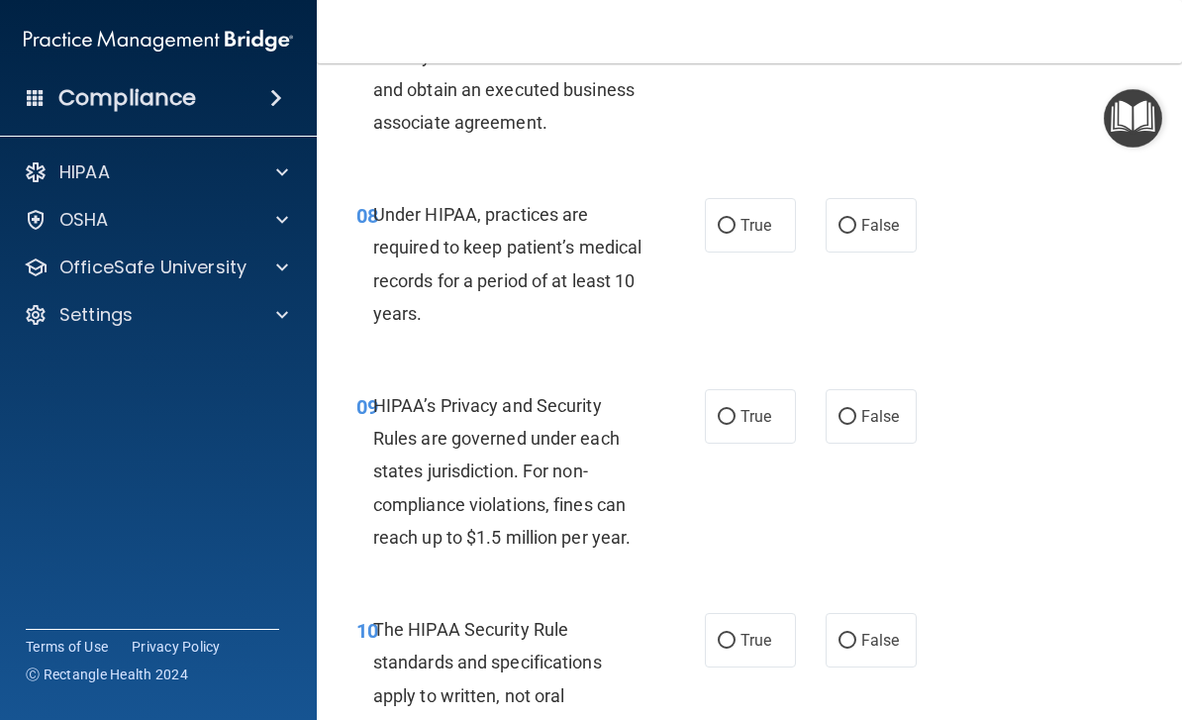
scroll to position [1732, 0]
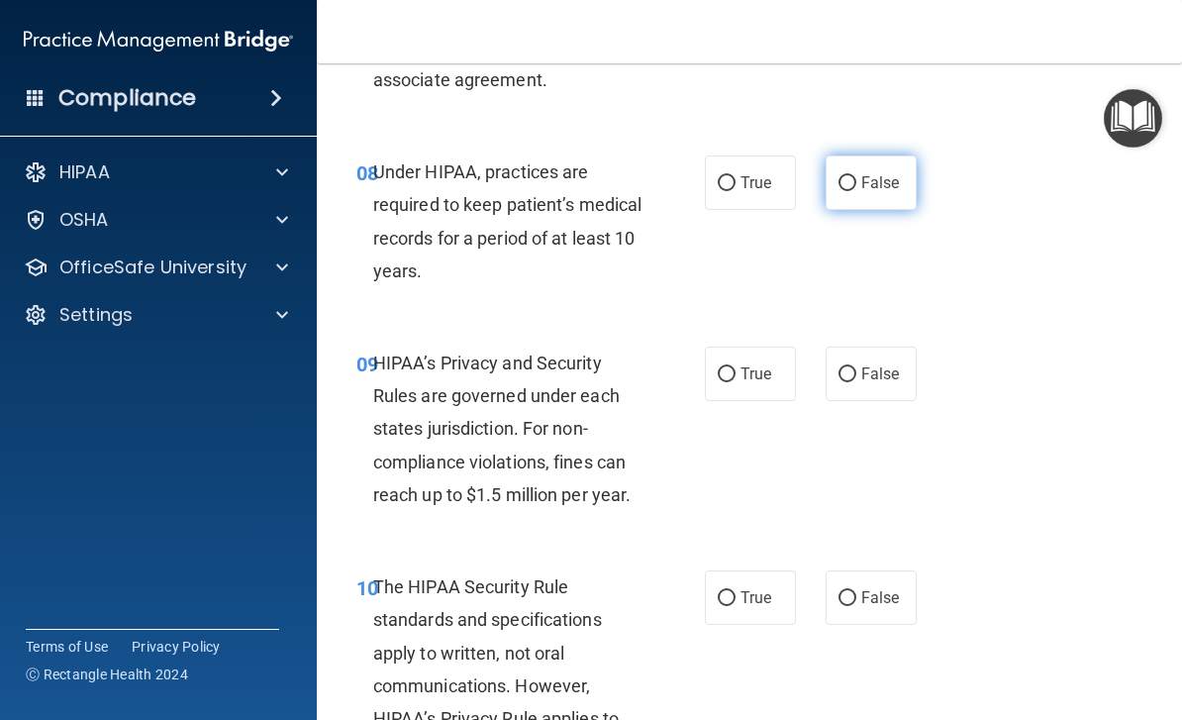
click at [866, 199] on label "False" at bounding box center [870, 182] width 91 height 54
click at [856, 191] on input "False" at bounding box center [847, 183] width 18 height 15
radio input "true"
click at [720, 370] on input "True" at bounding box center [727, 374] width 18 height 15
radio input "true"
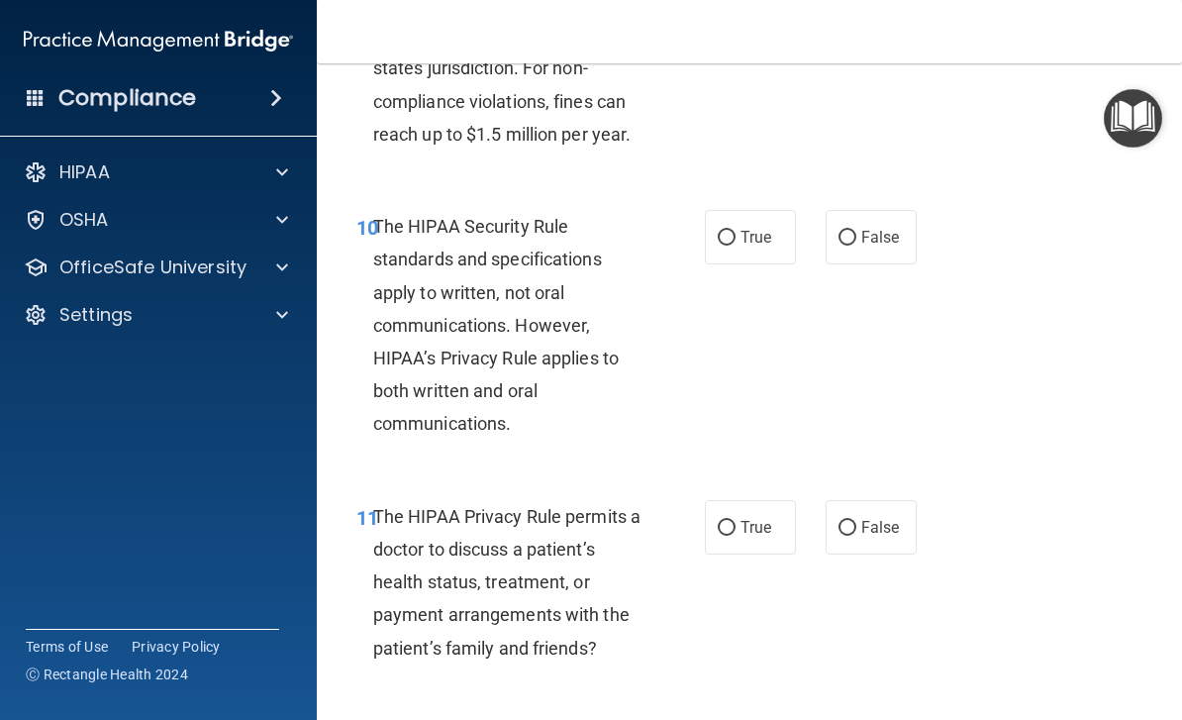
scroll to position [2094, 0]
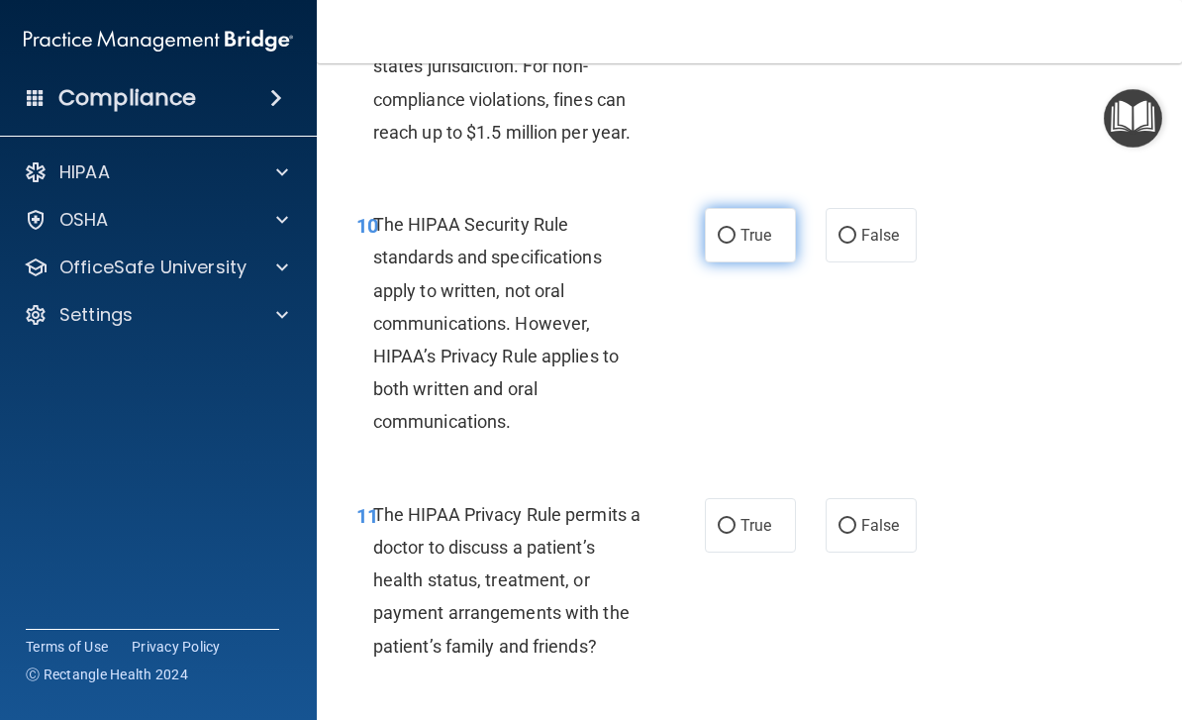
click at [727, 233] on input "True" at bounding box center [727, 236] width 18 height 15
radio input "true"
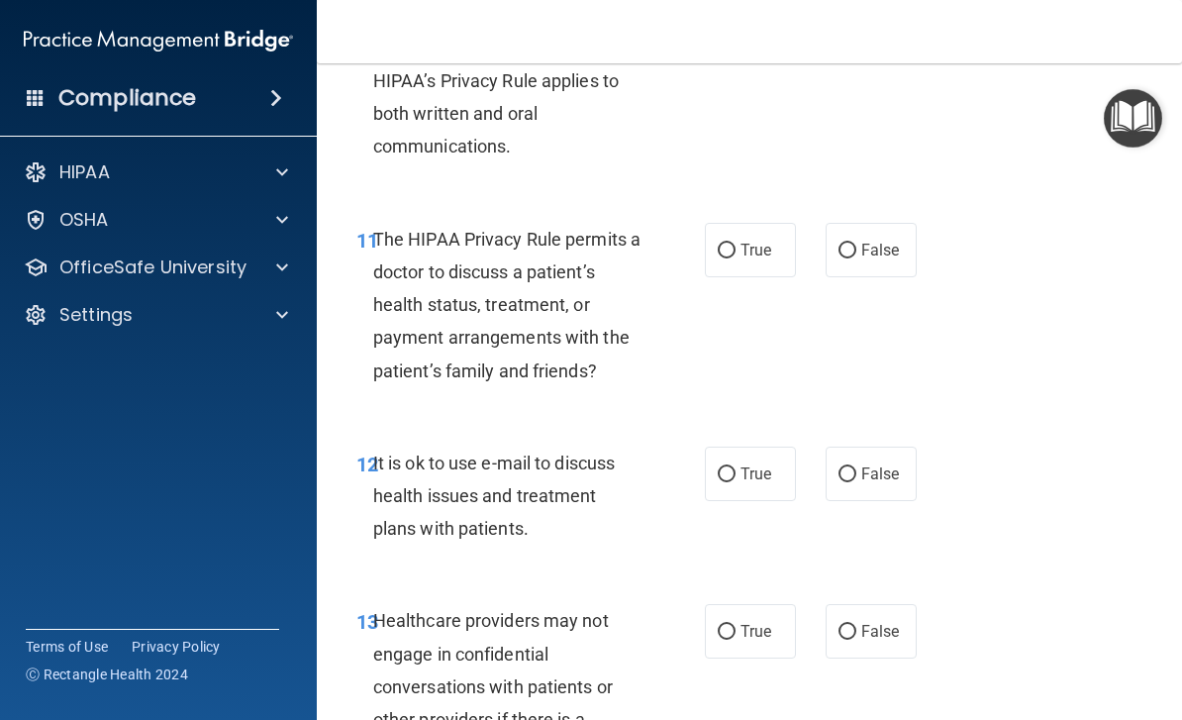
scroll to position [2396, 0]
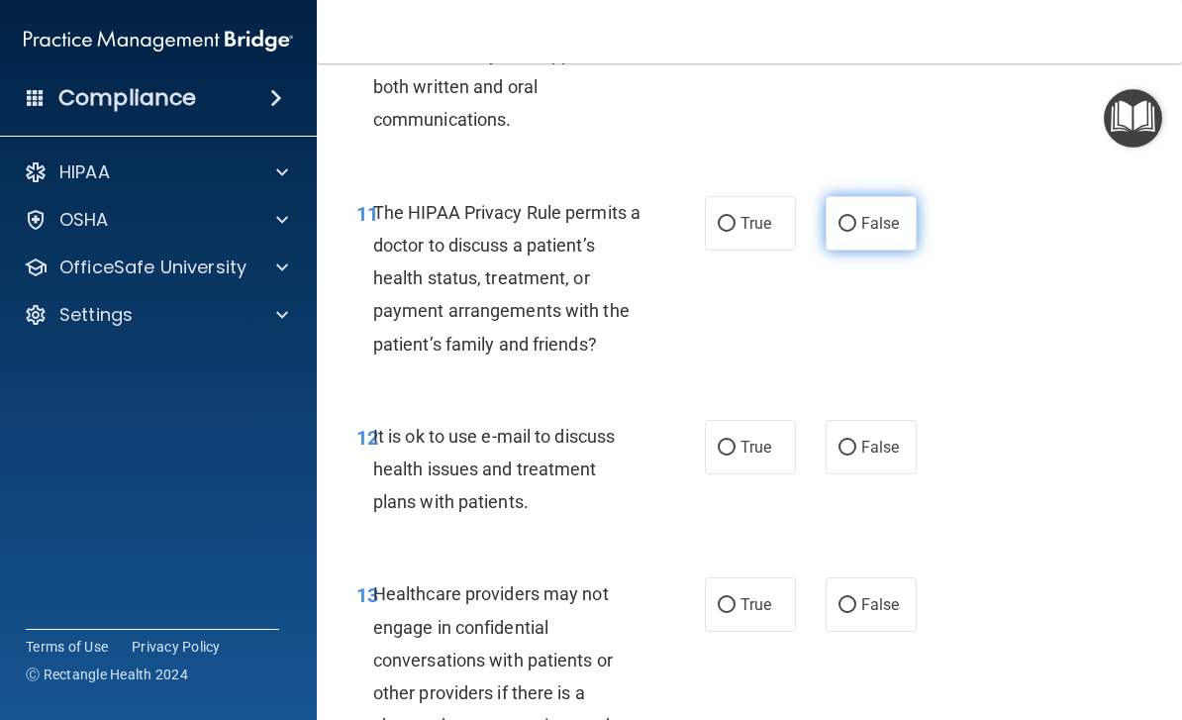
click at [846, 232] on label "False" at bounding box center [870, 223] width 91 height 54
click at [846, 232] on input "False" at bounding box center [847, 224] width 18 height 15
radio input "true"
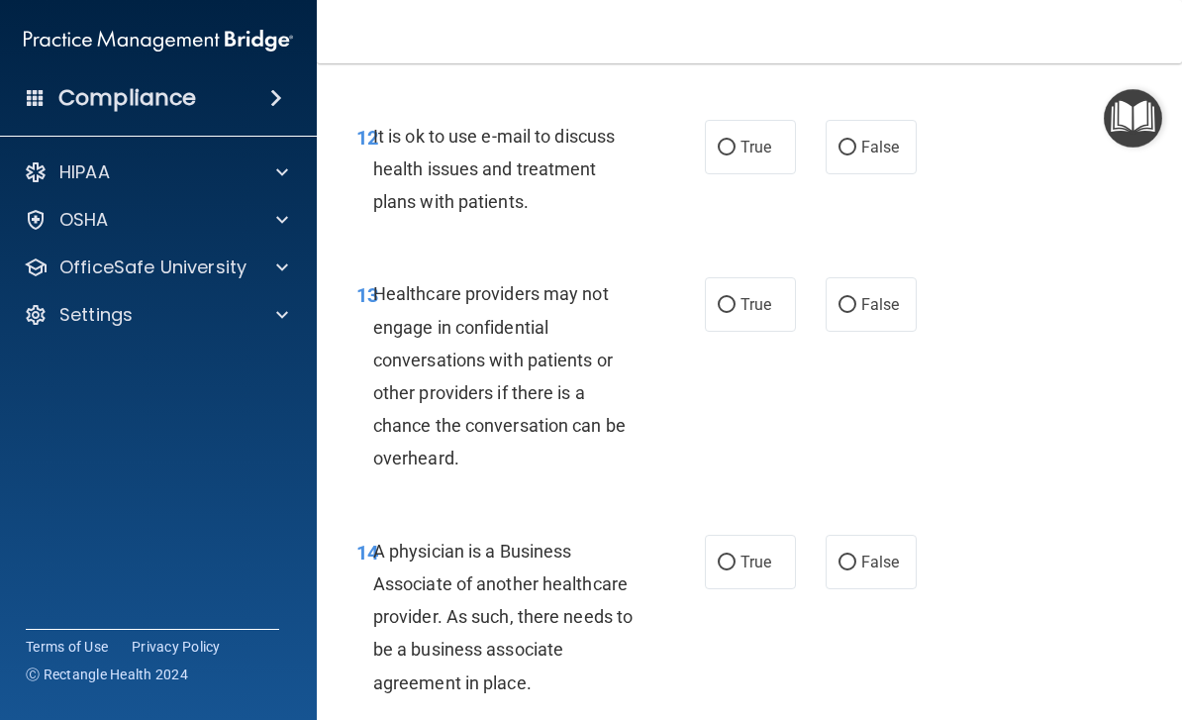
scroll to position [2704, 0]
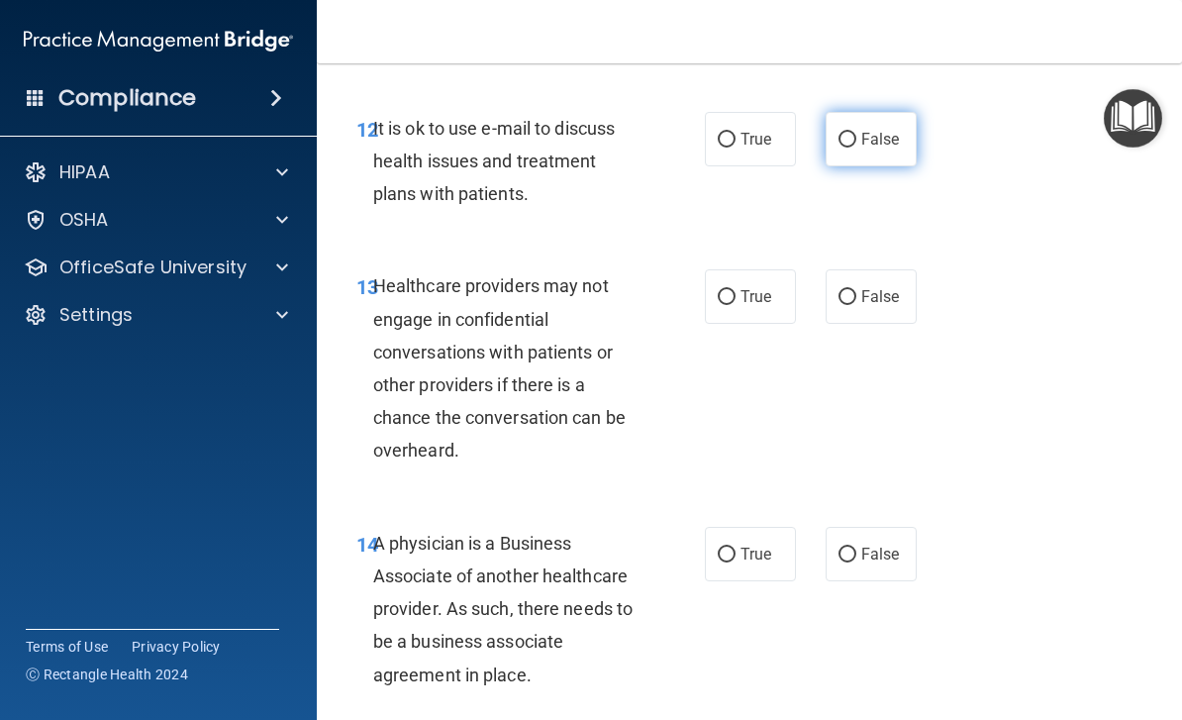
click at [872, 130] on span "False" at bounding box center [880, 139] width 39 height 19
click at [856, 133] on input "False" at bounding box center [847, 140] width 18 height 15
radio input "true"
click at [720, 307] on label "True" at bounding box center [750, 296] width 91 height 54
click at [720, 305] on input "True" at bounding box center [727, 297] width 18 height 15
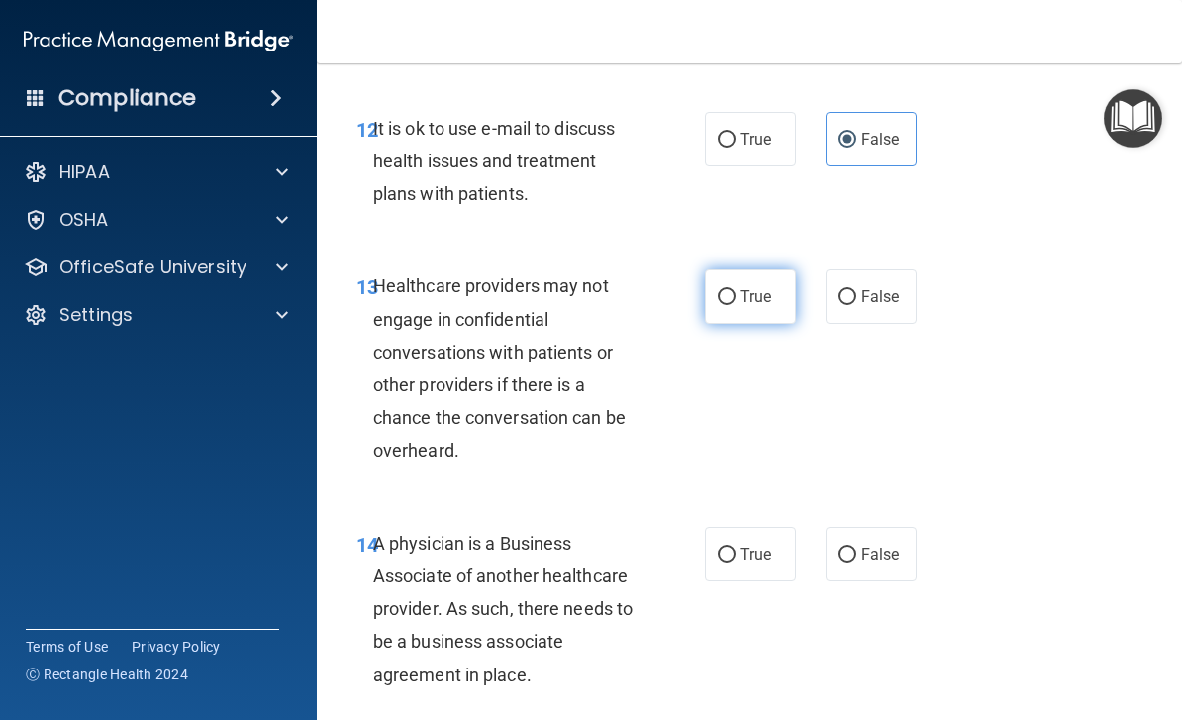
radio input "true"
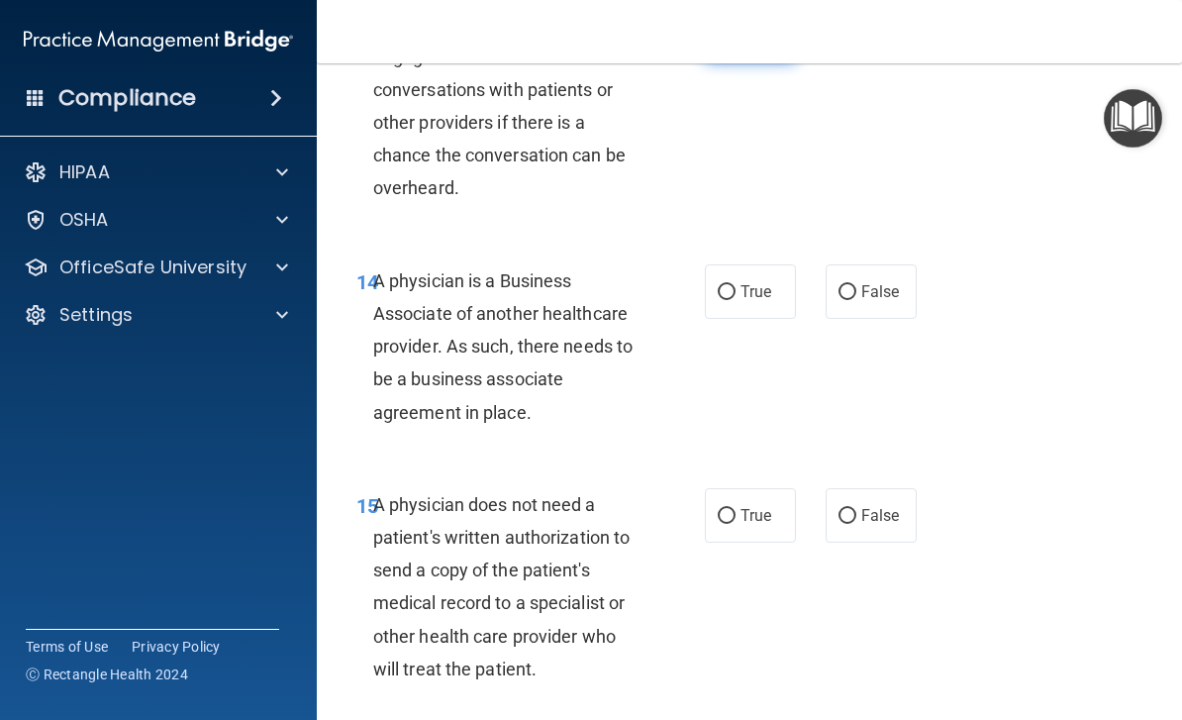
scroll to position [2968, 0]
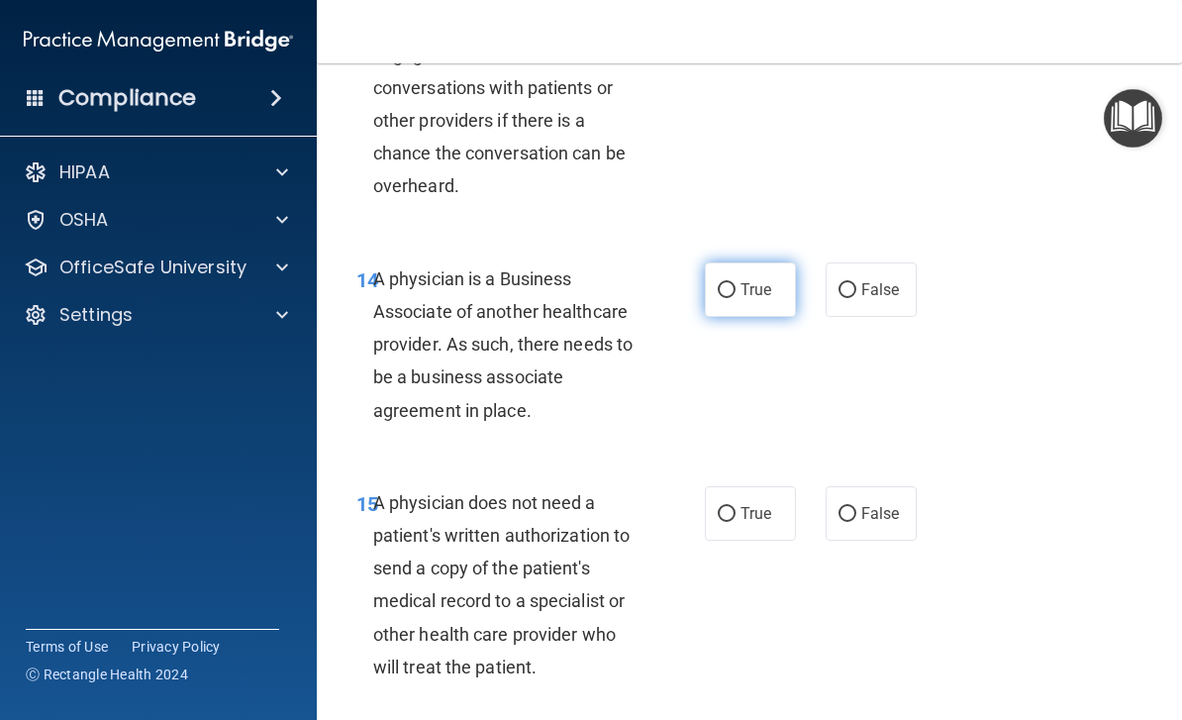
click at [721, 283] on input "True" at bounding box center [727, 290] width 18 height 15
radio input "true"
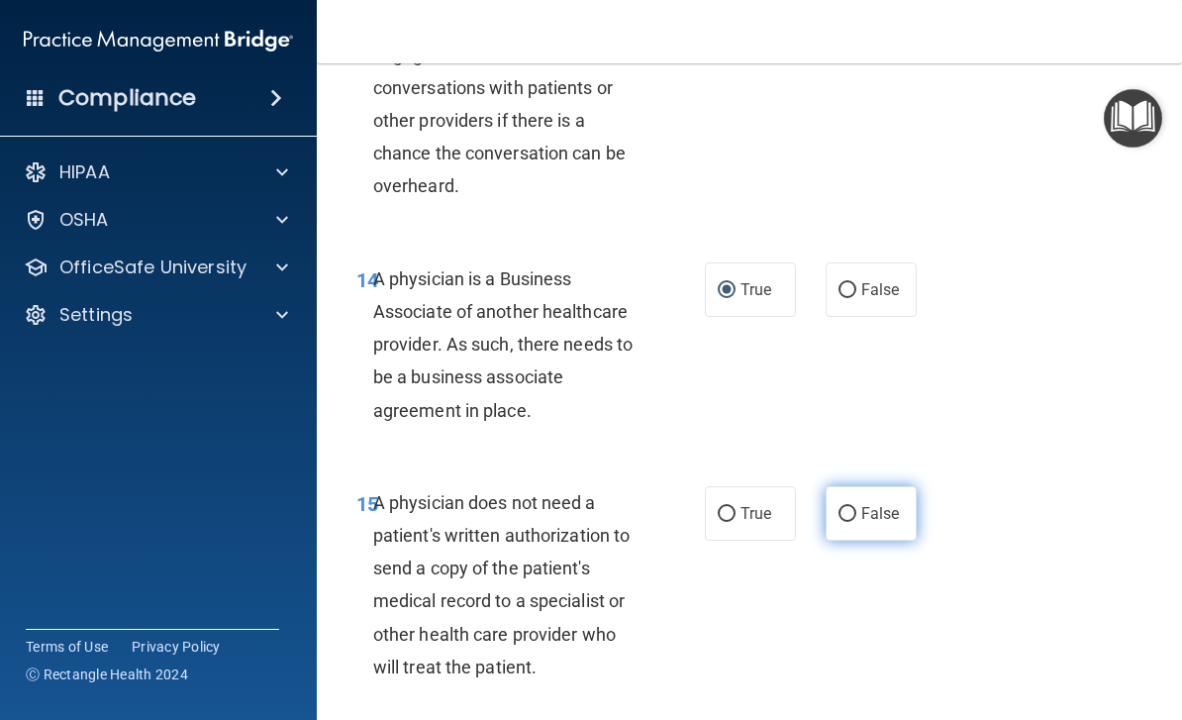
click at [882, 506] on label "False" at bounding box center [870, 513] width 91 height 54
click at [856, 507] on input "False" at bounding box center [847, 514] width 18 height 15
radio input "true"
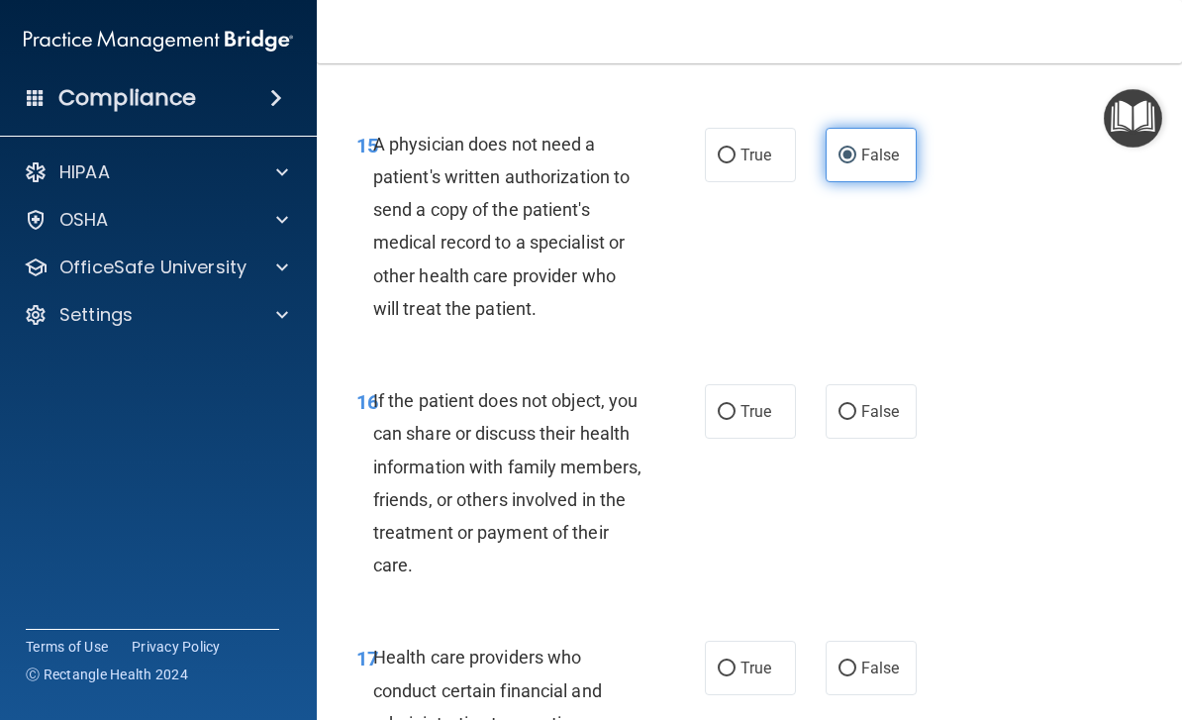
scroll to position [3335, 0]
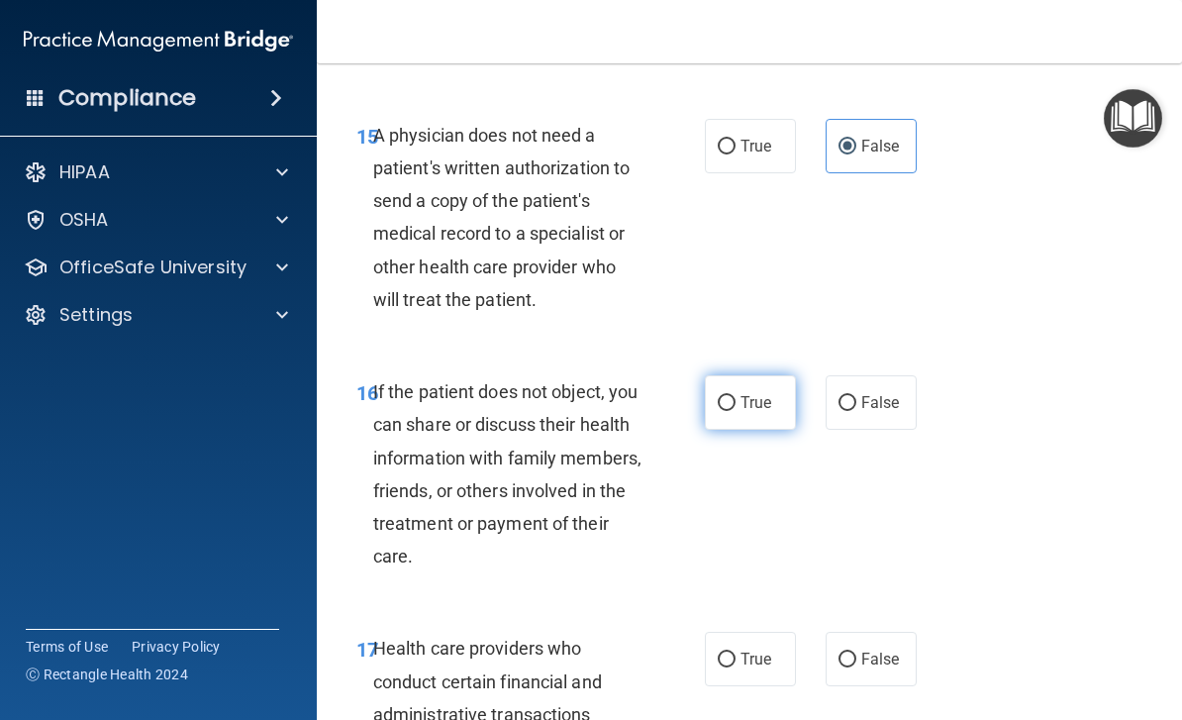
click at [754, 399] on label "True" at bounding box center [750, 402] width 91 height 54
click at [735, 399] on input "True" at bounding box center [727, 403] width 18 height 15
radio input "true"
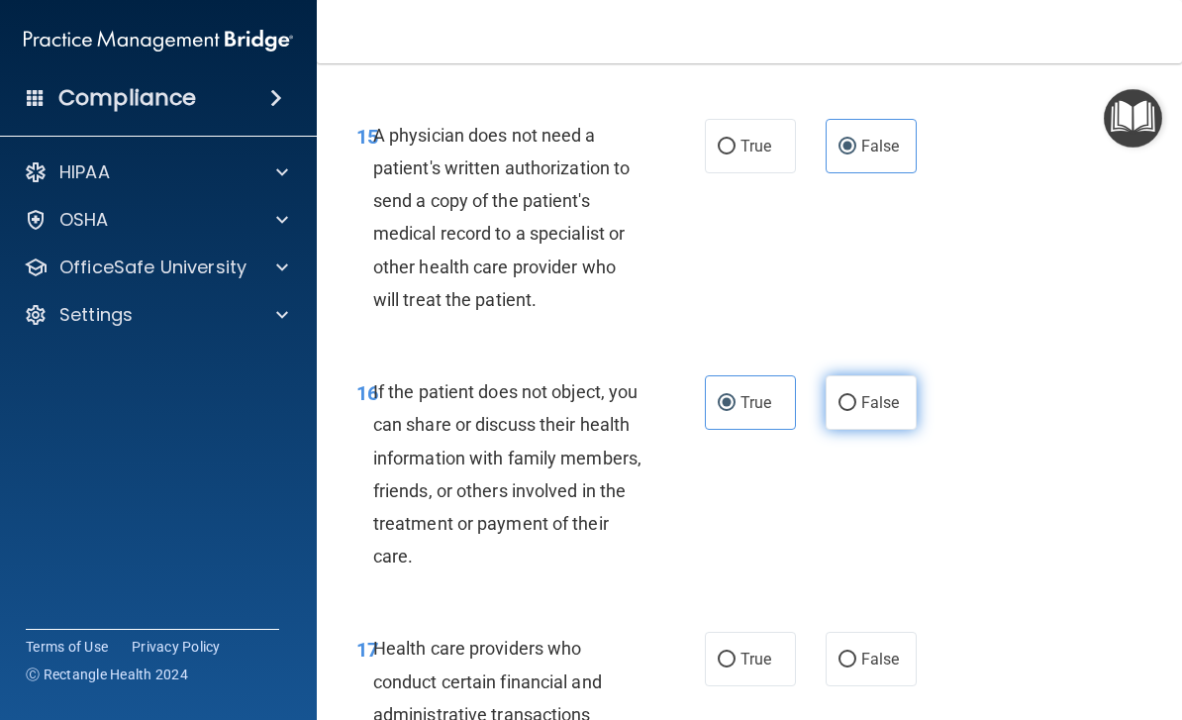
click at [852, 396] on input "False" at bounding box center [847, 403] width 18 height 15
radio input "true"
radio input "false"
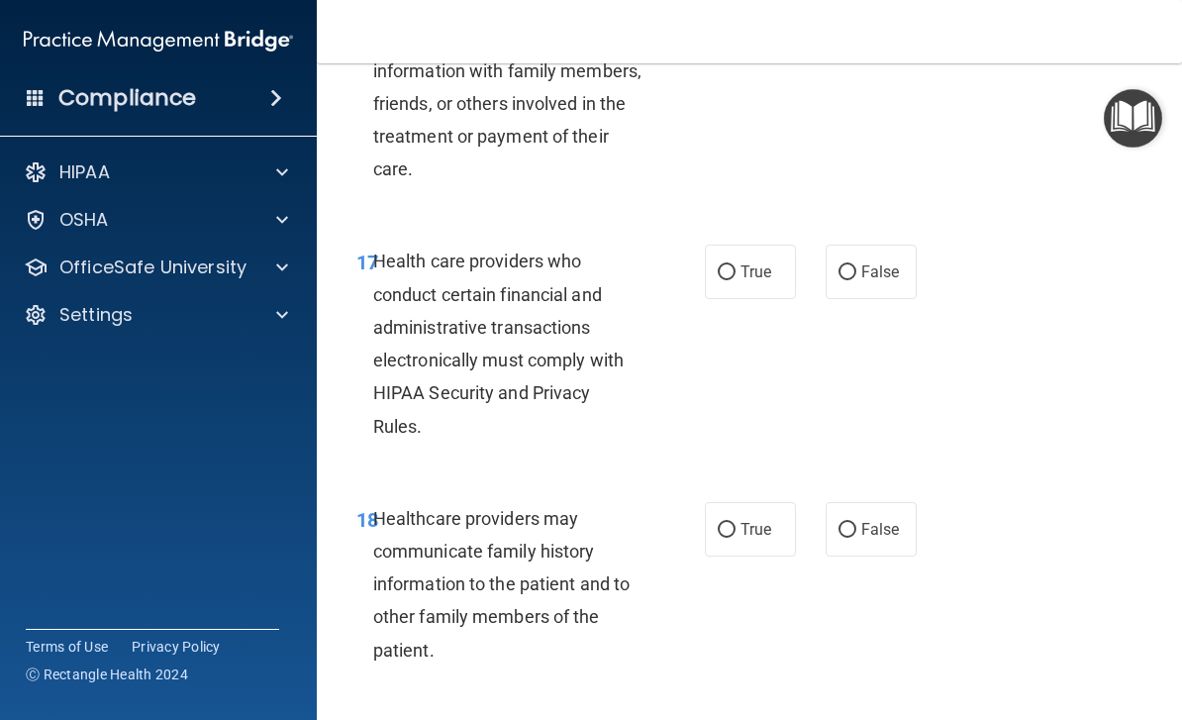
scroll to position [3729, 0]
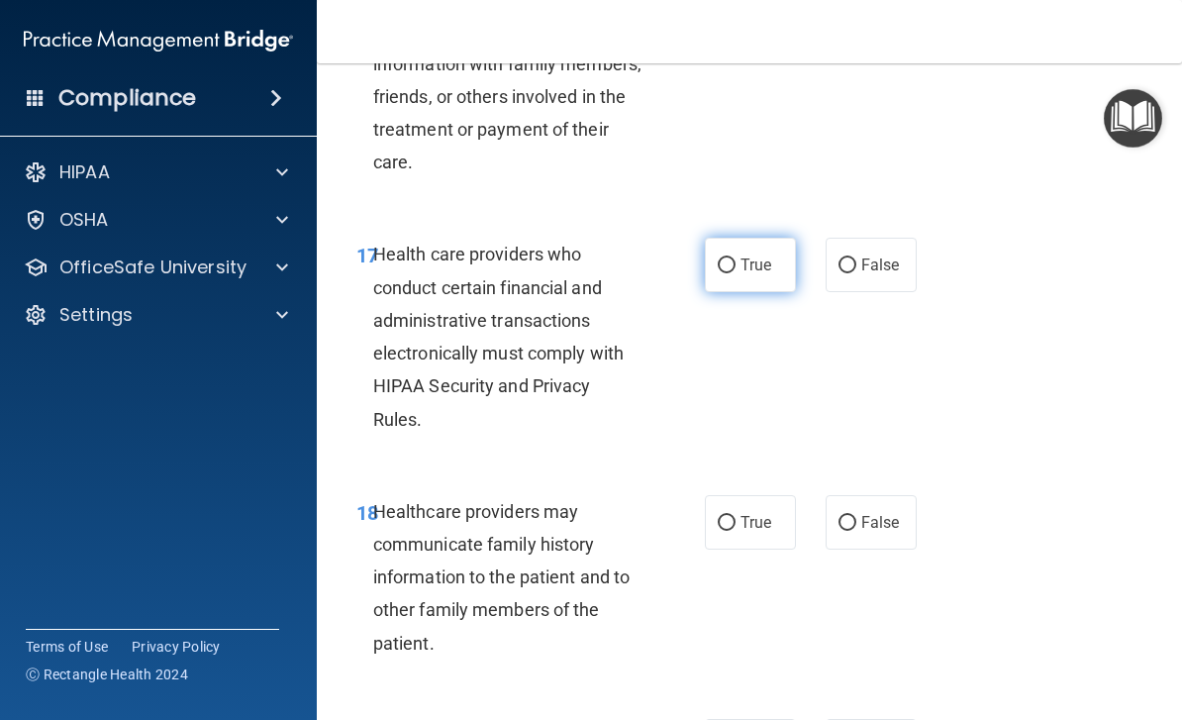
click at [731, 258] on input "True" at bounding box center [727, 265] width 18 height 15
radio input "true"
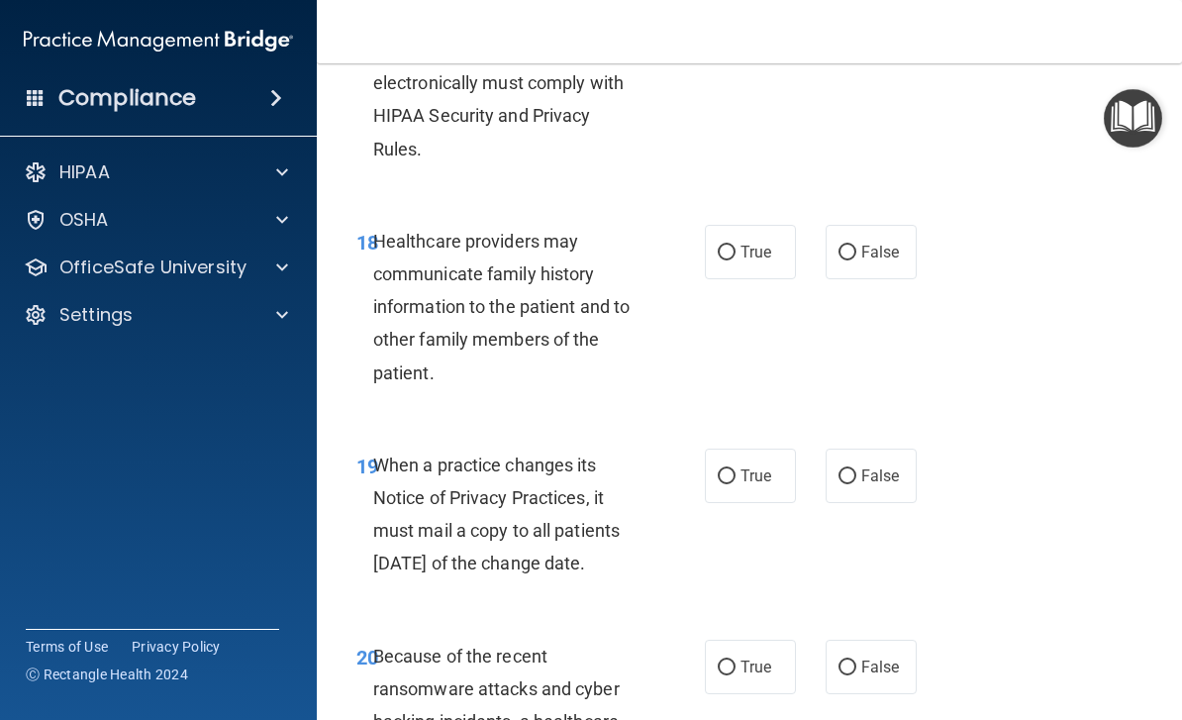
scroll to position [4000, 0]
click at [855, 244] on input "False" at bounding box center [847, 251] width 18 height 15
radio input "true"
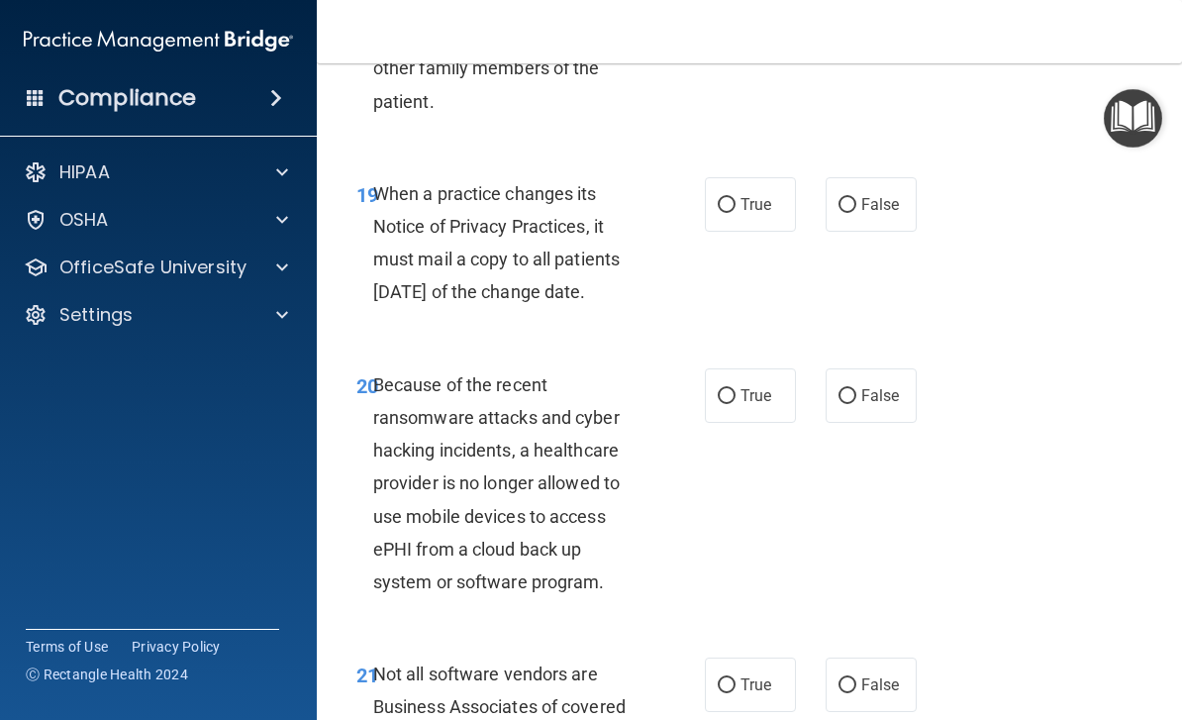
scroll to position [4281, 0]
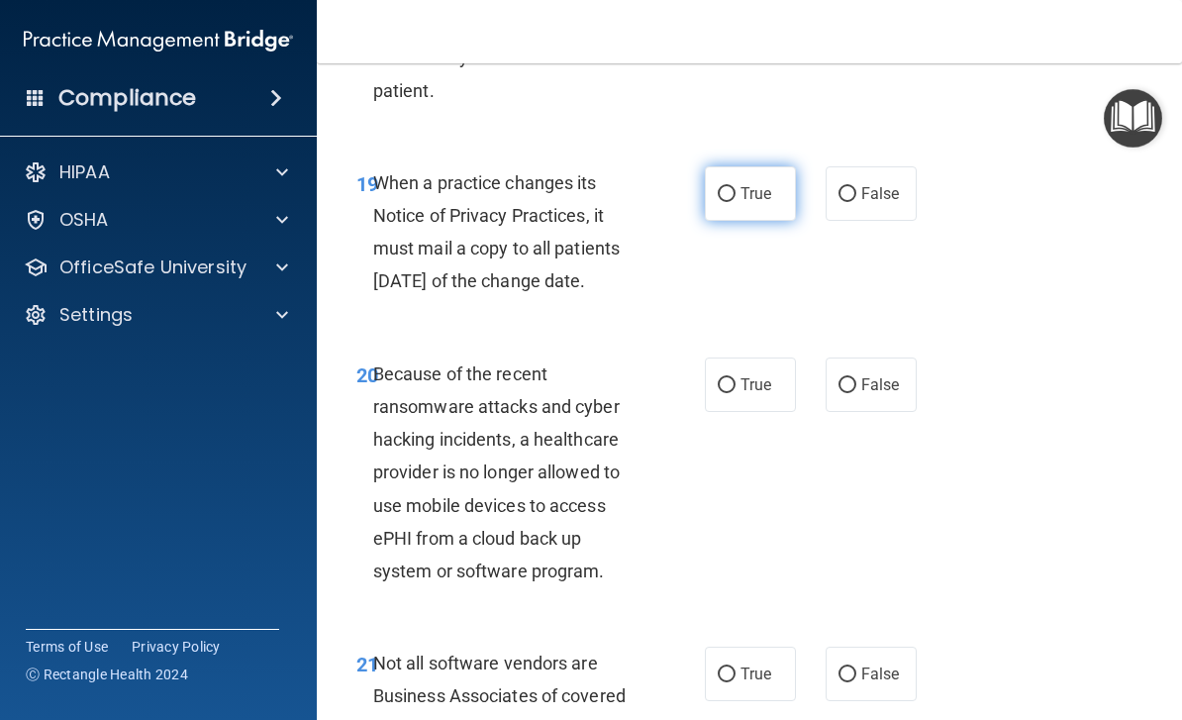
click at [728, 187] on input "True" at bounding box center [727, 194] width 18 height 15
radio input "true"
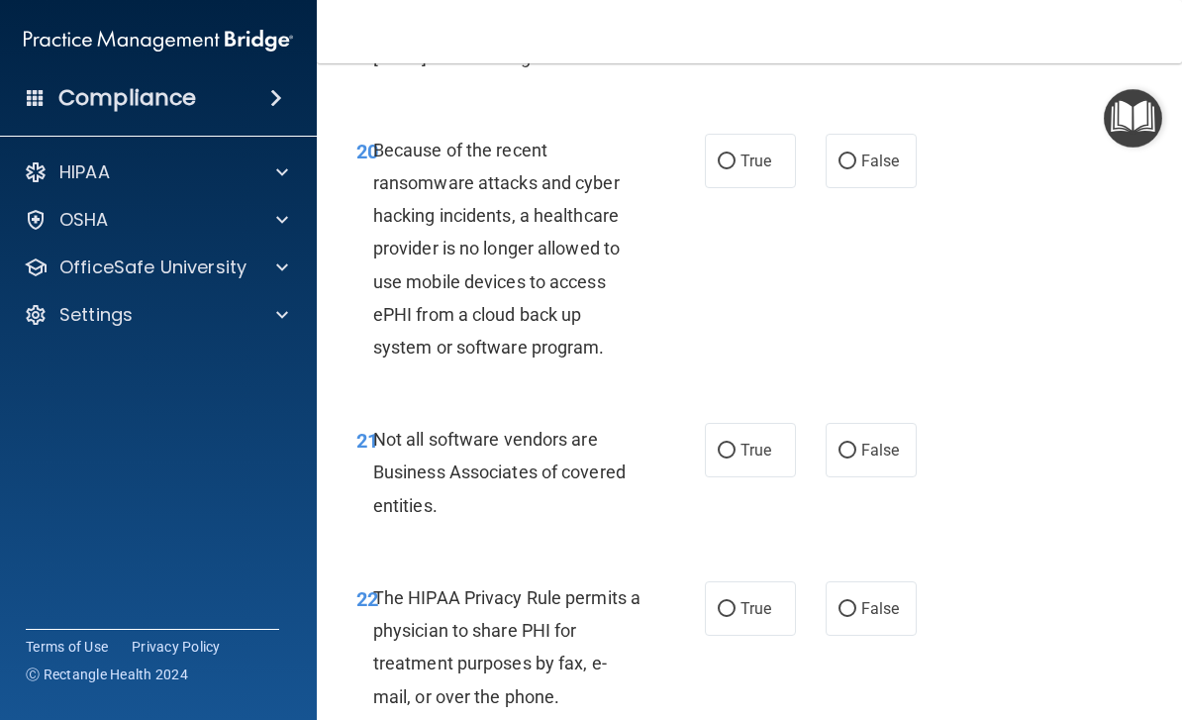
scroll to position [4504, 0]
click at [731, 170] on input "True" at bounding box center [727, 162] width 18 height 15
radio input "true"
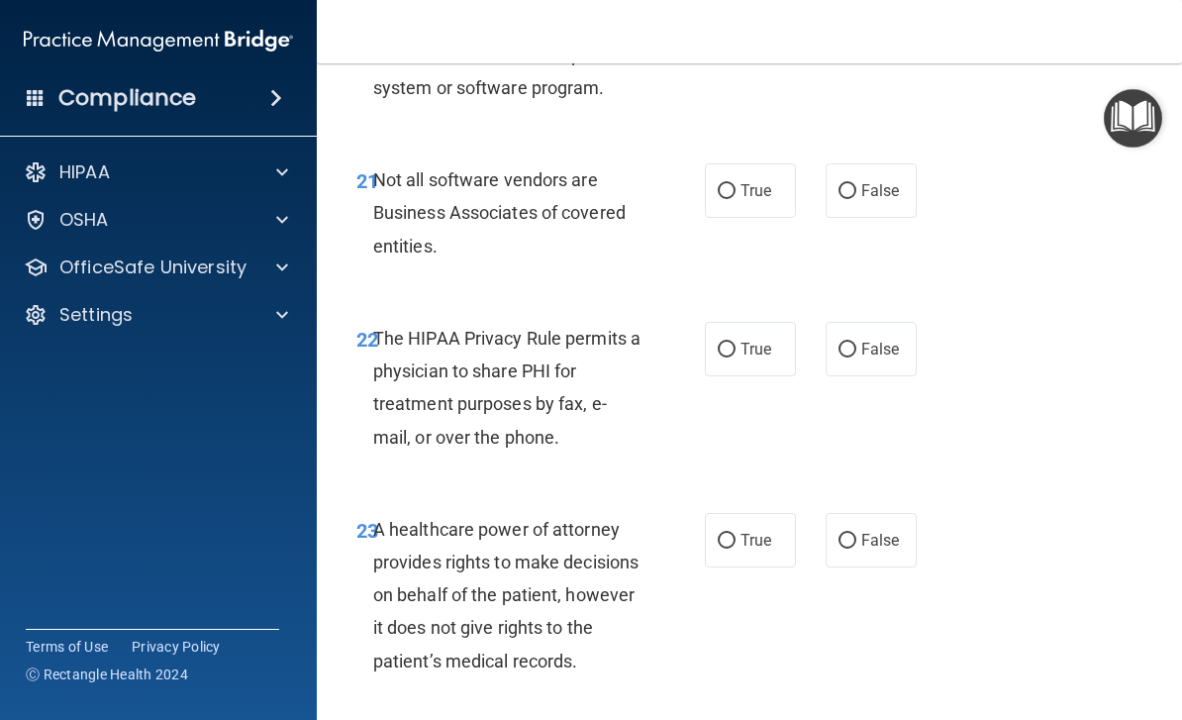
scroll to position [4765, 0]
click at [866, 217] on label "False" at bounding box center [870, 189] width 91 height 54
click at [856, 198] on input "False" at bounding box center [847, 190] width 18 height 15
radio input "true"
click at [750, 375] on label "True" at bounding box center [750, 348] width 91 height 54
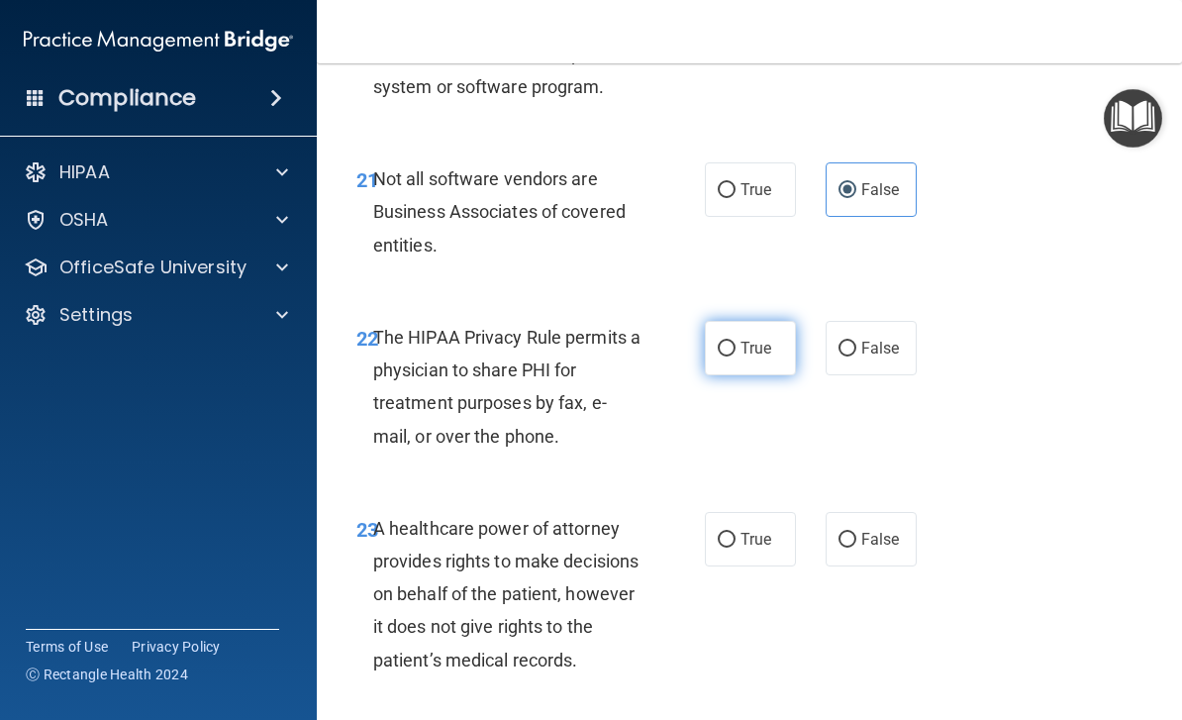
click at [735, 356] on input "True" at bounding box center [727, 348] width 18 height 15
radio input "true"
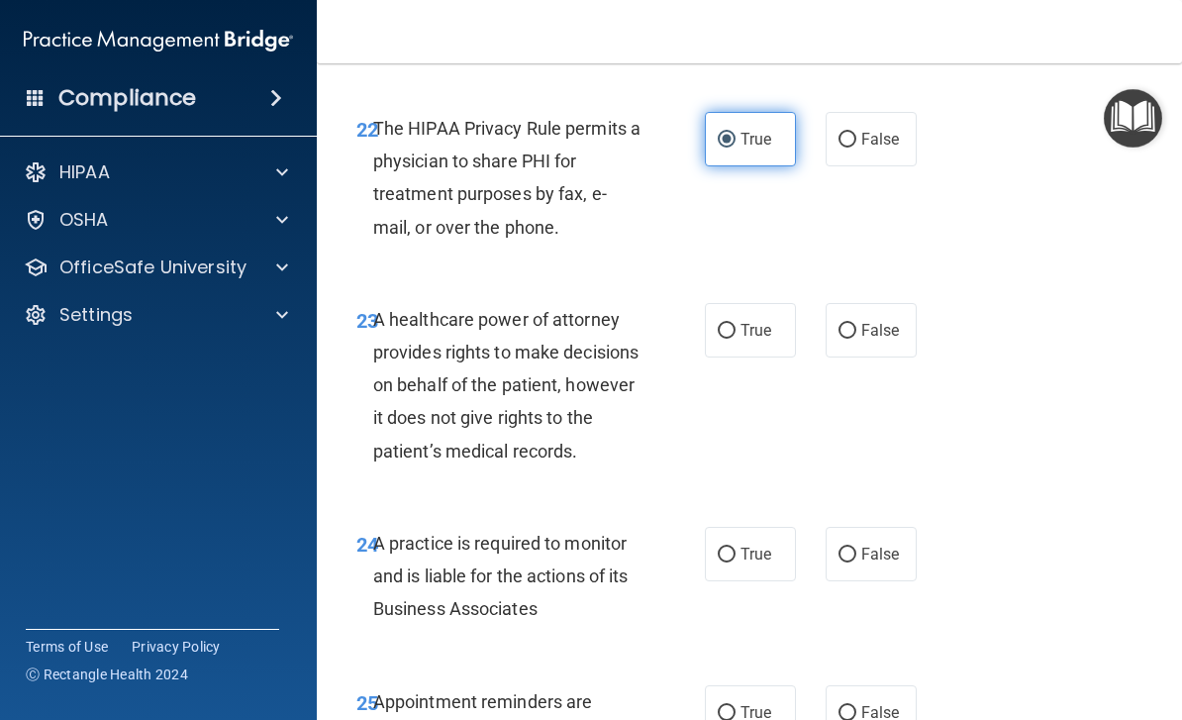
scroll to position [5012, 0]
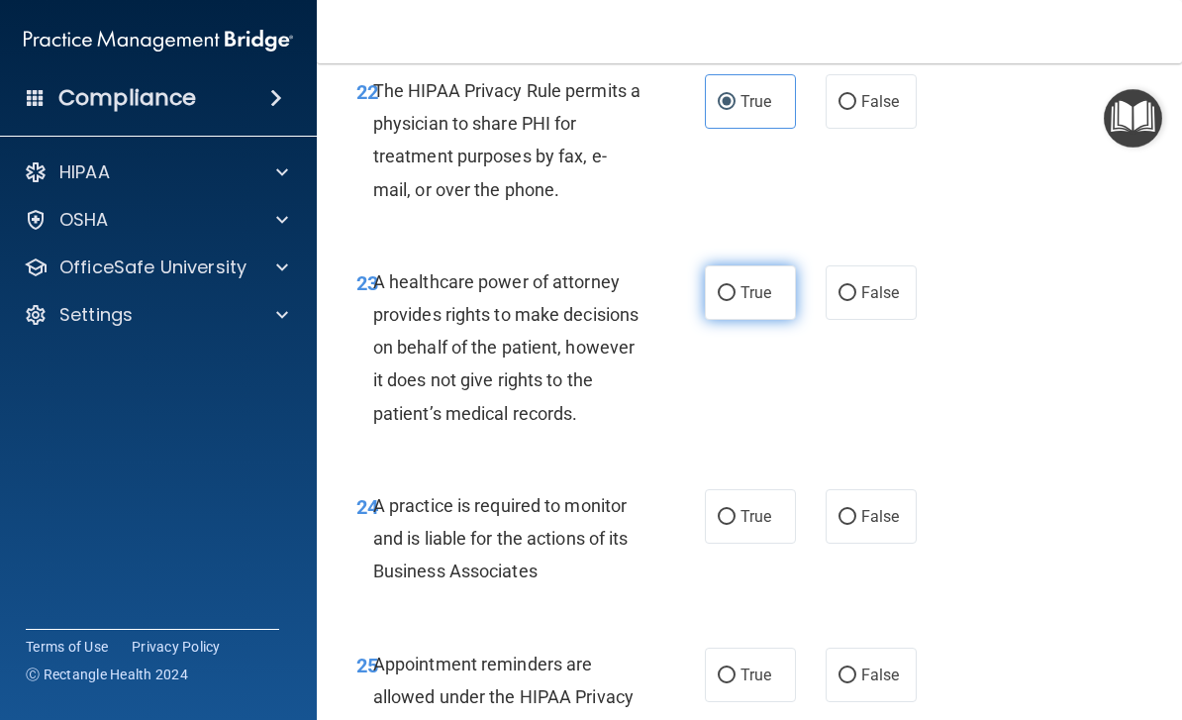
click at [764, 290] on span "True" at bounding box center [755, 292] width 31 height 19
click at [735, 290] on input "True" at bounding box center [727, 293] width 18 height 15
radio input "true"
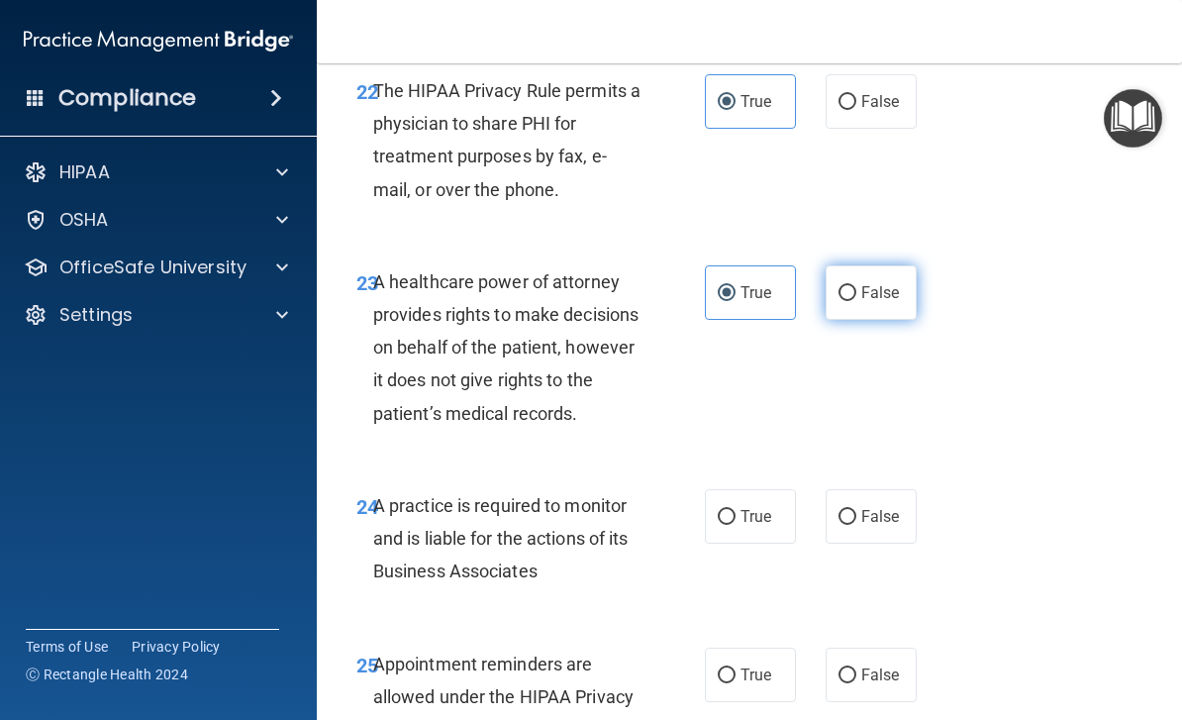
click at [846, 279] on label "False" at bounding box center [870, 292] width 91 height 54
click at [846, 286] on input "False" at bounding box center [847, 293] width 18 height 15
radio input "true"
radio input "false"
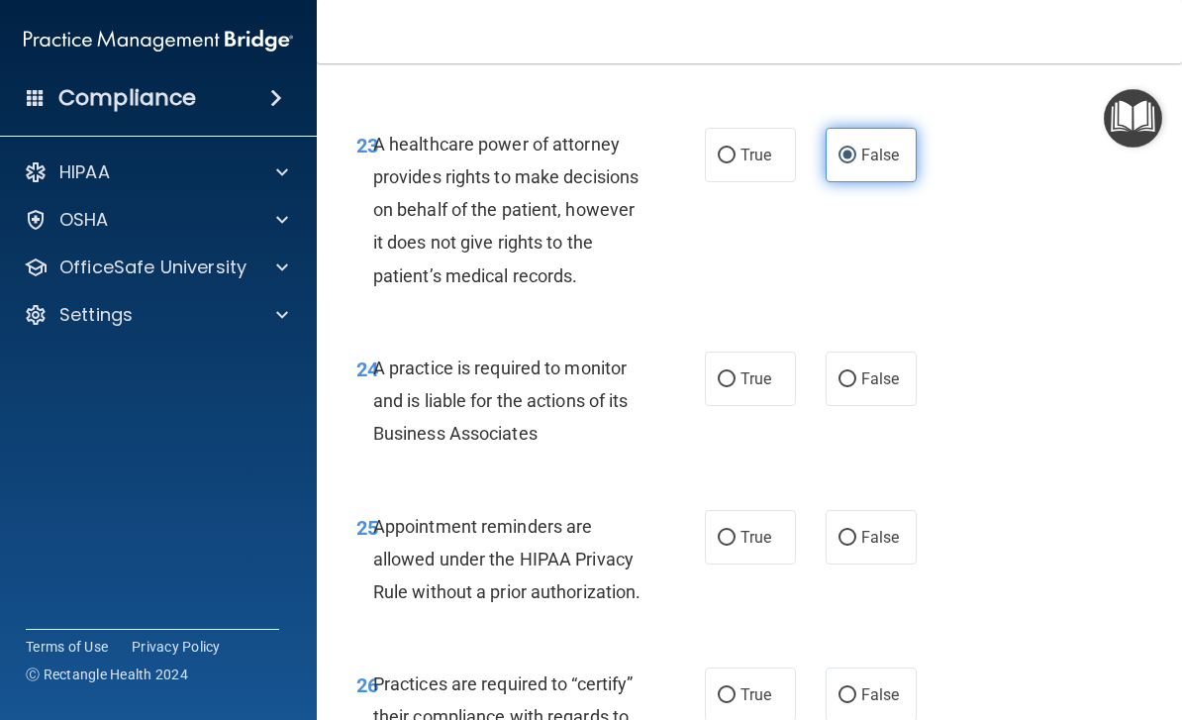
scroll to position [5240, 0]
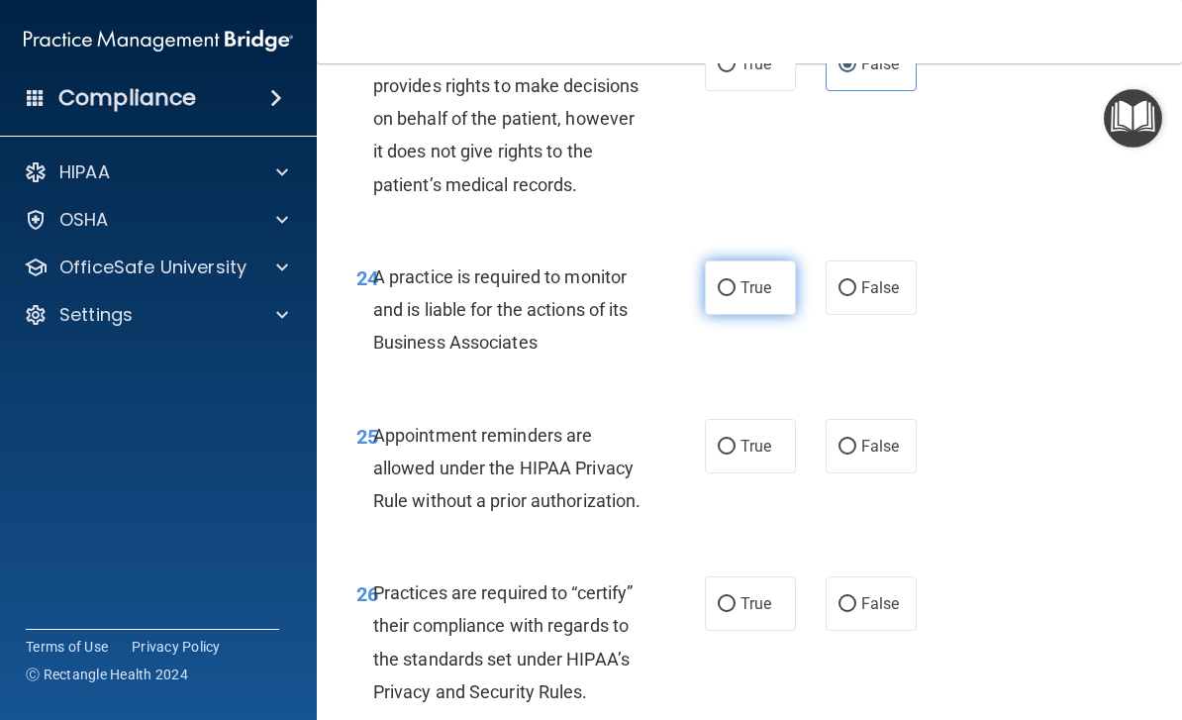
click at [747, 315] on label "True" at bounding box center [750, 287] width 91 height 54
click at [735, 296] on input "True" at bounding box center [727, 288] width 18 height 15
radio input "true"
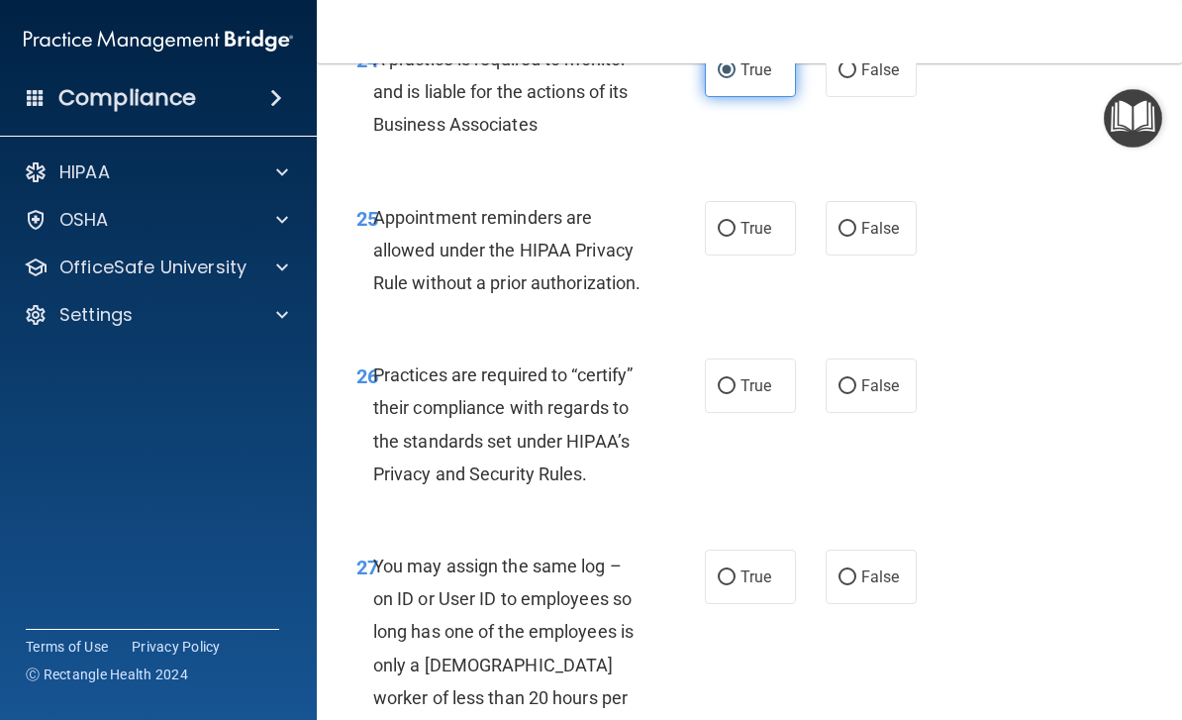
scroll to position [5478, 0]
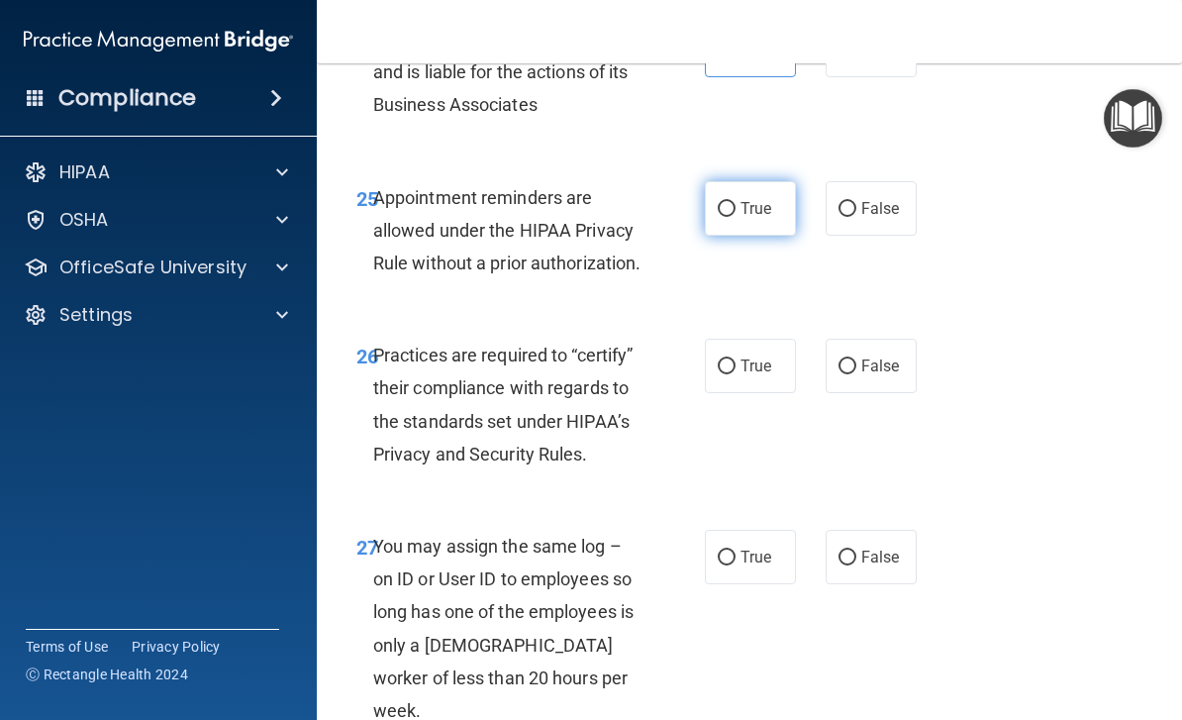
click at [747, 236] on label "True" at bounding box center [750, 208] width 91 height 54
click at [735, 217] on input "True" at bounding box center [727, 209] width 18 height 15
radio input "true"
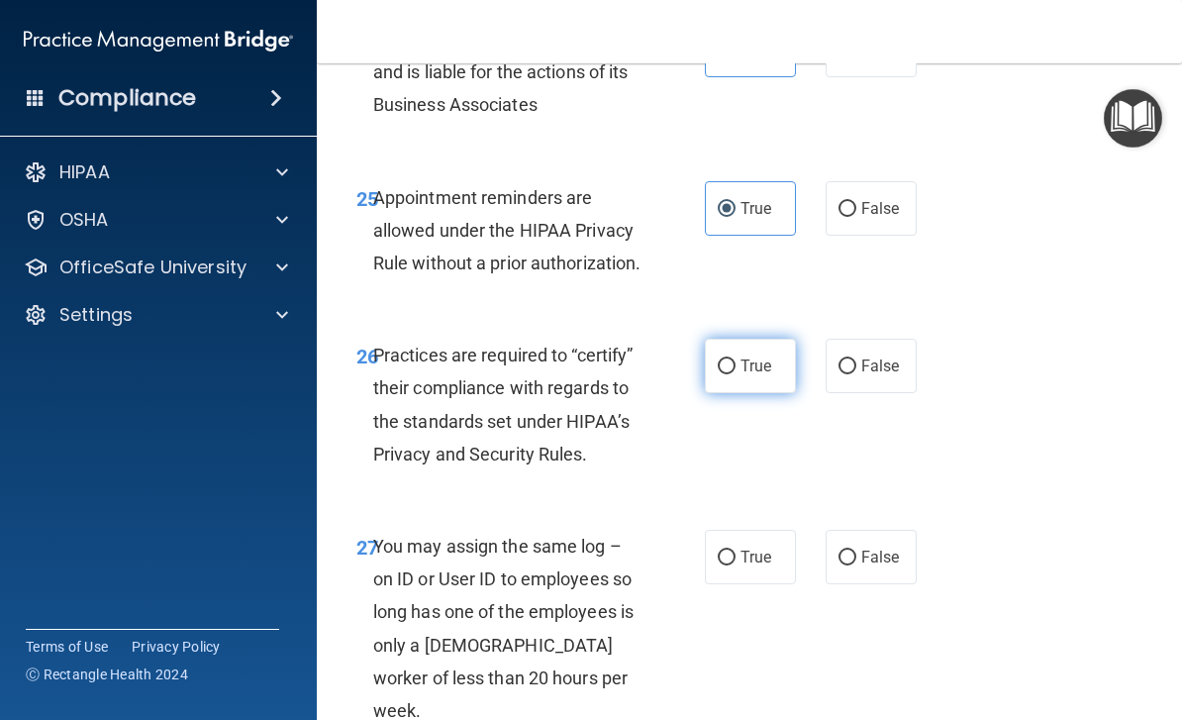
click at [752, 375] on span "True" at bounding box center [755, 365] width 31 height 19
click at [735, 374] on input "True" at bounding box center [727, 366] width 18 height 15
radio input "true"
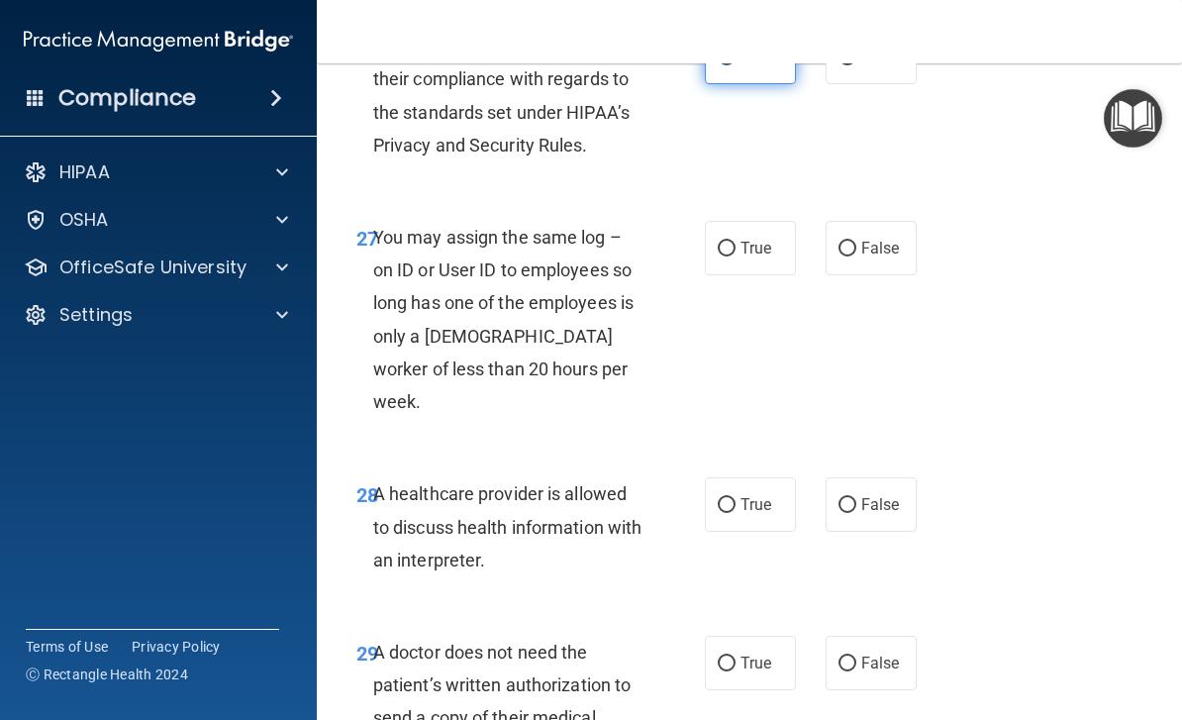
scroll to position [5794, 0]
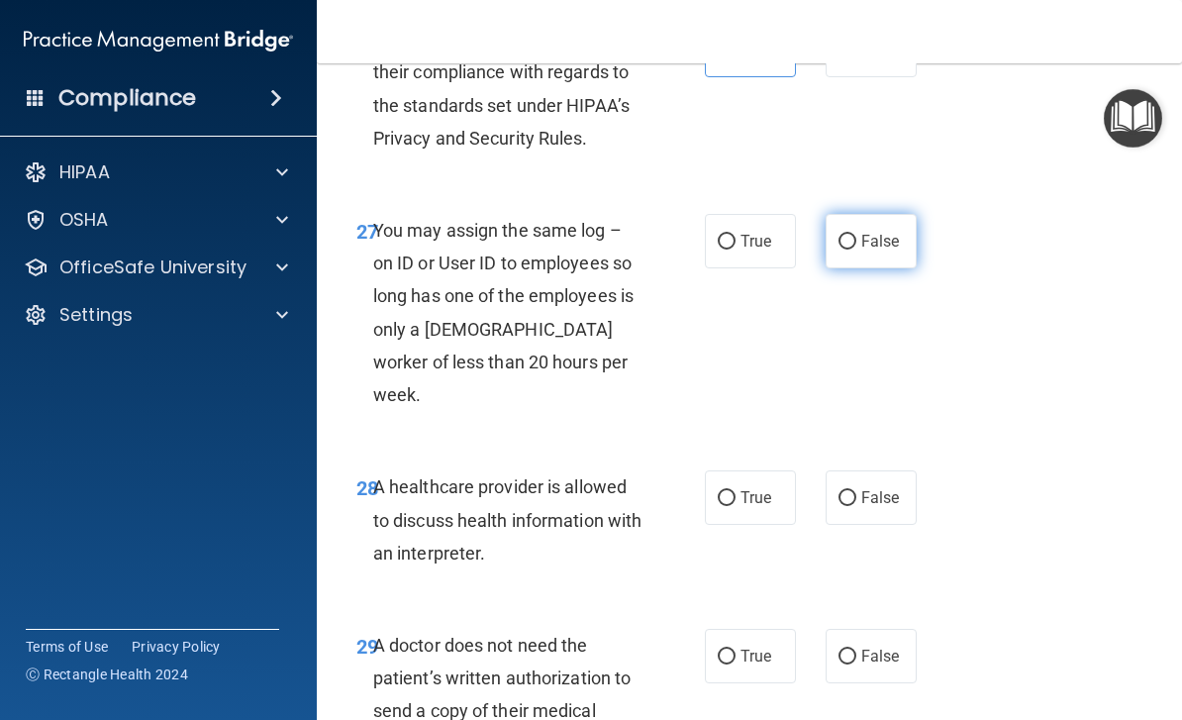
click at [908, 268] on label "False" at bounding box center [870, 241] width 91 height 54
click at [856, 249] on input "False" at bounding box center [847, 242] width 18 height 15
radio input "true"
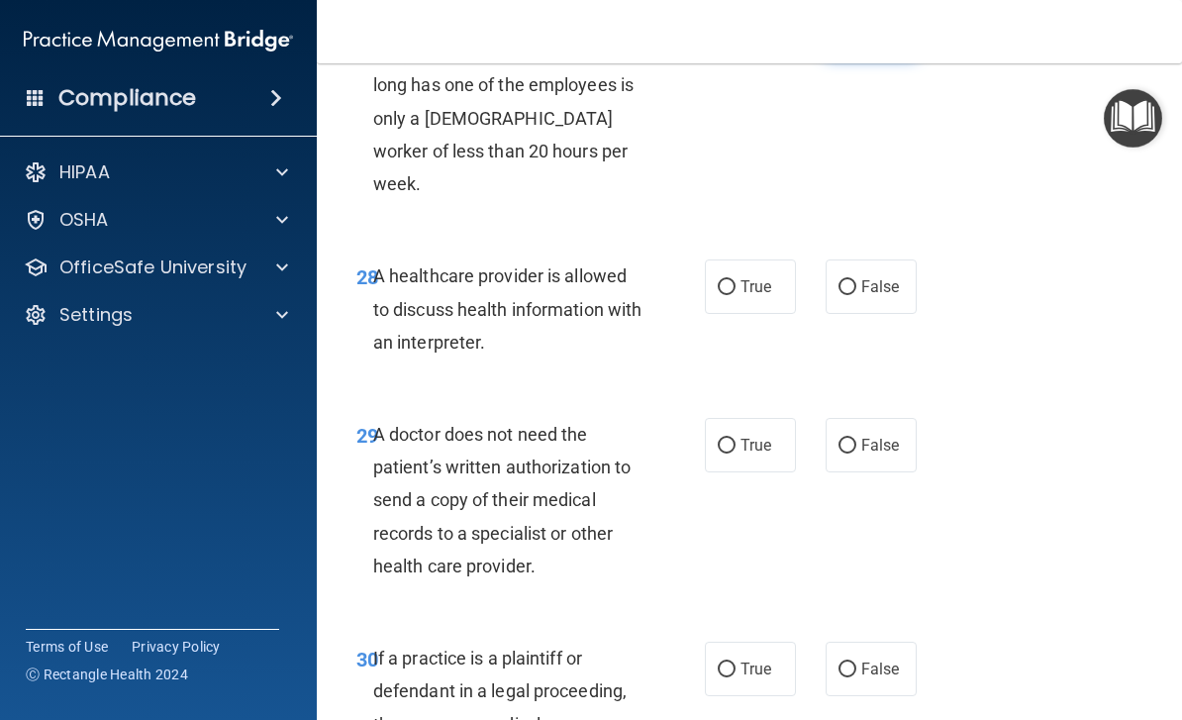
scroll to position [6005, 0]
click at [761, 313] on label "True" at bounding box center [750, 285] width 91 height 54
click at [735, 294] on input "True" at bounding box center [727, 286] width 18 height 15
radio input "true"
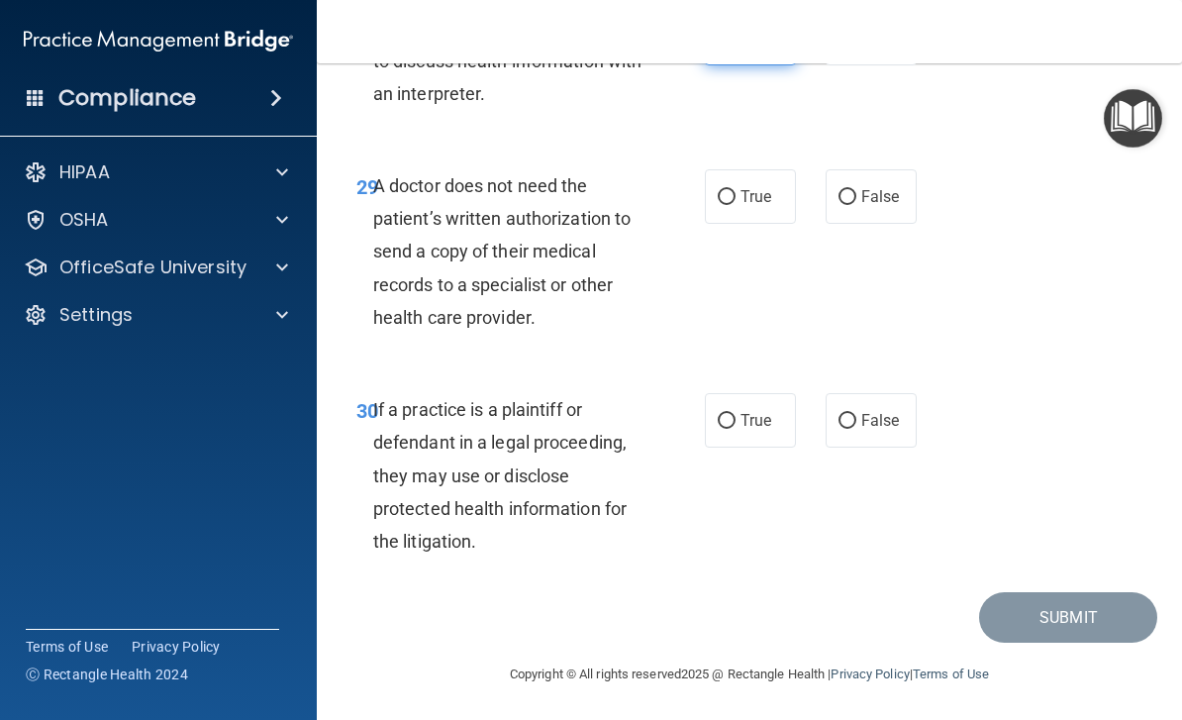
scroll to position [6276, 0]
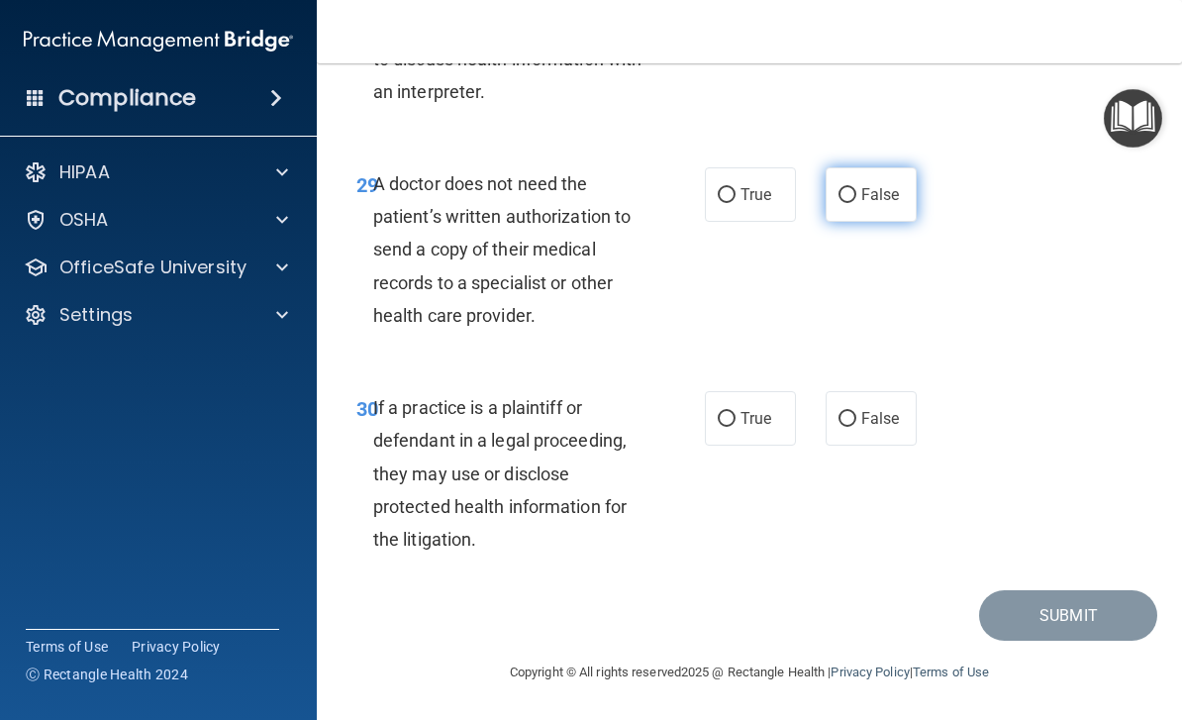
click at [902, 218] on label "False" at bounding box center [870, 194] width 91 height 54
click at [856, 203] on input "False" at bounding box center [847, 195] width 18 height 15
radio input "true"
click at [945, 431] on div "30 If a practice is a plaintiff or defendant in a legal proceeding, they may us…" at bounding box center [749, 478] width 816 height 224
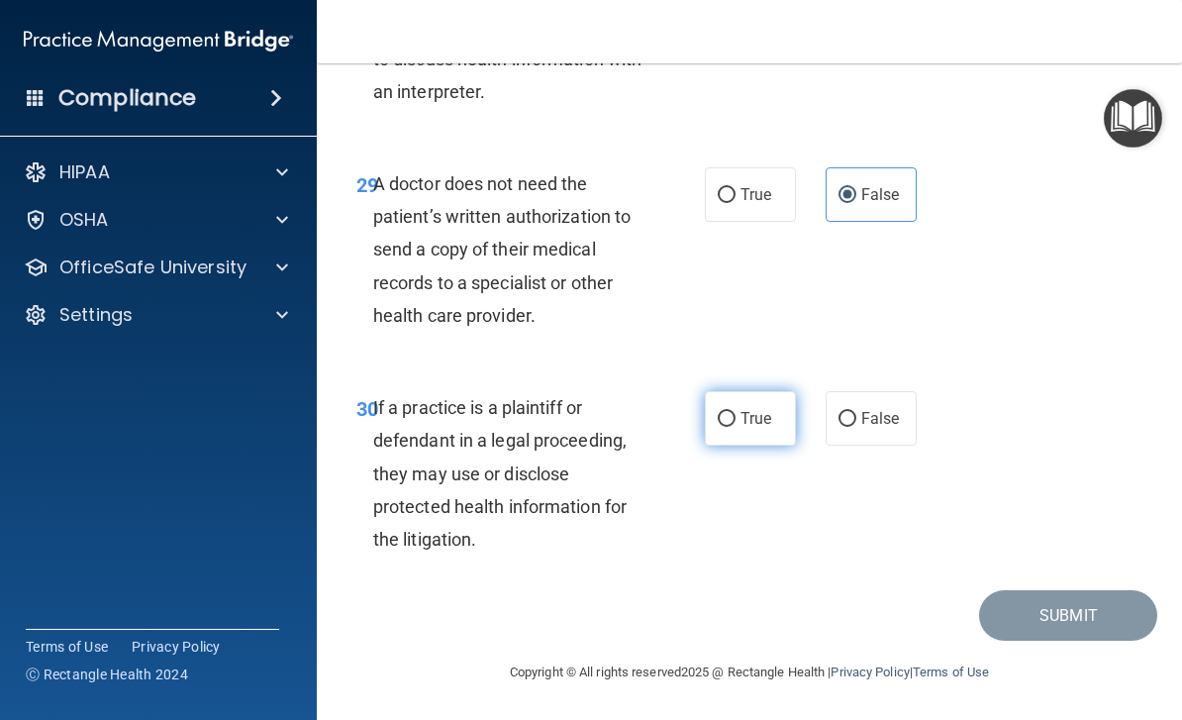
click at [738, 428] on label "True" at bounding box center [750, 418] width 91 height 54
click at [735, 427] on input "True" at bounding box center [727, 419] width 18 height 15
radio input "true"
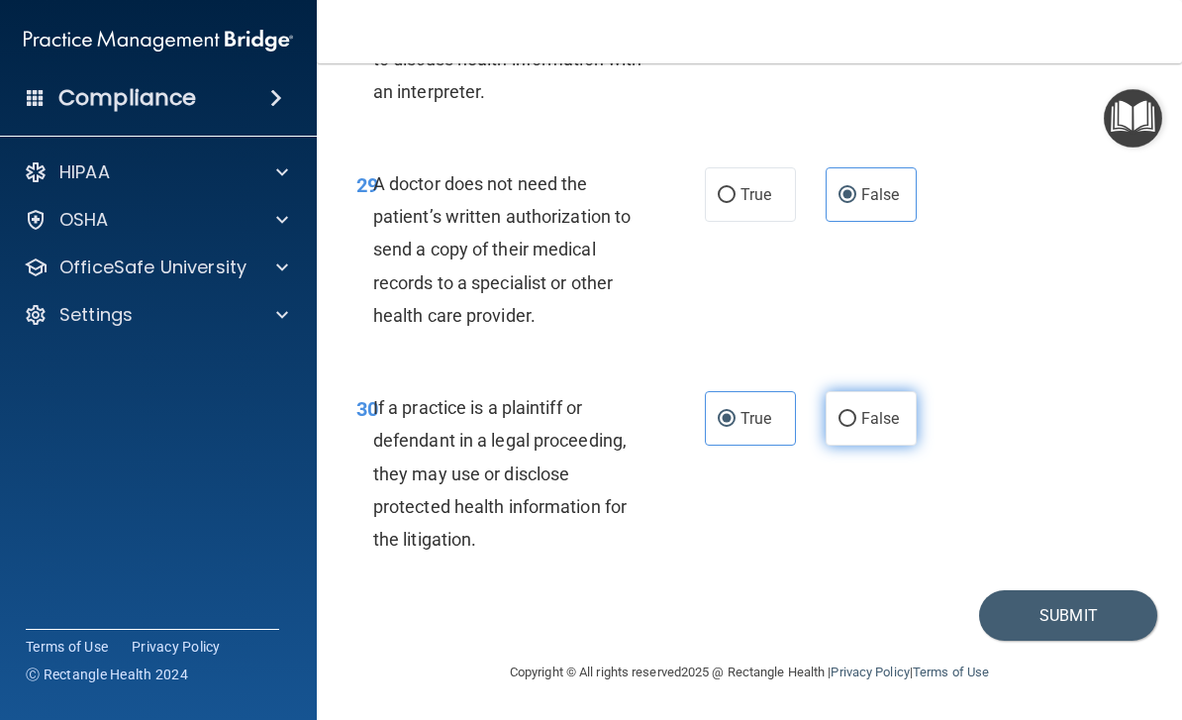
click at [853, 427] on input "False" at bounding box center [847, 419] width 18 height 15
radio input "true"
radio input "false"
click at [1084, 624] on button "Submit" at bounding box center [1068, 615] width 178 height 50
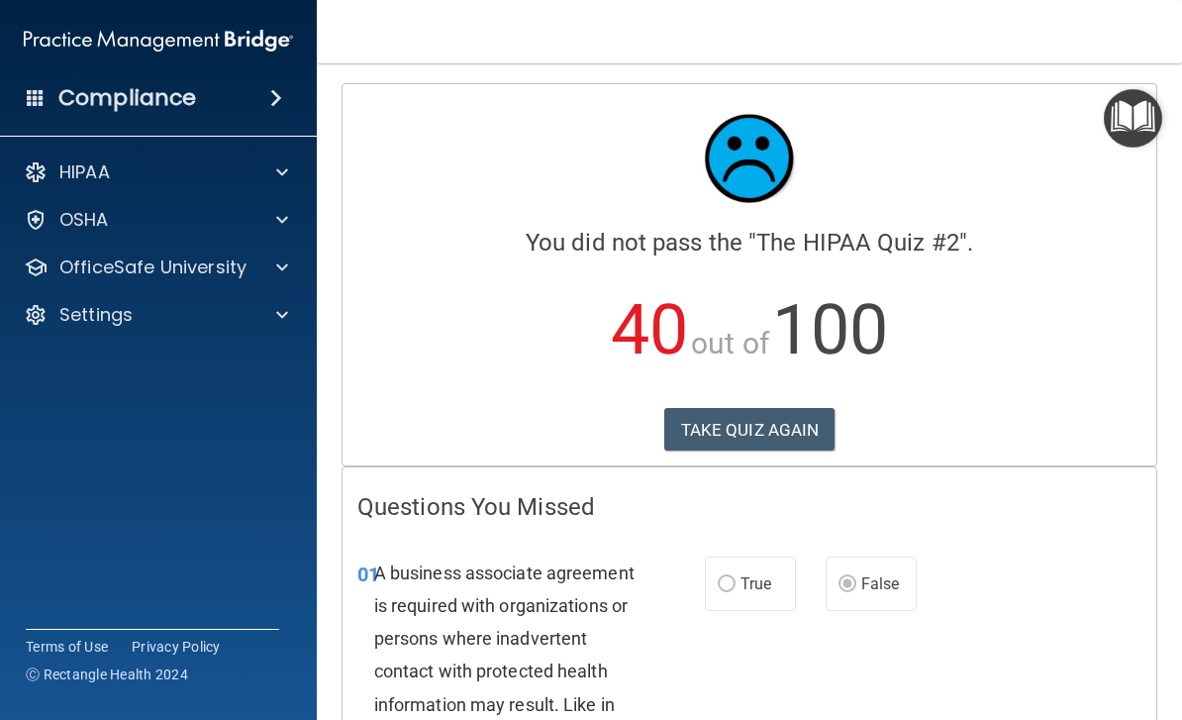
scroll to position [-1, 0]
click at [781, 426] on button "TAKE QUIZ AGAIN" at bounding box center [749, 430] width 171 height 44
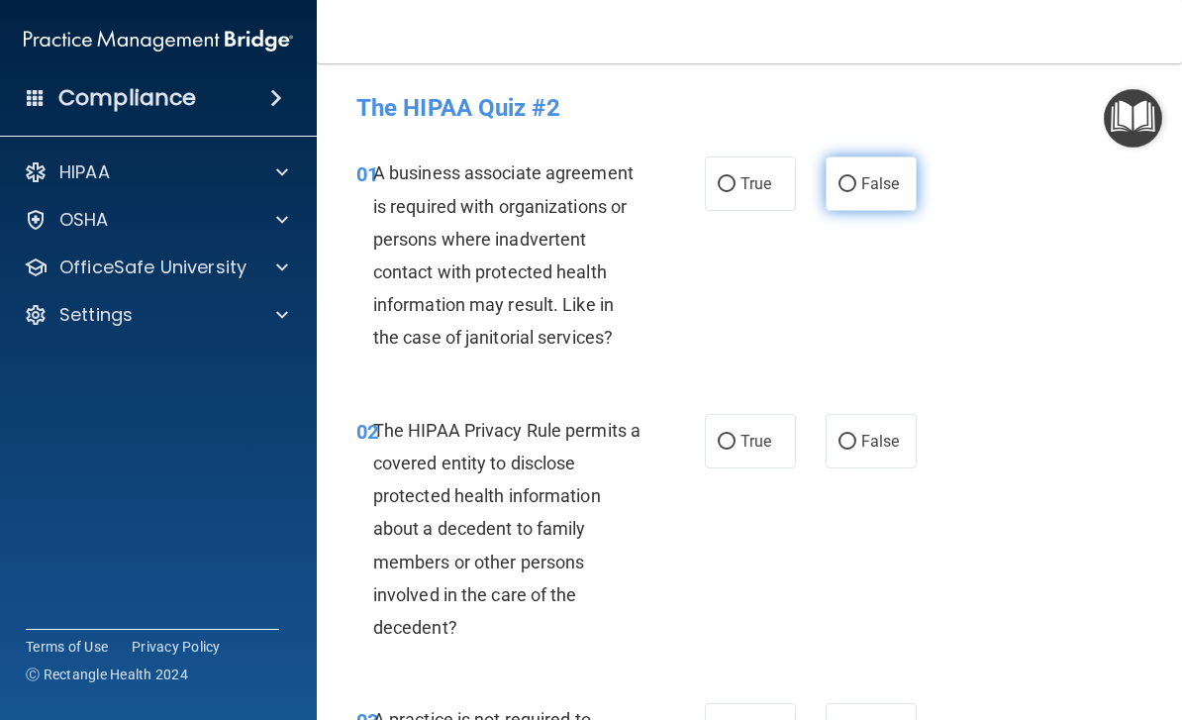
click at [854, 210] on label "False" at bounding box center [870, 183] width 91 height 54
click at [854, 192] on input "False" at bounding box center [847, 184] width 18 height 15
radio input "true"
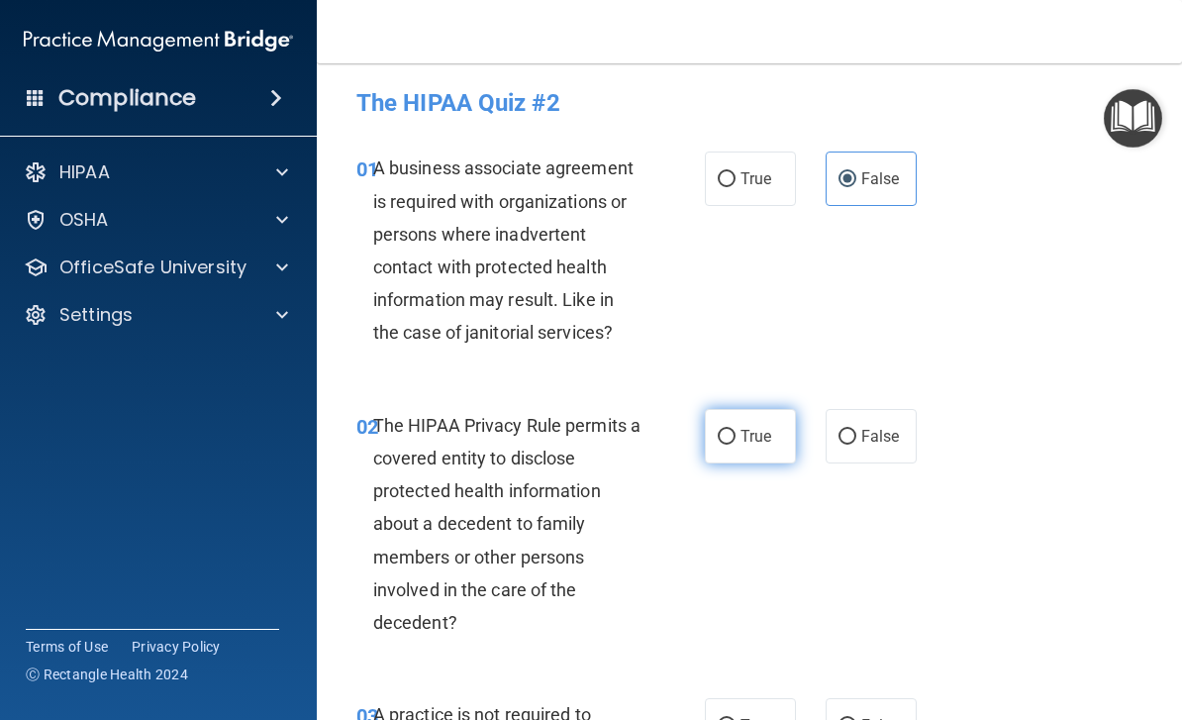
click at [733, 438] on input "True" at bounding box center [727, 437] width 18 height 15
radio input "true"
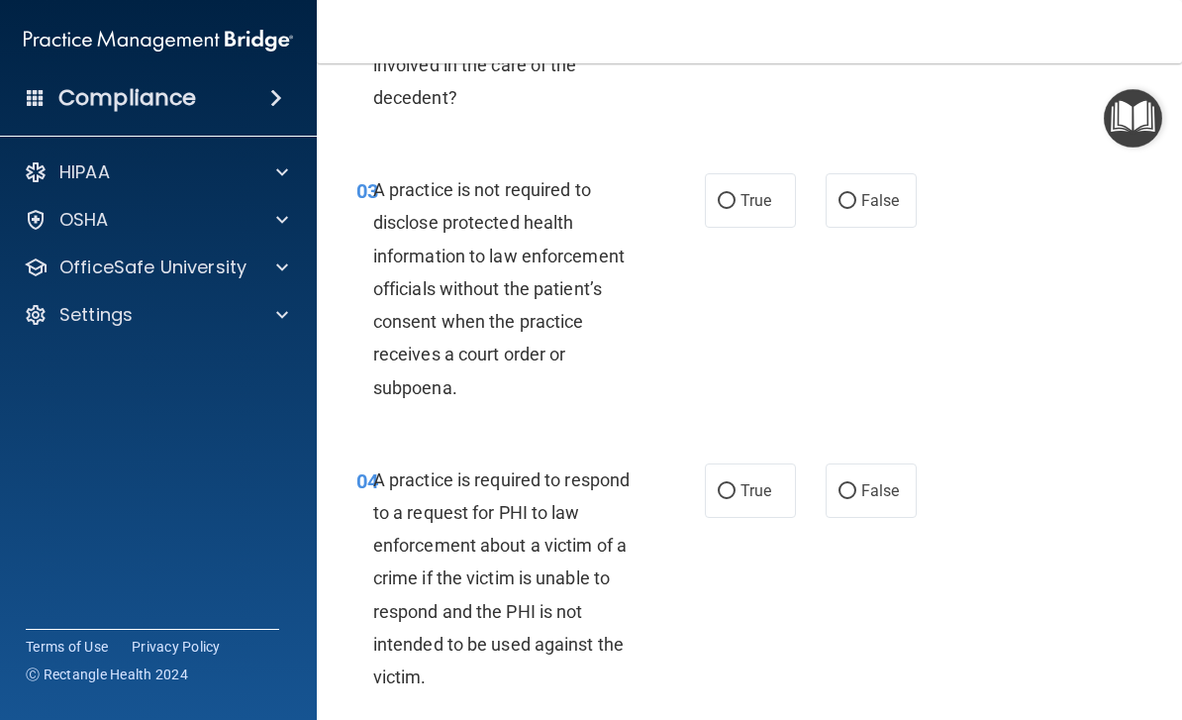
scroll to position [532, 0]
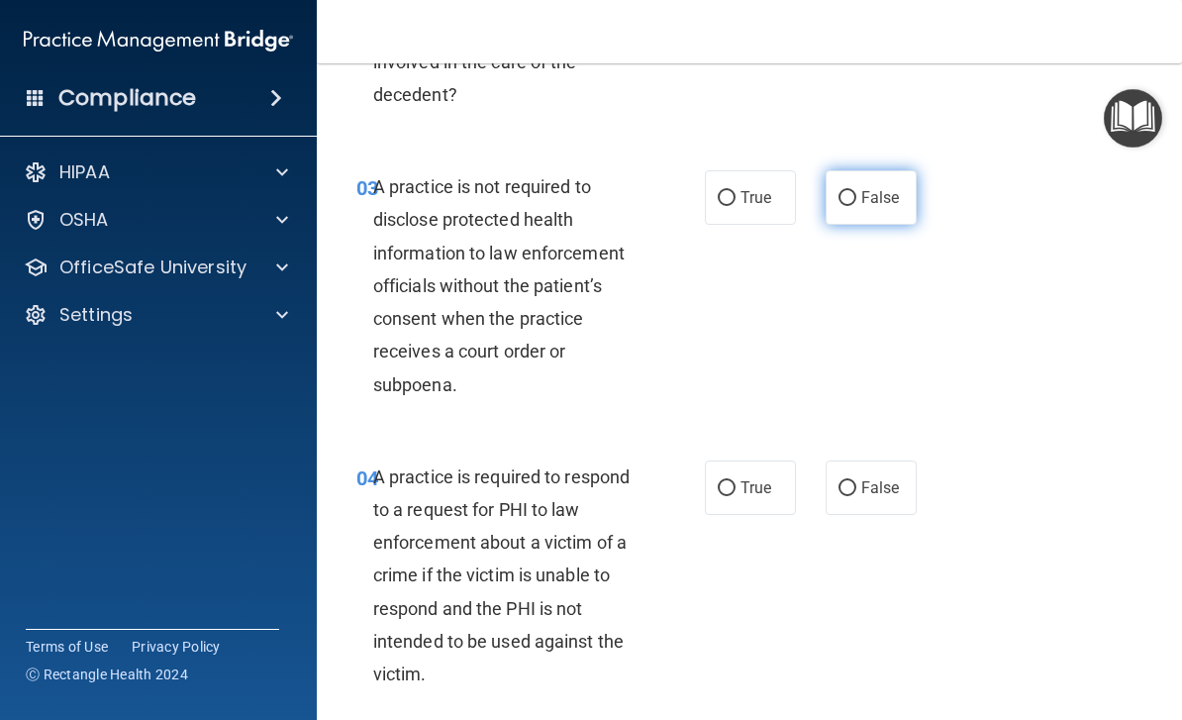
click at [881, 198] on span "False" at bounding box center [880, 197] width 39 height 19
click at [856, 198] on input "False" at bounding box center [847, 198] width 18 height 15
radio input "true"
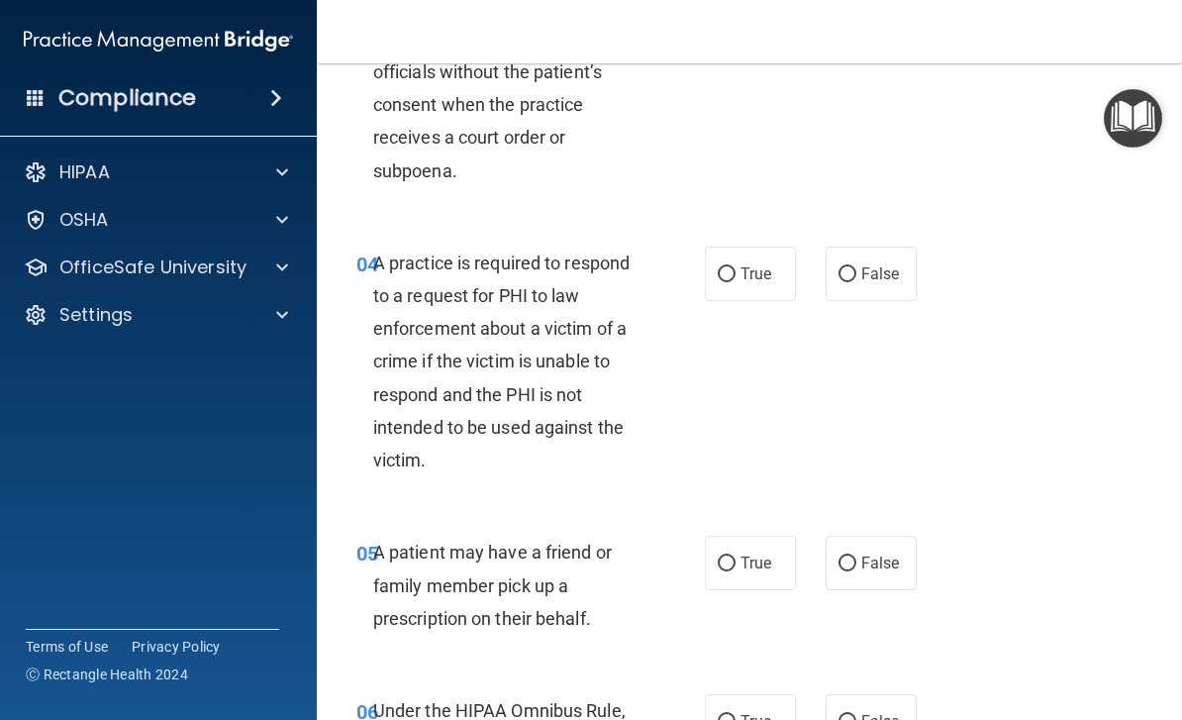
scroll to position [766, 0]
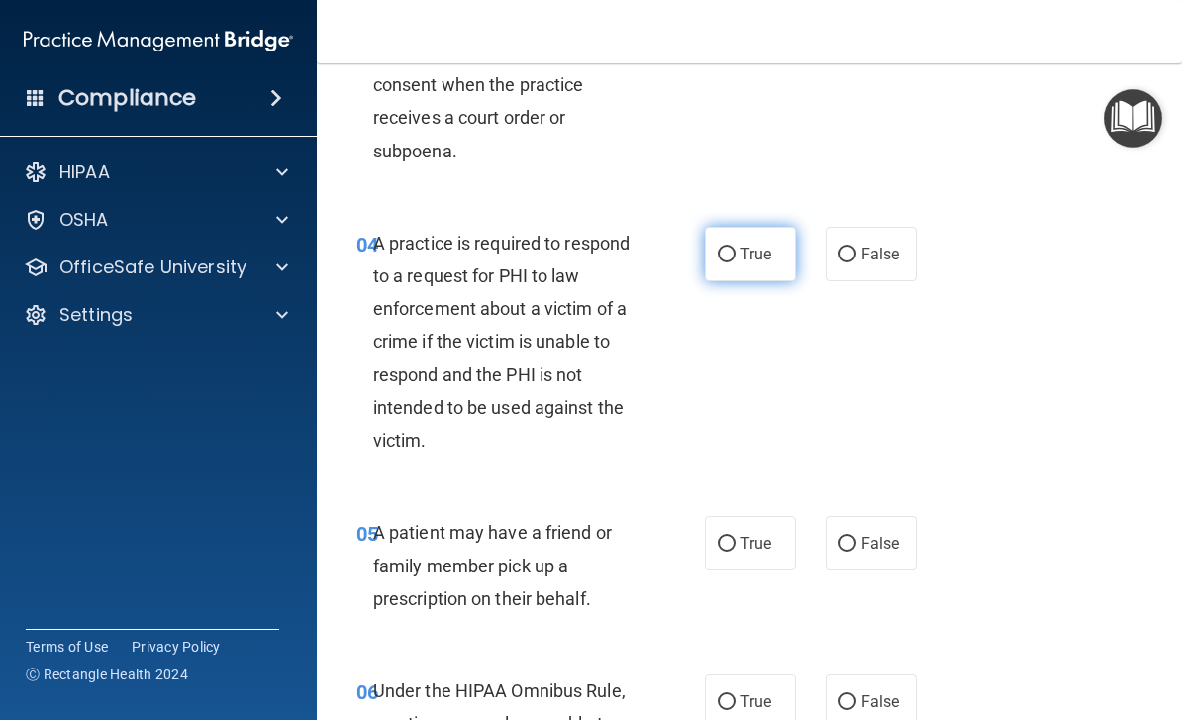
click at [743, 268] on label "True" at bounding box center [750, 254] width 91 height 54
click at [735, 262] on input "True" at bounding box center [727, 254] width 18 height 15
radio input "true"
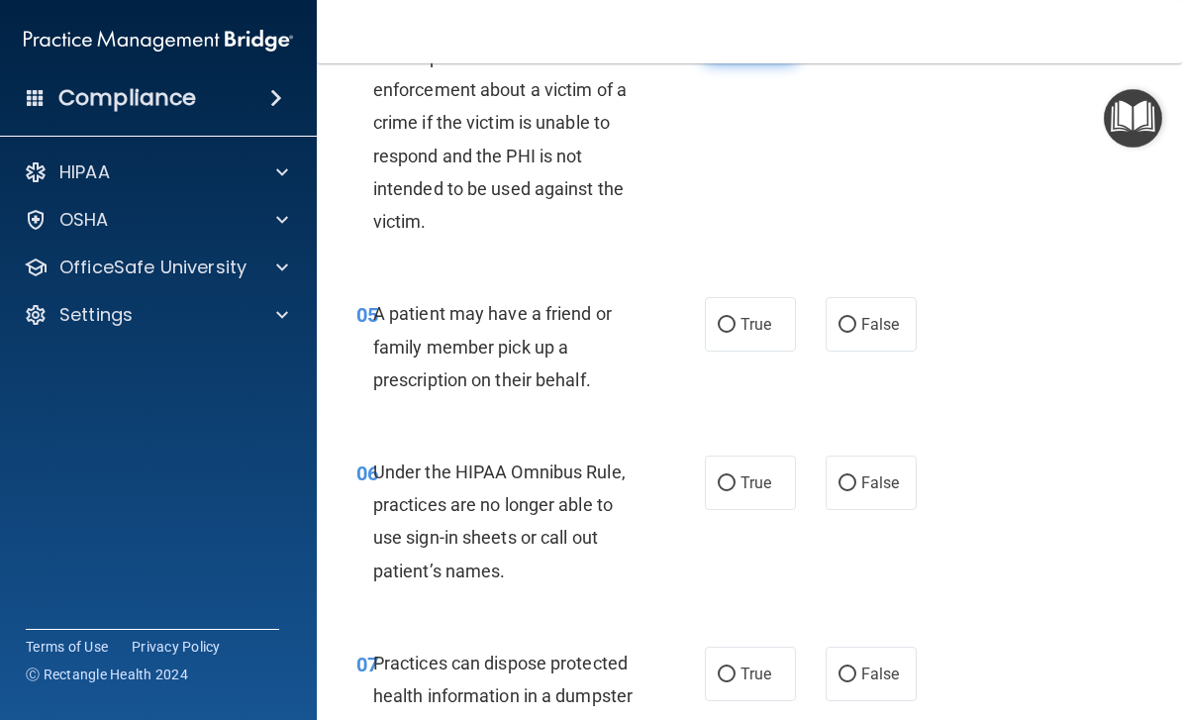
scroll to position [991, 0]
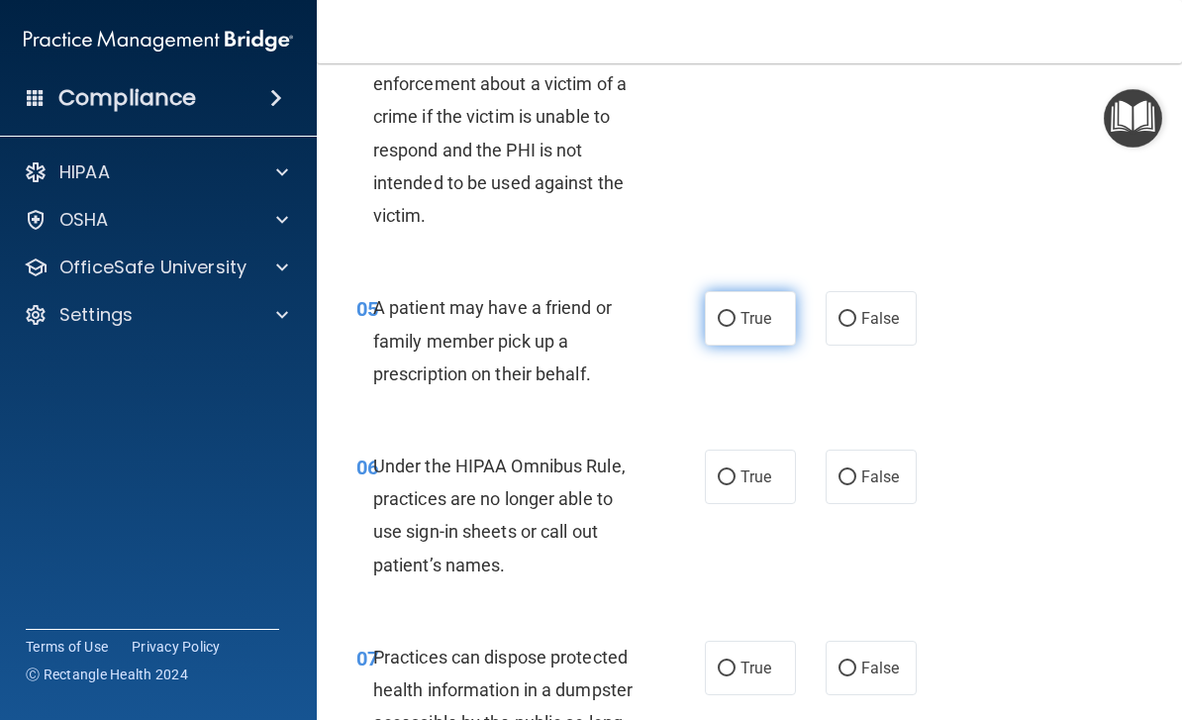
click at [743, 337] on label "True" at bounding box center [750, 318] width 91 height 54
click at [735, 327] on input "True" at bounding box center [727, 319] width 18 height 15
radio input "true"
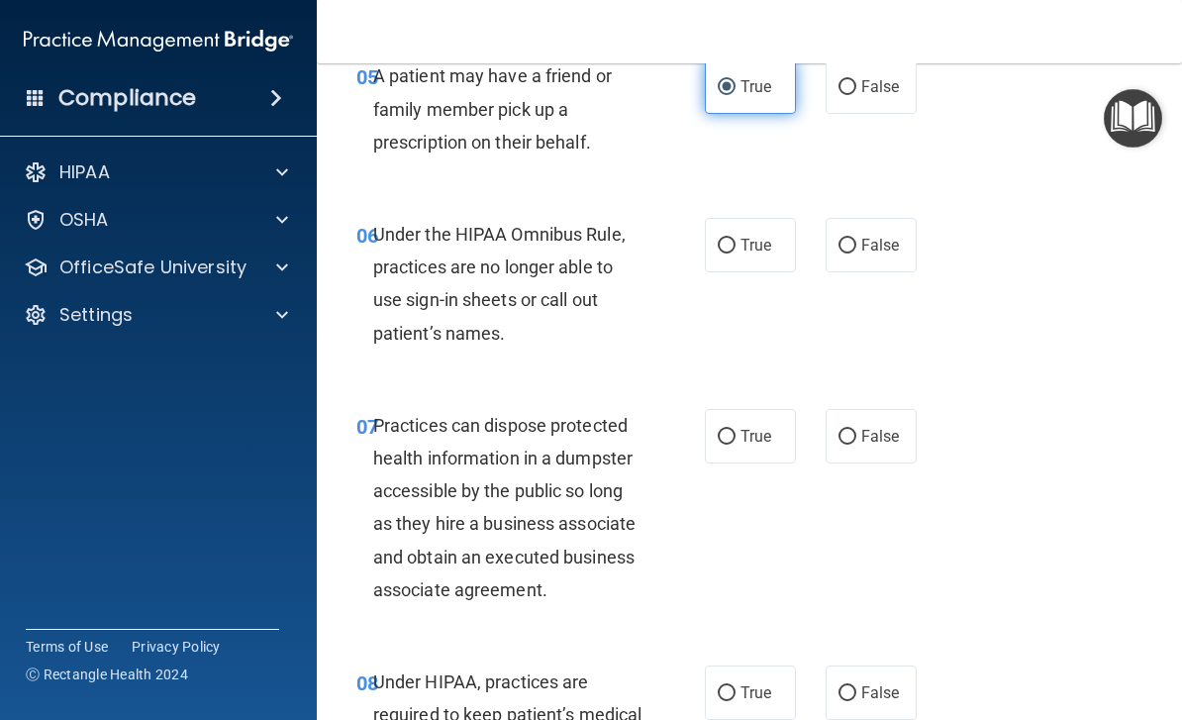
scroll to position [1225, 0]
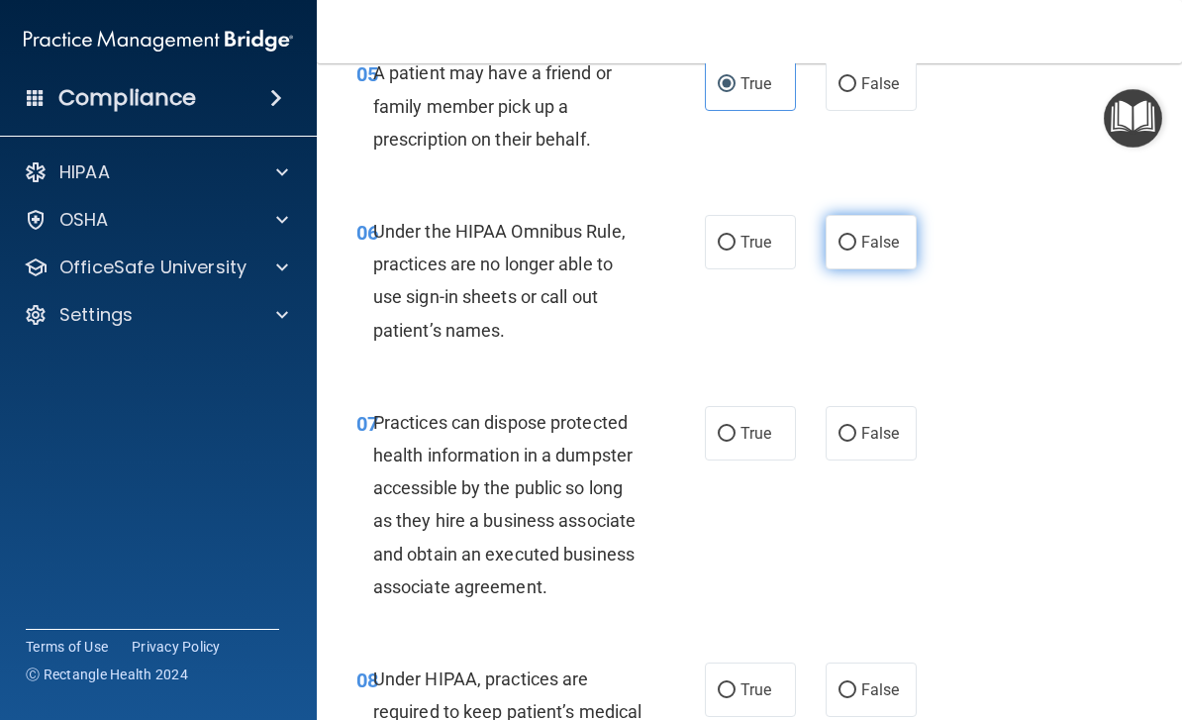
click at [876, 246] on label "False" at bounding box center [870, 242] width 91 height 54
click at [856, 246] on input "False" at bounding box center [847, 243] width 18 height 15
radio input "true"
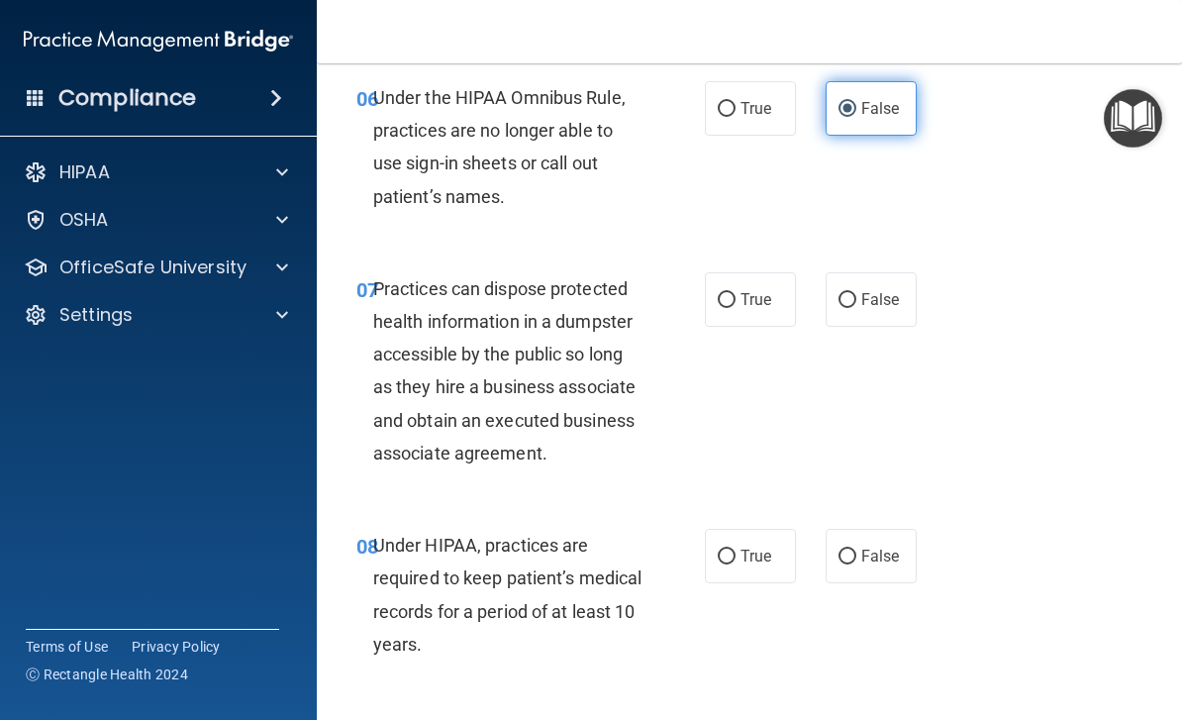
scroll to position [1379, 0]
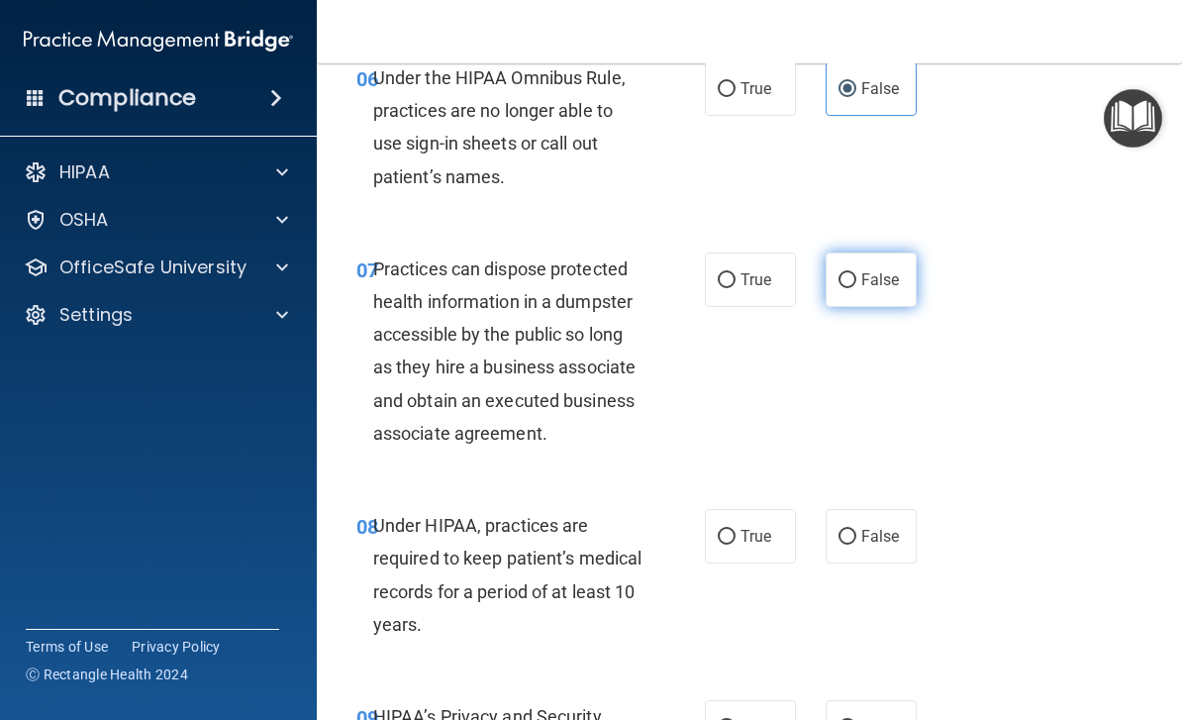
click at [900, 275] on label "False" at bounding box center [870, 279] width 91 height 54
click at [856, 275] on input "False" at bounding box center [847, 280] width 18 height 15
radio input "true"
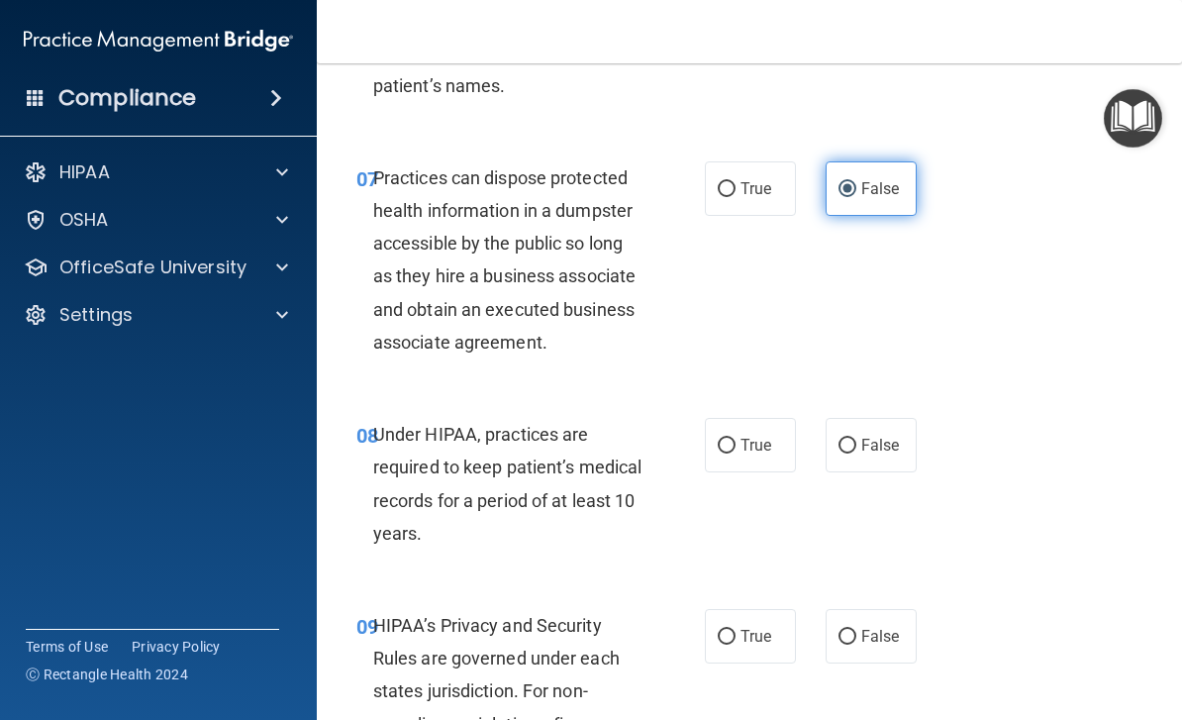
scroll to position [1660, 0]
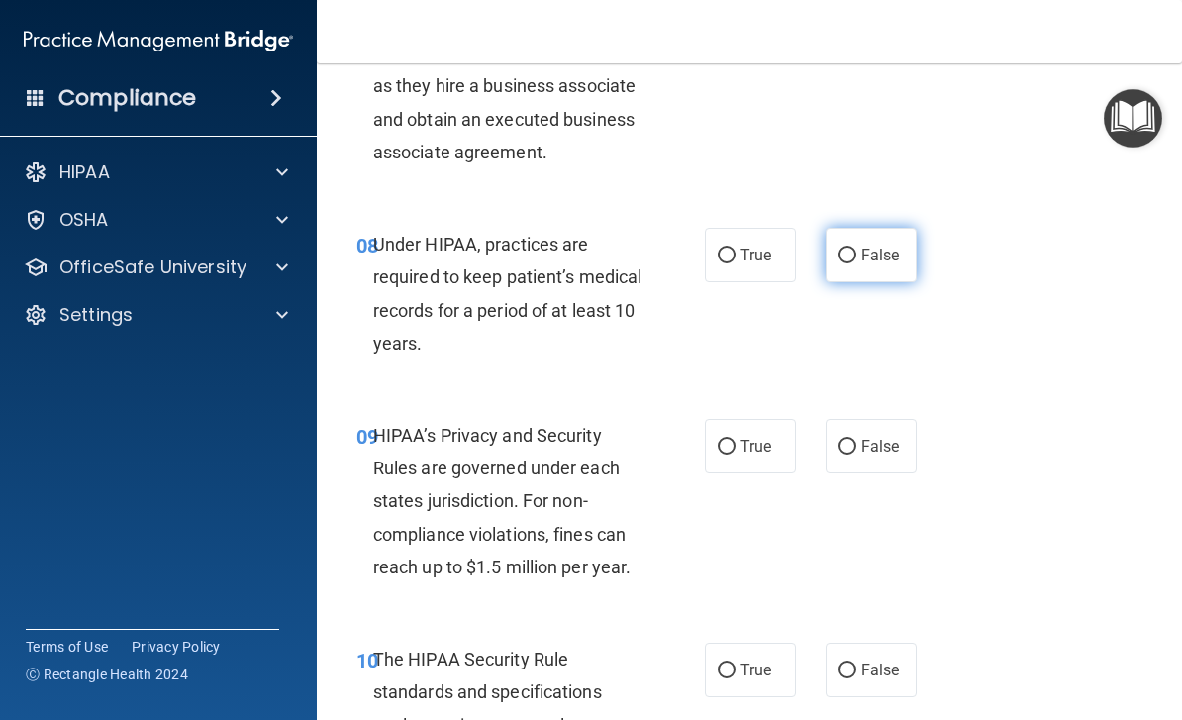
click at [889, 257] on label "False" at bounding box center [870, 255] width 91 height 54
click at [856, 257] on input "False" at bounding box center [847, 255] width 18 height 15
radio input "true"
click at [852, 439] on input "False" at bounding box center [847, 446] width 18 height 15
radio input "true"
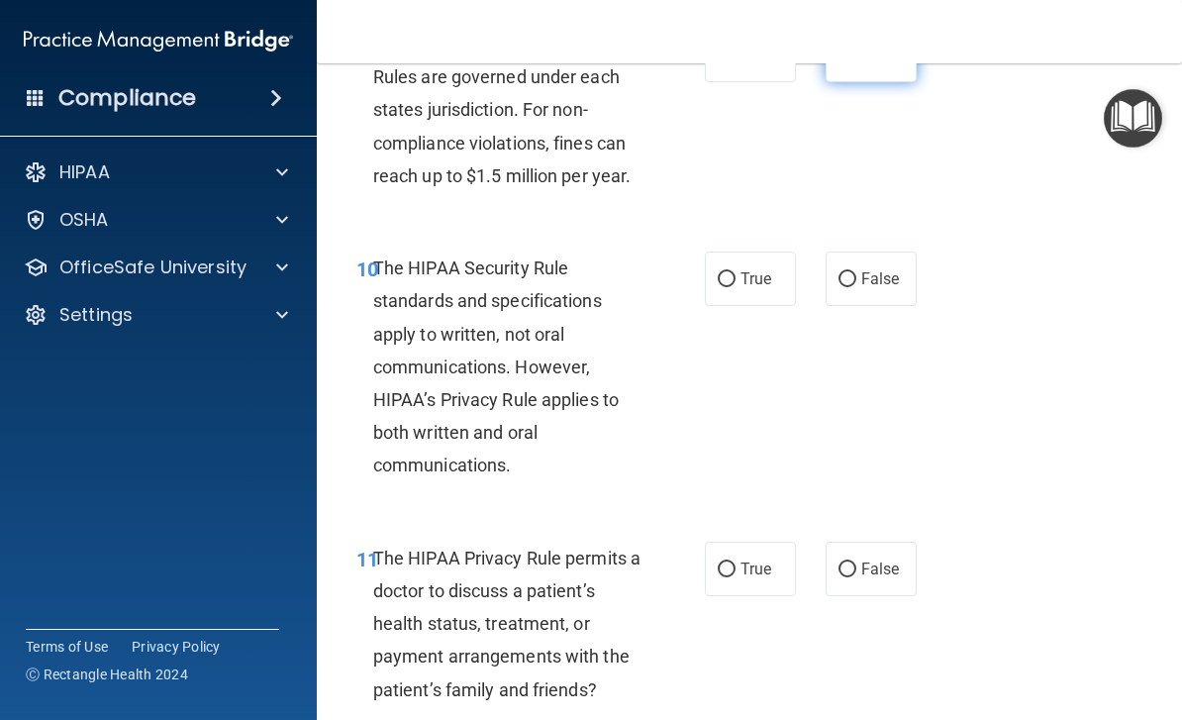
scroll to position [2054, 0]
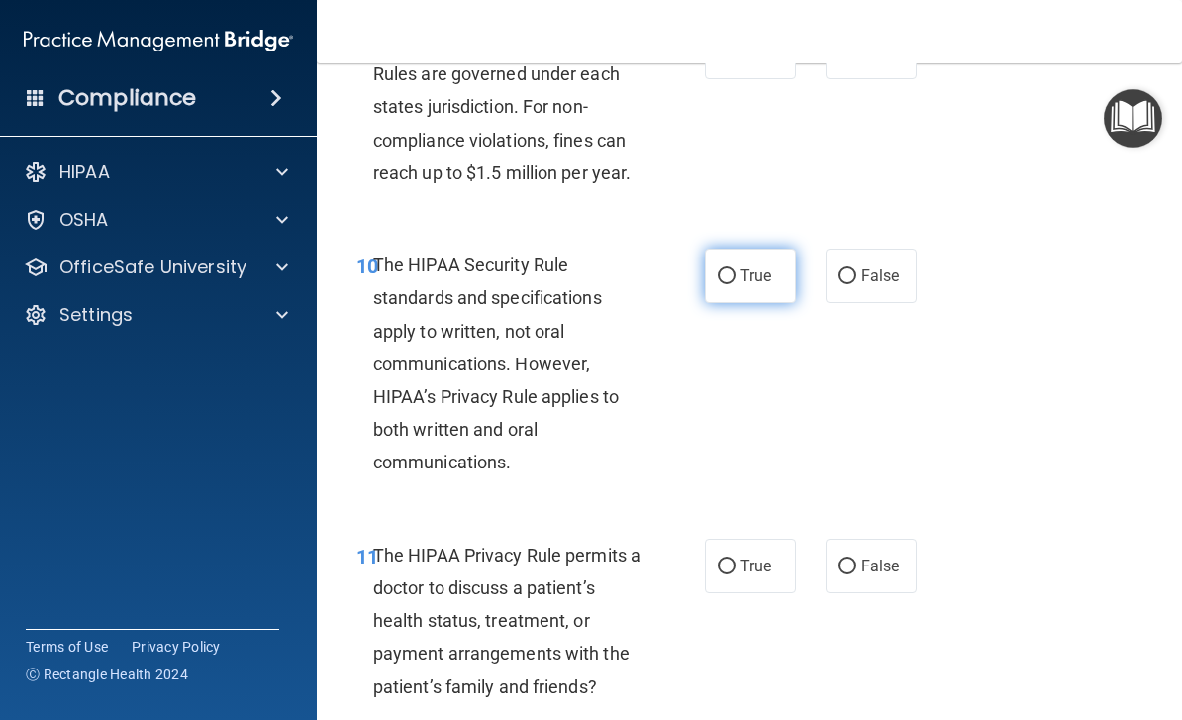
click at [731, 269] on input "True" at bounding box center [727, 276] width 18 height 15
radio input "true"
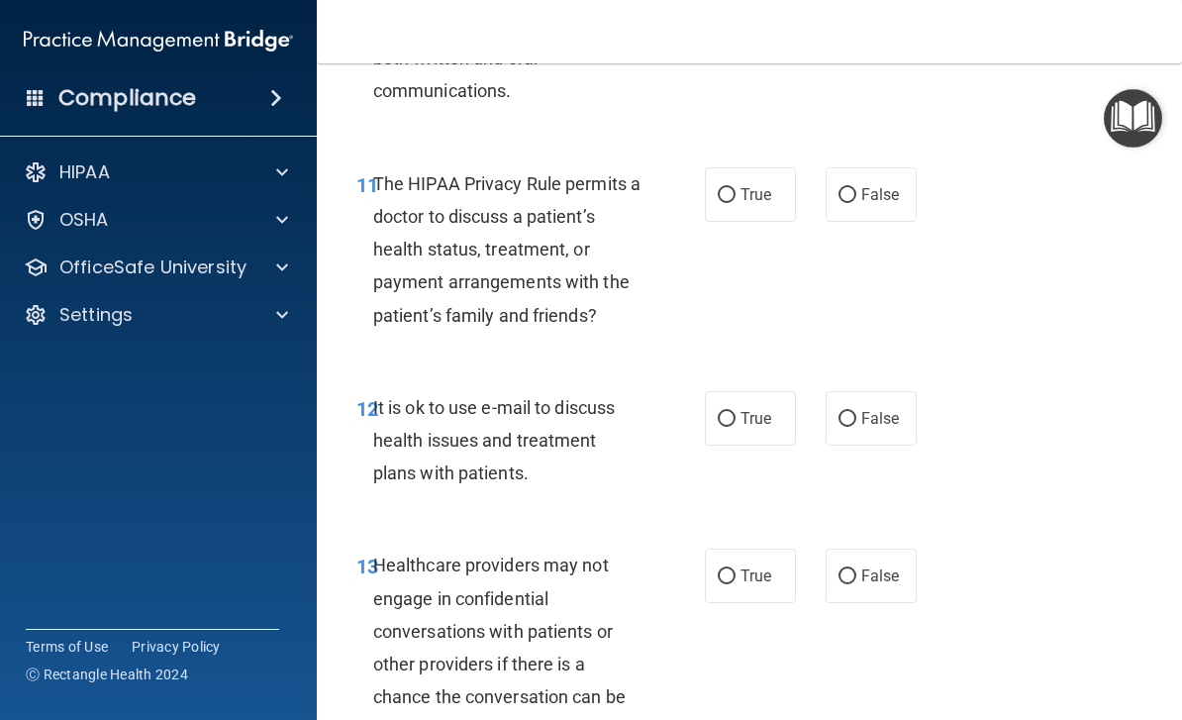
scroll to position [2426, 0]
click at [747, 408] on span "True" at bounding box center [755, 417] width 31 height 19
click at [735, 411] on input "True" at bounding box center [727, 418] width 18 height 15
radio input "true"
click at [751, 184] on span "True" at bounding box center [755, 193] width 31 height 19
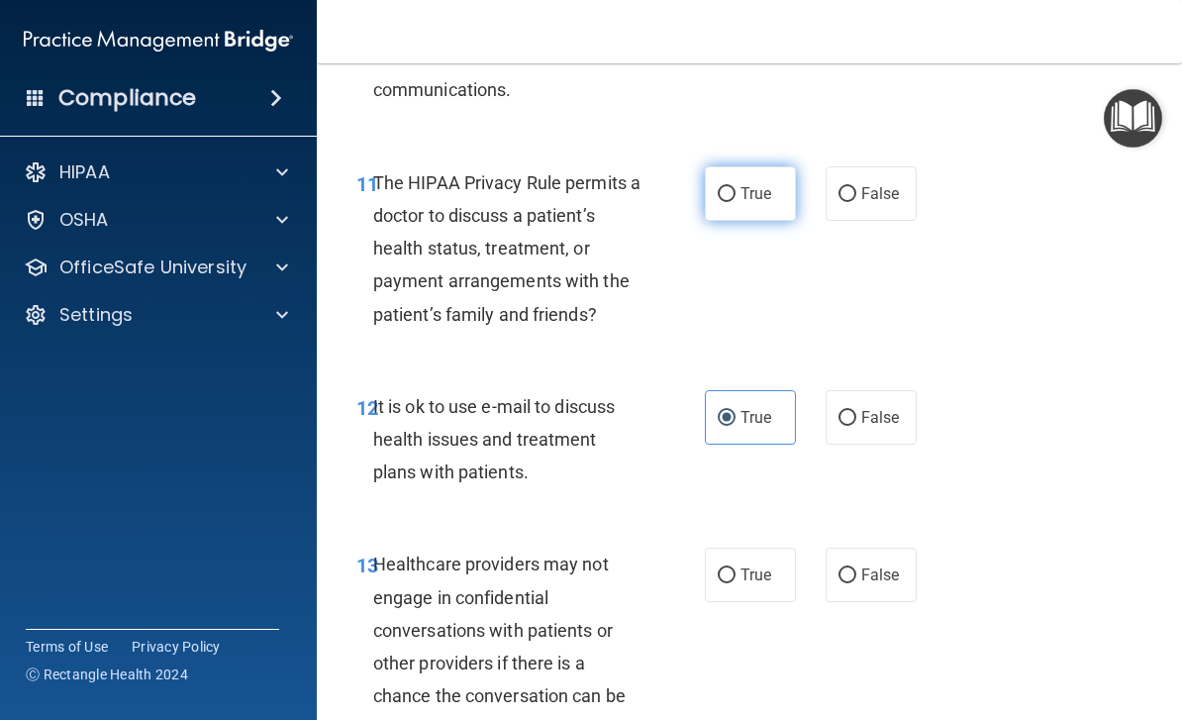
click at [735, 187] on input "True" at bounding box center [727, 194] width 18 height 15
radio input "true"
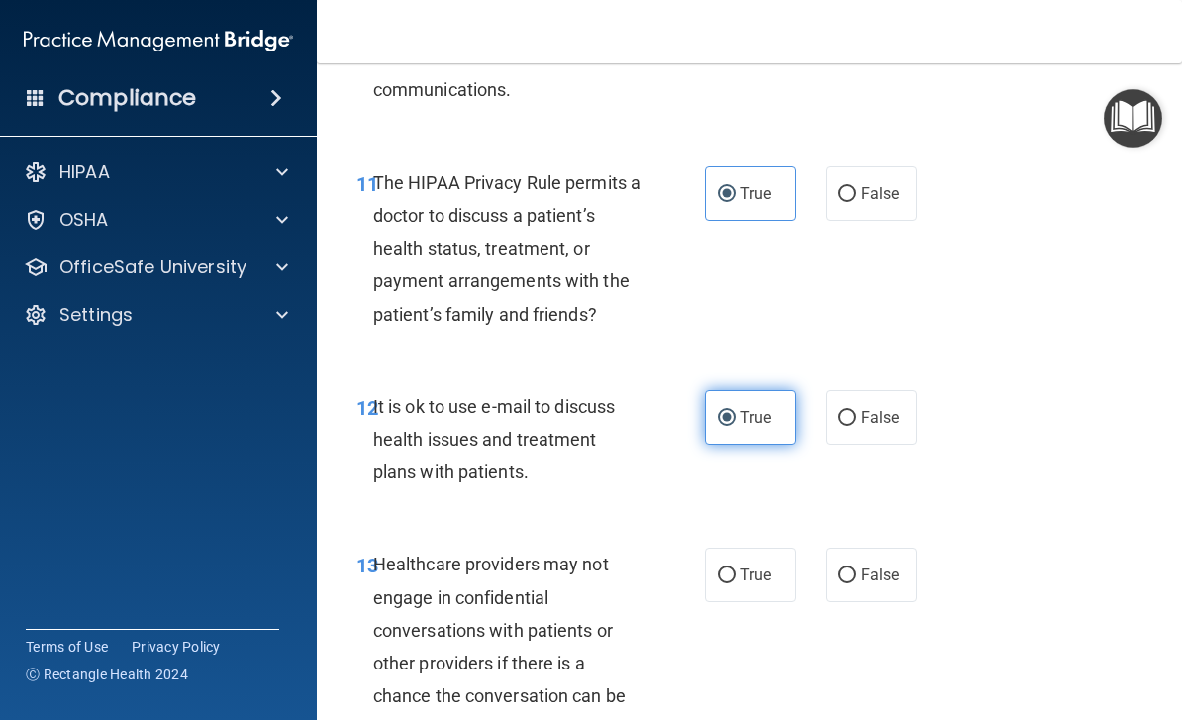
click at [746, 419] on label "True" at bounding box center [750, 417] width 91 height 54
click at [735, 419] on input "True" at bounding box center [727, 418] width 18 height 15
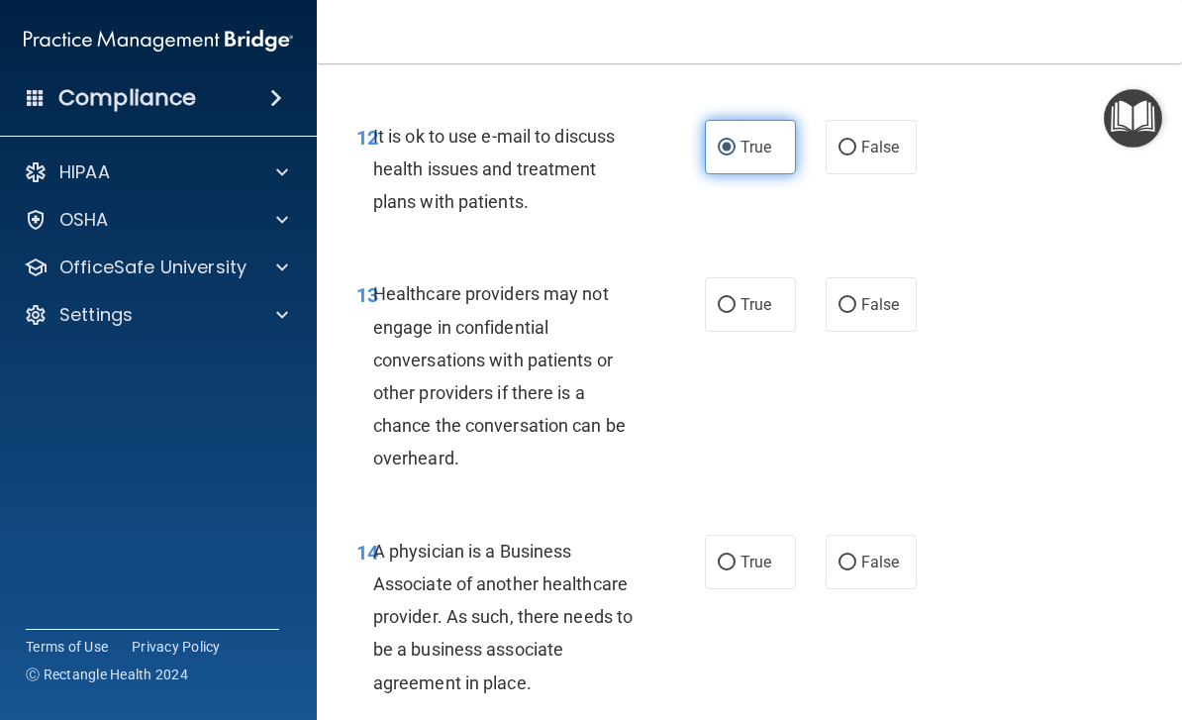
scroll to position [2715, 0]
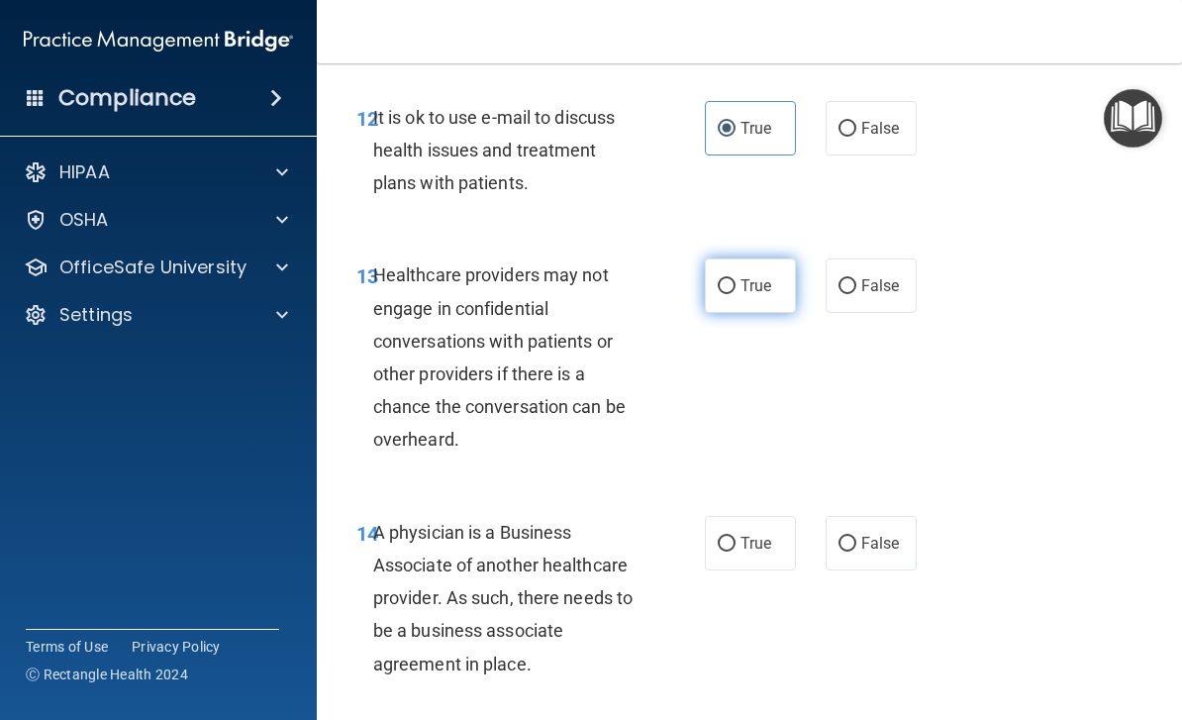
click at [733, 279] on input "True" at bounding box center [727, 286] width 18 height 15
radio input "true"
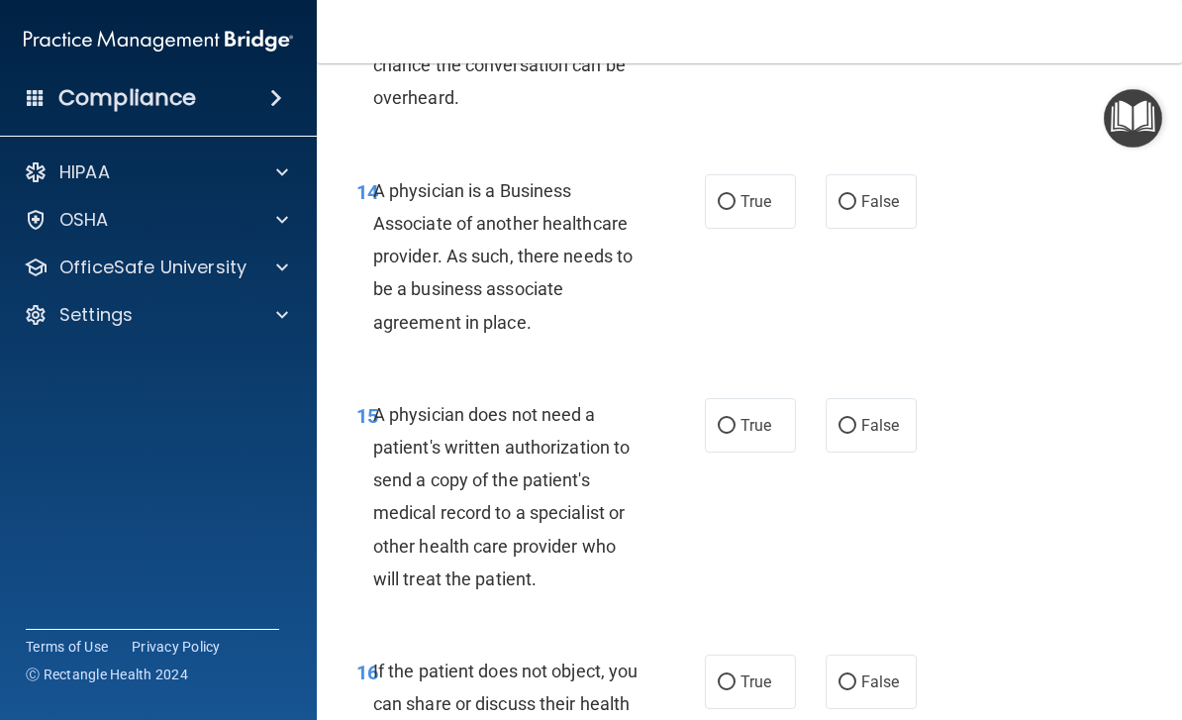
scroll to position [3088, 0]
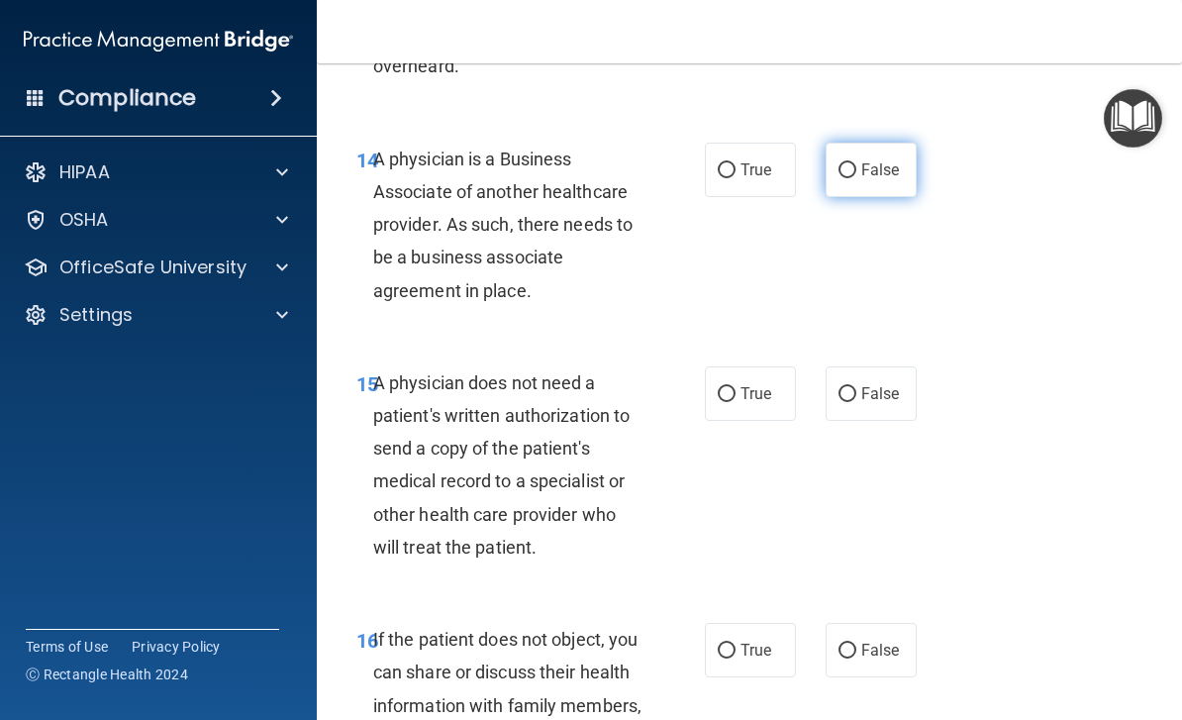
click at [860, 174] on label "False" at bounding box center [870, 170] width 91 height 54
click at [856, 174] on input "False" at bounding box center [847, 170] width 18 height 15
radio input "true"
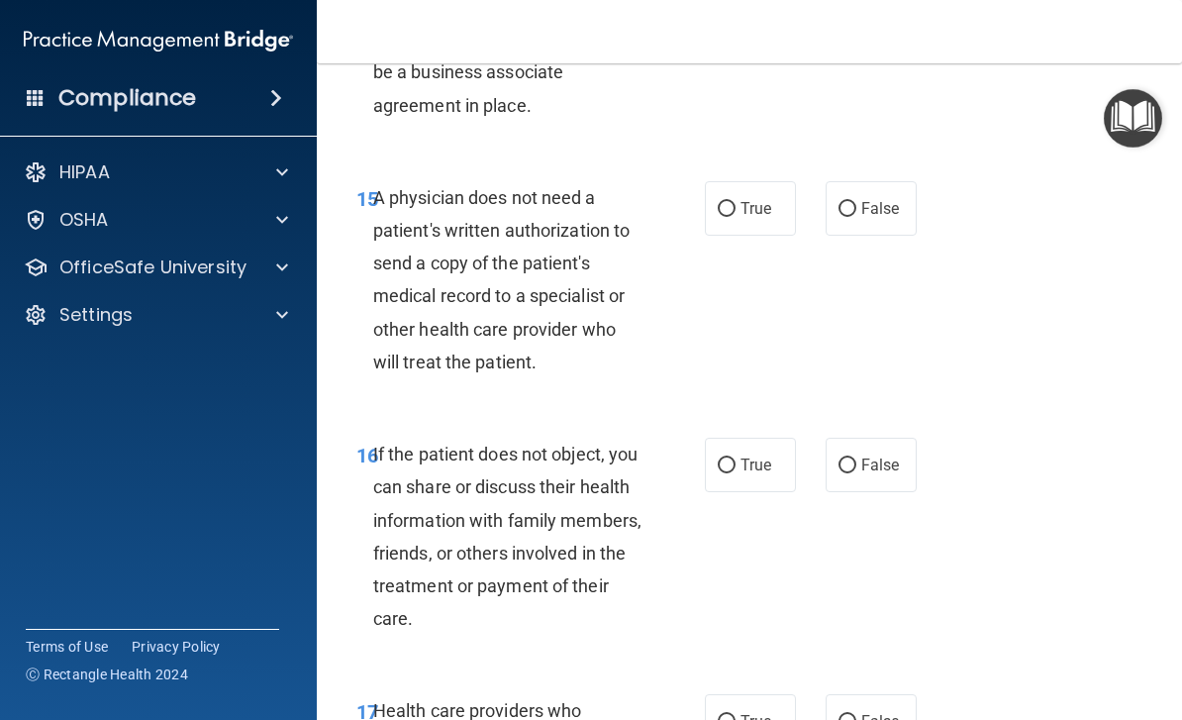
scroll to position [3291, 0]
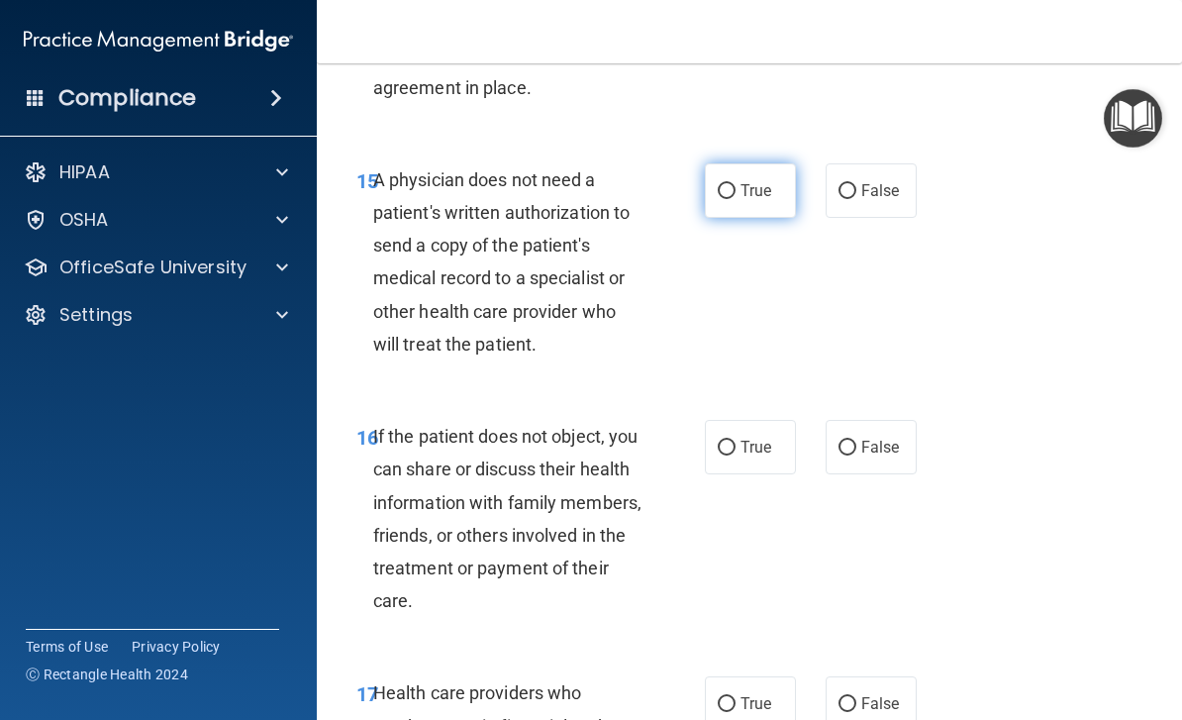
click at [726, 184] on input "True" at bounding box center [727, 191] width 18 height 15
radio input "true"
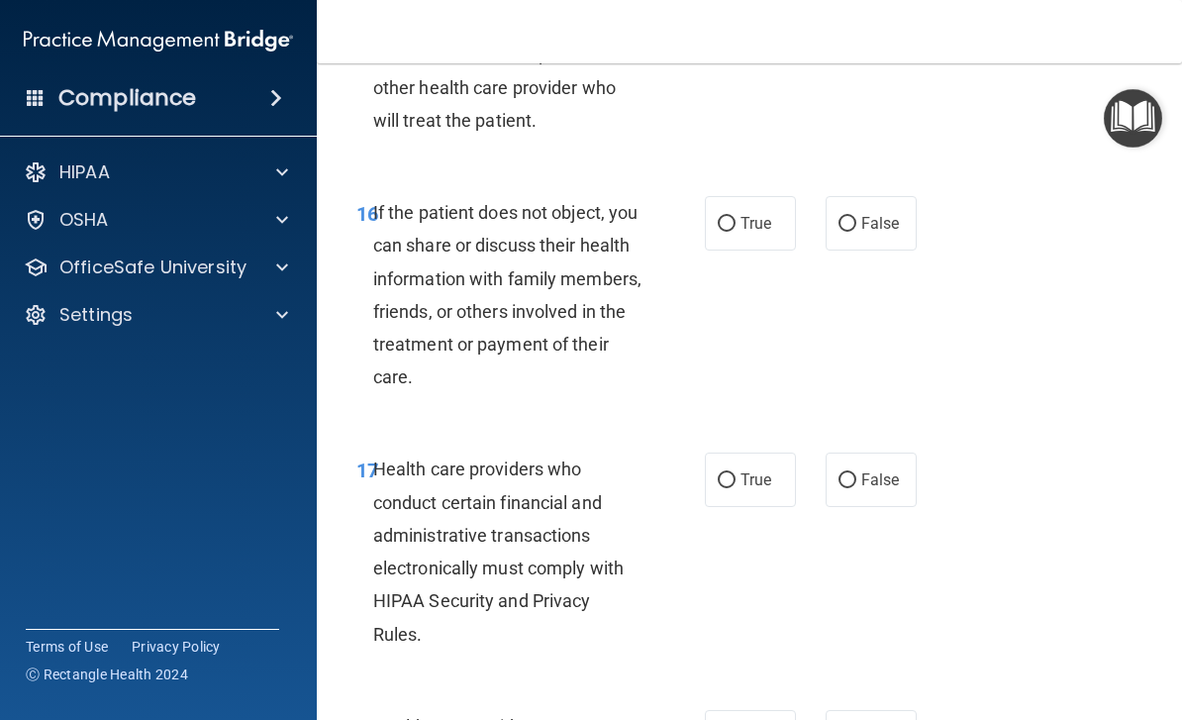
scroll to position [3511, 0]
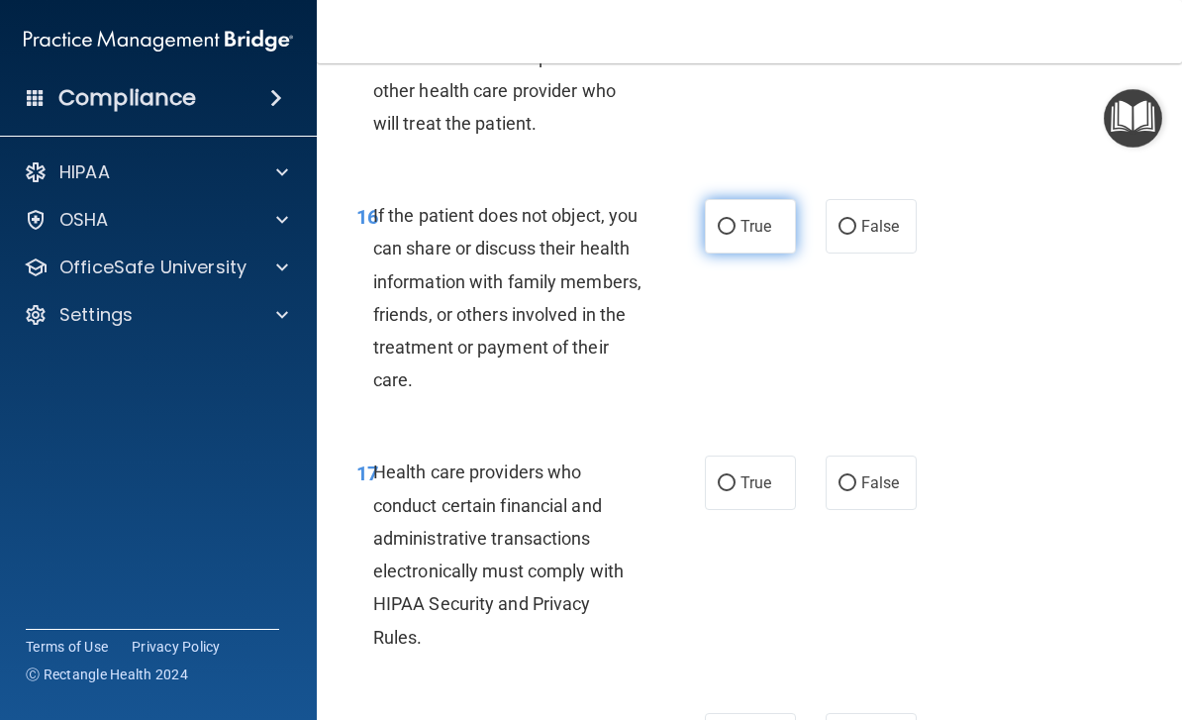
click at [732, 220] on input "True" at bounding box center [727, 227] width 18 height 15
radio input "true"
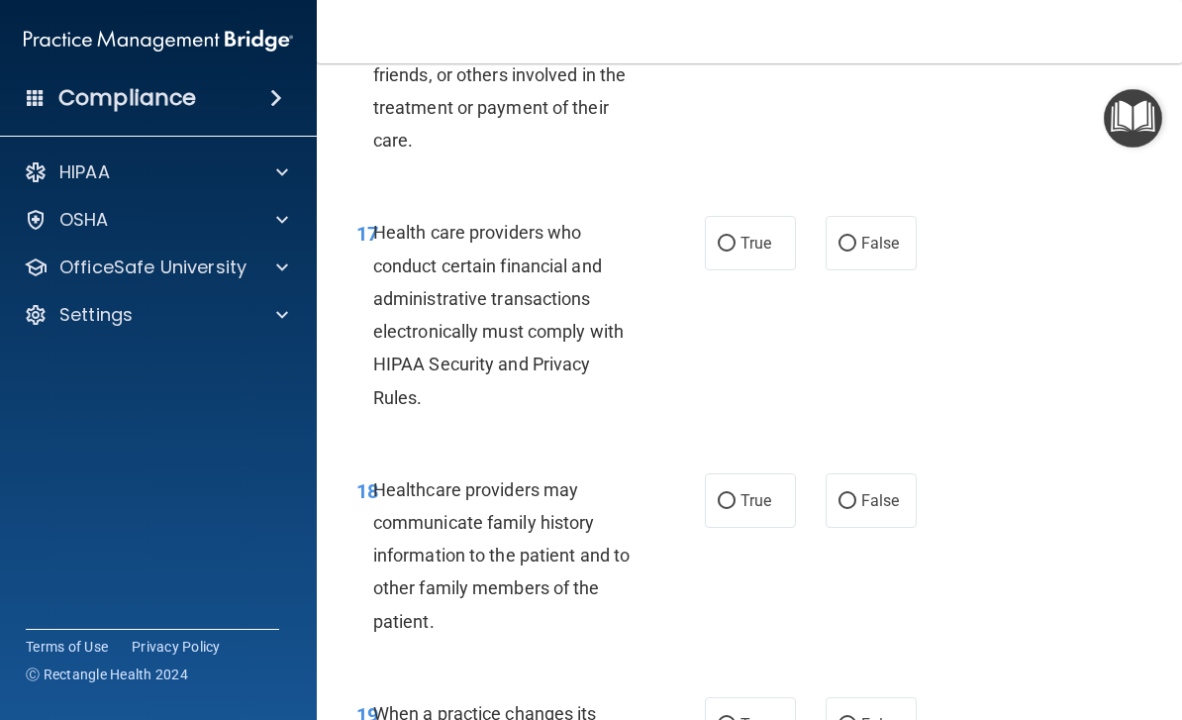
scroll to position [3765, 0]
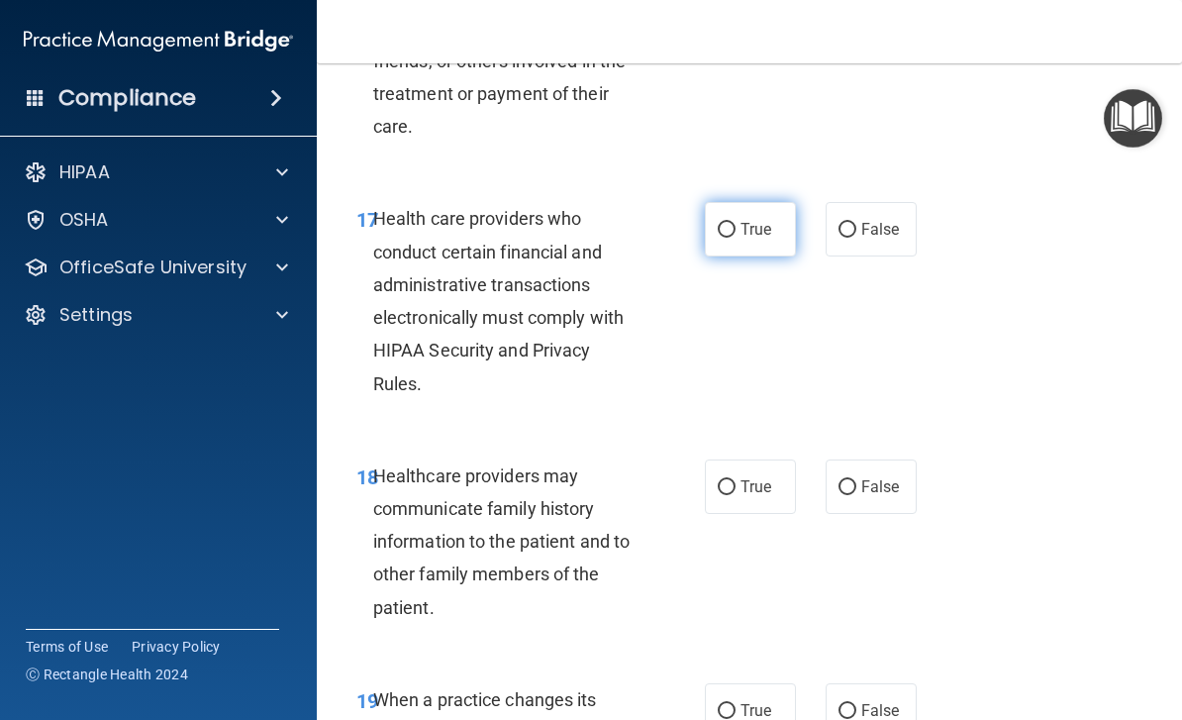
click at [729, 223] on input "True" at bounding box center [727, 230] width 18 height 15
radio input "true"
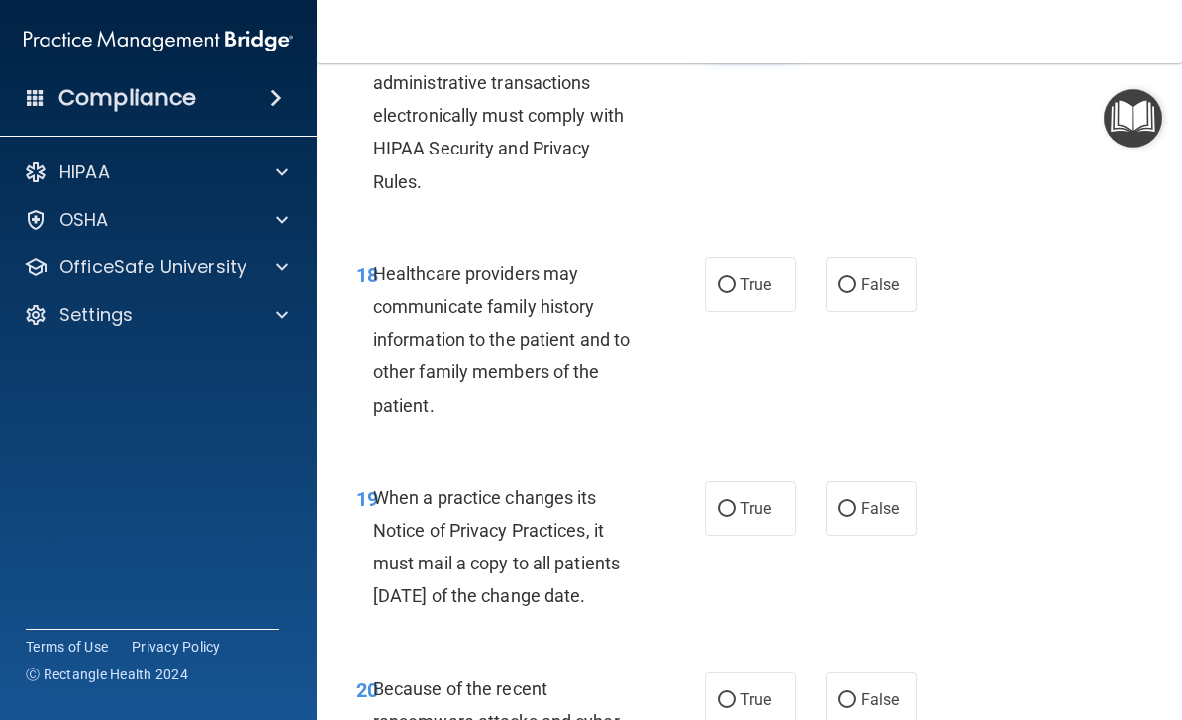
scroll to position [4021, 0]
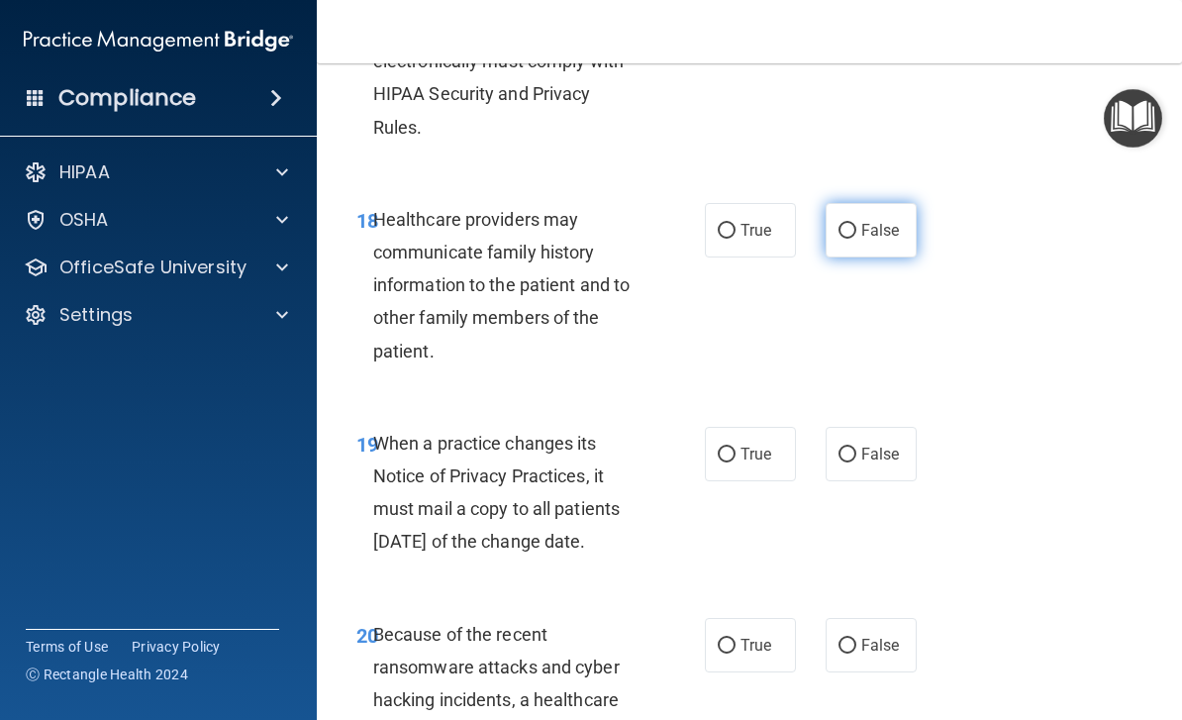
click at [876, 221] on span "False" at bounding box center [880, 230] width 39 height 19
click at [856, 224] on input "False" at bounding box center [847, 231] width 18 height 15
radio input "true"
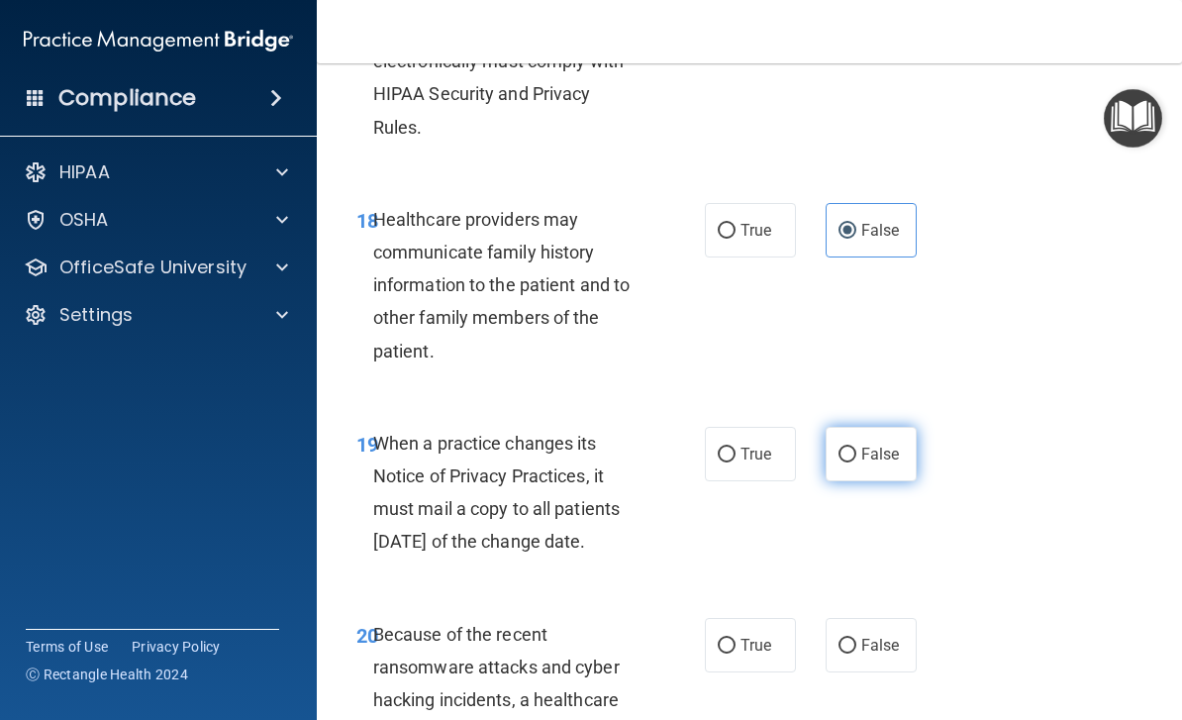
click at [886, 448] on label "False" at bounding box center [870, 454] width 91 height 54
click at [856, 448] on input "False" at bounding box center [847, 454] width 18 height 15
radio input "true"
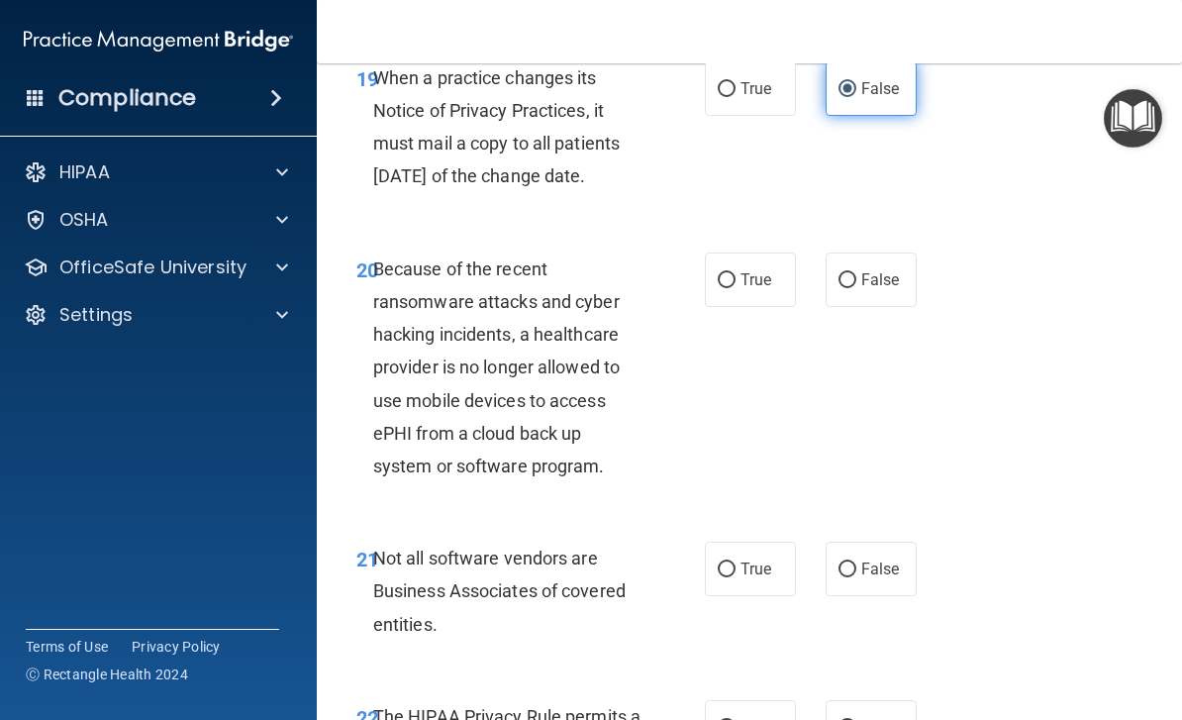
scroll to position [4387, 0]
click at [888, 275] on label "False" at bounding box center [870, 278] width 91 height 54
click at [856, 275] on input "False" at bounding box center [847, 279] width 18 height 15
radio input "true"
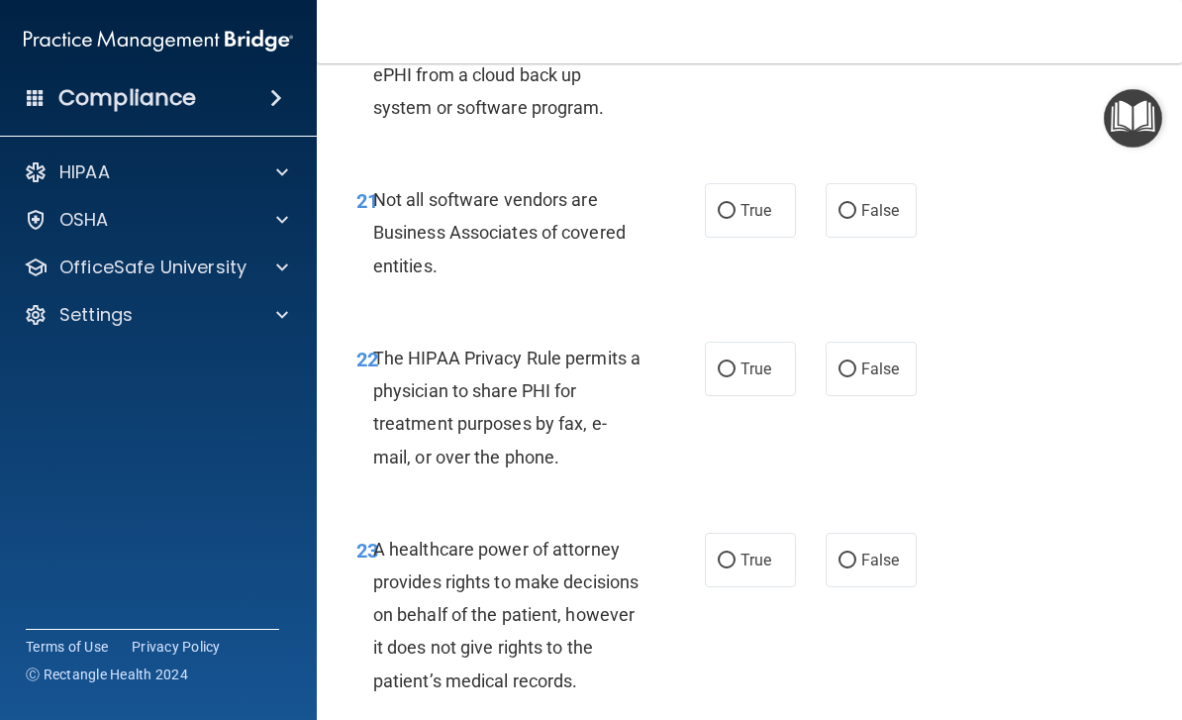
scroll to position [4747, 0]
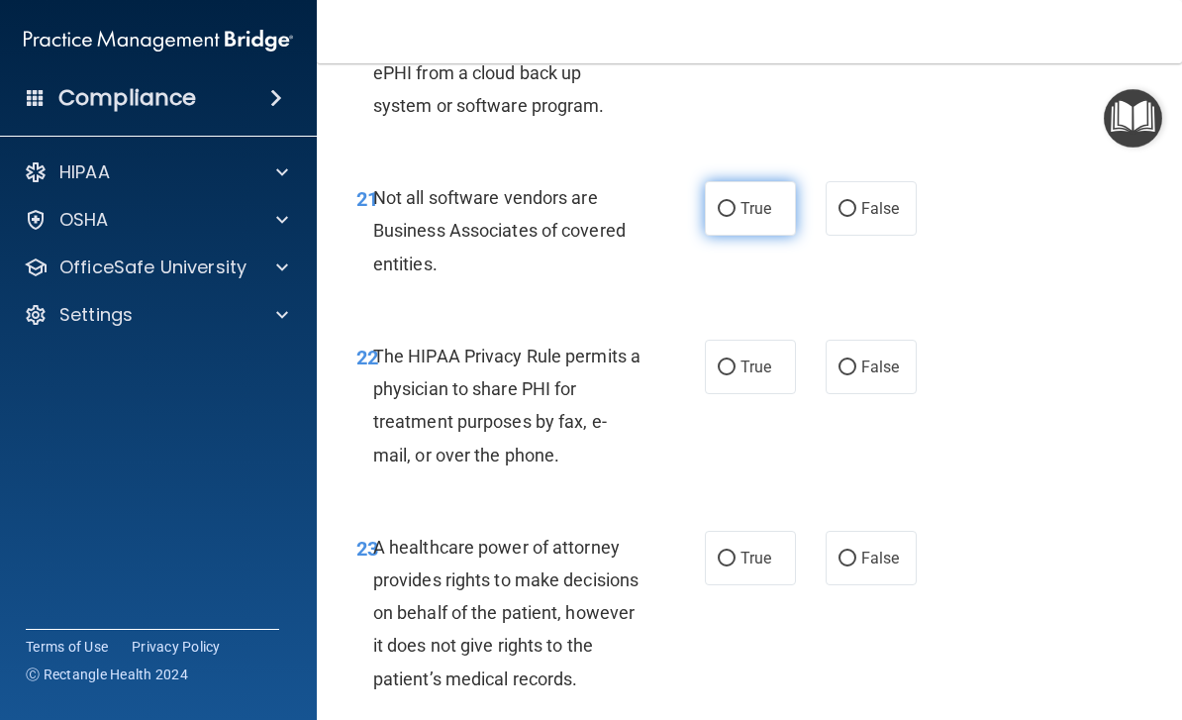
click at [733, 211] on input "True" at bounding box center [727, 209] width 18 height 15
radio input "true"
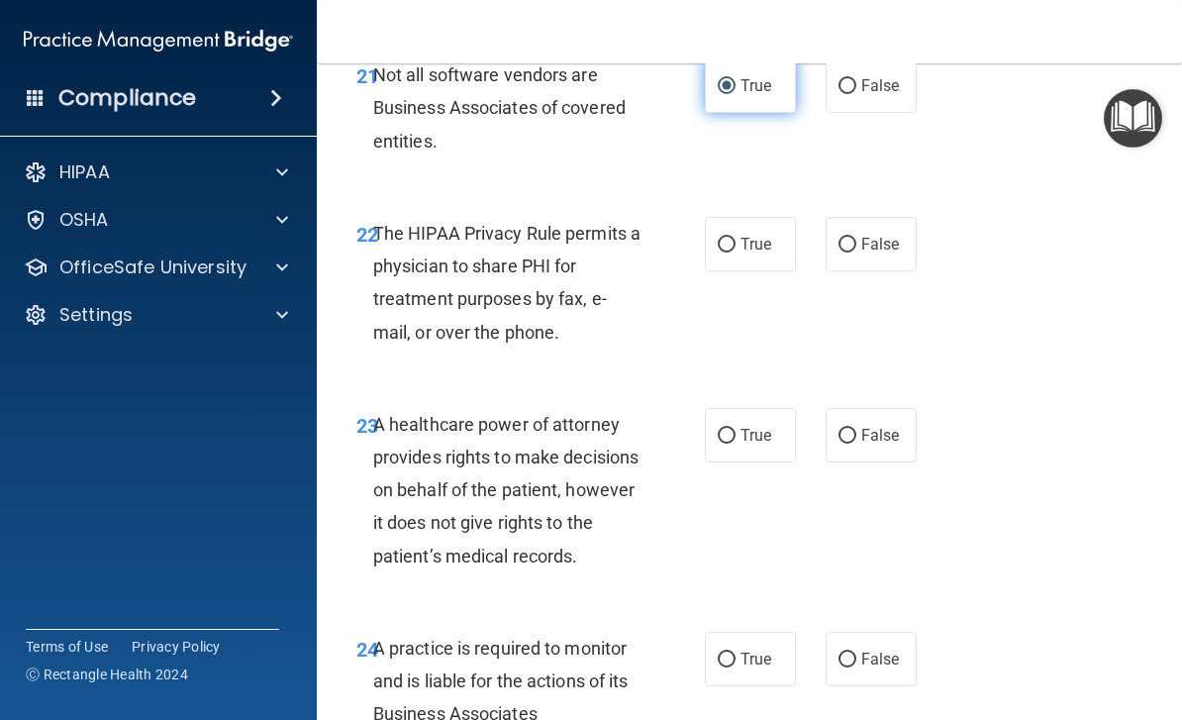
scroll to position [4876, 0]
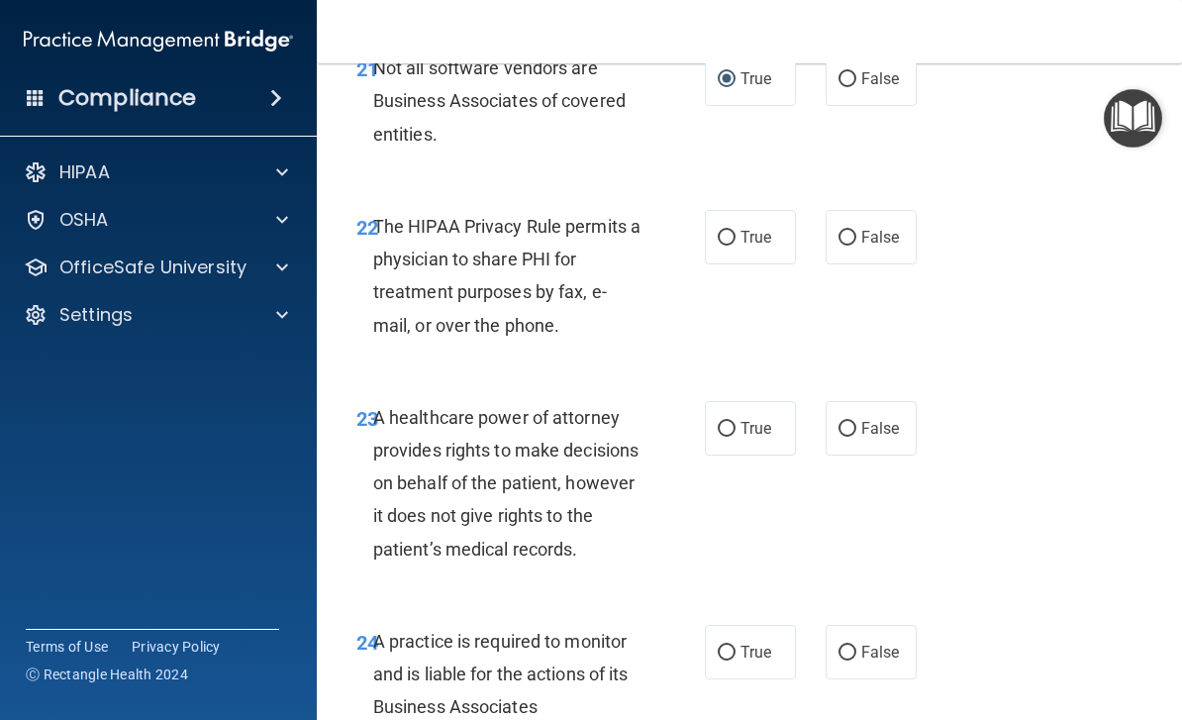
click at [765, 211] on div "22 The HIPAA Privacy Rule permits a physician to share PHI for treatment purpos…" at bounding box center [749, 280] width 816 height 191
click at [730, 245] on input "True" at bounding box center [727, 238] width 18 height 15
radio input "true"
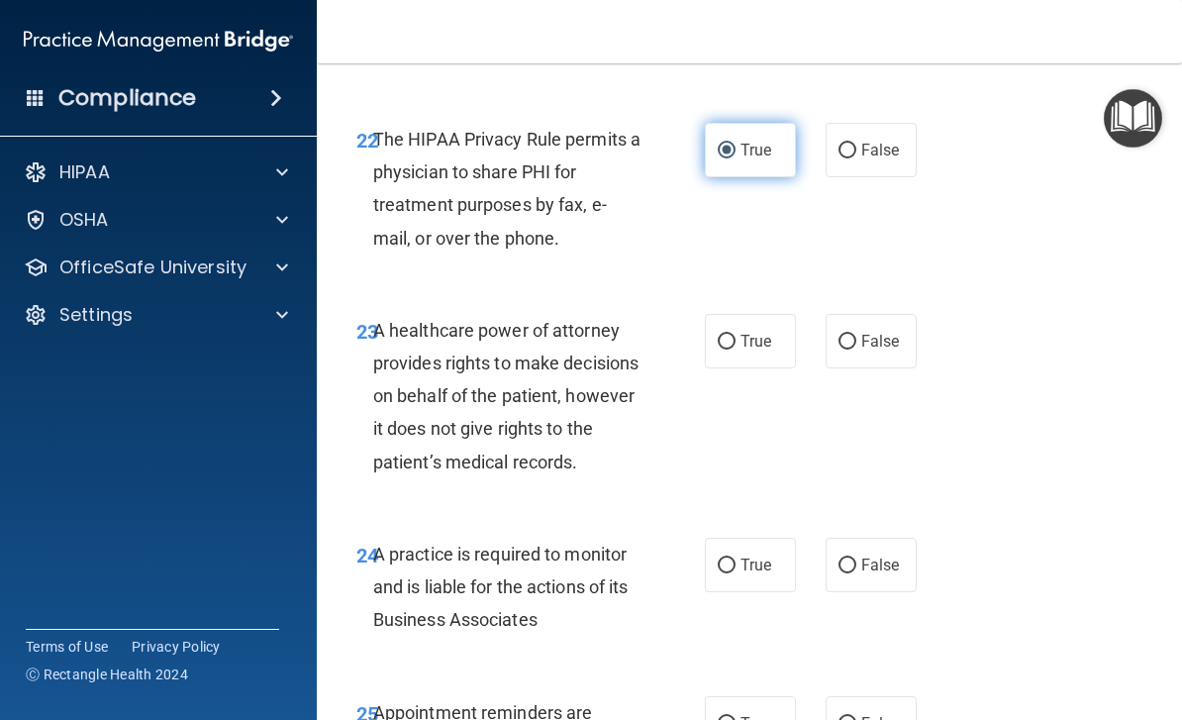
scroll to position [4964, 0]
click at [844, 346] on input "False" at bounding box center [847, 341] width 18 height 15
radio input "true"
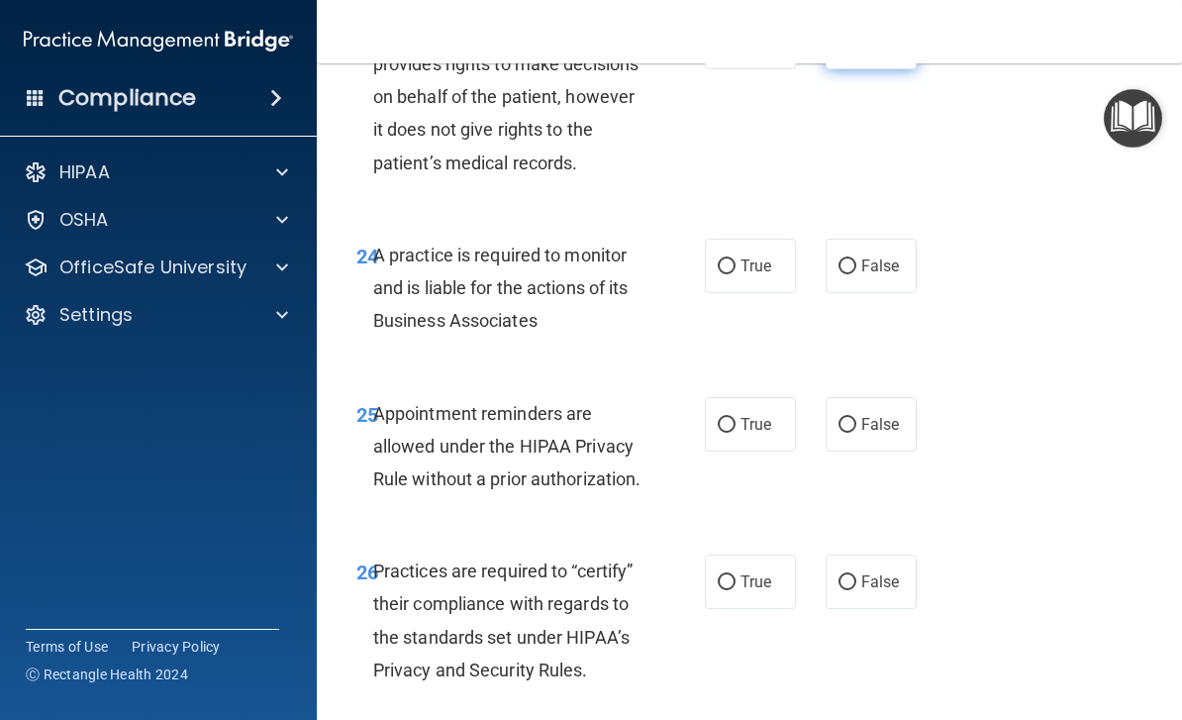
scroll to position [5266, 0]
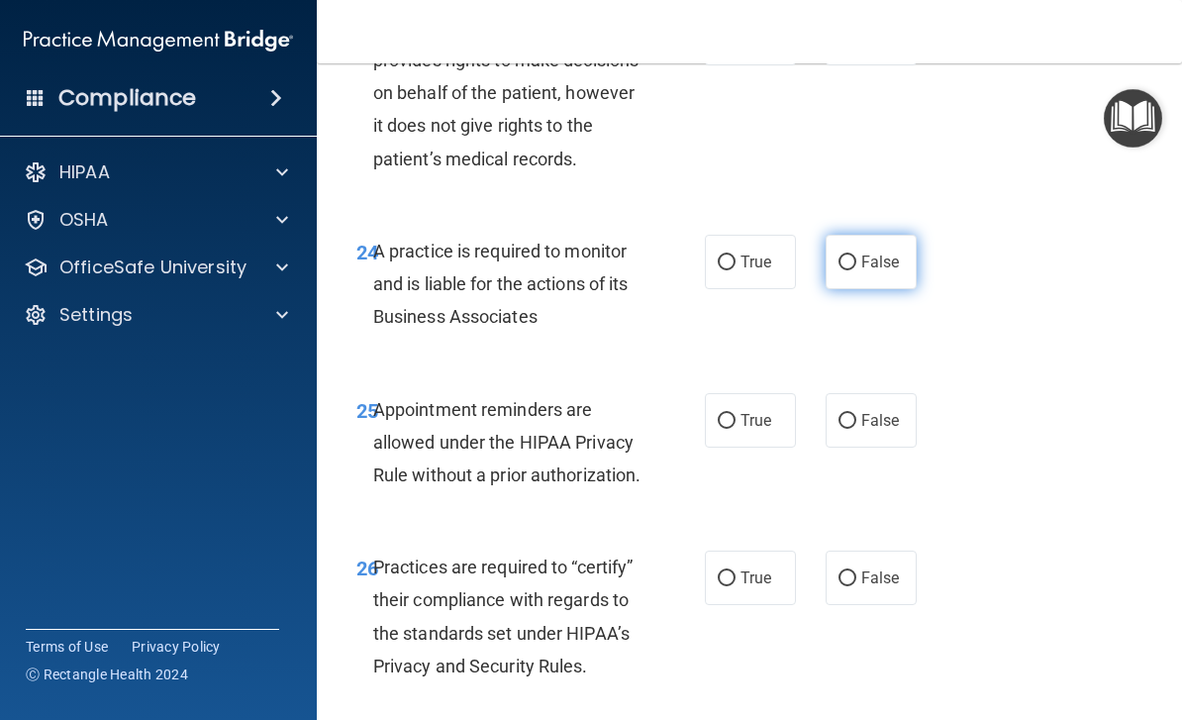
click at [874, 289] on label "False" at bounding box center [870, 262] width 91 height 54
click at [856, 270] on input "False" at bounding box center [847, 262] width 18 height 15
radio input "true"
click at [749, 430] on span "True" at bounding box center [755, 420] width 31 height 19
click at [735, 429] on input "True" at bounding box center [727, 421] width 18 height 15
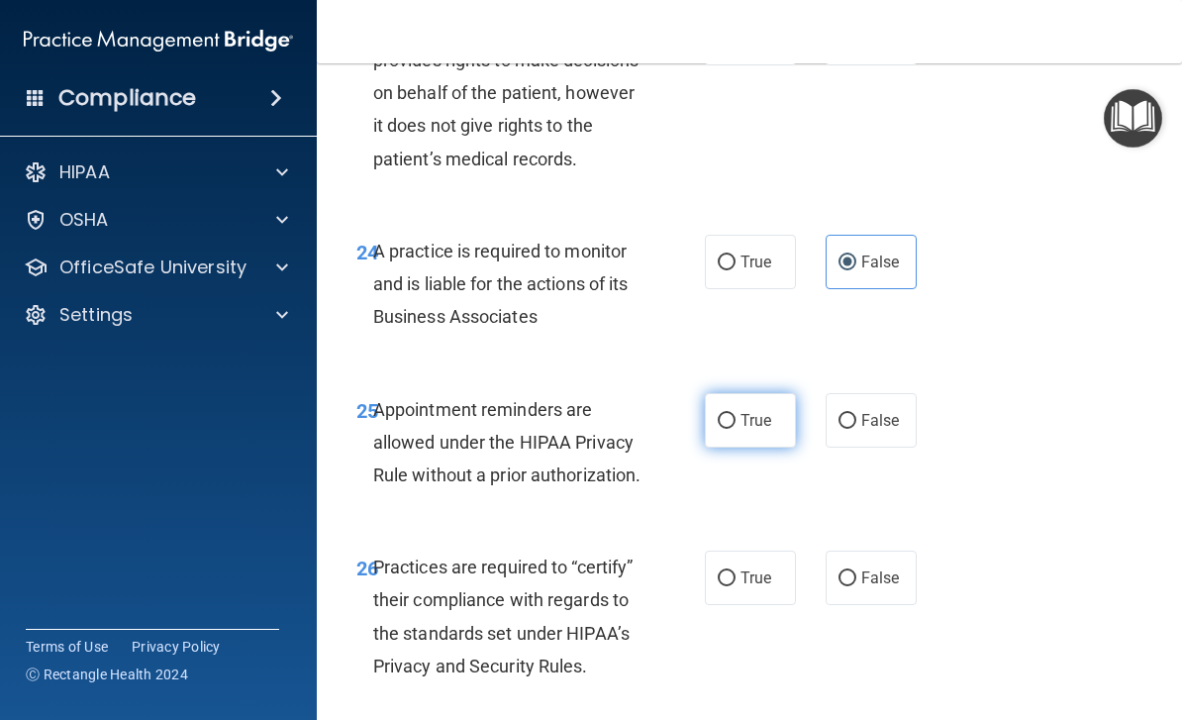
radio input "true"
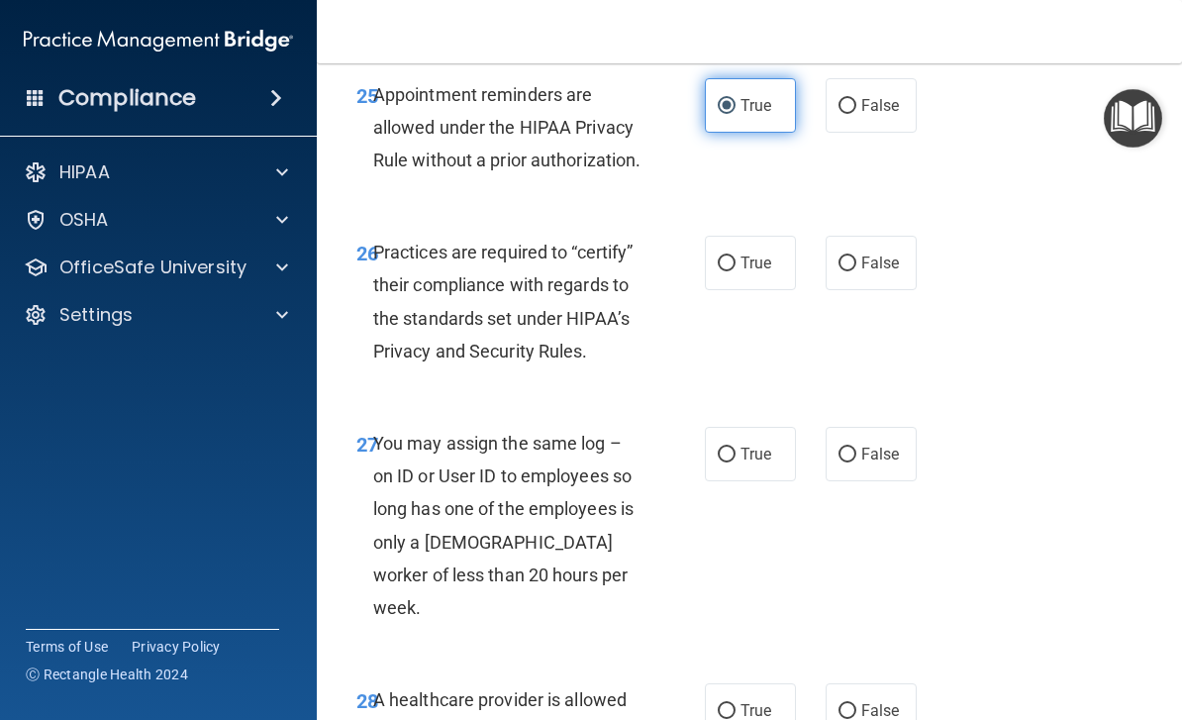
scroll to position [5589, 0]
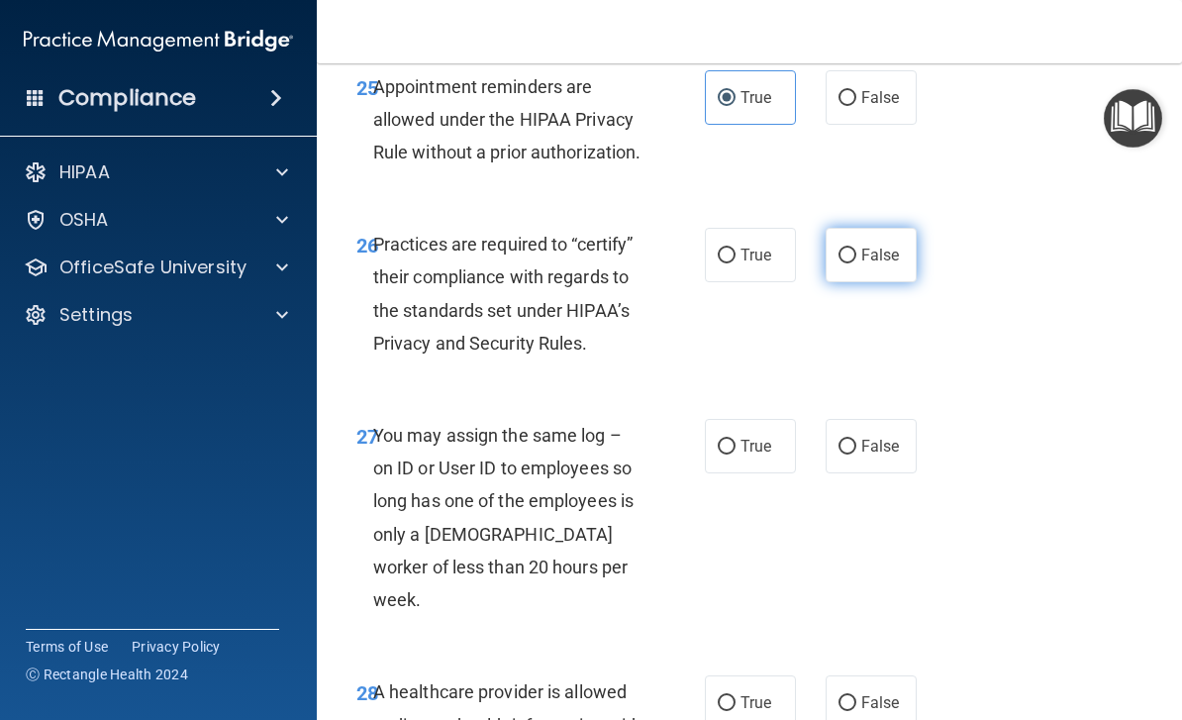
click at [854, 263] on input "False" at bounding box center [847, 255] width 18 height 15
radio input "true"
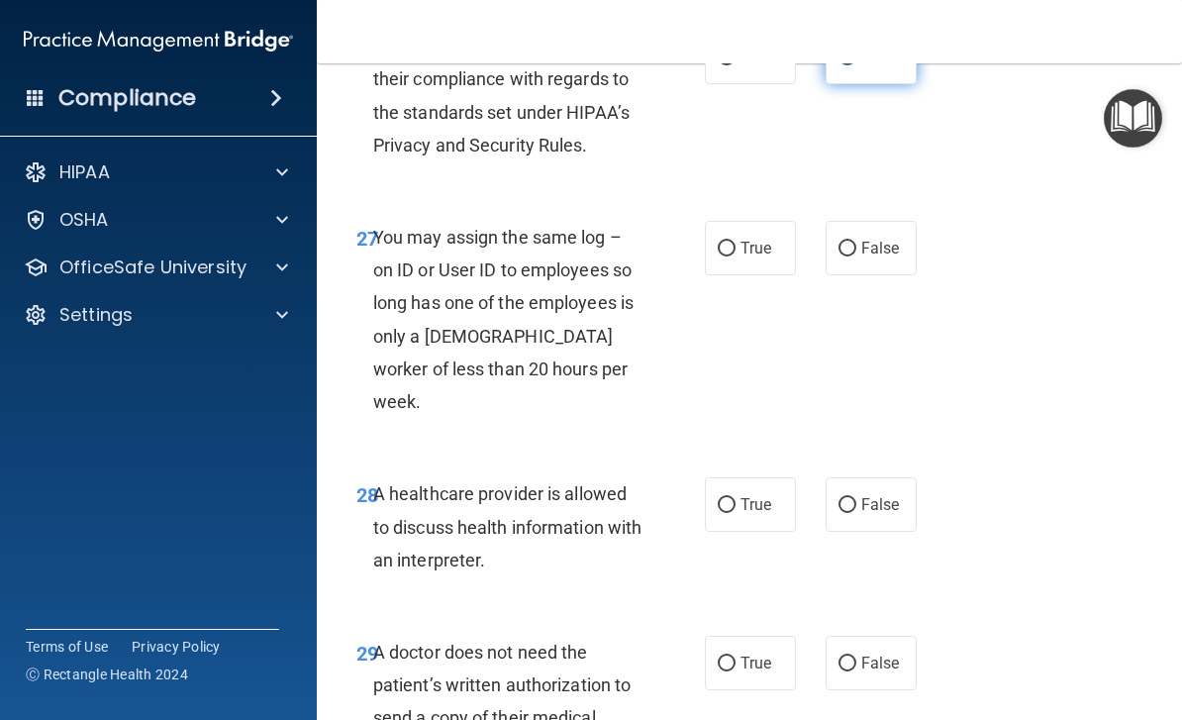
scroll to position [5798, 0]
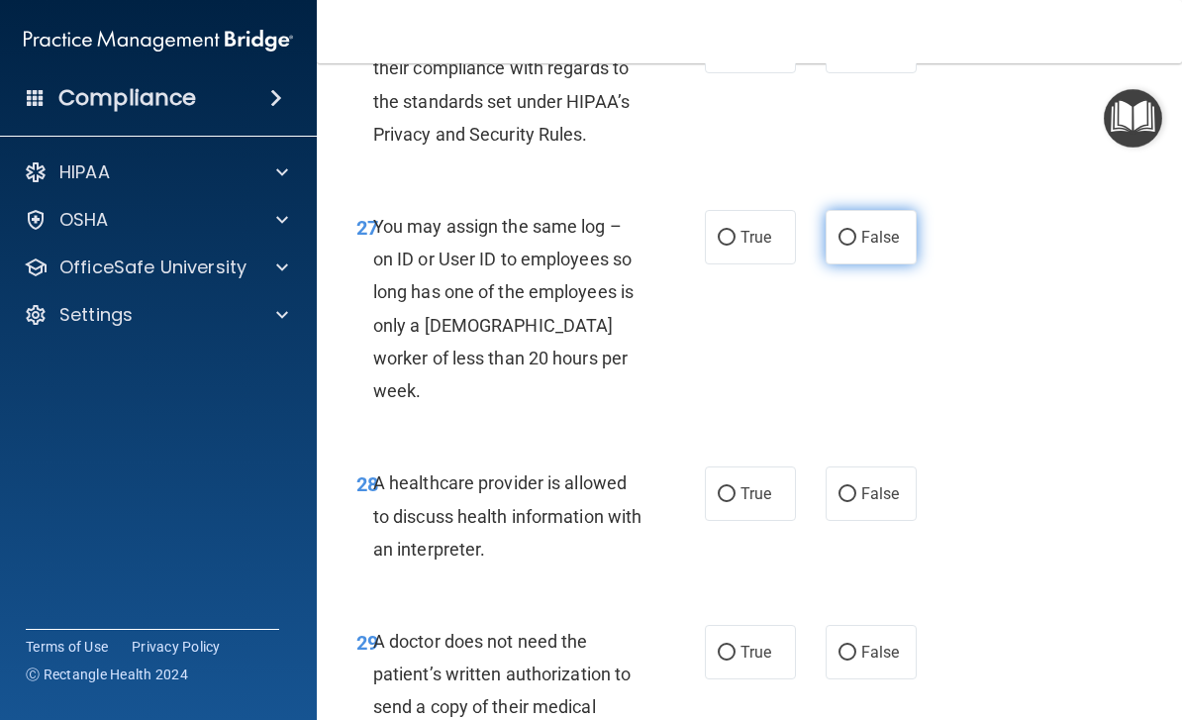
click at [869, 264] on label "False" at bounding box center [870, 237] width 91 height 54
click at [856, 245] on input "False" at bounding box center [847, 238] width 18 height 15
radio input "true"
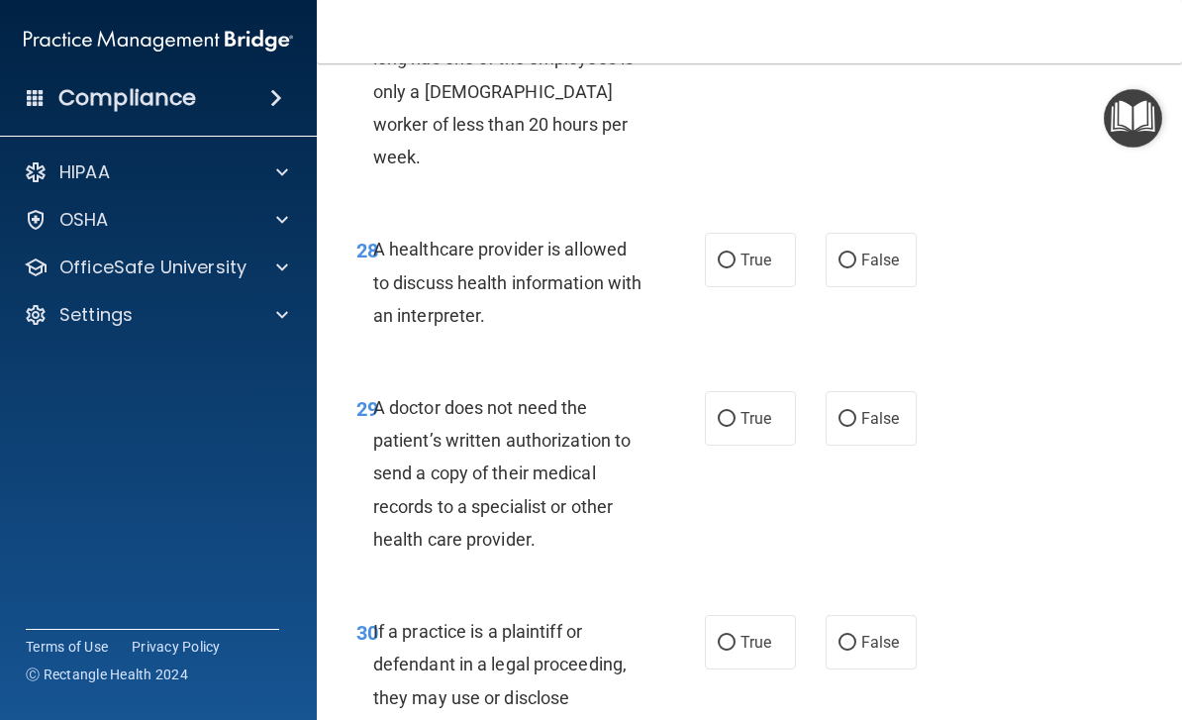
scroll to position [6052, 0]
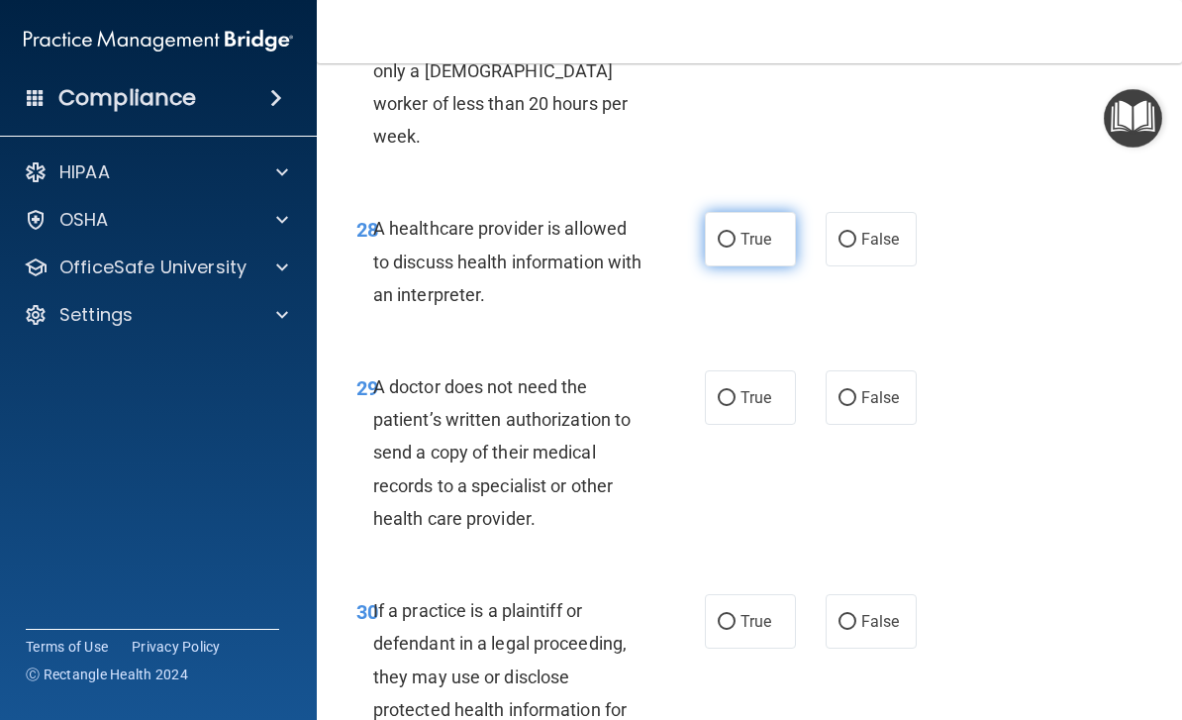
click at [724, 247] on input "True" at bounding box center [727, 240] width 18 height 15
radio input "true"
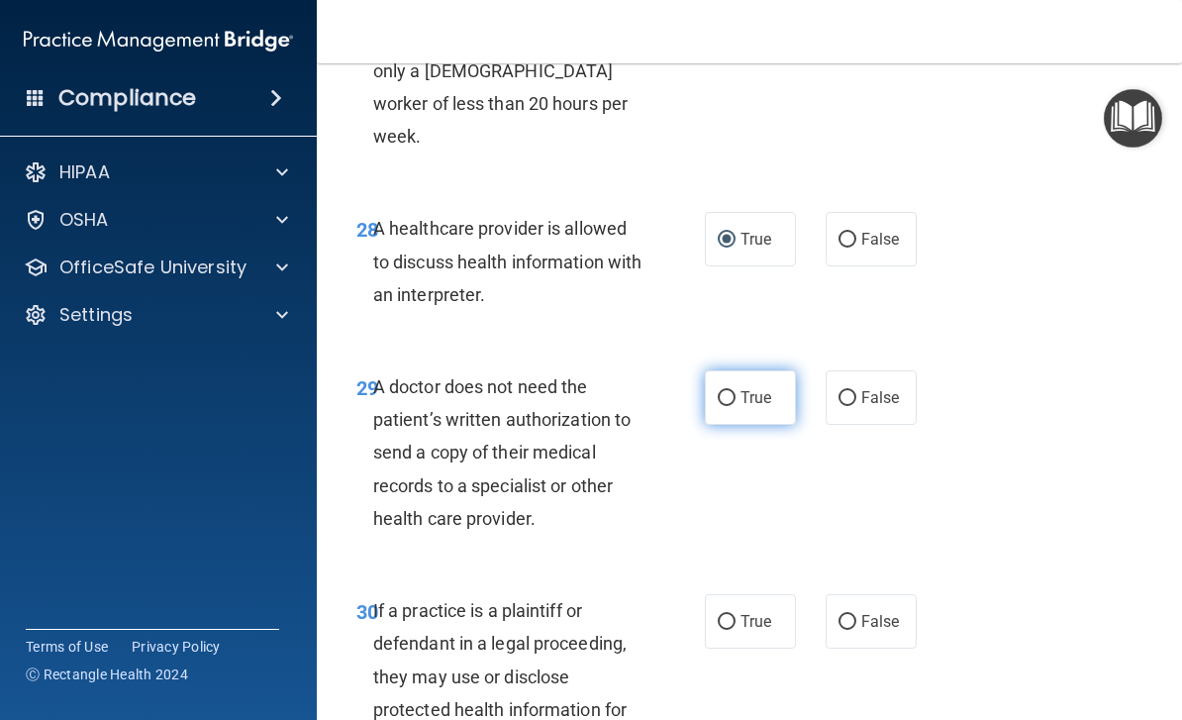
click at [774, 425] on label "True" at bounding box center [750, 397] width 91 height 54
click at [735, 406] on input "True" at bounding box center [727, 398] width 18 height 15
radio input "true"
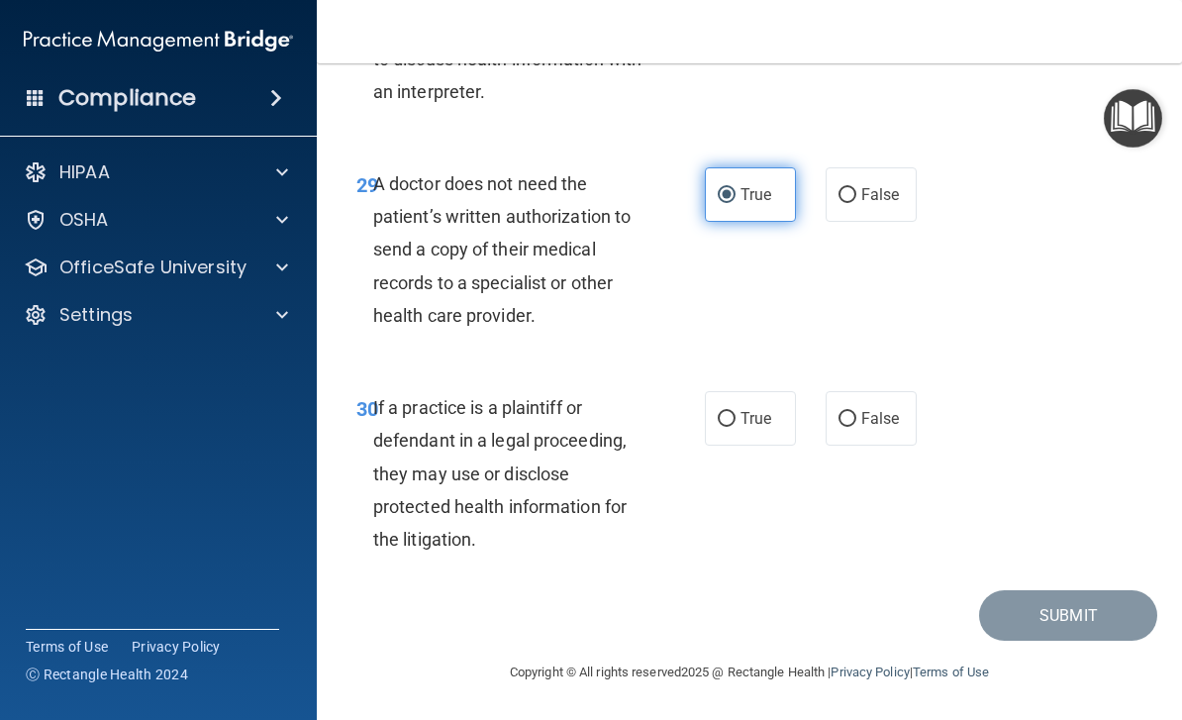
scroll to position [6286, 0]
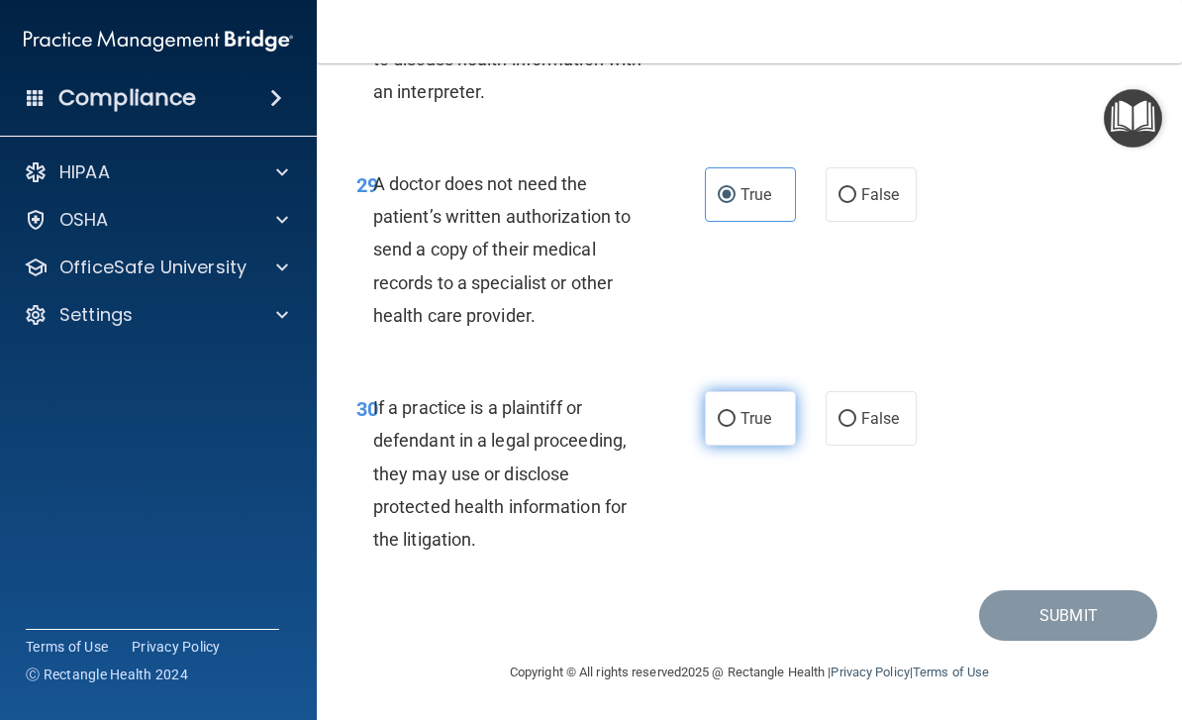
click at [733, 423] on input "True" at bounding box center [727, 419] width 18 height 15
radio input "true"
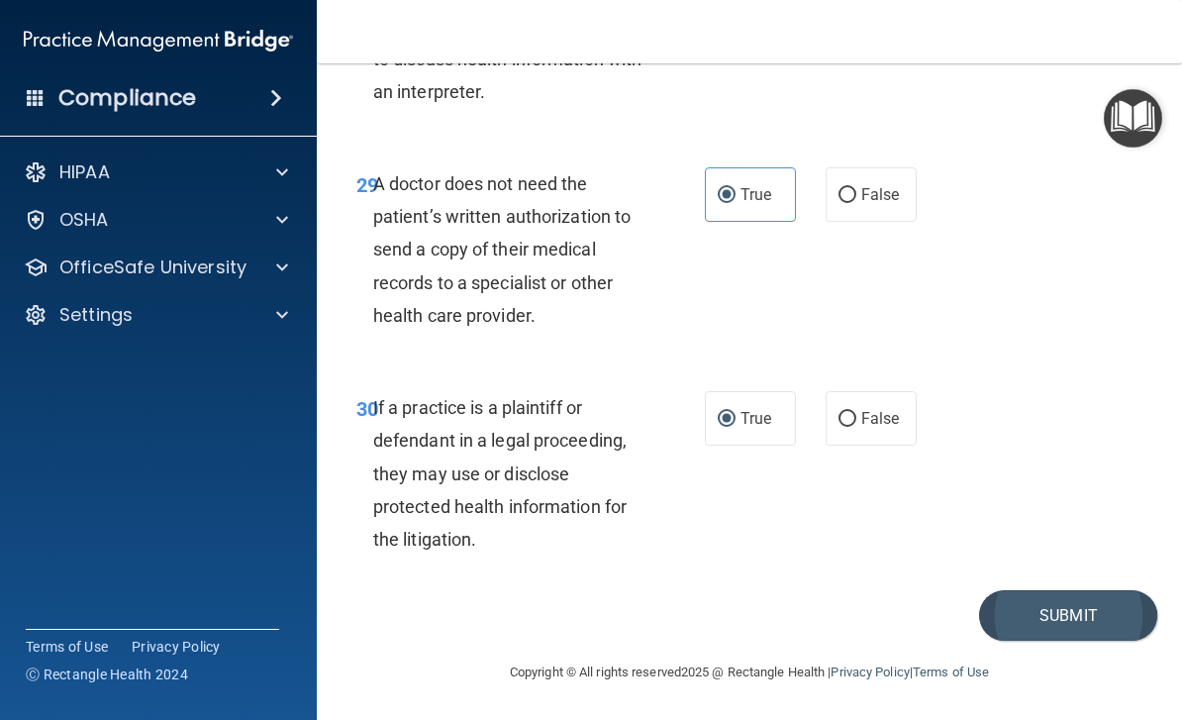
click at [1059, 621] on button "Submit" at bounding box center [1068, 615] width 178 height 50
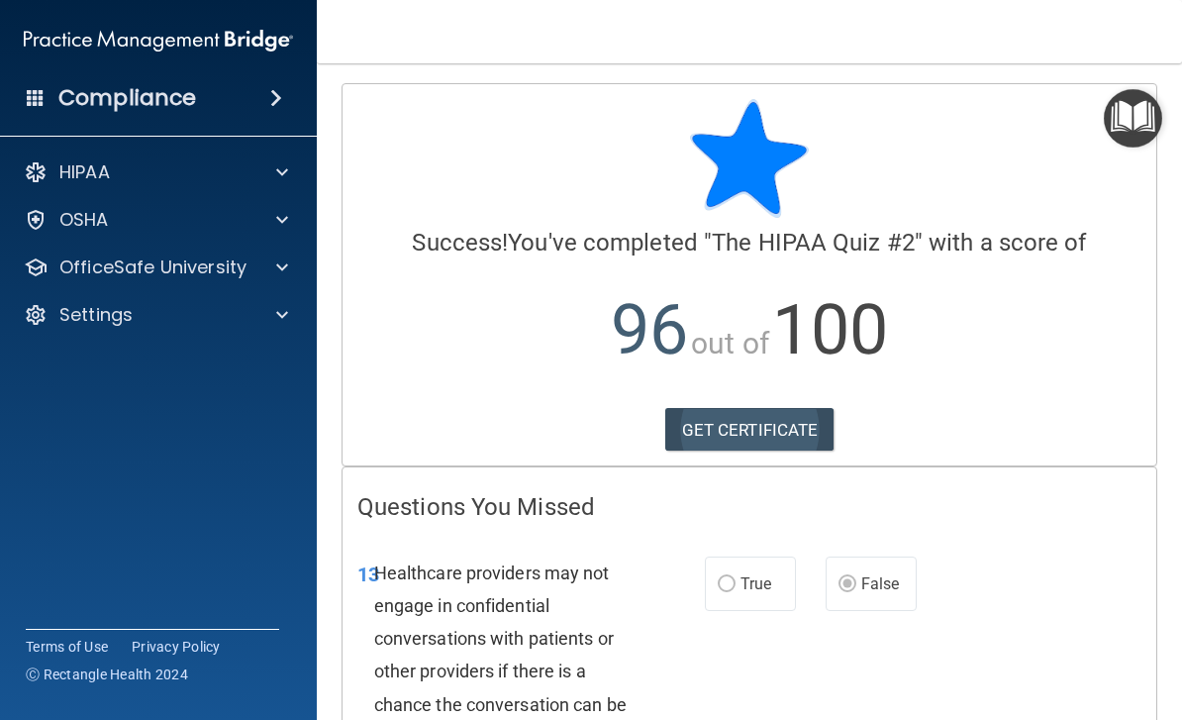
click at [820, 432] on link "GET CERTIFICATE" at bounding box center [749, 430] width 169 height 44
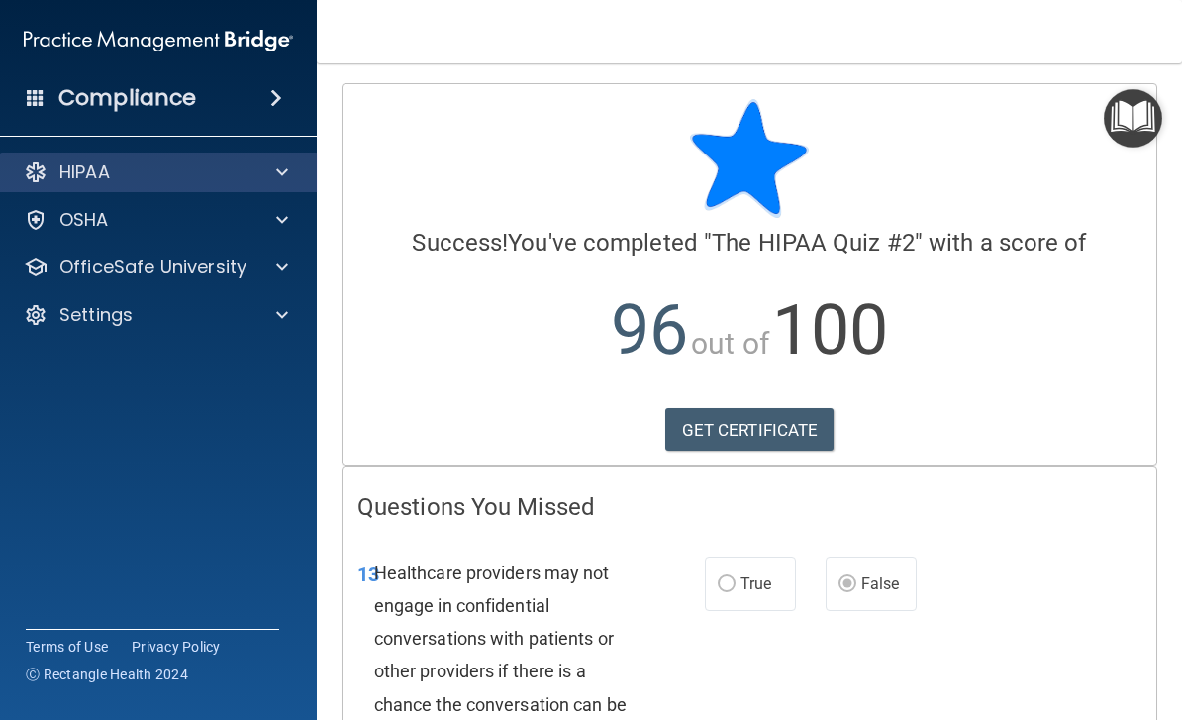
click at [277, 172] on span at bounding box center [282, 172] width 12 height 24
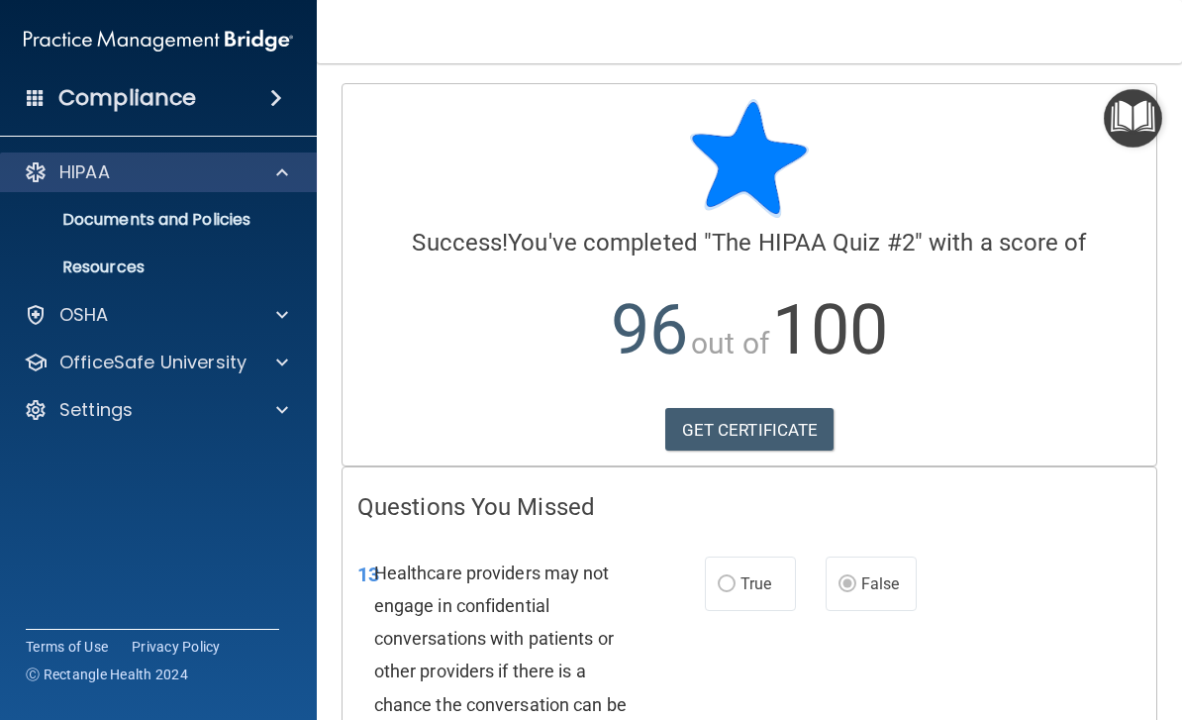
click at [288, 179] on span at bounding box center [282, 172] width 12 height 24
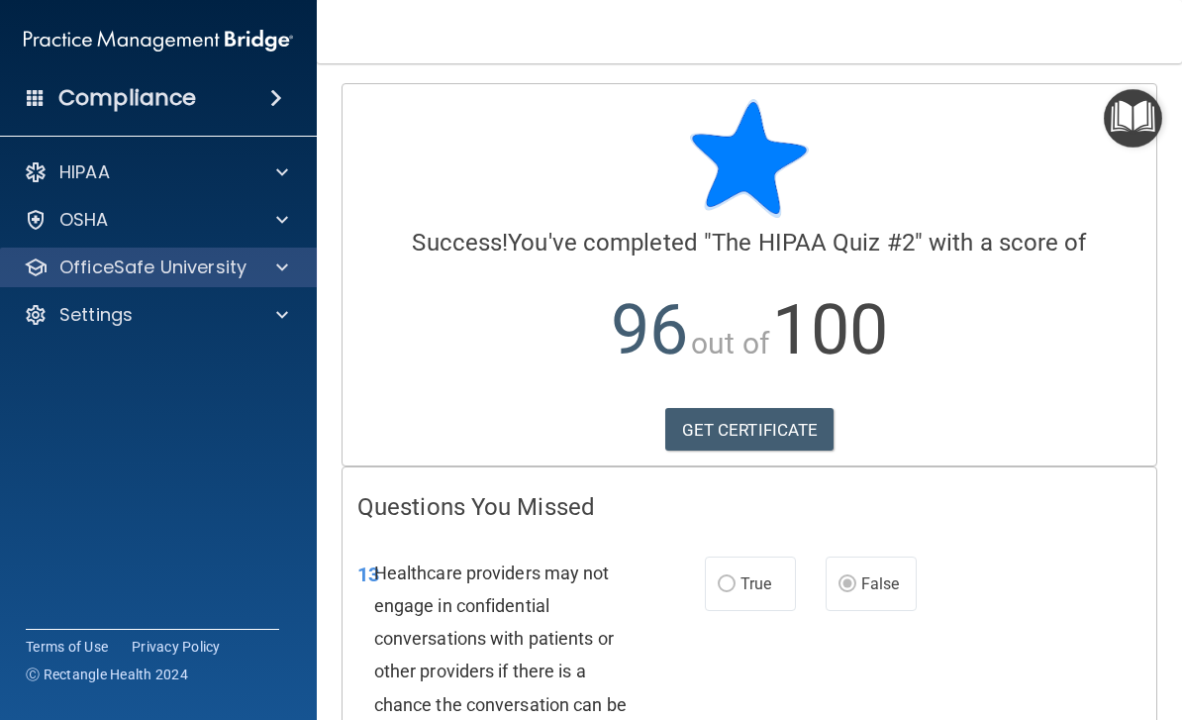
click at [293, 275] on div at bounding box center [278, 267] width 49 height 24
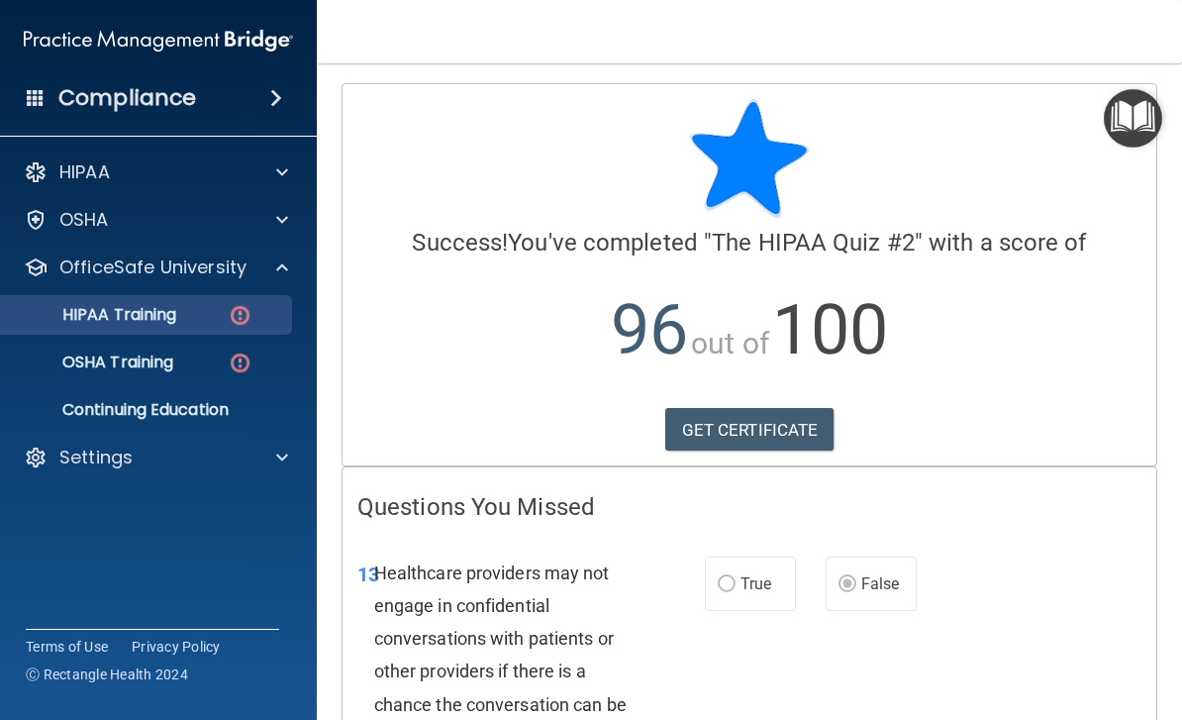
click at [195, 314] on div "HIPAA Training" at bounding box center [148, 315] width 270 height 20
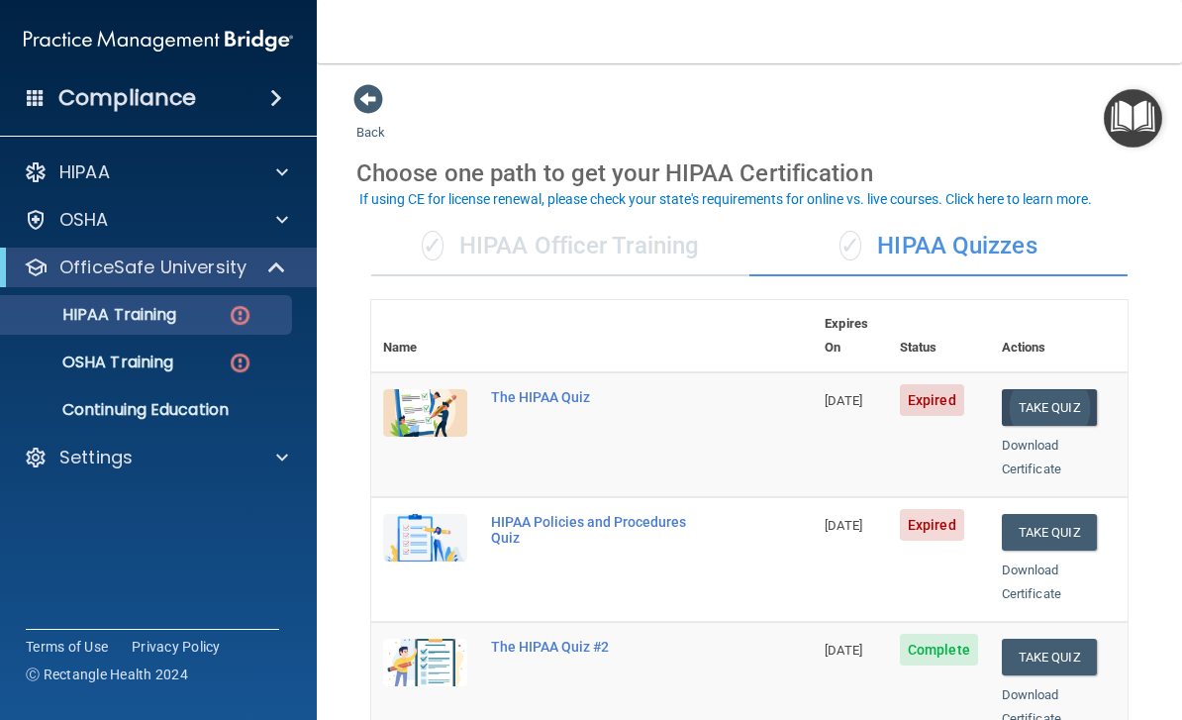
click at [1079, 389] on button "Take Quiz" at bounding box center [1049, 407] width 95 height 37
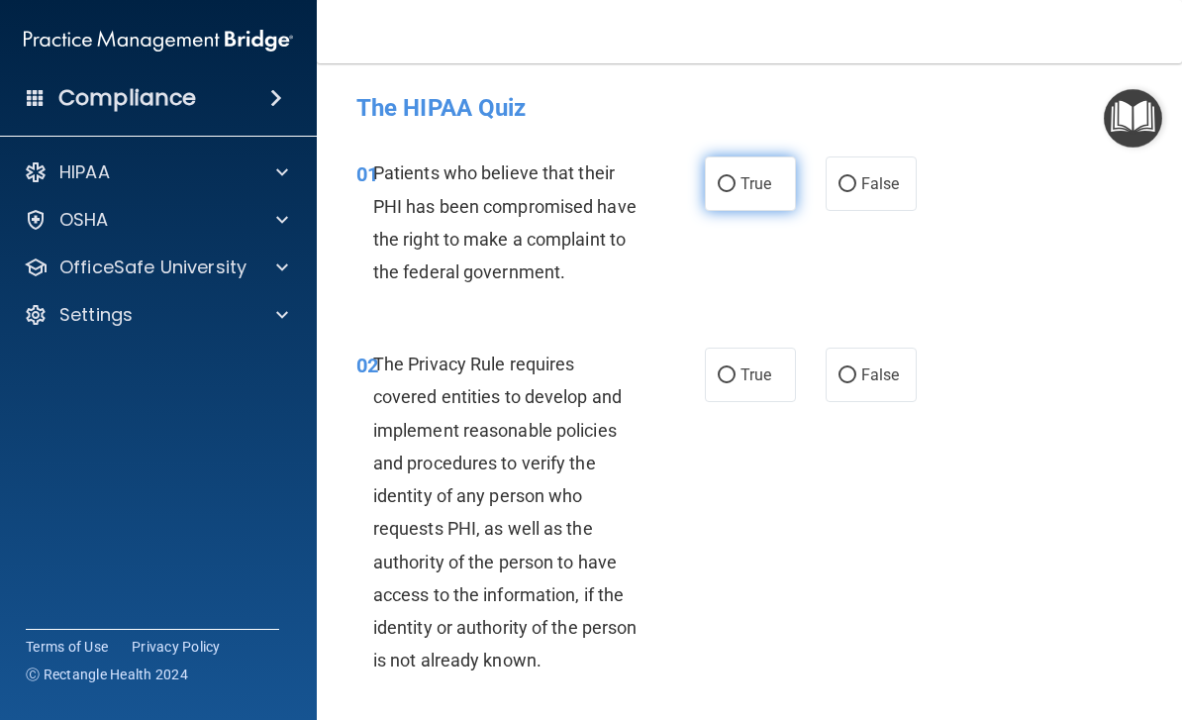
click at [736, 171] on label "True" at bounding box center [750, 183] width 91 height 54
click at [735, 177] on input "True" at bounding box center [727, 184] width 18 height 15
radio input "true"
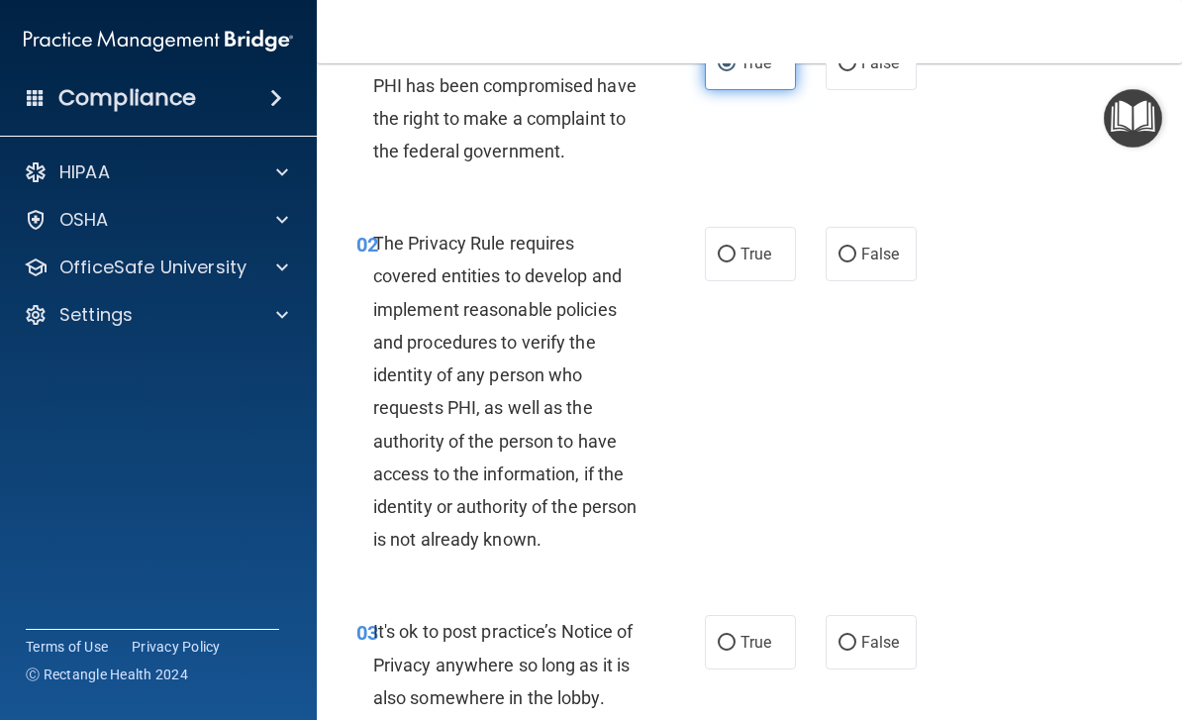
scroll to position [125, 0]
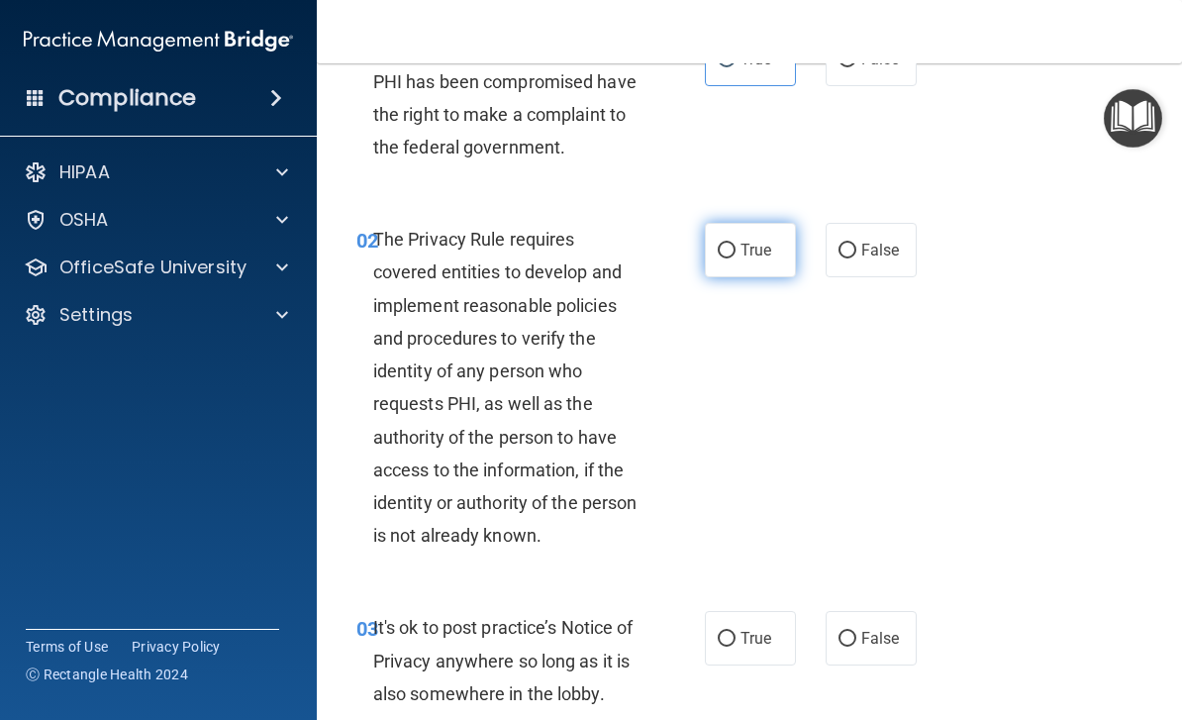
click at [728, 252] on input "True" at bounding box center [727, 250] width 18 height 15
radio input "true"
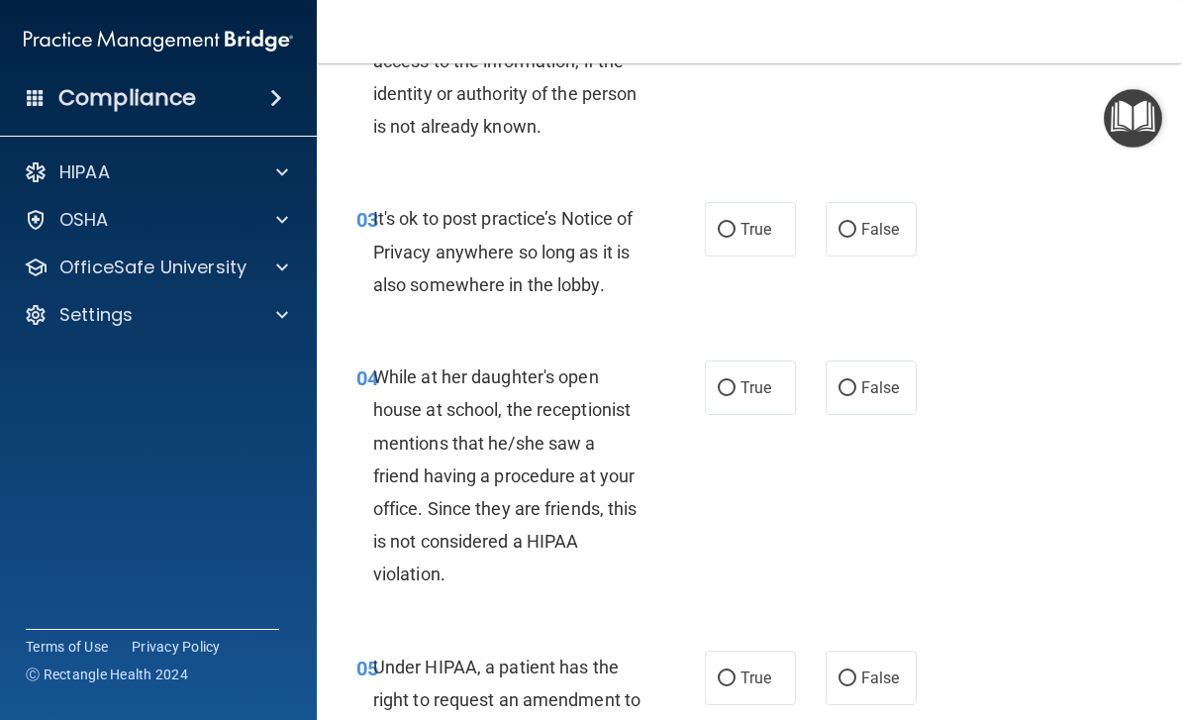
scroll to position [520, 0]
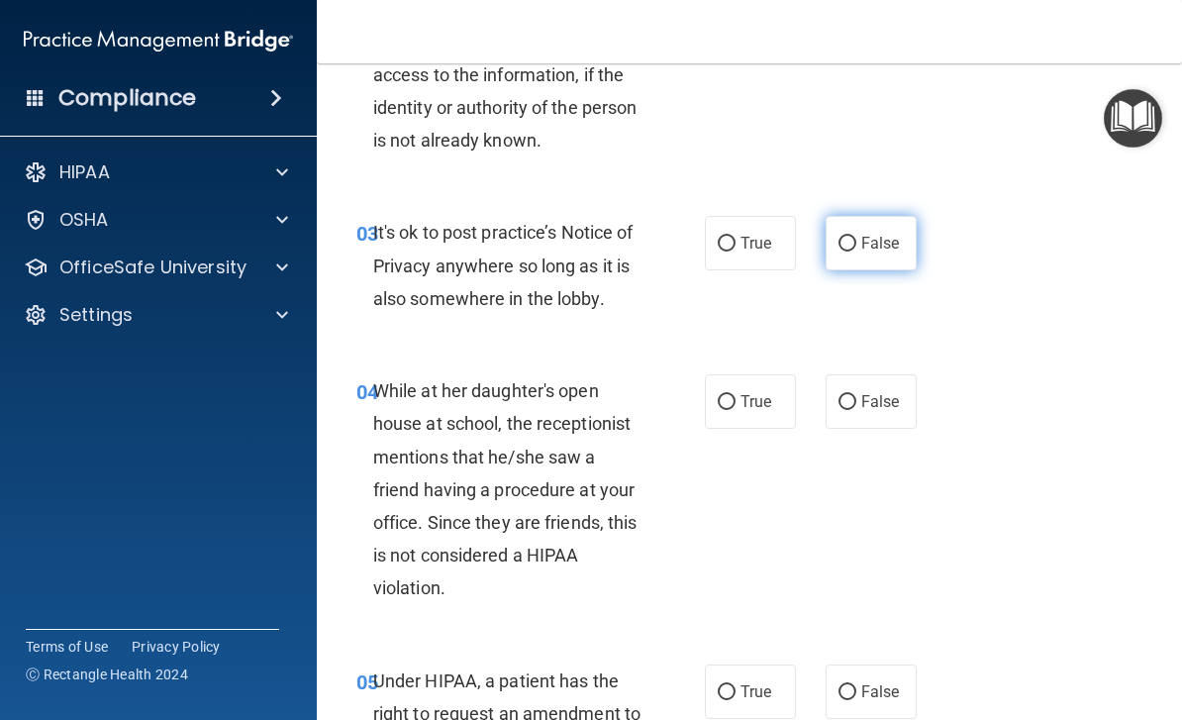
click at [891, 242] on span "False" at bounding box center [880, 243] width 39 height 19
click at [856, 242] on input "False" at bounding box center [847, 244] width 18 height 15
radio input "true"
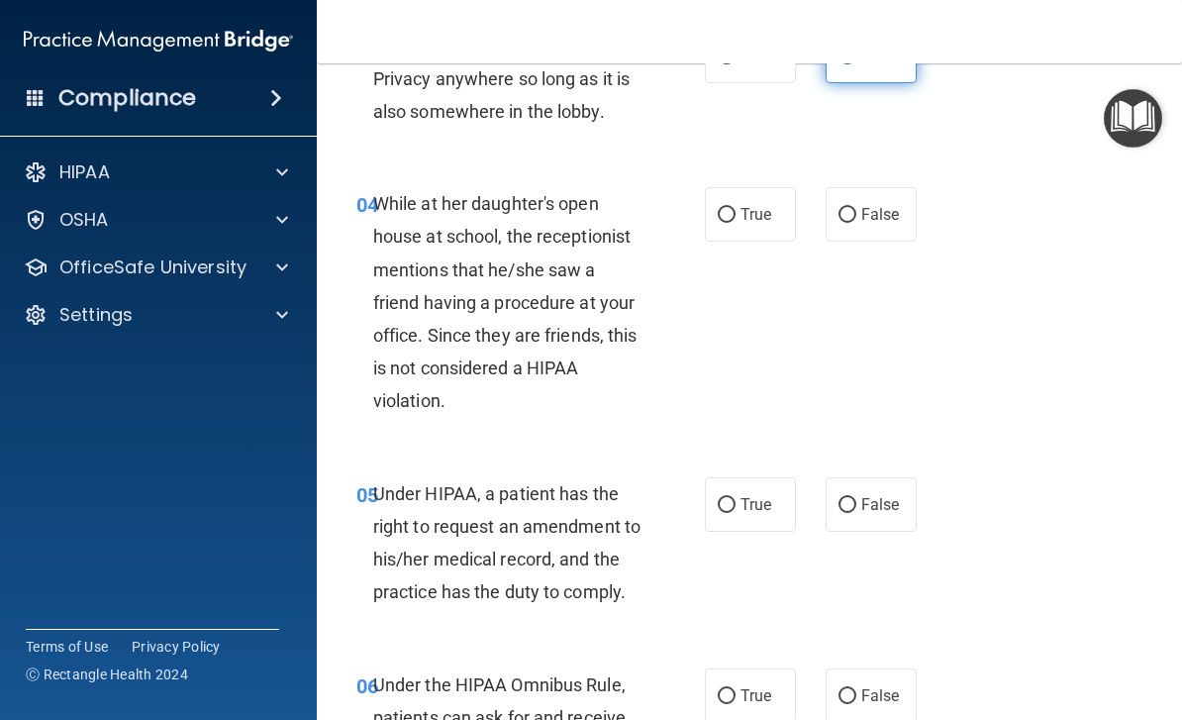
scroll to position [711, 0]
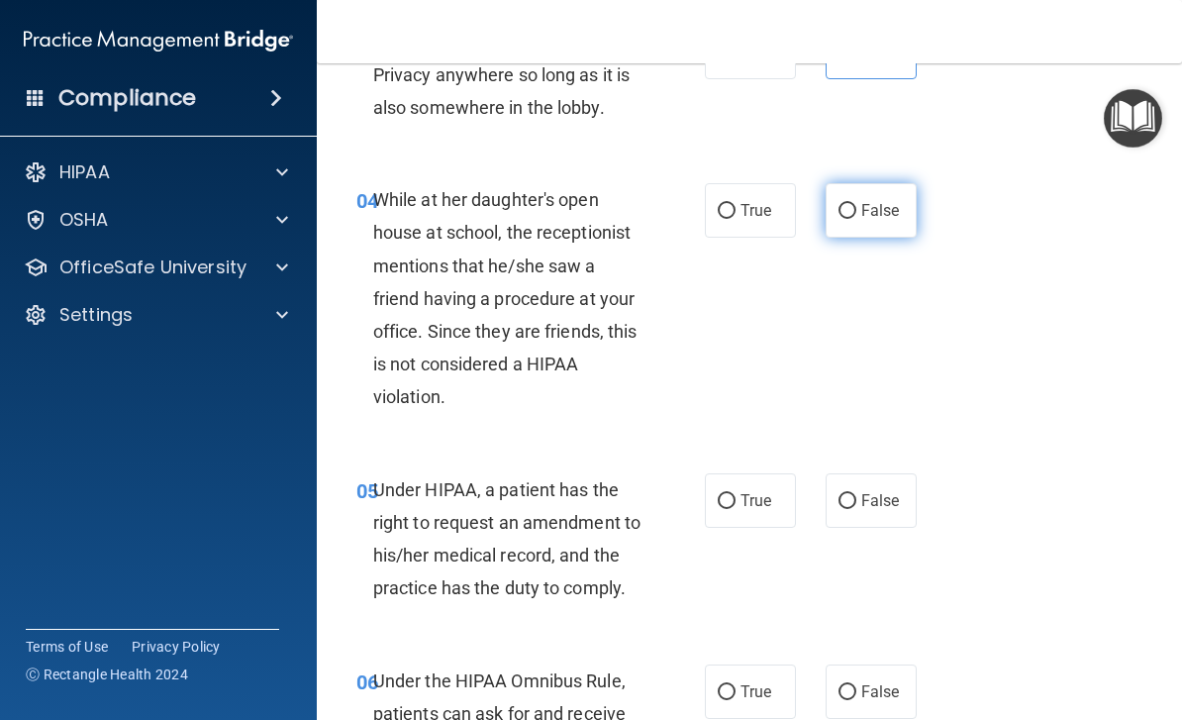
click at [856, 204] on input "False" at bounding box center [847, 211] width 18 height 15
radio input "true"
click at [844, 494] on input "False" at bounding box center [847, 501] width 18 height 15
radio input "true"
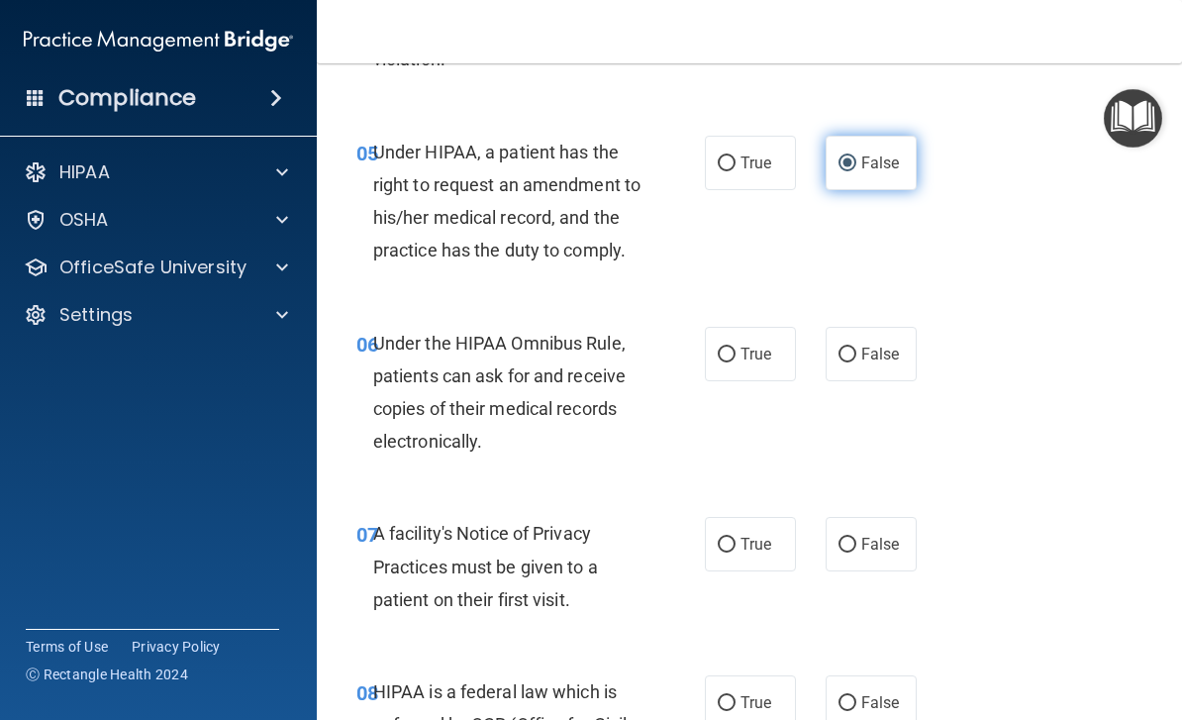
scroll to position [1049, 0]
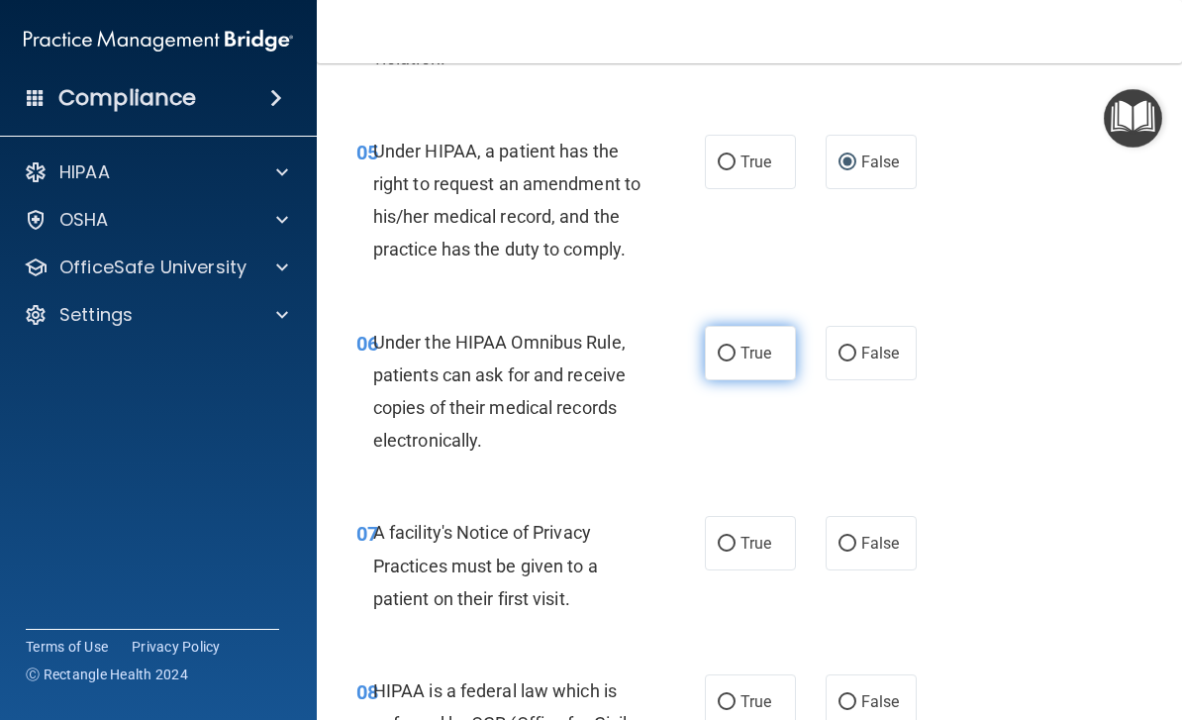
click at [761, 345] on span "True" at bounding box center [755, 352] width 31 height 19
click at [735, 346] on input "True" at bounding box center [727, 353] width 18 height 15
radio input "true"
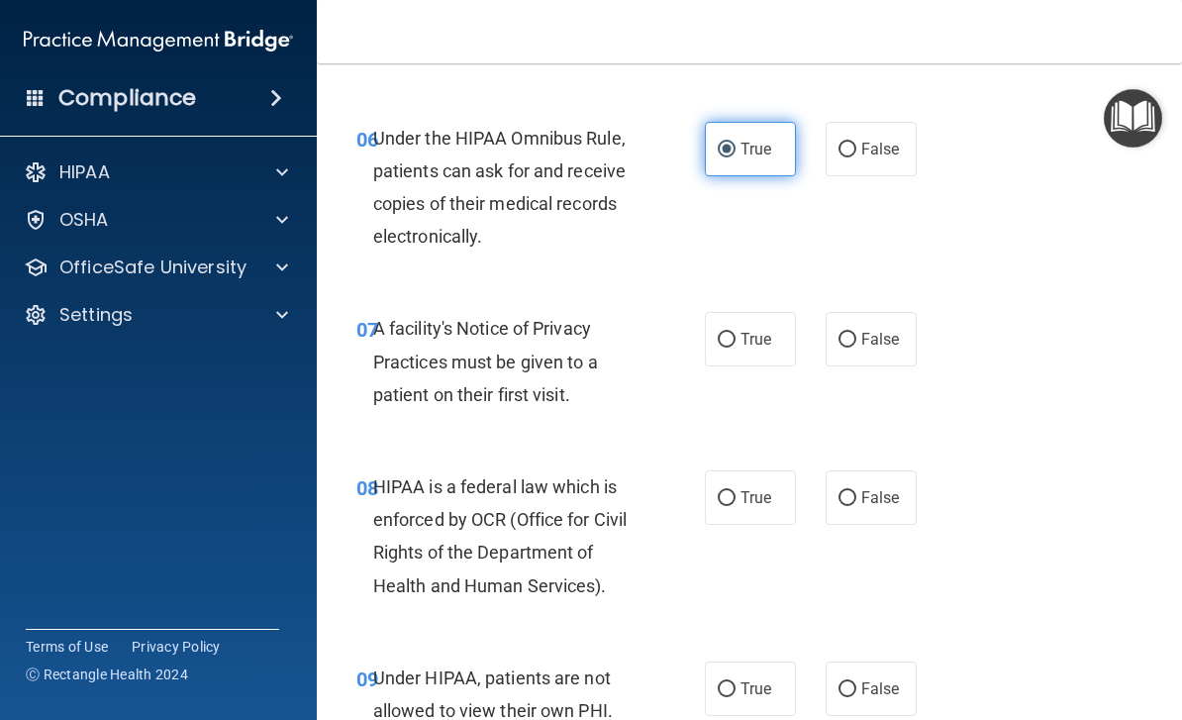
scroll to position [1256, 0]
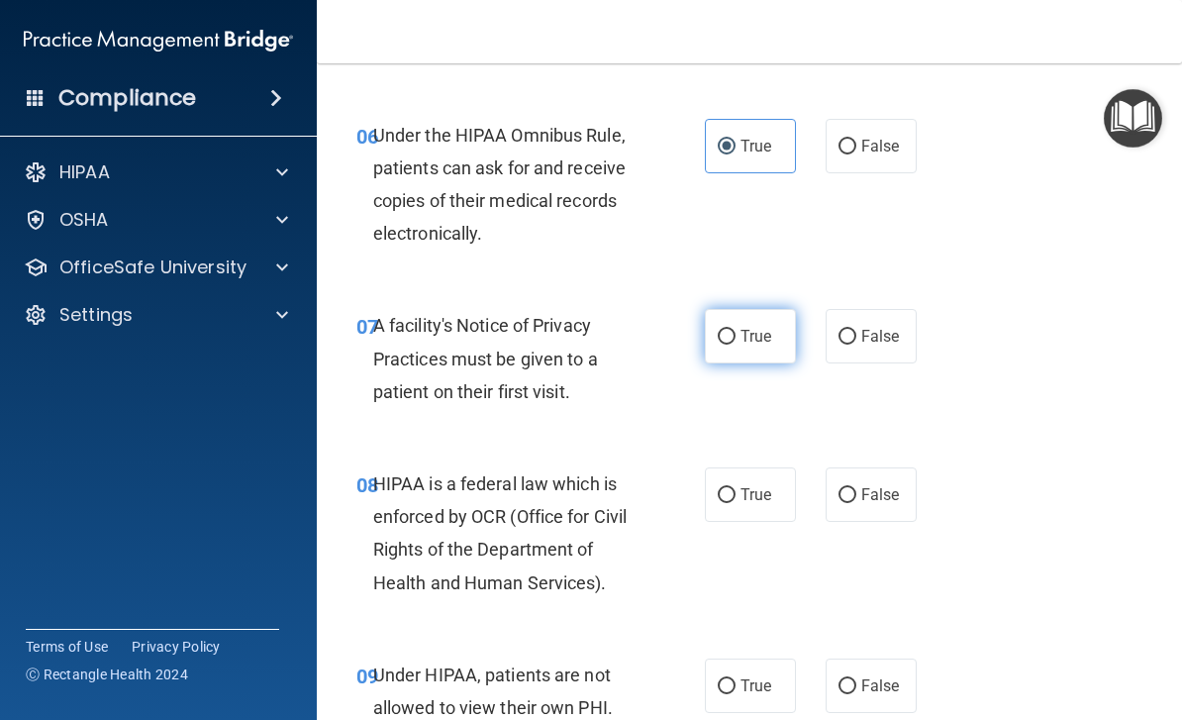
click at [749, 327] on span "True" at bounding box center [755, 336] width 31 height 19
click at [735, 330] on input "True" at bounding box center [727, 337] width 18 height 15
radio input "true"
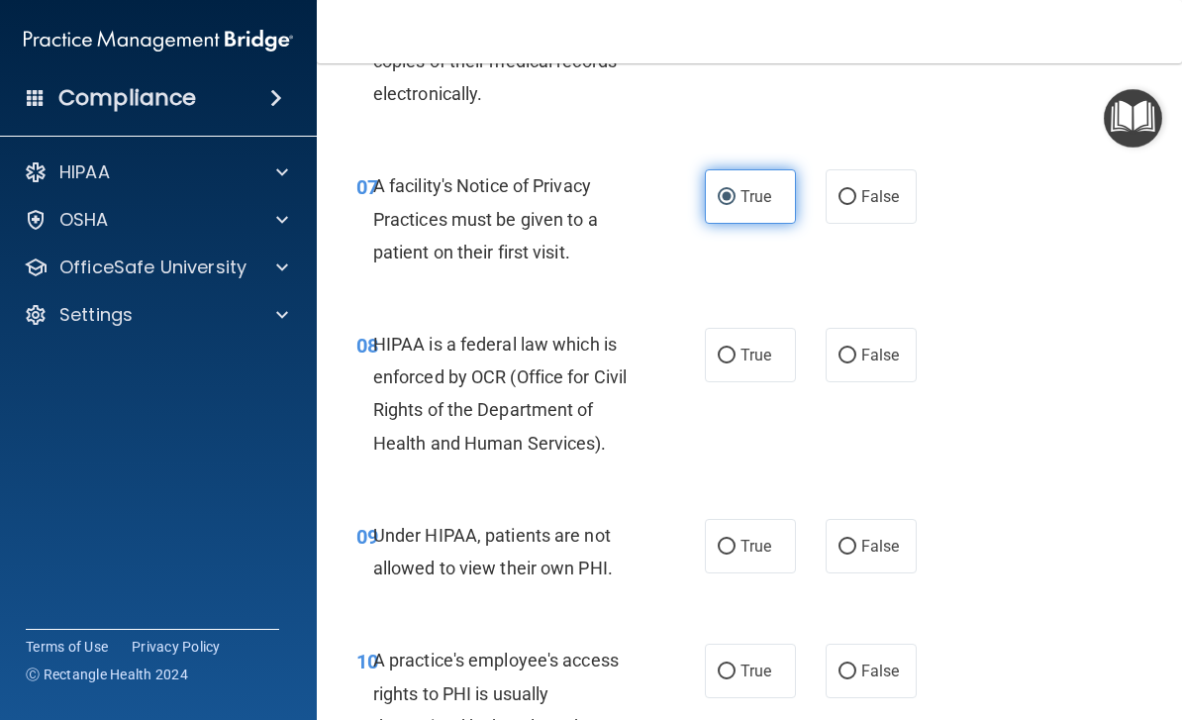
scroll to position [1396, 0]
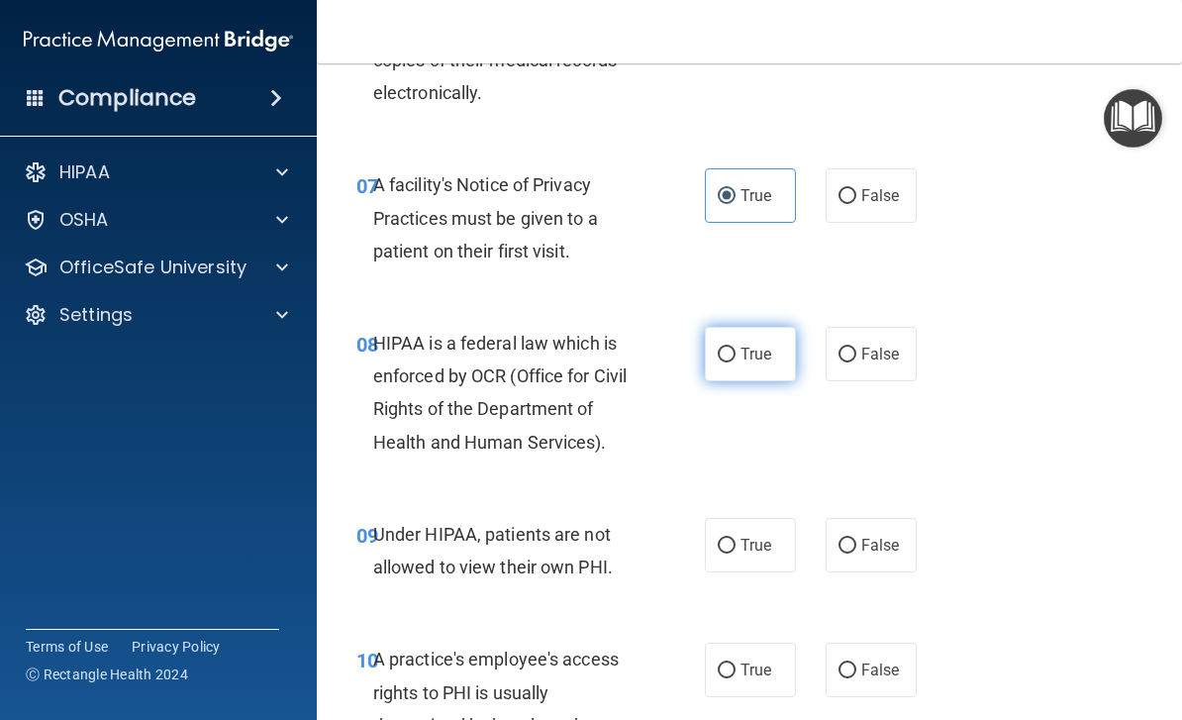
click at [744, 328] on label "True" at bounding box center [750, 354] width 91 height 54
click at [735, 347] on input "True" at bounding box center [727, 354] width 18 height 15
radio input "true"
click at [889, 545] on label "False" at bounding box center [870, 545] width 91 height 54
click at [856, 545] on input "False" at bounding box center [847, 545] width 18 height 15
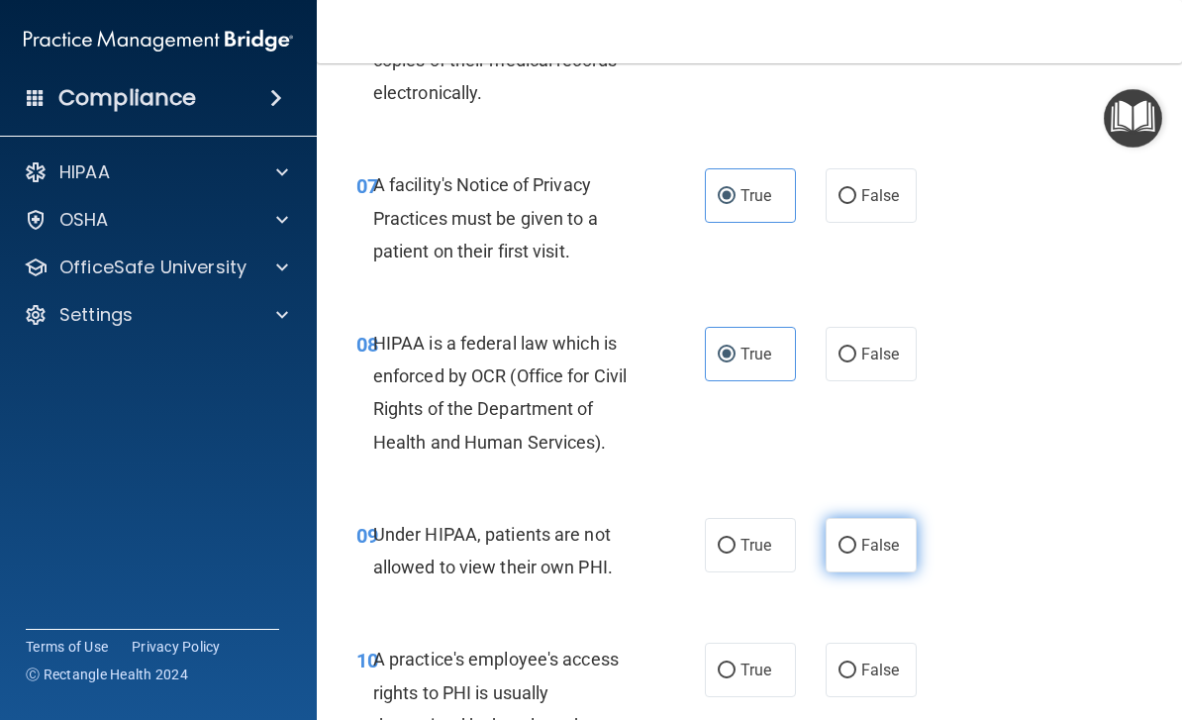
radio input "true"
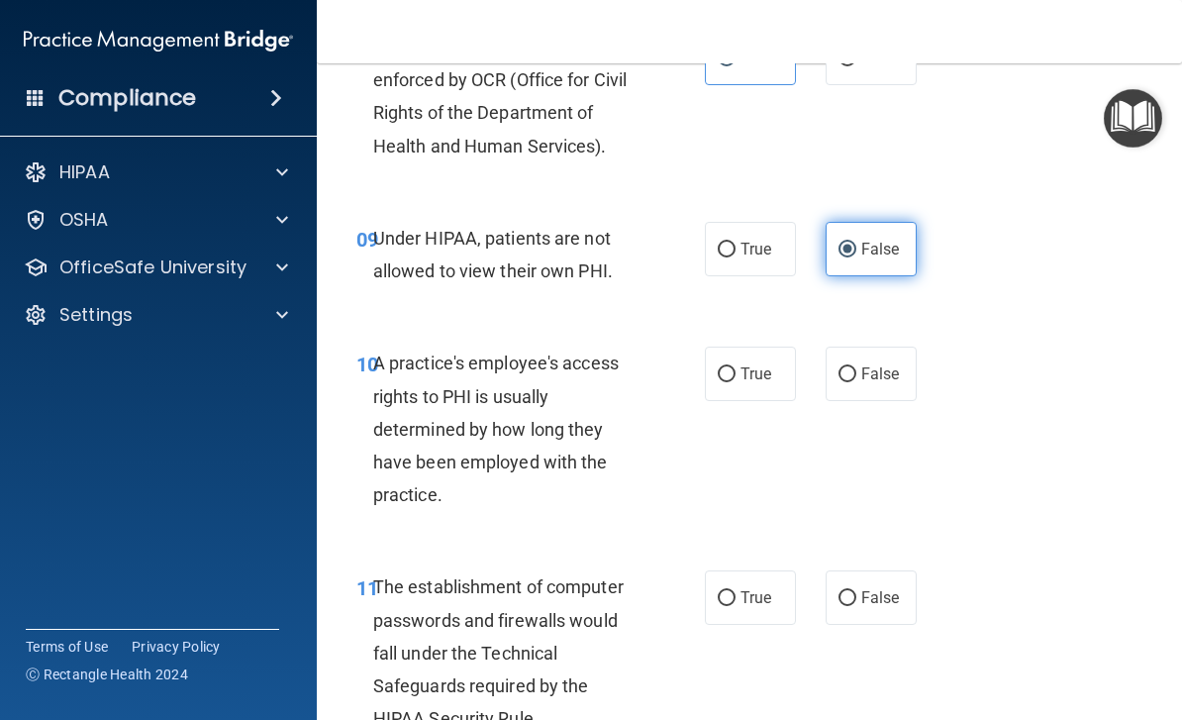
scroll to position [1708, 0]
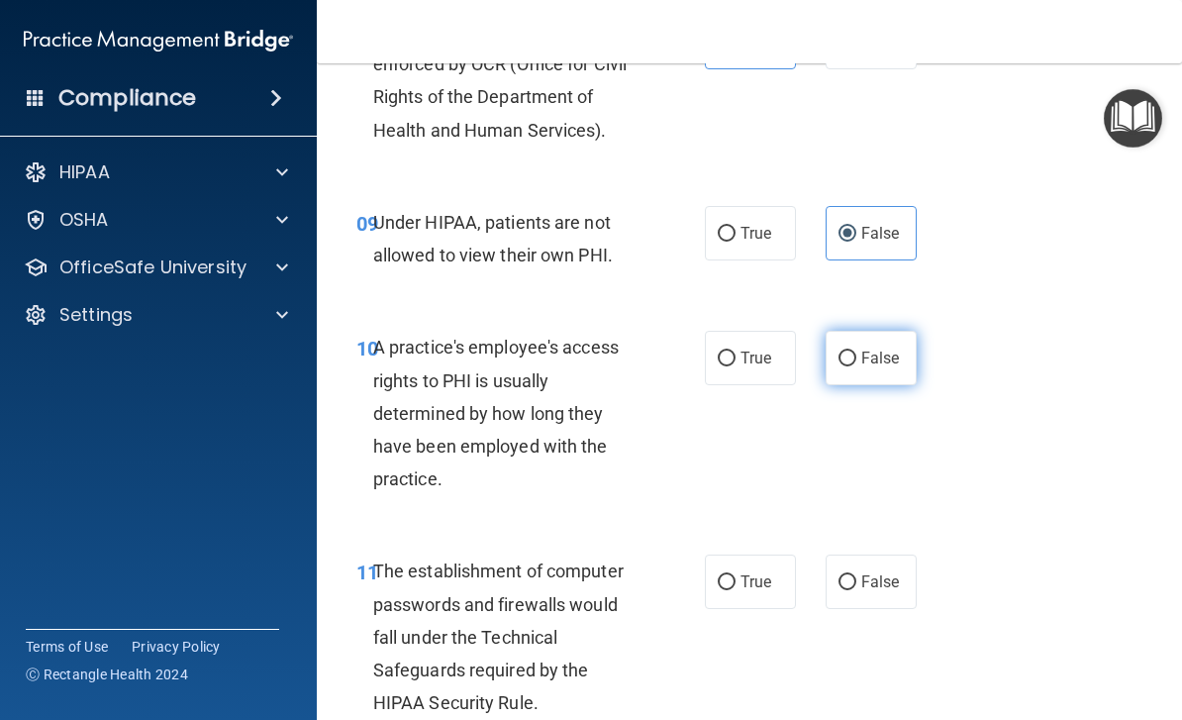
click at [896, 359] on label "False" at bounding box center [870, 358] width 91 height 54
click at [856, 359] on input "False" at bounding box center [847, 358] width 18 height 15
radio input "true"
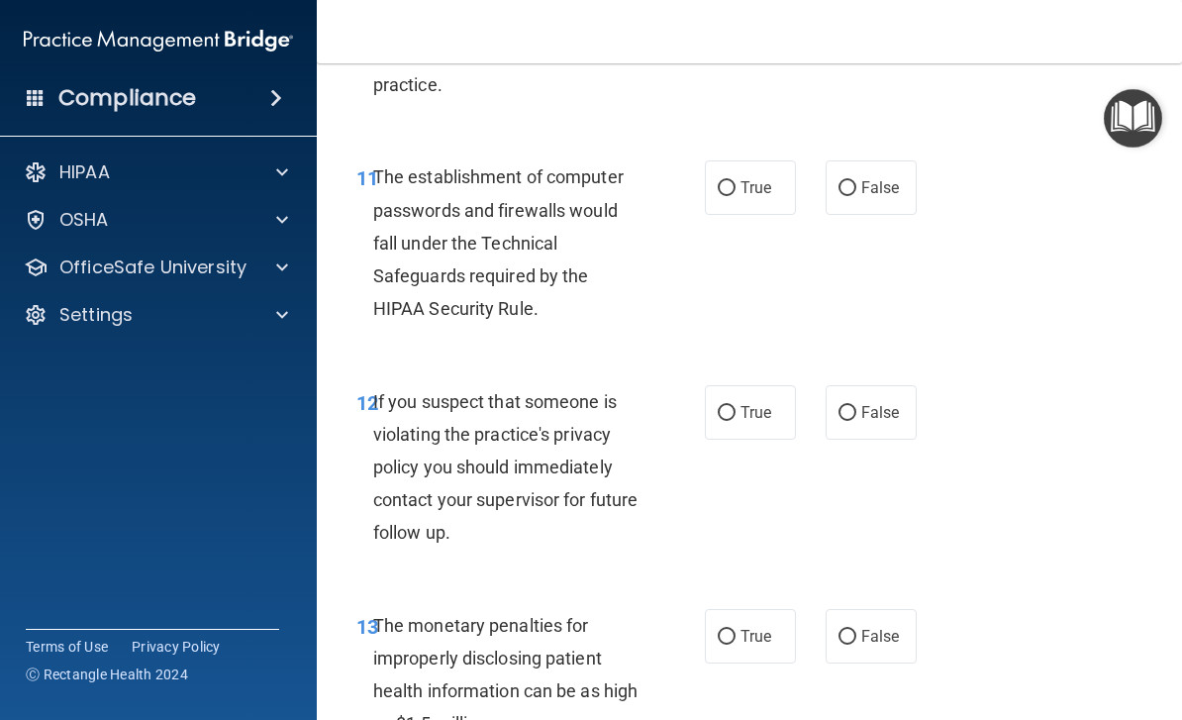
scroll to position [2092, 0]
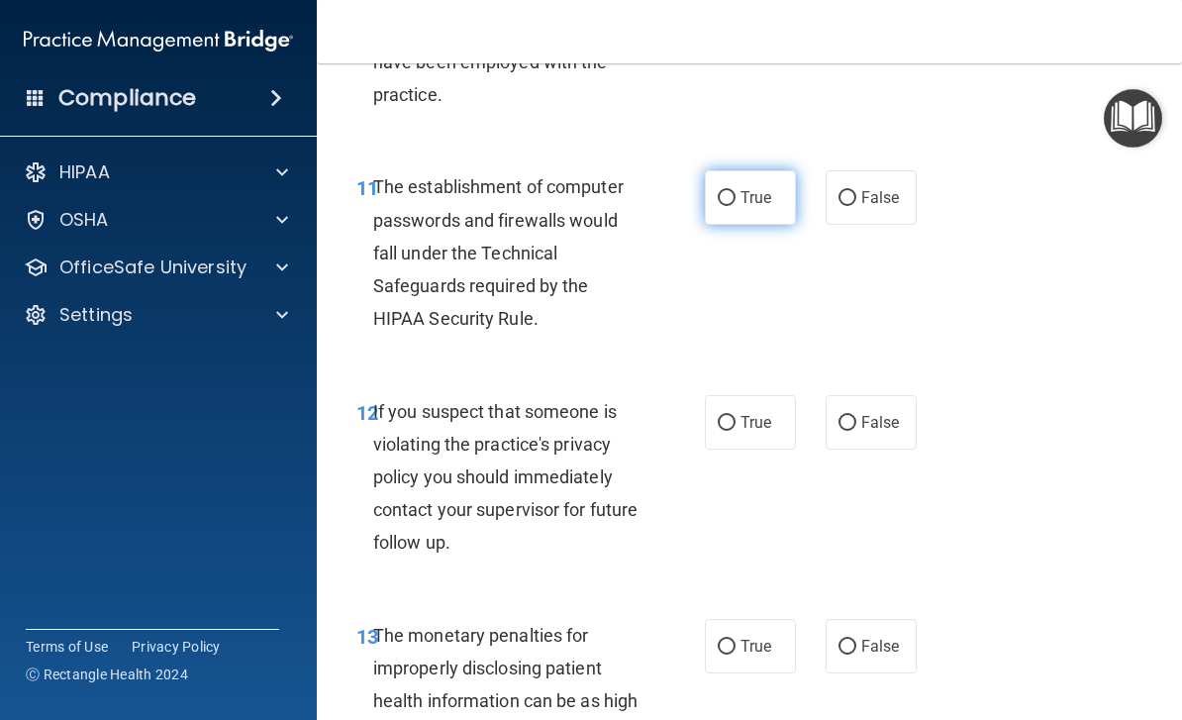
click at [792, 183] on label "True" at bounding box center [750, 197] width 91 height 54
click at [735, 191] on input "True" at bounding box center [727, 198] width 18 height 15
radio input "true"
click at [755, 413] on span "True" at bounding box center [755, 422] width 31 height 19
click at [735, 416] on input "True" at bounding box center [727, 423] width 18 height 15
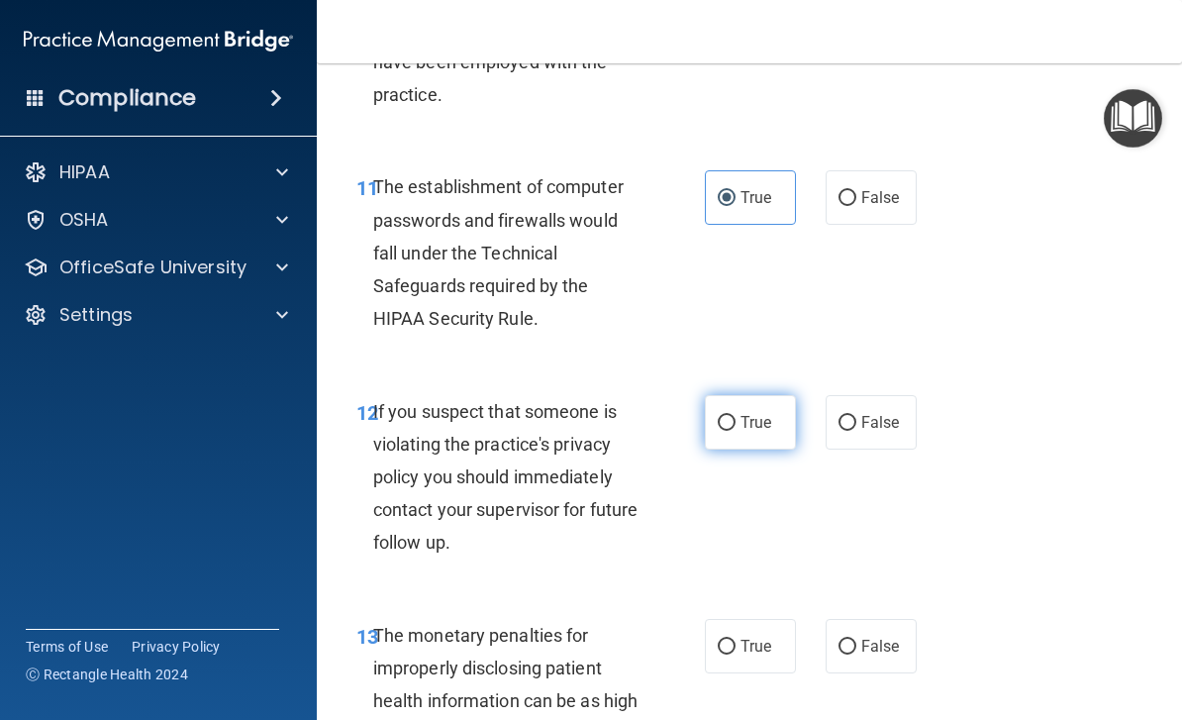
radio input "true"
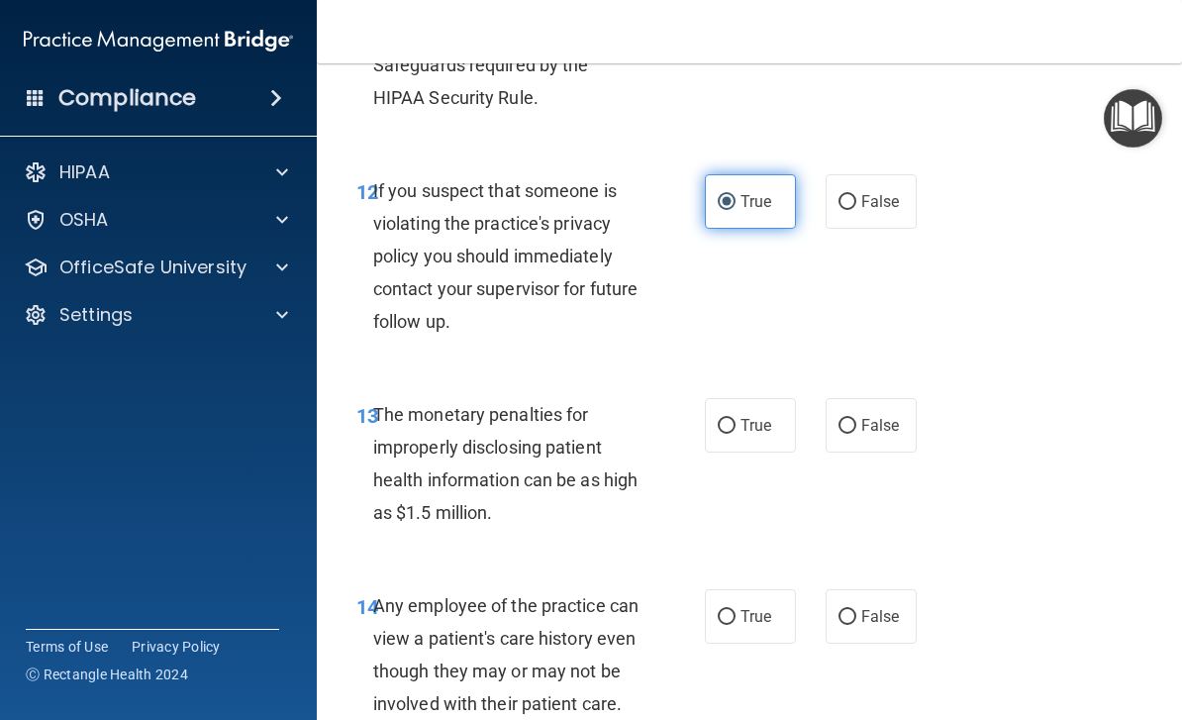
scroll to position [2391, 0]
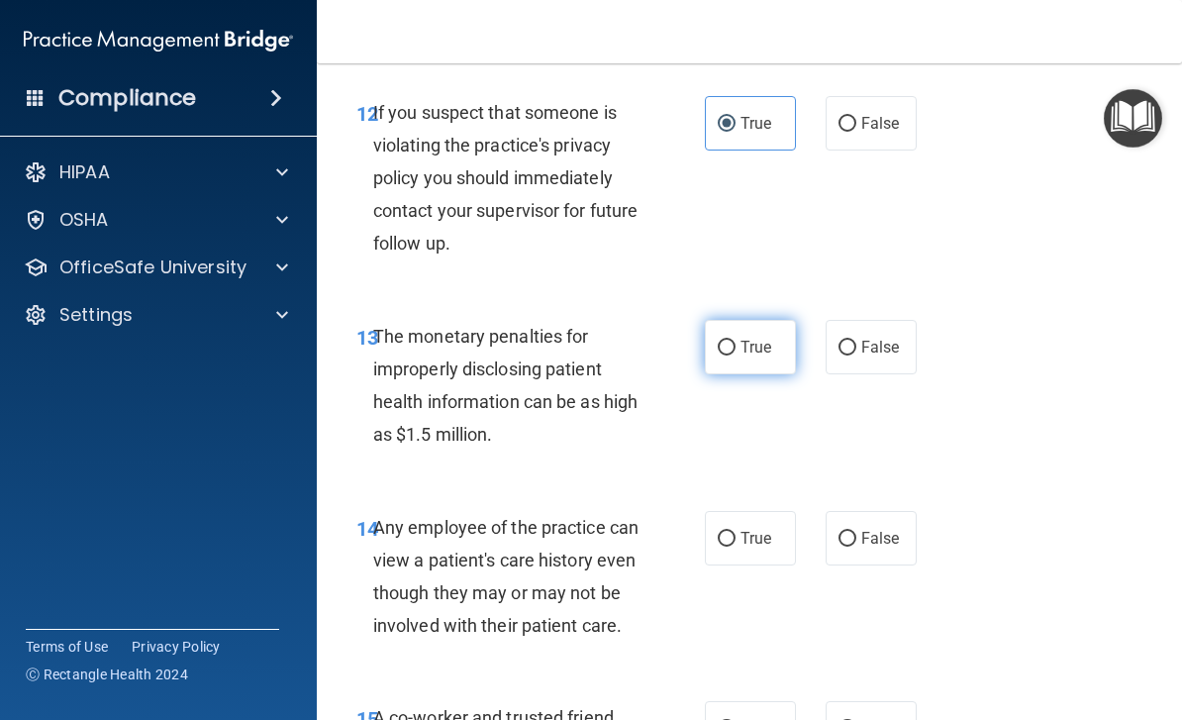
click at [771, 345] on label "True" at bounding box center [750, 347] width 91 height 54
click at [735, 345] on input "True" at bounding box center [727, 347] width 18 height 15
radio input "true"
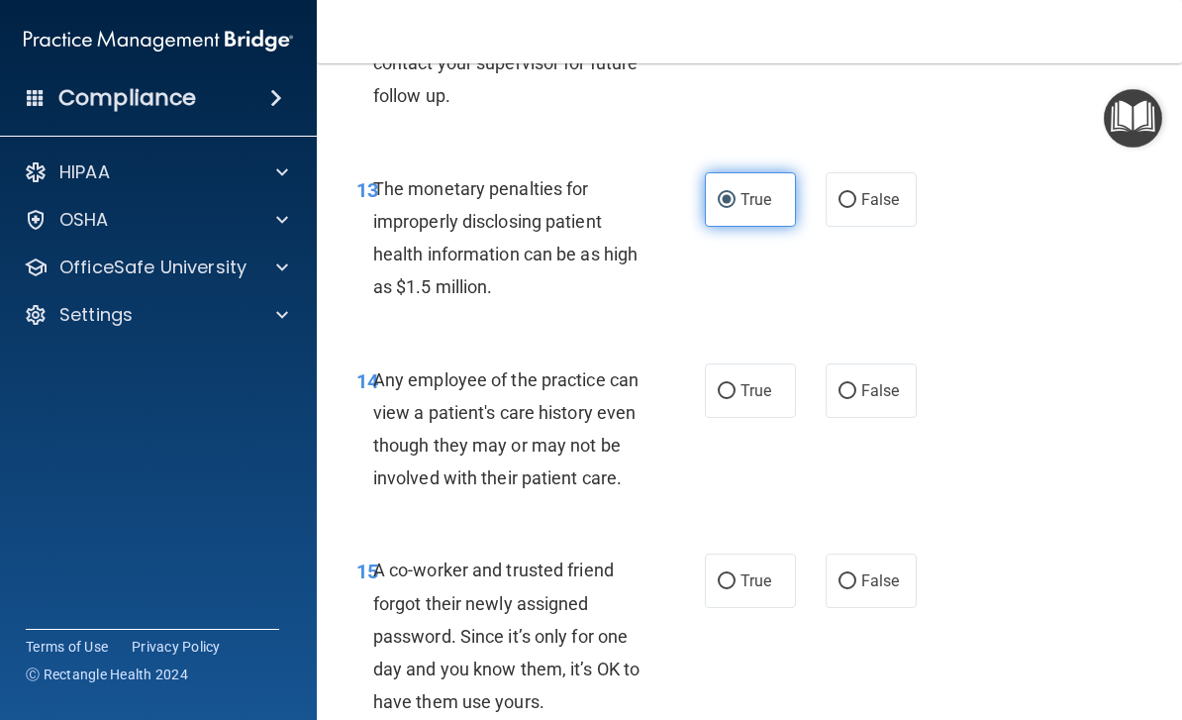
scroll to position [2542, 0]
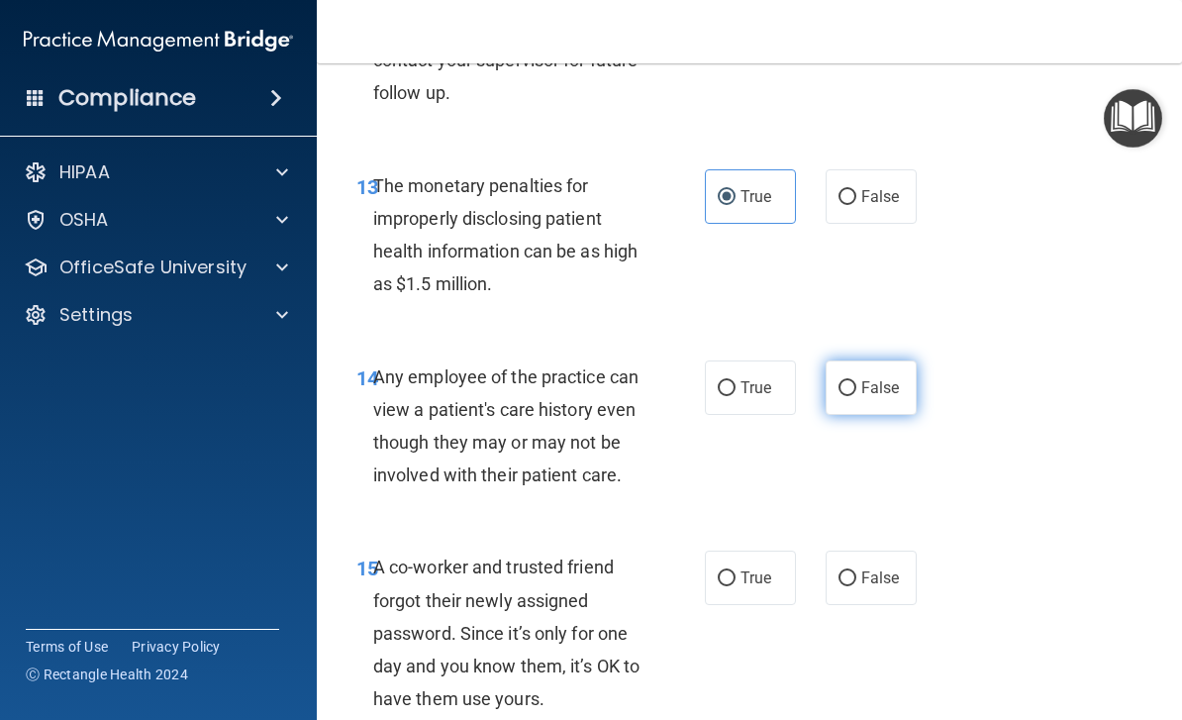
click at [893, 388] on label "False" at bounding box center [870, 387] width 91 height 54
click at [856, 388] on input "False" at bounding box center [847, 388] width 18 height 15
radio input "true"
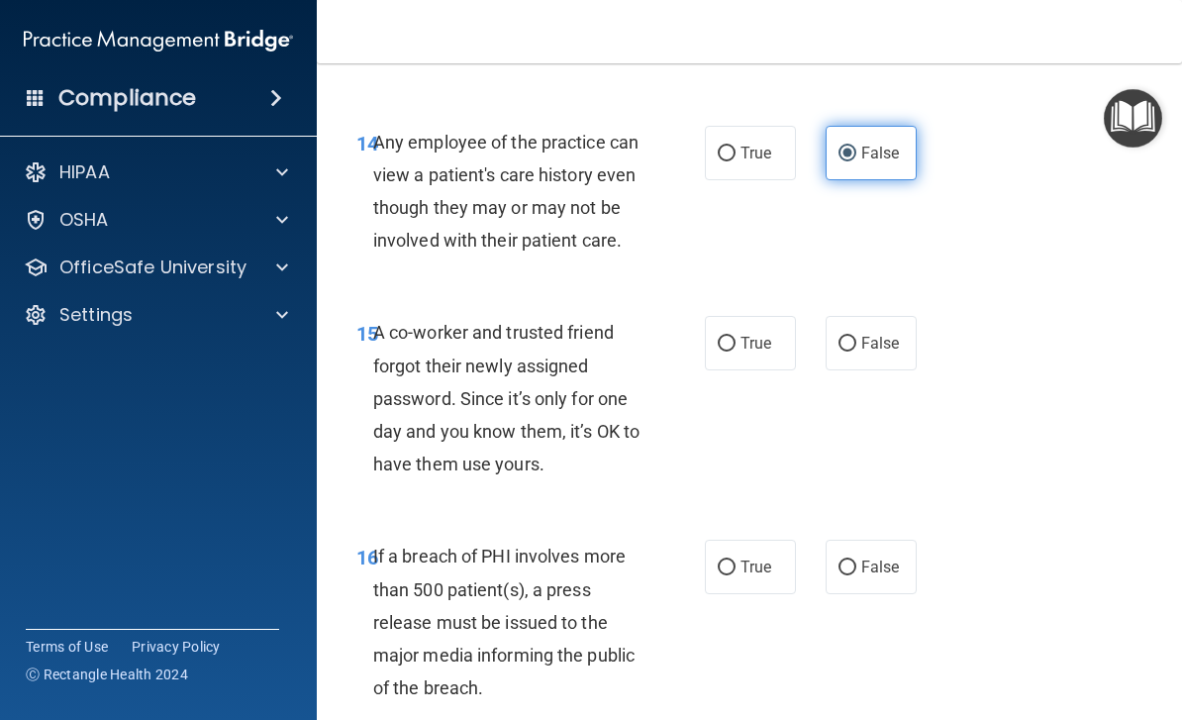
scroll to position [2782, 0]
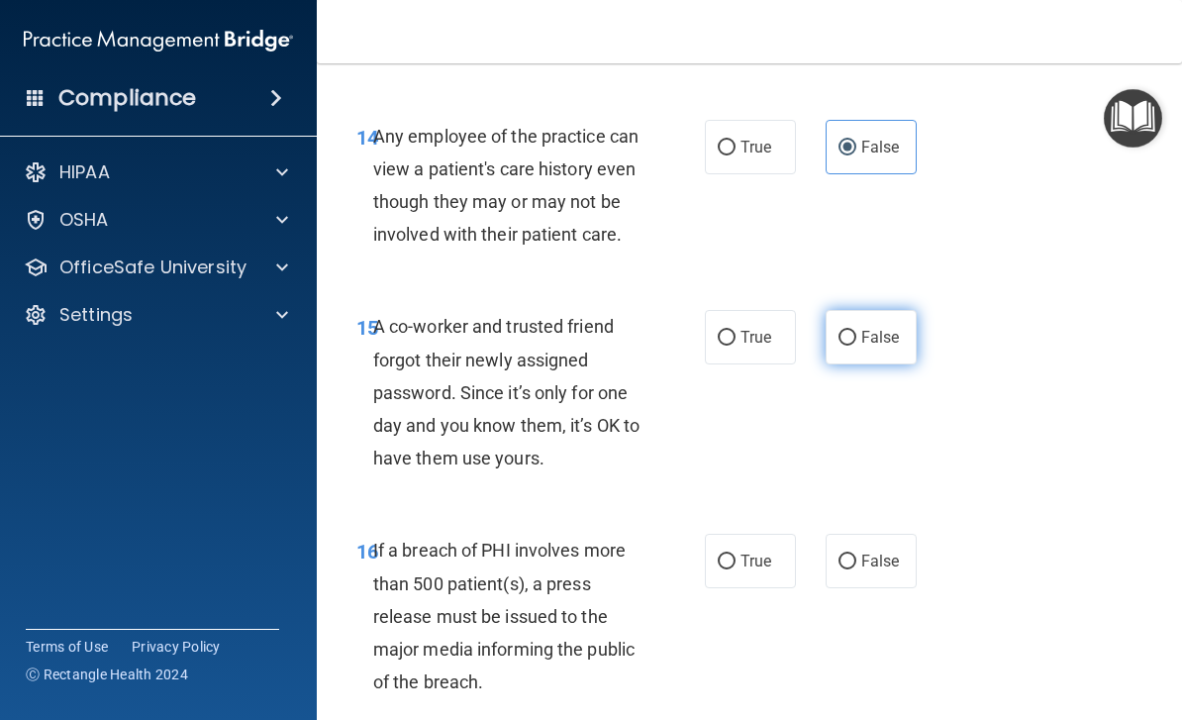
click at [893, 342] on label "False" at bounding box center [870, 337] width 91 height 54
click at [856, 342] on input "False" at bounding box center [847, 338] width 18 height 15
radio input "true"
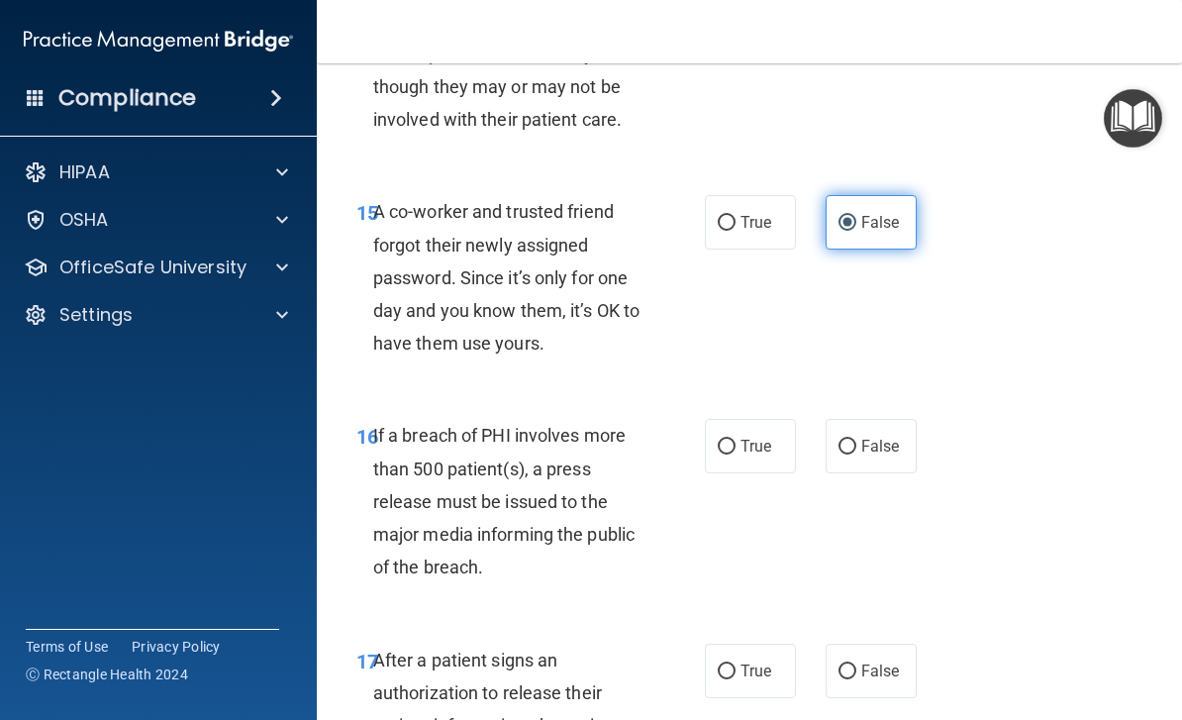
scroll to position [2900, 0]
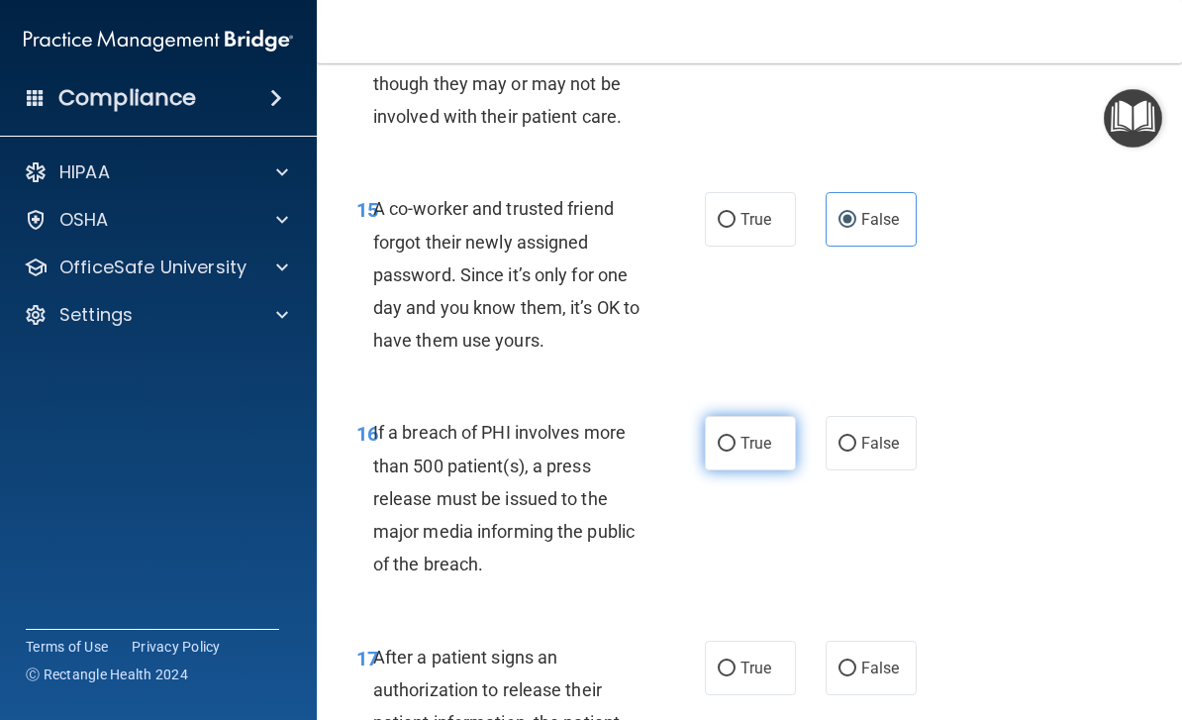
click at [768, 433] on span "True" at bounding box center [755, 442] width 31 height 19
click at [735, 436] on input "True" at bounding box center [727, 443] width 18 height 15
radio input "true"
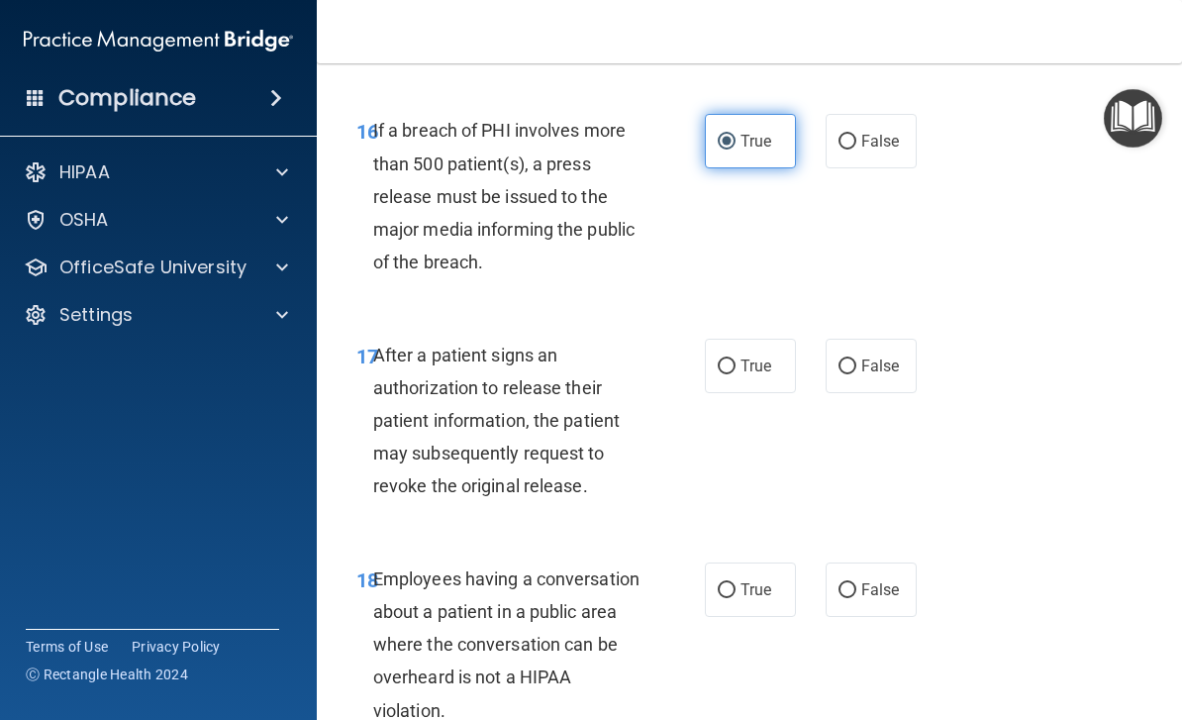
scroll to position [3203, 0]
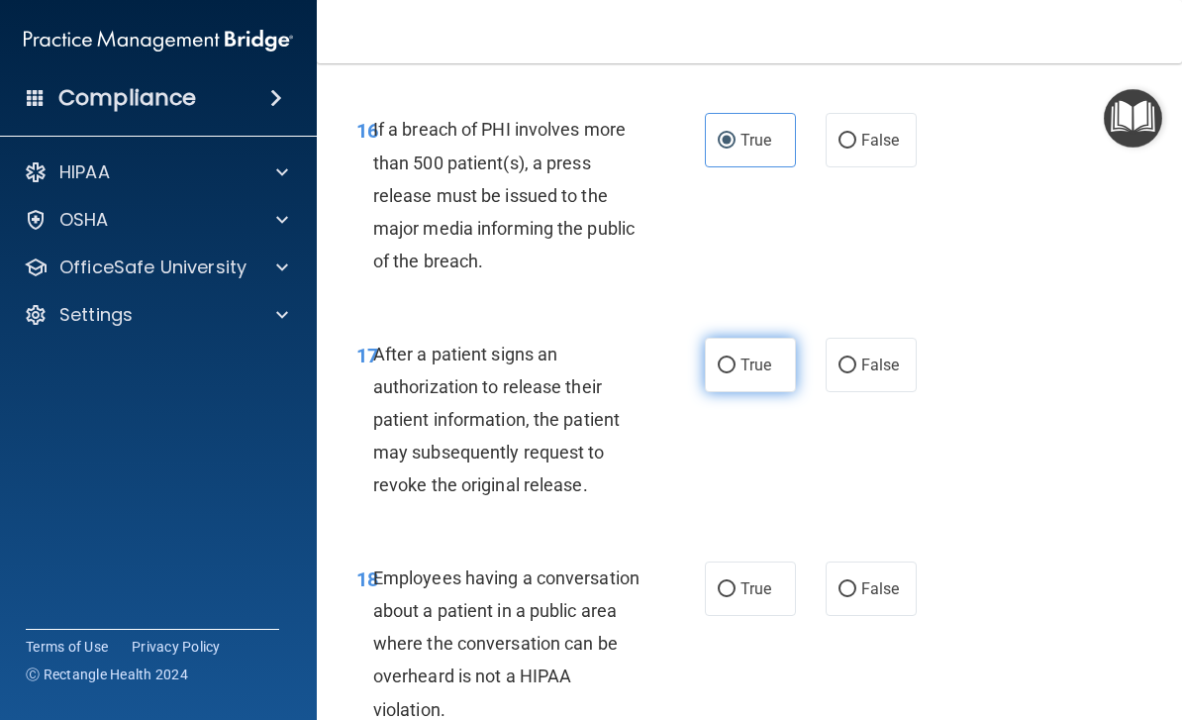
click at [732, 358] on input "True" at bounding box center [727, 365] width 18 height 15
radio input "true"
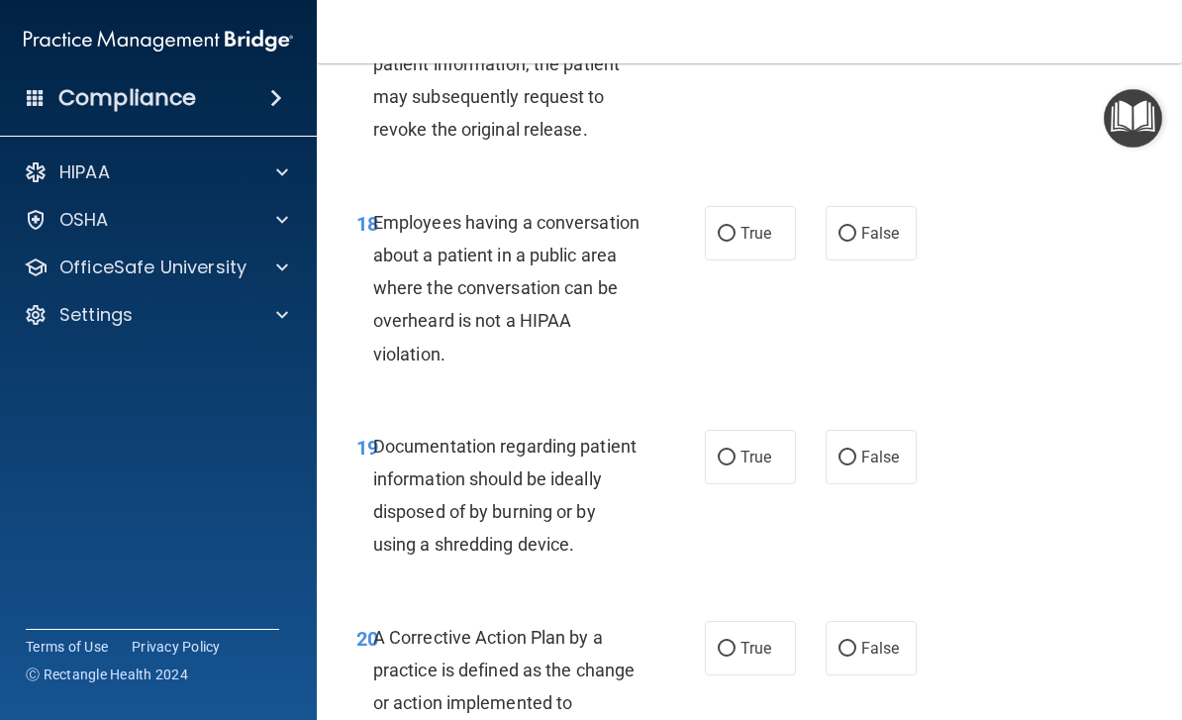
scroll to position [3561, 0]
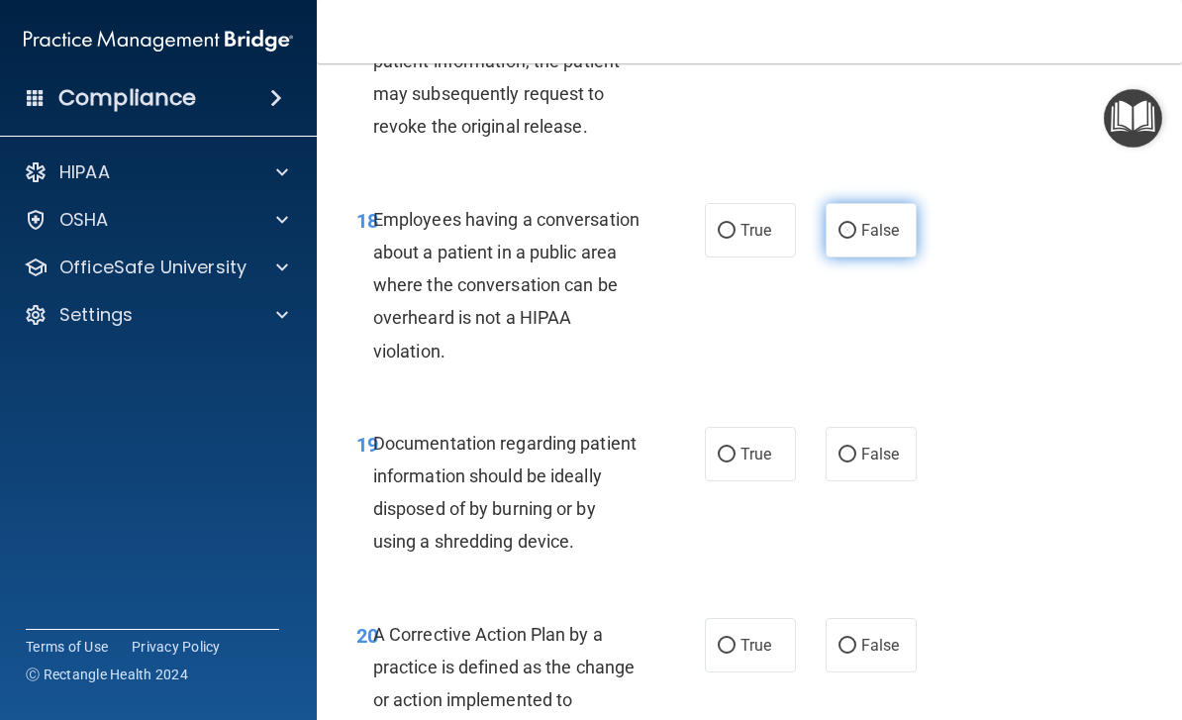
click at [908, 236] on label "False" at bounding box center [870, 230] width 91 height 54
click at [856, 236] on input "False" at bounding box center [847, 231] width 18 height 15
radio input "true"
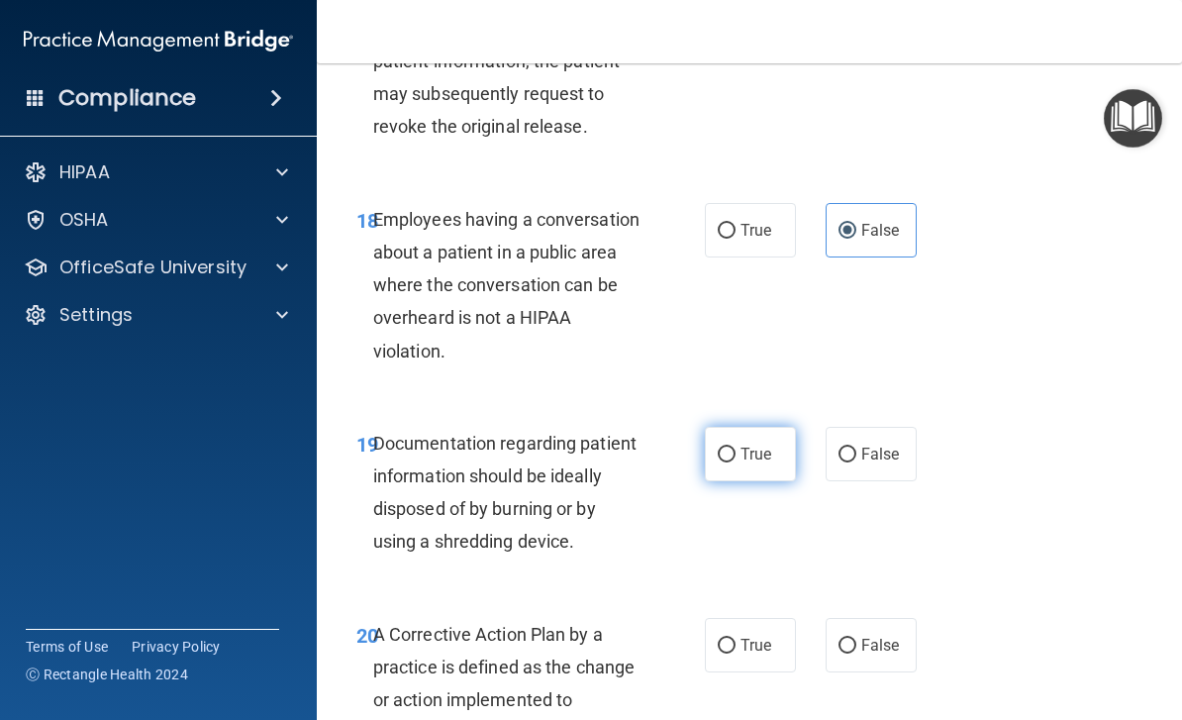
click at [750, 455] on label "True" at bounding box center [750, 454] width 91 height 54
click at [735, 455] on input "True" at bounding box center [727, 454] width 18 height 15
radio input "true"
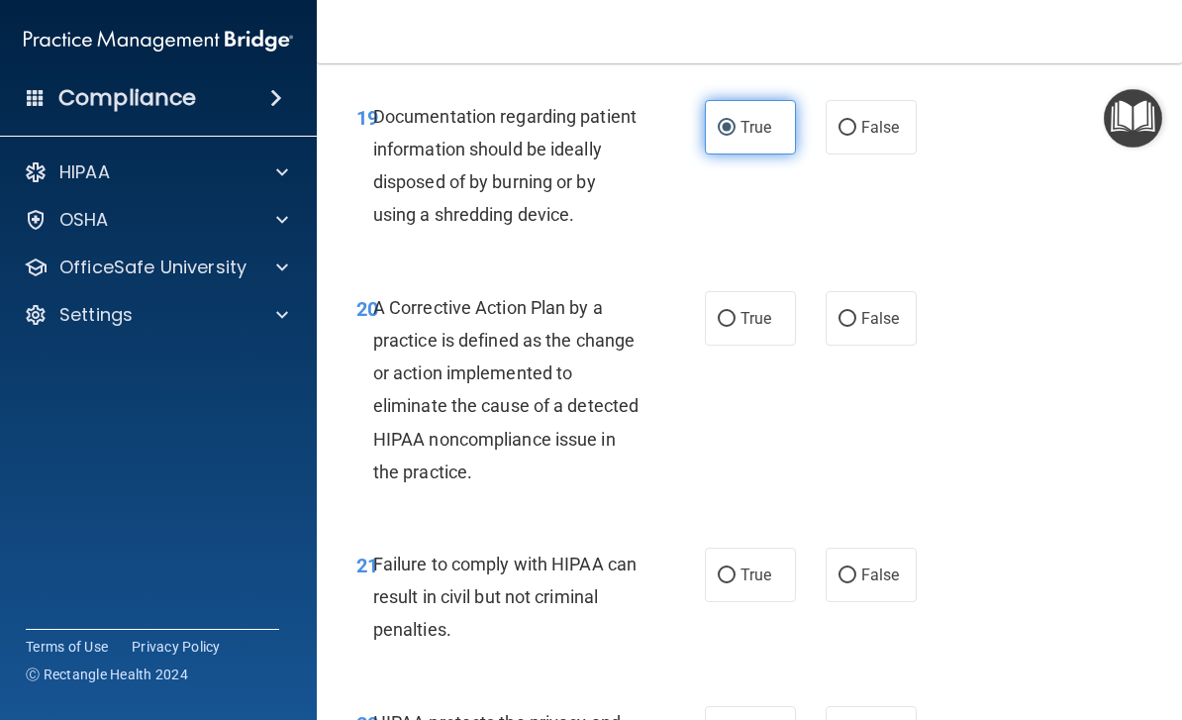
scroll to position [3900, 0]
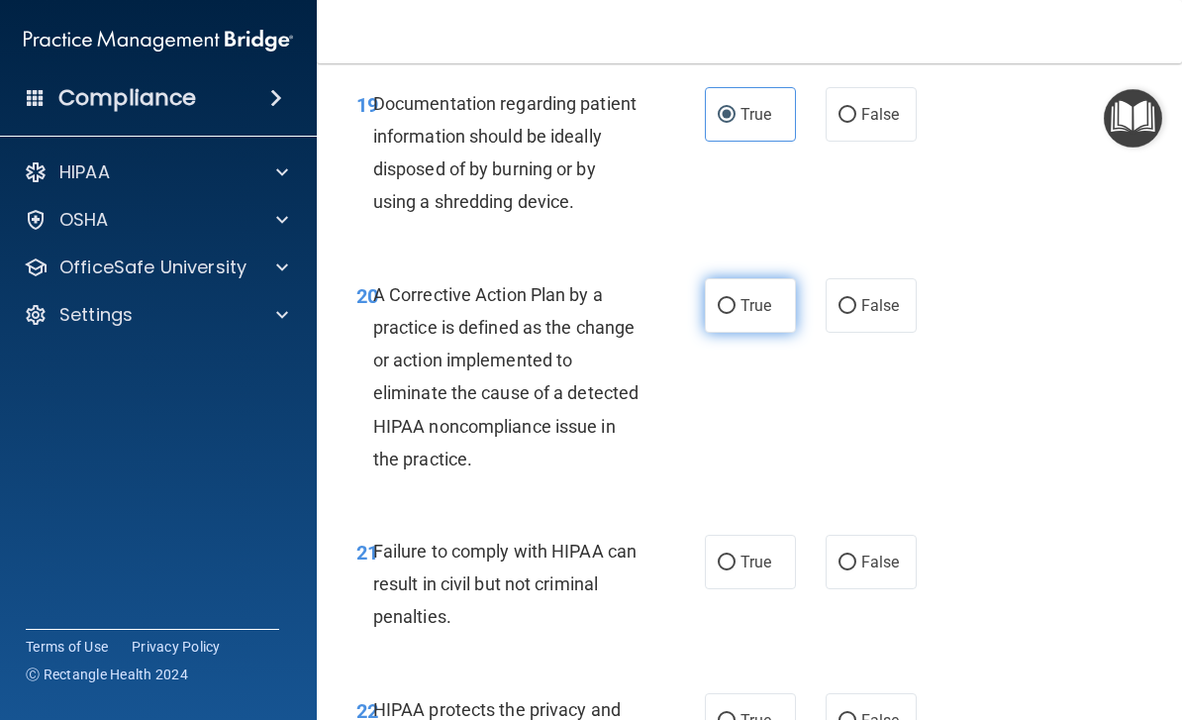
click at [730, 308] on label "True" at bounding box center [750, 305] width 91 height 54
click at [730, 308] on input "True" at bounding box center [727, 306] width 18 height 15
radio input "true"
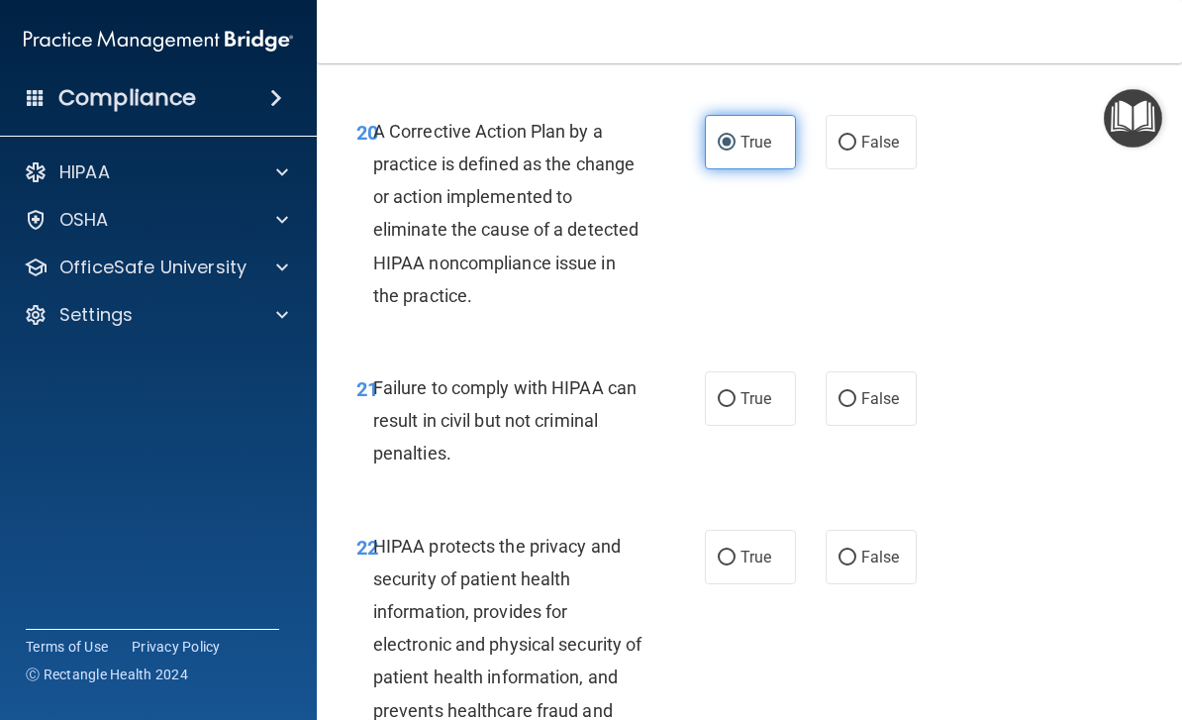
scroll to position [4148, 0]
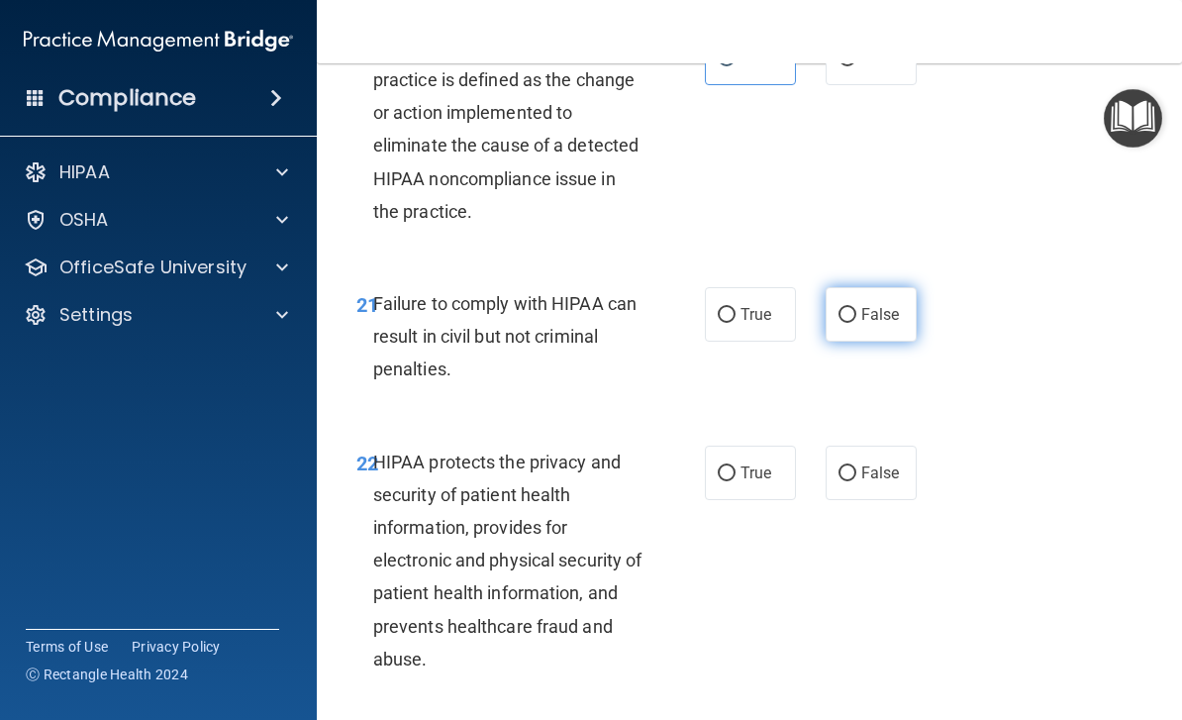
click at [888, 305] on span "False" at bounding box center [880, 314] width 39 height 19
click at [856, 308] on input "False" at bounding box center [847, 315] width 18 height 15
radio input "true"
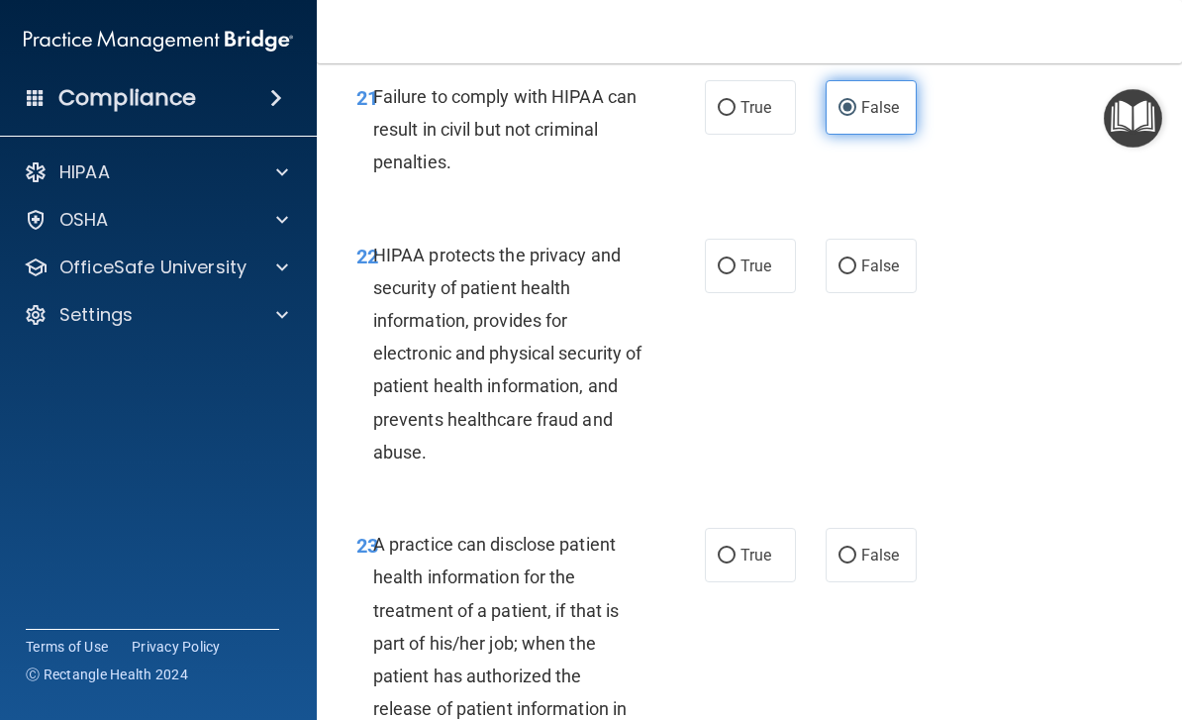
scroll to position [4373, 0]
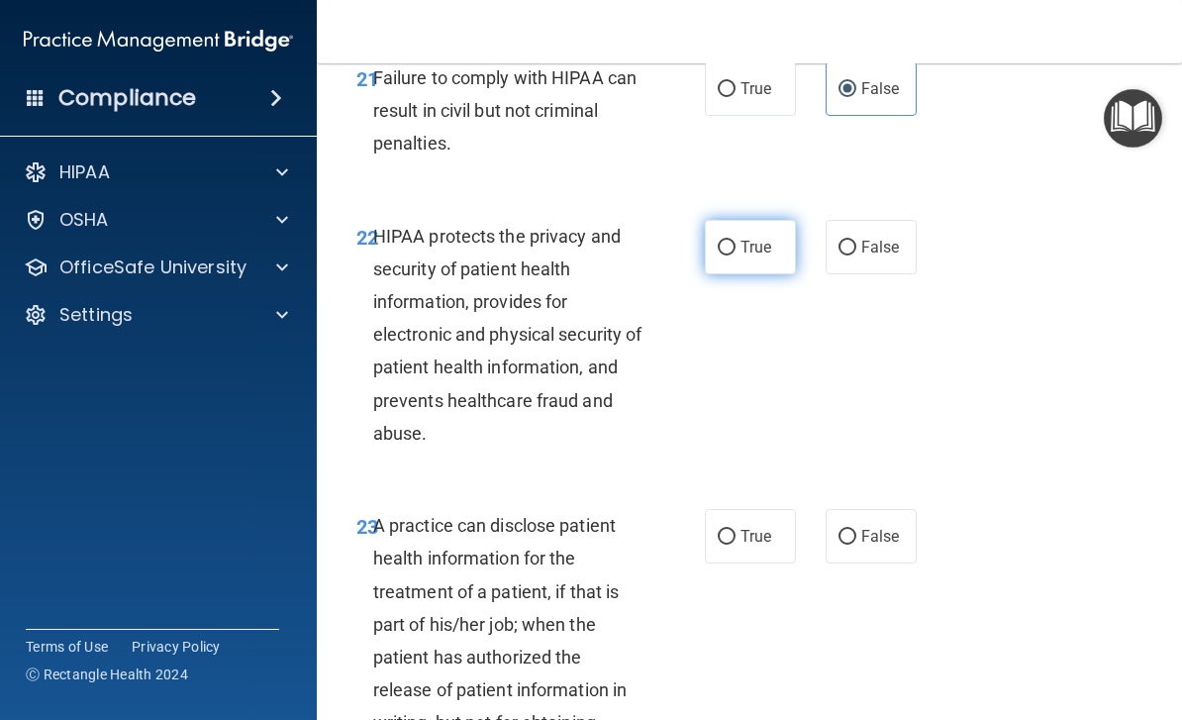
click at [733, 240] on input "True" at bounding box center [727, 247] width 18 height 15
radio input "true"
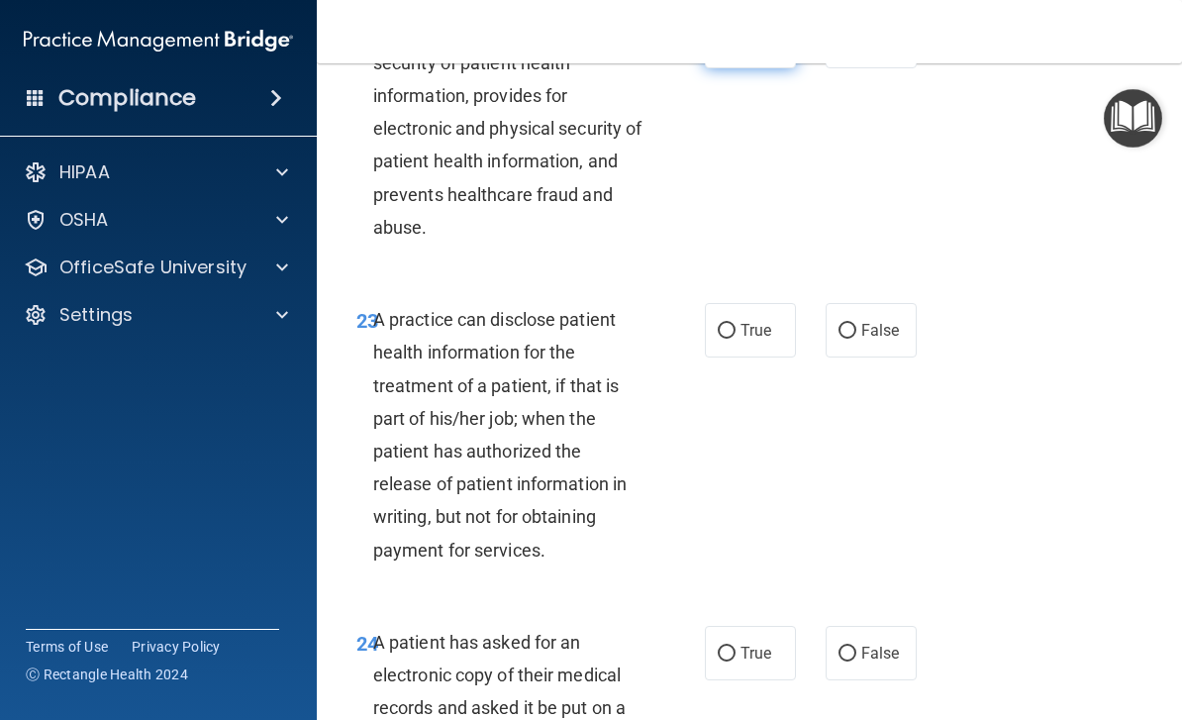
scroll to position [4586, 0]
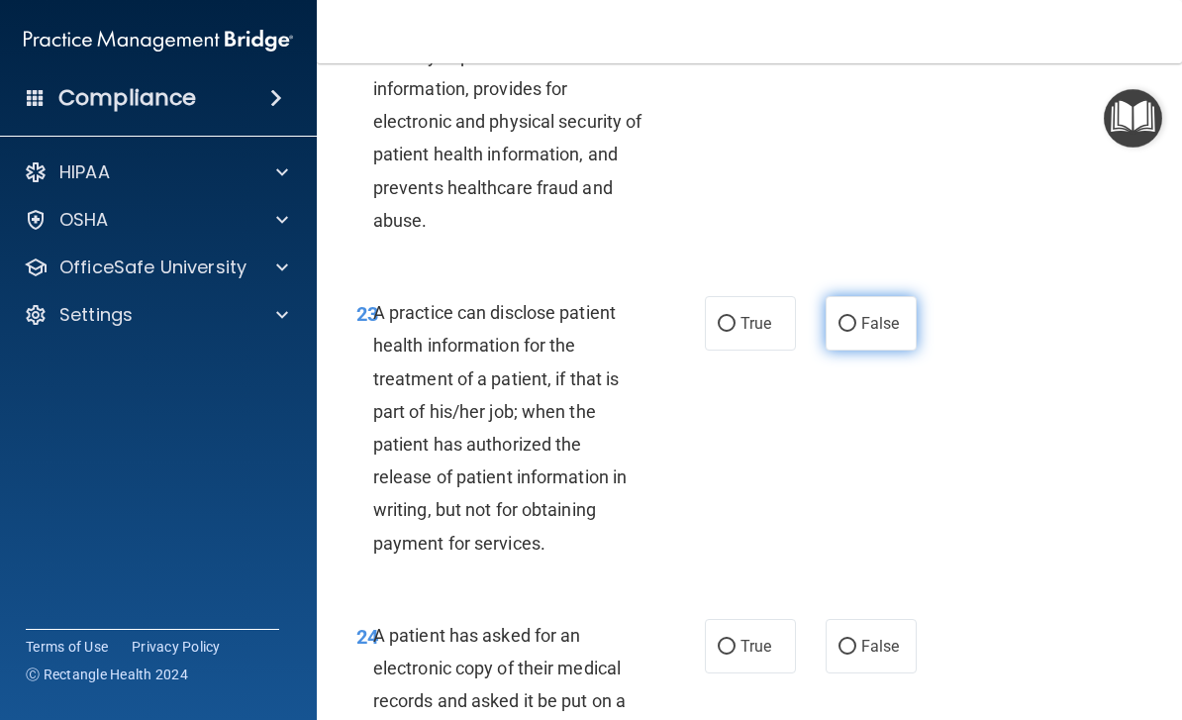
click at [863, 314] on span "False" at bounding box center [880, 323] width 39 height 19
click at [856, 317] on input "False" at bounding box center [847, 324] width 18 height 15
radio input "true"
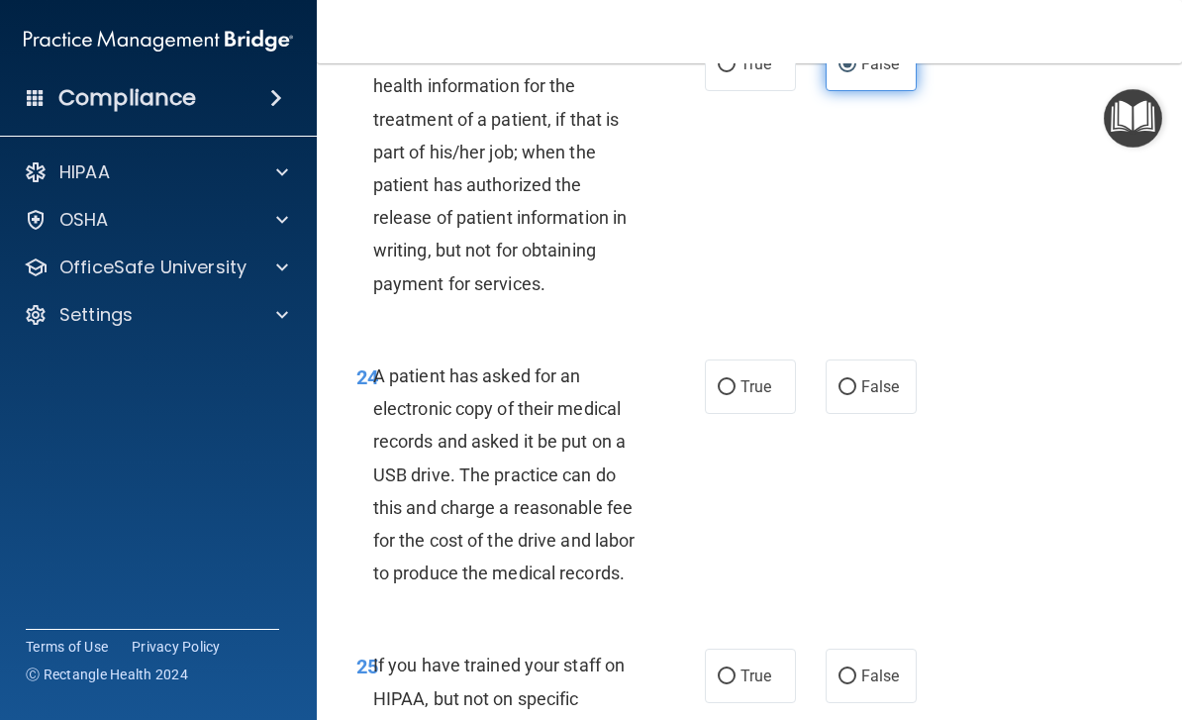
scroll to position [4846, 0]
click at [726, 379] on input "True" at bounding box center [727, 386] width 18 height 15
radio input "true"
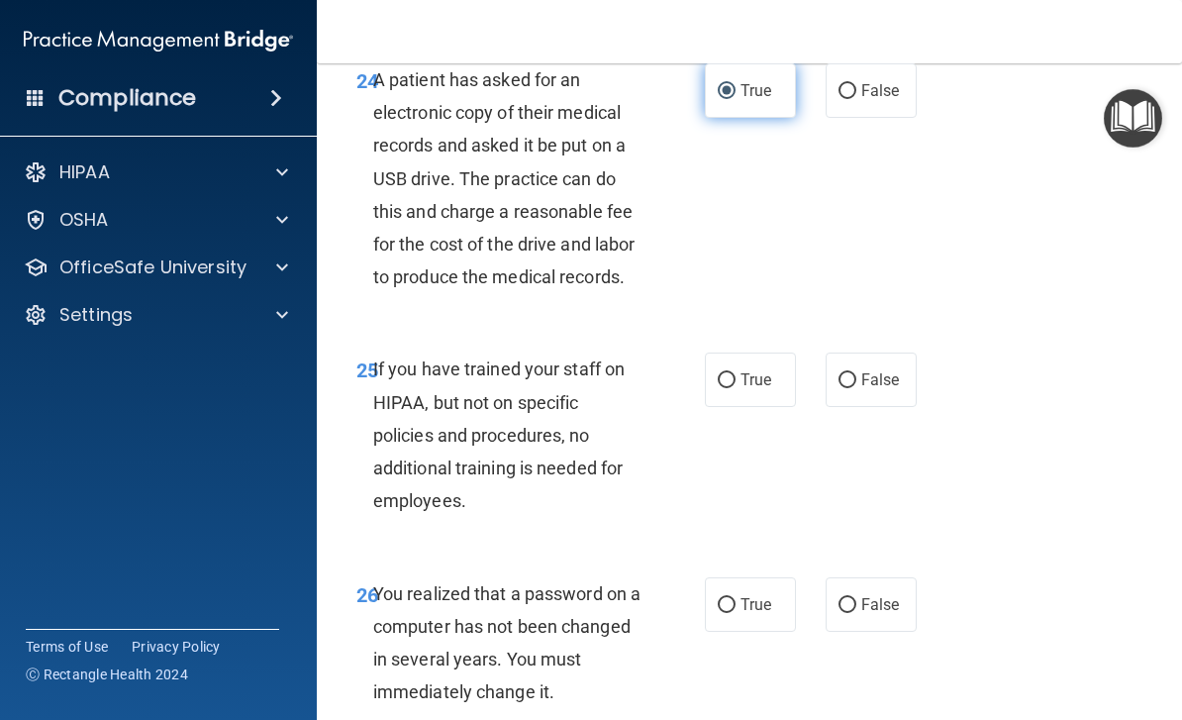
scroll to position [5148, 0]
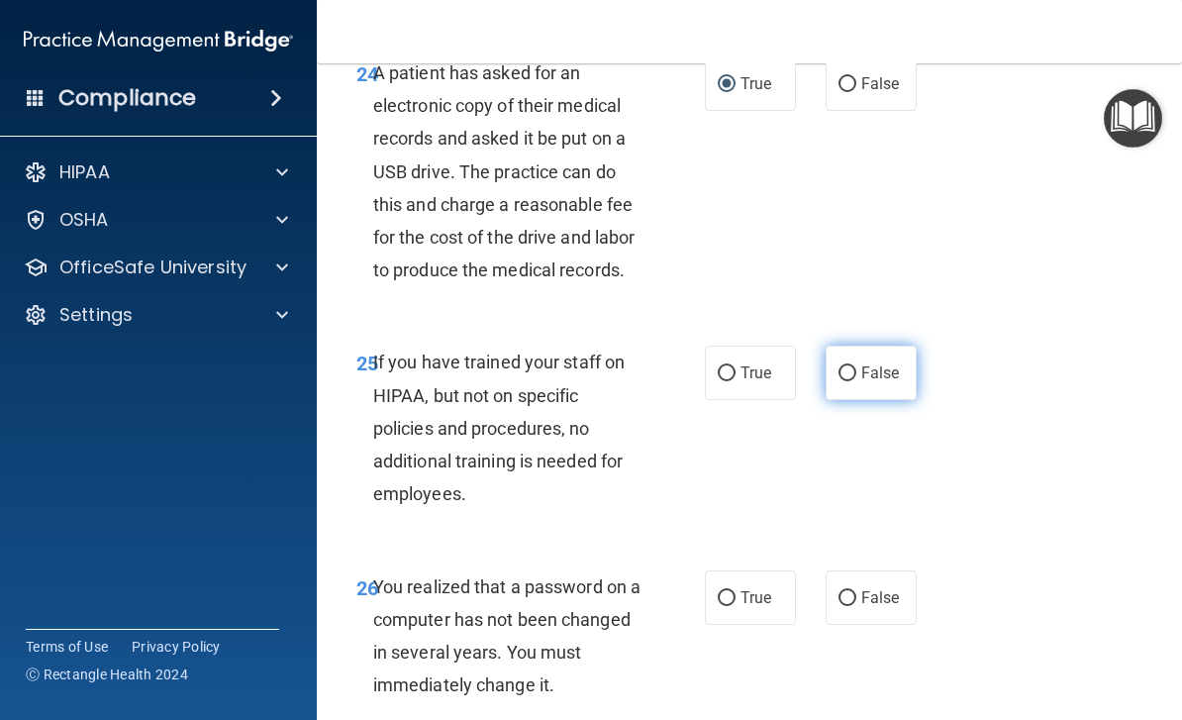
click at [865, 367] on label "False" at bounding box center [870, 372] width 91 height 54
click at [856, 367] on input "False" at bounding box center [847, 373] width 18 height 15
radio input "true"
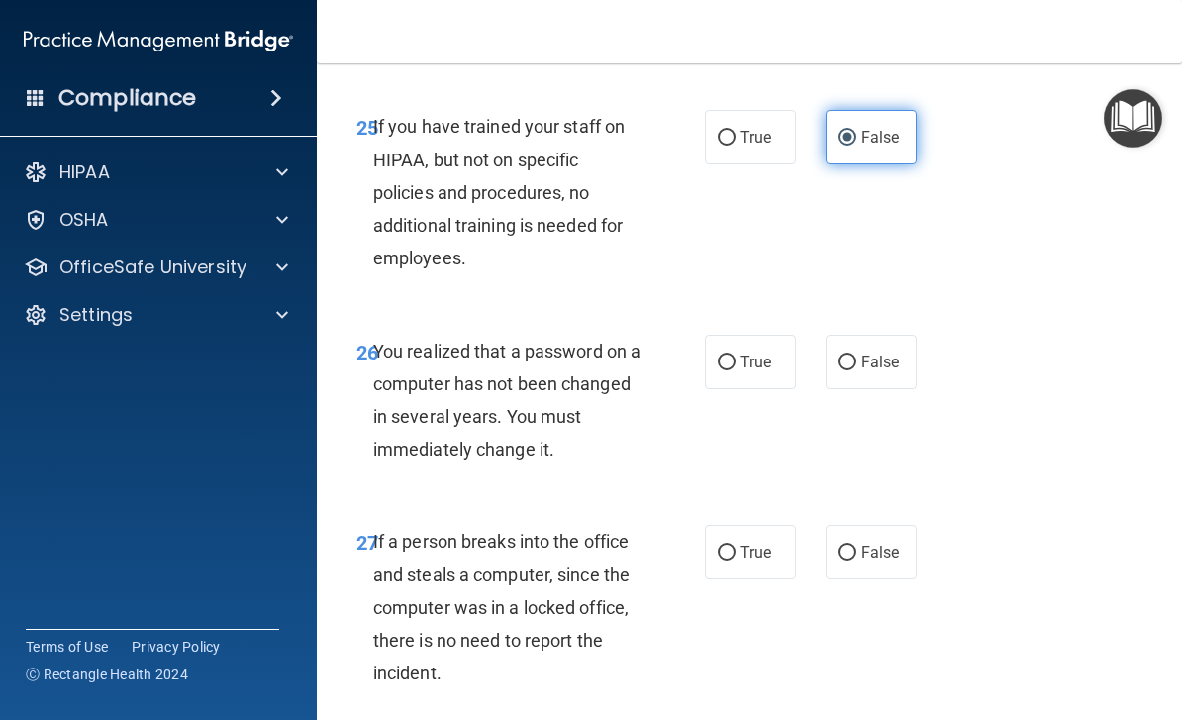
scroll to position [5456, 0]
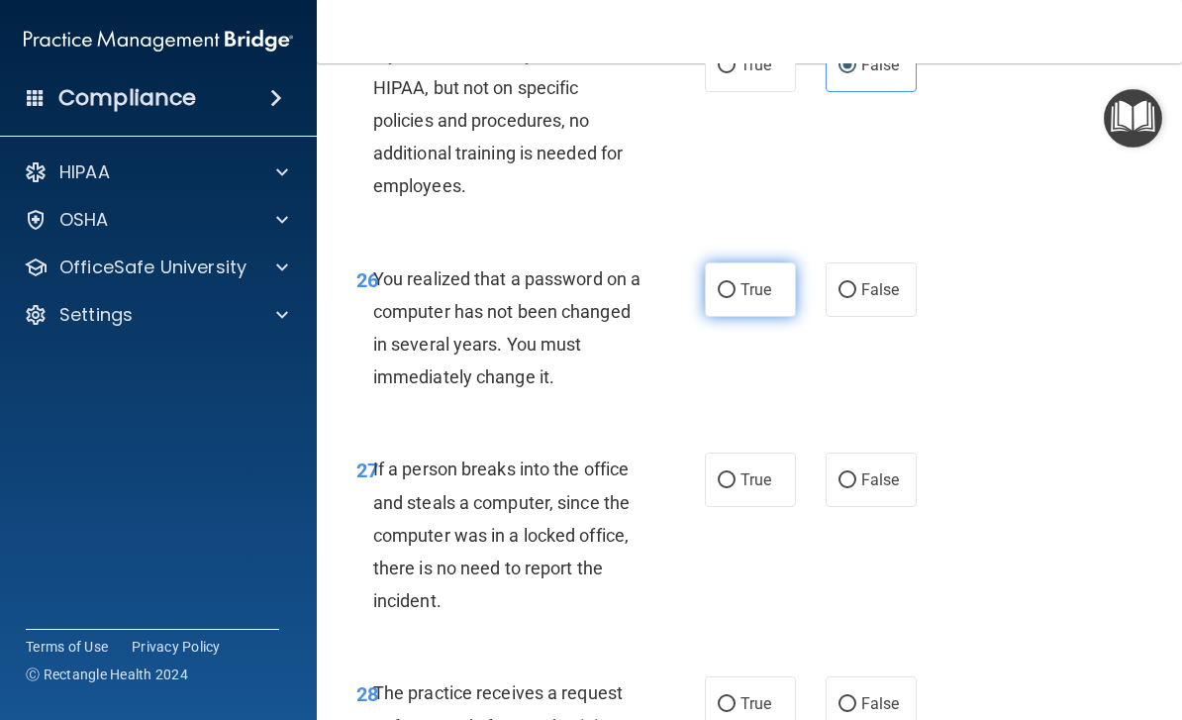
click at [737, 262] on label "True" at bounding box center [750, 289] width 91 height 54
click at [735, 283] on input "True" at bounding box center [727, 290] width 18 height 15
radio input "true"
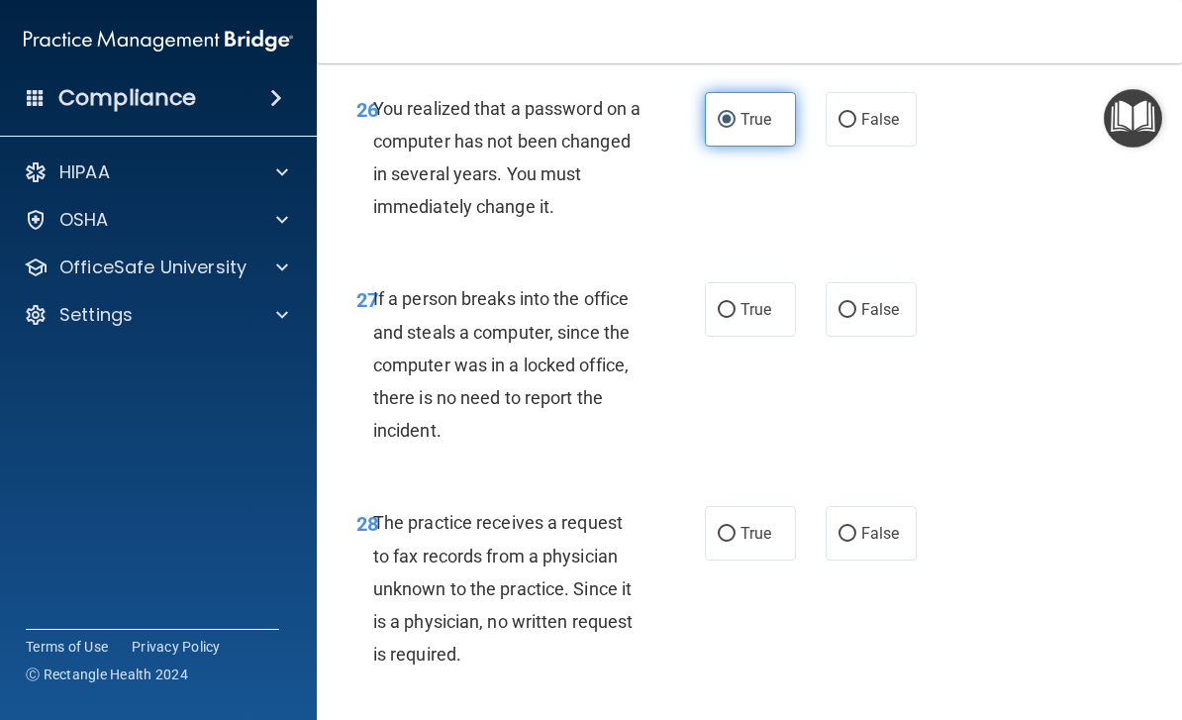
scroll to position [5648, 0]
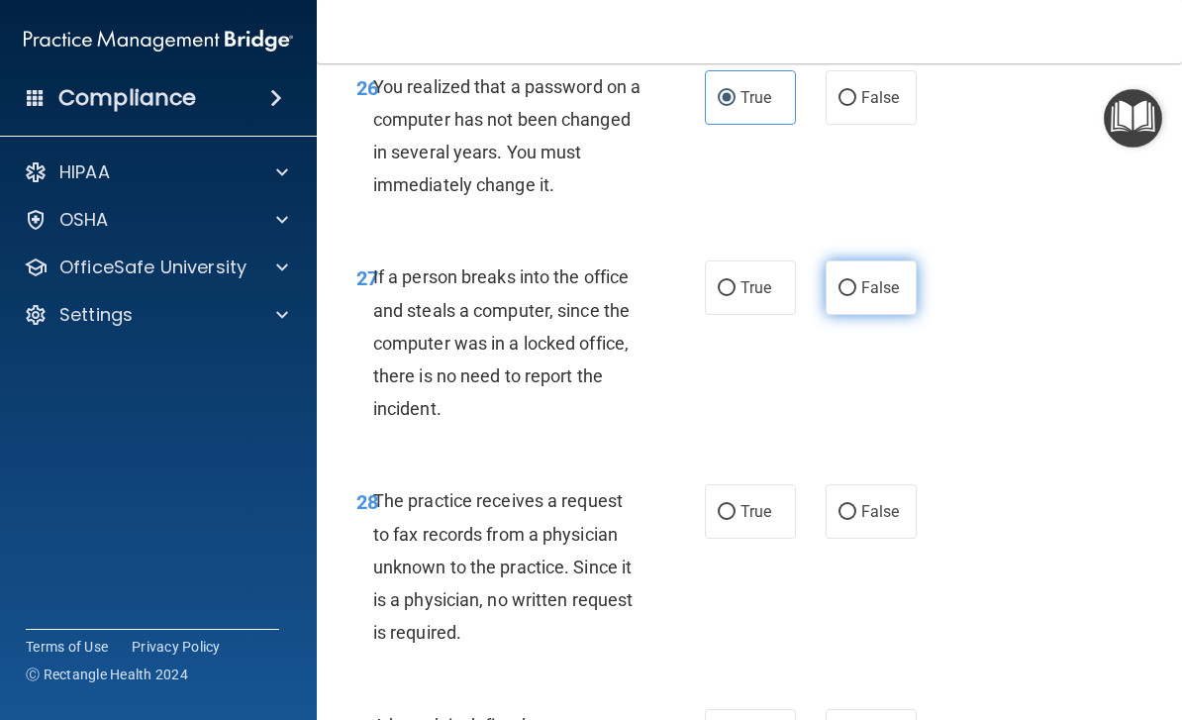
click at [869, 278] on span "False" at bounding box center [880, 287] width 39 height 19
click at [856, 281] on input "False" at bounding box center [847, 288] width 18 height 15
radio input "true"
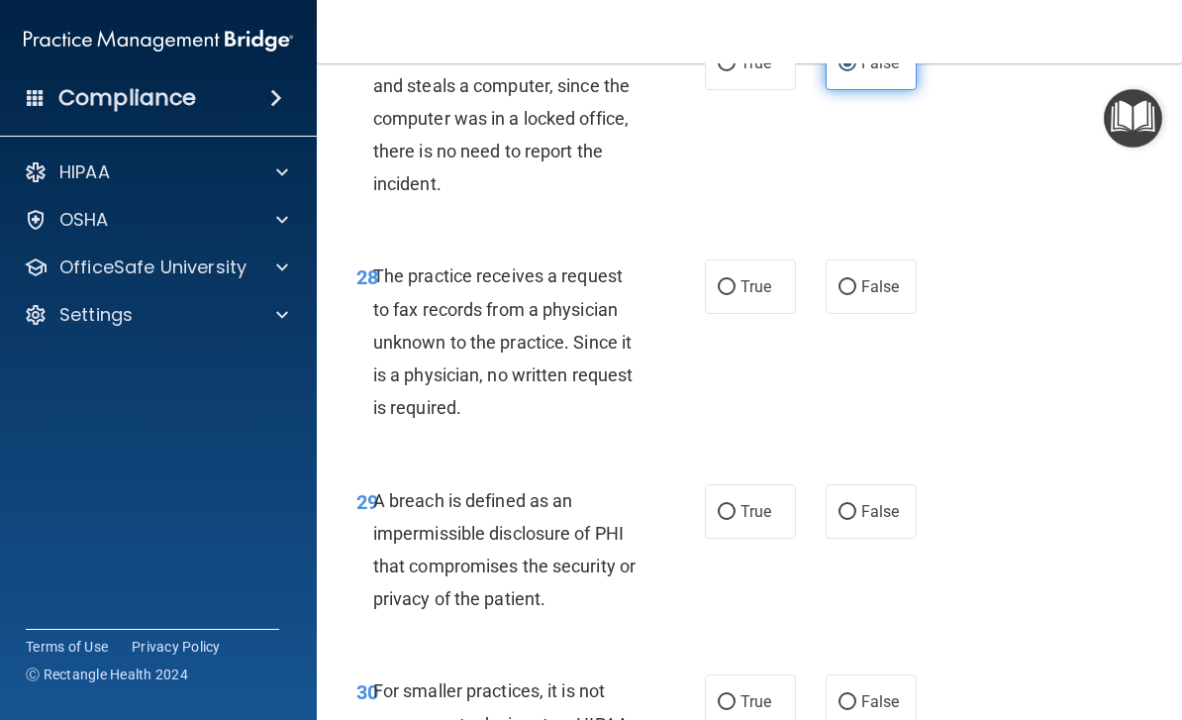
scroll to position [5879, 0]
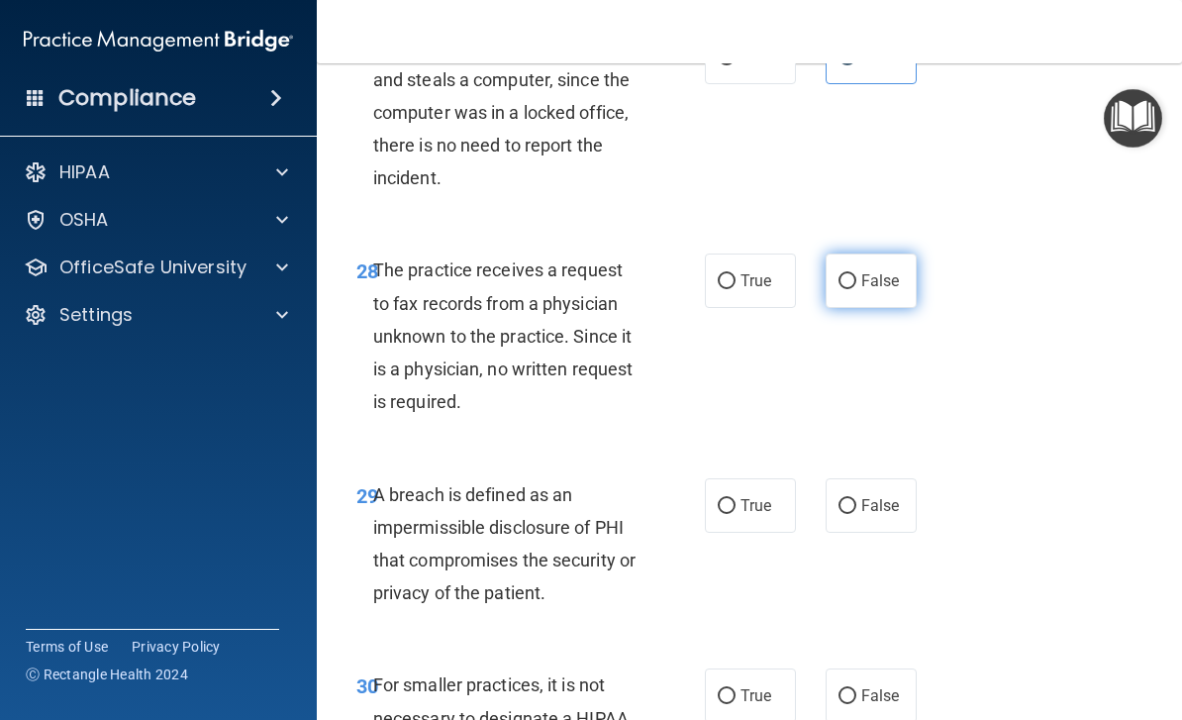
click at [887, 265] on label "False" at bounding box center [870, 280] width 91 height 54
click at [856, 274] on input "False" at bounding box center [847, 281] width 18 height 15
radio input "true"
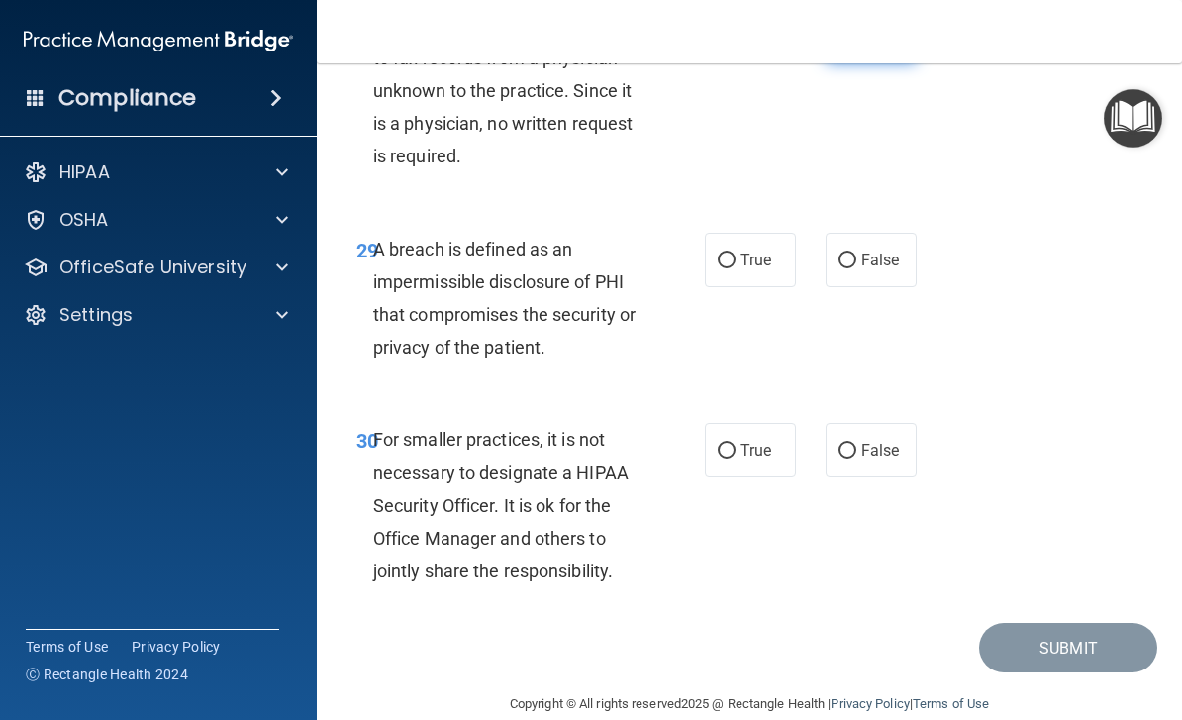
scroll to position [6123, 0]
click at [769, 251] on span "True" at bounding box center [755, 260] width 31 height 19
click at [735, 254] on input "True" at bounding box center [727, 261] width 18 height 15
radio input "true"
click at [875, 439] on label "False" at bounding box center [870, 451] width 91 height 54
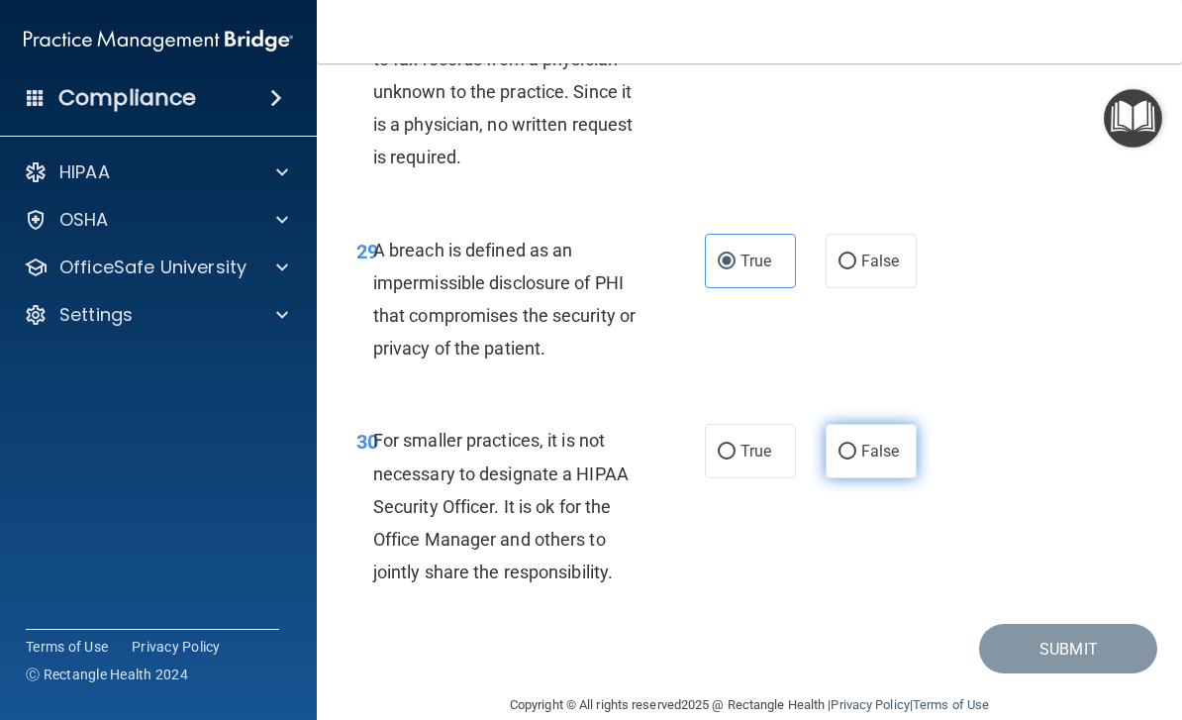
click at [856, 444] on input "False" at bounding box center [847, 451] width 18 height 15
radio input "true"
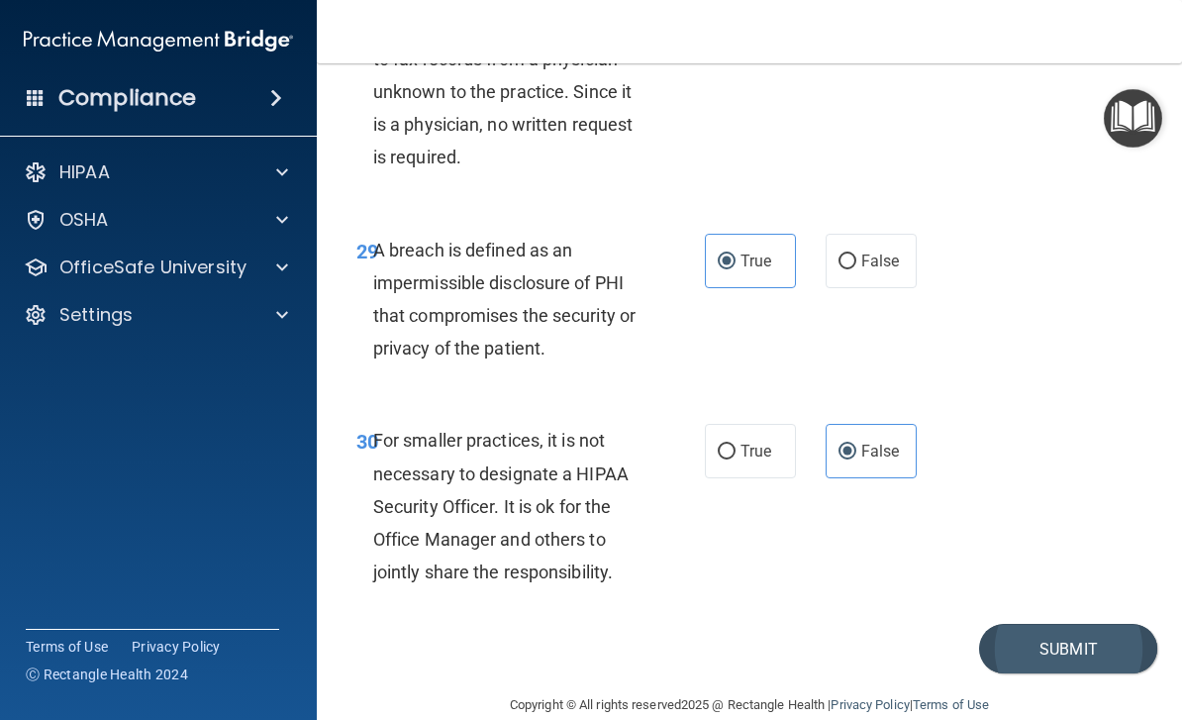
click at [1101, 624] on button "Submit" at bounding box center [1068, 649] width 178 height 50
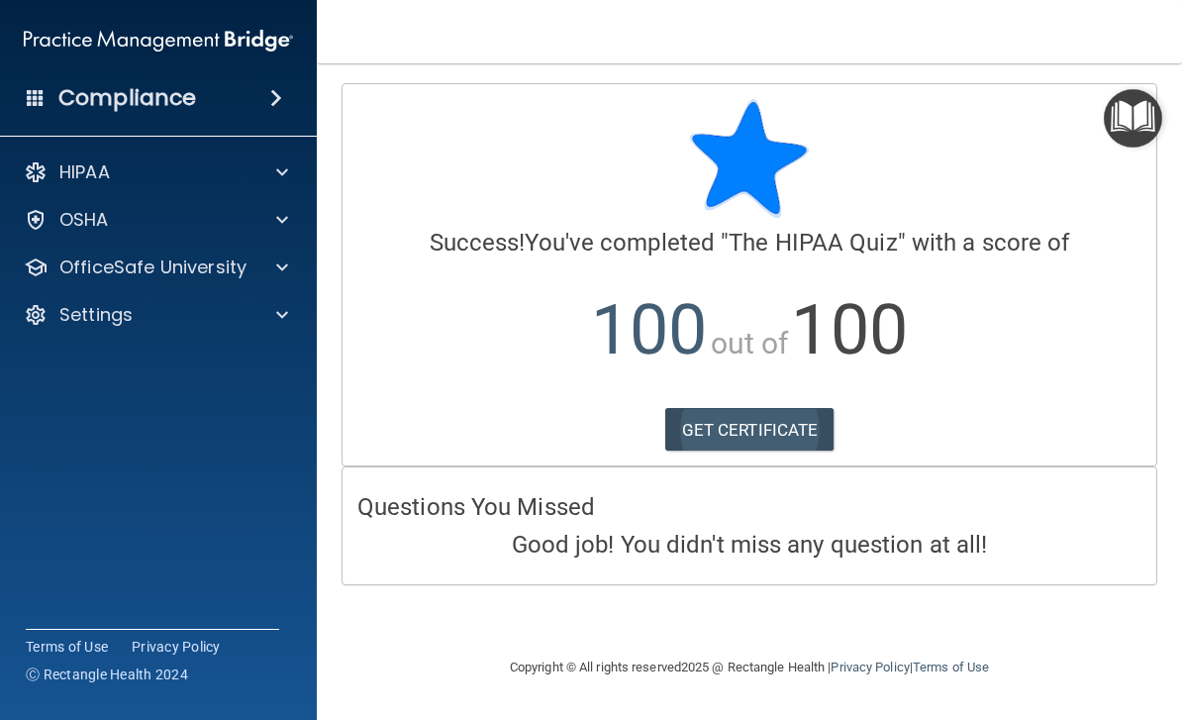
click at [816, 408] on link "GET CERTIFICATE" at bounding box center [749, 430] width 169 height 44
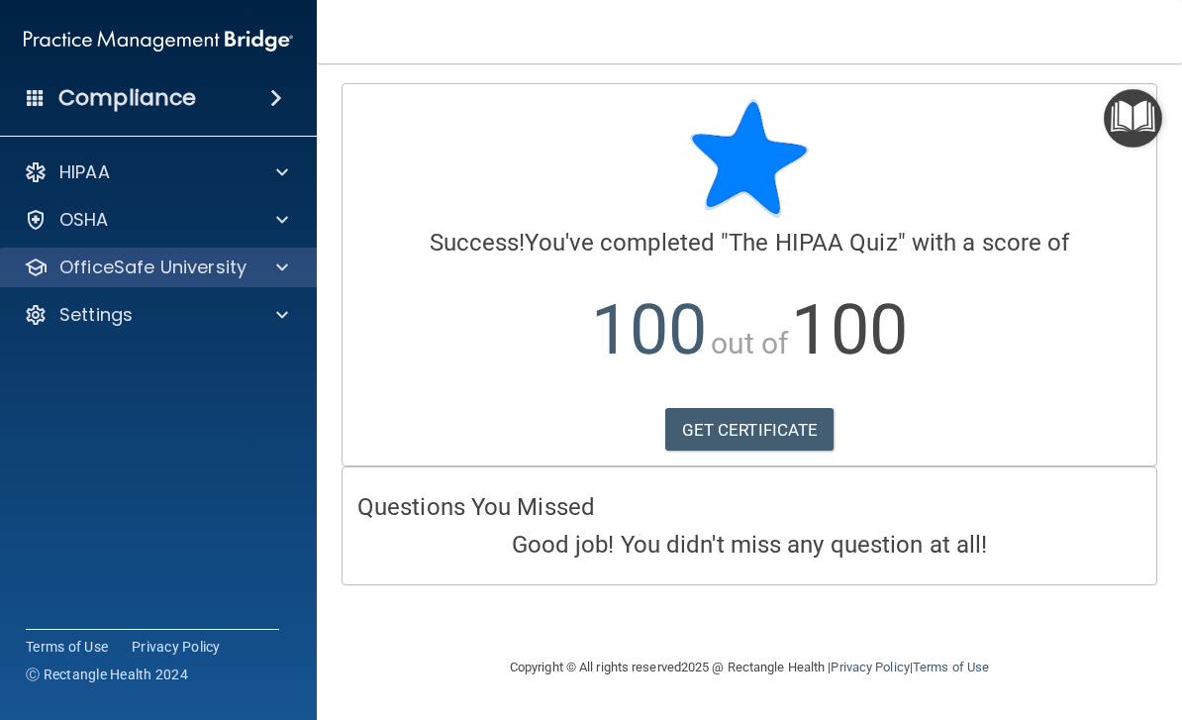
click at [287, 276] on span at bounding box center [282, 267] width 12 height 24
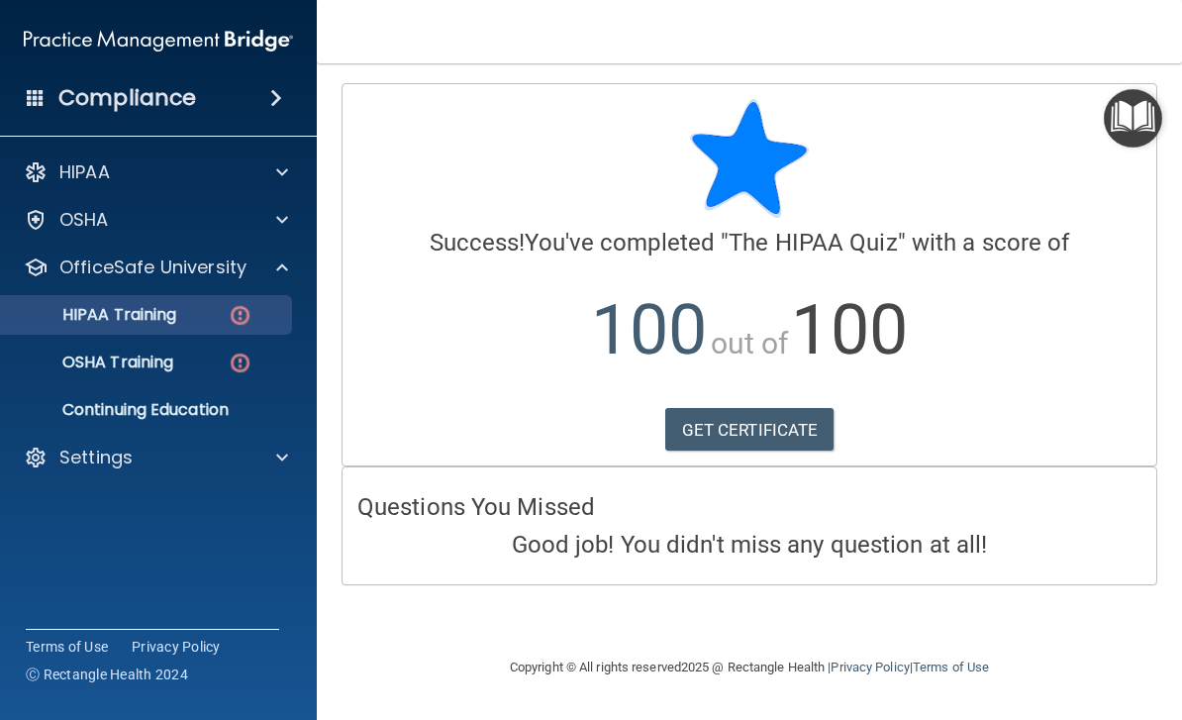
click at [200, 318] on div "HIPAA Training" at bounding box center [148, 315] width 270 height 20
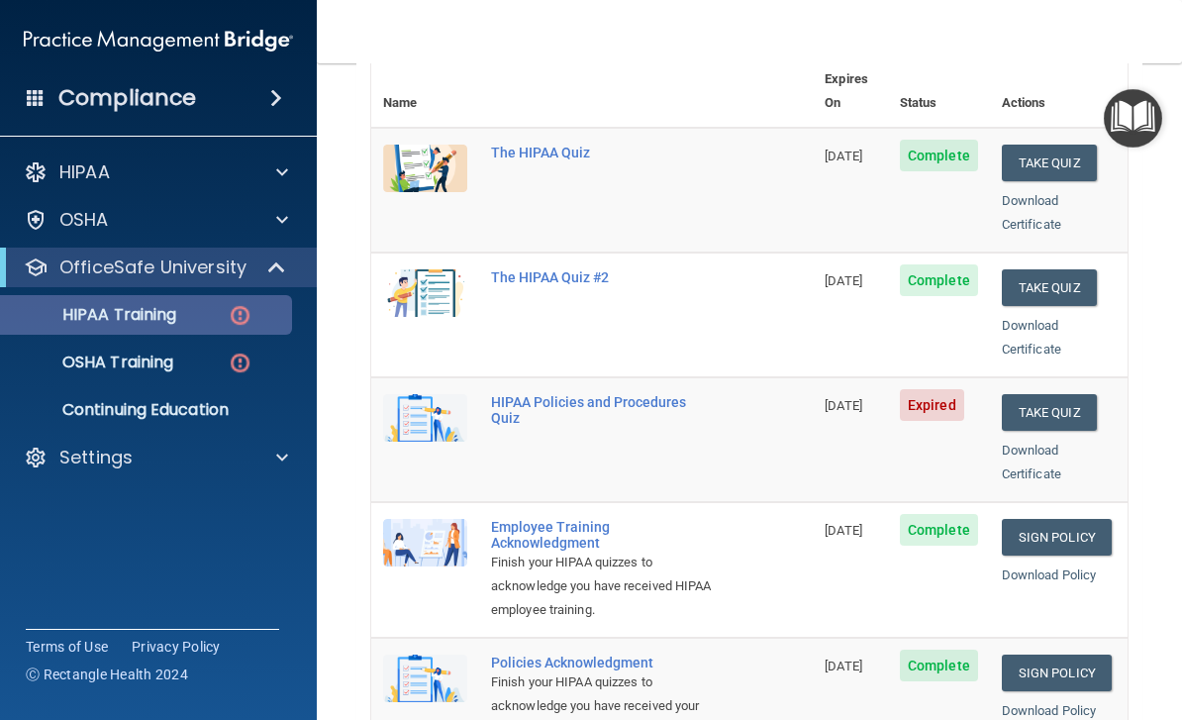
scroll to position [245, 0]
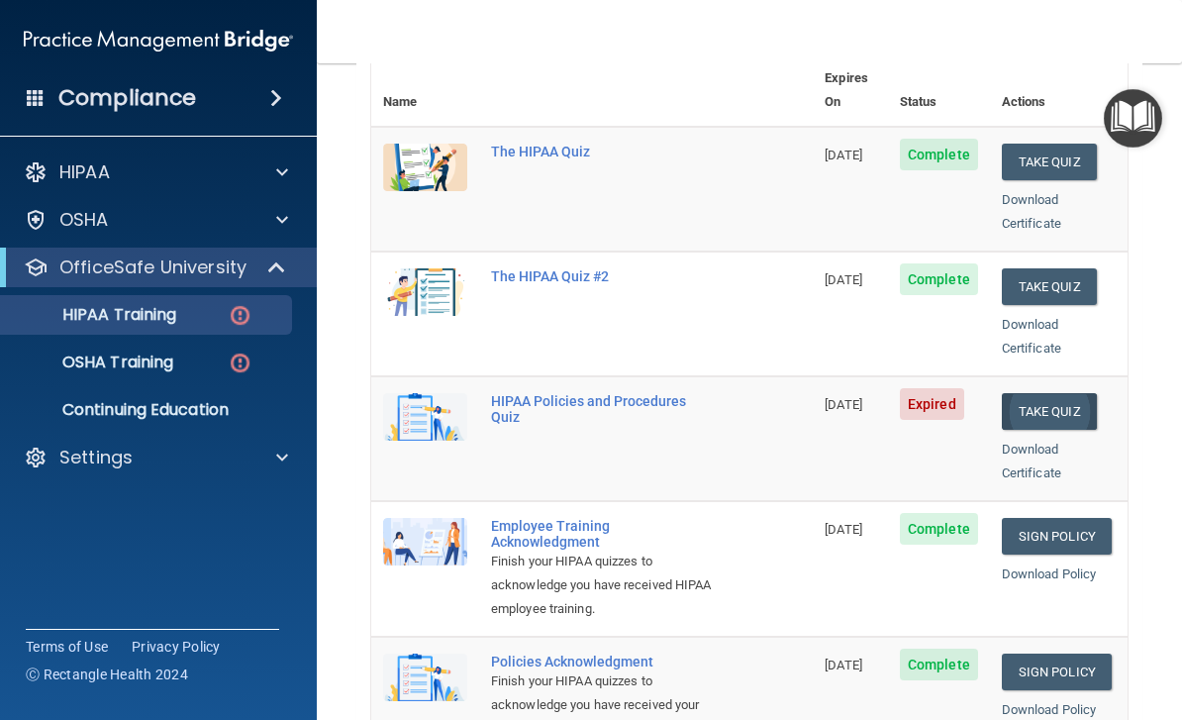
click at [1079, 393] on button "Take Quiz" at bounding box center [1049, 411] width 95 height 37
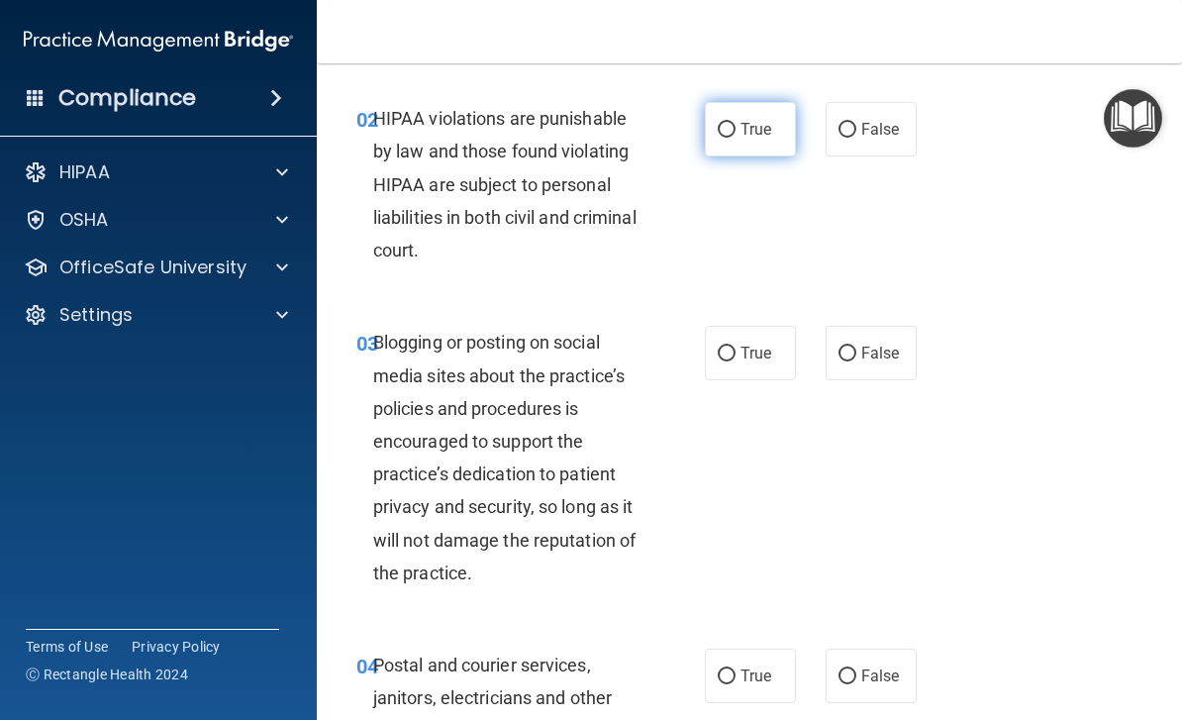
click at [725, 109] on label "True" at bounding box center [750, 129] width 91 height 54
click at [725, 123] on input "True" at bounding box center [727, 130] width 18 height 15
radio input "true"
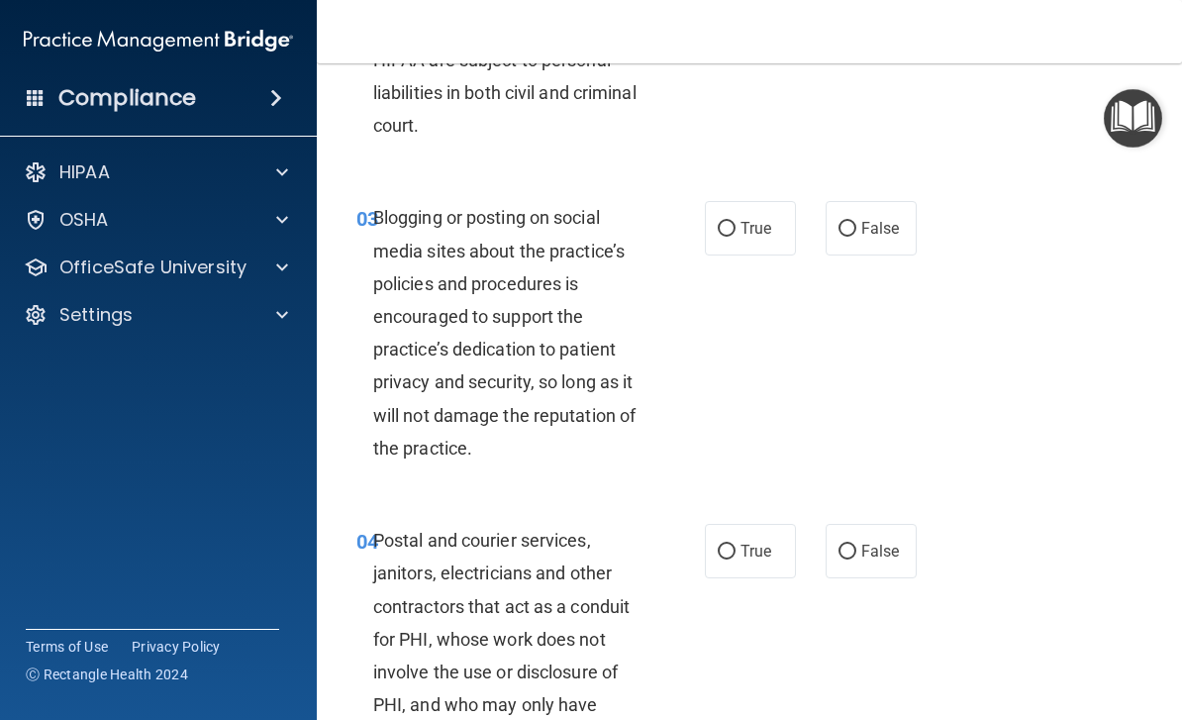
scroll to position [374, 0]
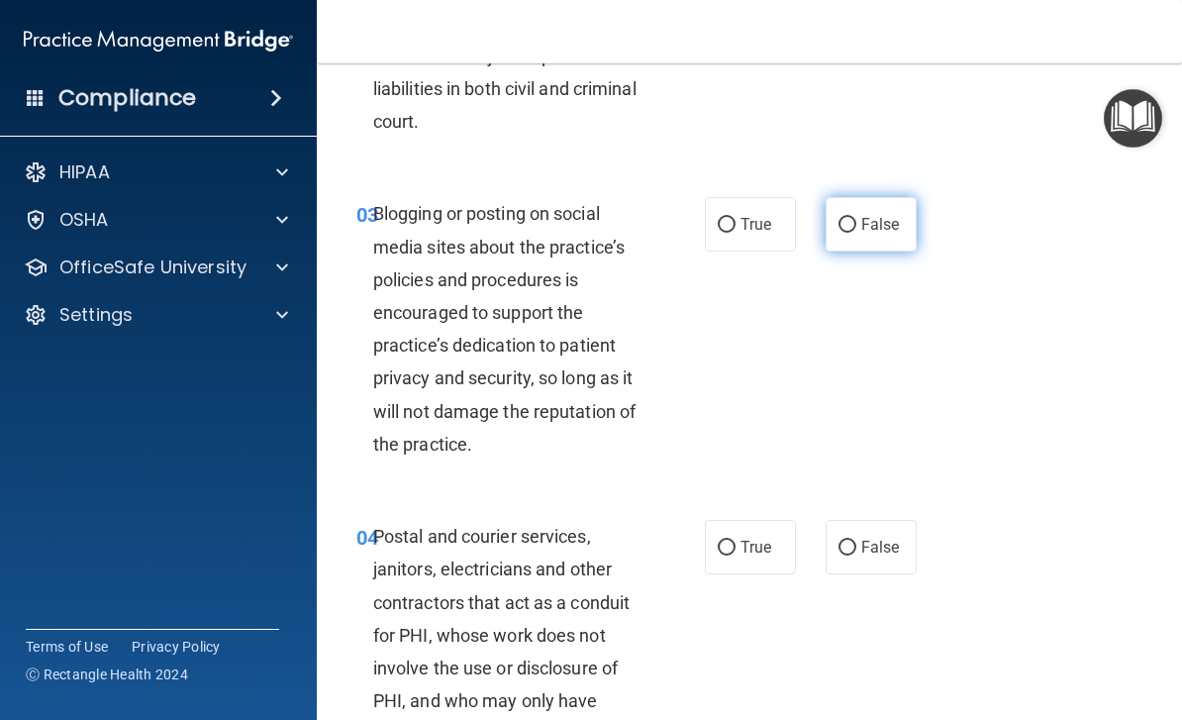
click at [855, 219] on input "False" at bounding box center [847, 225] width 18 height 15
radio input "true"
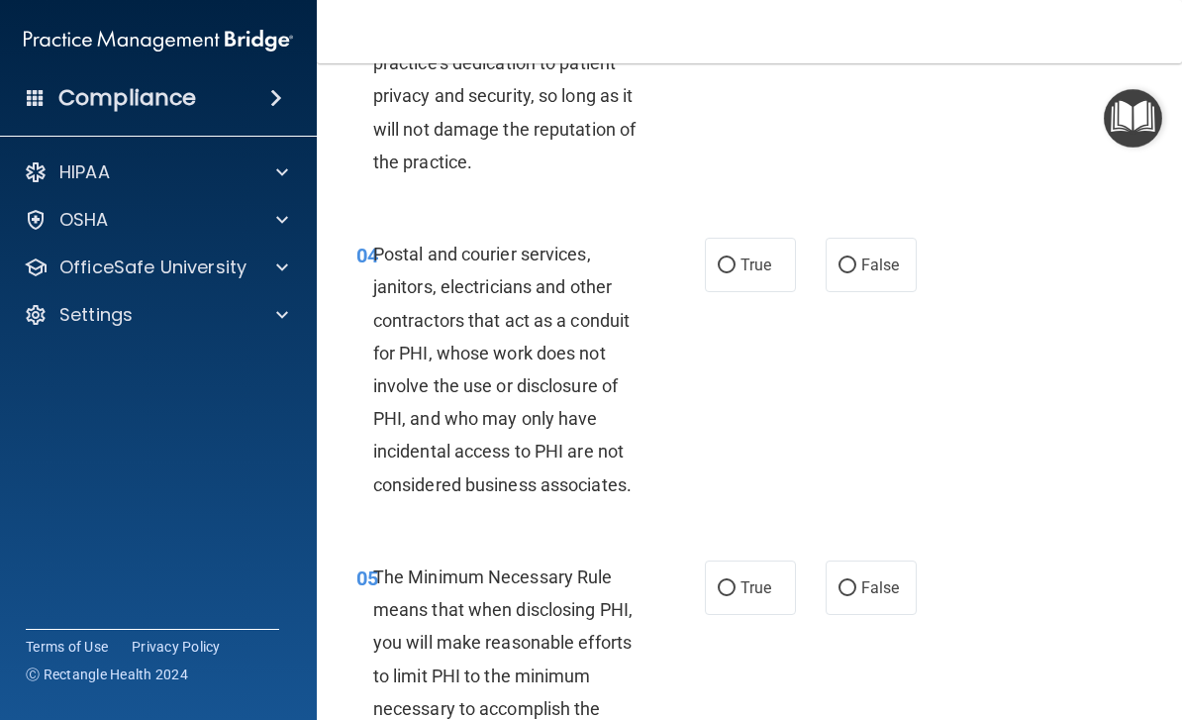
scroll to position [659, 0]
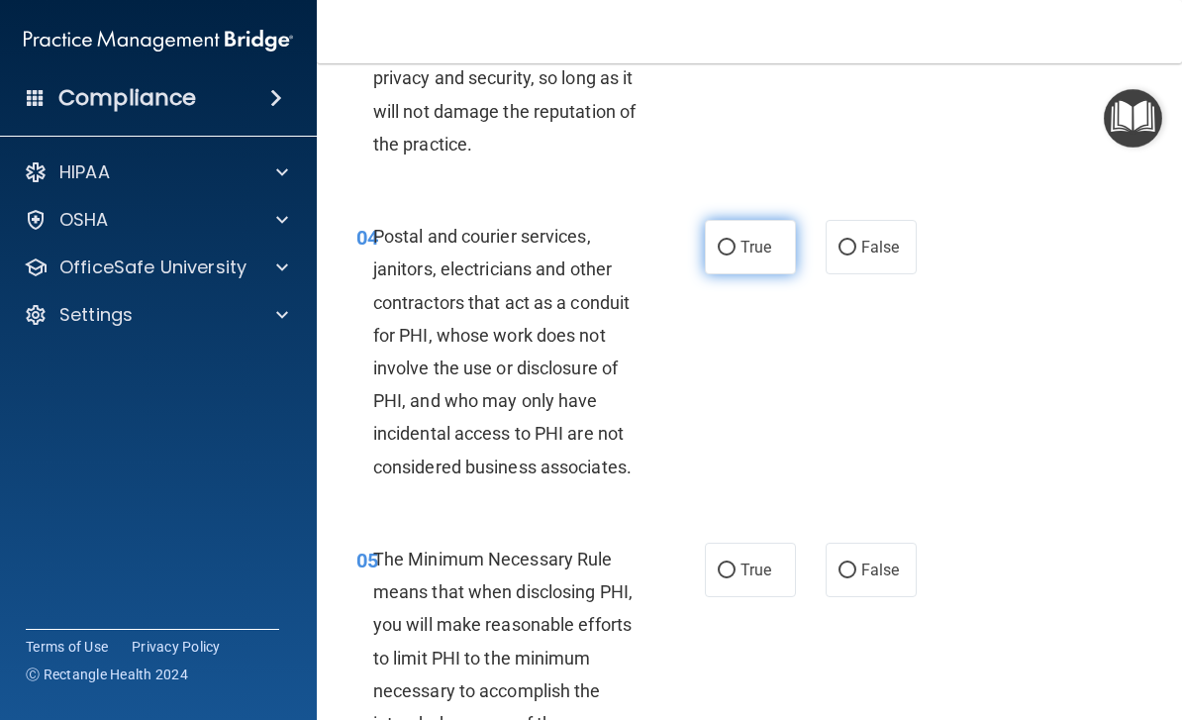
click at [722, 250] on input "True" at bounding box center [727, 247] width 18 height 15
radio input "true"
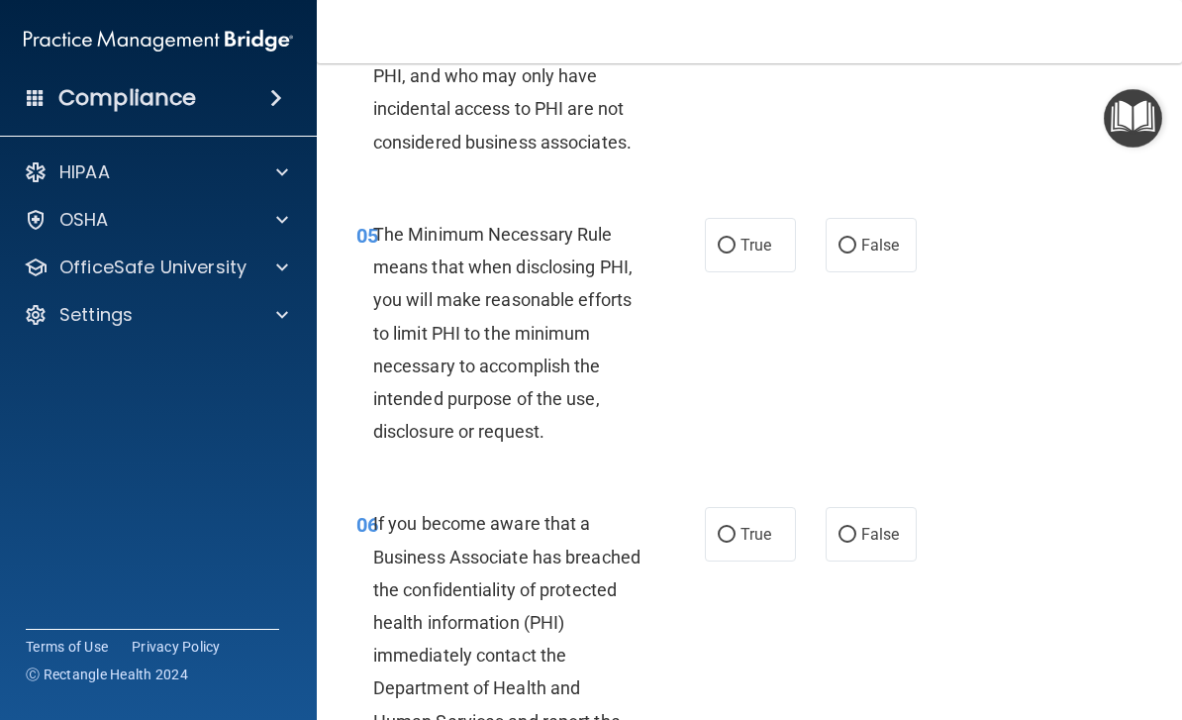
scroll to position [1013, 0]
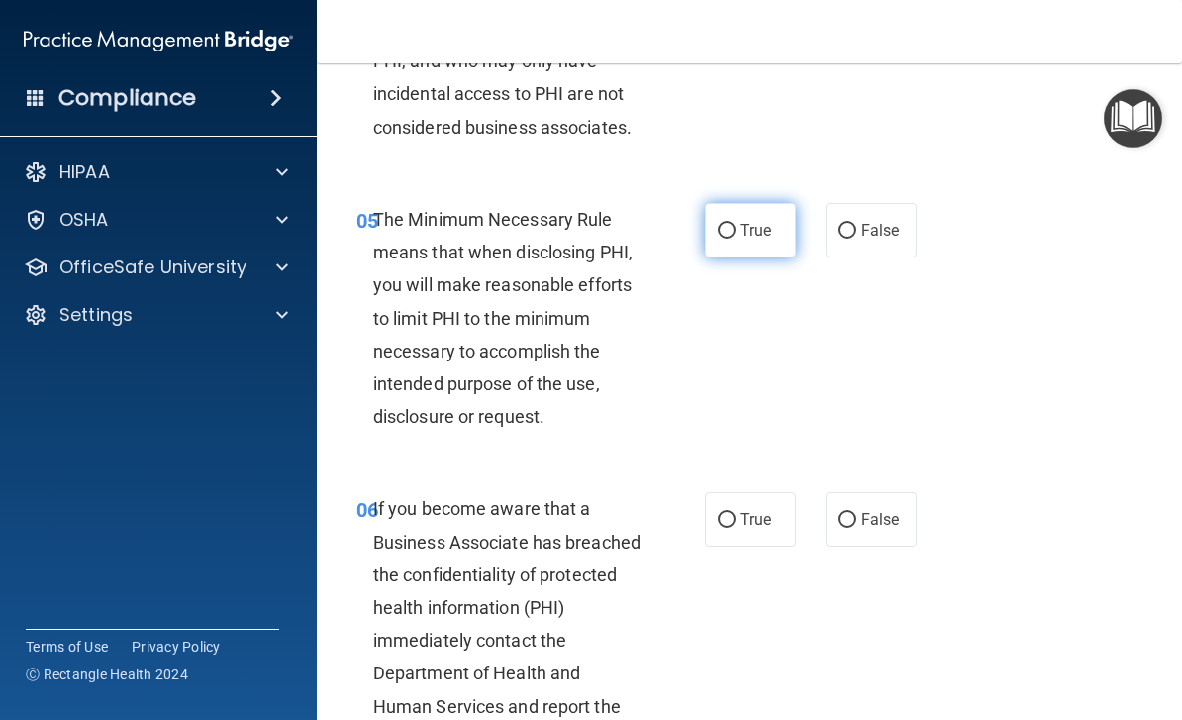
click at [735, 250] on label "True" at bounding box center [750, 230] width 91 height 54
click at [735, 239] on input "True" at bounding box center [727, 231] width 18 height 15
radio input "true"
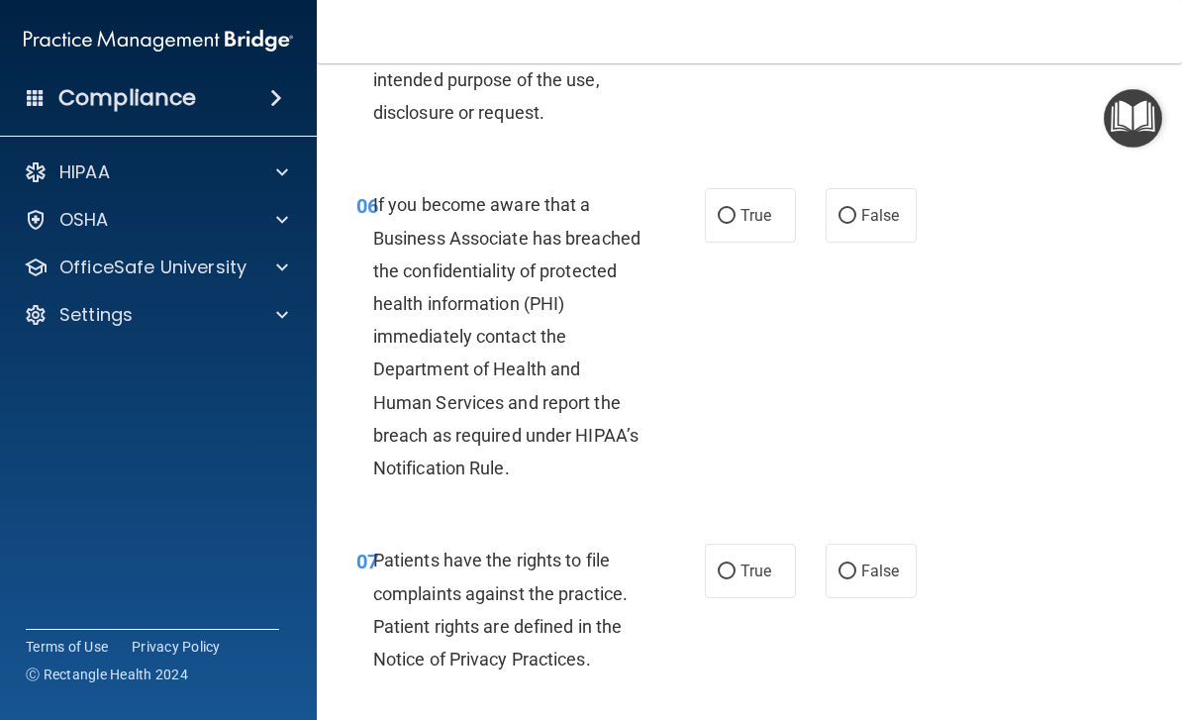
scroll to position [1318, 0]
click at [733, 208] on input "True" at bounding box center [727, 215] width 18 height 15
radio input "true"
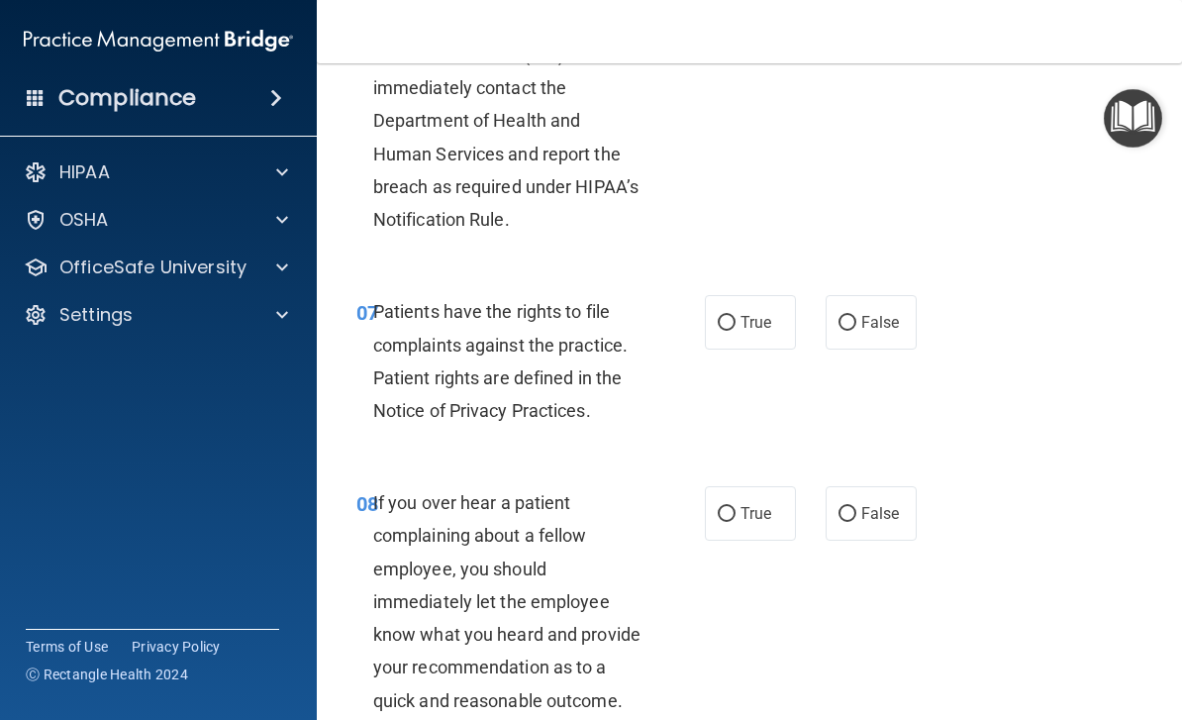
scroll to position [1580, 0]
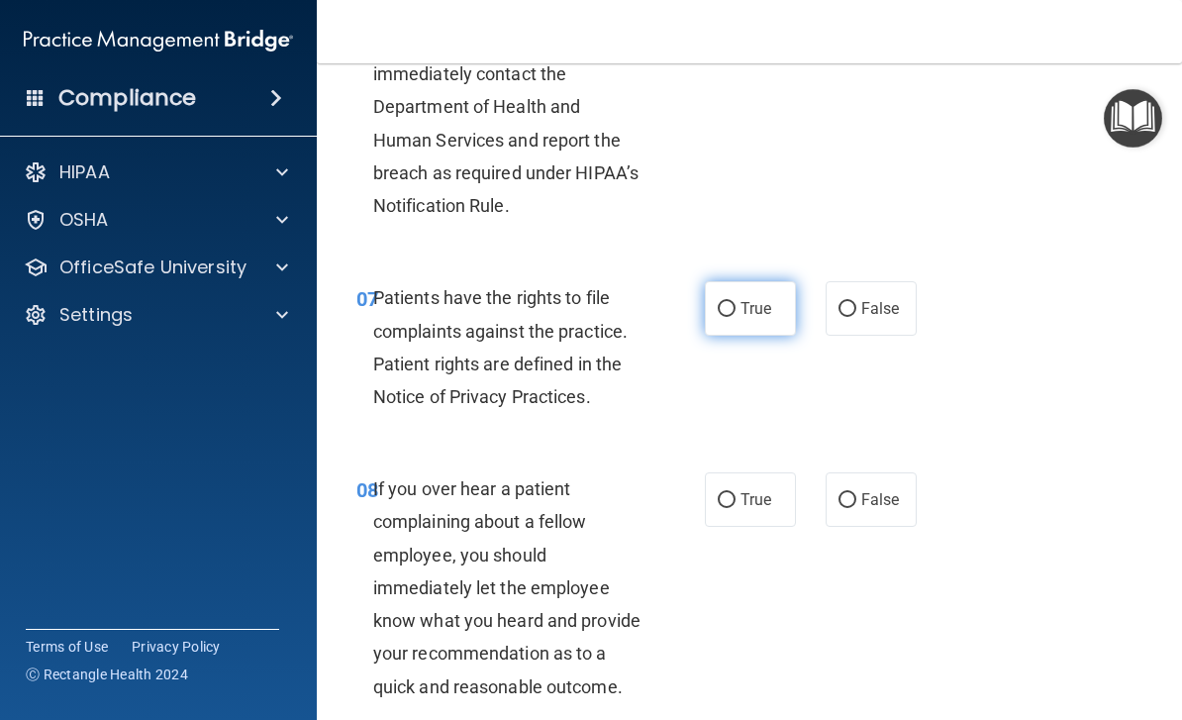
click at [730, 302] on input "True" at bounding box center [727, 309] width 18 height 15
radio input "true"
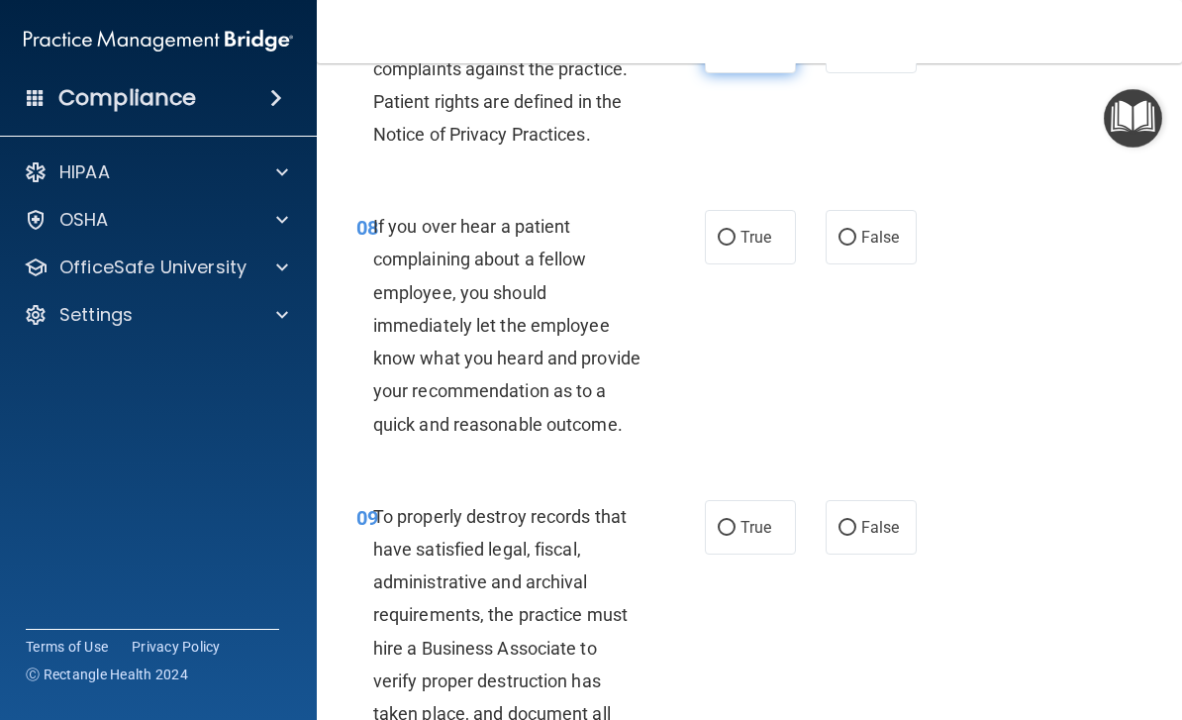
scroll to position [1882, 0]
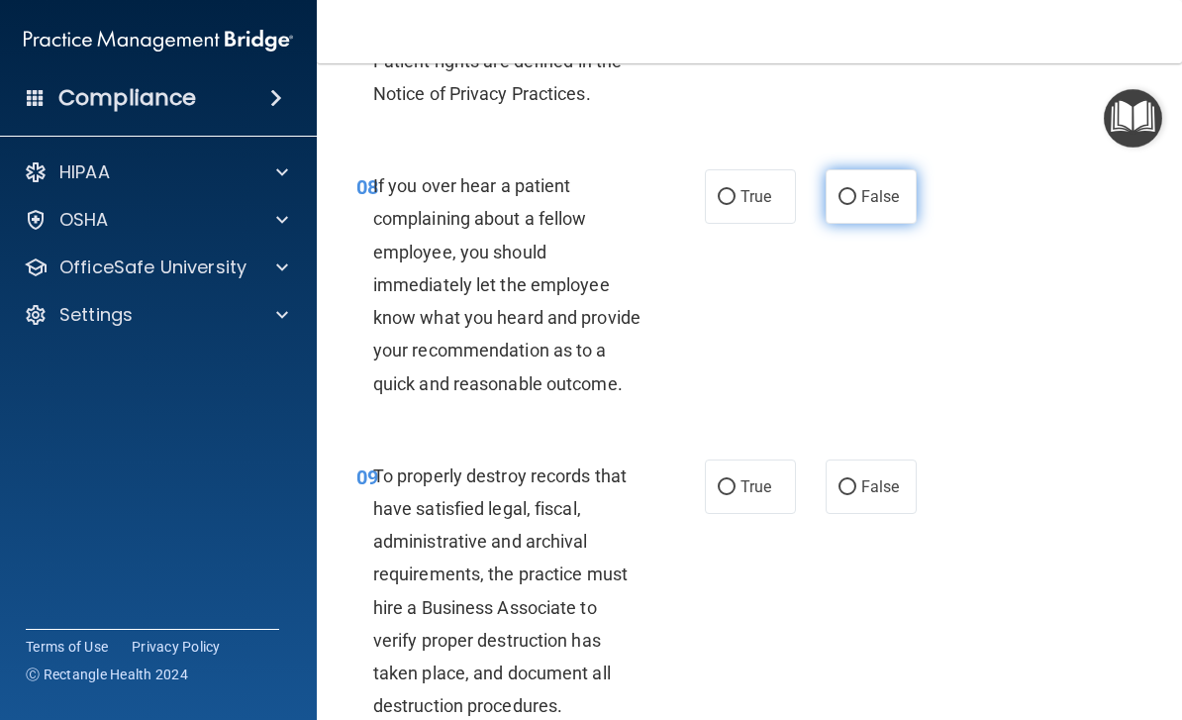
click at [869, 194] on span "False" at bounding box center [880, 196] width 39 height 19
click at [856, 194] on input "False" at bounding box center [847, 197] width 18 height 15
radio input "true"
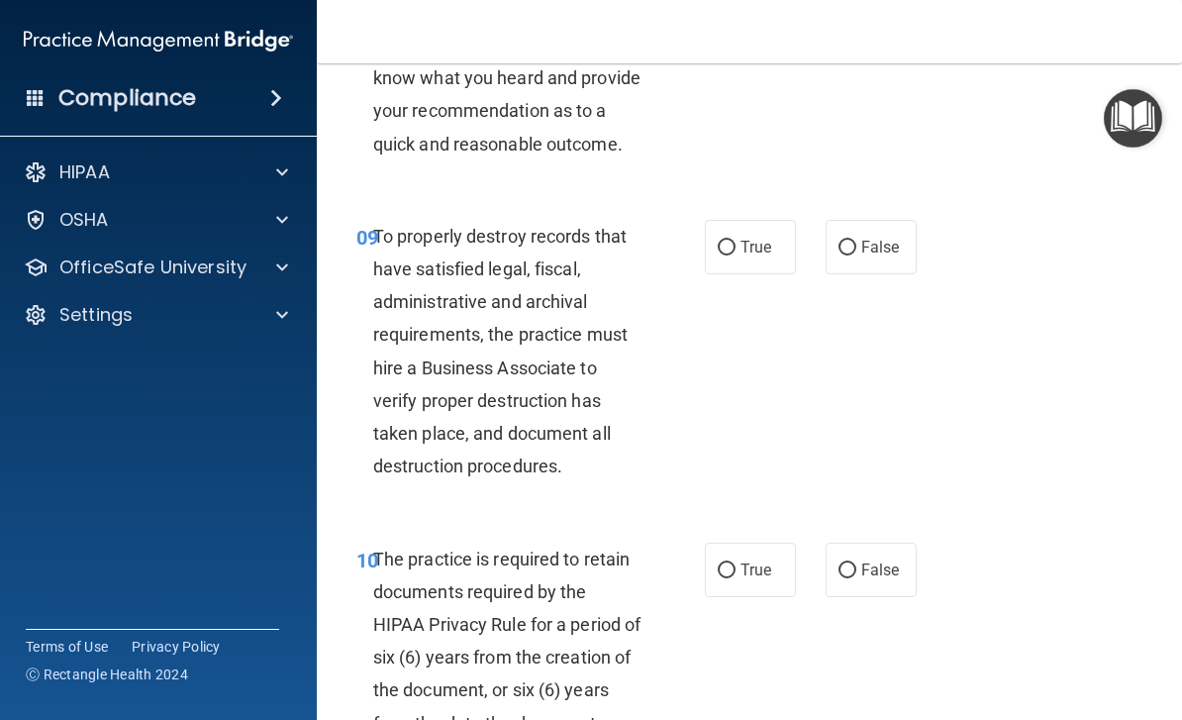
scroll to position [2153, 0]
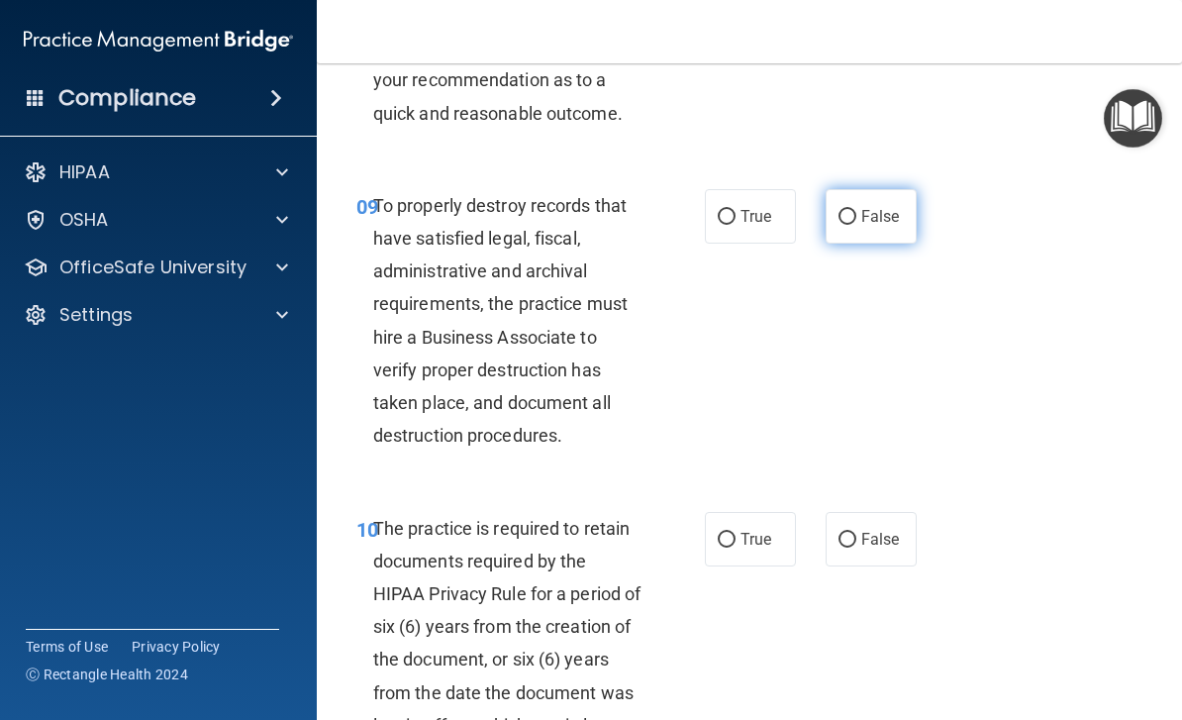
click at [840, 210] on input "False" at bounding box center [847, 217] width 18 height 15
radio input "true"
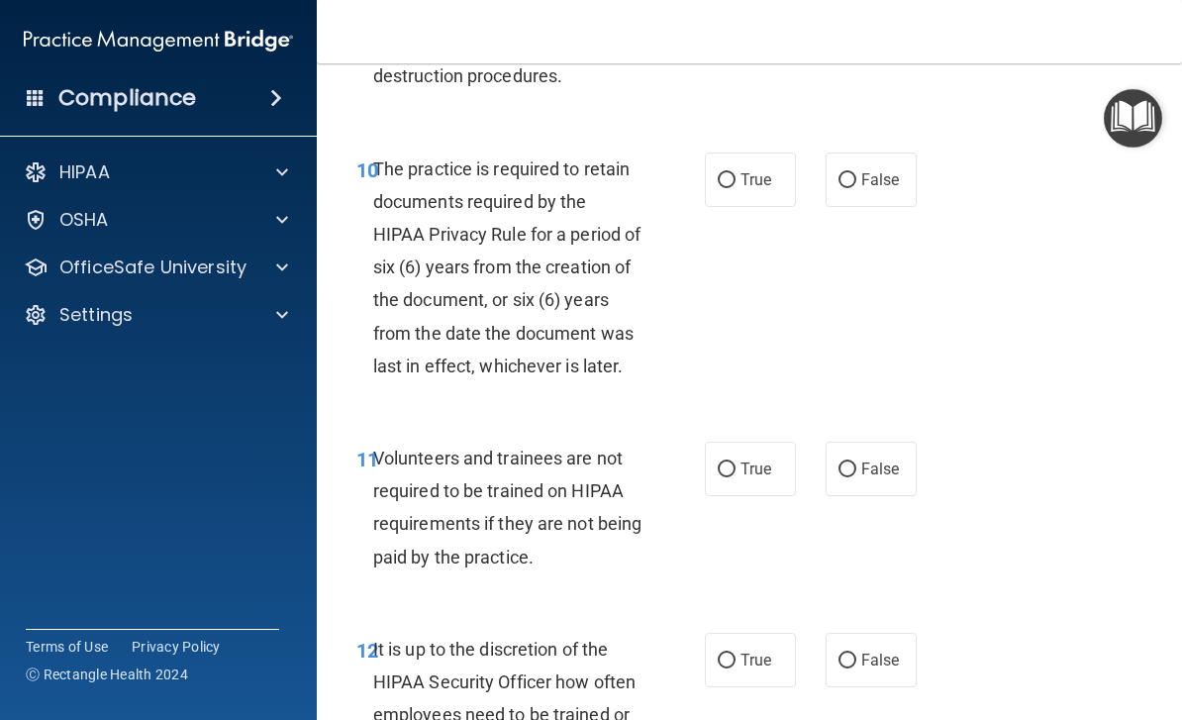
scroll to position [2518, 0]
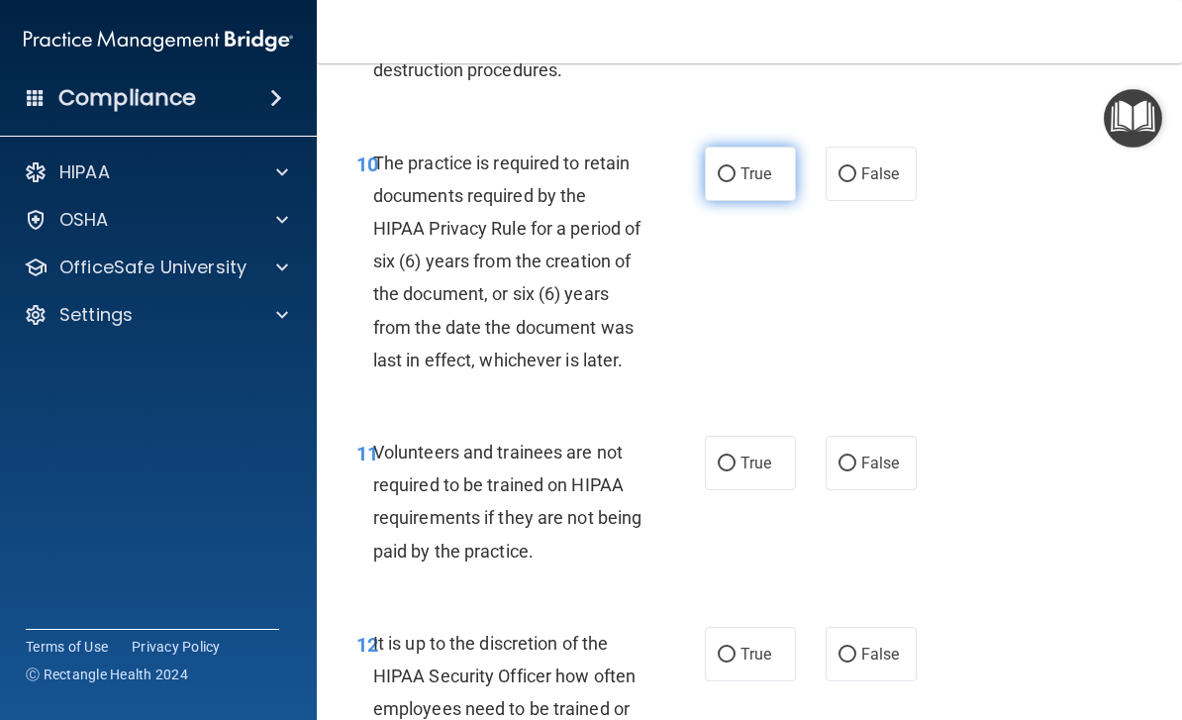
click at [743, 164] on span "True" at bounding box center [755, 173] width 31 height 19
click at [735, 167] on input "True" at bounding box center [727, 174] width 18 height 15
radio input "true"
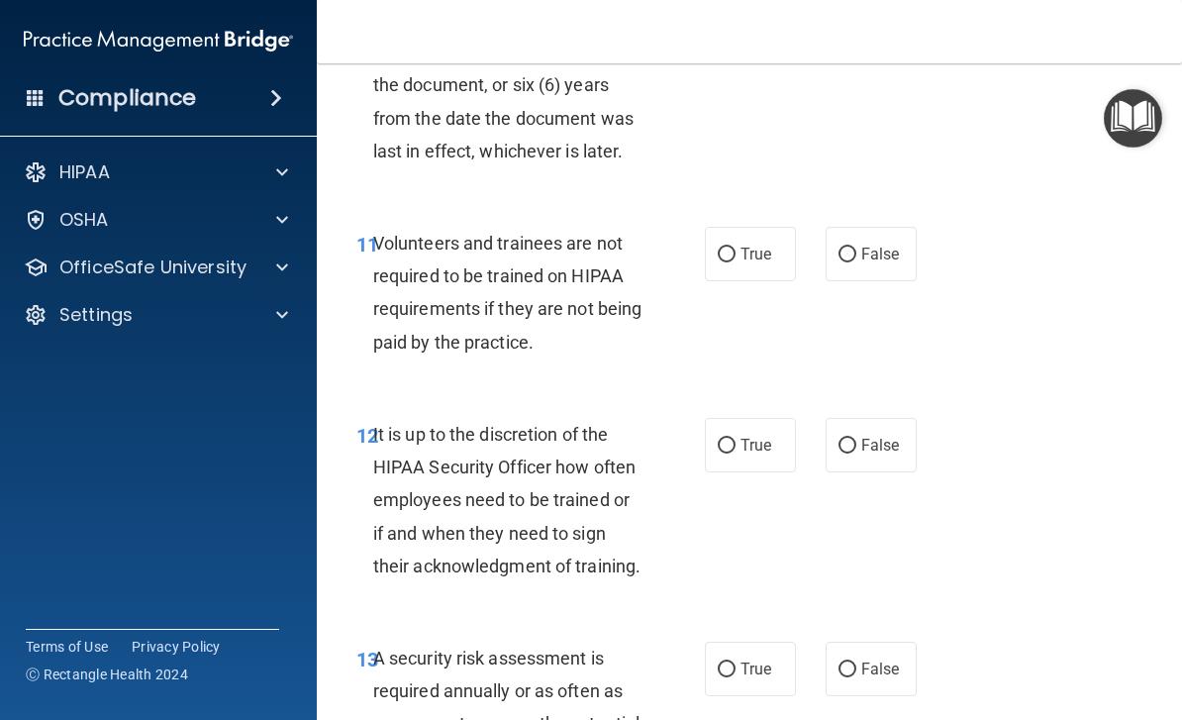
scroll to position [2782, 0]
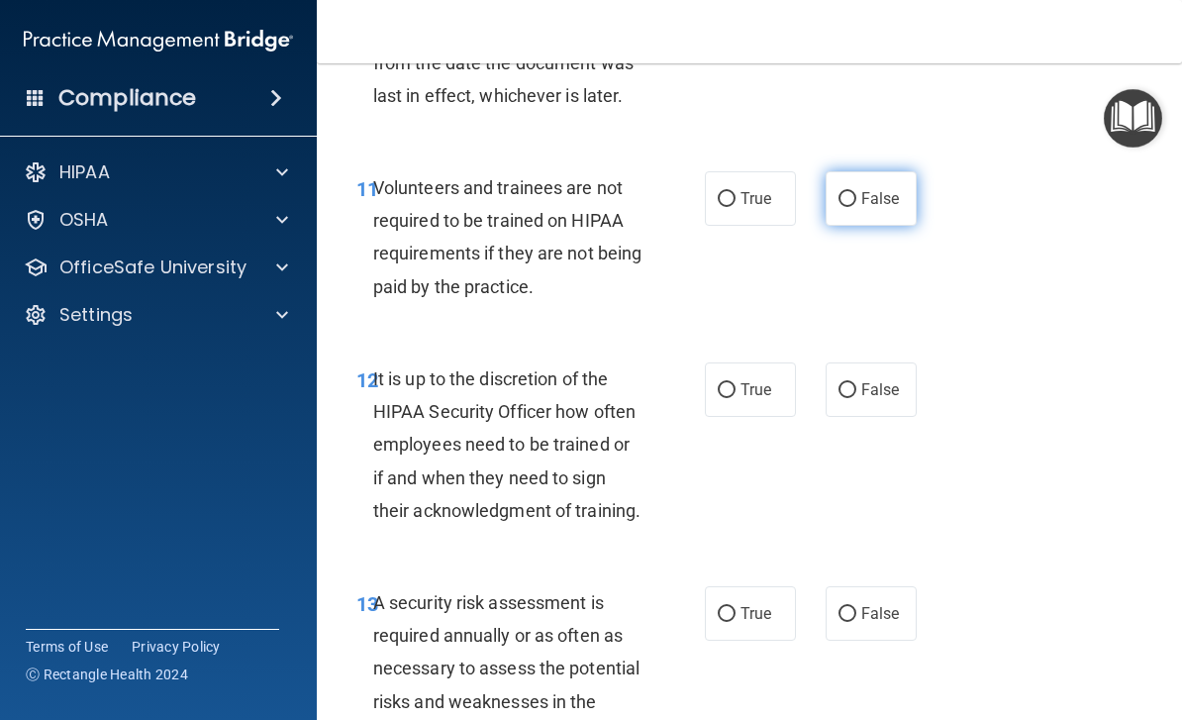
click at [867, 210] on label "False" at bounding box center [870, 198] width 91 height 54
click at [856, 207] on input "False" at bounding box center [847, 199] width 18 height 15
radio input "true"
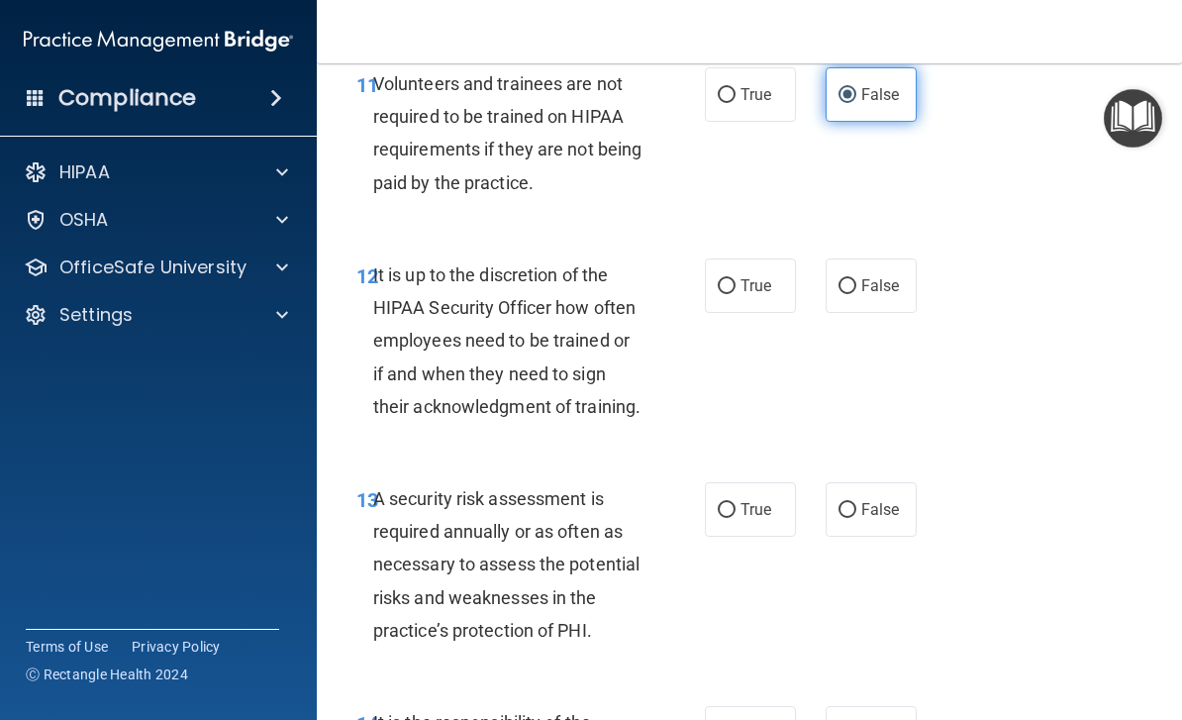
scroll to position [2890, 0]
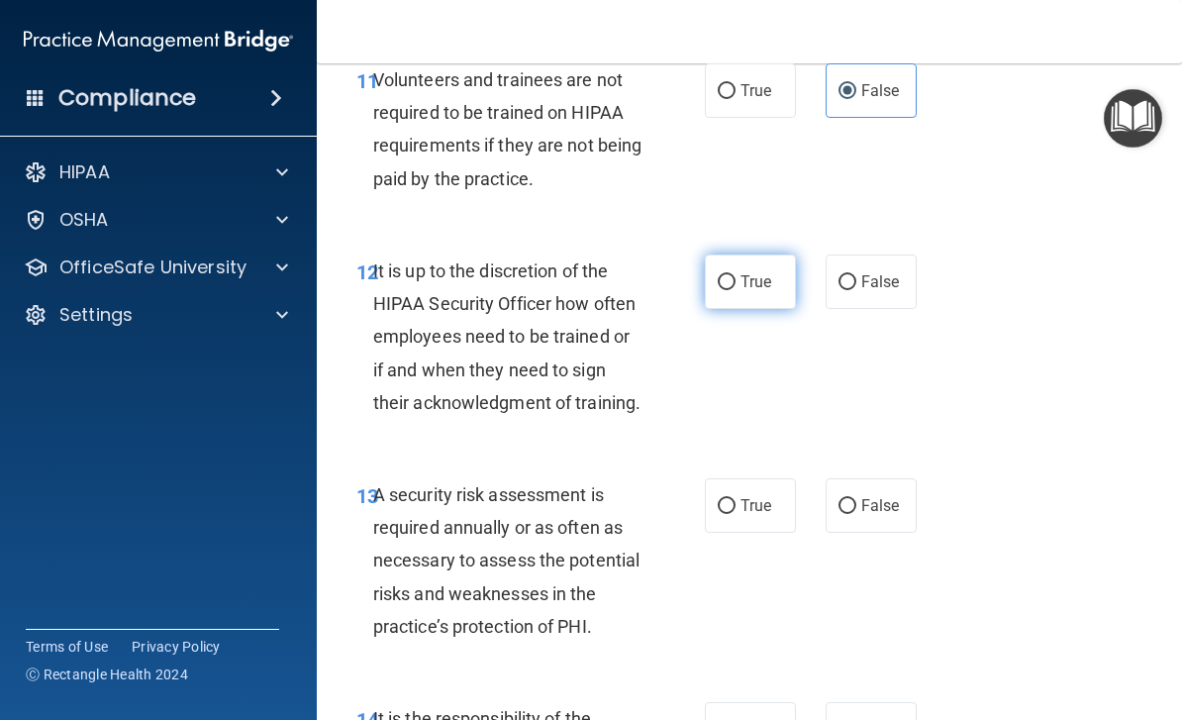
click at [760, 272] on span "True" at bounding box center [755, 281] width 31 height 19
click at [735, 275] on input "True" at bounding box center [727, 282] width 18 height 15
radio input "true"
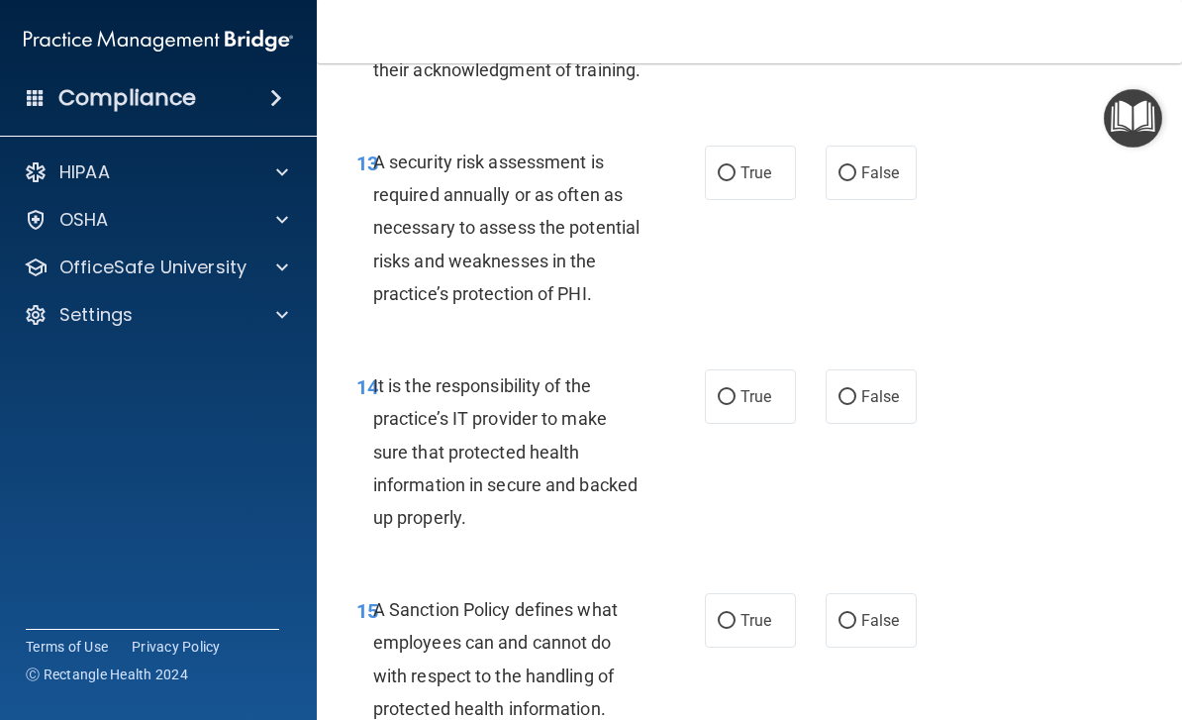
scroll to position [3223, 0]
click at [749, 162] on span "True" at bounding box center [755, 171] width 31 height 19
click at [735, 165] on input "True" at bounding box center [727, 172] width 18 height 15
radio input "true"
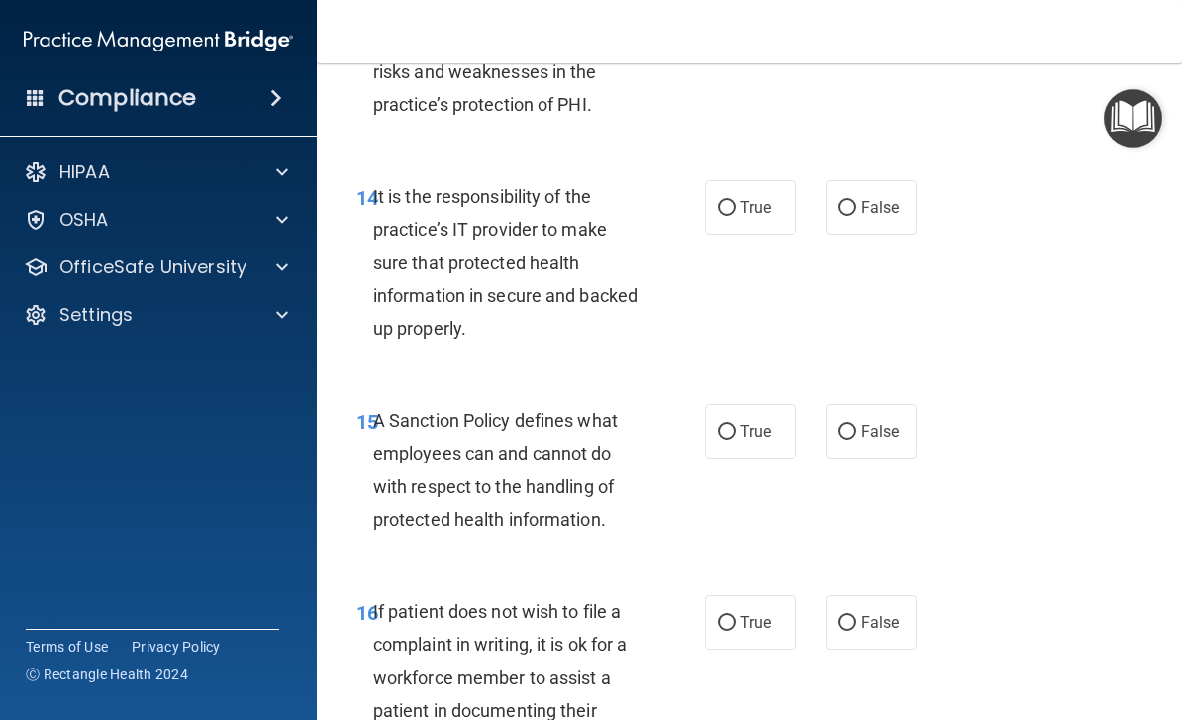
scroll to position [3477, 0]
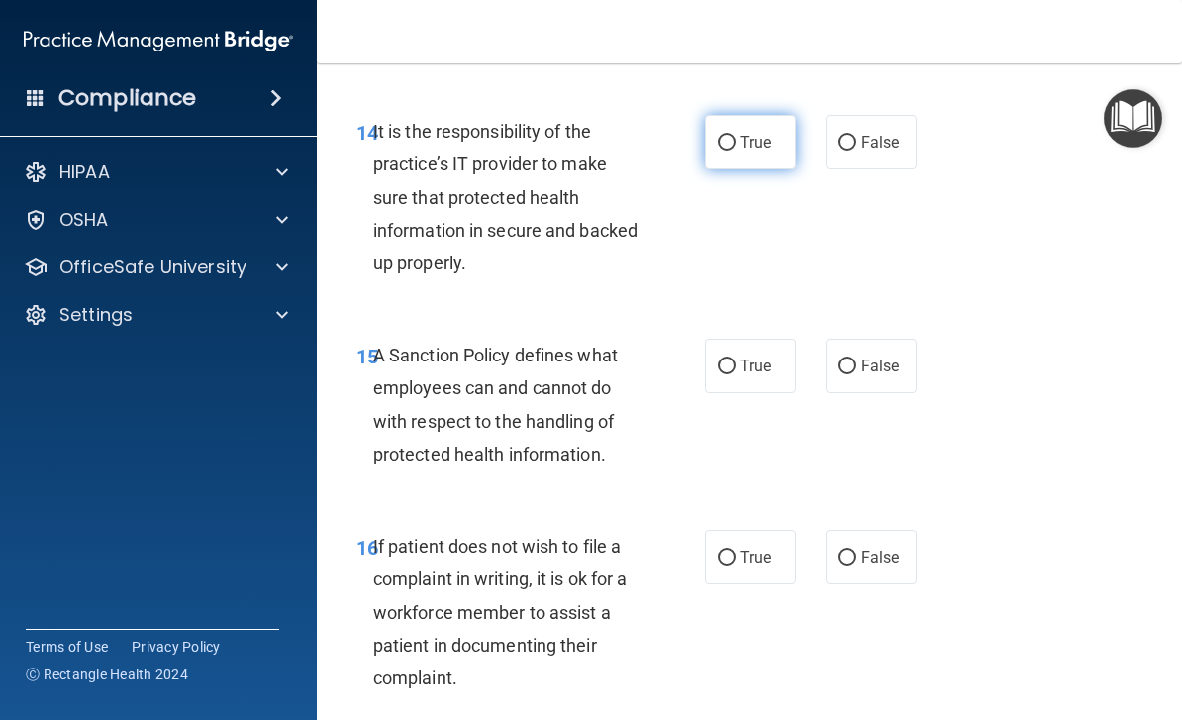
click at [767, 133] on span "True" at bounding box center [755, 142] width 31 height 19
click at [735, 136] on input "True" at bounding box center [727, 143] width 18 height 15
radio input "true"
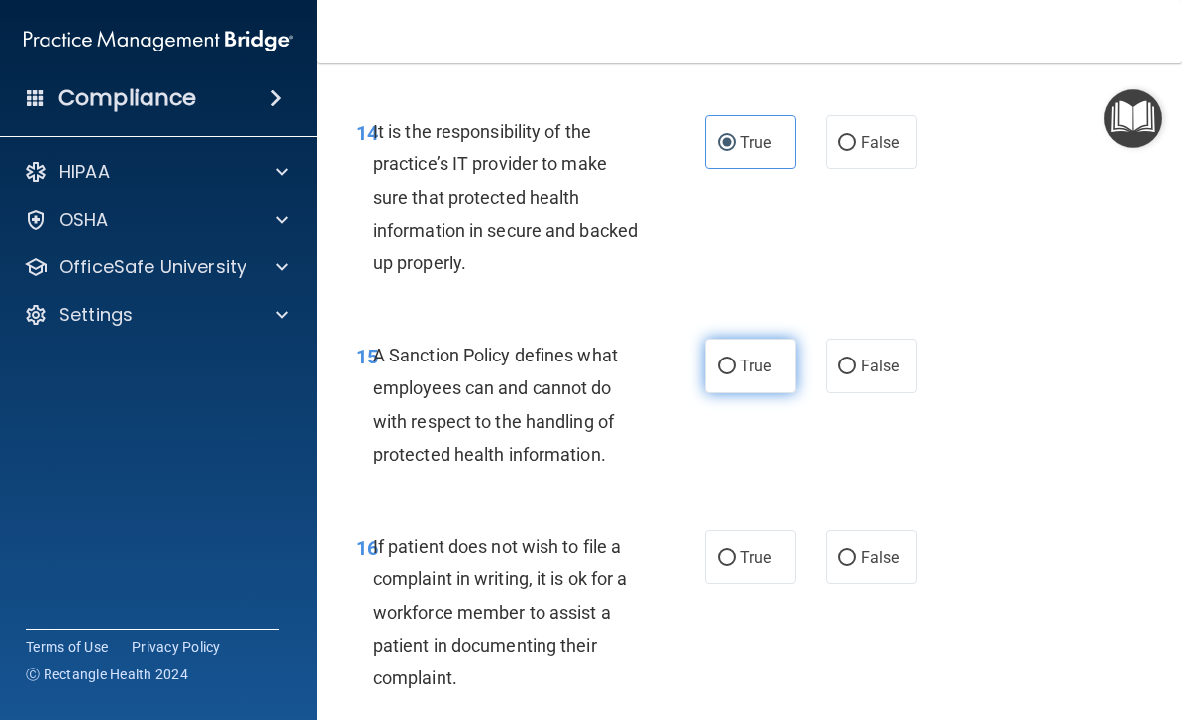
click at [787, 356] on label "True" at bounding box center [750, 365] width 91 height 54
click at [735, 359] on input "True" at bounding box center [727, 366] width 18 height 15
radio input "true"
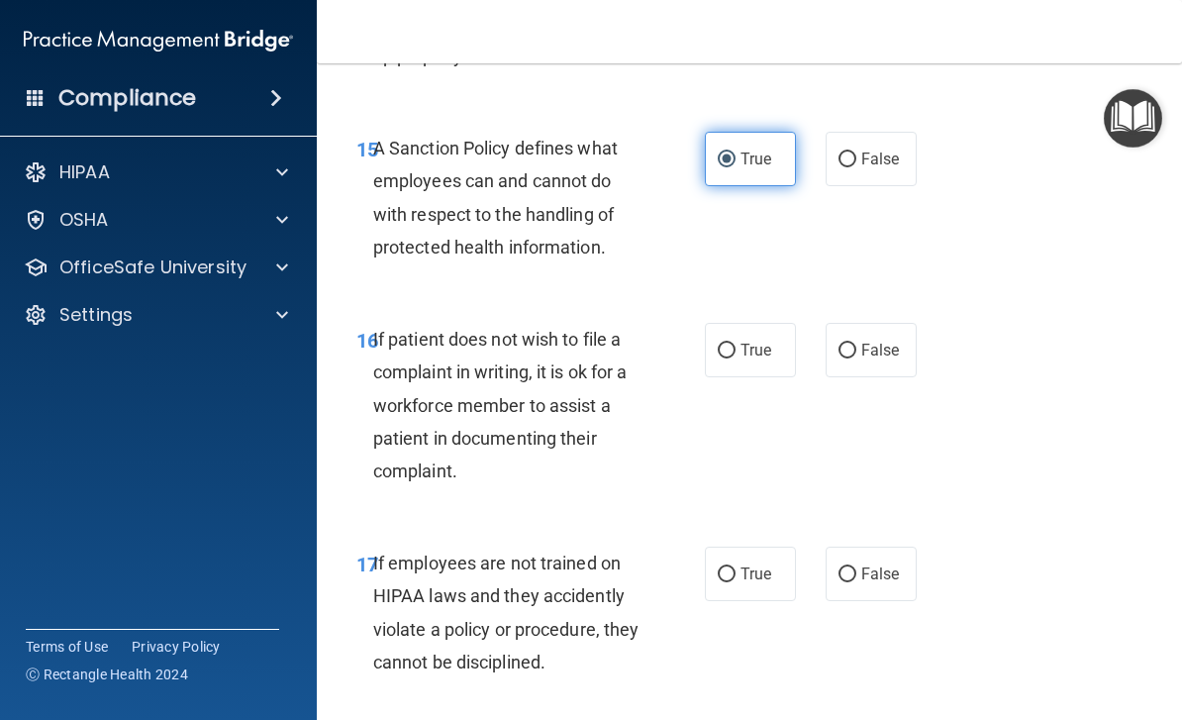
scroll to position [3687, 0]
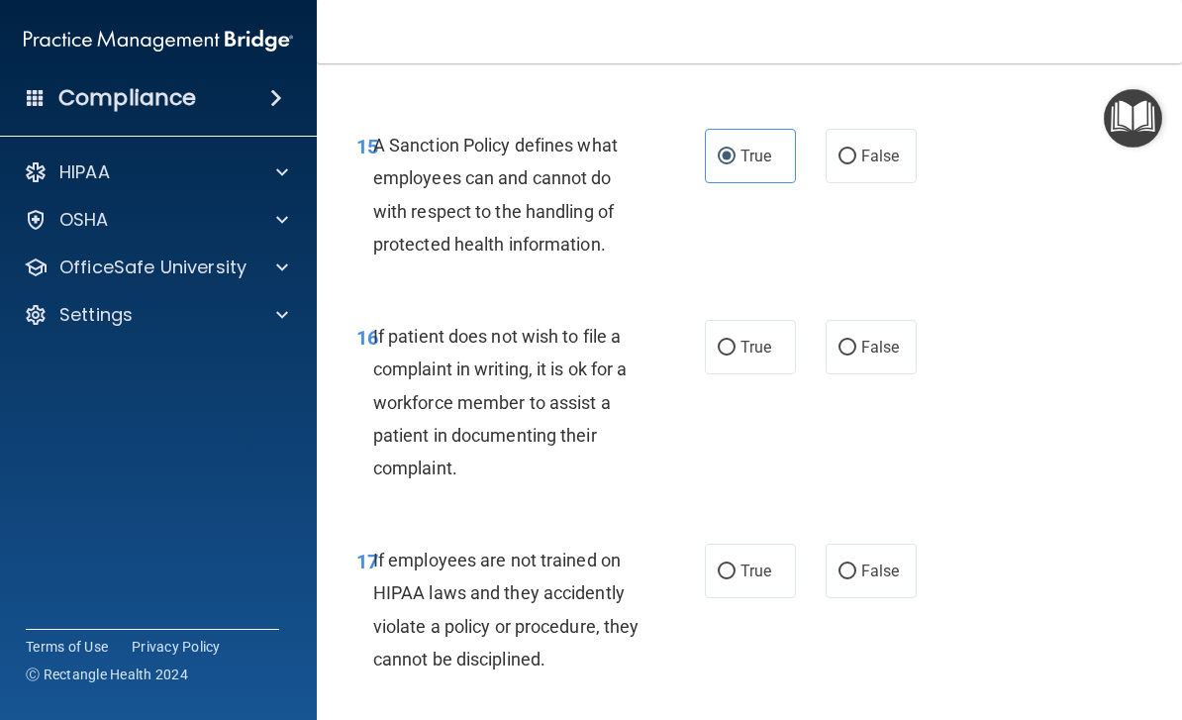
click at [894, 374] on div "16 If patient does not wish to file a complaint in writing, it is ok for a work…" at bounding box center [749, 407] width 816 height 224
click at [894, 336] on label "False" at bounding box center [870, 347] width 91 height 54
click at [856, 340] on input "False" at bounding box center [847, 347] width 18 height 15
radio input "true"
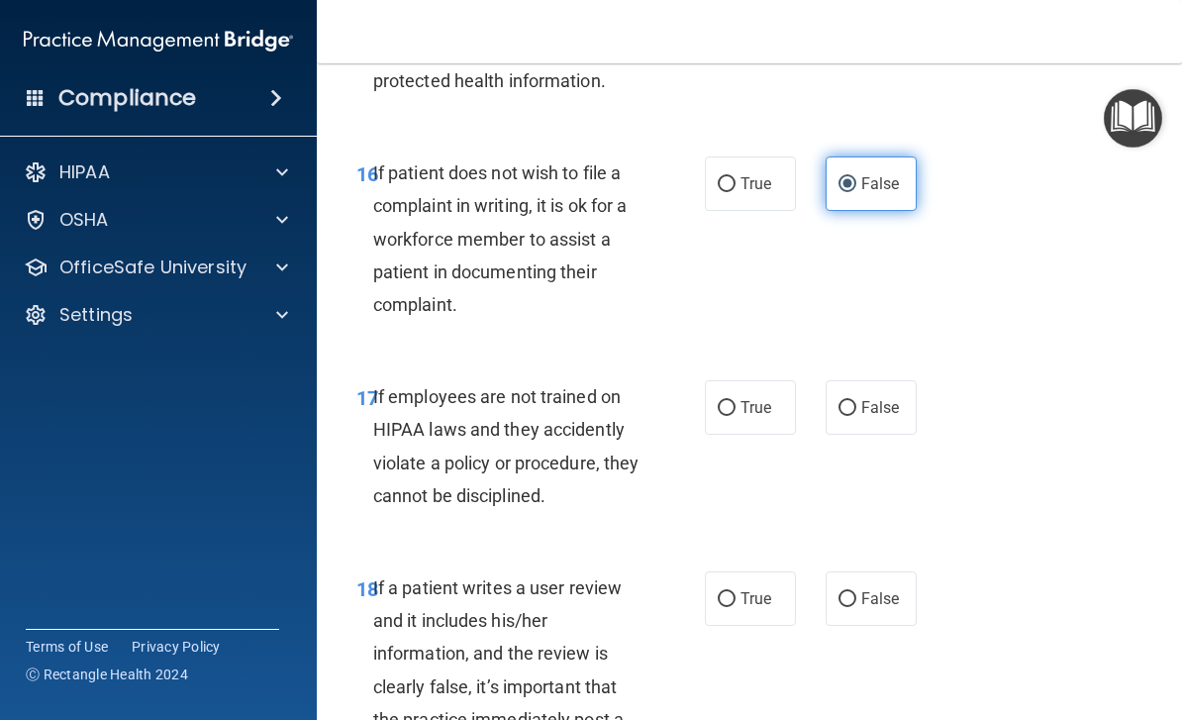
scroll to position [3848, 0]
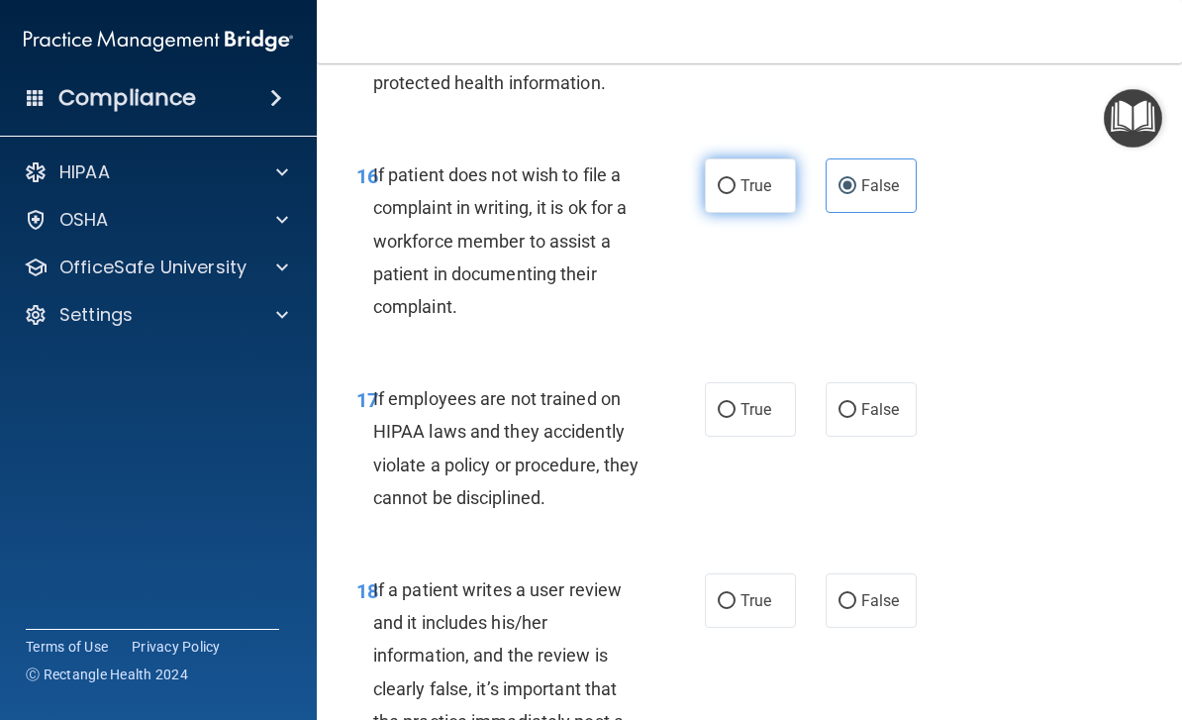
click at [728, 189] on label "True" at bounding box center [750, 185] width 91 height 54
click at [728, 189] on input "True" at bounding box center [727, 186] width 18 height 15
radio input "true"
radio input "false"
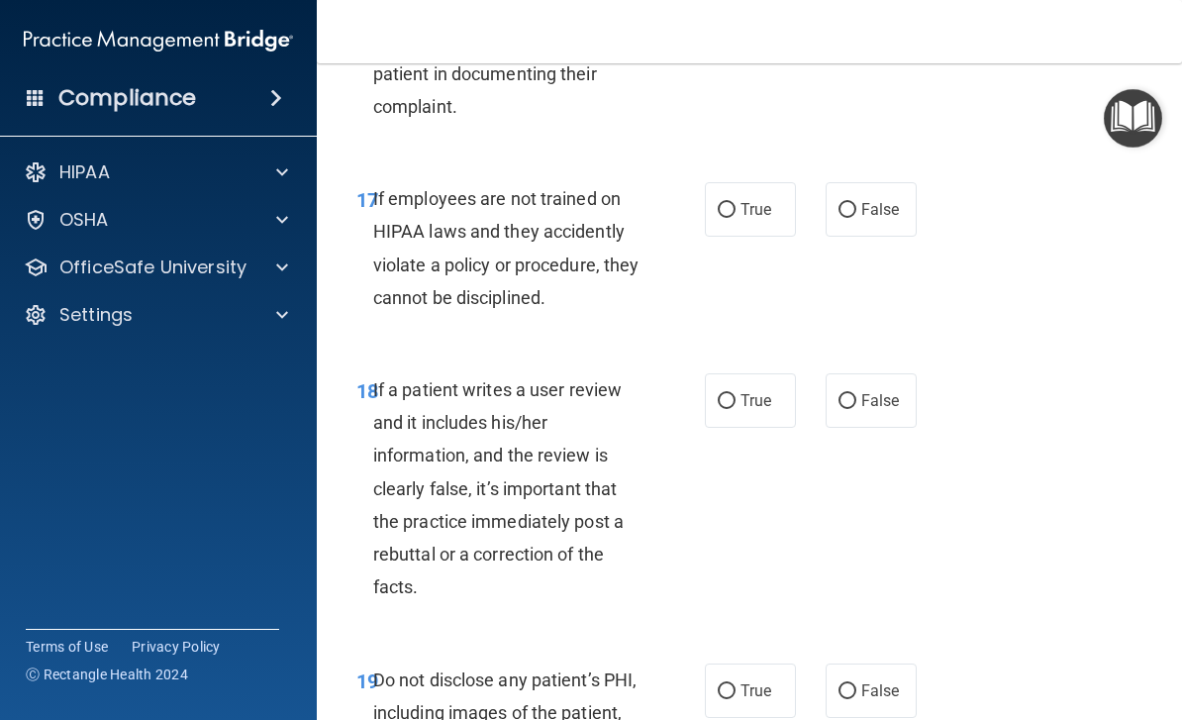
scroll to position [4069, 0]
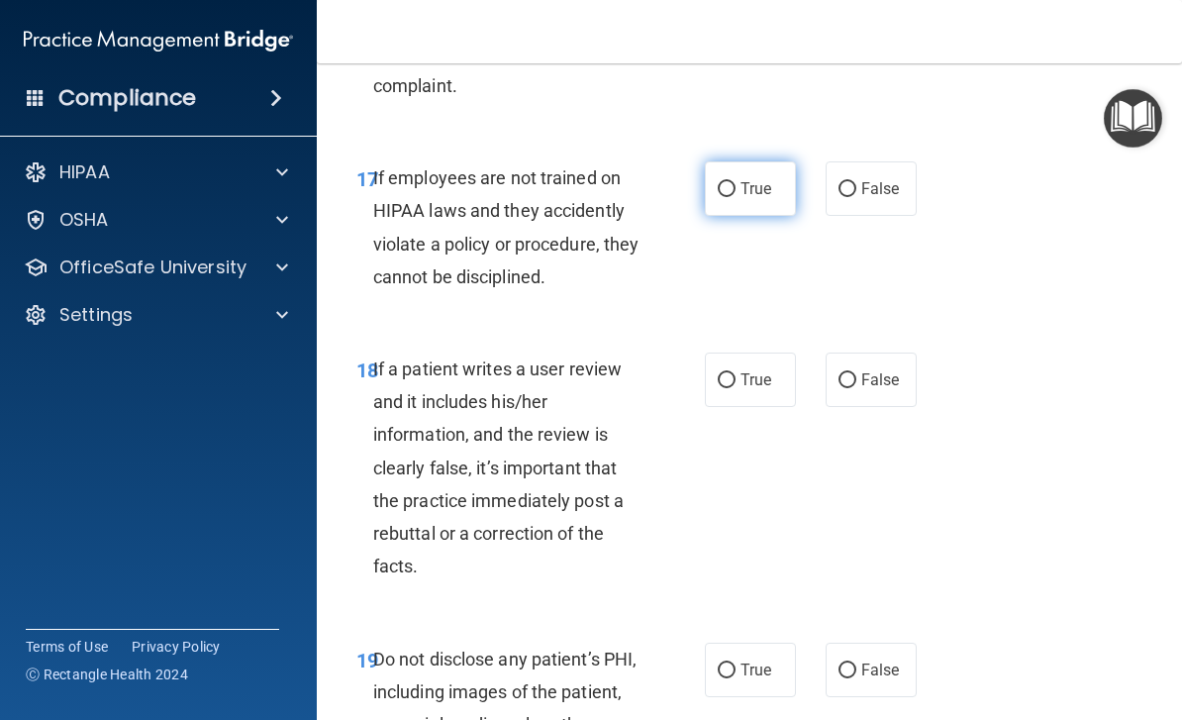
click at [720, 182] on input "True" at bounding box center [727, 189] width 18 height 15
radio input "true"
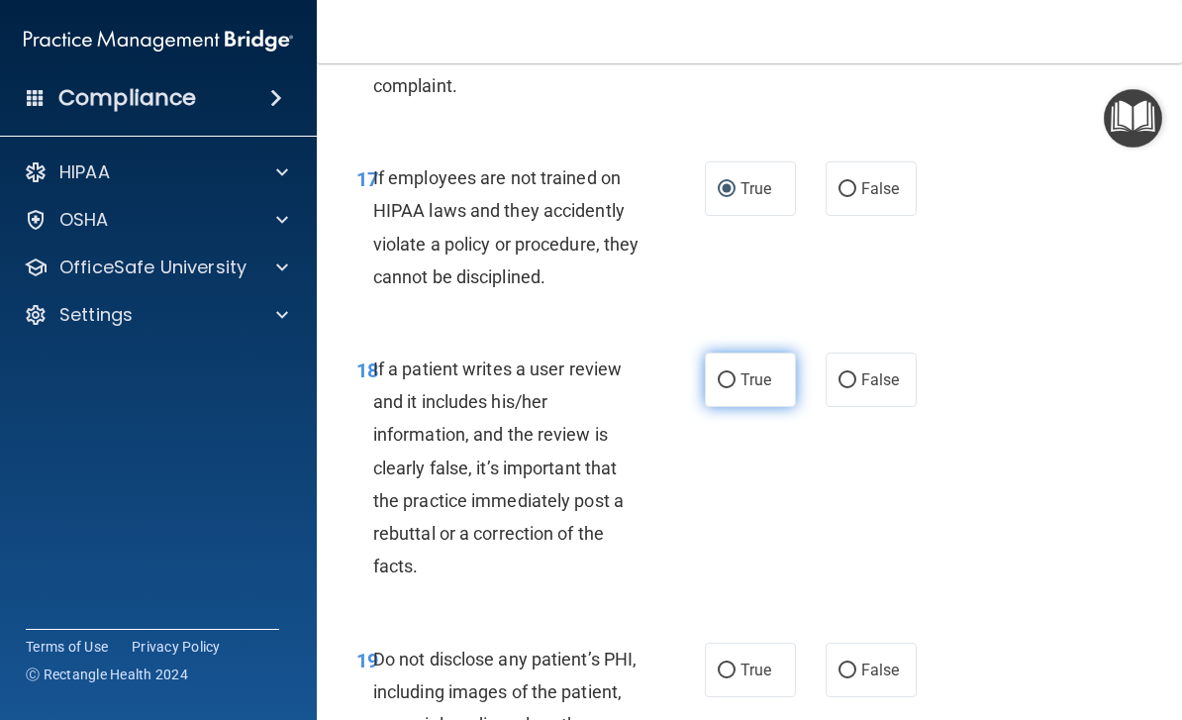
click at [725, 373] on input "True" at bounding box center [727, 380] width 18 height 15
radio input "true"
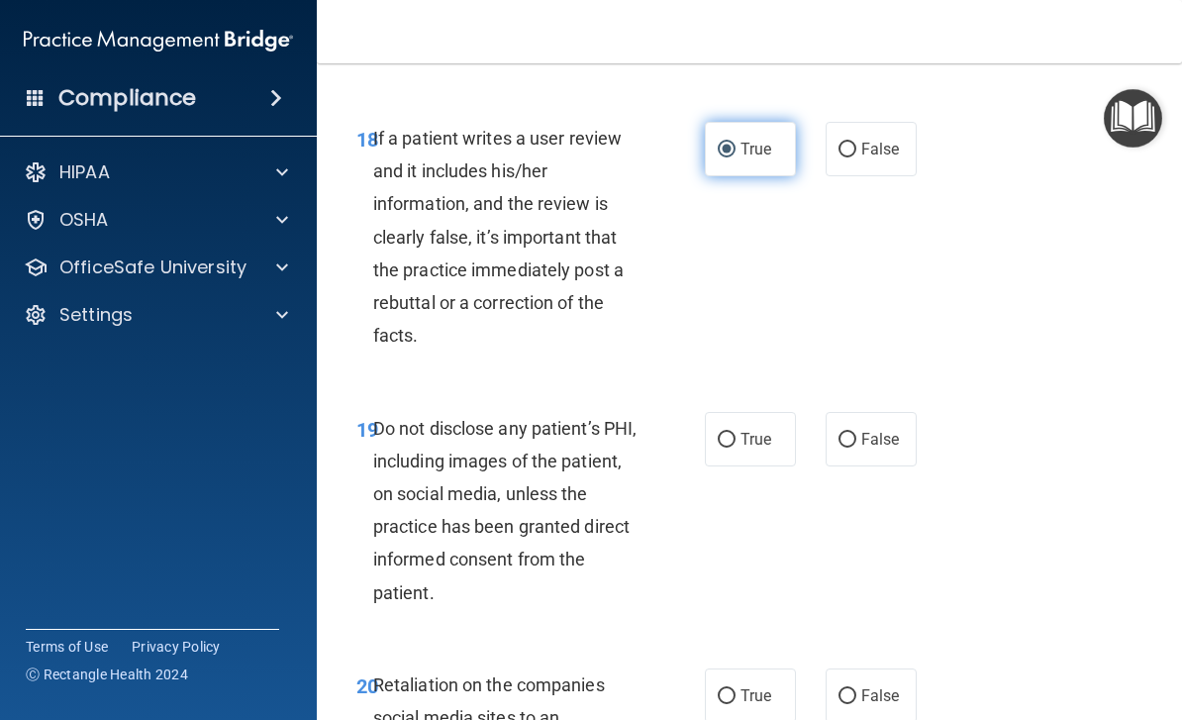
scroll to position [4313, 0]
